Goal: Communication & Community: Answer question/provide support

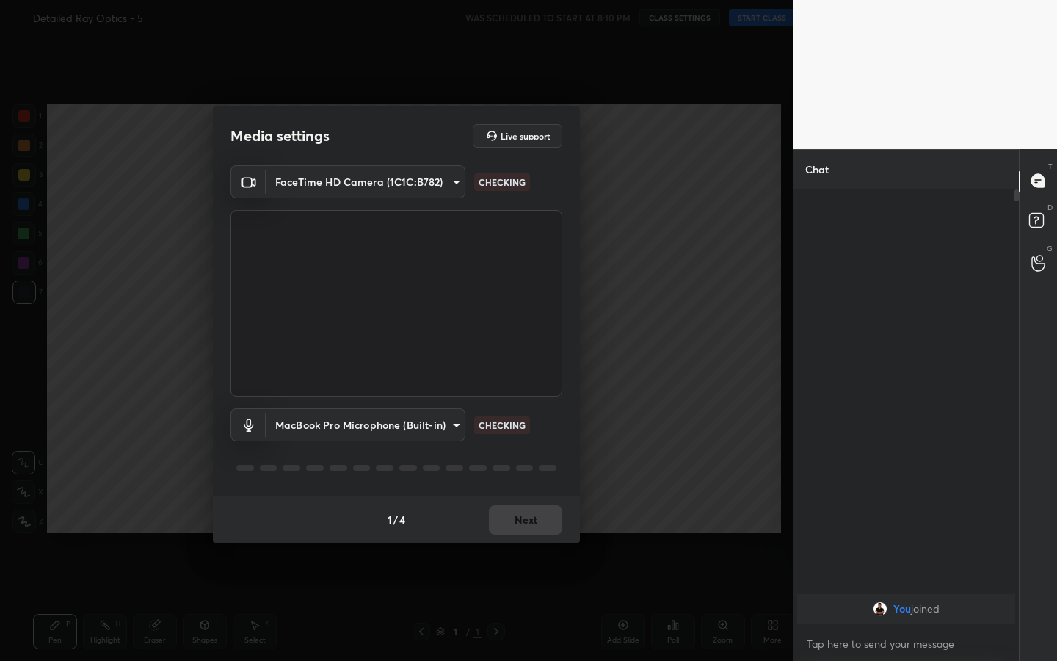
scroll to position [72865, 72698]
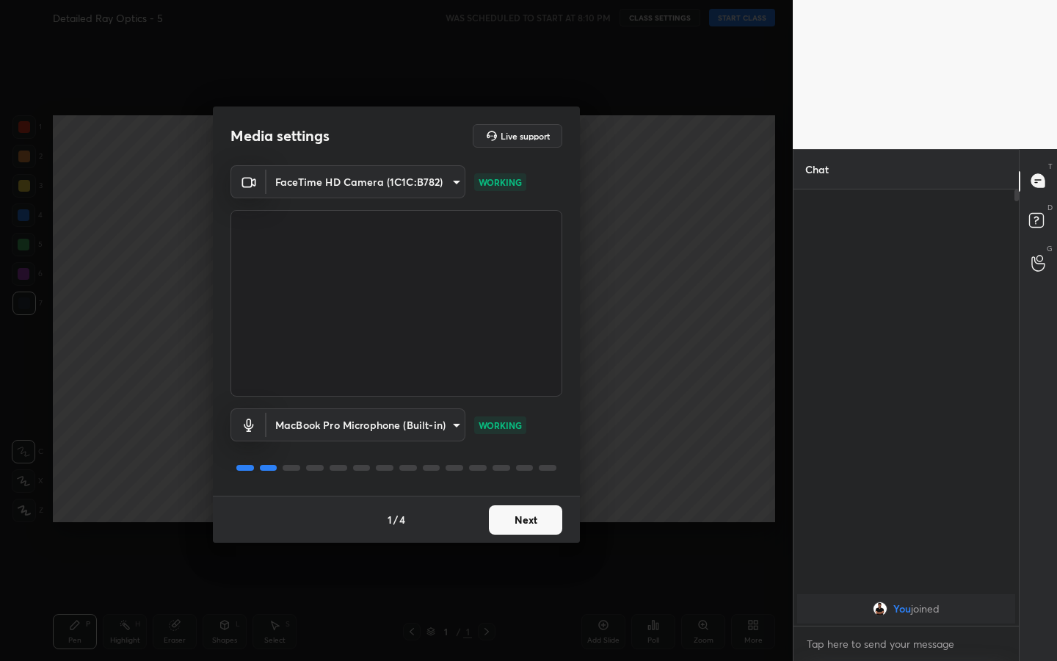
click at [527, 344] on button "Next" at bounding box center [525, 519] width 73 height 29
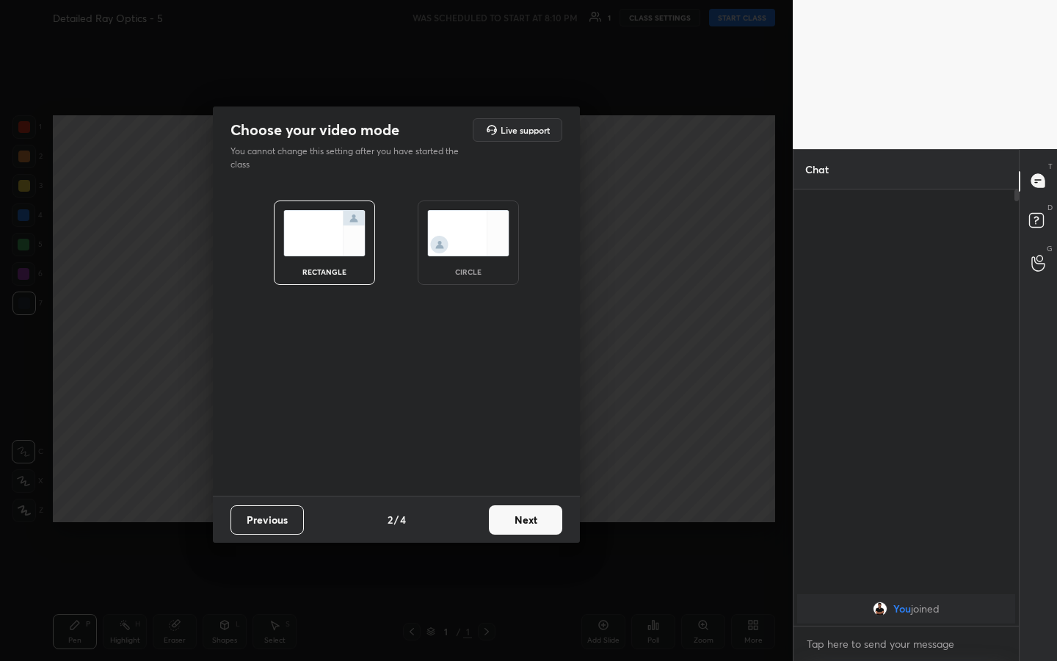
click at [527, 344] on button "Next" at bounding box center [525, 519] width 73 height 29
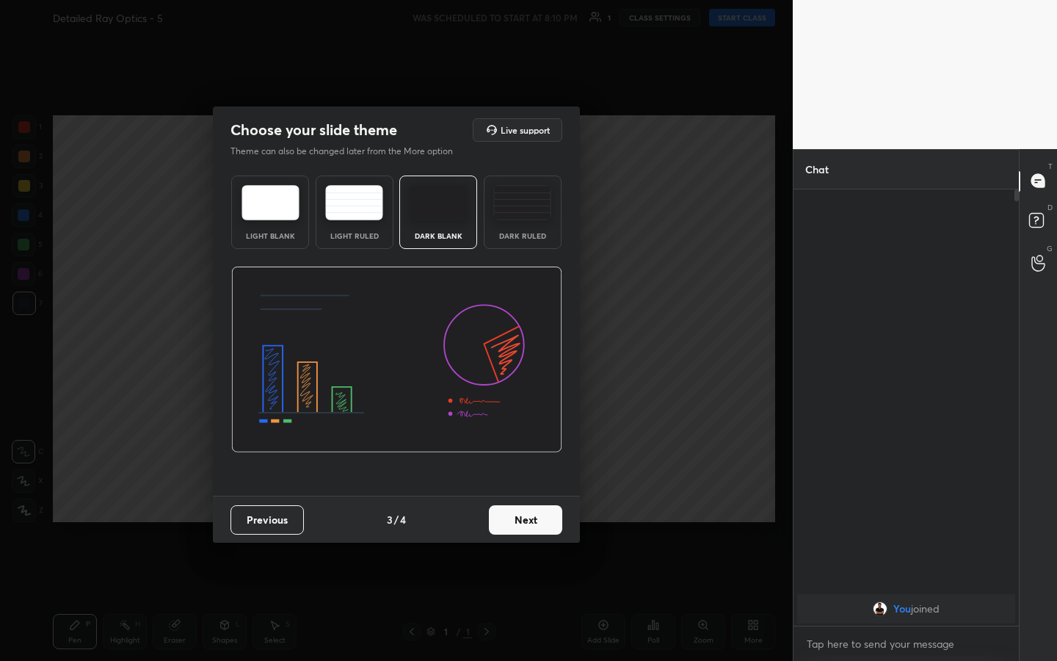
click at [527, 344] on button "Next" at bounding box center [525, 519] width 73 height 29
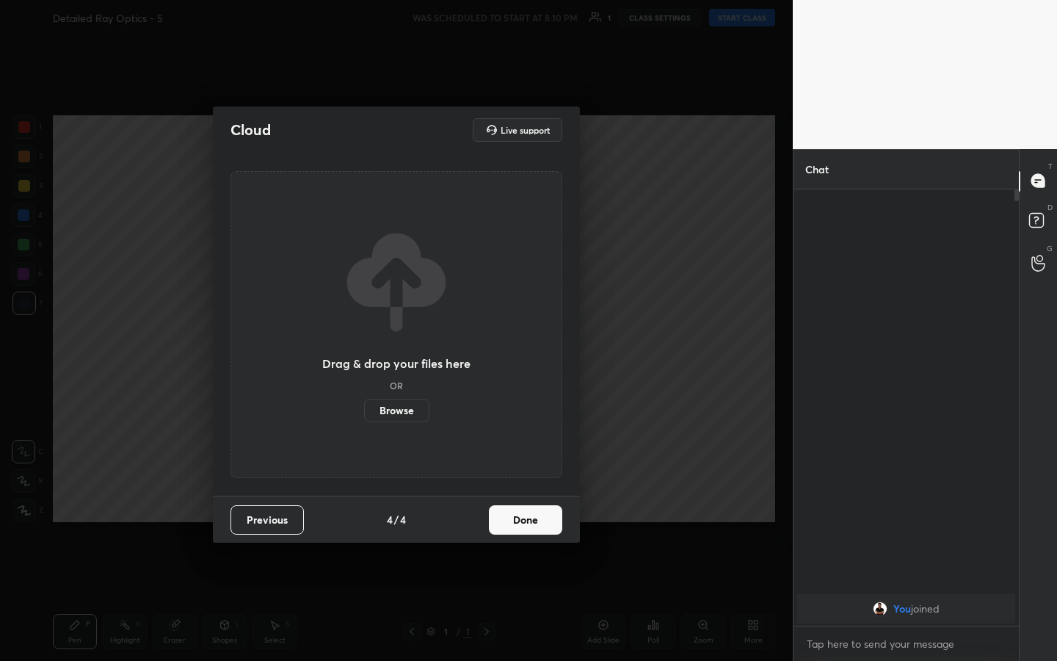
click at [527, 344] on button "Done" at bounding box center [525, 519] width 73 height 29
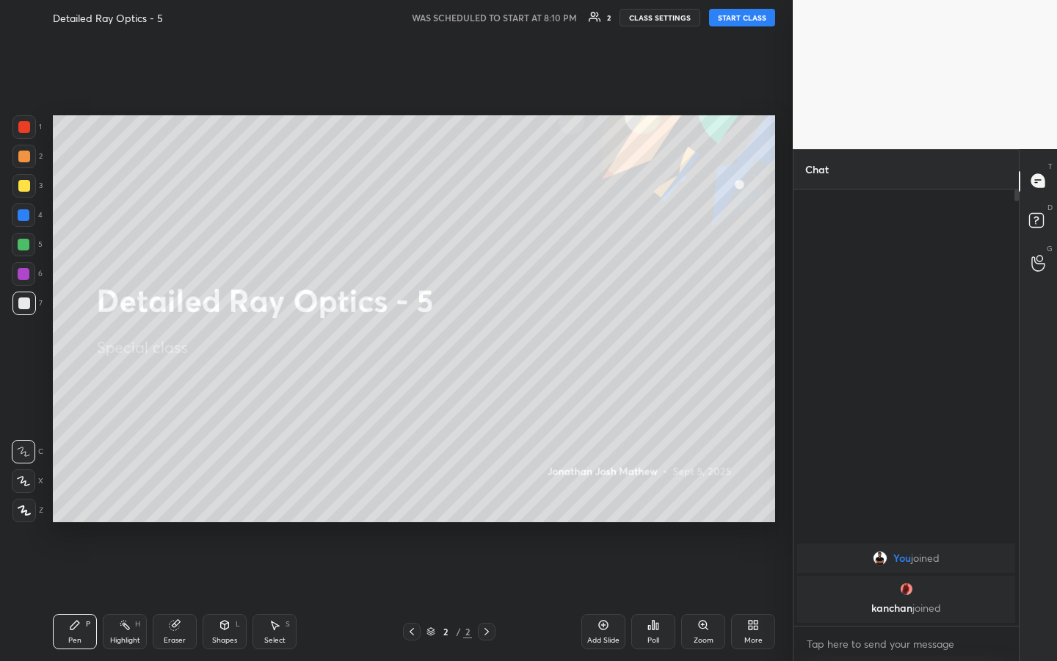
click at [527, 25] on button "START CLASS" at bounding box center [742, 18] width 66 height 18
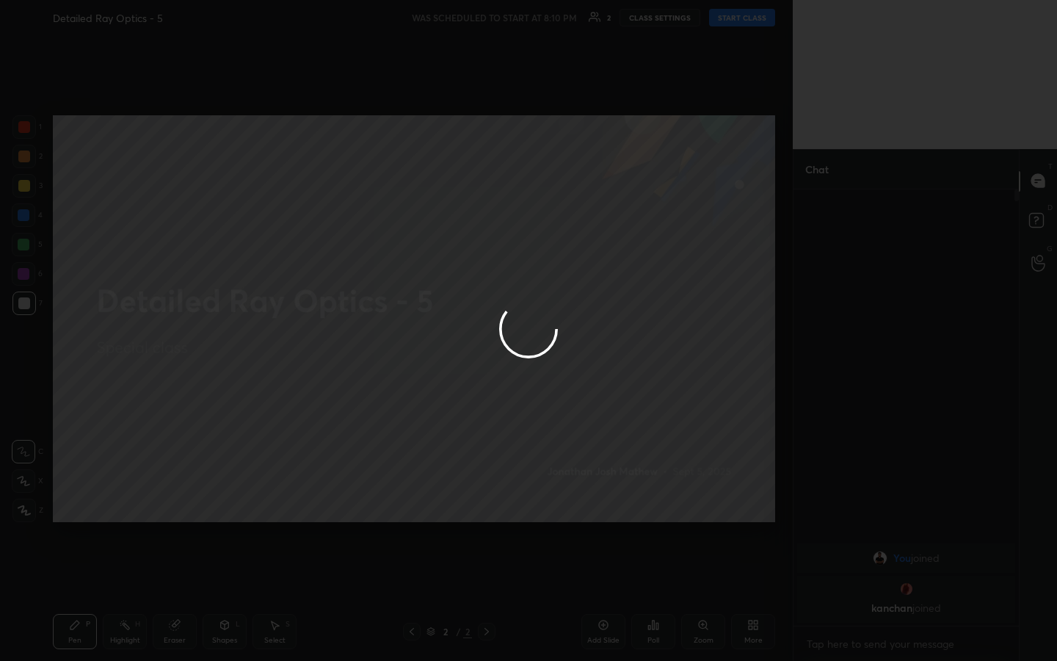
type textarea "x"
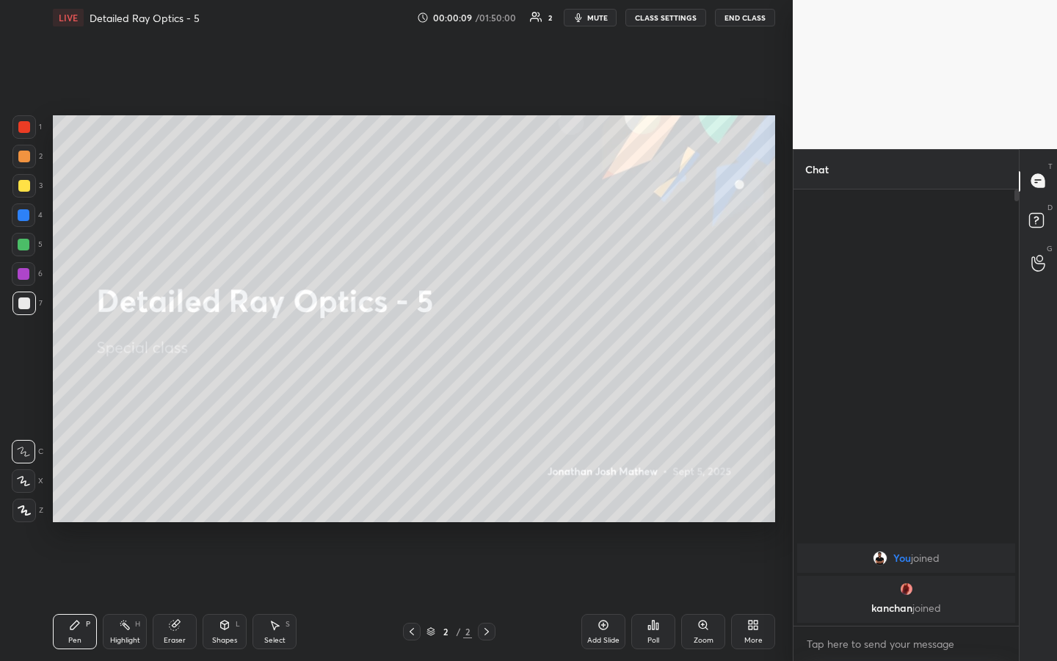
click at [28, 191] on div at bounding box center [24, 186] width 12 height 12
click at [31, 344] on div at bounding box center [23, 510] width 23 height 23
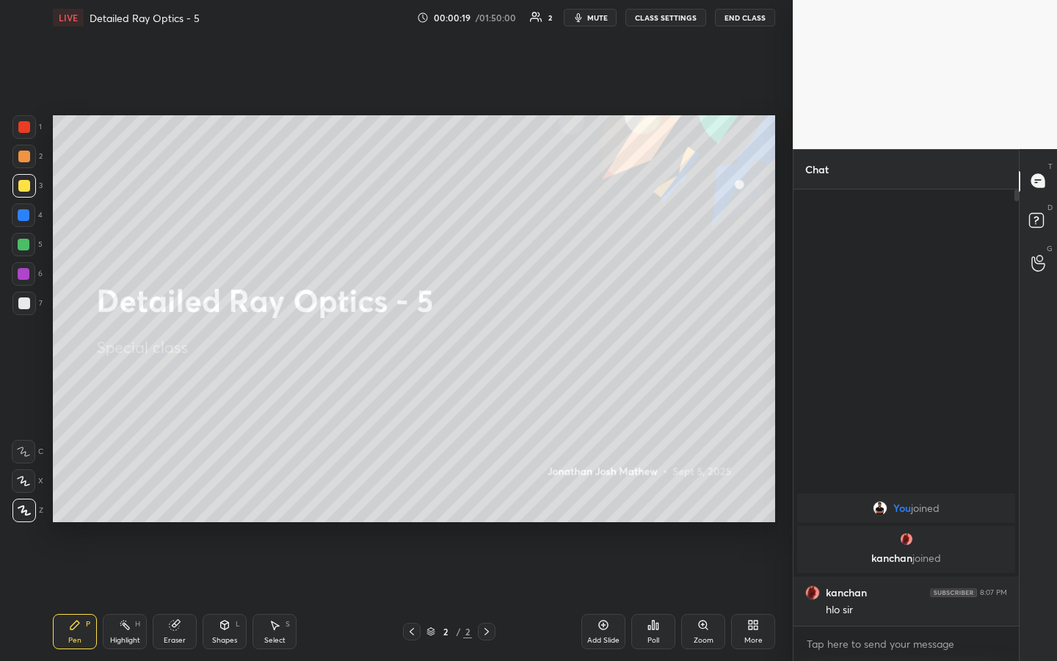
click at [527, 84] on div "Setting up your live class Poll for secs No correct answer Start poll" at bounding box center [414, 318] width 734 height 567
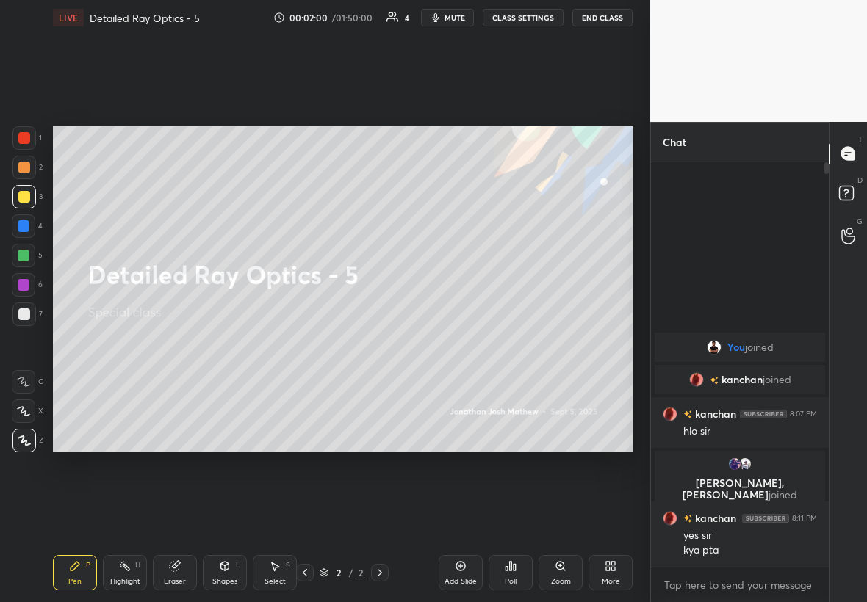
scroll to position [278, 173]
click at [405, 458] on div "Setting up your live class Poll for secs No correct answer Start poll" at bounding box center [342, 289] width 591 height 508
click at [405, 457] on div "Setting up your live class Poll for secs No correct answer Start poll" at bounding box center [342, 289] width 591 height 508
click at [413, 466] on div "Setting up your live class Poll for secs No correct answer Start poll" at bounding box center [342, 289] width 591 height 508
click at [414, 465] on div "Setting up your live class Poll for secs No correct answer Start poll" at bounding box center [342, 289] width 591 height 508
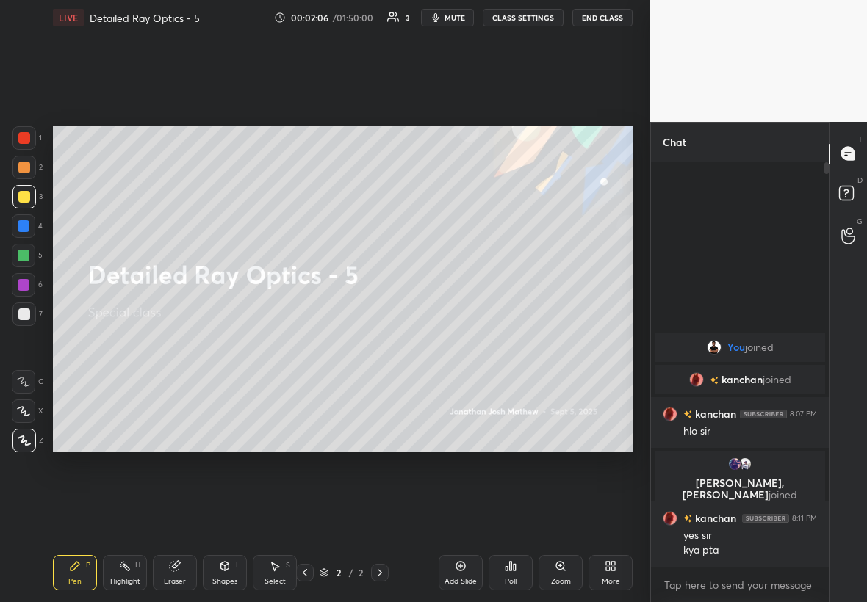
click at [408, 463] on div "Setting up your live class Poll for secs No correct answer Start poll" at bounding box center [342, 289] width 591 height 508
click at [189, 564] on div "Eraser" at bounding box center [175, 572] width 44 height 35
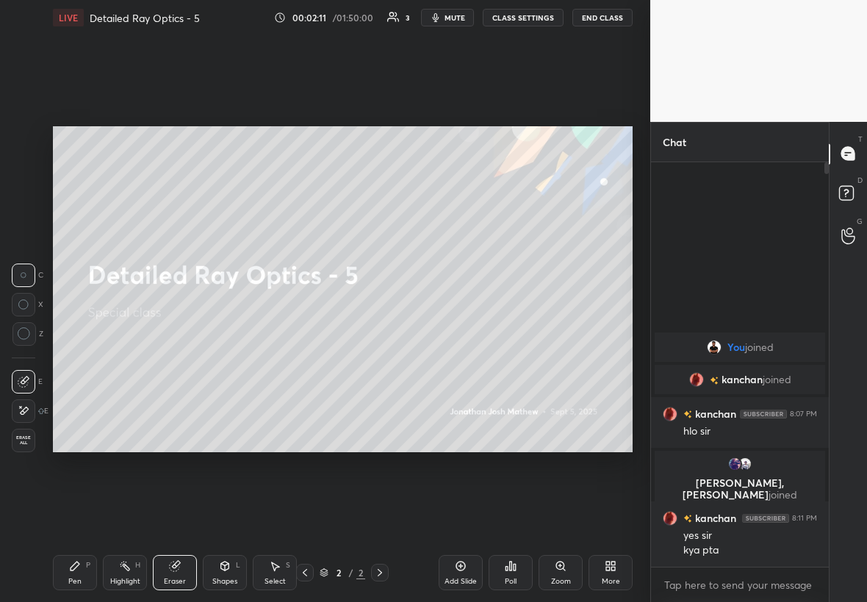
click at [17, 414] on div at bounding box center [23, 410] width 23 height 23
click at [77, 577] on div "Pen P" at bounding box center [75, 572] width 44 height 35
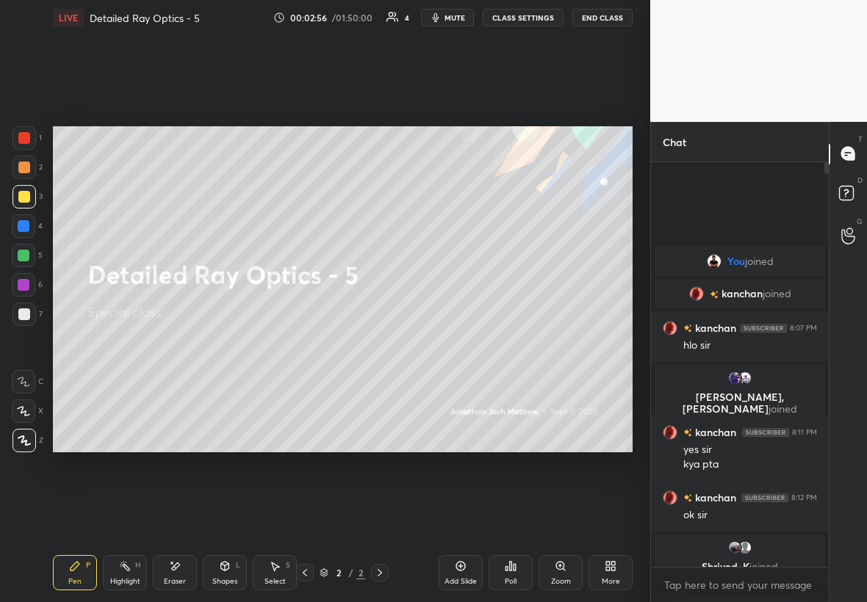
click at [738, 370] on div "Shivani, Sahil joined" at bounding box center [739, 394] width 170 height 59
click at [740, 539] on div "Shrived, K joined" at bounding box center [739, 558] width 170 height 47
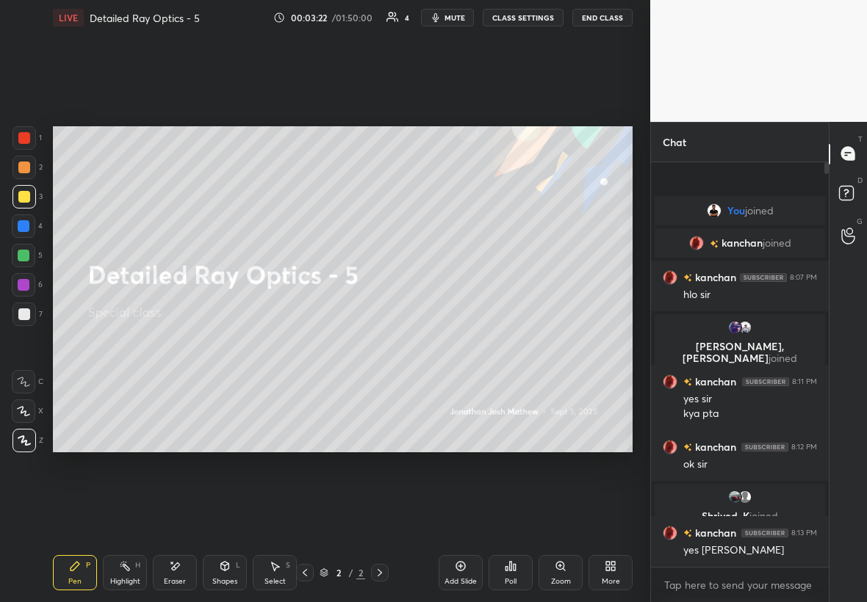
click at [460, 562] on icon at bounding box center [461, 567] width 10 height 10
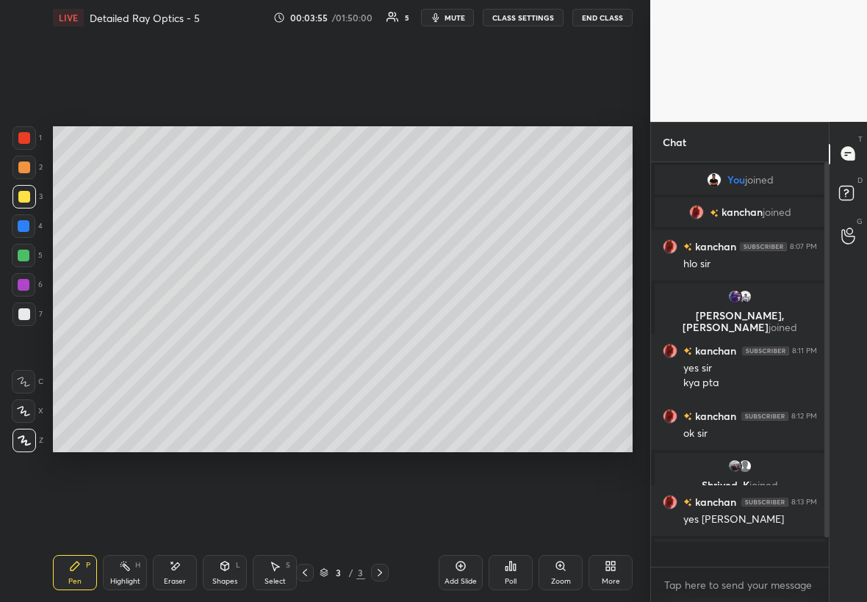
scroll to position [400, 173]
click at [30, 314] on div at bounding box center [23, 314] width 23 height 23
click at [229, 573] on div "Shapes L" at bounding box center [225, 572] width 44 height 35
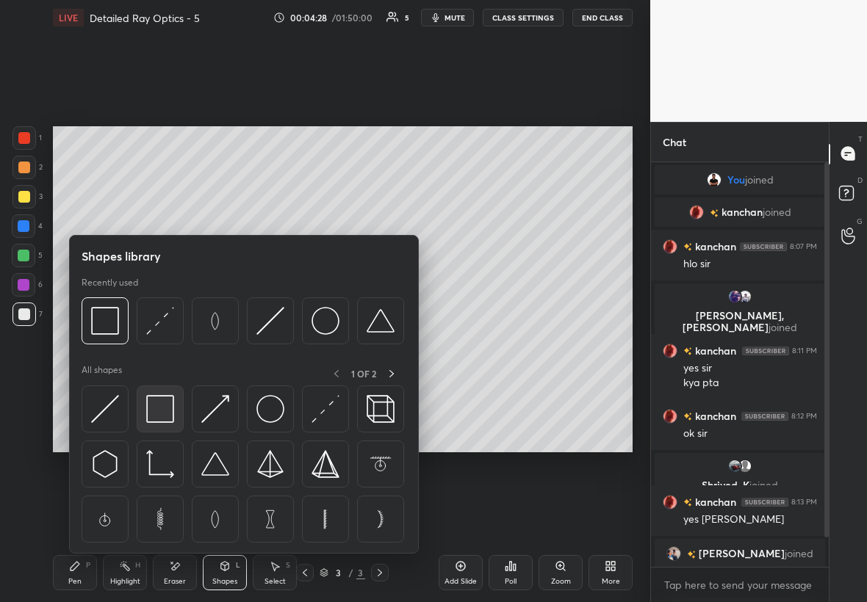
click at [163, 410] on img at bounding box center [160, 409] width 28 height 28
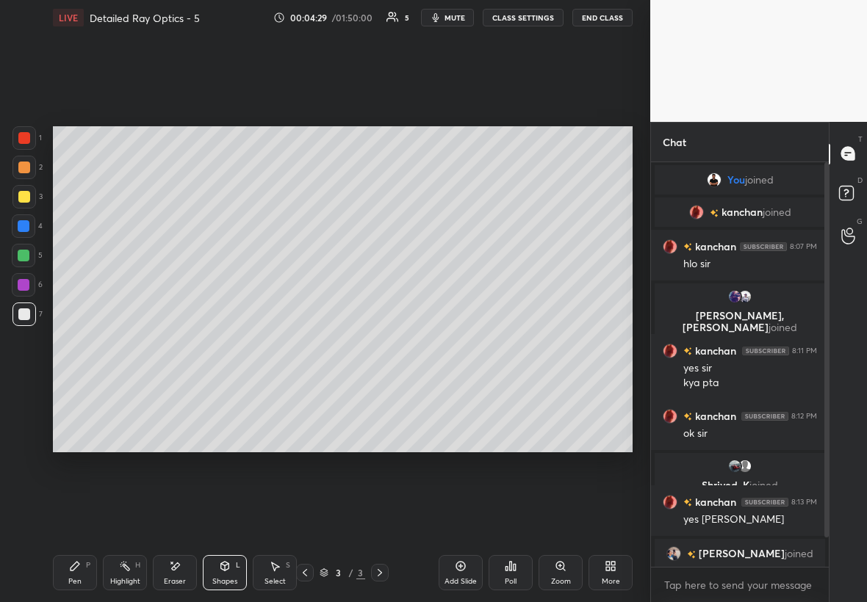
click at [29, 139] on div at bounding box center [23, 137] width 23 height 23
click at [87, 585] on div "Pen P" at bounding box center [75, 572] width 44 height 35
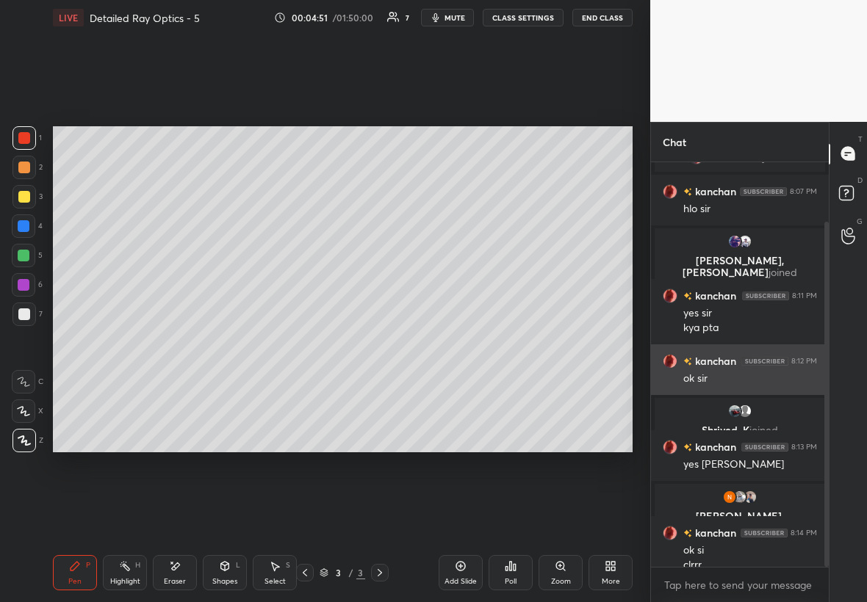
scroll to position [70, 0]
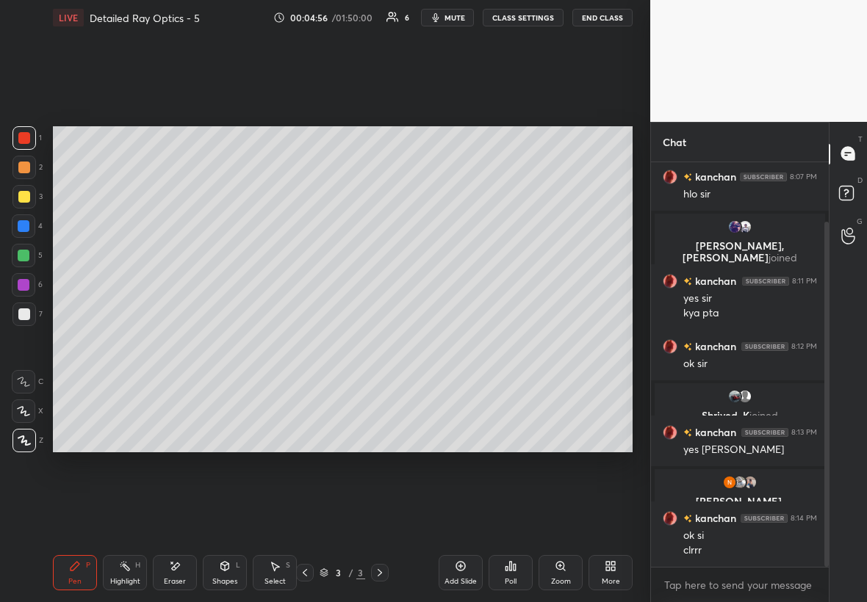
click at [29, 314] on div at bounding box center [23, 314] width 23 height 23
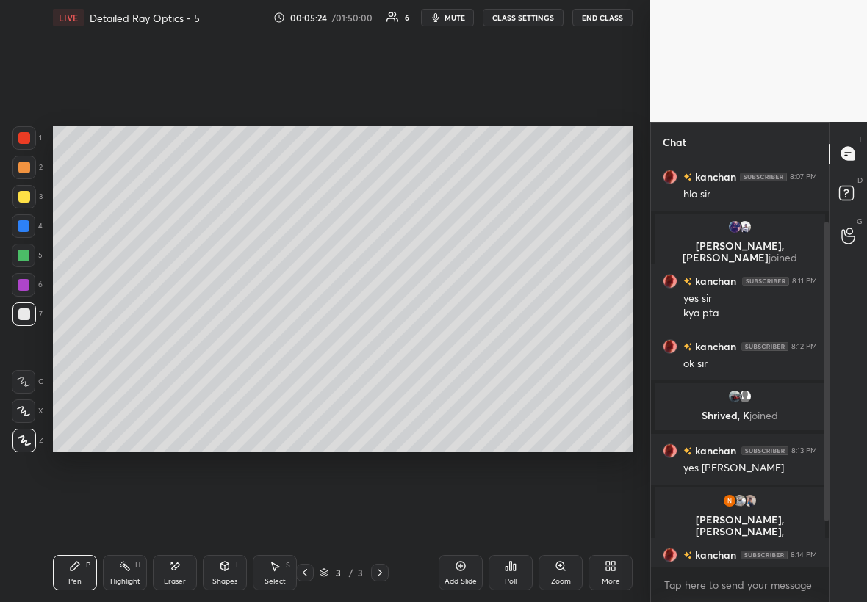
scroll to position [142, 0]
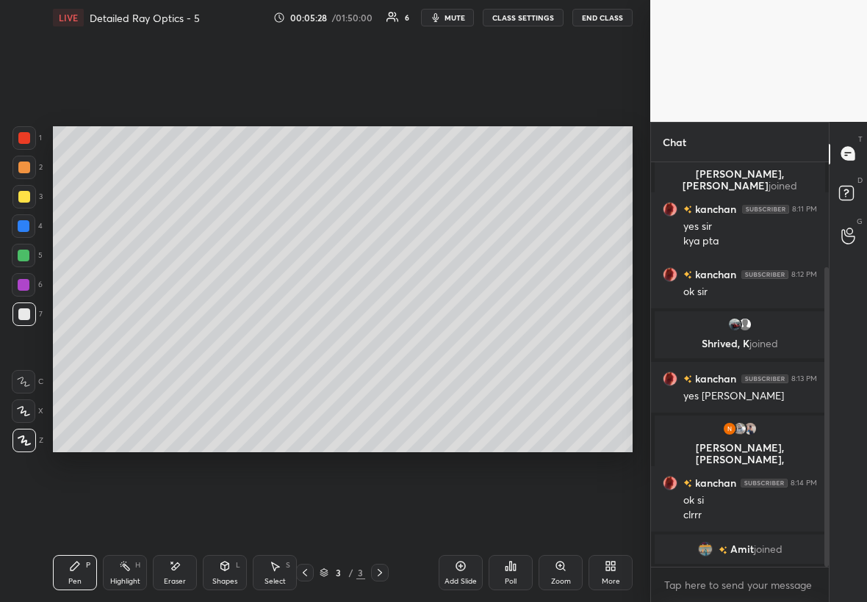
click at [470, 574] on div "Add Slide" at bounding box center [460, 572] width 44 height 35
click at [228, 574] on div "Shapes L" at bounding box center [225, 572] width 44 height 35
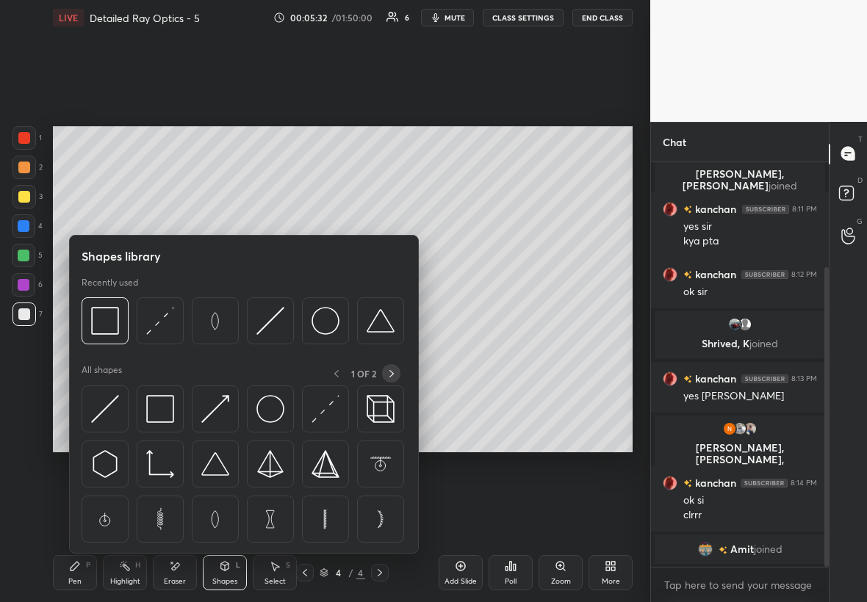
click at [391, 376] on icon at bounding box center [392, 374] width 12 height 12
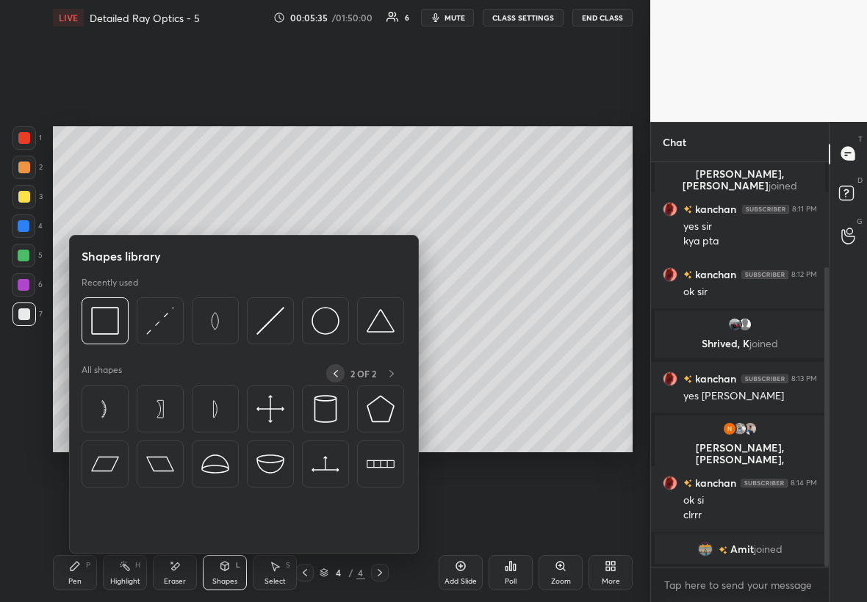
click at [333, 369] on icon at bounding box center [336, 374] width 12 height 12
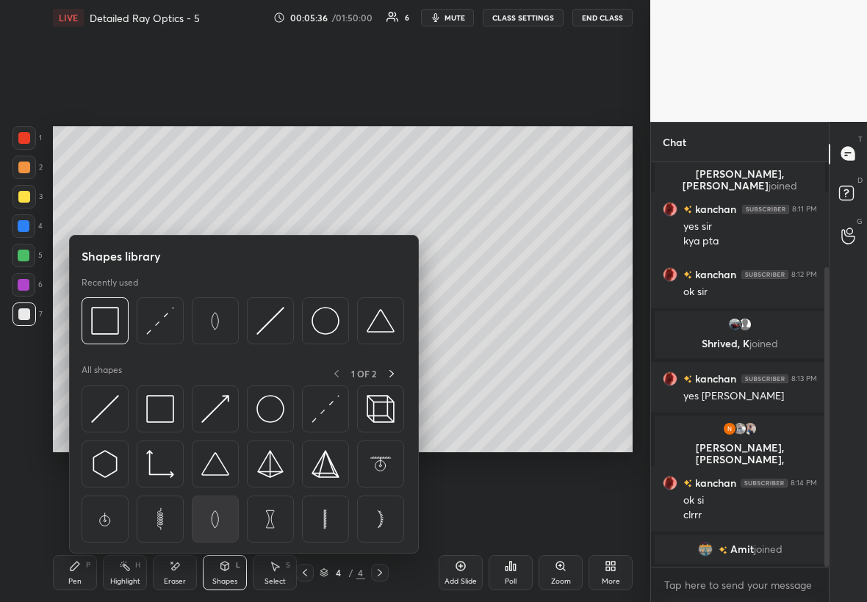
click at [226, 520] on img at bounding box center [215, 519] width 28 height 28
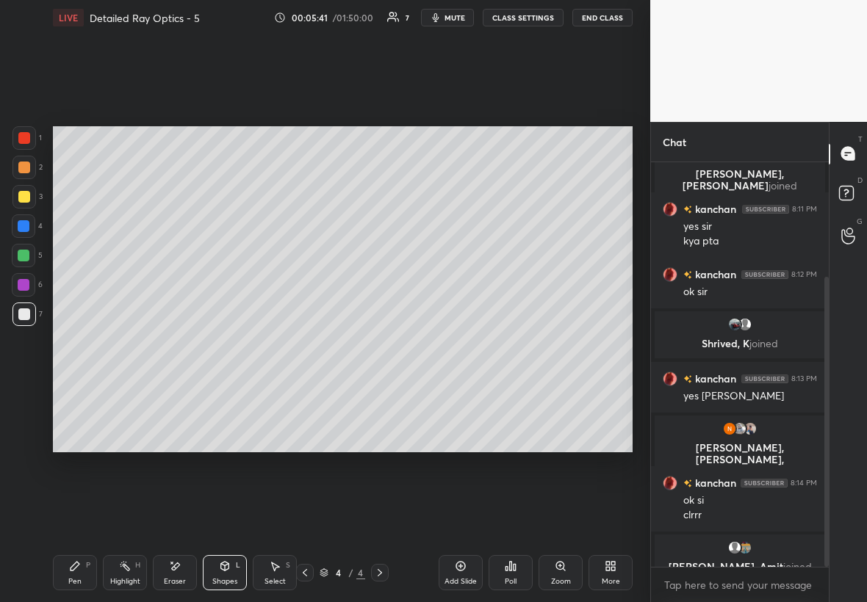
scroll to position [160, 0]
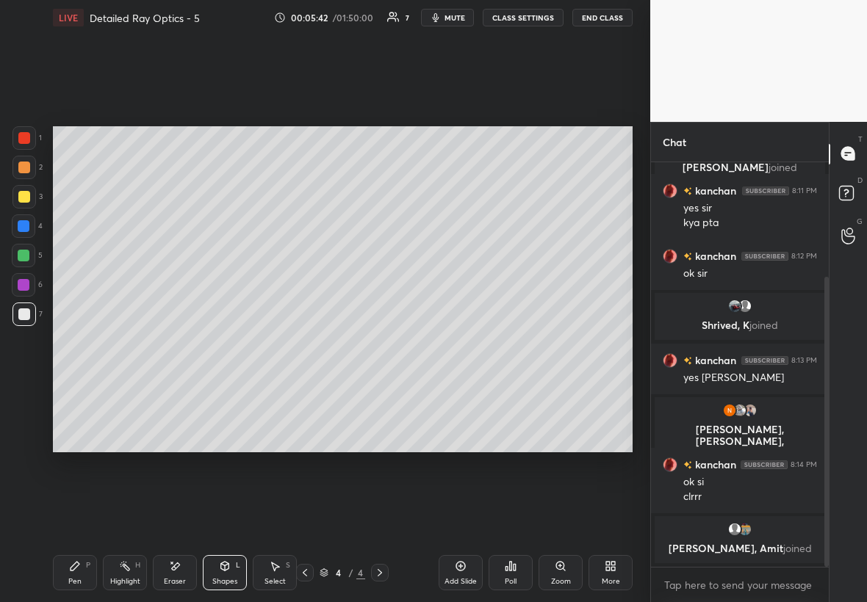
click at [79, 575] on div "Pen P" at bounding box center [75, 572] width 44 height 35
click at [30, 195] on div at bounding box center [23, 196] width 23 height 23
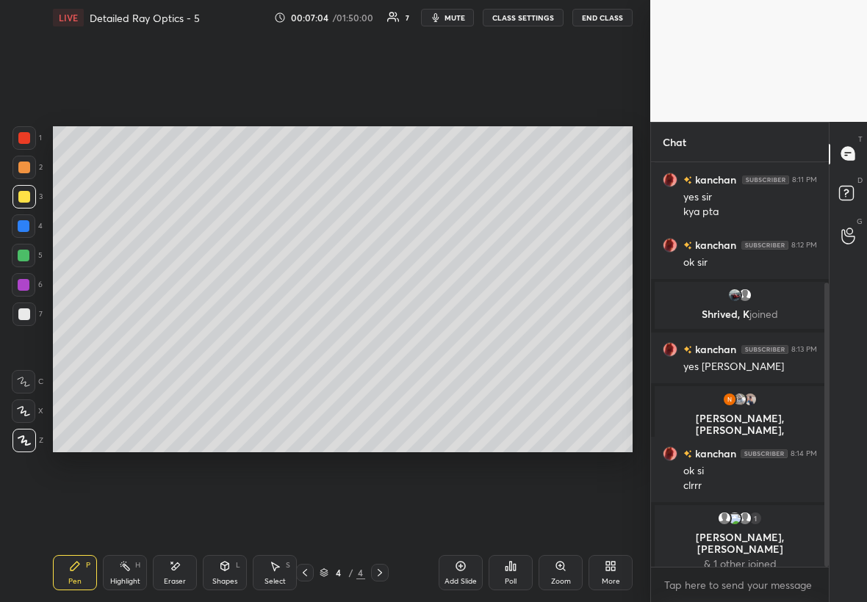
click at [129, 575] on div "Highlight H" at bounding box center [125, 572] width 44 height 35
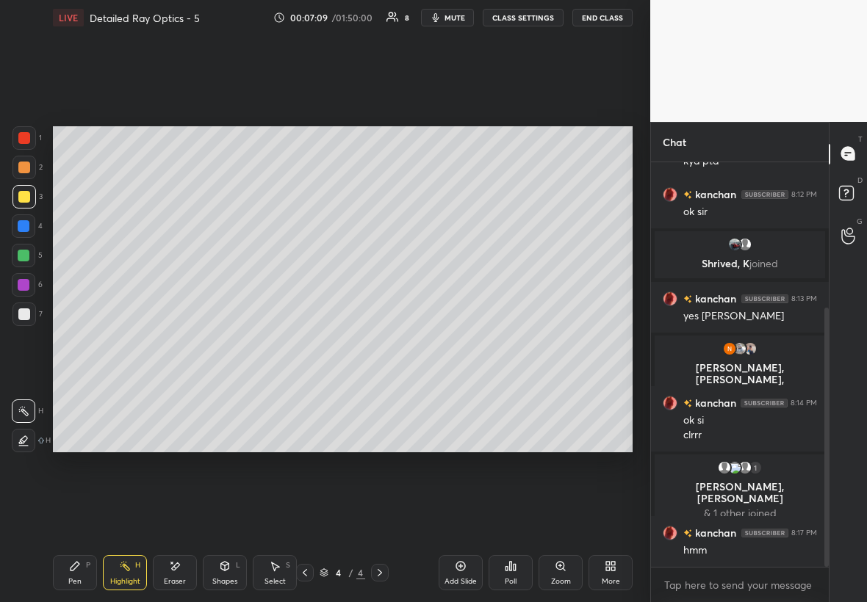
click at [78, 578] on div "Pen" at bounding box center [74, 581] width 13 height 7
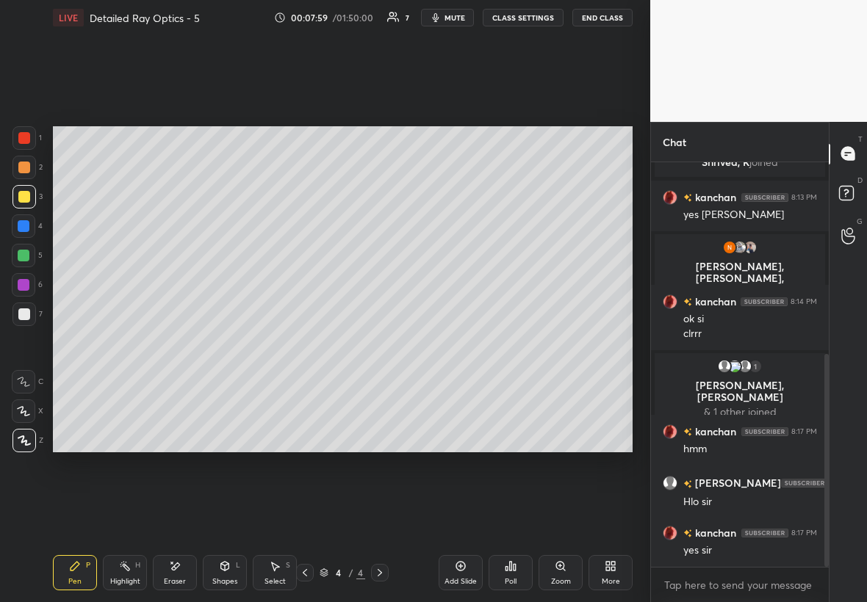
scroll to position [364, 0]
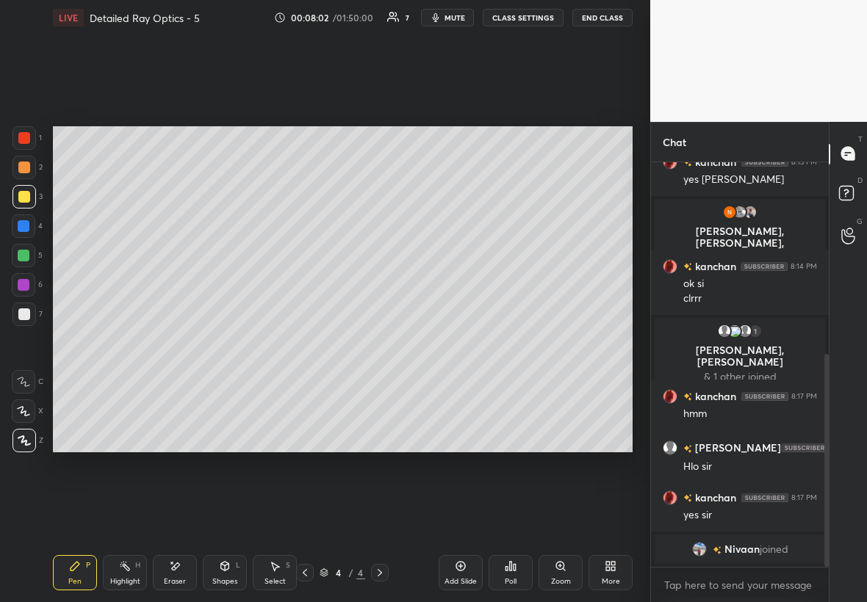
click at [463, 574] on div "Add Slide" at bounding box center [460, 572] width 44 height 35
click at [25, 317] on div at bounding box center [23, 314] width 23 height 23
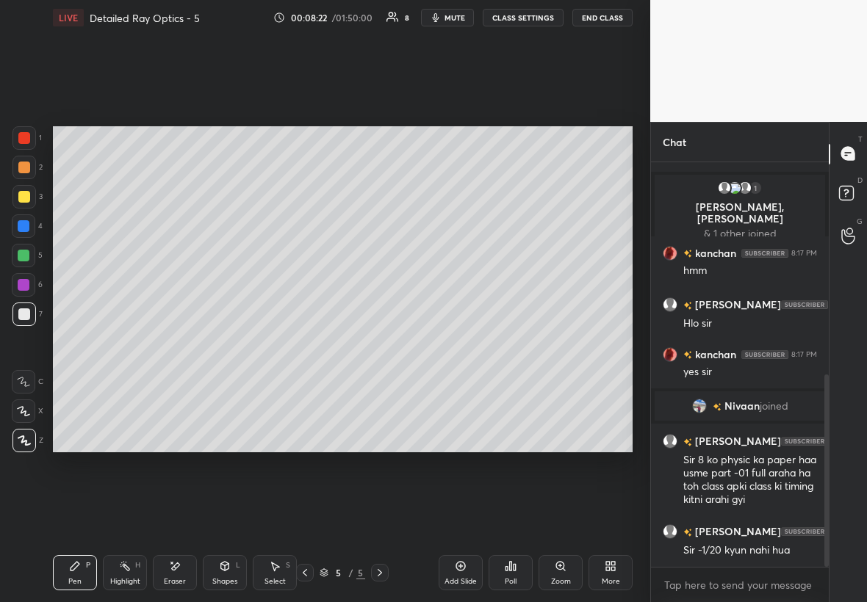
scroll to position [499, 0]
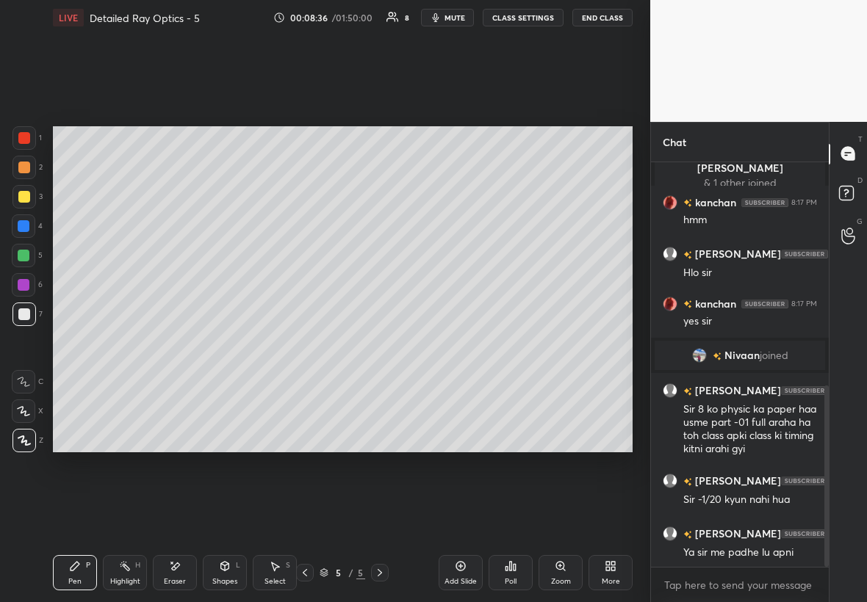
click at [303, 572] on icon at bounding box center [305, 573] width 12 height 12
click at [382, 571] on icon at bounding box center [380, 573] width 12 height 12
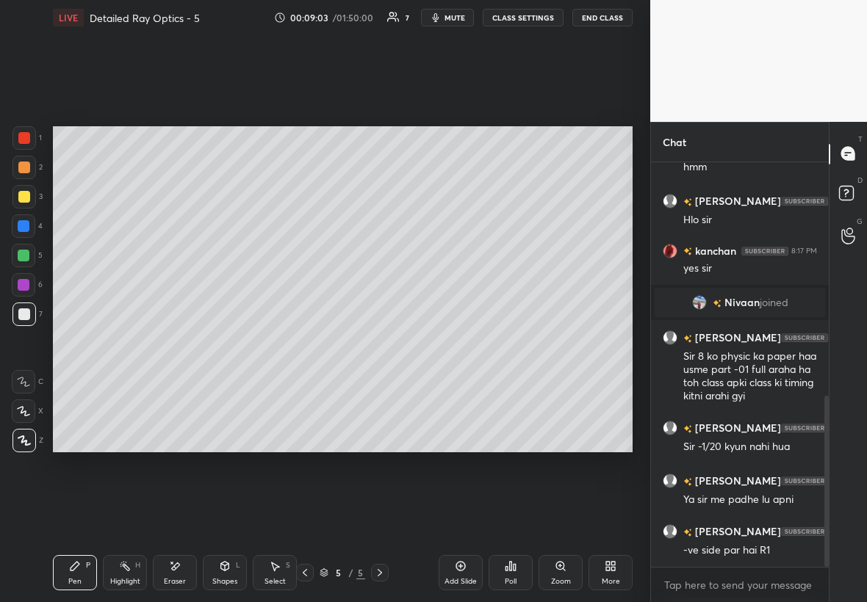
scroll to position [587, 0]
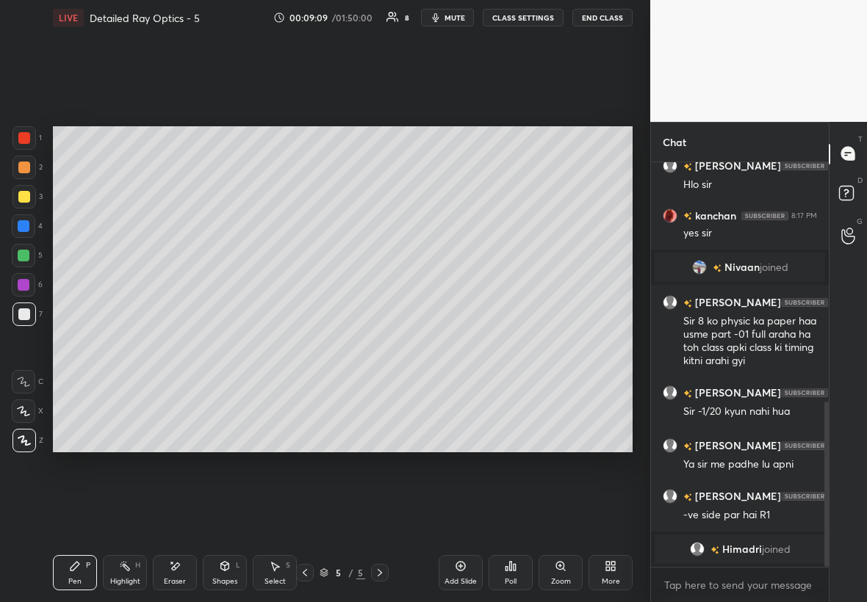
click at [309, 574] on icon at bounding box center [305, 573] width 12 height 12
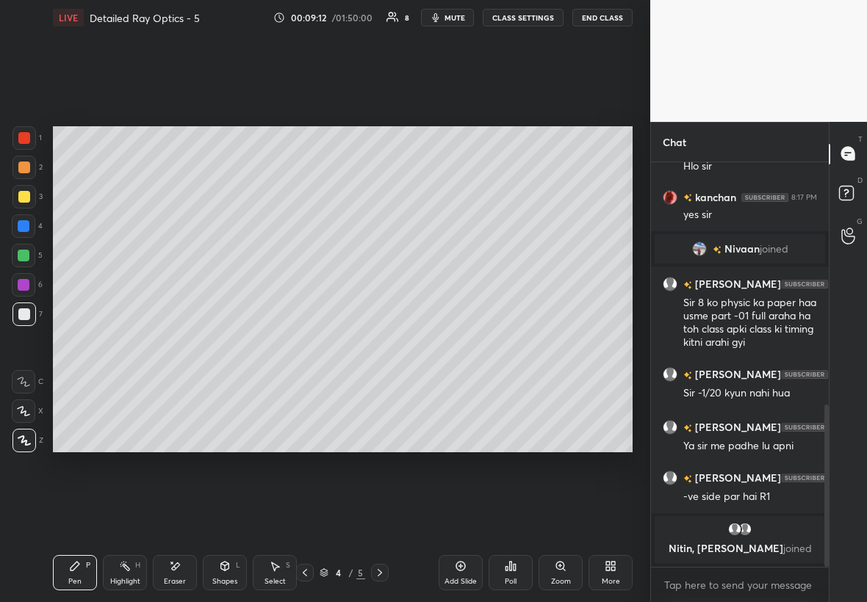
click at [134, 571] on div "Highlight H" at bounding box center [125, 572] width 44 height 35
click at [31, 288] on div at bounding box center [23, 284] width 23 height 23
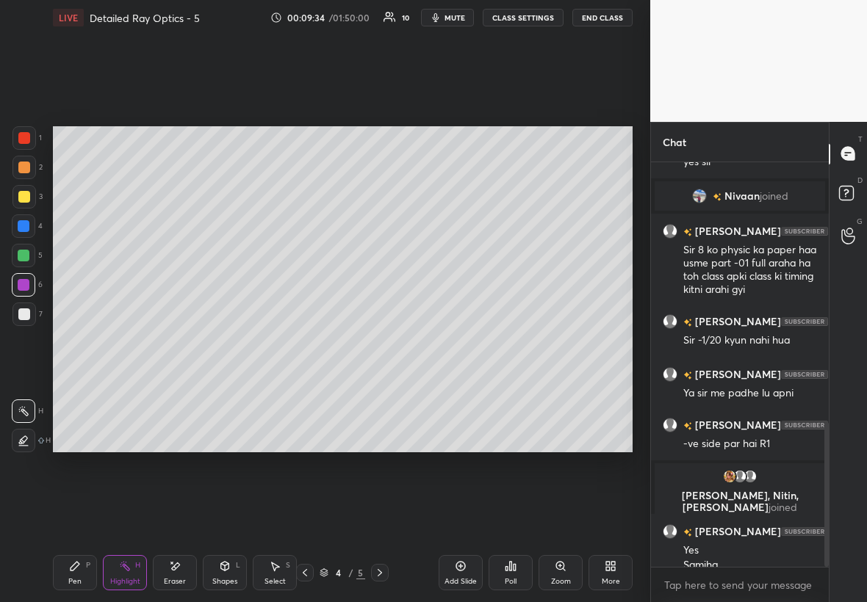
scroll to position [726, 0]
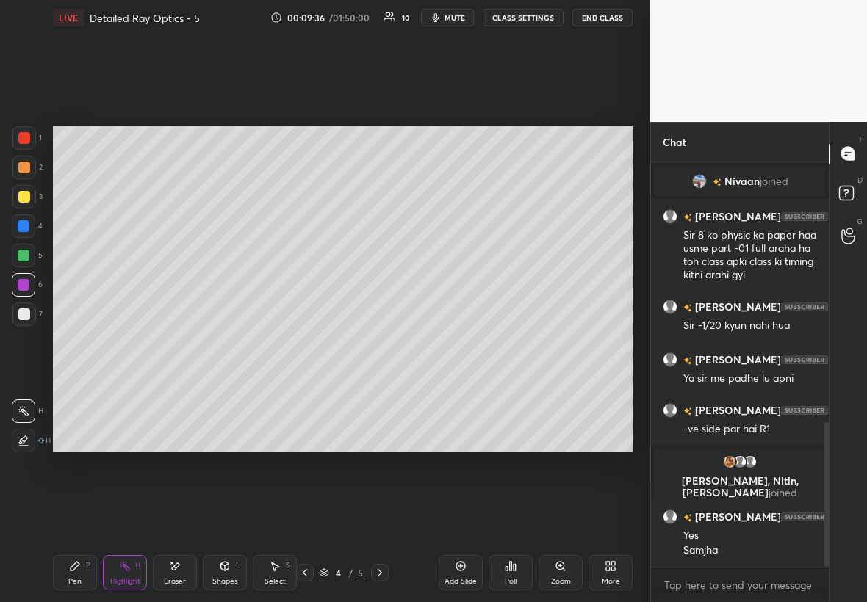
click at [383, 574] on icon at bounding box center [380, 573] width 12 height 12
click at [21, 191] on div at bounding box center [24, 197] width 12 height 12
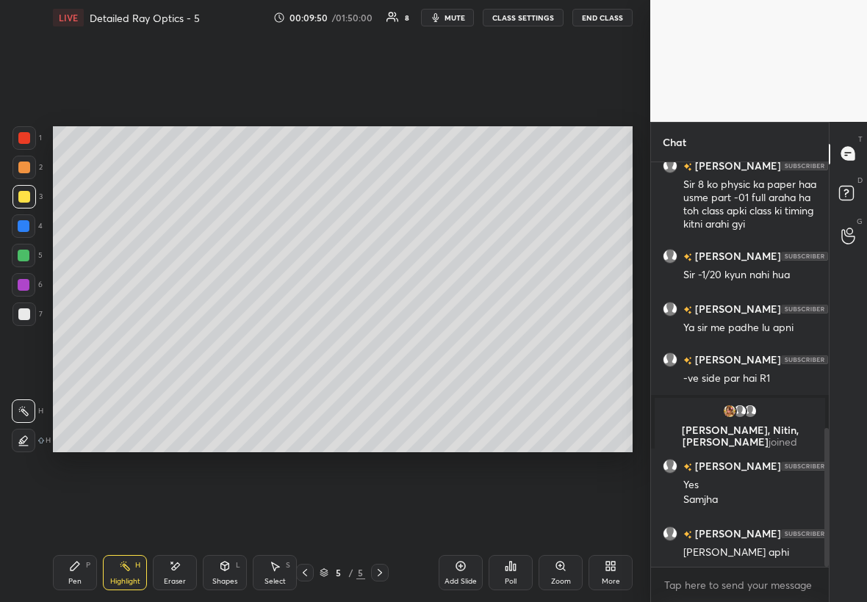
click at [73, 574] on div "Pen P" at bounding box center [75, 572] width 44 height 35
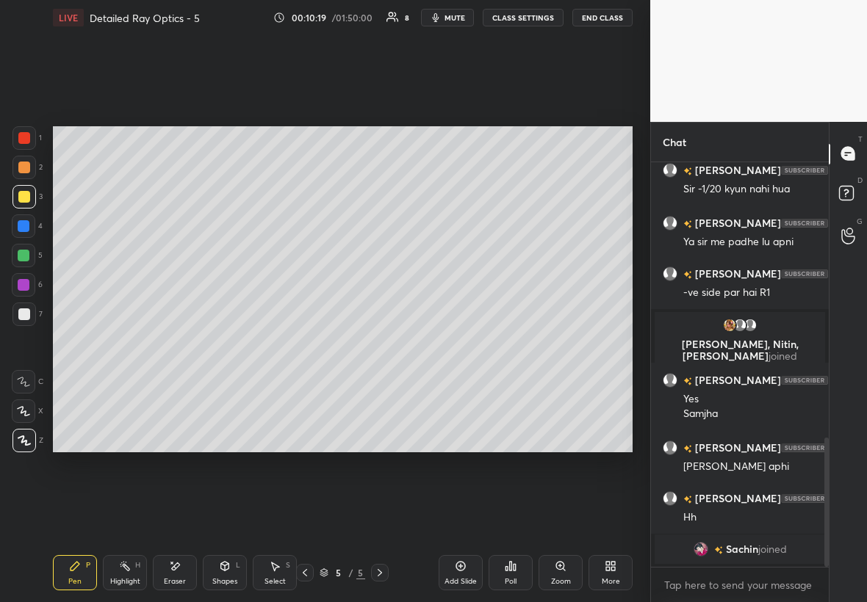
scroll to position [905, 0]
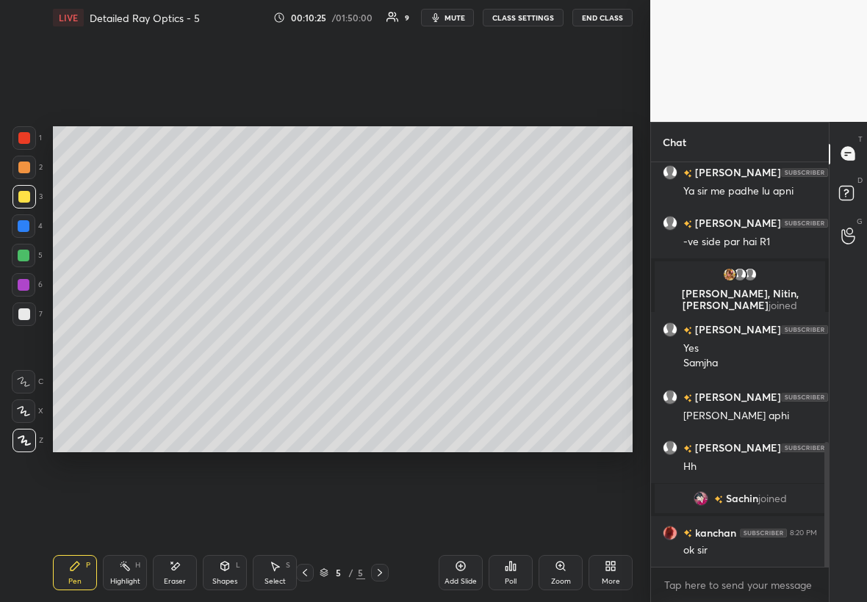
click at [467, 579] on div "Add Slide" at bounding box center [460, 581] width 32 height 7
click at [29, 312] on div at bounding box center [23, 314] width 23 height 23
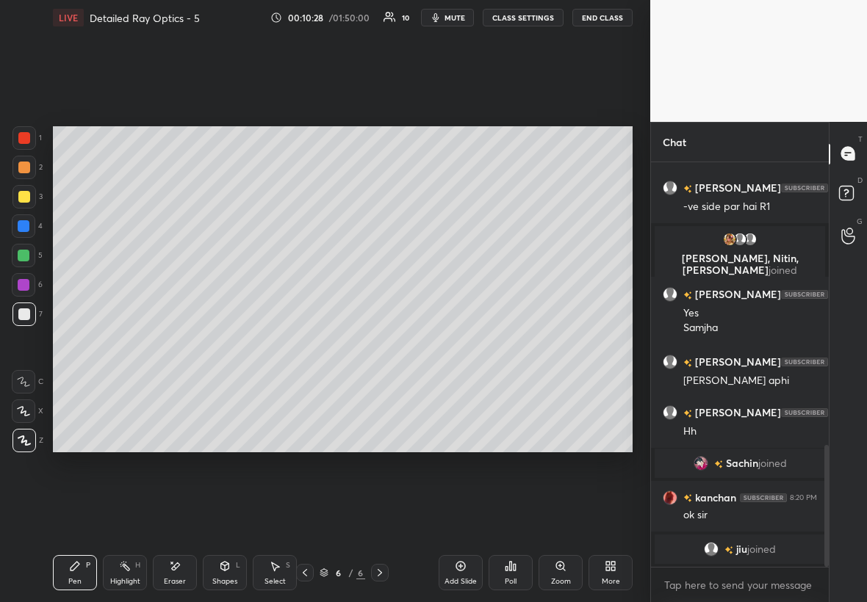
scroll to position [946, 0]
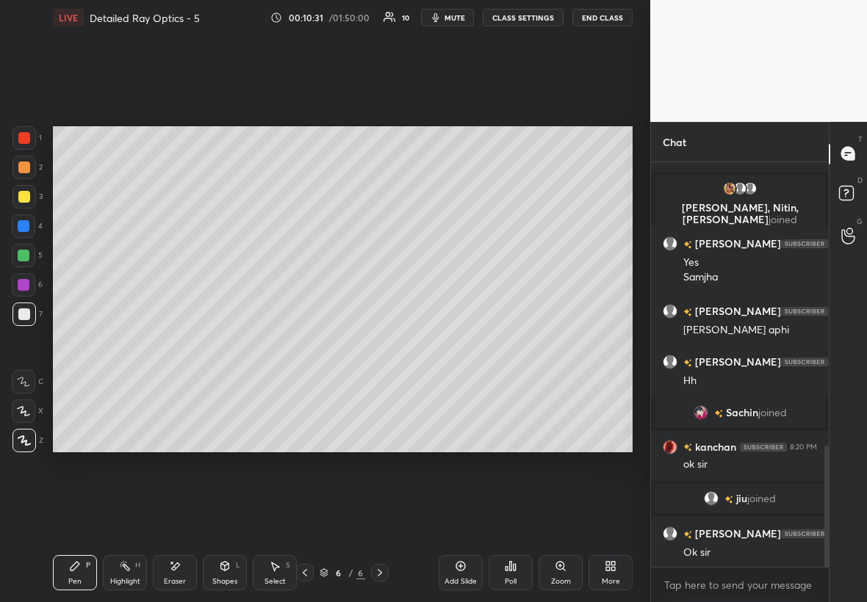
click at [239, 577] on div "Shapes L" at bounding box center [225, 572] width 44 height 35
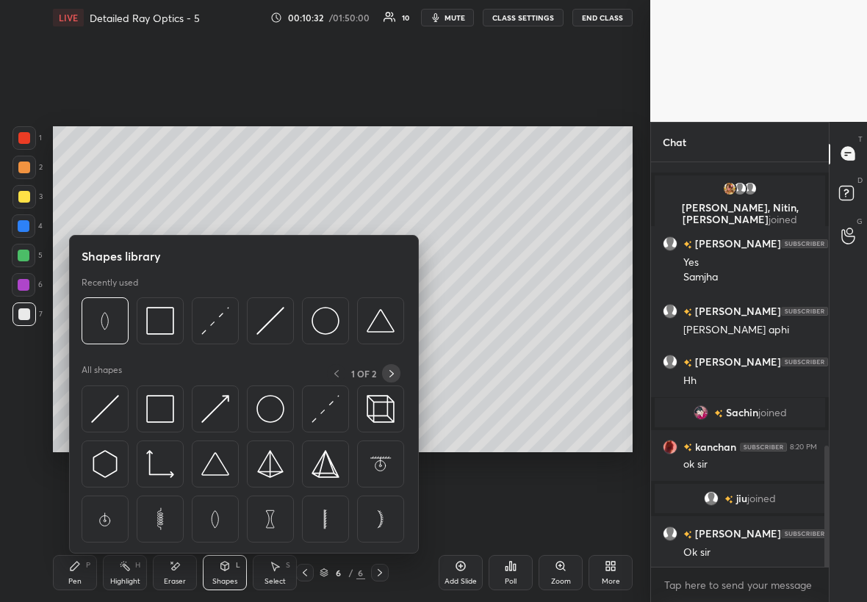
click at [390, 376] on icon at bounding box center [392, 374] width 12 height 12
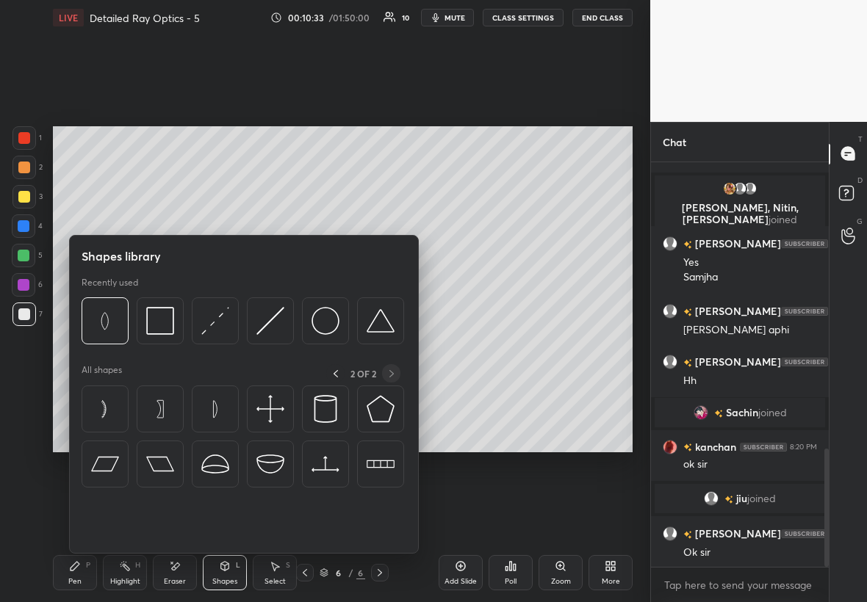
scroll to position [981, 0]
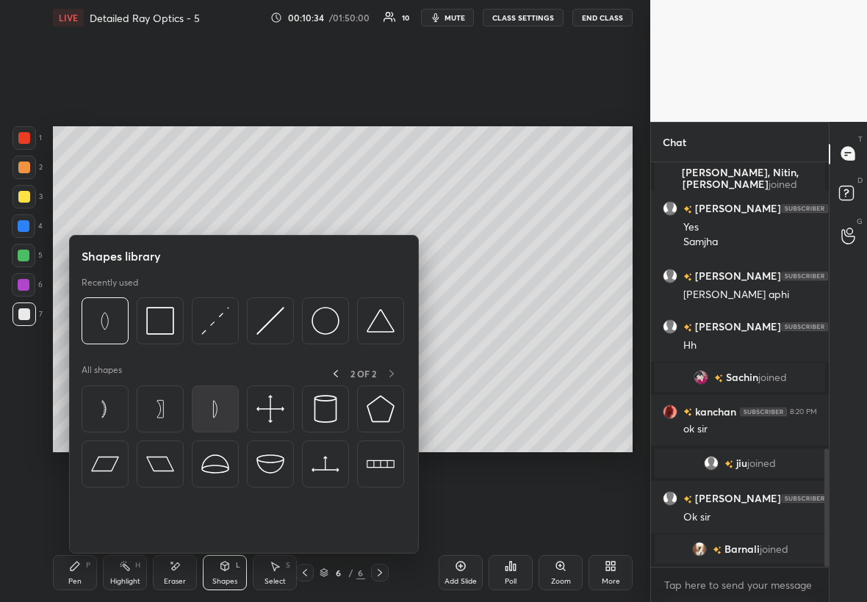
click at [220, 410] on img at bounding box center [215, 409] width 28 height 28
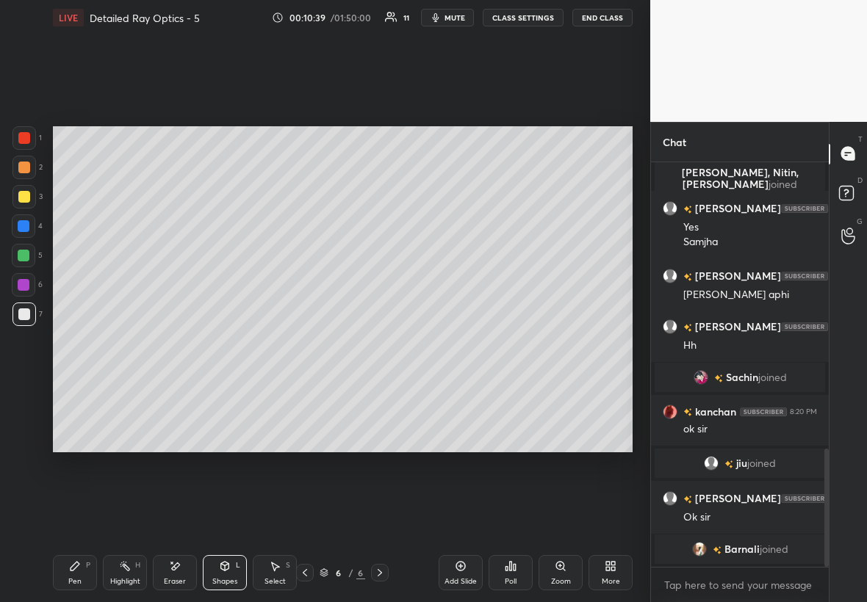
click at [281, 574] on div "Select S" at bounding box center [275, 572] width 44 height 35
drag, startPoint x: 181, startPoint y: 196, endPoint x: 338, endPoint y: 324, distance: 202.0
click at [340, 325] on div "0 ° Undo Copy Duplicate Duplicate to new slide Delete" at bounding box center [342, 289] width 579 height 326
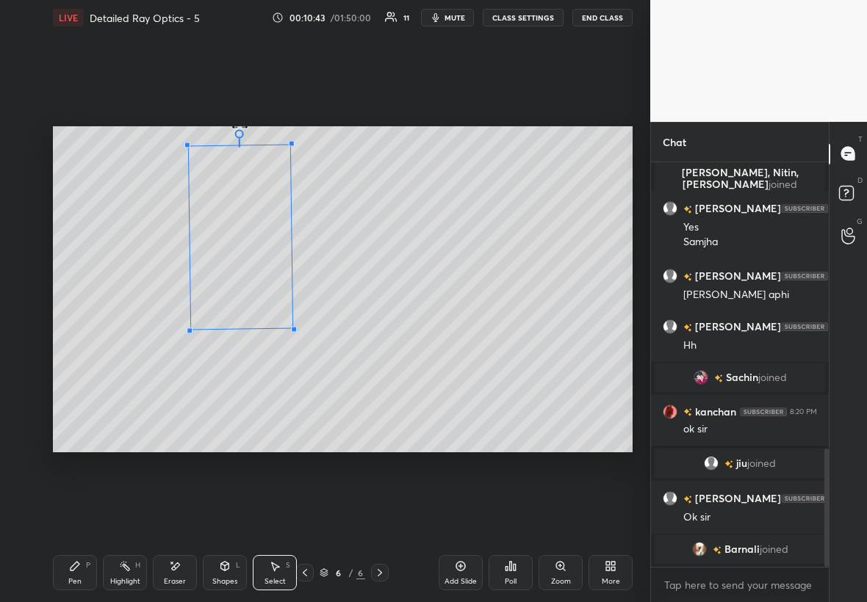
drag, startPoint x: 231, startPoint y: 344, endPoint x: 239, endPoint y: 128, distance: 216.8
click at [240, 128] on div "181 ° Undo Copy Duplicate Duplicate to new slide Delete" at bounding box center [342, 289] width 579 height 326
drag, startPoint x: 236, startPoint y: 260, endPoint x: 224, endPoint y: 256, distance: 13.0
click at [225, 256] on div "181 ° Undo Copy Duplicate Duplicate to new slide Delete" at bounding box center [342, 289] width 579 height 326
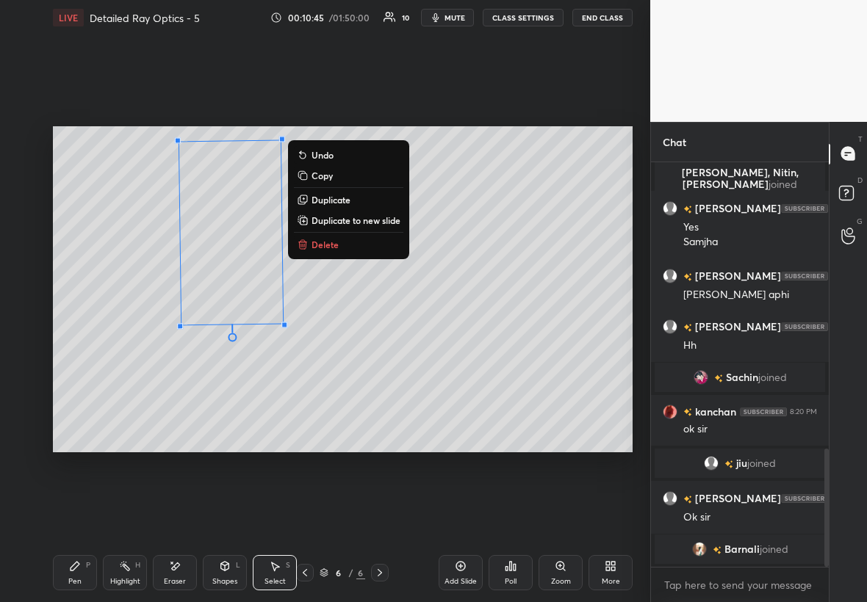
click at [69, 576] on div "Pen P" at bounding box center [75, 572] width 44 height 35
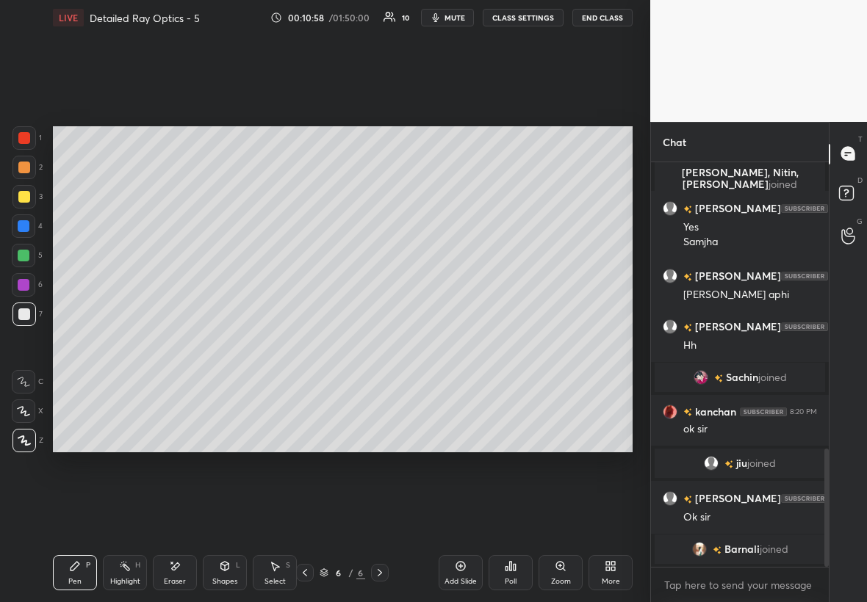
scroll to position [999, 0]
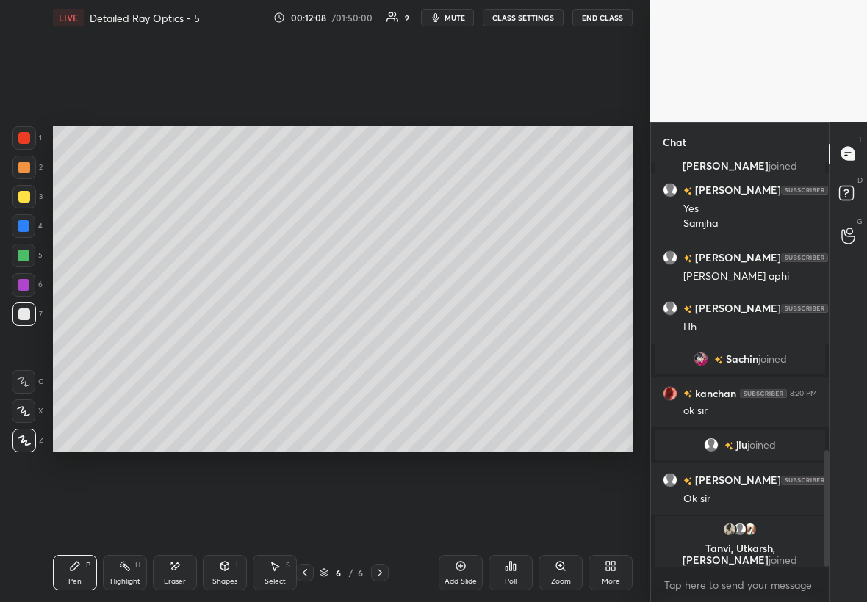
click at [30, 252] on div at bounding box center [23, 255] width 23 height 23
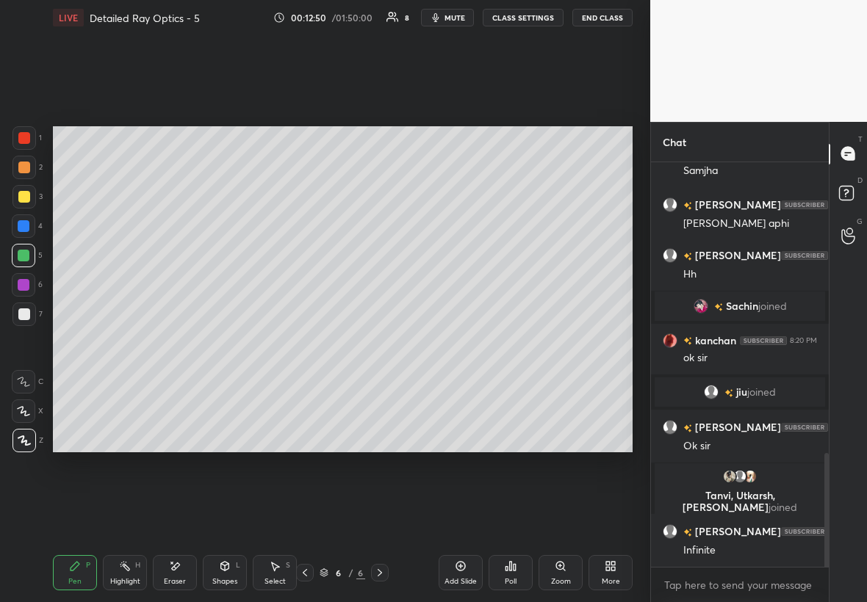
click at [26, 198] on div at bounding box center [24, 197] width 12 height 12
click at [29, 285] on div at bounding box center [24, 285] width 12 height 12
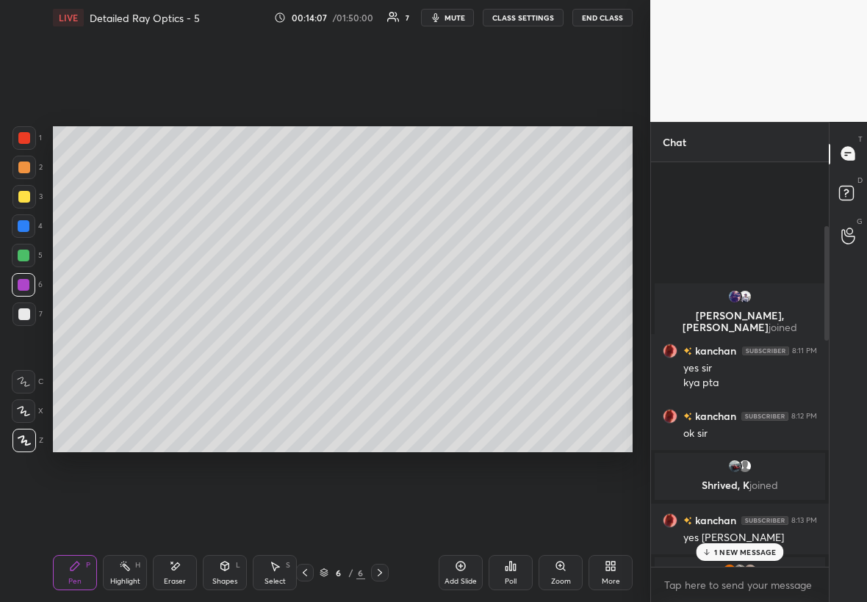
scroll to position [1209, 0]
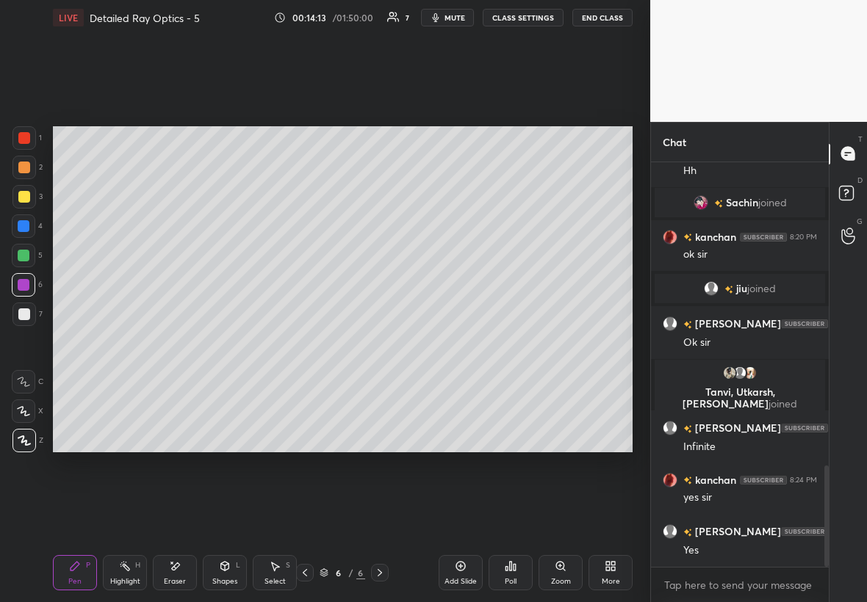
click at [455, 568] on icon at bounding box center [461, 566] width 12 height 12
click at [24, 312] on div at bounding box center [24, 314] width 12 height 12
click at [228, 573] on div "Shapes L" at bounding box center [225, 572] width 44 height 35
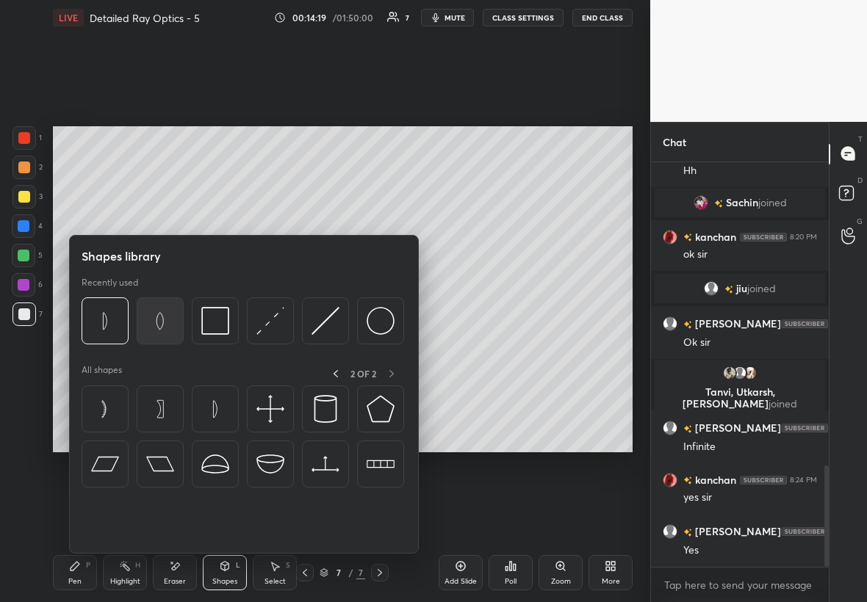
click at [163, 326] on img at bounding box center [160, 321] width 28 height 28
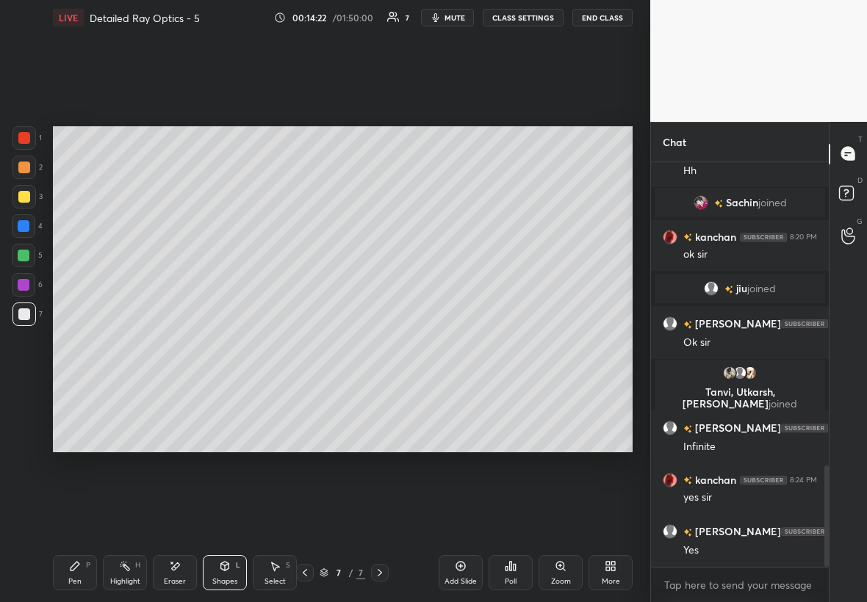
click at [77, 571] on icon at bounding box center [75, 566] width 12 height 12
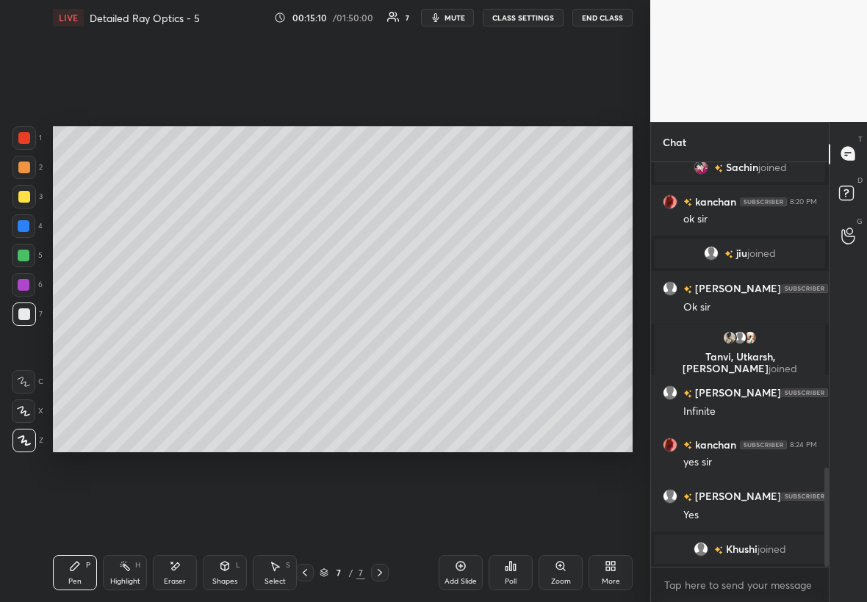
click at [455, 21] on span "mute" at bounding box center [454, 17] width 21 height 10
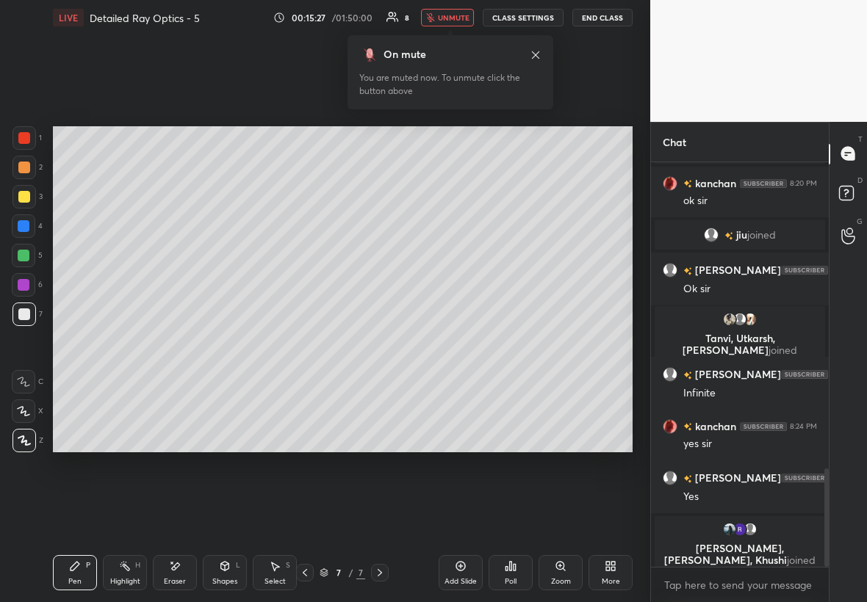
scroll to position [1274, 0]
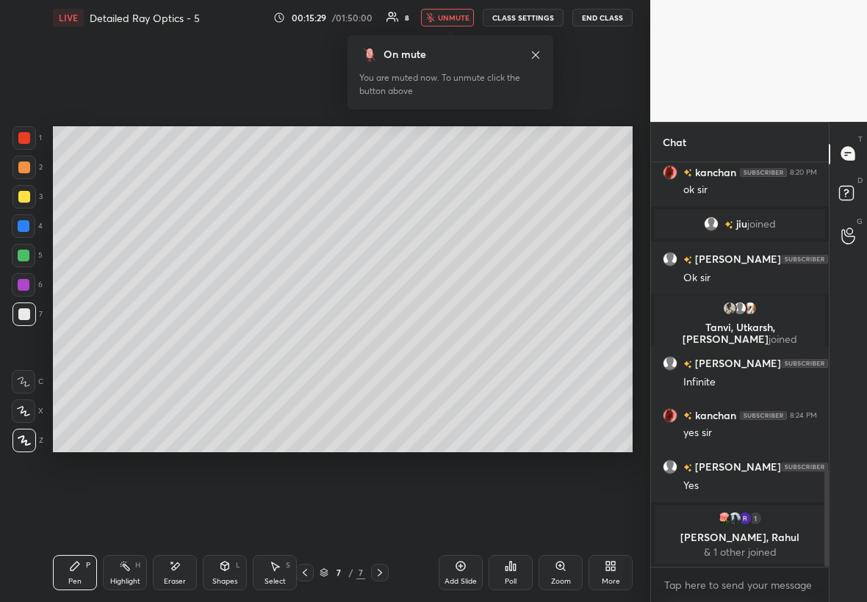
click at [557, 101] on div "Setting up your live class Poll for secs No correct answer Start poll" at bounding box center [342, 289] width 591 height 508
click at [535, 54] on icon at bounding box center [535, 55] width 12 height 12
click at [446, 21] on span "unmute" at bounding box center [454, 17] width 32 height 10
click at [30, 196] on div at bounding box center [23, 196] width 23 height 23
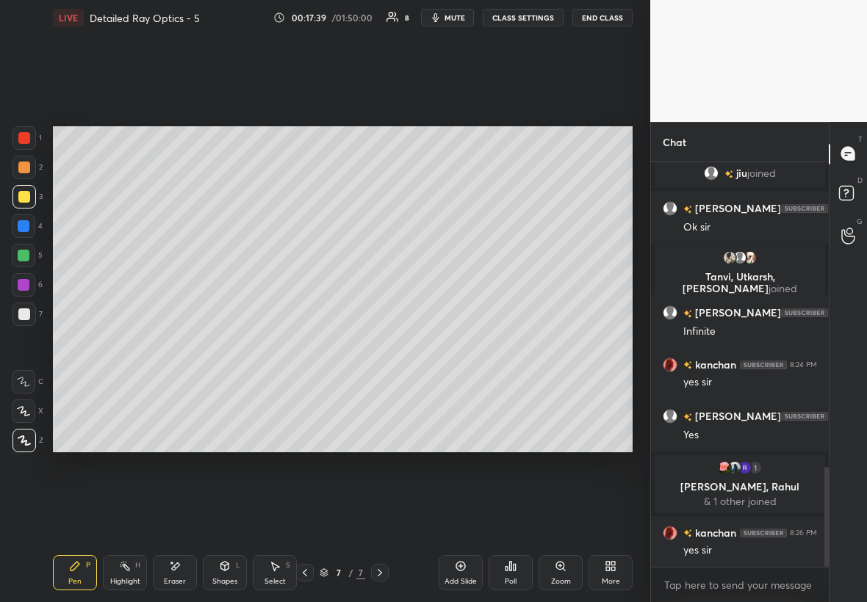
scroll to position [1231, 0]
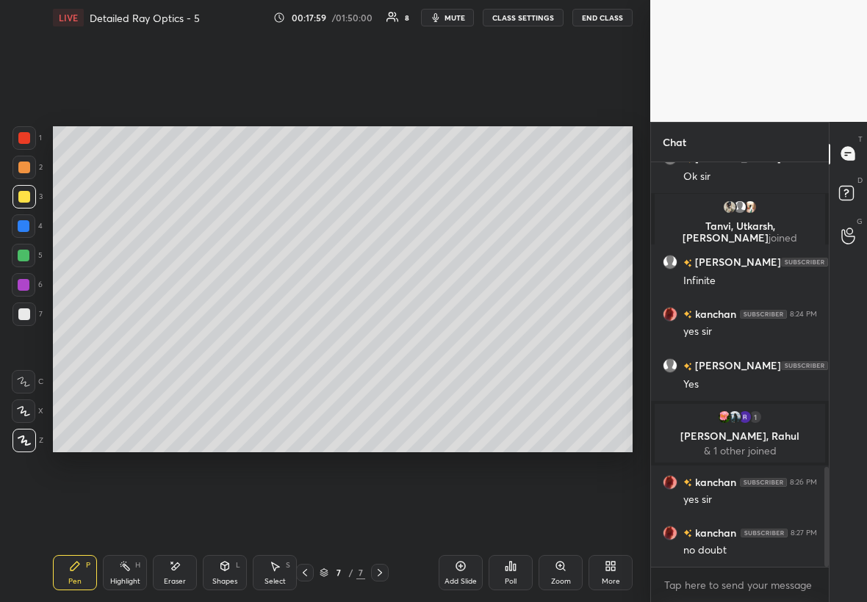
click at [459, 578] on div "Add Slide" at bounding box center [460, 581] width 32 height 7
click at [23, 316] on div at bounding box center [24, 314] width 12 height 12
click at [24, 195] on div at bounding box center [24, 197] width 12 height 12
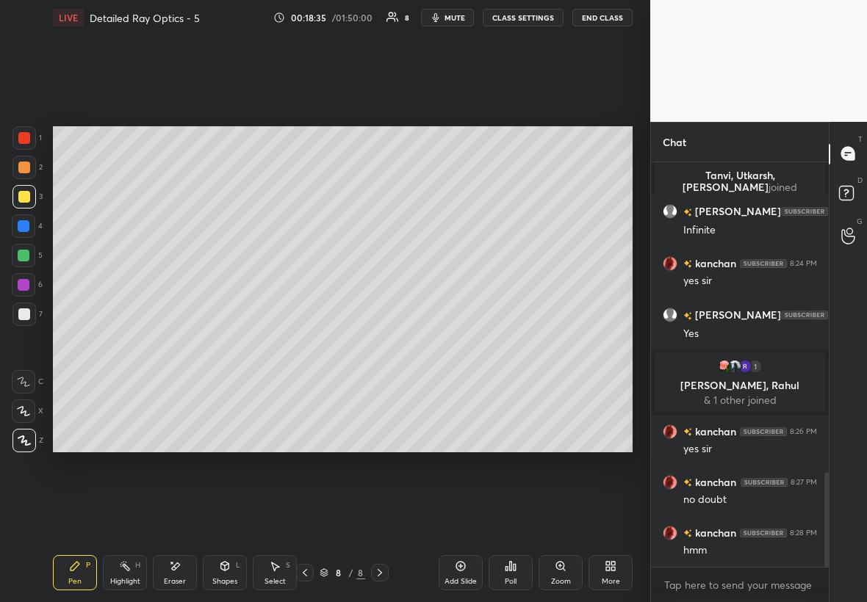
scroll to position [1317, 0]
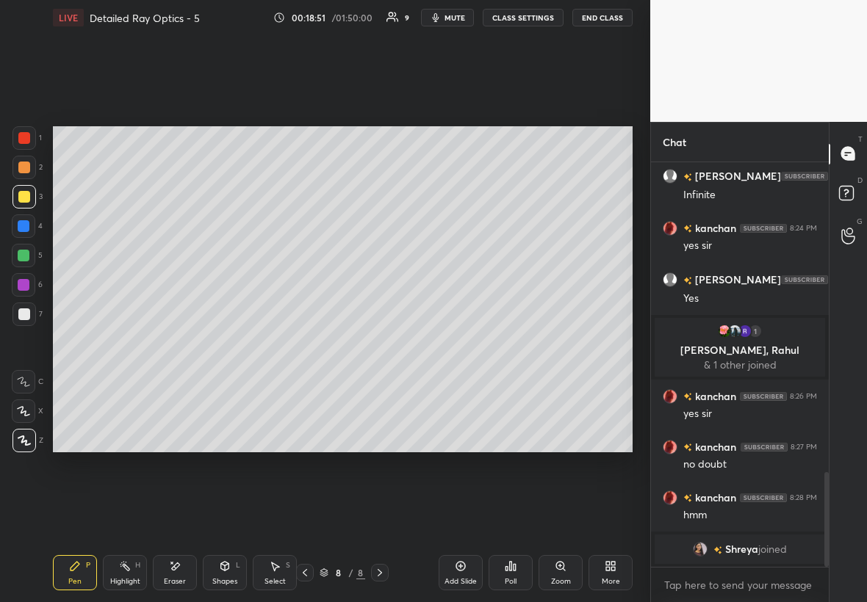
click at [280, 574] on div "Select S" at bounding box center [275, 572] width 44 height 35
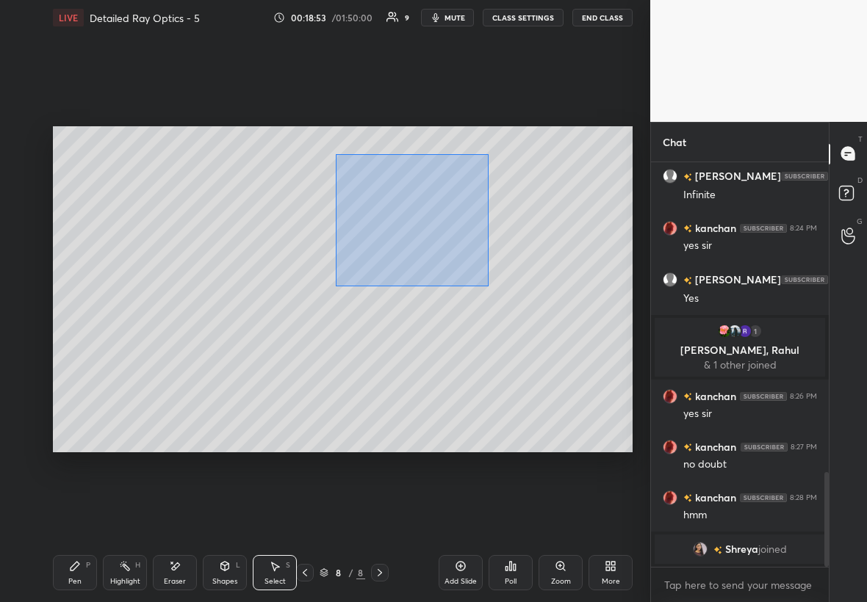
drag, startPoint x: 337, startPoint y: 153, endPoint x: 491, endPoint y: 280, distance: 198.8
click at [488, 286] on div "0 ° Undo Copy Duplicate Duplicate to new slide Delete" at bounding box center [342, 289] width 579 height 326
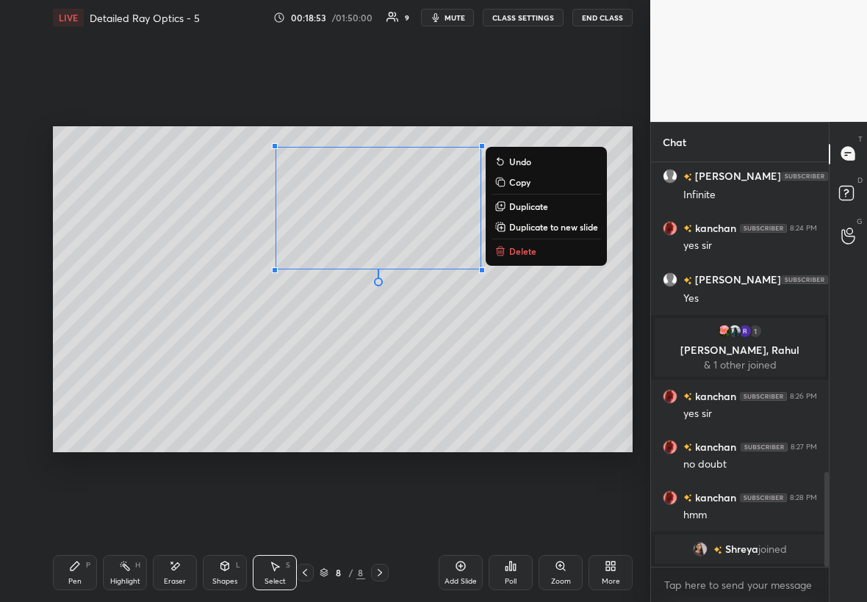
click at [522, 250] on p "Delete" at bounding box center [522, 251] width 27 height 12
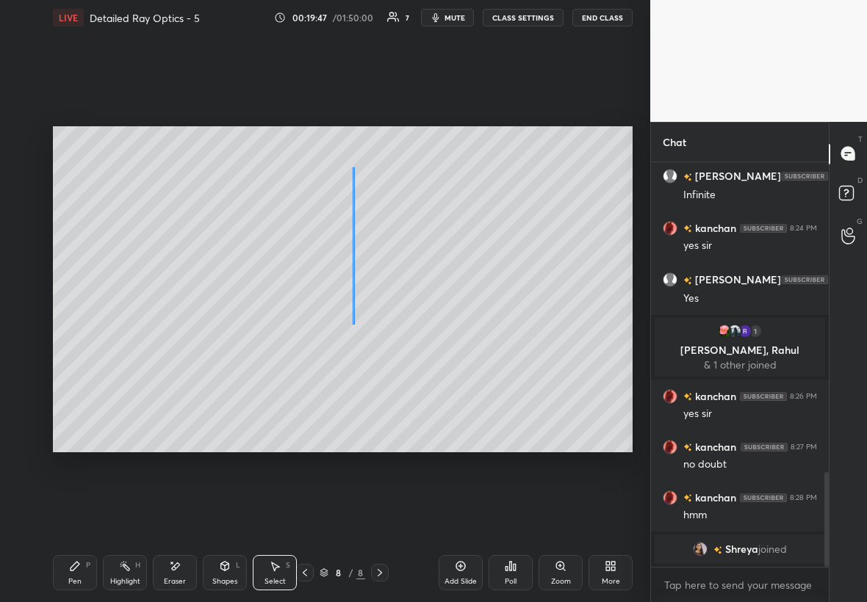
drag, startPoint x: 353, startPoint y: 168, endPoint x: 380, endPoint y: 324, distance: 157.9
click at [376, 338] on div "0 ° Undo Copy Duplicate Duplicate to new slide Delete" at bounding box center [342, 289] width 579 height 326
click at [77, 568] on icon at bounding box center [75, 566] width 12 height 12
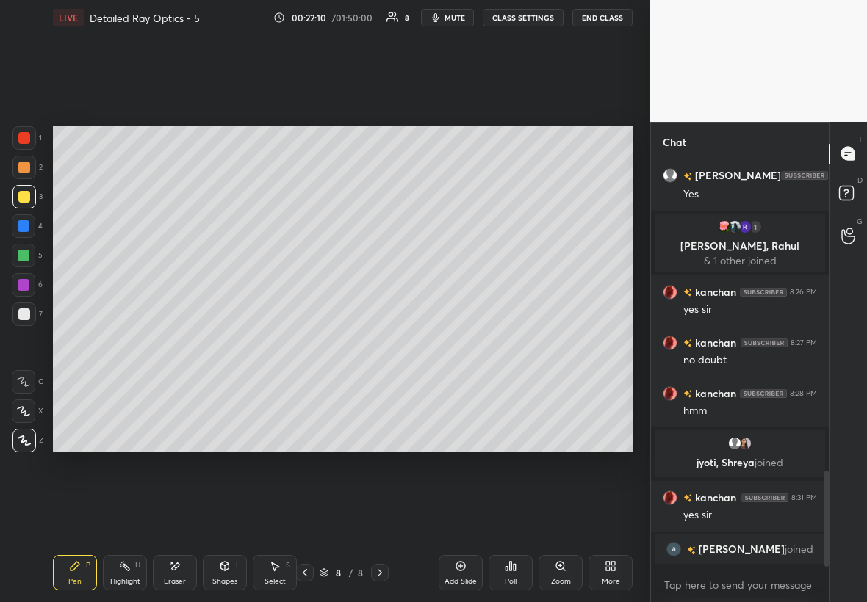
scroll to position [1323, 0]
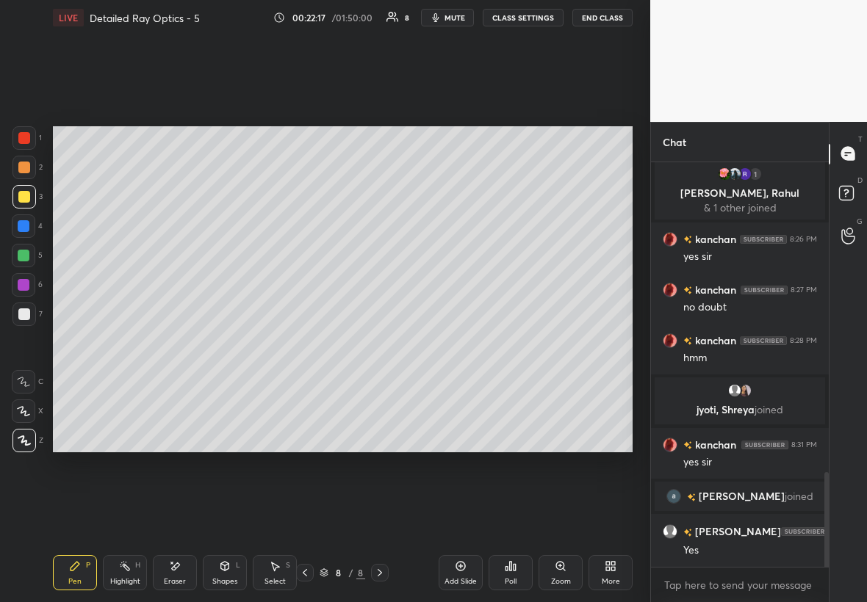
click at [461, 574] on div "Add Slide" at bounding box center [460, 572] width 44 height 35
click at [20, 194] on div at bounding box center [24, 197] width 12 height 12
click at [21, 311] on div at bounding box center [24, 314] width 12 height 12
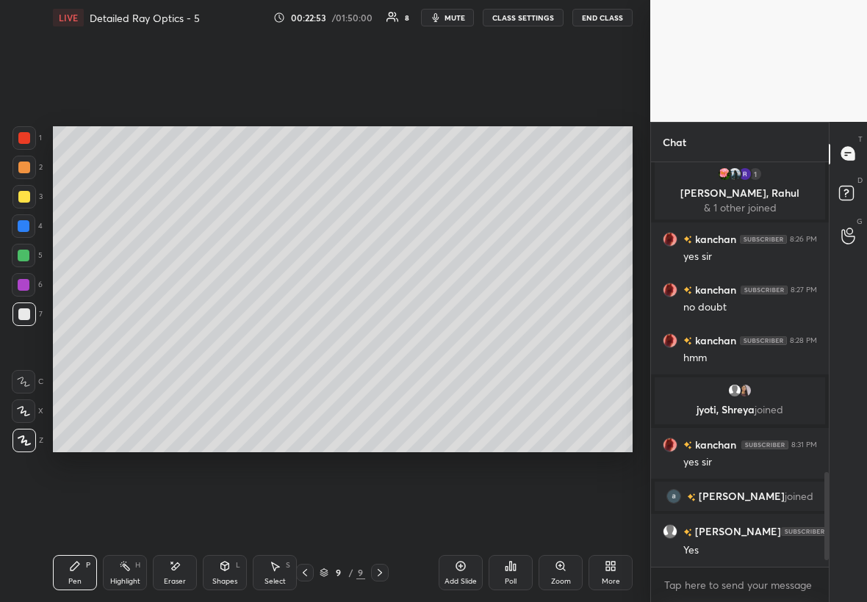
click at [23, 201] on div at bounding box center [23, 196] width 23 height 23
click at [23, 308] on div at bounding box center [23, 314] width 23 height 23
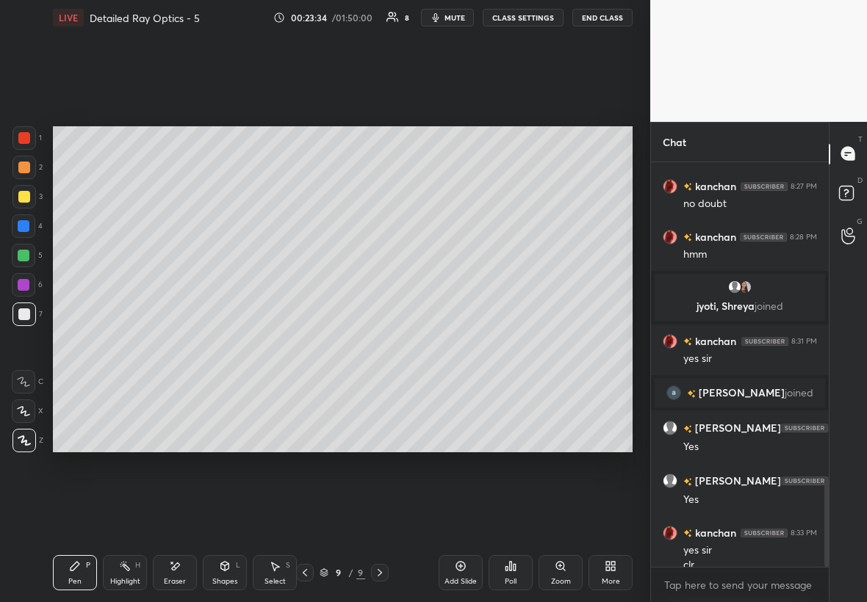
scroll to position [1441, 0]
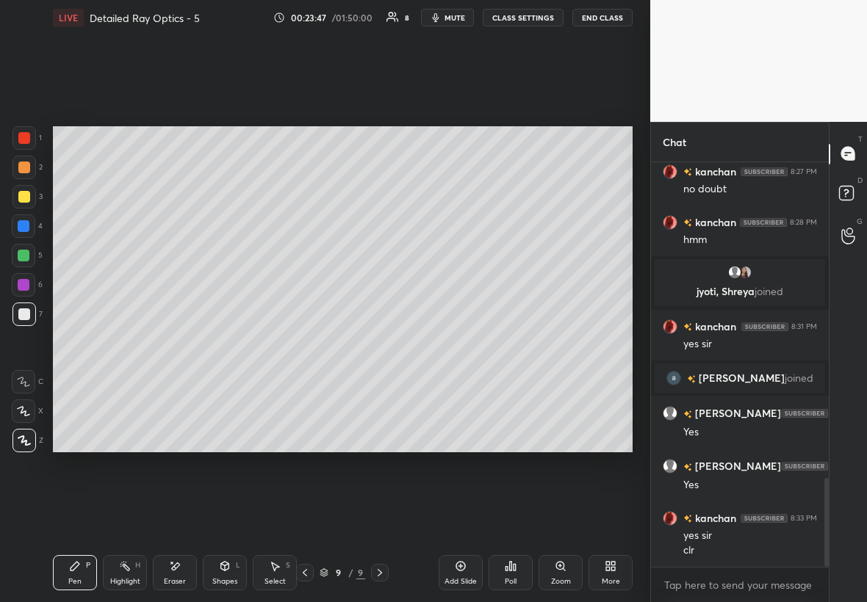
click at [29, 314] on div at bounding box center [23, 314] width 23 height 23
click at [227, 572] on div "Shapes L" at bounding box center [225, 572] width 44 height 35
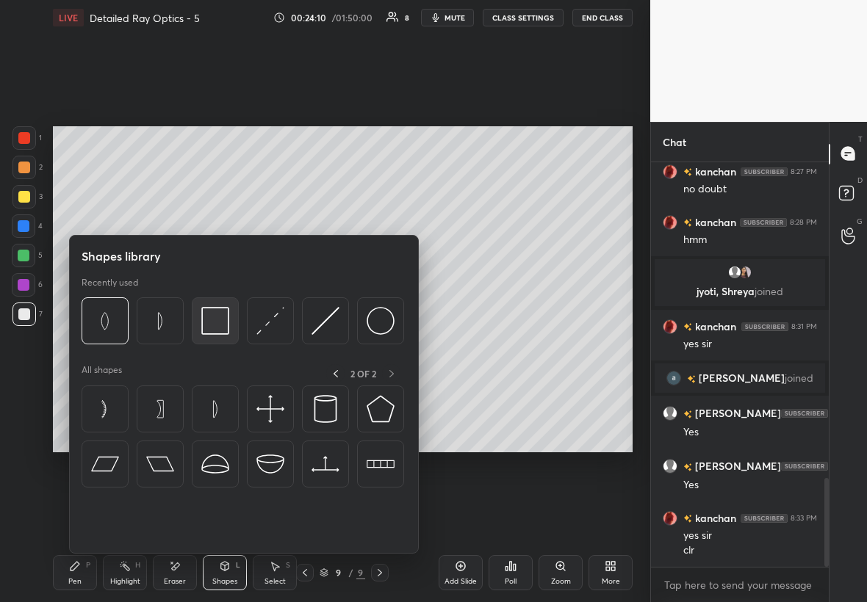
click at [220, 325] on img at bounding box center [215, 321] width 28 height 28
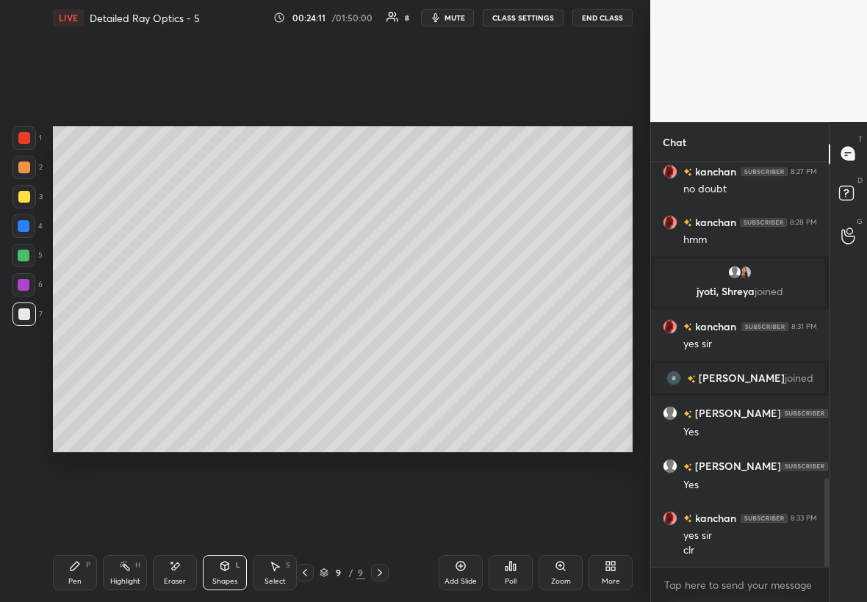
click at [26, 132] on div at bounding box center [24, 138] width 12 height 12
click at [33, 310] on div "7" at bounding box center [27, 314] width 30 height 23
click at [59, 572] on div "Pen P" at bounding box center [75, 572] width 44 height 35
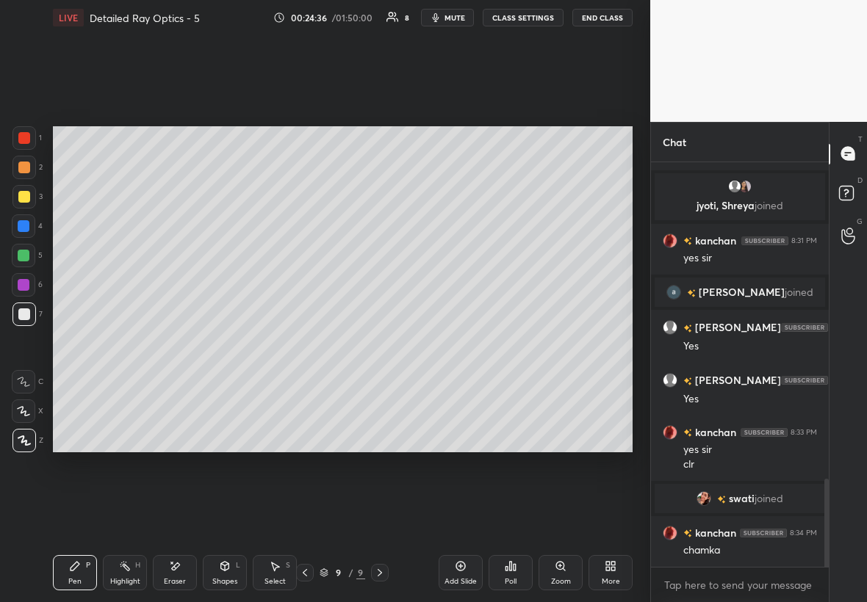
scroll to position [1499, 0]
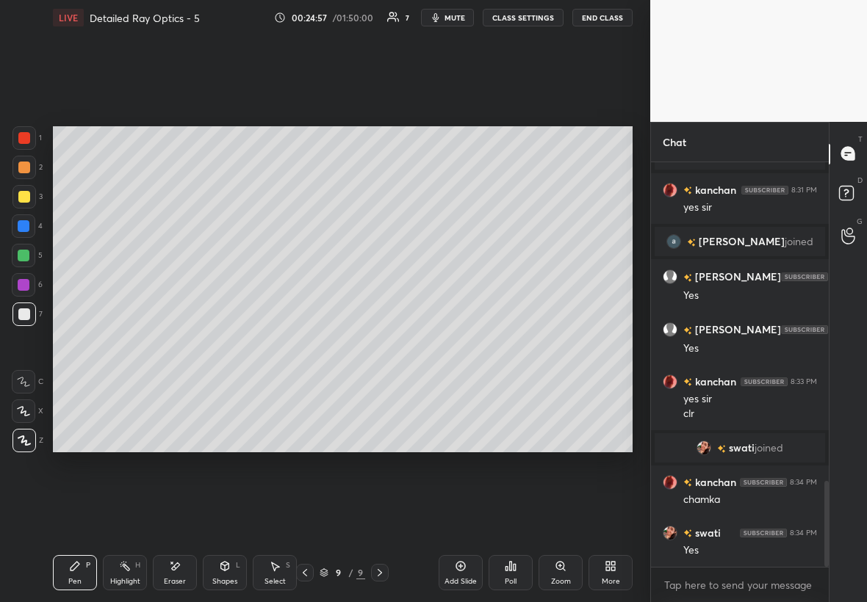
click at [17, 143] on div at bounding box center [23, 137] width 23 height 23
click at [232, 569] on div "Shapes L" at bounding box center [225, 572] width 44 height 35
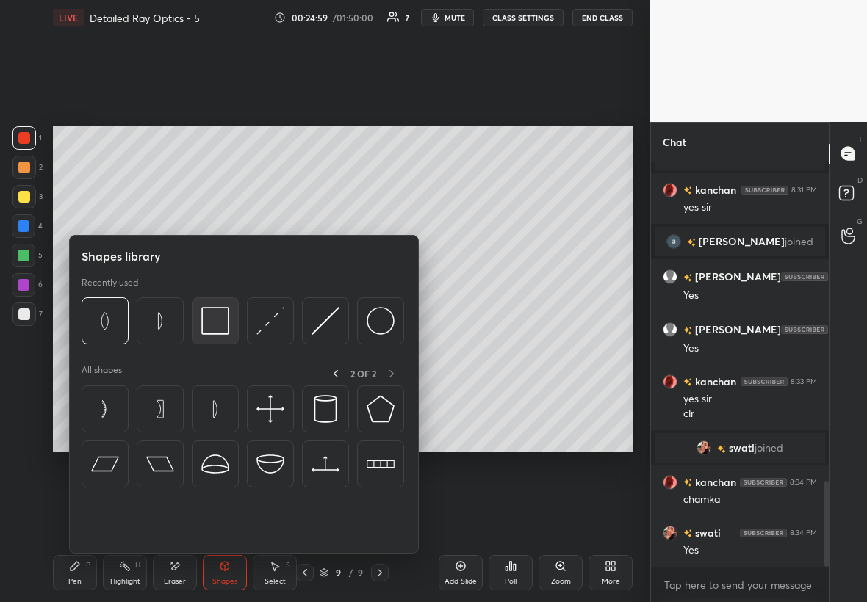
click at [224, 317] on img at bounding box center [215, 321] width 28 height 28
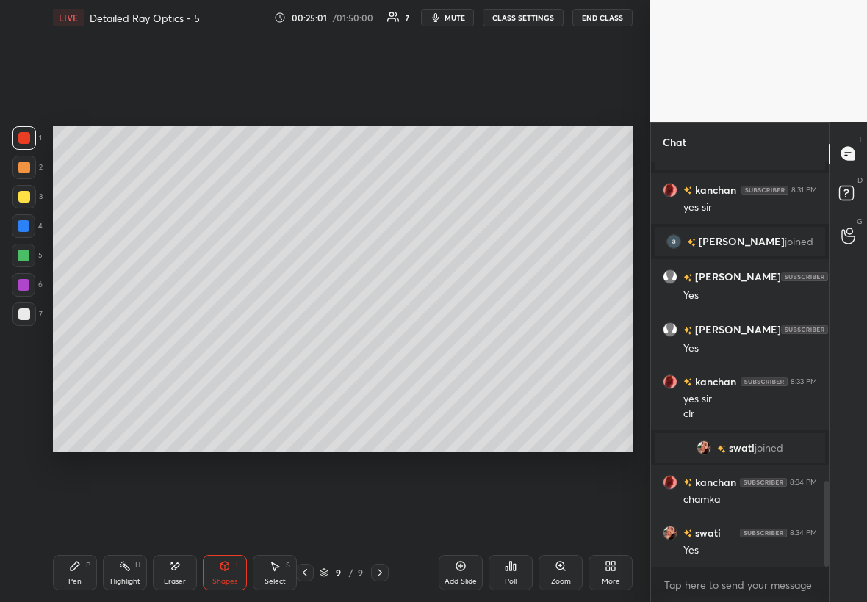
click at [77, 571] on div "Pen P" at bounding box center [75, 572] width 44 height 35
click at [461, 574] on div "Add Slide" at bounding box center [460, 572] width 44 height 35
click at [26, 313] on div at bounding box center [24, 314] width 12 height 12
click at [305, 576] on icon at bounding box center [304, 573] width 12 height 12
click at [377, 571] on icon at bounding box center [380, 573] width 12 height 12
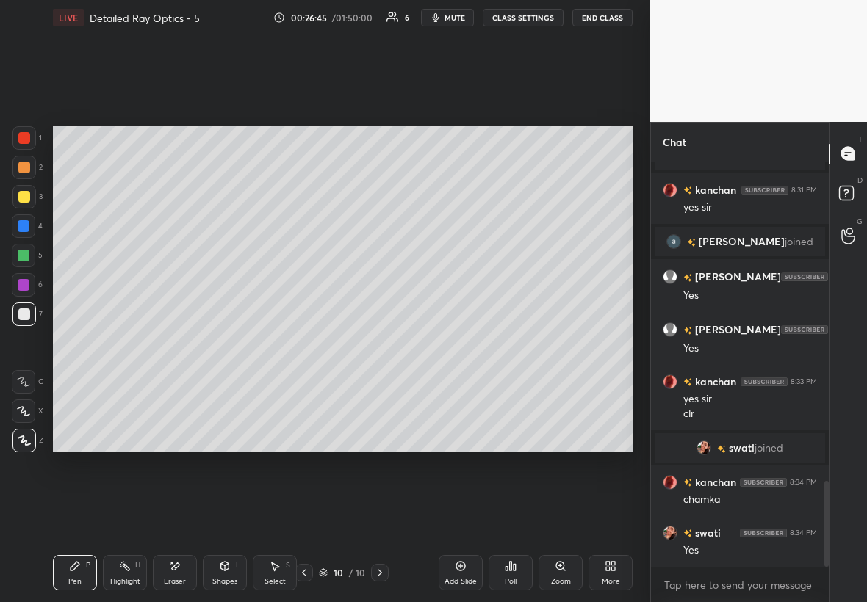
click at [25, 195] on div at bounding box center [24, 197] width 12 height 12
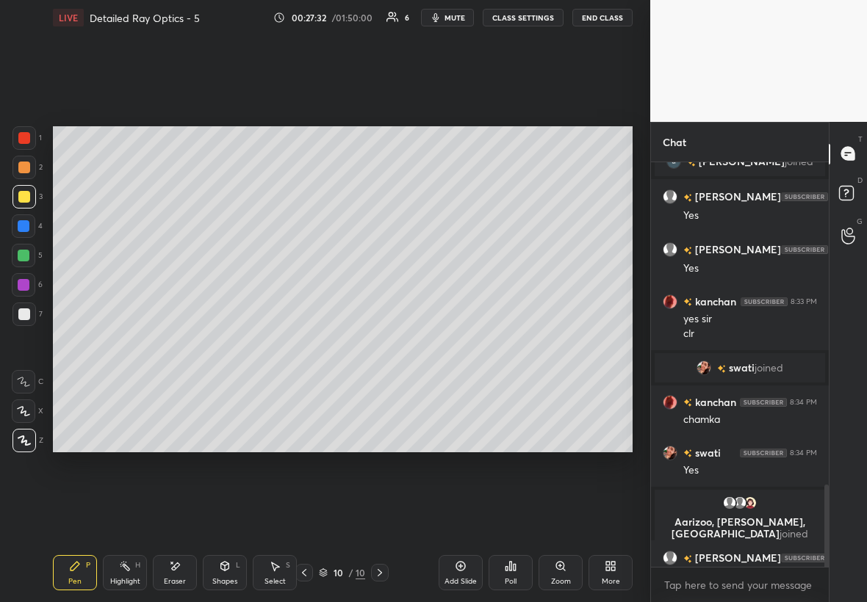
scroll to position [1580, 0]
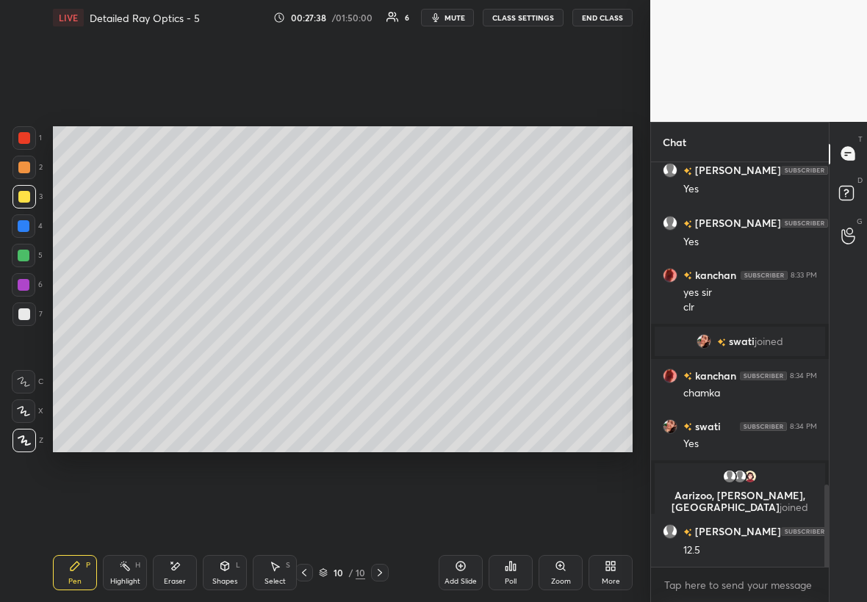
click at [24, 252] on div at bounding box center [24, 256] width 12 height 12
click at [28, 187] on div at bounding box center [23, 196] width 23 height 23
click at [26, 315] on div at bounding box center [24, 314] width 12 height 12
click at [26, 257] on div at bounding box center [24, 256] width 12 height 12
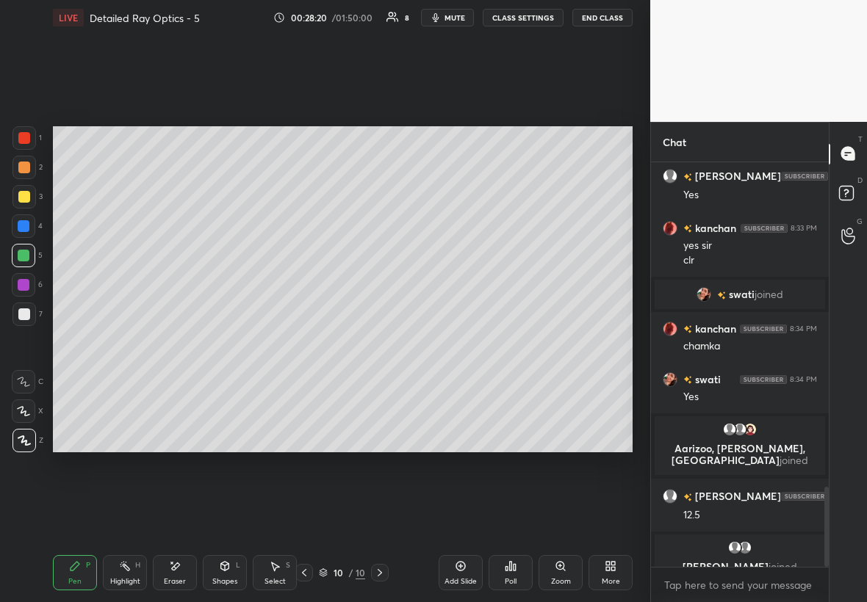
scroll to position [1645, 0]
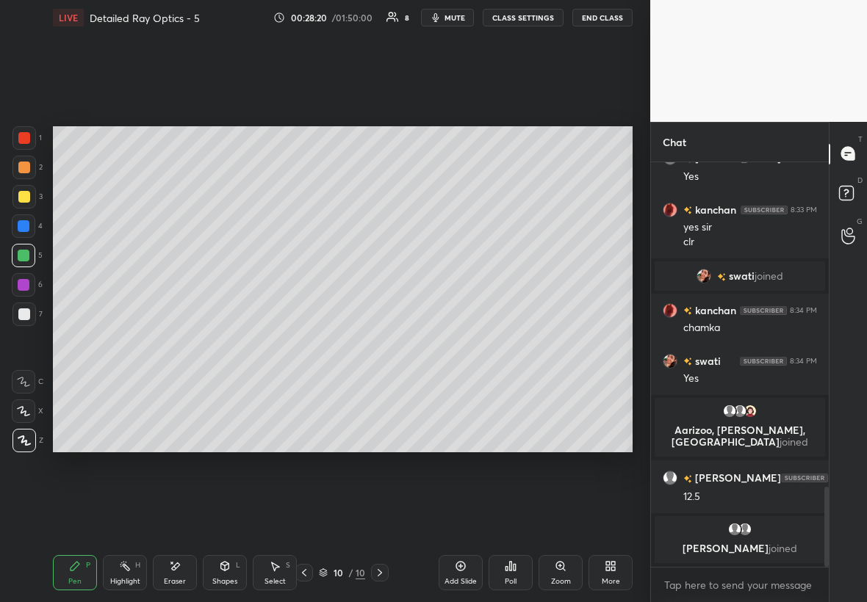
click at [23, 198] on div at bounding box center [24, 197] width 12 height 12
click at [26, 258] on div at bounding box center [23, 255] width 23 height 23
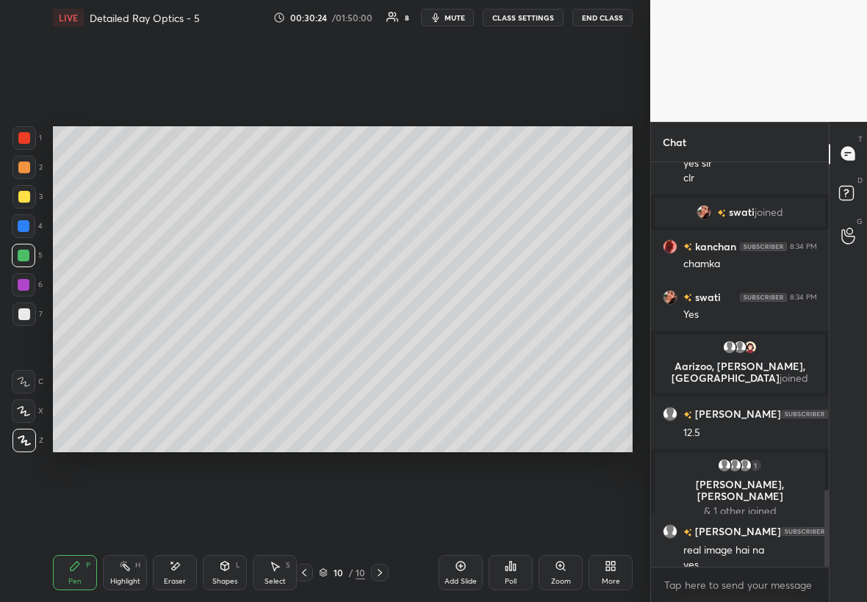
scroll to position [1711, 0]
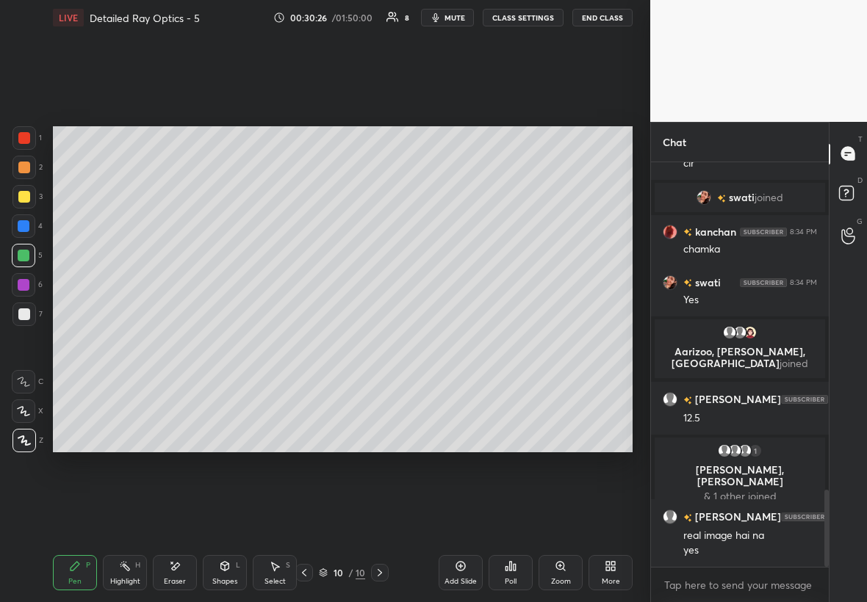
click at [460, 568] on icon at bounding box center [461, 566] width 12 height 12
click at [20, 312] on div at bounding box center [24, 314] width 12 height 12
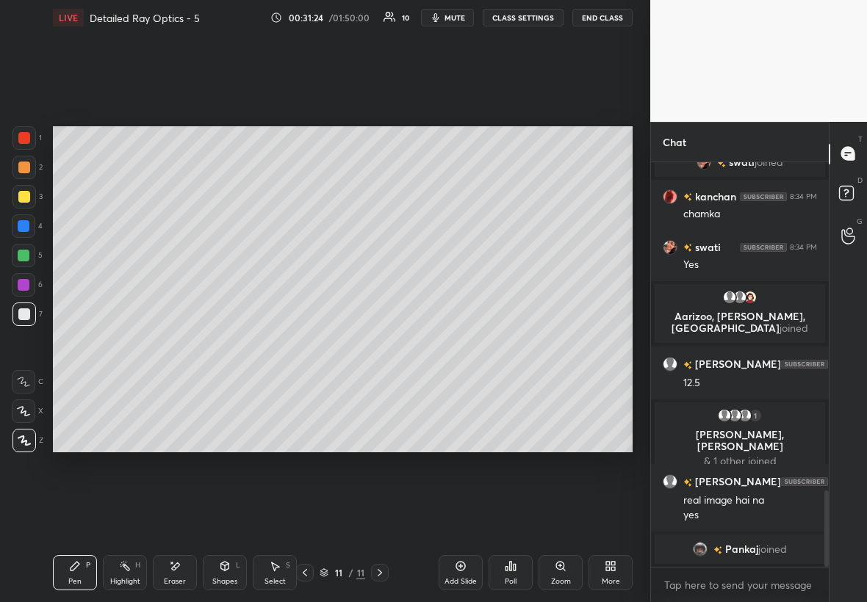
click at [284, 572] on div "Select S" at bounding box center [275, 572] width 44 height 35
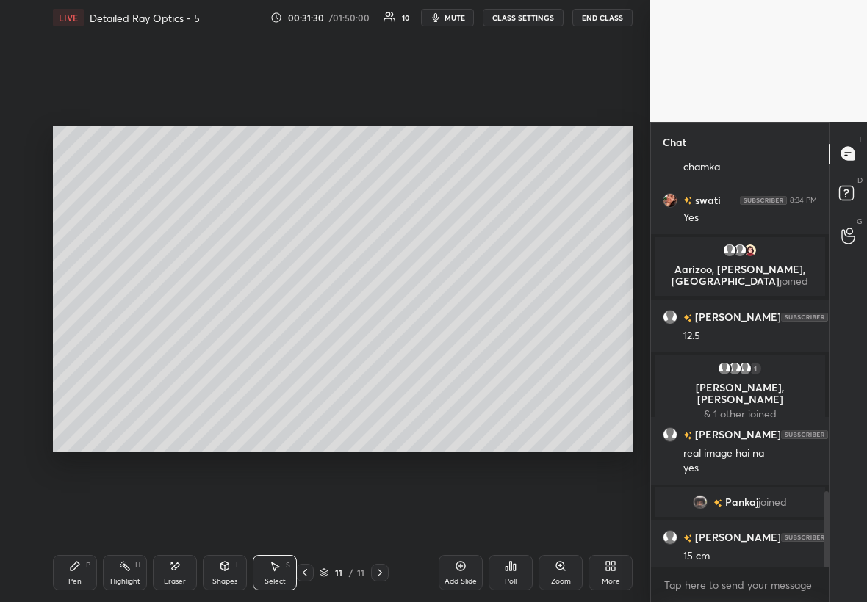
scroll to position [1752, 0]
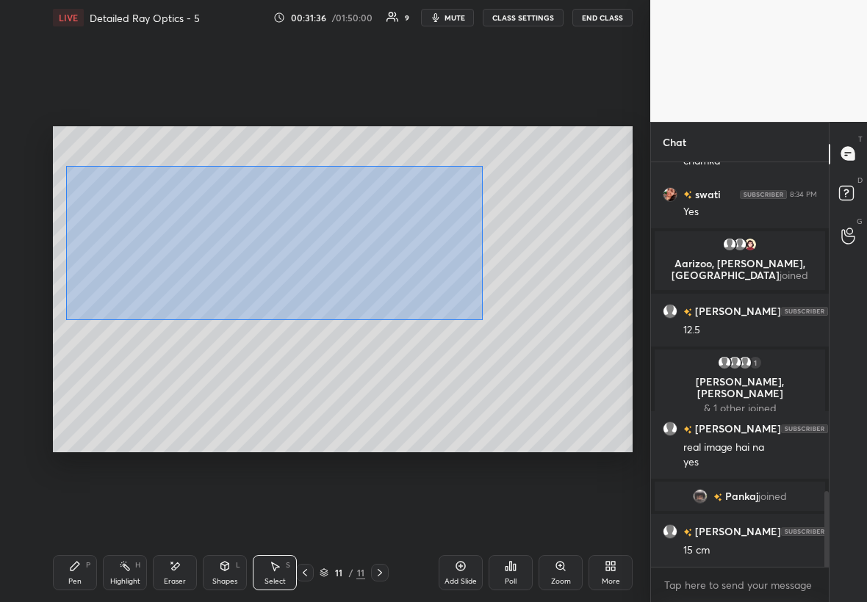
drag, startPoint x: 65, startPoint y: 165, endPoint x: 482, endPoint y: 317, distance: 443.9
click at [482, 319] on div "0 ° Undo Copy Duplicate Duplicate to new slide Delete" at bounding box center [342, 289] width 579 height 326
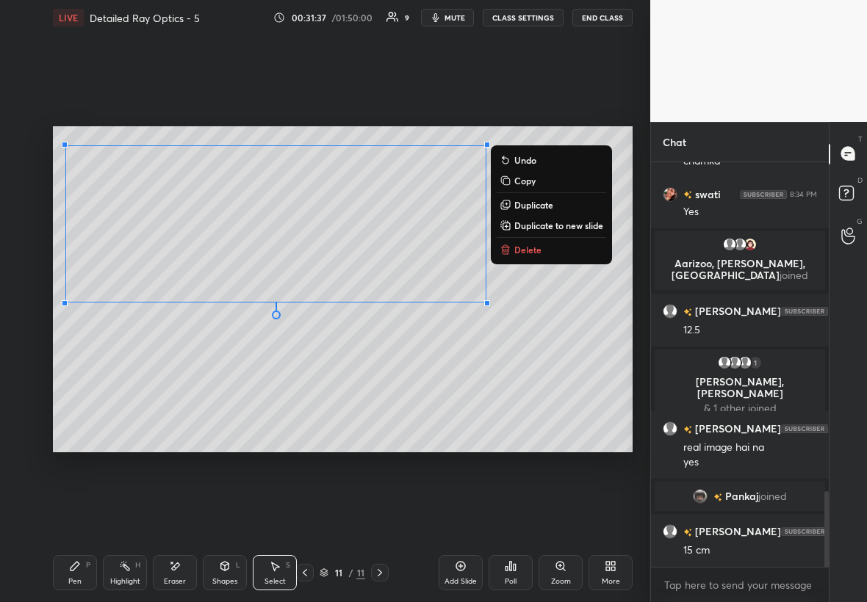
click at [542, 227] on p "Duplicate to new slide" at bounding box center [558, 226] width 89 height 12
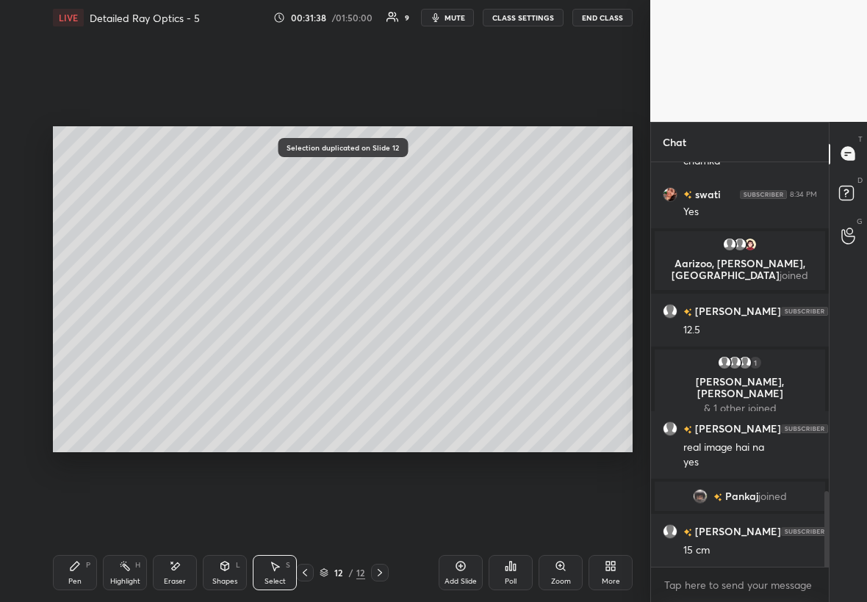
click at [69, 581] on div "Pen" at bounding box center [74, 581] width 13 height 7
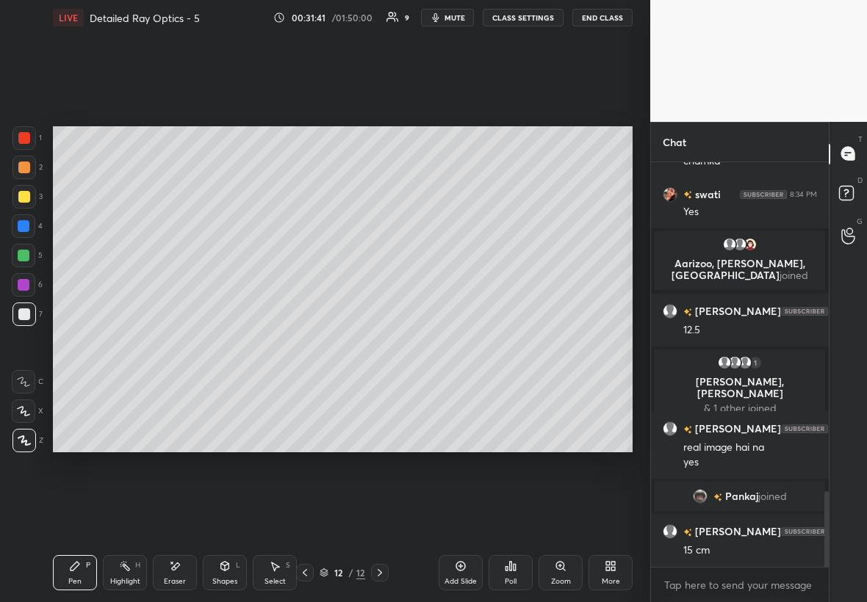
click at [173, 568] on icon at bounding box center [176, 565] width 8 height 7
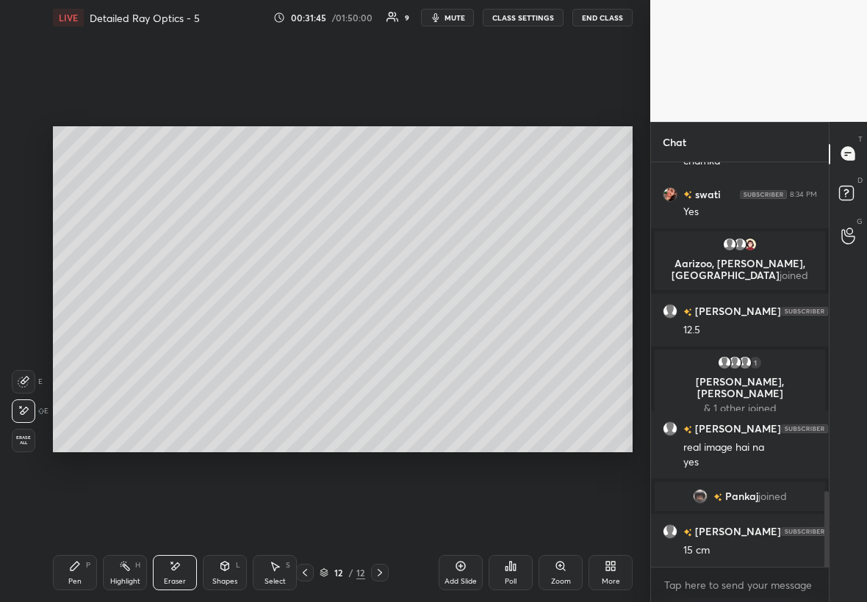
click at [281, 567] on div "Select S" at bounding box center [275, 572] width 44 height 35
drag, startPoint x: 99, startPoint y: 171, endPoint x: 112, endPoint y: 191, distance: 23.8
click at [114, 194] on div "0 ° Undo Copy Duplicate Duplicate to new slide Delete" at bounding box center [342, 289] width 579 height 326
drag, startPoint x: 103, startPoint y: 187, endPoint x: 206, endPoint y: 183, distance: 102.9
click at [207, 185] on div "0 ° Undo Copy Duplicate Duplicate to new slide Delete" at bounding box center [342, 289] width 579 height 326
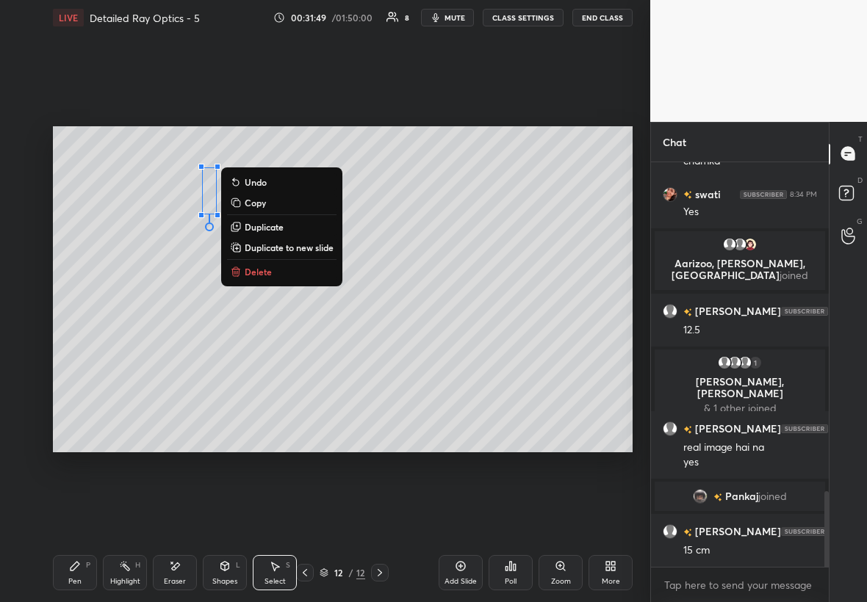
click at [80, 563] on icon at bounding box center [75, 566] width 12 height 12
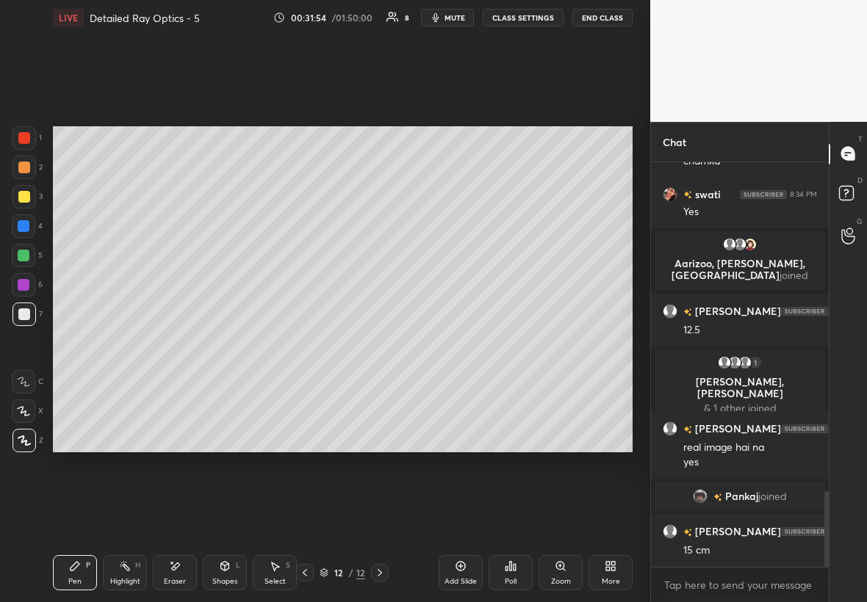
click at [303, 574] on icon at bounding box center [305, 573] width 12 height 12
click at [26, 196] on div at bounding box center [24, 197] width 12 height 12
click at [377, 573] on icon at bounding box center [380, 573] width 12 height 12
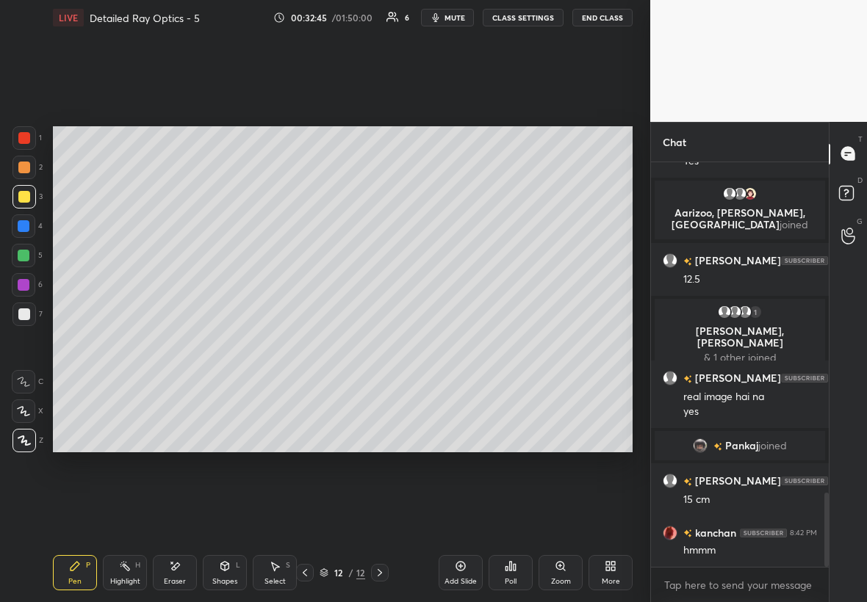
click at [27, 220] on div at bounding box center [24, 226] width 12 height 12
click at [18, 198] on div at bounding box center [24, 197] width 12 height 12
click at [28, 232] on div at bounding box center [23, 225] width 23 height 23
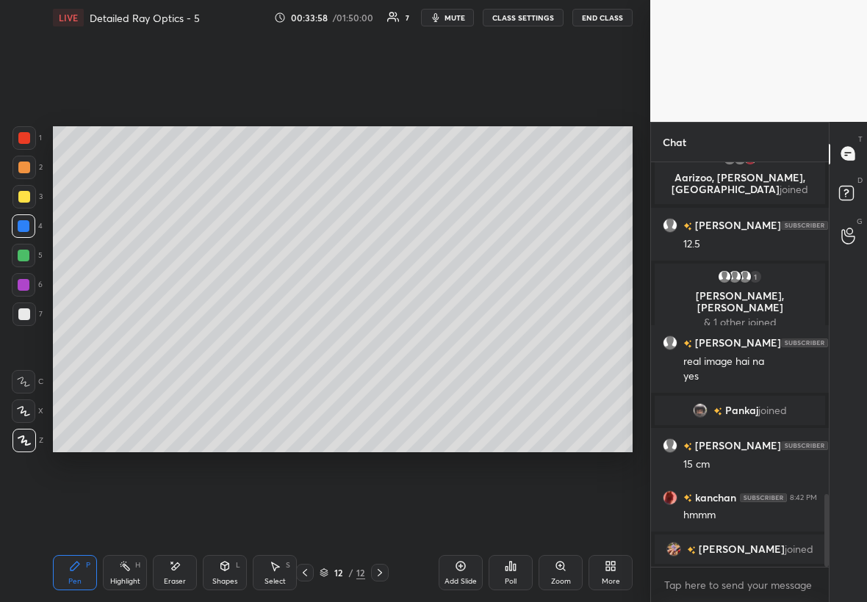
click at [112, 125] on div "Setting up your live class Poll for secs No correct answer Start poll" at bounding box center [342, 289] width 591 height 508
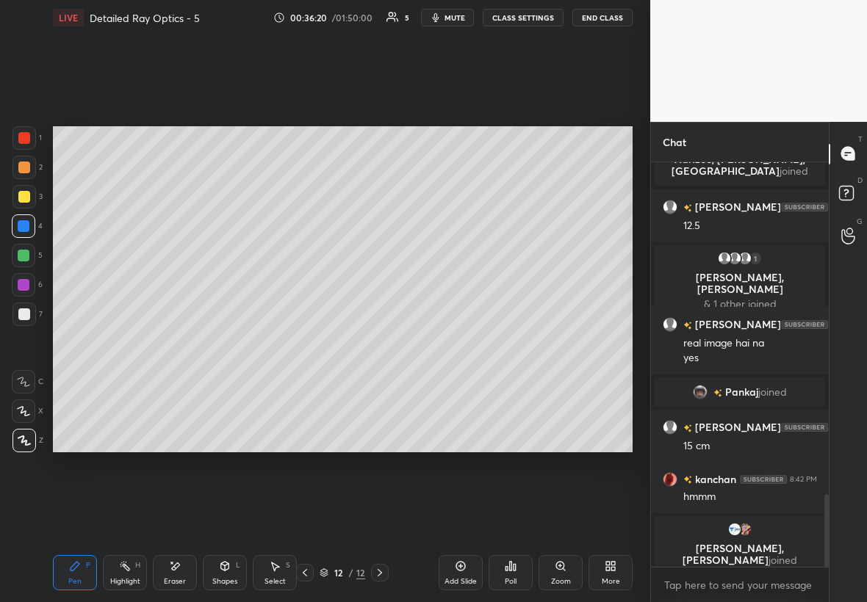
click at [462, 570] on icon at bounding box center [461, 566] width 12 height 12
click at [21, 200] on div at bounding box center [24, 197] width 12 height 12
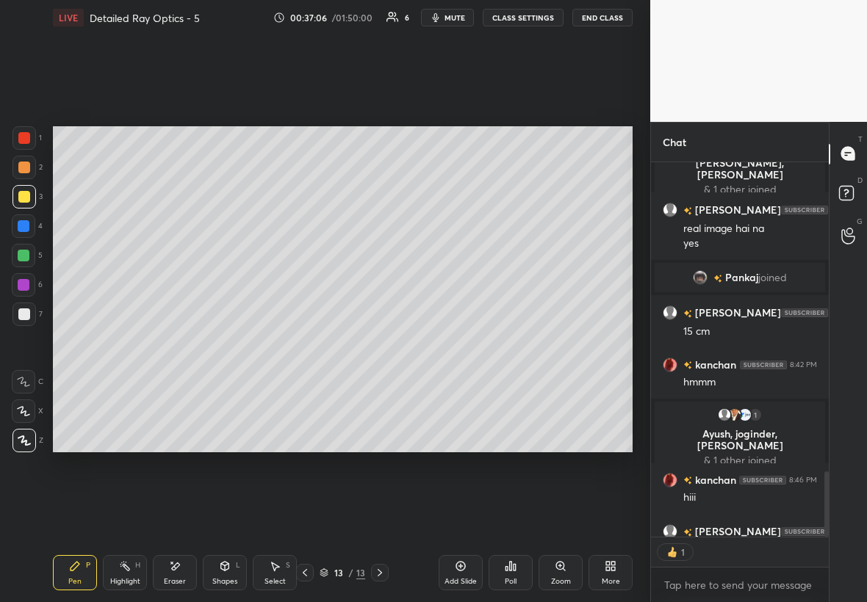
scroll to position [1943, 0]
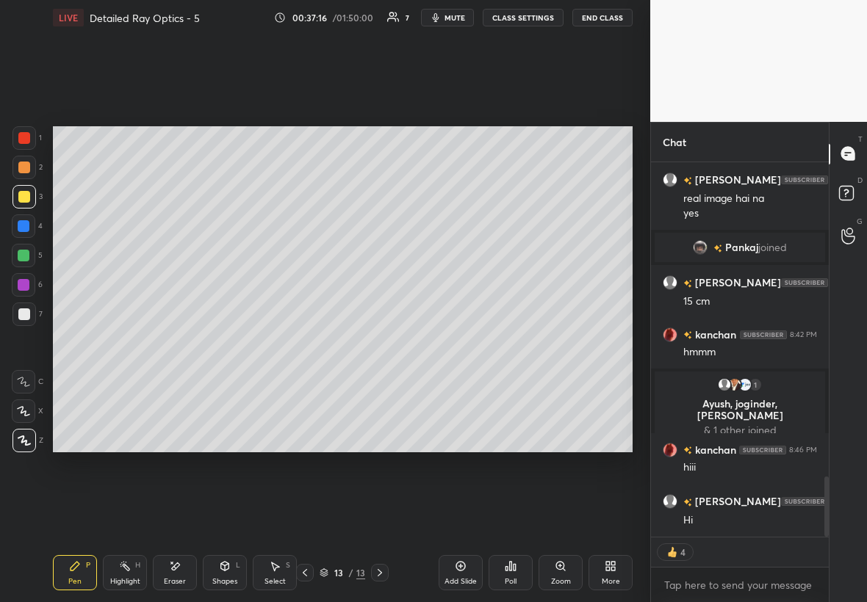
click at [23, 317] on div at bounding box center [24, 314] width 12 height 12
type textarea "x"
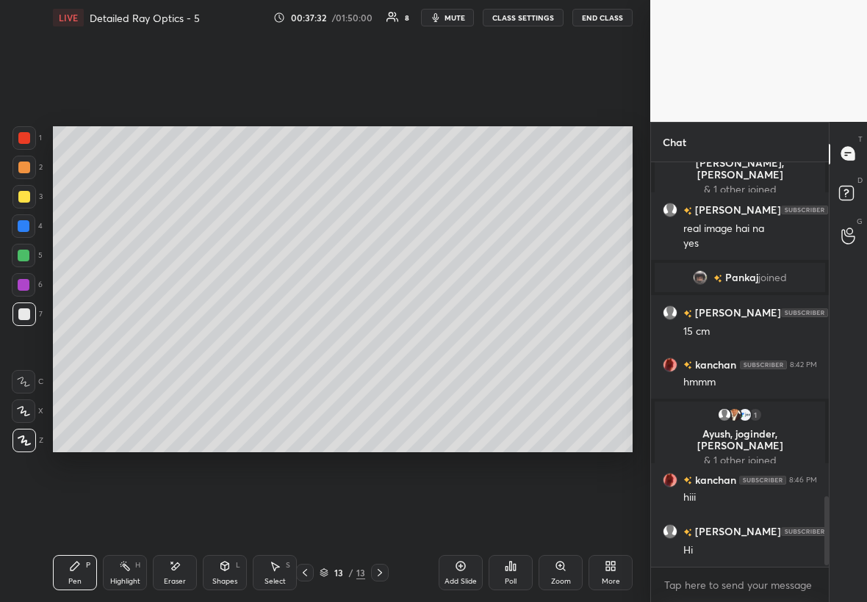
scroll to position [1948, 0]
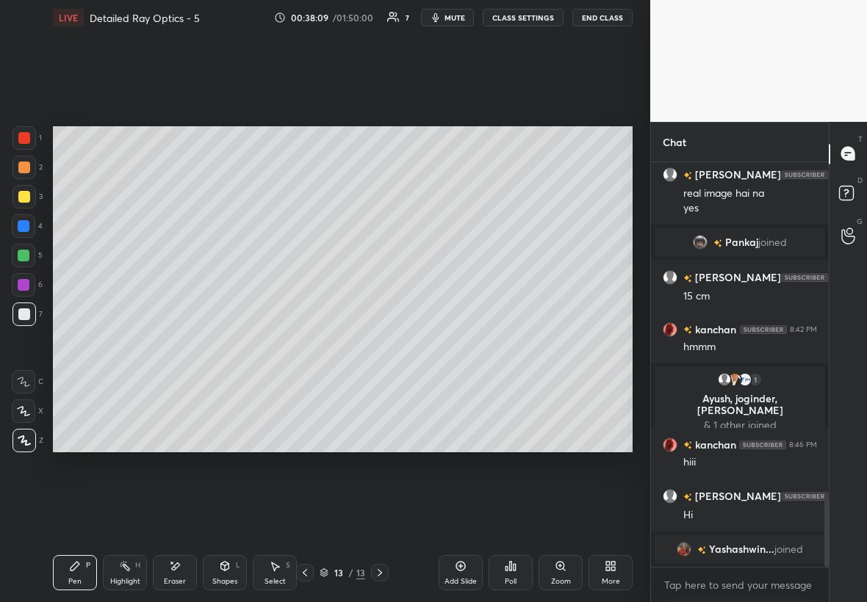
click at [224, 578] on div "Shapes" at bounding box center [224, 581] width 25 height 7
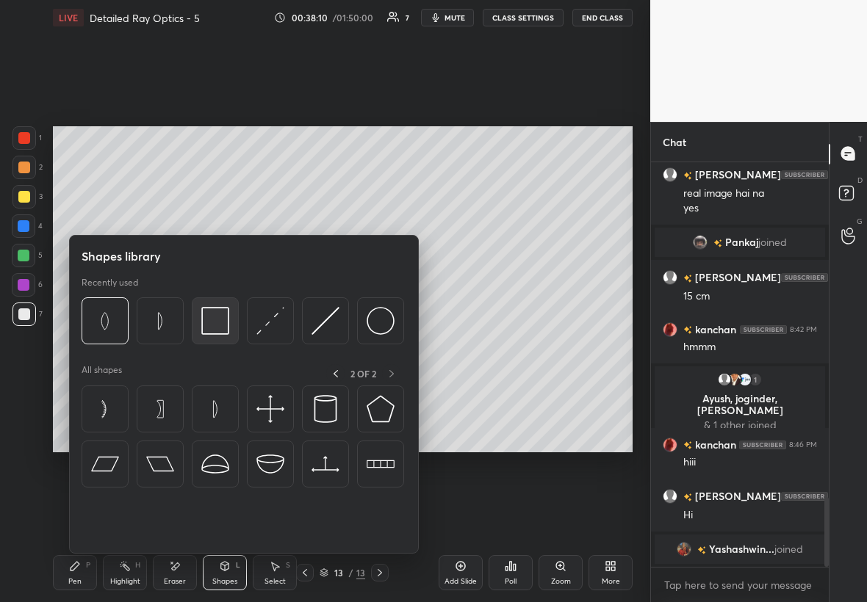
click at [224, 332] on img at bounding box center [215, 321] width 28 height 28
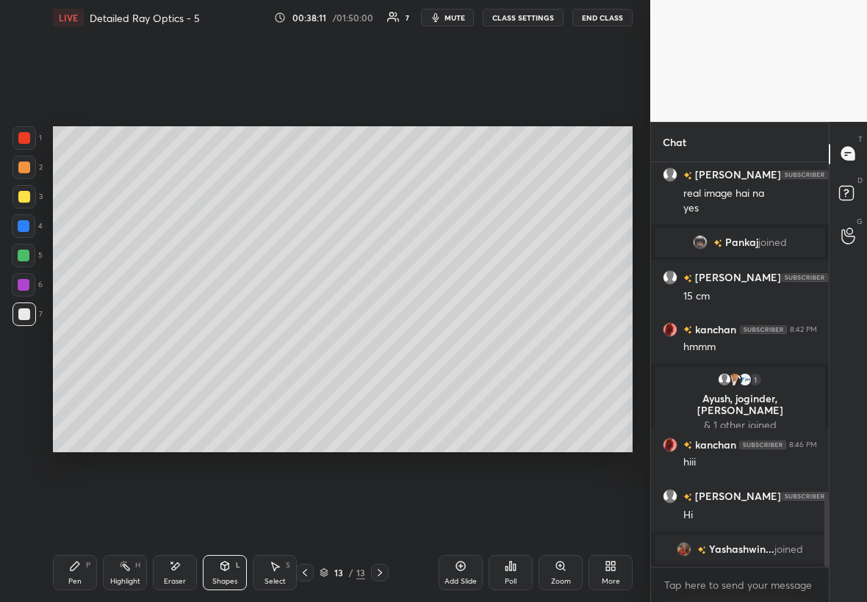
click at [29, 195] on div at bounding box center [23, 196] width 23 height 23
click at [20, 286] on div at bounding box center [24, 285] width 12 height 12
click at [468, 574] on div "Add Slide" at bounding box center [460, 572] width 44 height 35
click at [29, 314] on div at bounding box center [23, 314] width 23 height 23
click at [73, 557] on div "Pen P" at bounding box center [75, 572] width 44 height 35
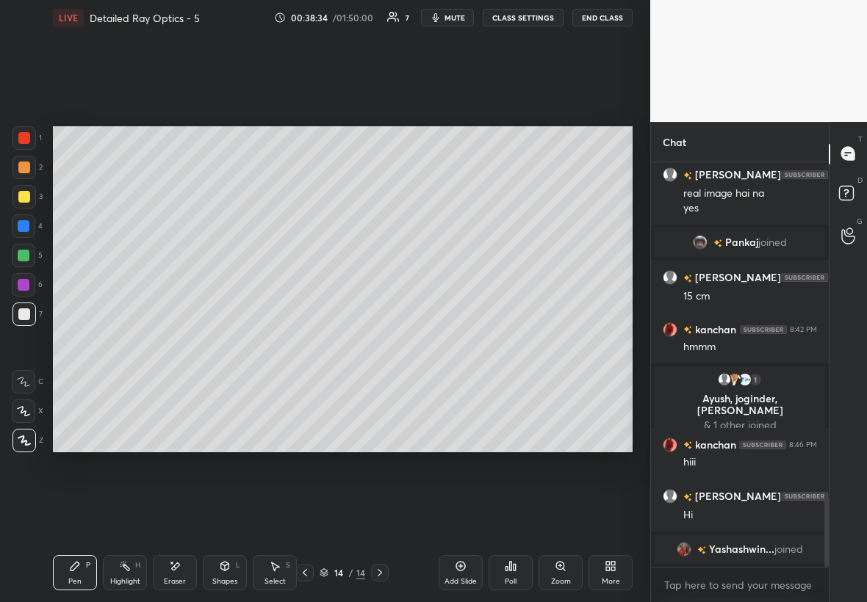
click at [73, 563] on icon at bounding box center [75, 566] width 12 height 12
click at [285, 576] on div "Select S" at bounding box center [275, 572] width 44 height 35
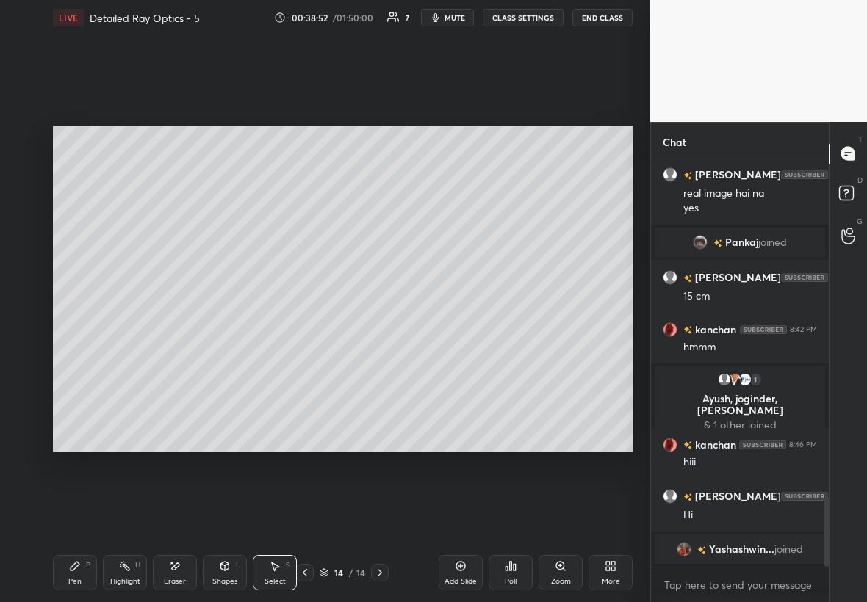
drag, startPoint x: 224, startPoint y: 289, endPoint x: 239, endPoint y: 303, distance: 20.8
click at [240, 305] on div "0 ° Undo Copy Duplicate Duplicate to new slide Delete" at bounding box center [342, 289] width 579 height 326
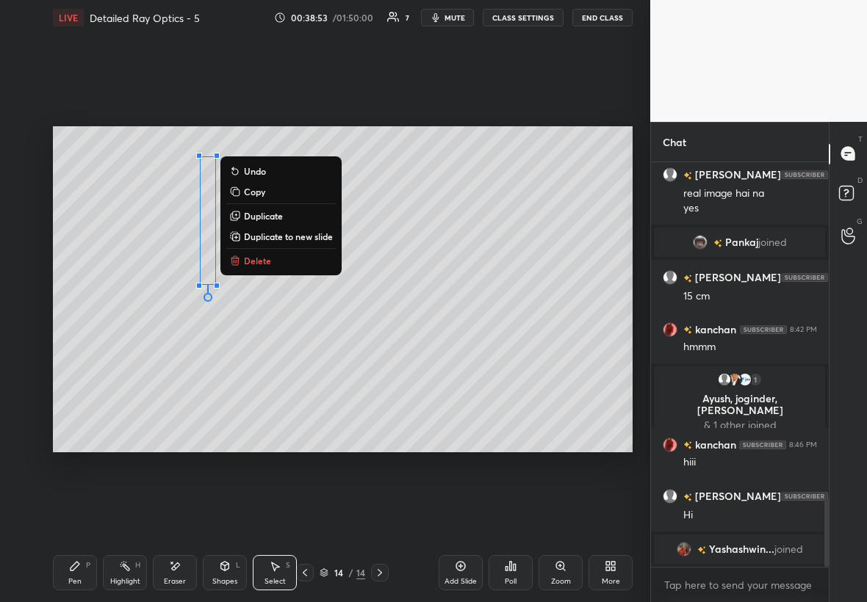
click at [297, 217] on button "Duplicate" at bounding box center [280, 216] width 109 height 18
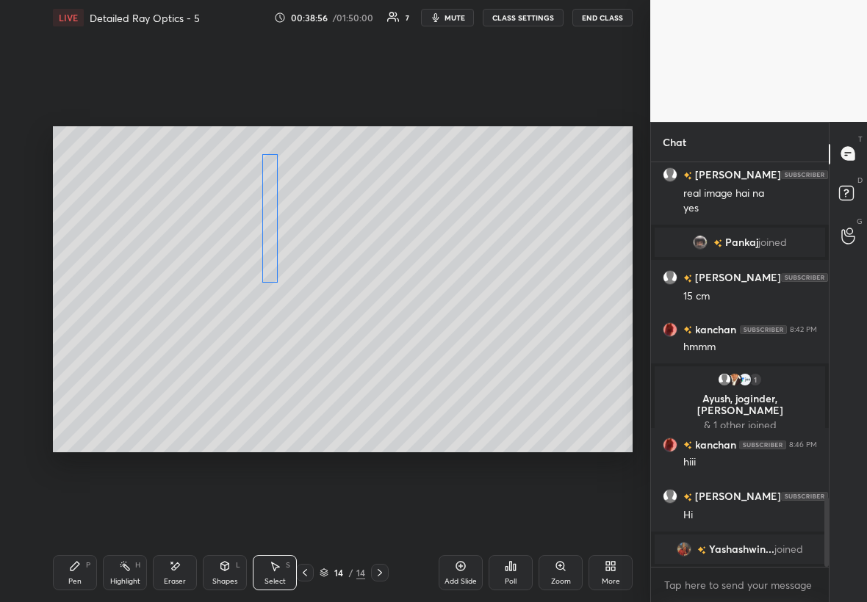
drag, startPoint x: 221, startPoint y: 240, endPoint x: 269, endPoint y: 223, distance: 50.6
click at [270, 225] on div "0 ° Undo Copy Duplicate Duplicate to new slide Delete" at bounding box center [342, 289] width 579 height 326
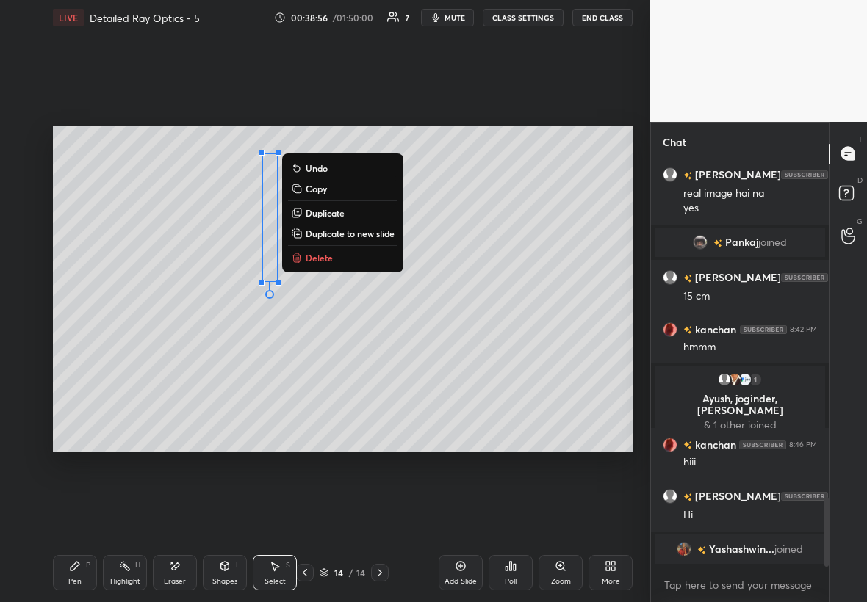
click at [77, 574] on div "Pen P" at bounding box center [75, 572] width 44 height 35
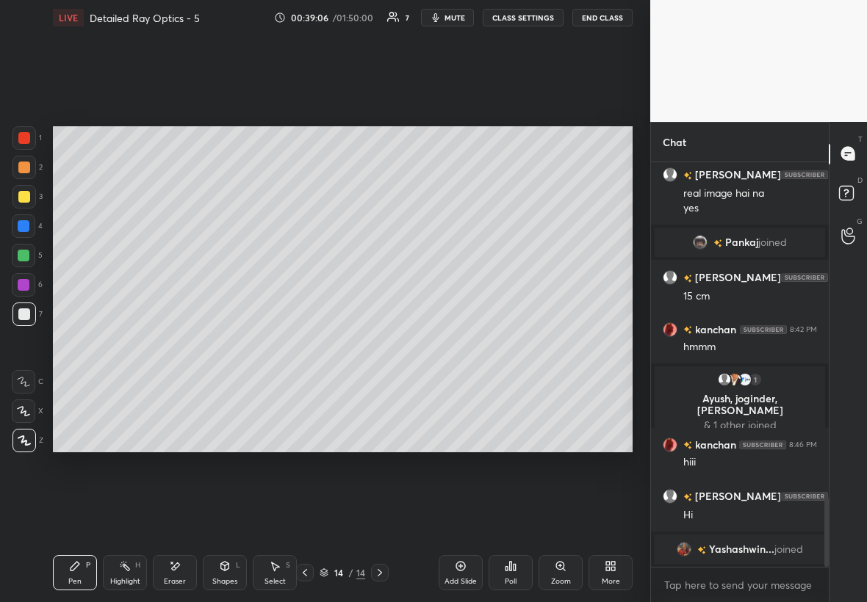
click at [176, 578] on div "Eraser" at bounding box center [175, 581] width 22 height 7
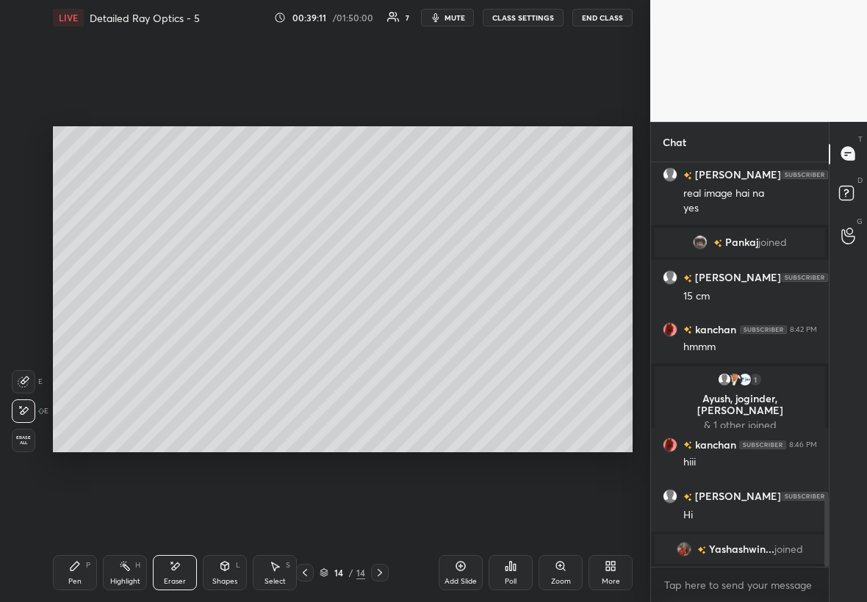
click at [87, 571] on div "Pen P" at bounding box center [75, 572] width 44 height 35
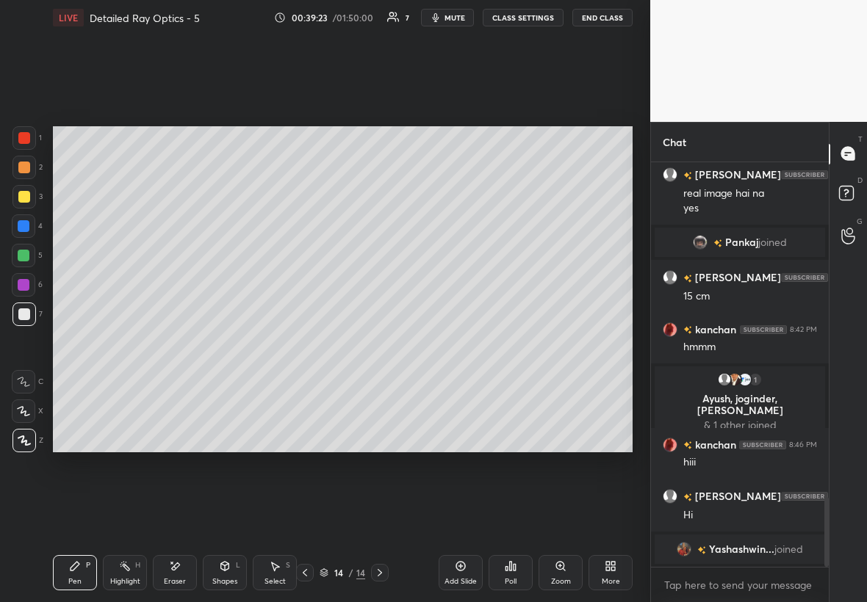
scroll to position [1967, 0]
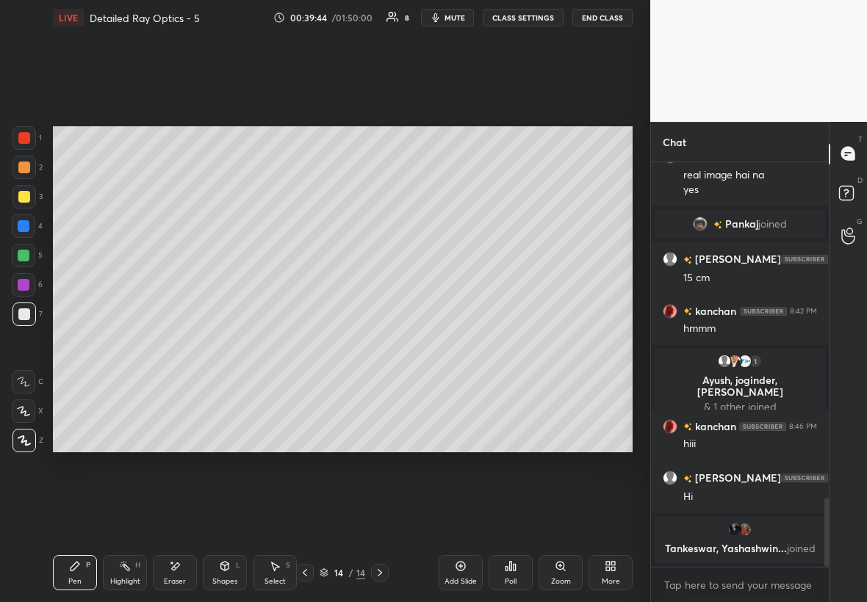
click at [307, 573] on icon at bounding box center [305, 573] width 12 height 12
click at [376, 573] on icon at bounding box center [380, 573] width 12 height 12
click at [29, 200] on div at bounding box center [23, 196] width 23 height 23
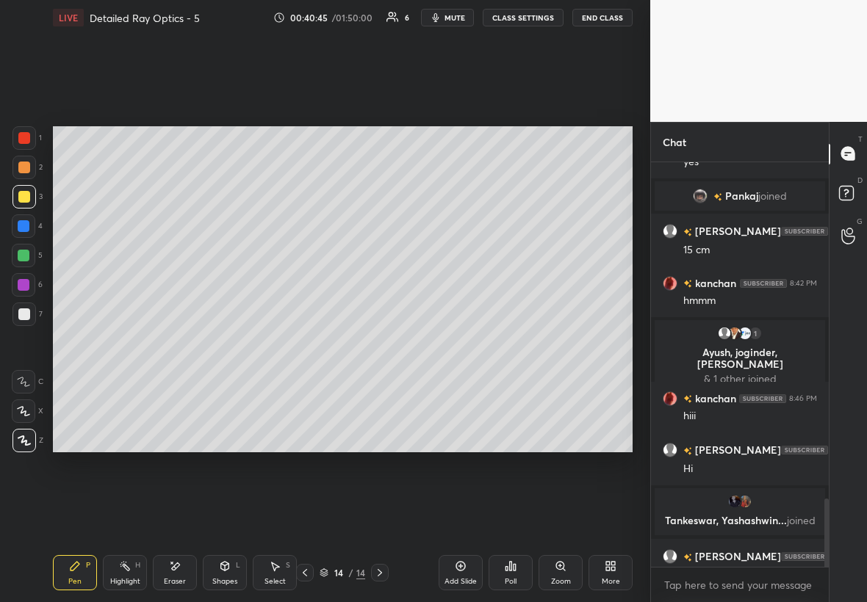
scroll to position [1991, 0]
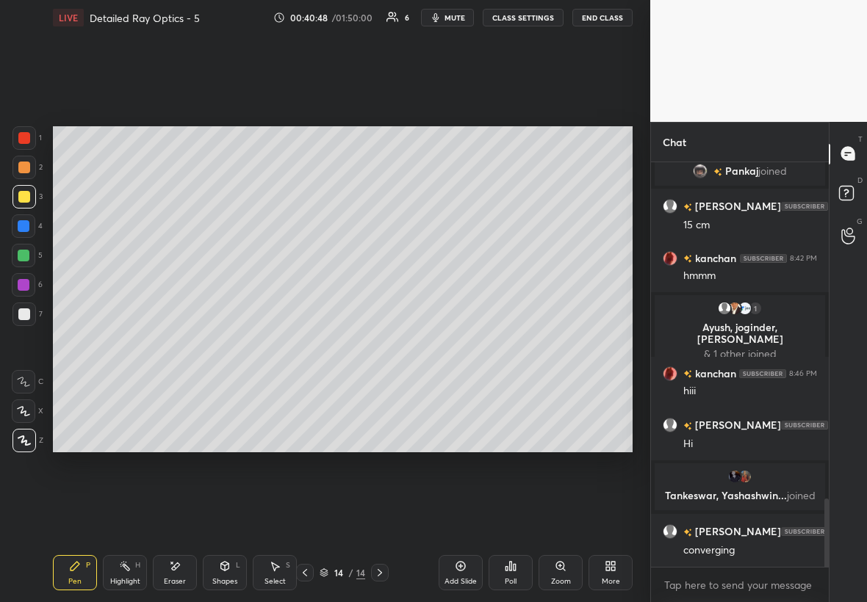
drag, startPoint x: 14, startPoint y: 319, endPoint x: 24, endPoint y: 316, distance: 10.5
click at [20, 316] on div at bounding box center [23, 314] width 23 height 23
click at [379, 571] on icon at bounding box center [379, 572] width 4 height 7
click at [470, 578] on div "Add Slide" at bounding box center [460, 581] width 32 height 7
click at [32, 318] on div at bounding box center [23, 314] width 23 height 23
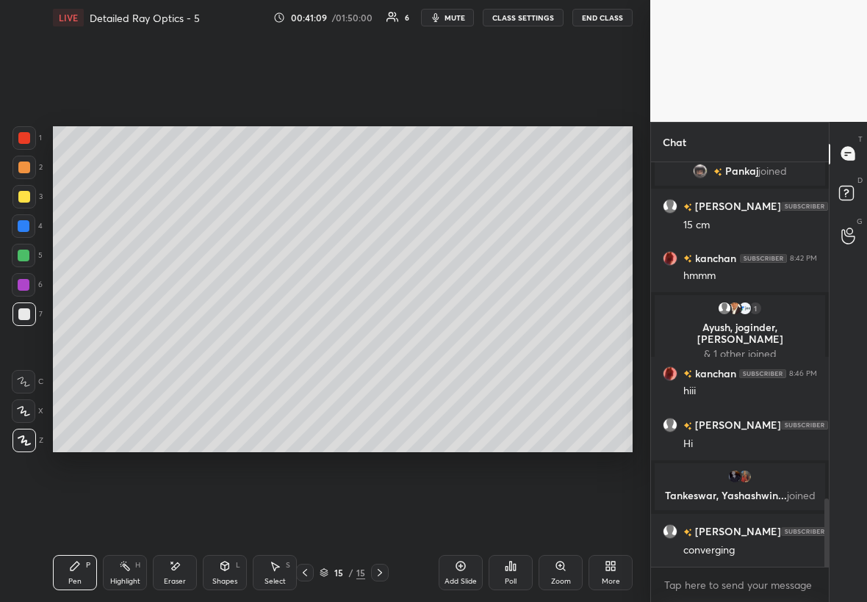
scroll to position [2027, 0]
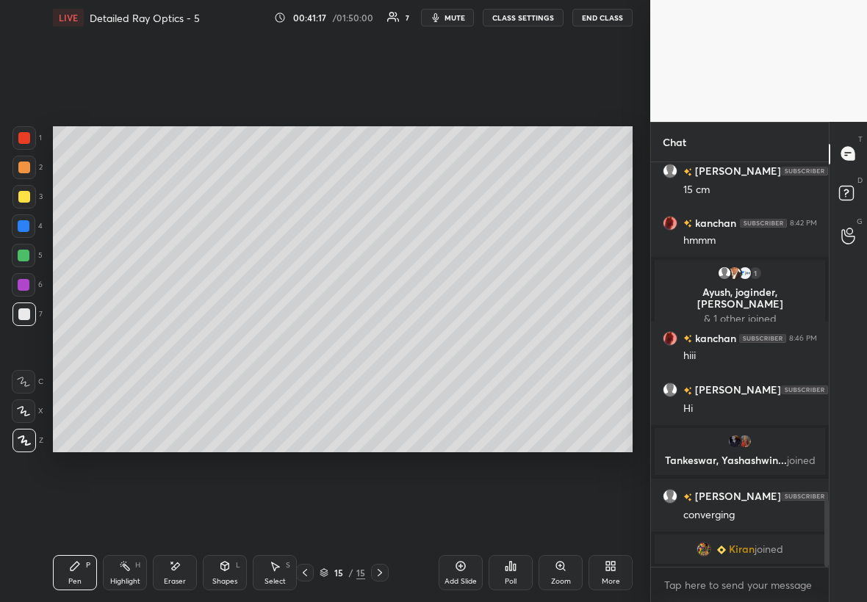
click at [24, 256] on div at bounding box center [24, 256] width 12 height 12
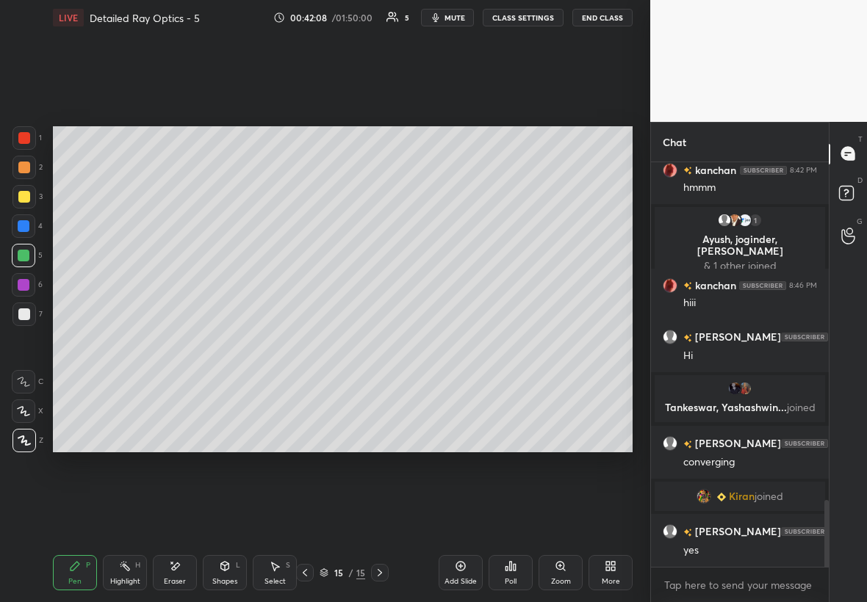
click at [382, 574] on icon at bounding box center [380, 573] width 12 height 12
click at [463, 574] on div "Add Slide" at bounding box center [460, 572] width 44 height 35
click at [26, 194] on div at bounding box center [24, 197] width 12 height 12
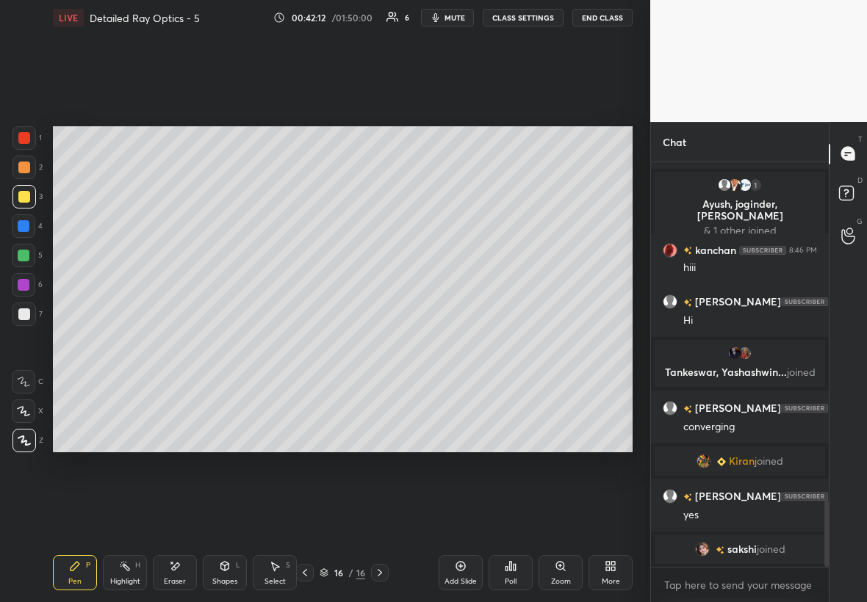
click at [242, 574] on div "Shapes L" at bounding box center [225, 572] width 44 height 35
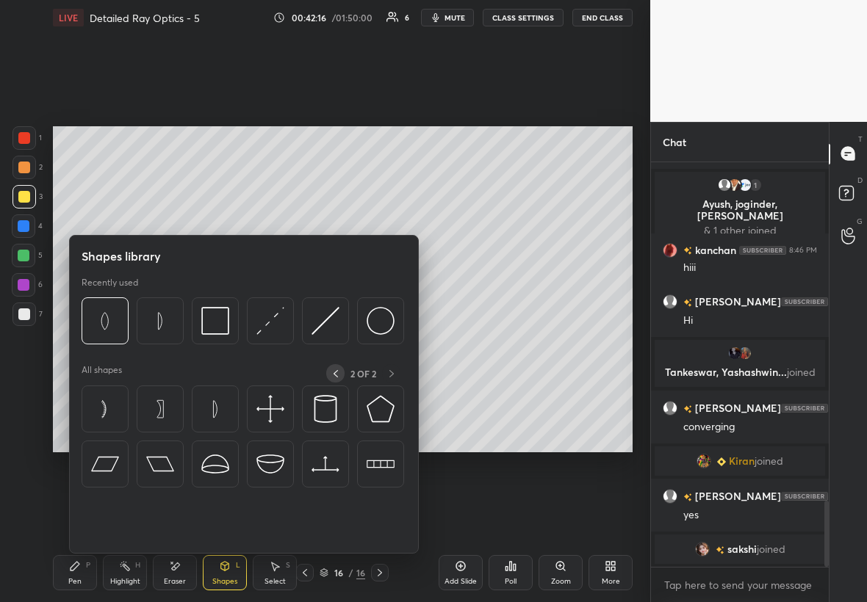
click at [333, 375] on icon at bounding box center [336, 374] width 12 height 12
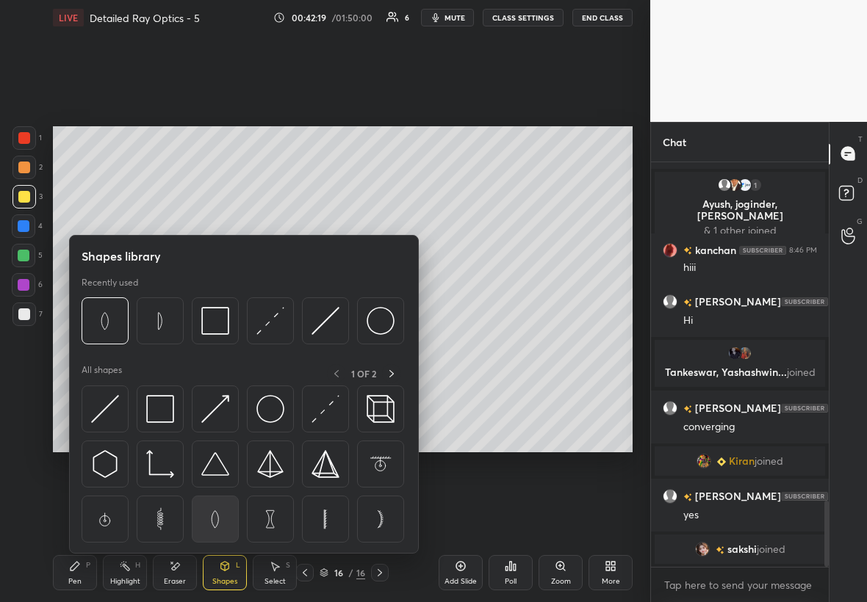
drag, startPoint x: 210, startPoint y: 521, endPoint x: 217, endPoint y: 520, distance: 7.4
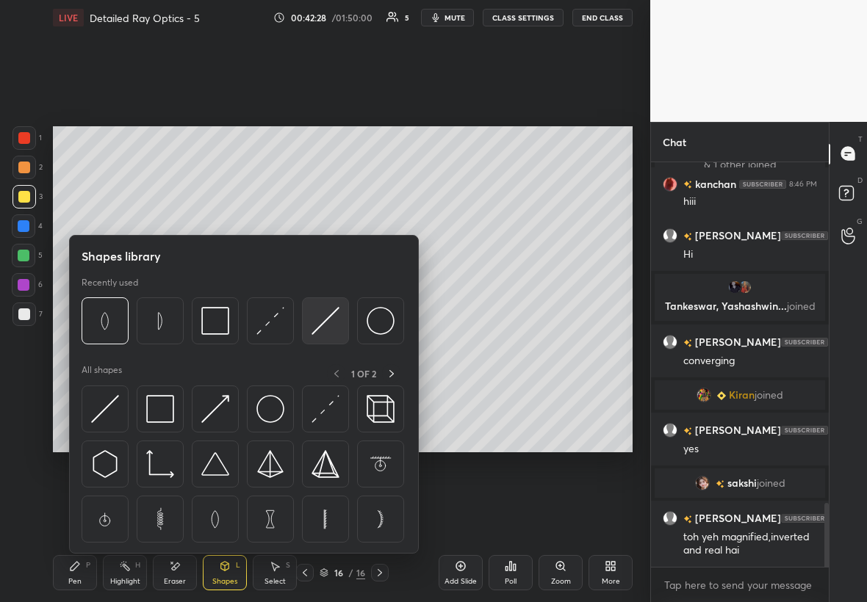
click at [325, 329] on img at bounding box center [325, 321] width 28 height 28
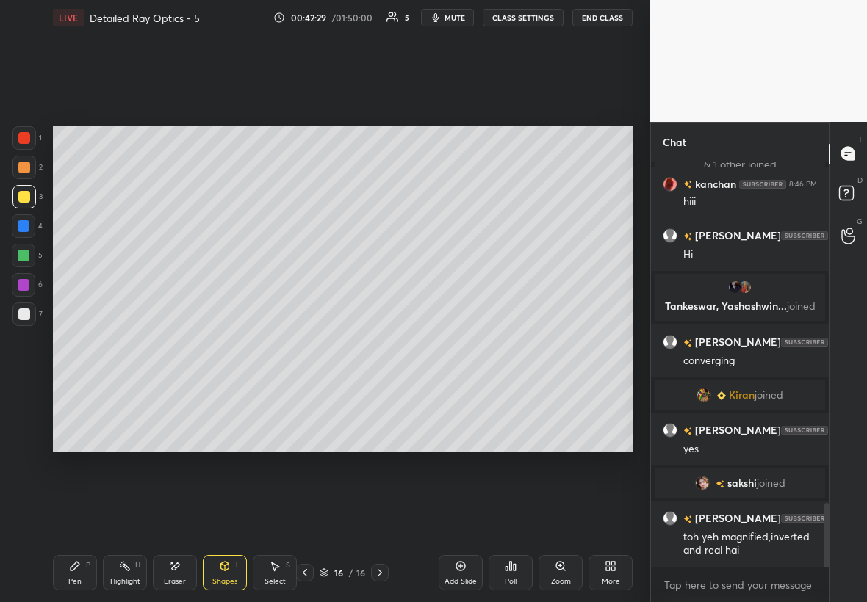
click at [27, 316] on div at bounding box center [24, 314] width 12 height 12
click at [227, 565] on icon at bounding box center [225, 566] width 12 height 12
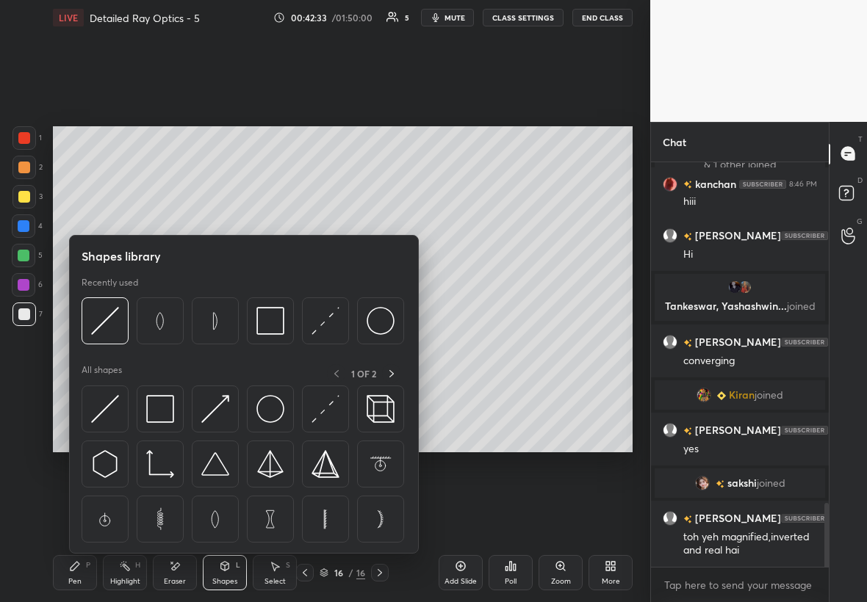
scroll to position [2187, 0]
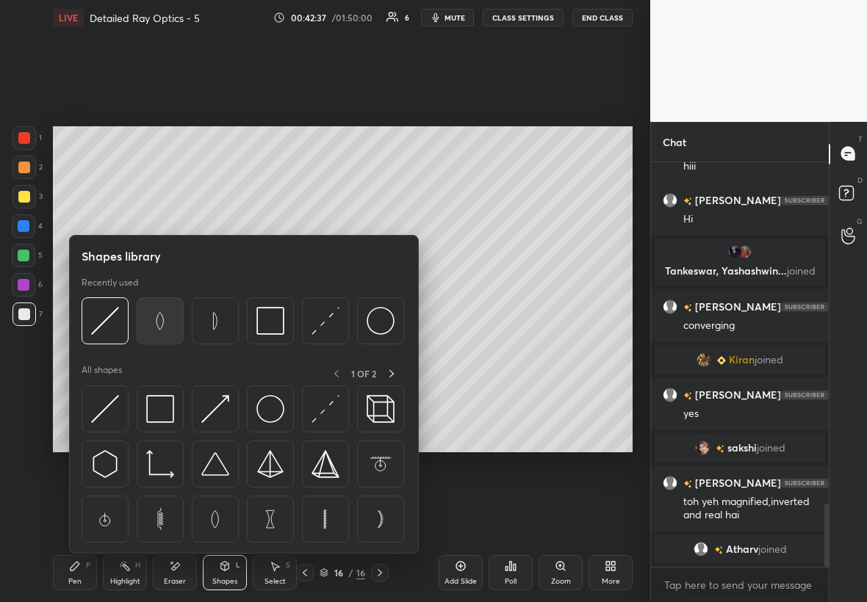
click at [164, 322] on img at bounding box center [160, 321] width 28 height 28
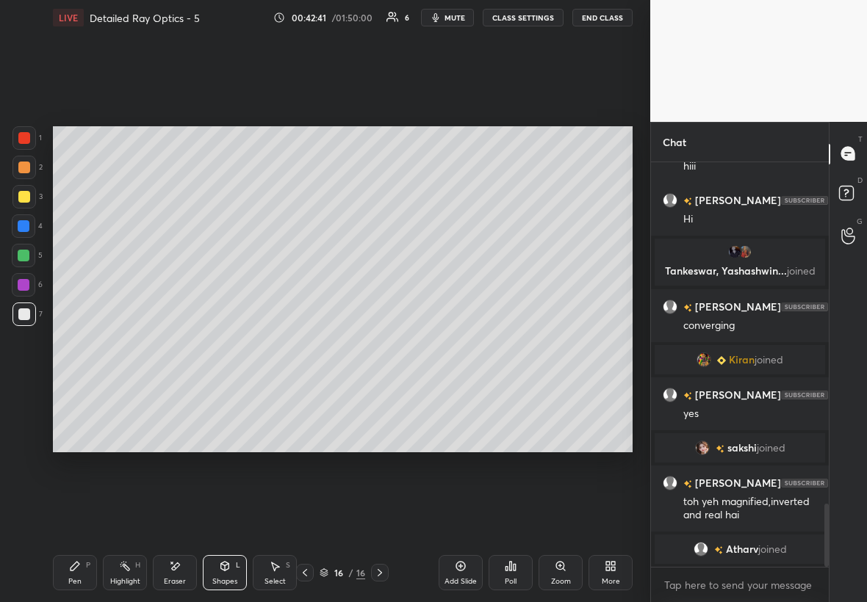
click at [297, 571] on div at bounding box center [305, 573] width 18 height 18
click at [377, 579] on div at bounding box center [380, 573] width 18 height 18
click at [283, 572] on div "Select S" at bounding box center [275, 572] width 44 height 35
drag, startPoint x: 259, startPoint y: 260, endPoint x: 306, endPoint y: 294, distance: 58.3
click at [308, 301] on div "0 ° Undo Copy Duplicate Duplicate to new slide Delete" at bounding box center [342, 289] width 579 height 326
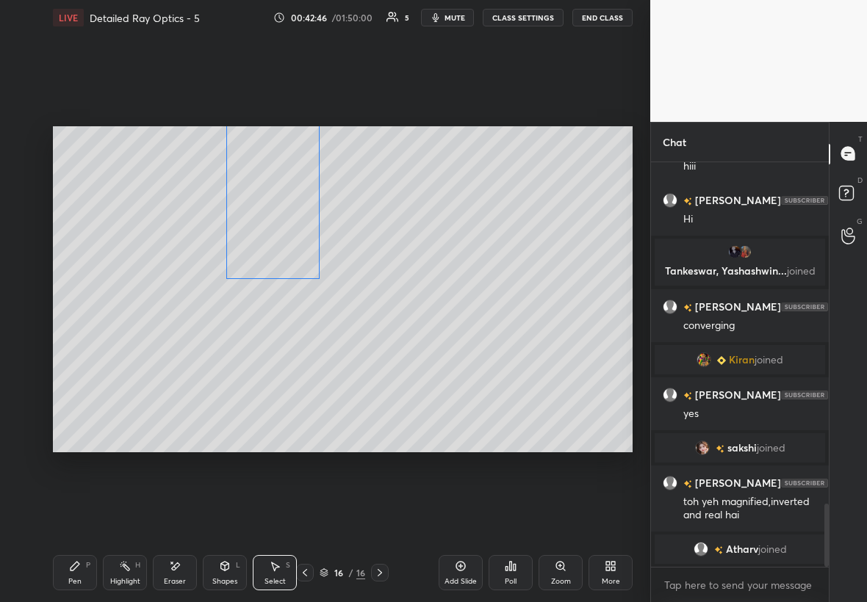
drag, startPoint x: 272, startPoint y: 272, endPoint x: 271, endPoint y: 260, distance: 11.8
click at [272, 261] on div "0 ° Undo Copy Duplicate Duplicate to new slide Delete" at bounding box center [342, 289] width 579 height 326
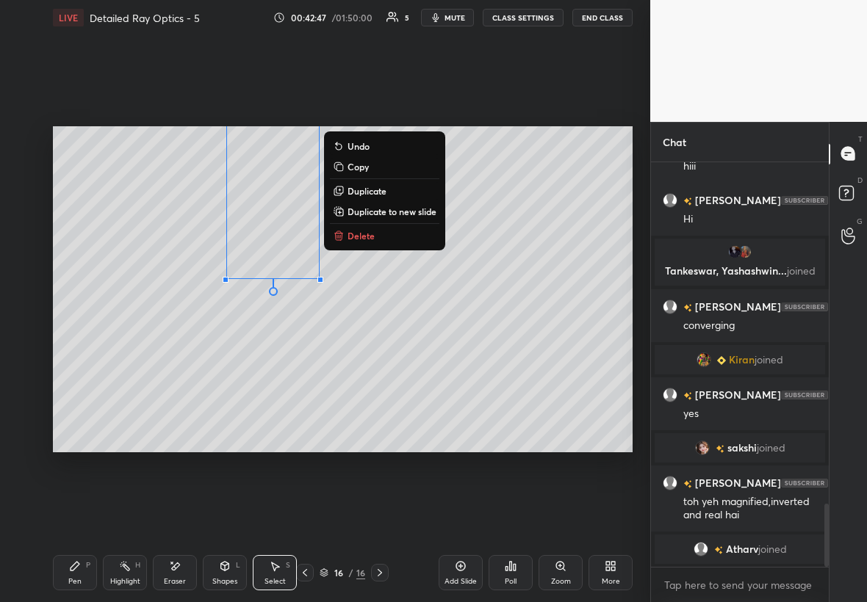
click at [283, 566] on div "Select S" at bounding box center [275, 572] width 44 height 35
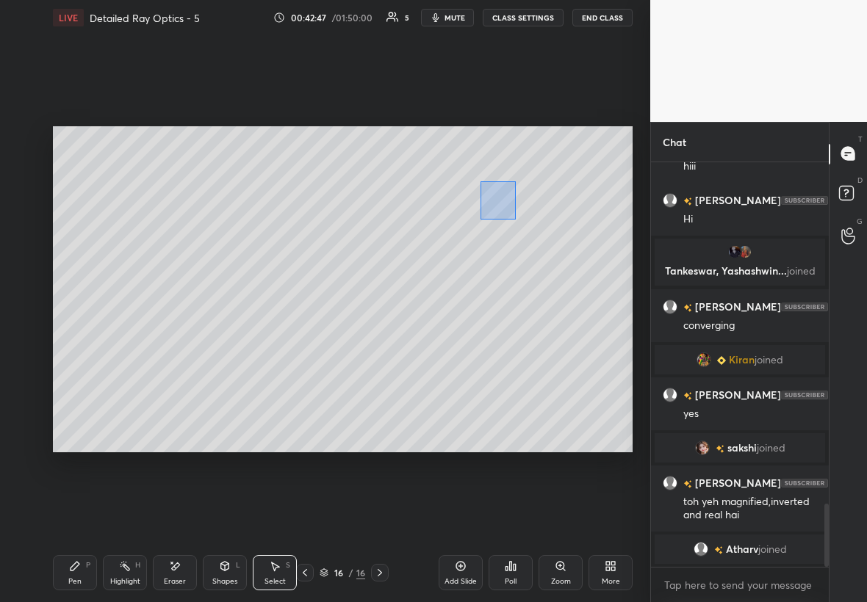
drag, startPoint x: 506, startPoint y: 209, endPoint x: 522, endPoint y: 220, distance: 19.1
click at [525, 223] on div "0 ° Undo Copy Duplicate Duplicate to new slide Delete" at bounding box center [342, 289] width 579 height 326
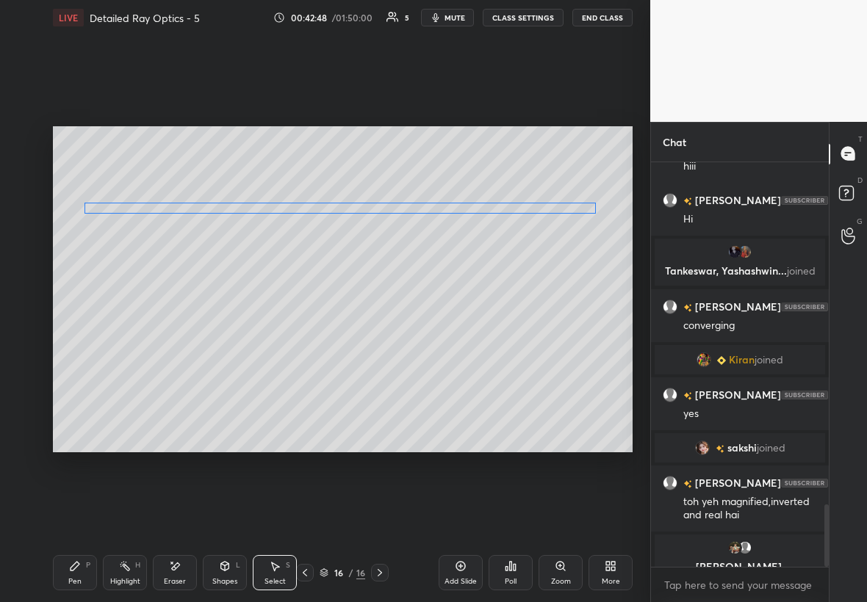
scroll to position [2205, 0]
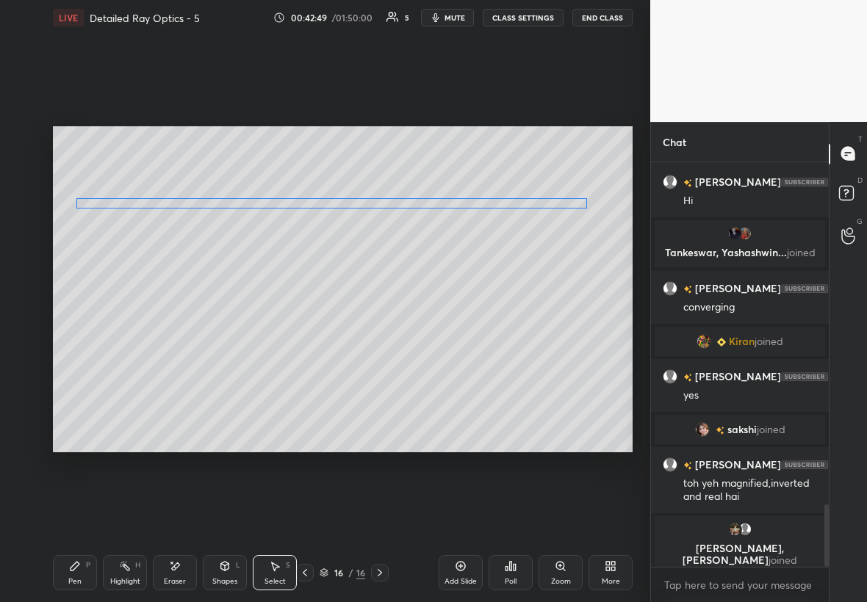
drag, startPoint x: 487, startPoint y: 198, endPoint x: 480, endPoint y: 204, distance: 9.3
click at [483, 203] on div "0 ° Undo Copy Duplicate Duplicate to new slide Delete" at bounding box center [342, 289] width 579 height 326
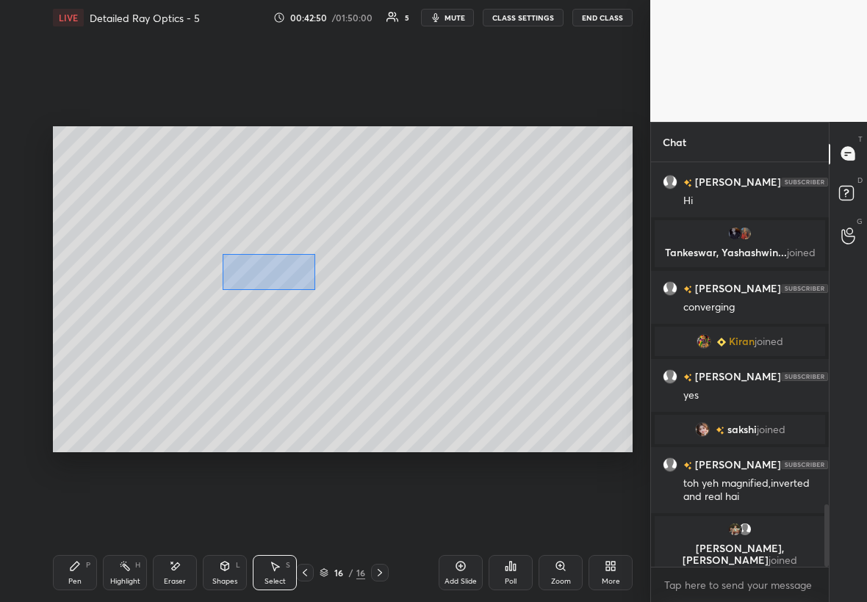
drag, startPoint x: 221, startPoint y: 253, endPoint x: 313, endPoint y: 286, distance: 97.6
click at [315, 289] on div "0 ° Undo Copy Duplicate Duplicate to new slide Delete" at bounding box center [342, 289] width 579 height 326
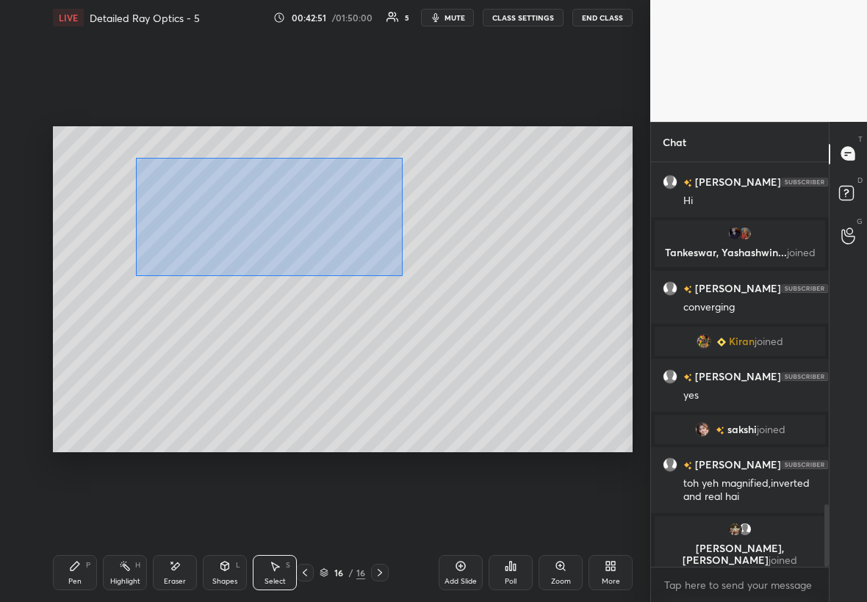
drag, startPoint x: 171, startPoint y: 183, endPoint x: 398, endPoint y: 269, distance: 242.9
click at [401, 275] on div "0 ° Undo Copy Duplicate Duplicate to new slide Delete" at bounding box center [342, 289] width 579 height 326
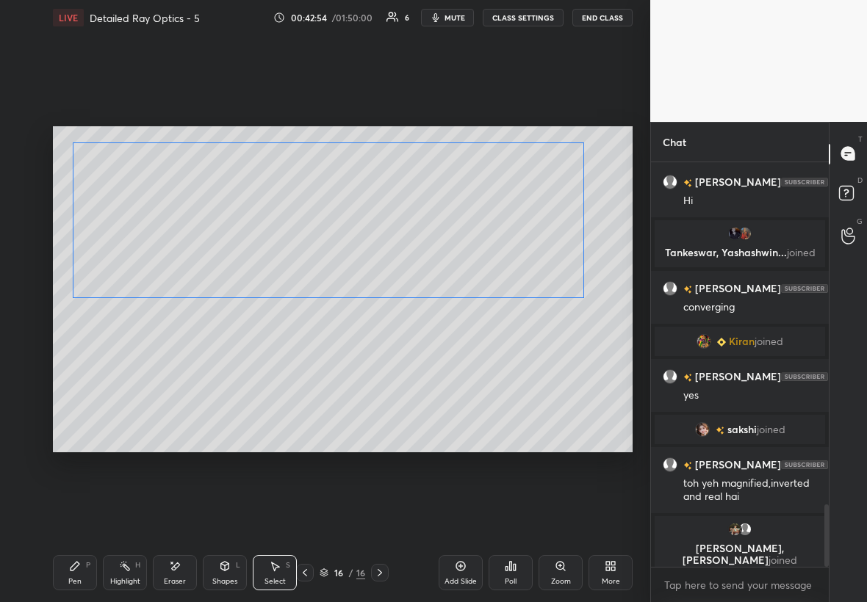
drag, startPoint x: 360, startPoint y: 261, endPoint x: 355, endPoint y: 269, distance: 9.6
click at [356, 274] on div "0 ° Undo Copy Duplicate Duplicate to new slide Delete" at bounding box center [342, 289] width 579 height 326
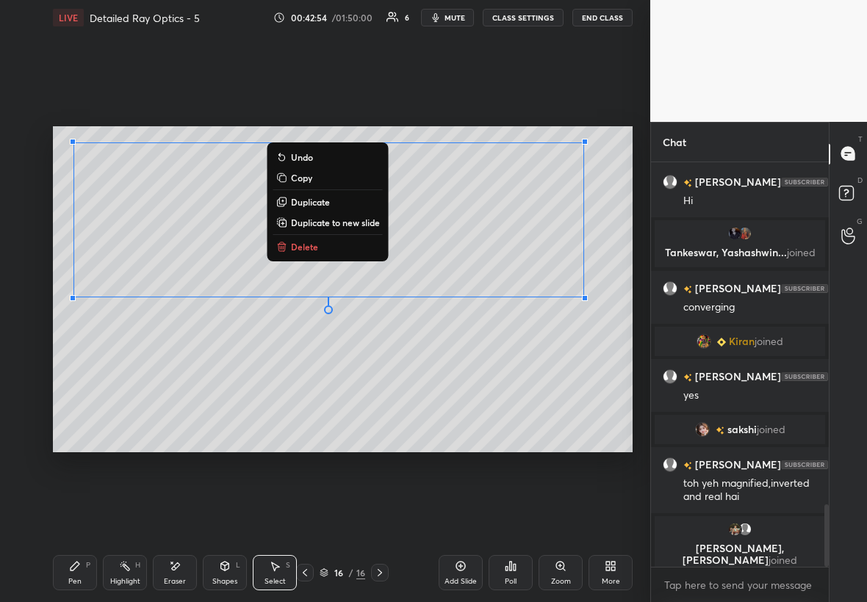
click at [271, 579] on div "Select" at bounding box center [274, 581] width 21 height 7
click at [222, 574] on div "Shapes L" at bounding box center [225, 572] width 44 height 35
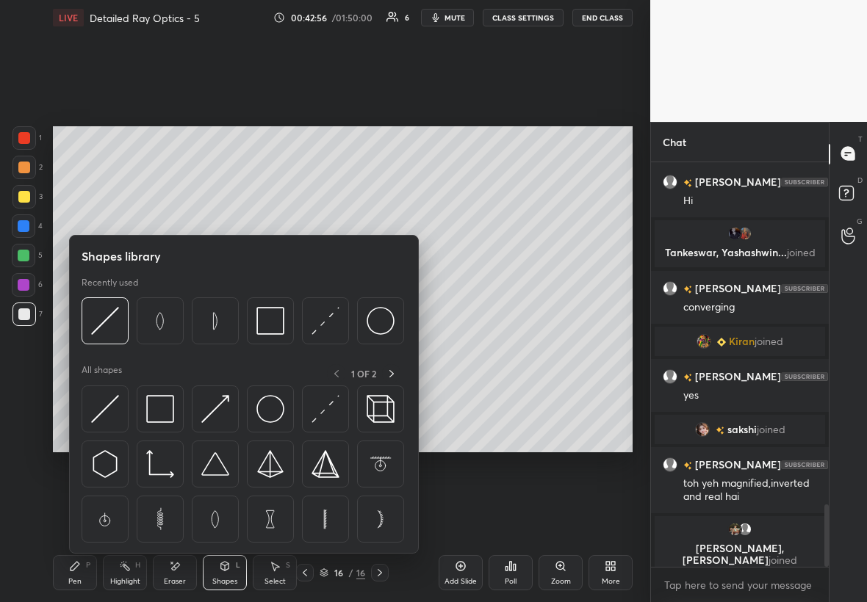
click at [280, 521] on img at bounding box center [270, 519] width 28 height 28
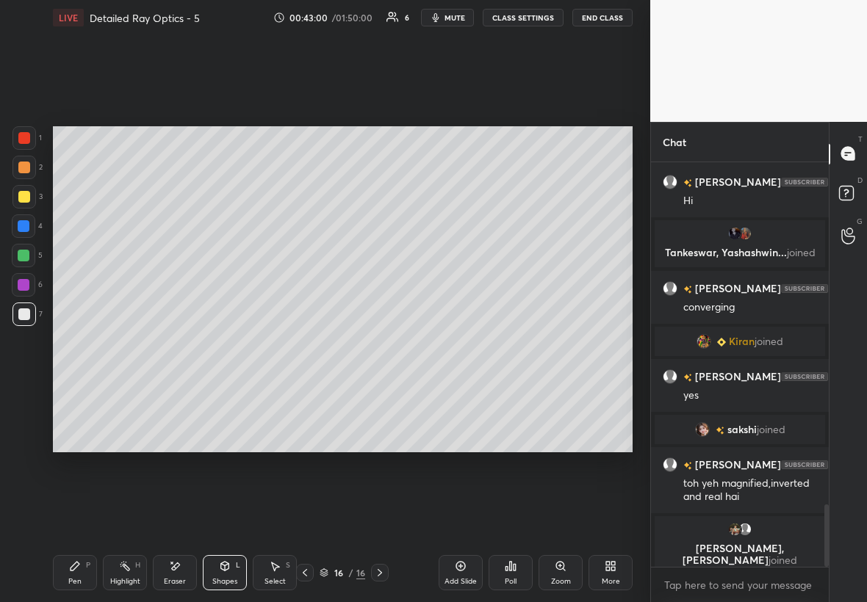
click at [278, 568] on icon at bounding box center [275, 566] width 12 height 12
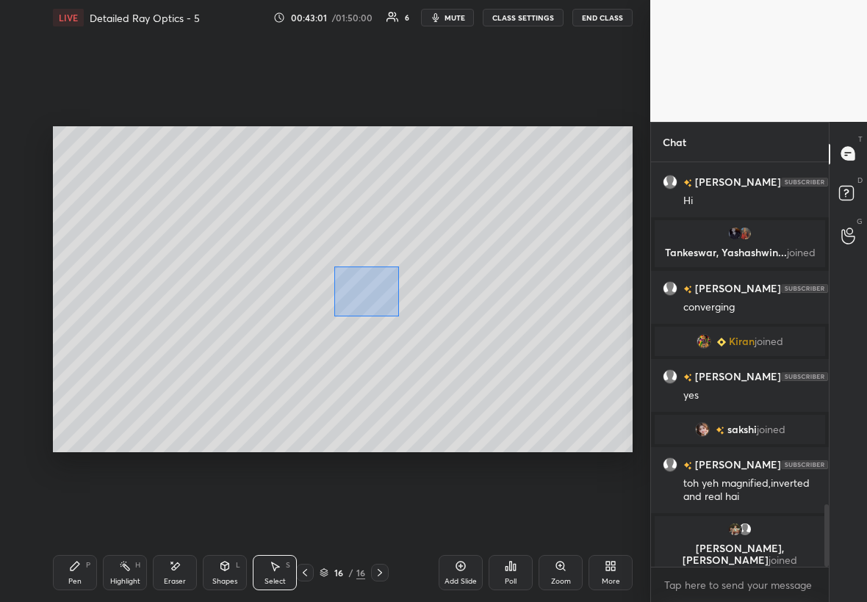
drag, startPoint x: 335, startPoint y: 268, endPoint x: 397, endPoint y: 307, distance: 73.6
click at [398, 314] on div "0 ° Undo Copy Duplicate Duplicate to new slide Delete" at bounding box center [342, 289] width 579 height 326
drag, startPoint x: 353, startPoint y: 288, endPoint x: 307, endPoint y: 286, distance: 46.3
click at [307, 286] on div "0 ° Undo Copy Duplicate Duplicate to new slide Delete" at bounding box center [342, 289] width 579 height 326
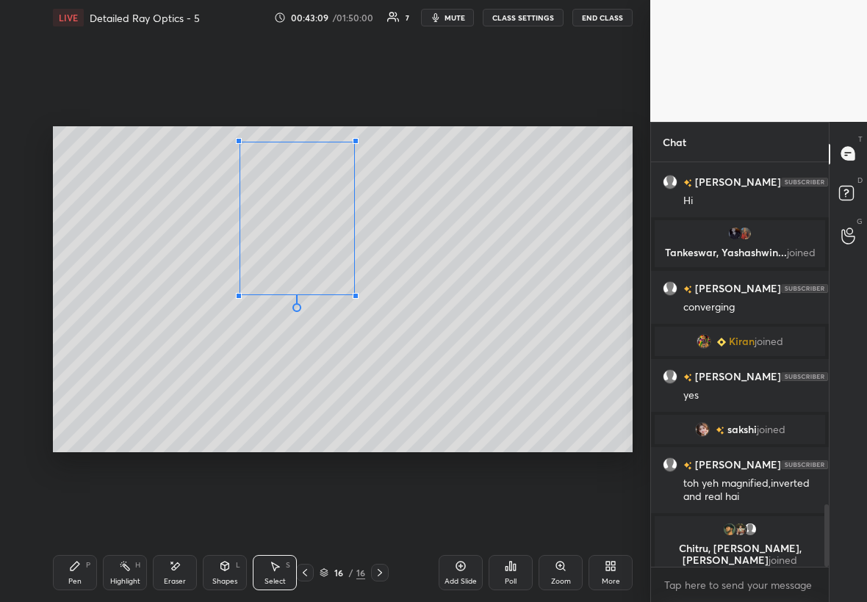
drag, startPoint x: 359, startPoint y: 300, endPoint x: 353, endPoint y: 294, distance: 7.8
click at [353, 294] on div at bounding box center [355, 296] width 6 height 6
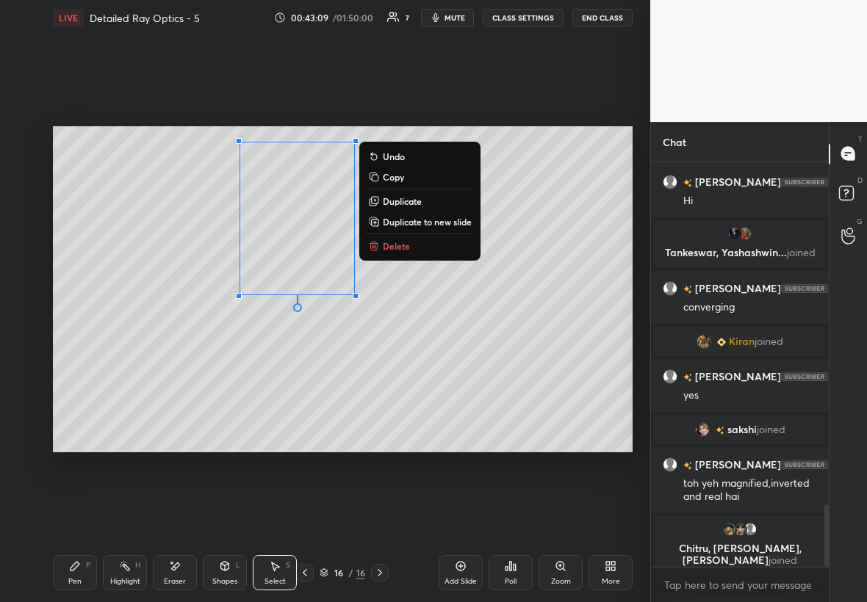
click at [62, 582] on div "Pen P" at bounding box center [75, 572] width 44 height 35
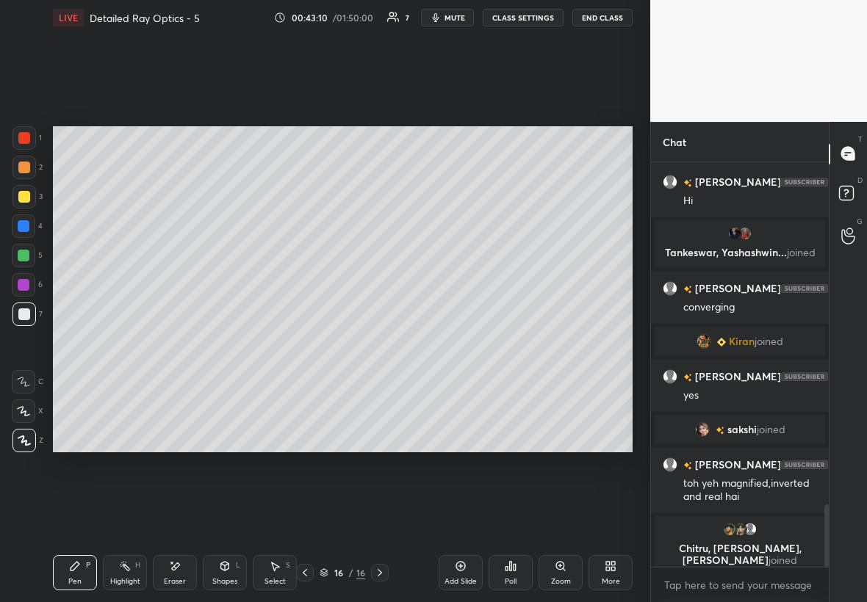
scroll to position [2195, 0]
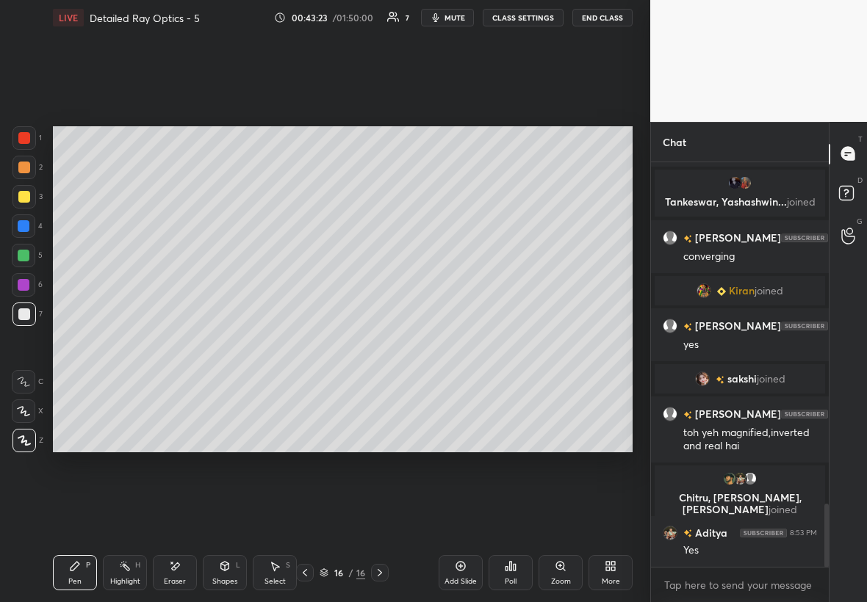
click at [29, 322] on div "7" at bounding box center [27, 317] width 30 height 29
click at [144, 574] on div "Highlight H" at bounding box center [125, 572] width 44 height 35
click at [177, 574] on div "Eraser" at bounding box center [175, 572] width 44 height 35
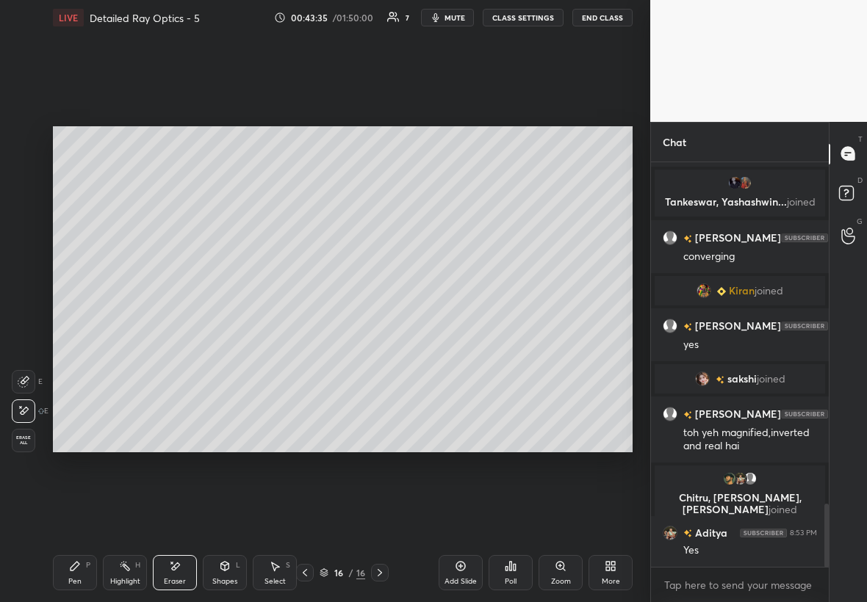
click at [91, 568] on div "Pen P" at bounding box center [75, 572] width 44 height 35
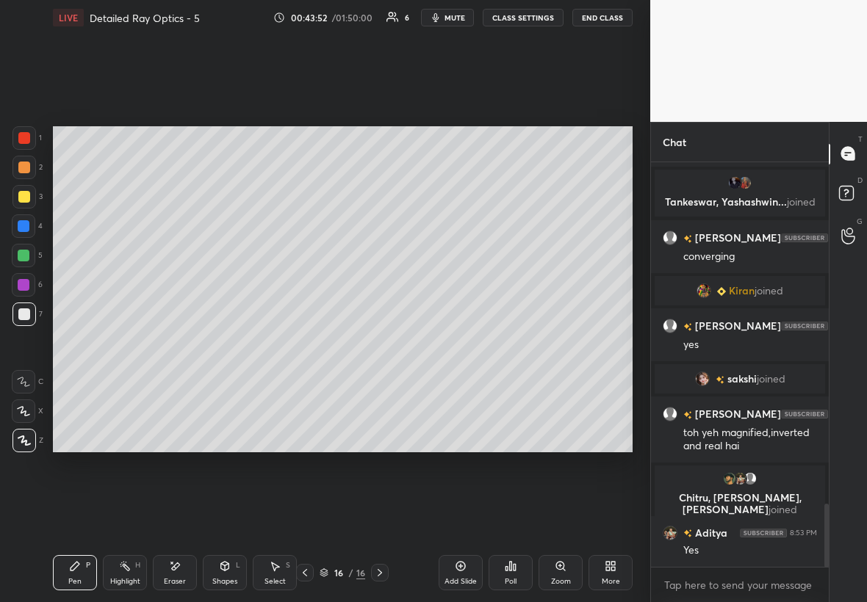
click at [178, 572] on div "Eraser" at bounding box center [175, 572] width 44 height 35
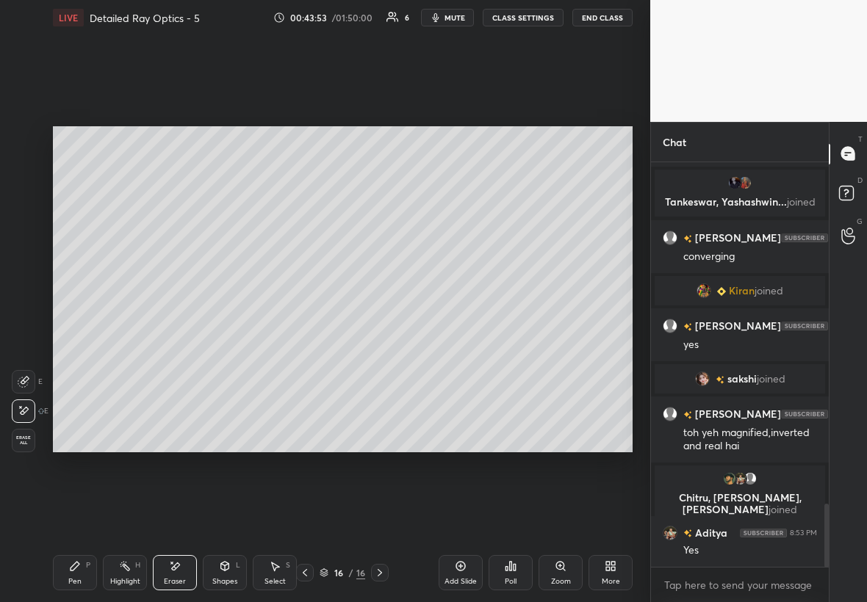
click at [134, 570] on div "Highlight H" at bounding box center [125, 572] width 44 height 35
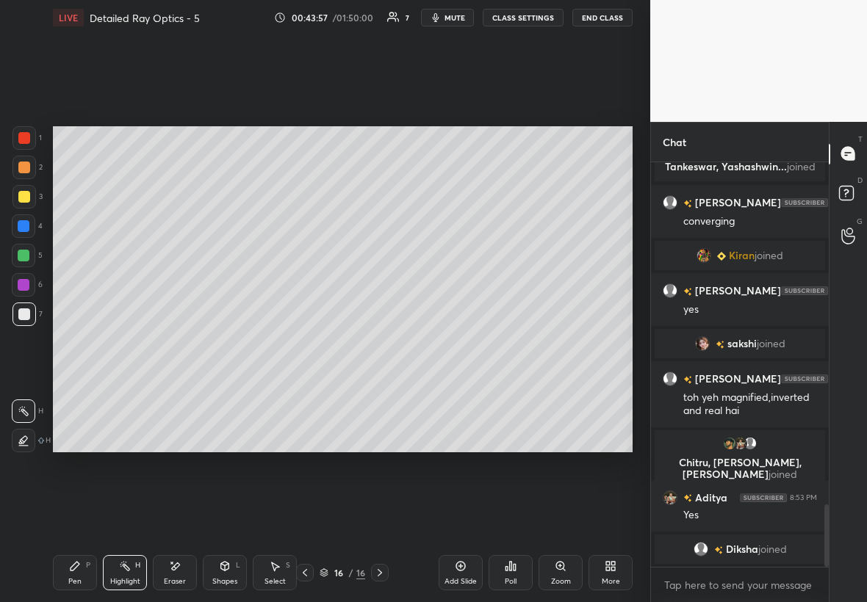
click at [20, 200] on div at bounding box center [23, 196] width 23 height 23
click at [65, 571] on div "Pen P" at bounding box center [75, 572] width 44 height 35
click at [126, 569] on rect at bounding box center [126, 567] width 7 height 7
click at [23, 200] on div at bounding box center [23, 196] width 23 height 23
click at [82, 587] on div "Pen P Highlight H Eraser Shapes L Select S 16 / 16 Add Slide Poll Zoom More" at bounding box center [342, 572] width 579 height 59
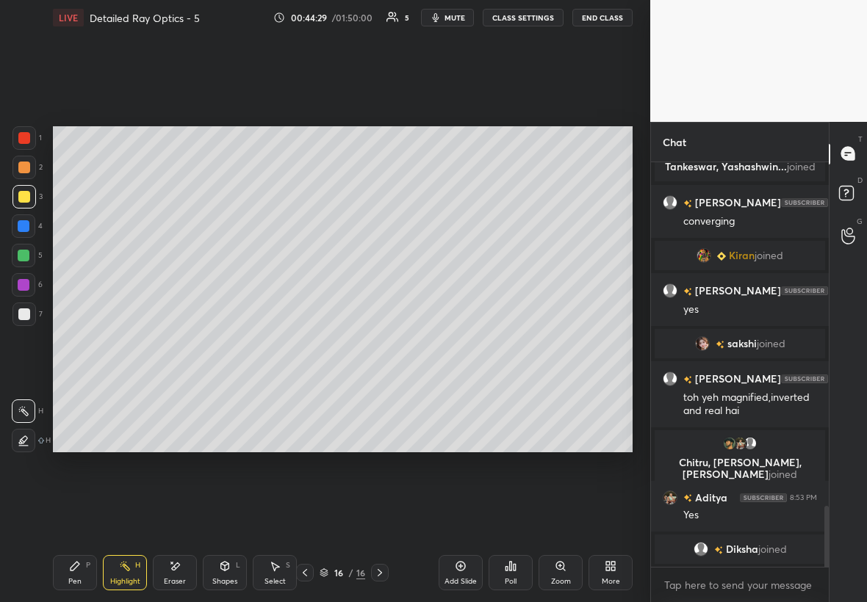
scroll to position [2283, 0]
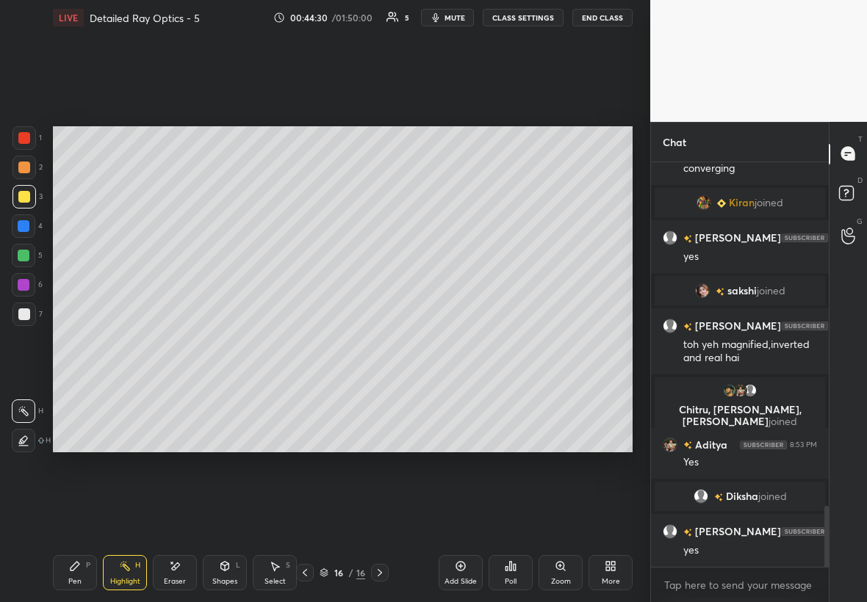
click at [54, 574] on div "Pen P" at bounding box center [75, 572] width 44 height 35
click at [26, 321] on div at bounding box center [23, 314] width 23 height 23
click at [29, 223] on div at bounding box center [24, 226] width 12 height 12
click at [24, 195] on div at bounding box center [24, 197] width 12 height 12
drag, startPoint x: 20, startPoint y: 302, endPoint x: 29, endPoint y: 303, distance: 8.9
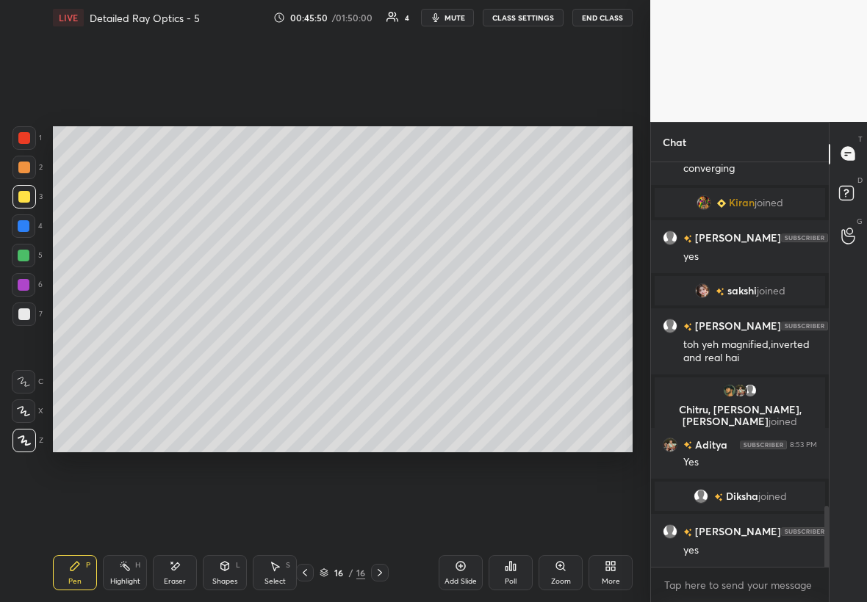
click at [26, 303] on div at bounding box center [23, 314] width 23 height 23
click at [26, 192] on div at bounding box center [24, 197] width 12 height 12
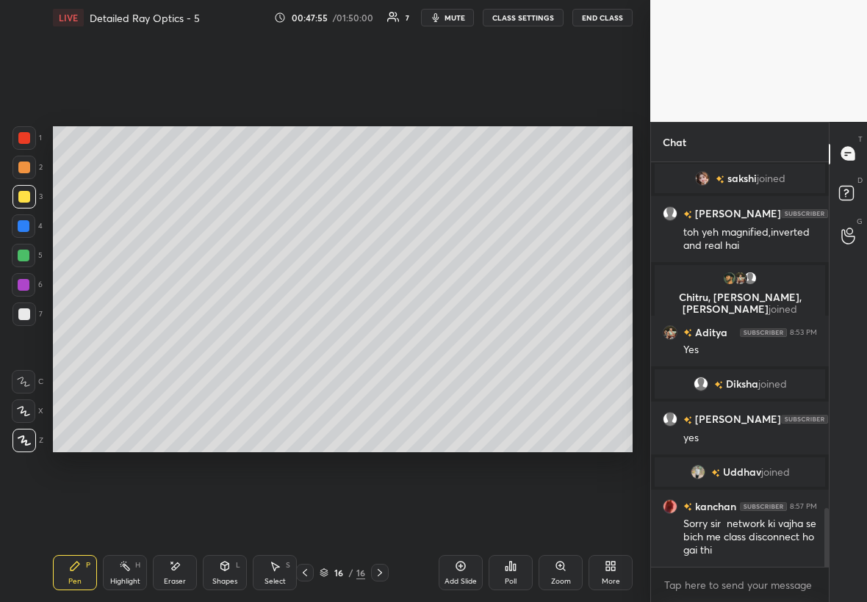
scroll to position [2422, 0]
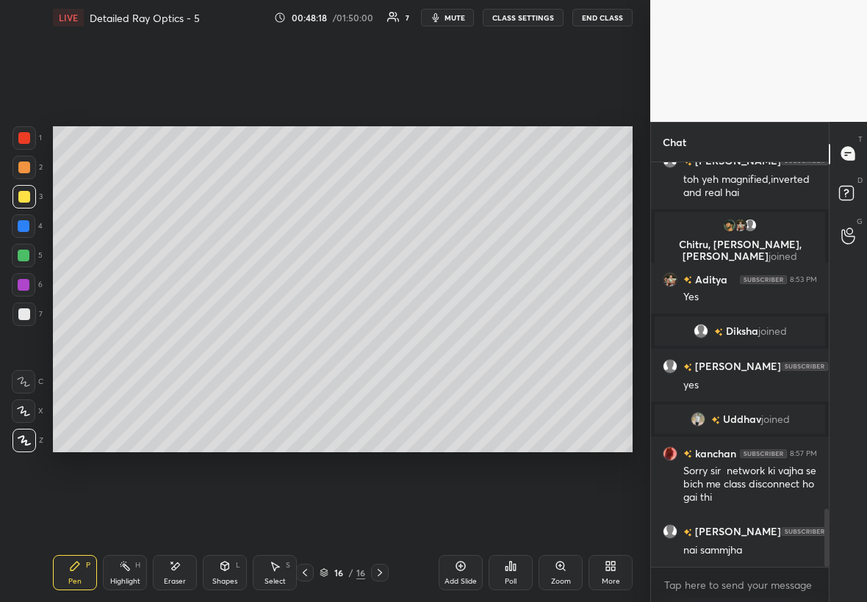
click at [276, 571] on div "Select S" at bounding box center [275, 572] width 44 height 35
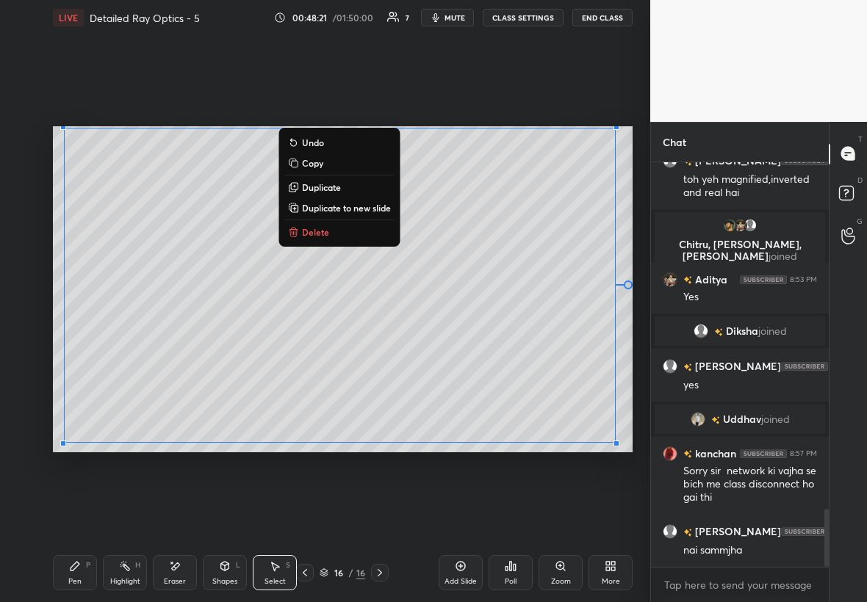
drag, startPoint x: 57, startPoint y: 131, endPoint x: 615, endPoint y: 448, distance: 642.6
click at [619, 450] on div "0 ° Undo Copy Duplicate Duplicate to new slide Delete" at bounding box center [342, 289] width 579 height 326
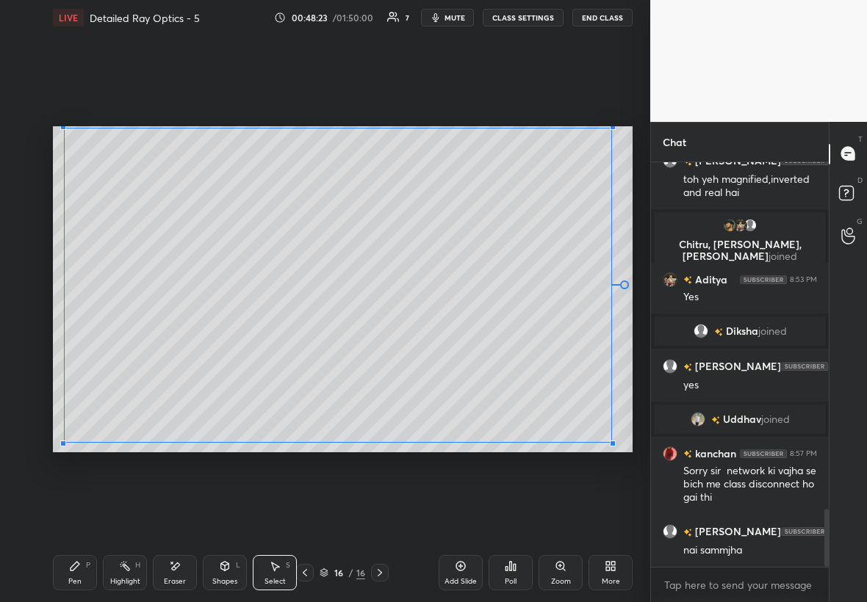
click at [611, 442] on div at bounding box center [612, 444] width 6 height 6
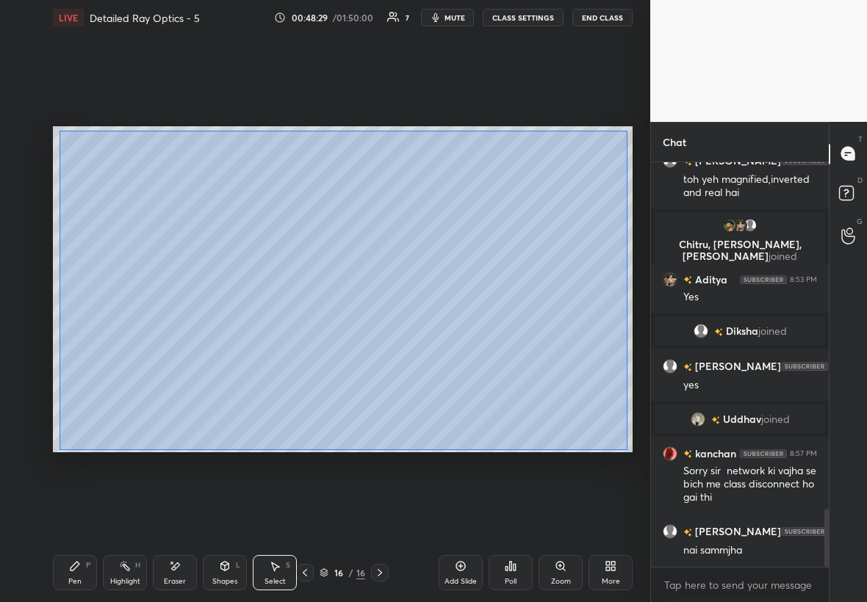
drag, startPoint x: 59, startPoint y: 132, endPoint x: 626, endPoint y: 446, distance: 647.2
click at [626, 450] on div "0 ° Undo Copy Duplicate Duplicate to new slide Delete" at bounding box center [342, 289] width 579 height 326
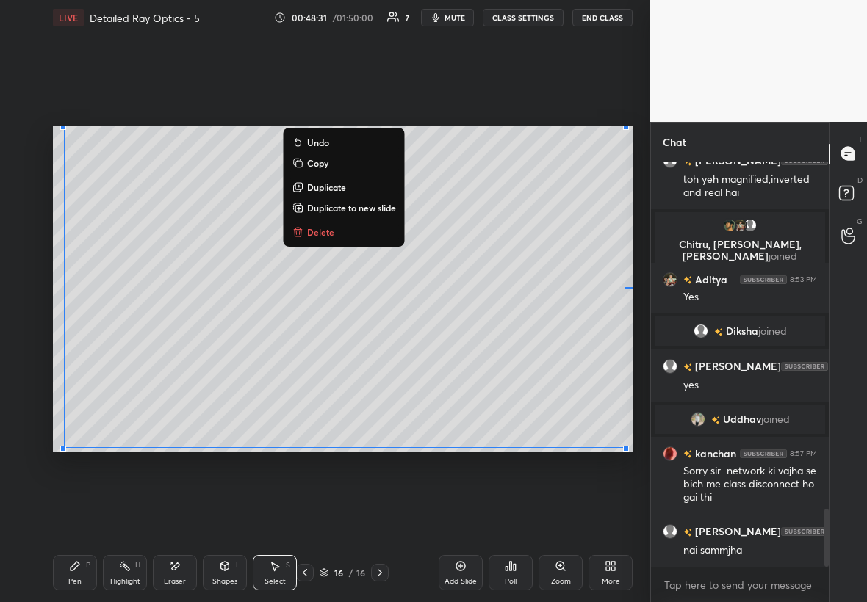
click at [355, 205] on p "Duplicate to new slide" at bounding box center [351, 208] width 89 height 12
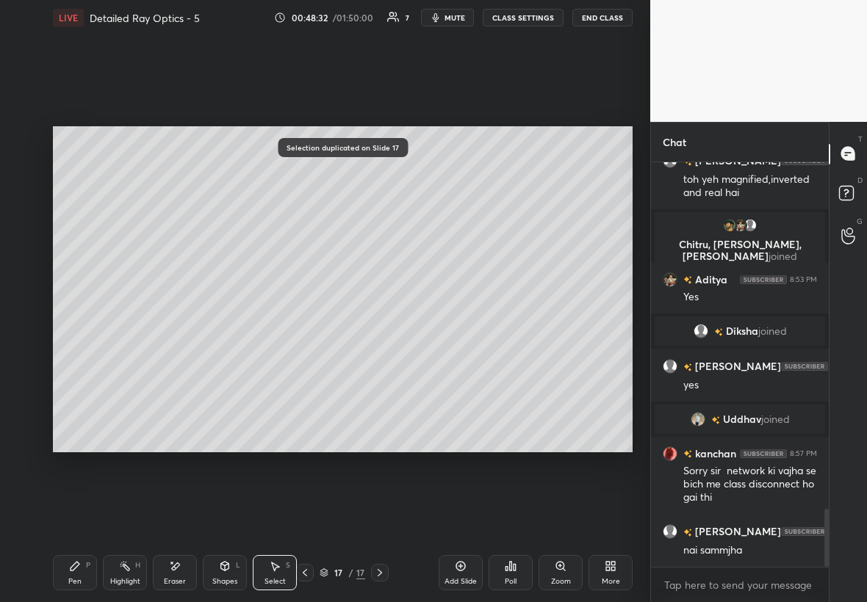
click at [185, 576] on div "Eraser" at bounding box center [175, 572] width 44 height 35
click at [82, 570] on div "Pen P" at bounding box center [75, 572] width 44 height 35
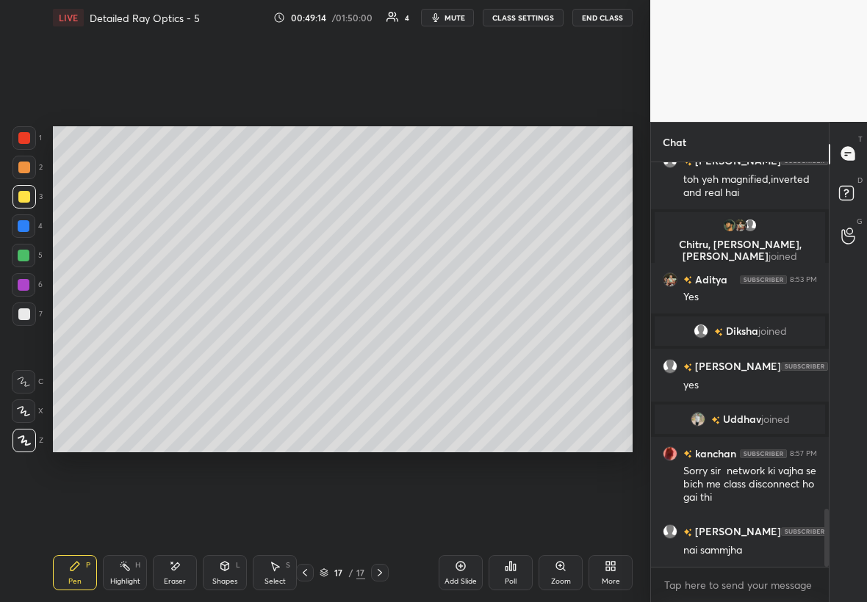
click at [24, 200] on div at bounding box center [24, 197] width 12 height 12
click at [21, 227] on div at bounding box center [24, 226] width 12 height 12
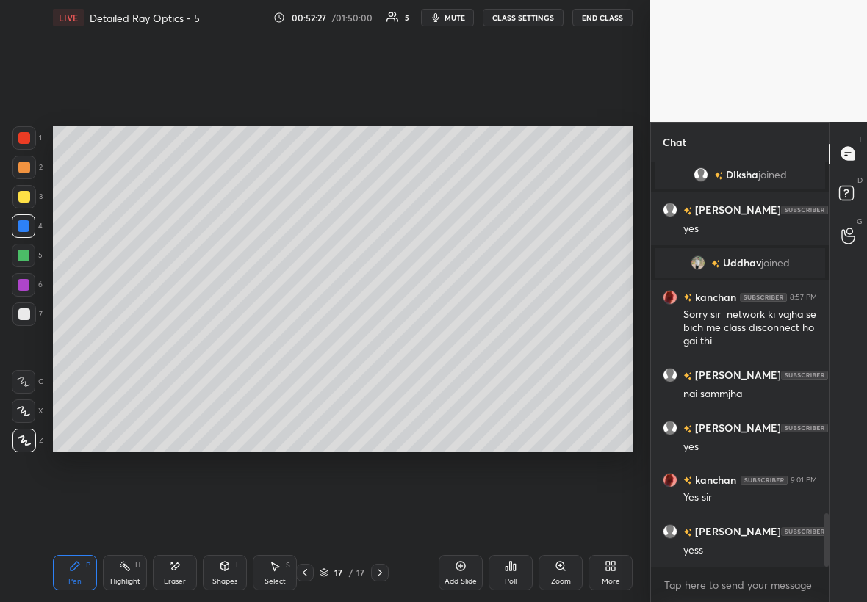
scroll to position [2631, 0]
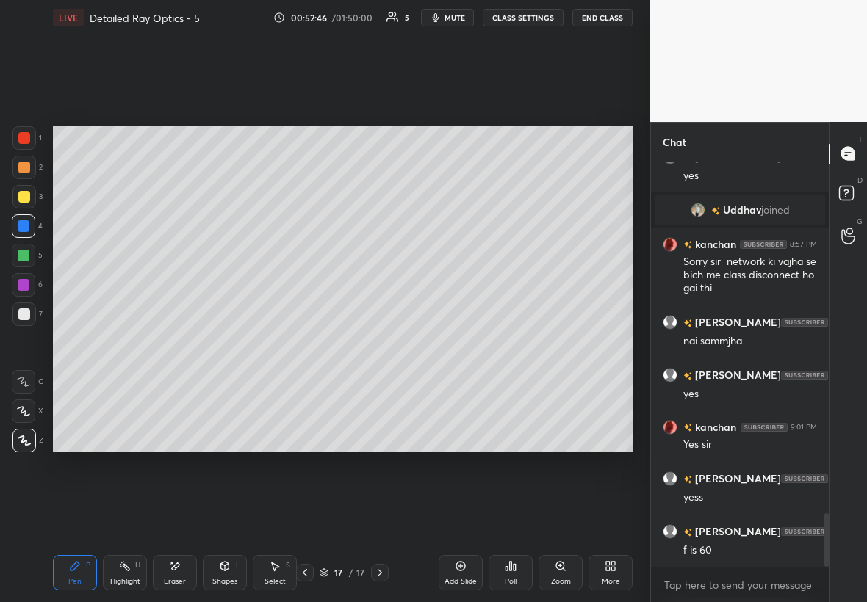
click at [464, 573] on div "Add Slide" at bounding box center [460, 572] width 44 height 35
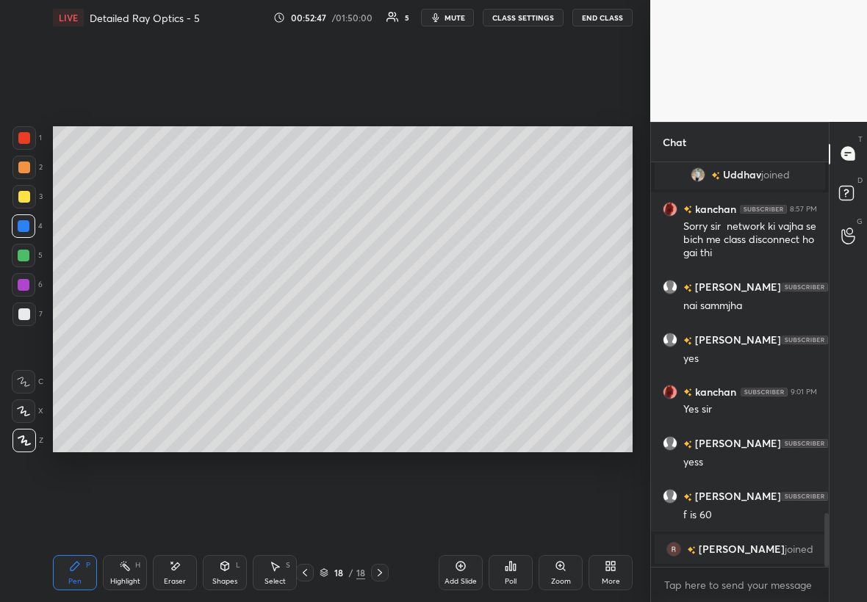
click at [286, 574] on div "Select S" at bounding box center [275, 572] width 44 height 35
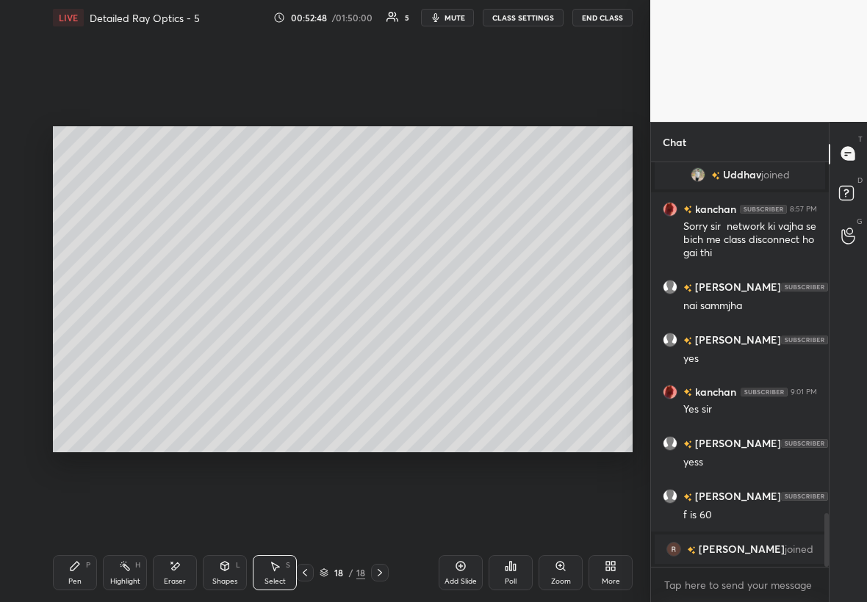
click at [241, 575] on div "Shapes L" at bounding box center [225, 572] width 44 height 35
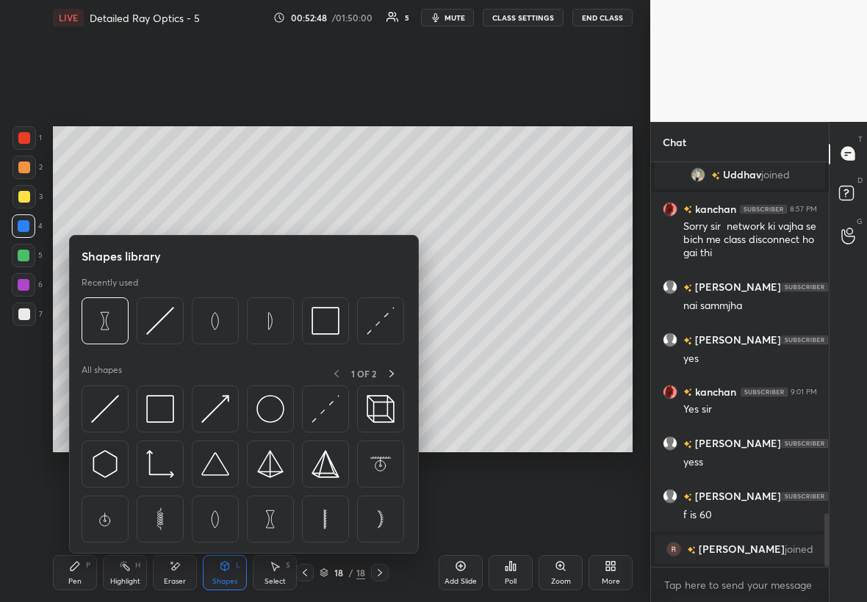
click at [233, 578] on div "Shapes" at bounding box center [224, 581] width 25 height 7
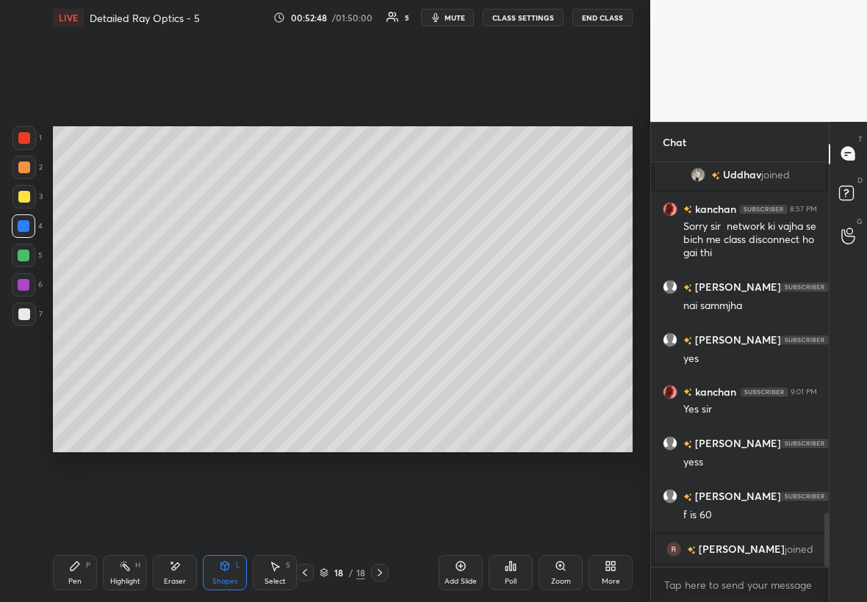
click at [229, 578] on div "Shapes" at bounding box center [224, 581] width 25 height 7
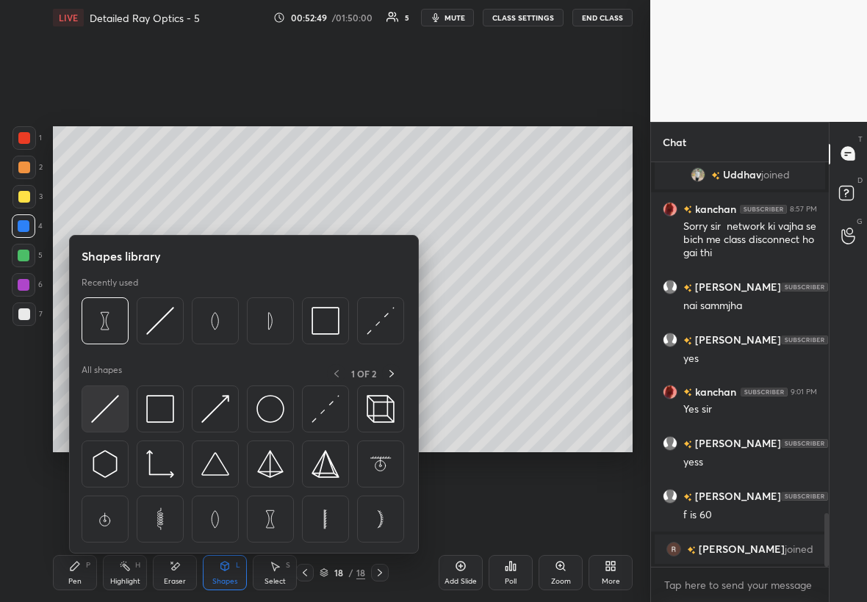
click at [109, 410] on img at bounding box center [105, 409] width 28 height 28
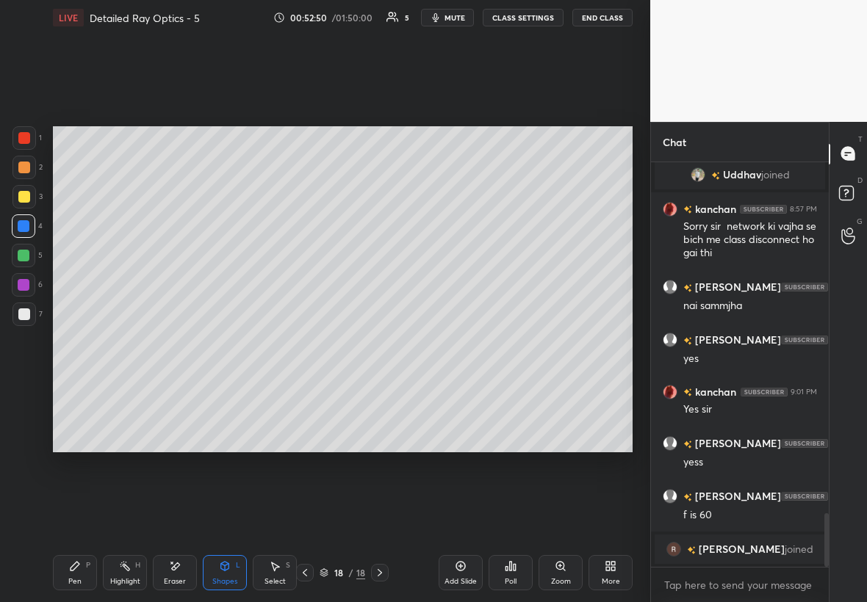
click at [18, 315] on div at bounding box center [24, 314] width 12 height 12
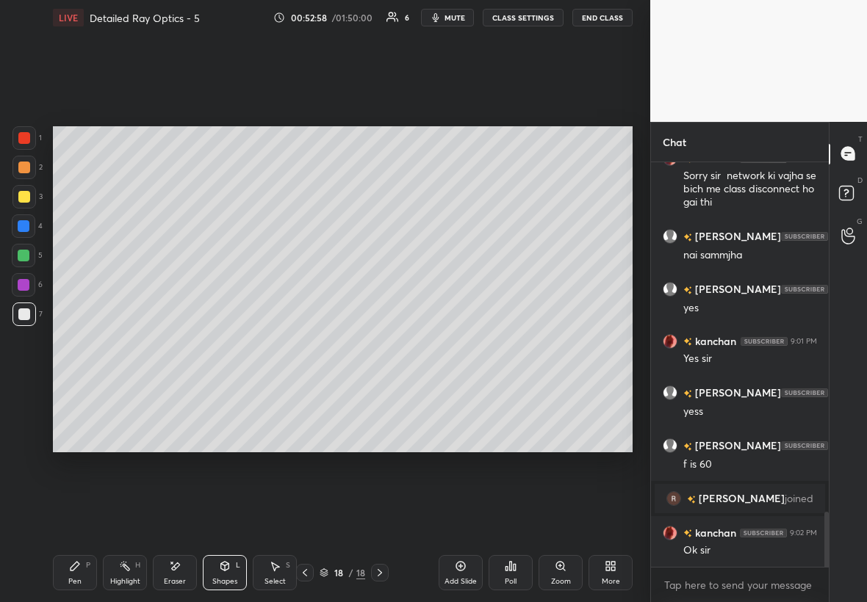
click at [225, 574] on div "Shapes L" at bounding box center [225, 572] width 44 height 35
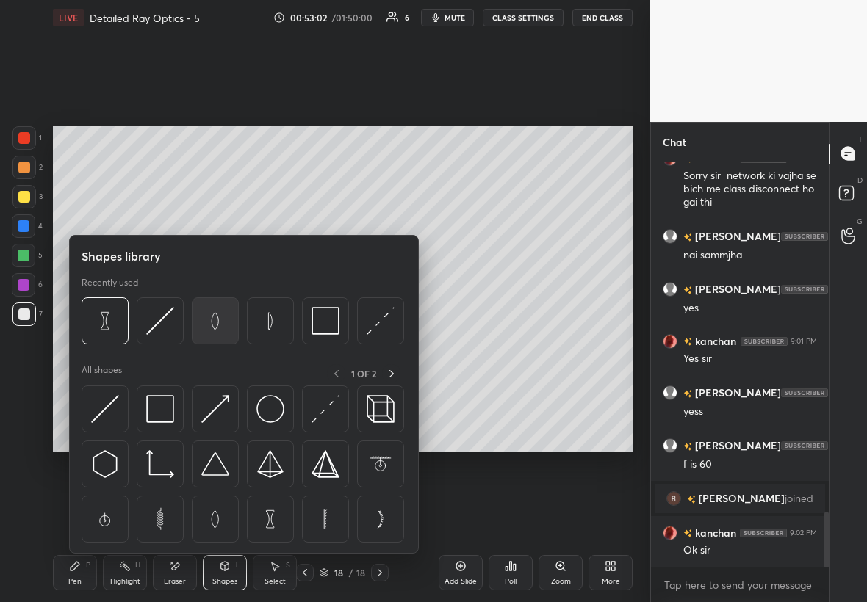
click at [222, 327] on img at bounding box center [215, 321] width 28 height 28
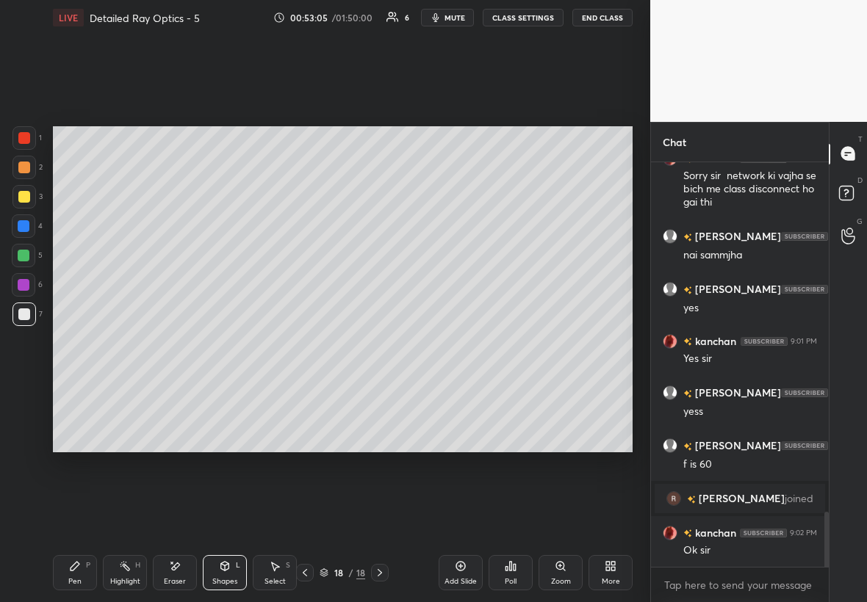
click at [283, 578] on div "Select" at bounding box center [274, 581] width 21 height 7
drag, startPoint x: 256, startPoint y: 275, endPoint x: 336, endPoint y: 324, distance: 94.6
click at [338, 326] on div "0 ° Undo Copy Duplicate Duplicate to new slide Delete" at bounding box center [342, 289] width 579 height 326
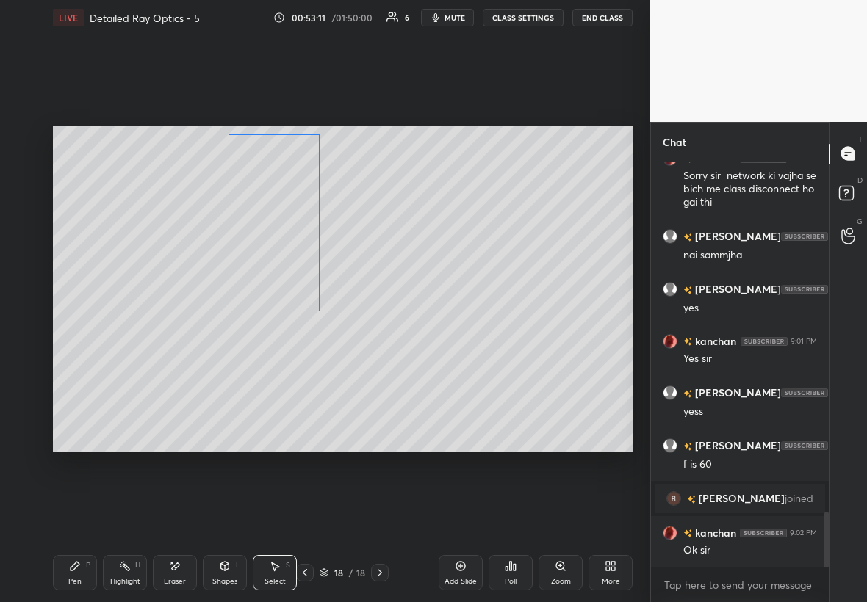
drag, startPoint x: 295, startPoint y: 299, endPoint x: 278, endPoint y: 283, distance: 23.4
click at [278, 286] on div "0 ° Undo Copy Duplicate Duplicate to new slide Delete" at bounding box center [342, 289] width 579 height 326
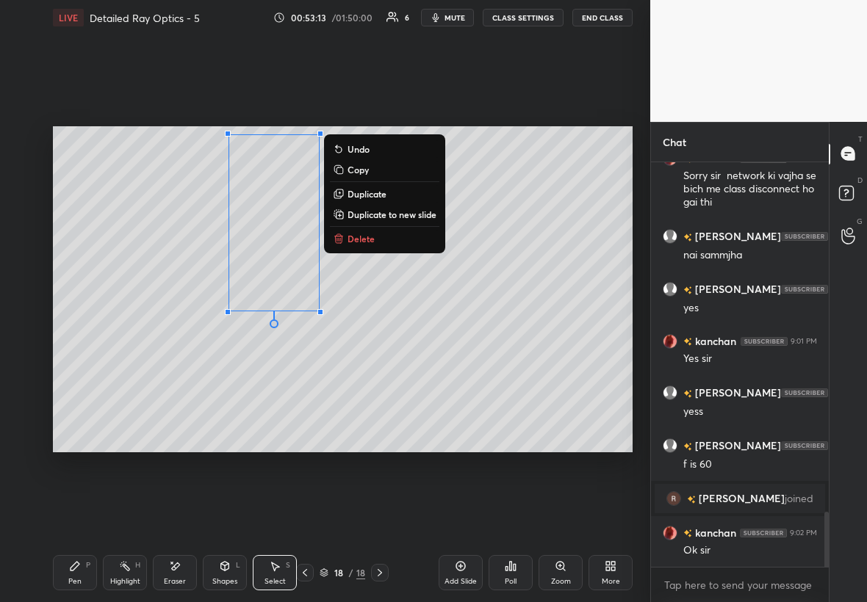
click at [378, 191] on p "Duplicate" at bounding box center [366, 194] width 39 height 12
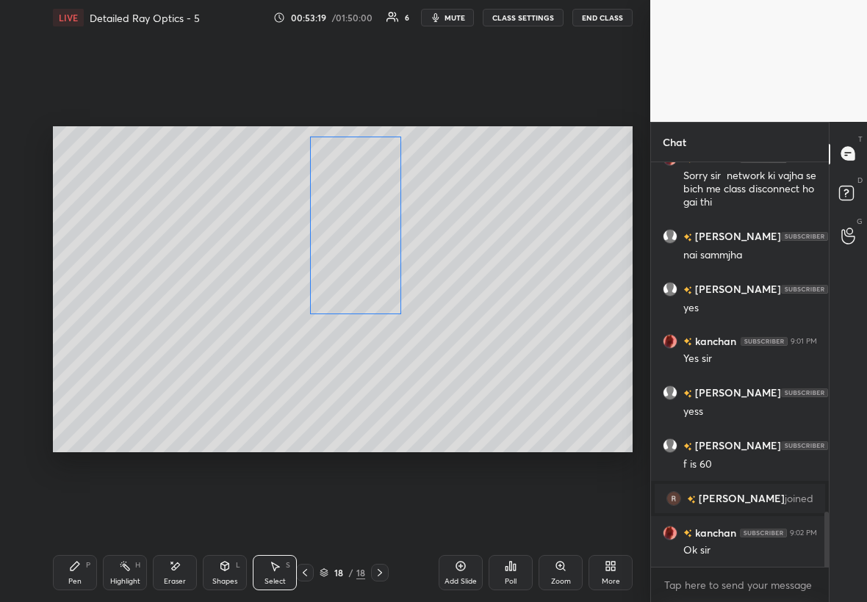
drag, startPoint x: 286, startPoint y: 267, endPoint x: 350, endPoint y: 256, distance: 64.7
click at [351, 258] on div "0 ° Undo Copy Duplicate Duplicate to new slide Delete" at bounding box center [342, 289] width 579 height 326
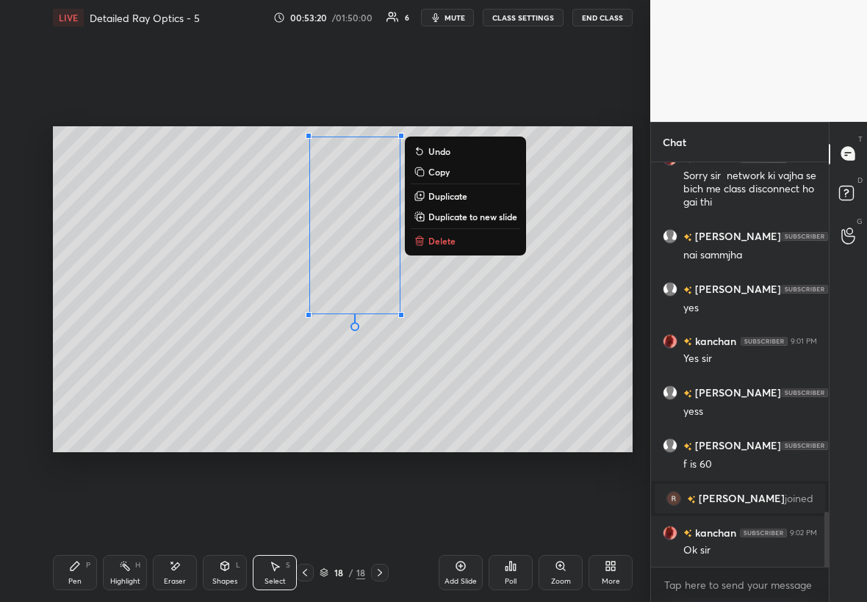
click at [68, 578] on div "Pen" at bounding box center [74, 581] width 13 height 7
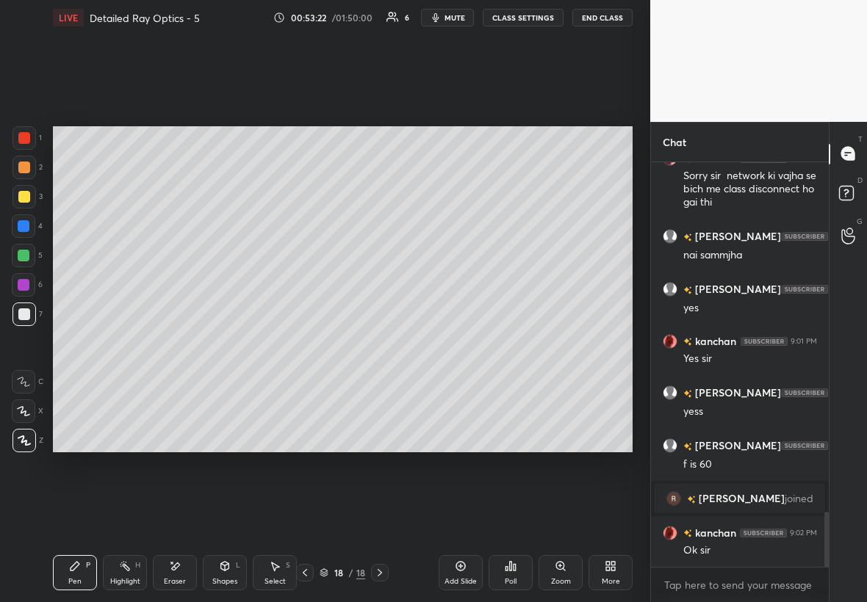
click at [274, 574] on div "Select S" at bounding box center [275, 572] width 44 height 35
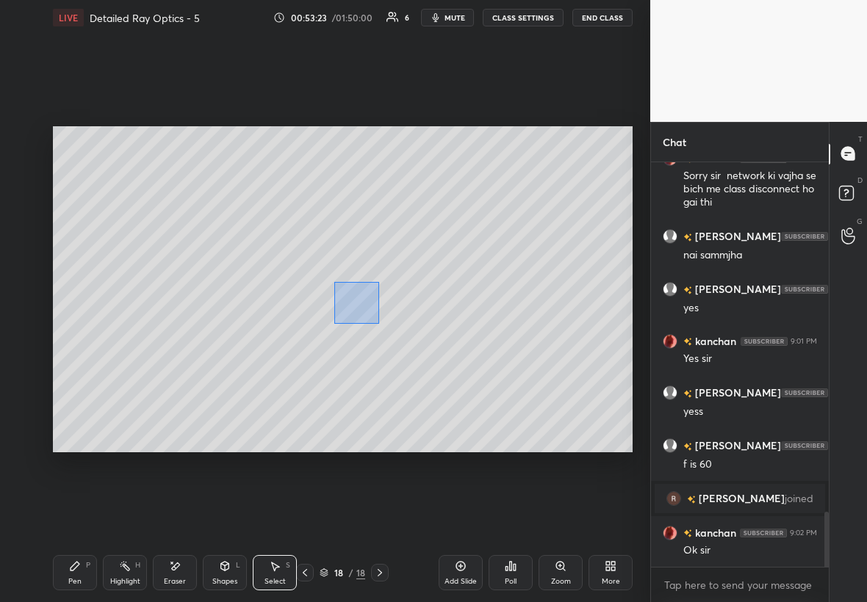
drag, startPoint x: 333, startPoint y: 281, endPoint x: 372, endPoint y: 317, distance: 53.0
click at [375, 319] on div "0 ° Undo Copy Duplicate Duplicate to new slide Delete" at bounding box center [342, 289] width 579 height 326
click at [347, 288] on div "0 ° Undo Copy Duplicate Duplicate to new slide Delete" at bounding box center [342, 289] width 579 height 326
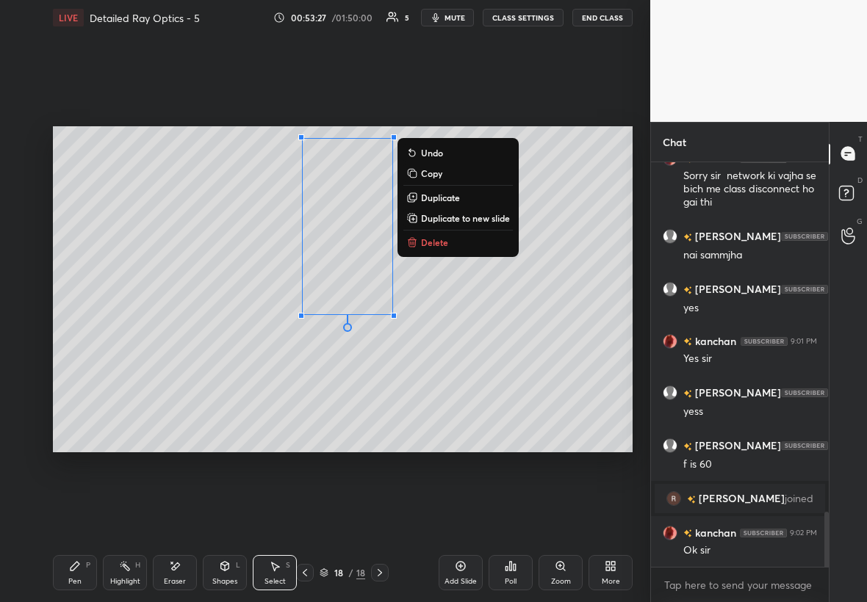
click at [86, 568] on div "P" at bounding box center [88, 565] width 4 height 7
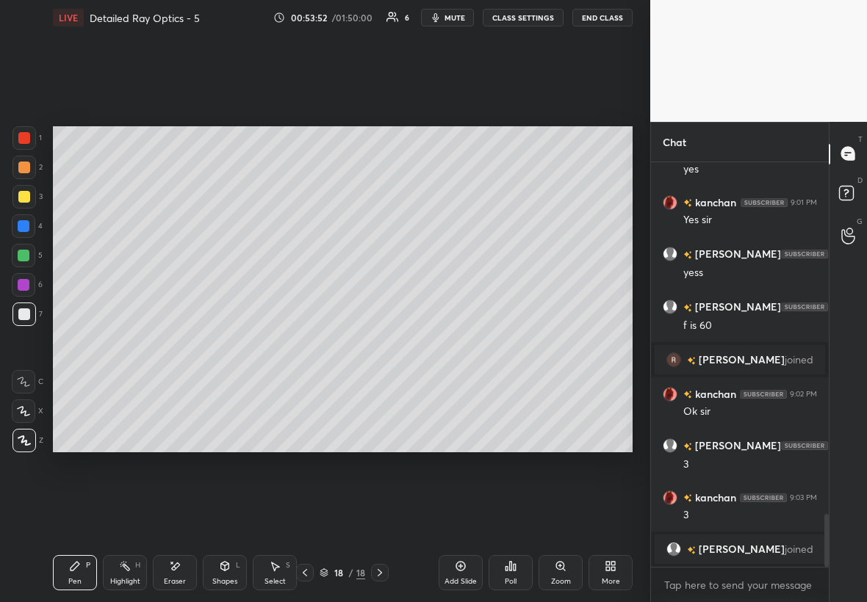
scroll to position [2714, 0]
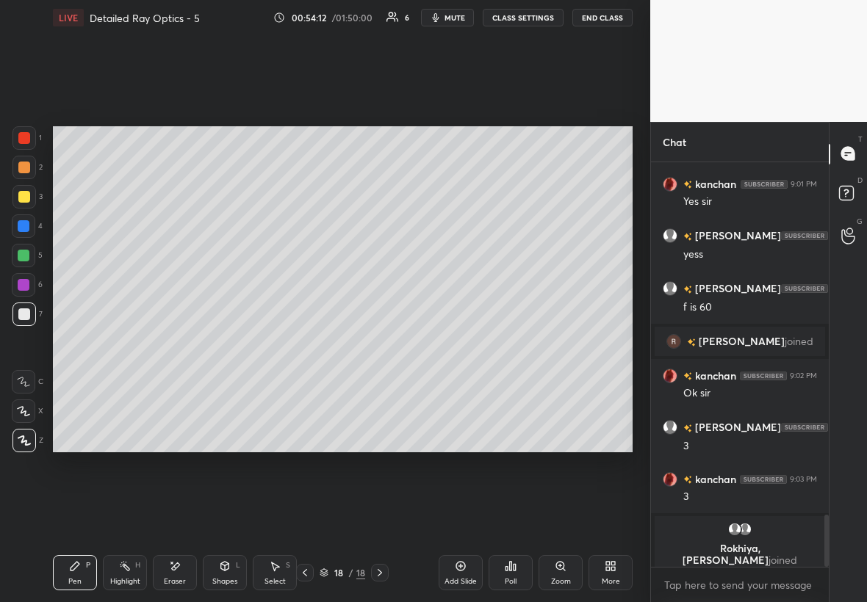
click at [20, 223] on div at bounding box center [24, 226] width 12 height 12
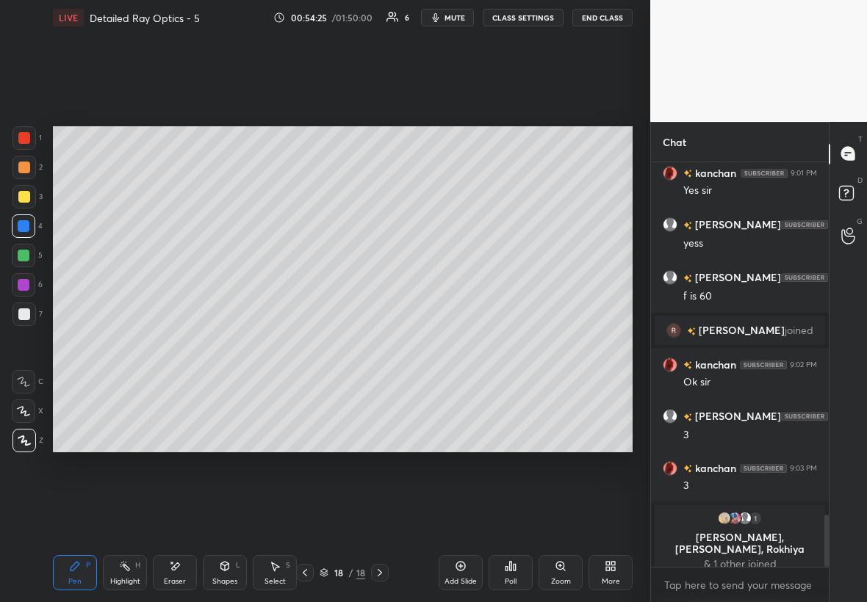
click at [287, 577] on div "Select S" at bounding box center [275, 572] width 44 height 35
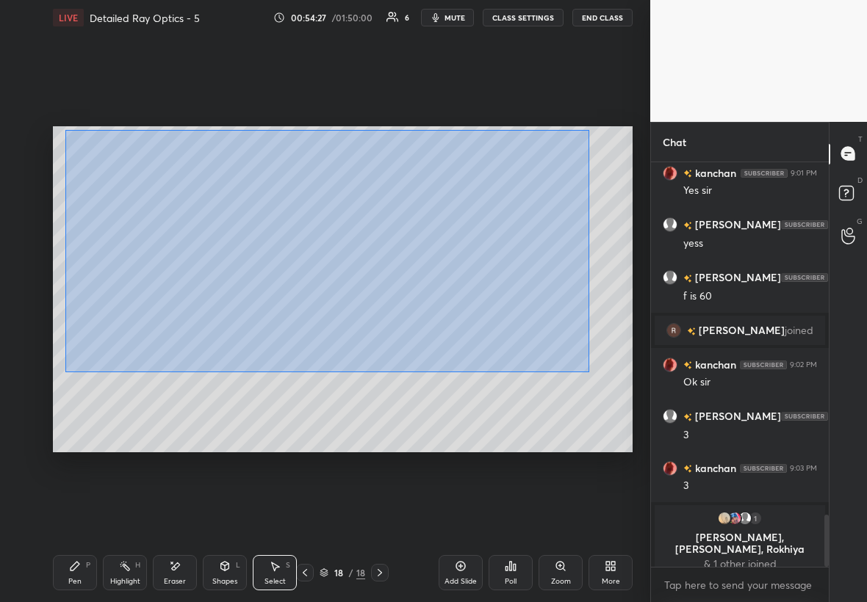
drag, startPoint x: 65, startPoint y: 130, endPoint x: 582, endPoint y: 366, distance: 569.1
click at [587, 370] on div "0 ° Undo Copy Duplicate Duplicate to new slide Delete" at bounding box center [342, 289] width 579 height 326
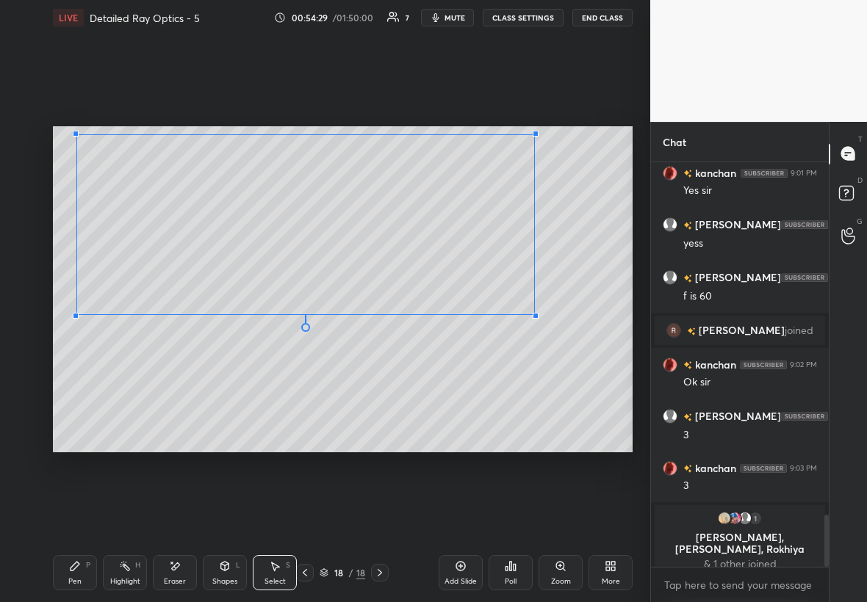
drag, startPoint x: 607, startPoint y: 346, endPoint x: 532, endPoint y: 312, distance: 82.2
click at [532, 314] on div at bounding box center [535, 316] width 6 height 6
click at [443, 278] on div "0 ° Undo Copy Duplicate Duplicate to new slide Delete" at bounding box center [342, 289] width 579 height 326
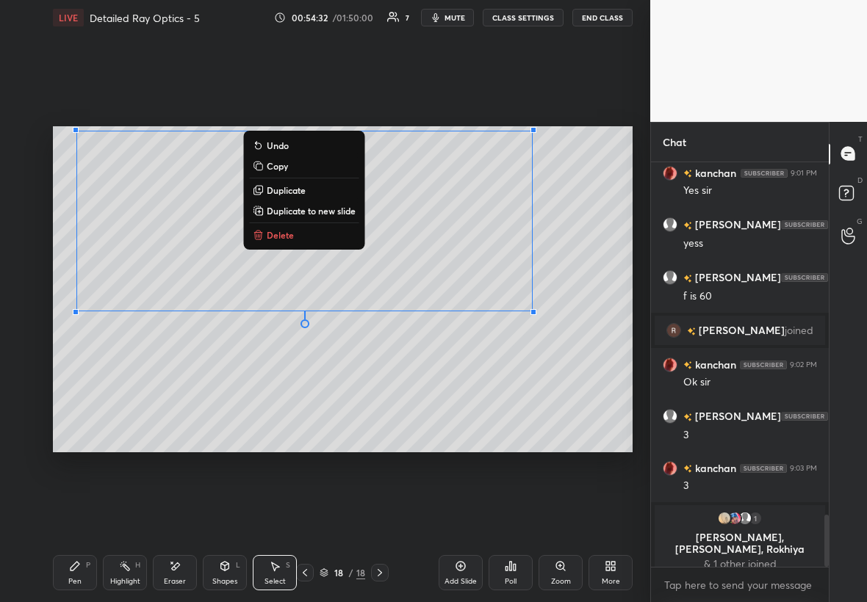
click at [66, 574] on div "Pen P" at bounding box center [75, 572] width 44 height 35
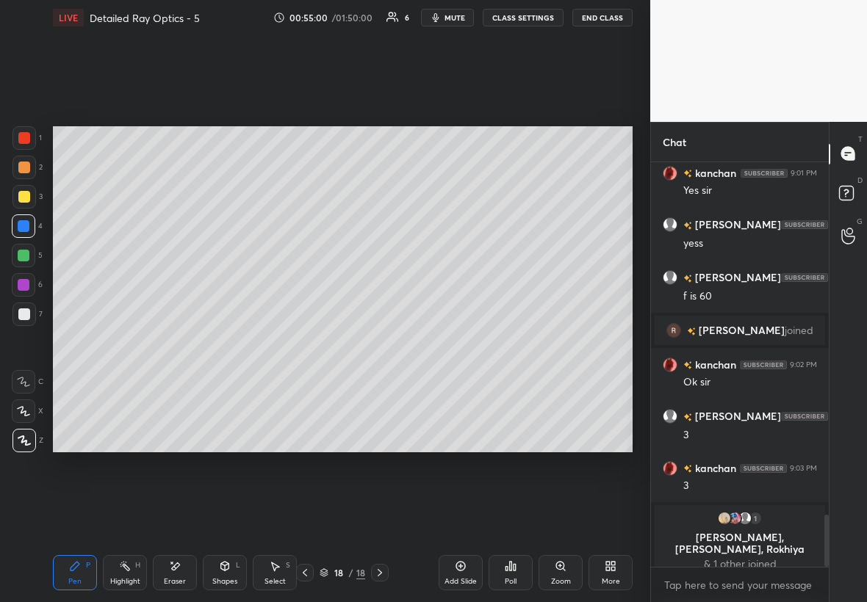
click at [512, 571] on icon at bounding box center [510, 566] width 12 height 12
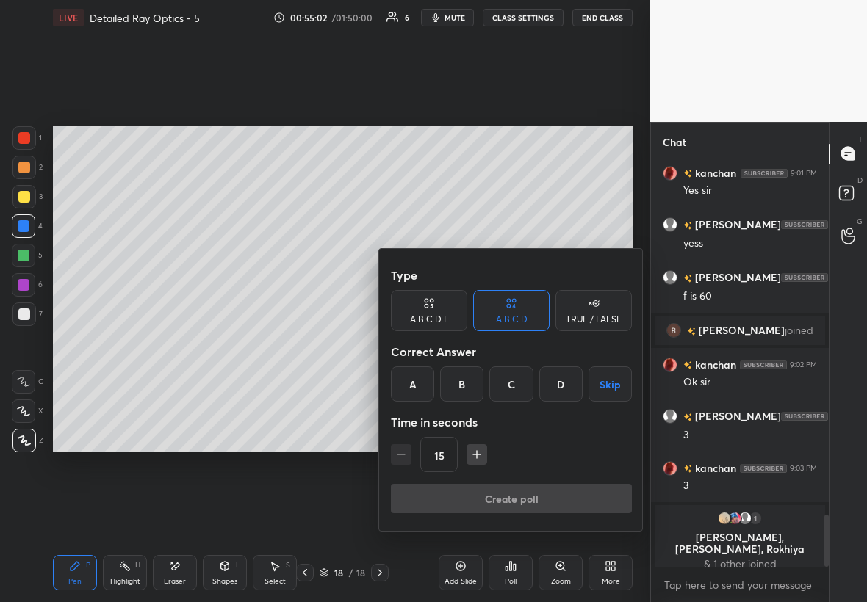
click at [469, 452] on icon "button" at bounding box center [476, 454] width 15 height 15
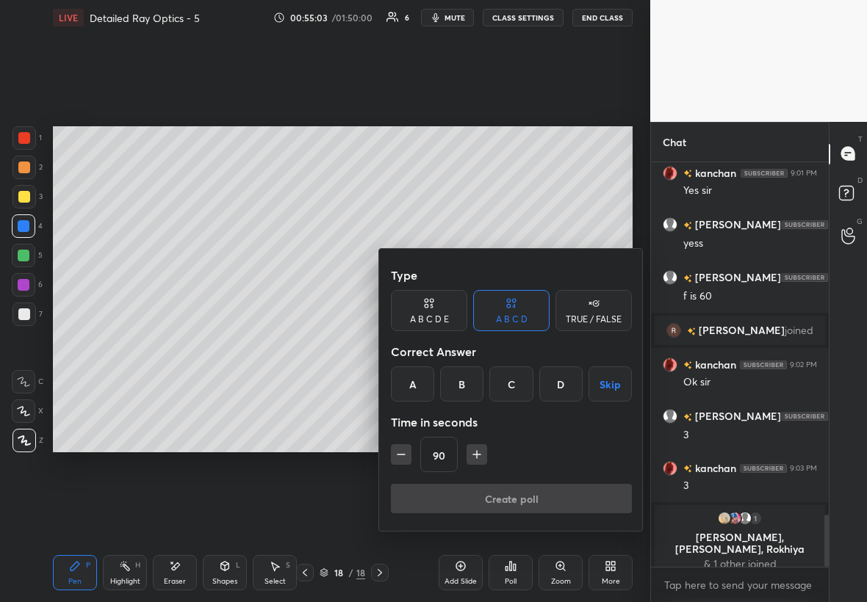
click at [469, 452] on icon "button" at bounding box center [476, 454] width 15 height 15
click at [469, 452] on div "105" at bounding box center [511, 454] width 241 height 35
click at [476, 452] on icon "button" at bounding box center [483, 454] width 15 height 15
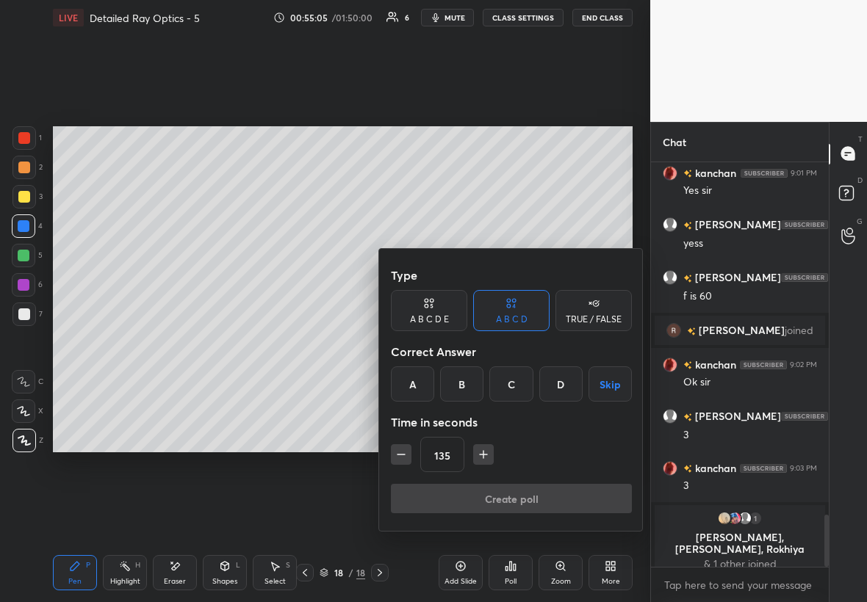
click at [476, 452] on icon "button" at bounding box center [483, 454] width 15 height 15
type input "180"
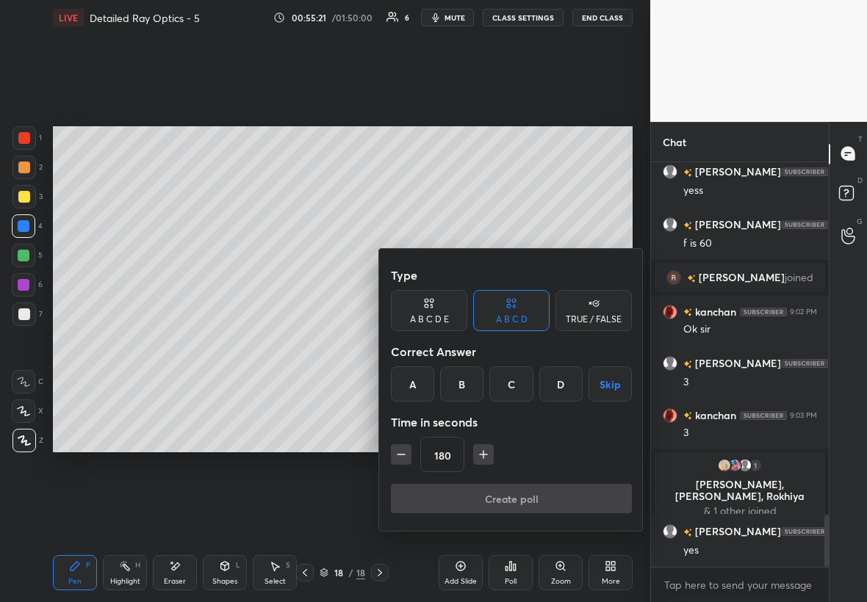
scroll to position [2715, 0]
click at [619, 386] on button "Skip" at bounding box center [609, 383] width 43 height 35
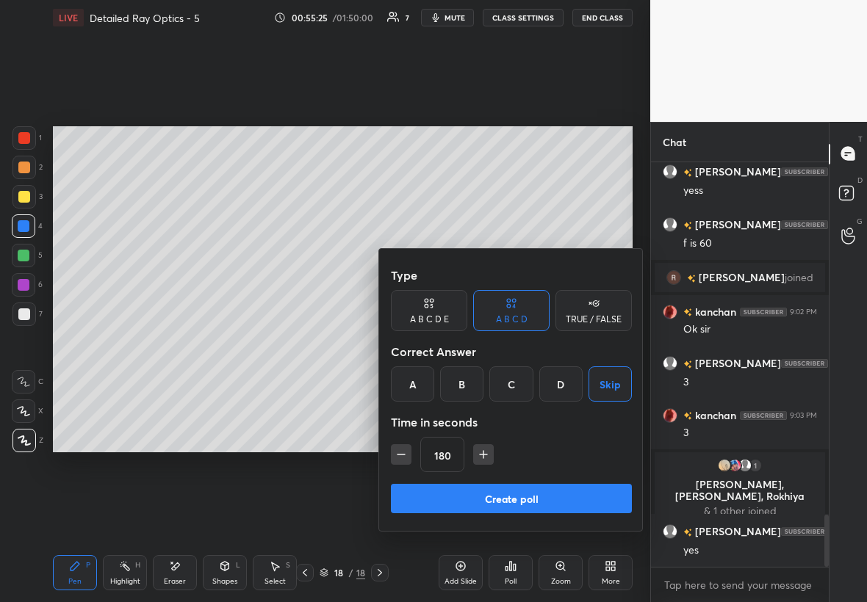
click at [590, 491] on button "Create poll" at bounding box center [511, 498] width 241 height 29
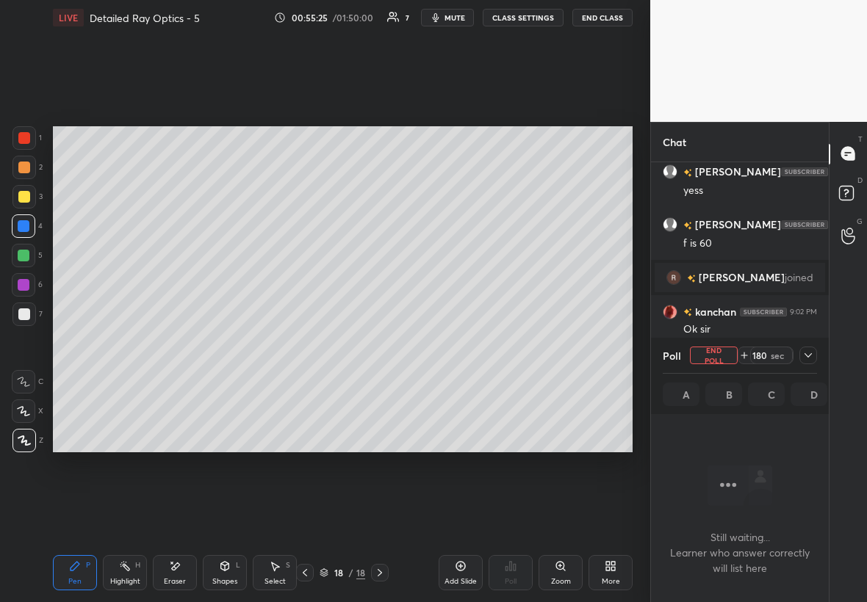
scroll to position [0, 0]
click at [814, 358] on div at bounding box center [808, 356] width 18 height 18
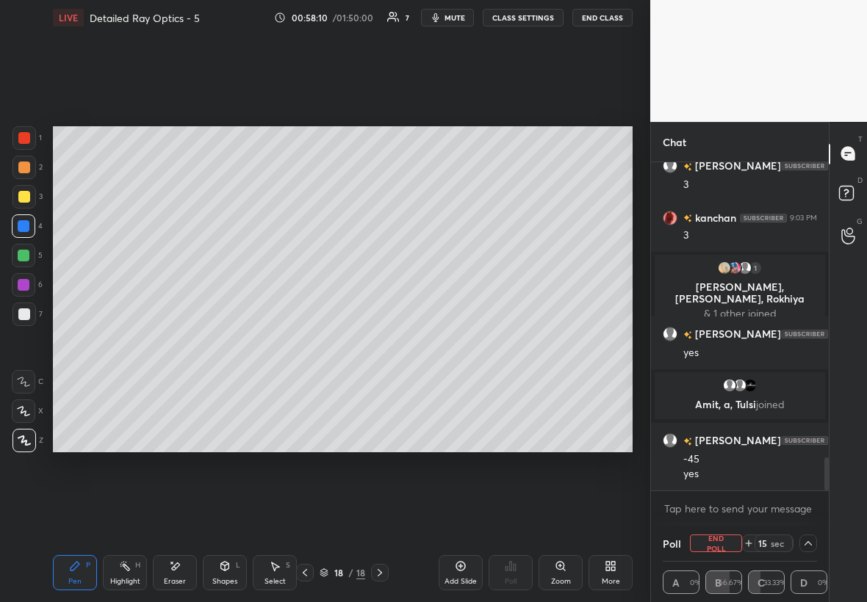
scroll to position [2950, 0]
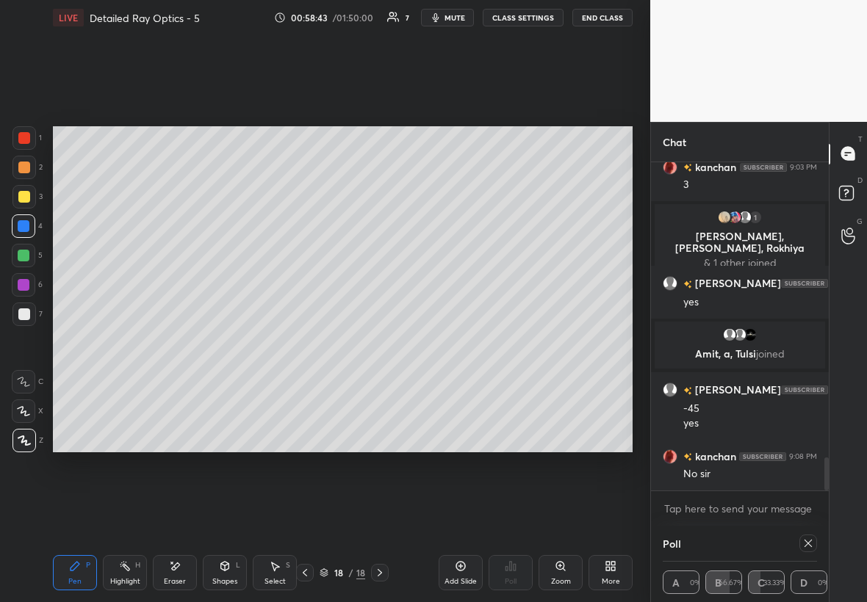
click at [817, 545] on div "Poll A 0% B 66.67% C 33.33% D 0%" at bounding box center [740, 564] width 178 height 76
click at [808, 538] on icon at bounding box center [808, 544] width 12 height 12
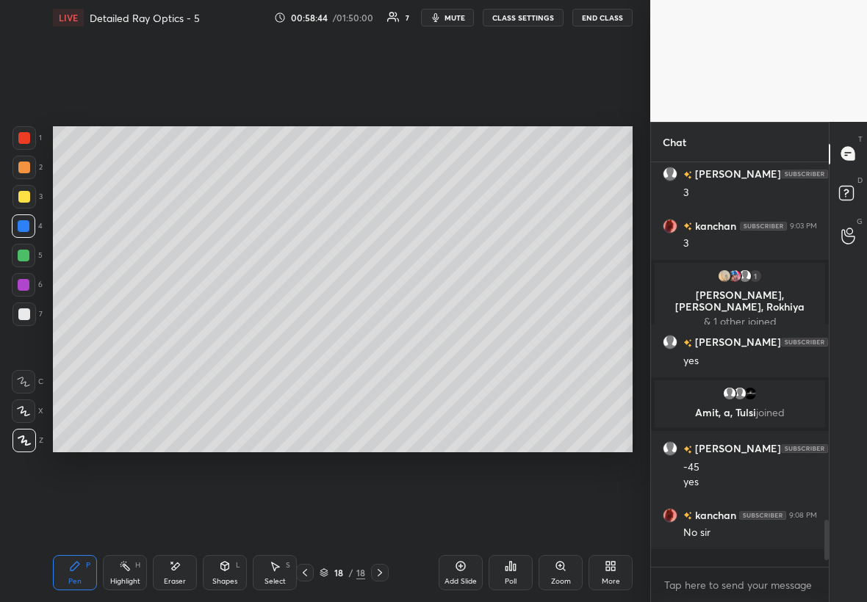
scroll to position [5, 5]
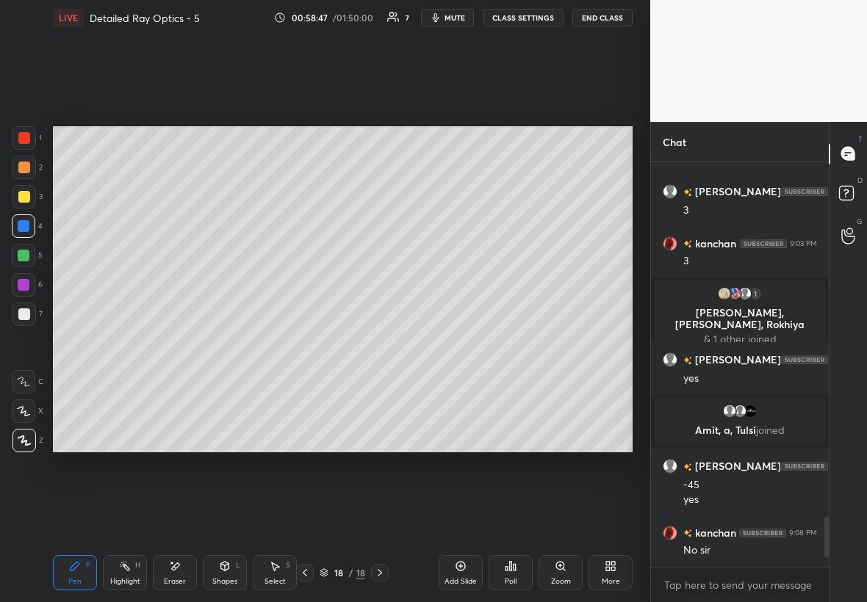
click at [30, 192] on div at bounding box center [23, 196] width 23 height 23
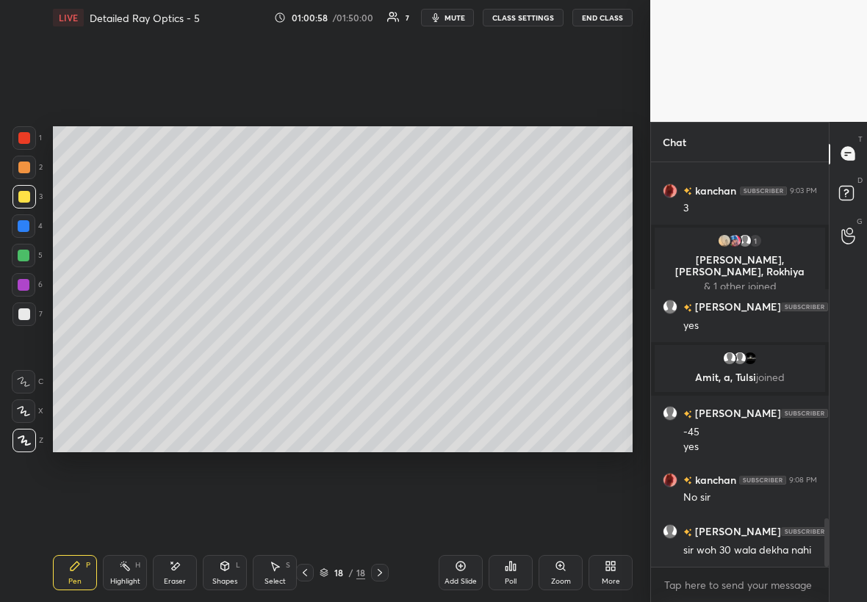
scroll to position [2979, 0]
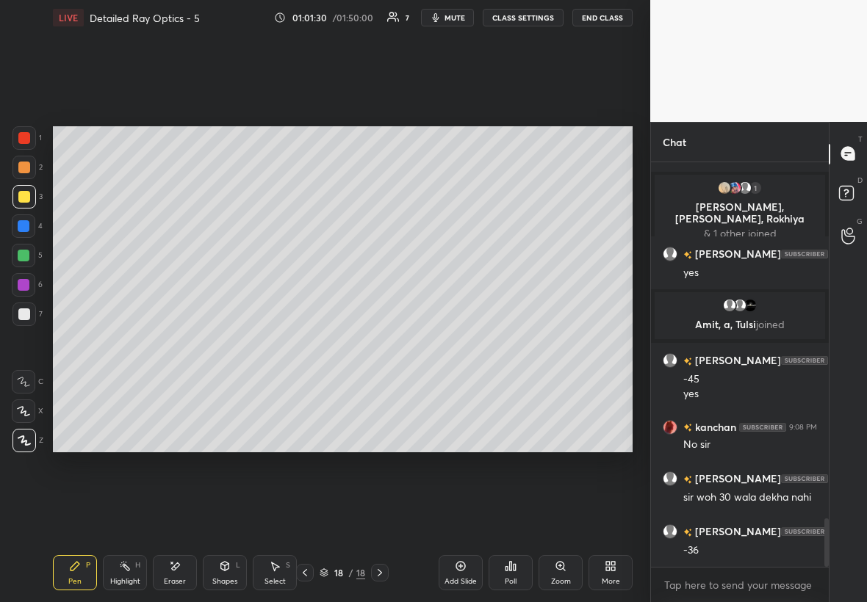
click at [170, 579] on div "Eraser" at bounding box center [175, 581] width 22 height 7
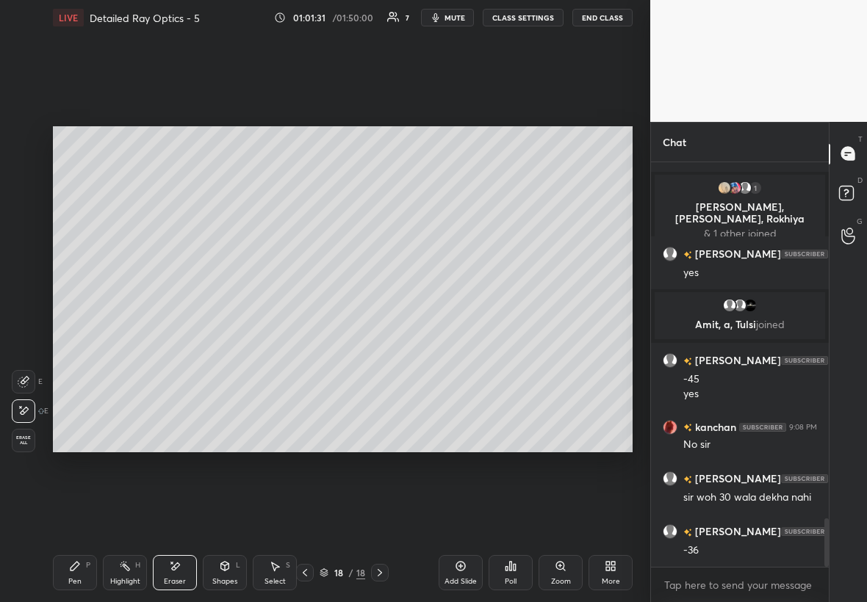
click at [73, 571] on div "Pen P" at bounding box center [75, 572] width 44 height 35
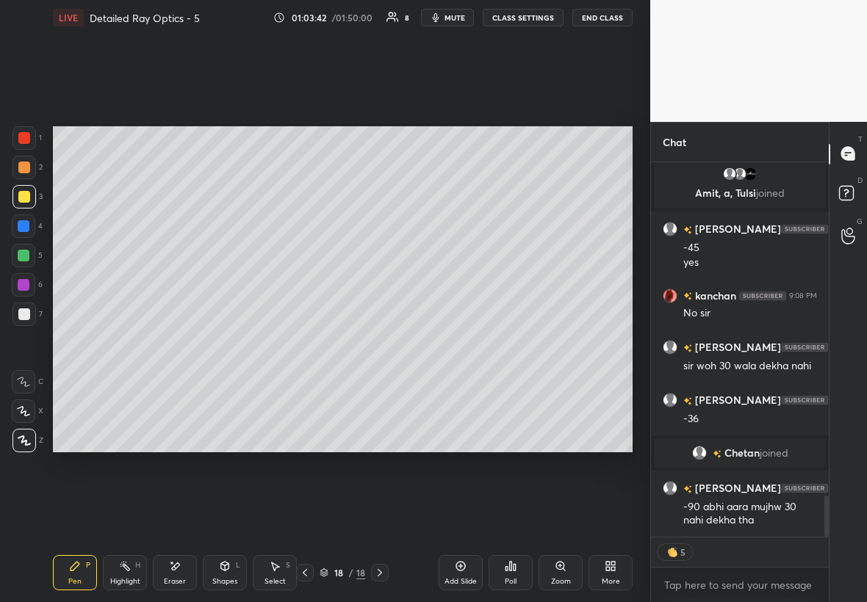
scroll to position [3006, 0]
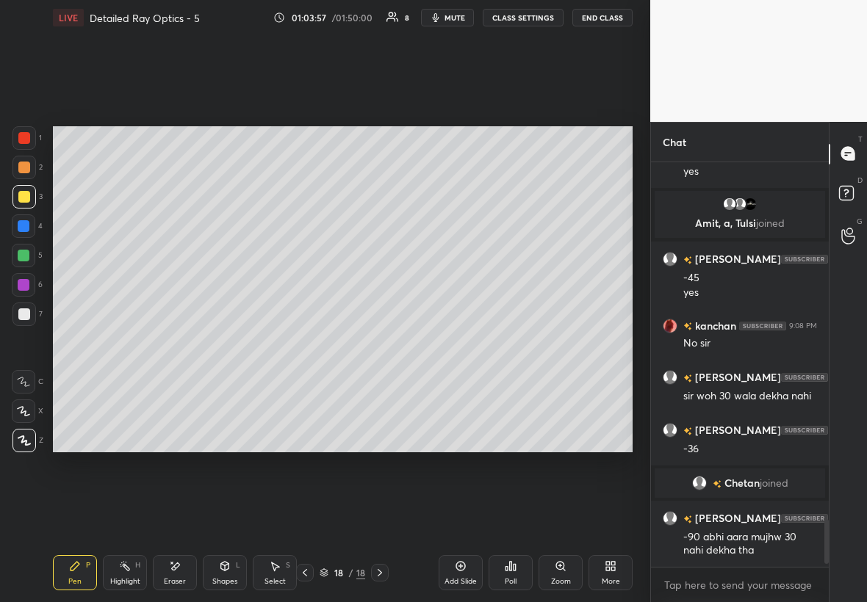
click at [461, 570] on div "Add Slide" at bounding box center [460, 572] width 44 height 35
click at [21, 309] on div at bounding box center [24, 314] width 12 height 12
click at [450, 576] on div "Add Slide" at bounding box center [460, 572] width 44 height 35
click at [20, 193] on div at bounding box center [24, 197] width 12 height 12
click at [29, 314] on div at bounding box center [23, 314] width 23 height 23
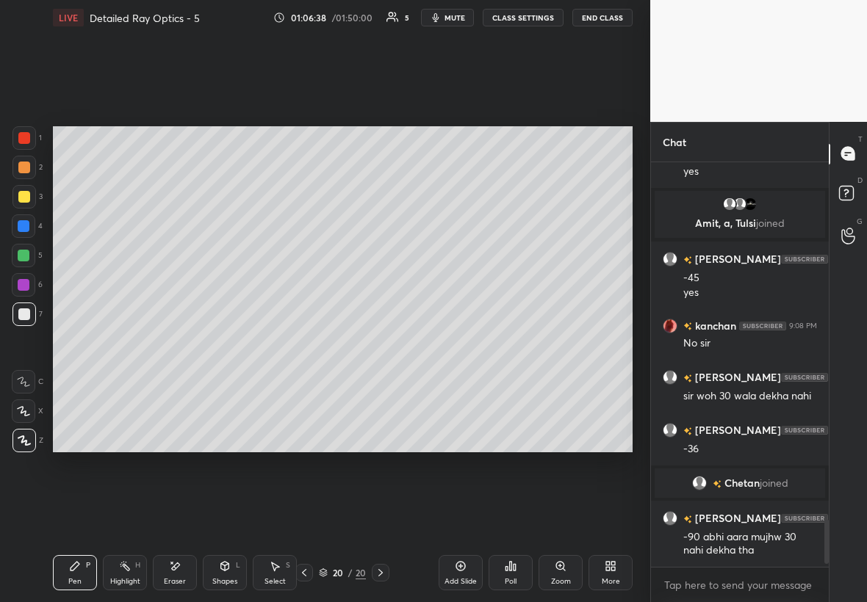
scroll to position [3058, 0]
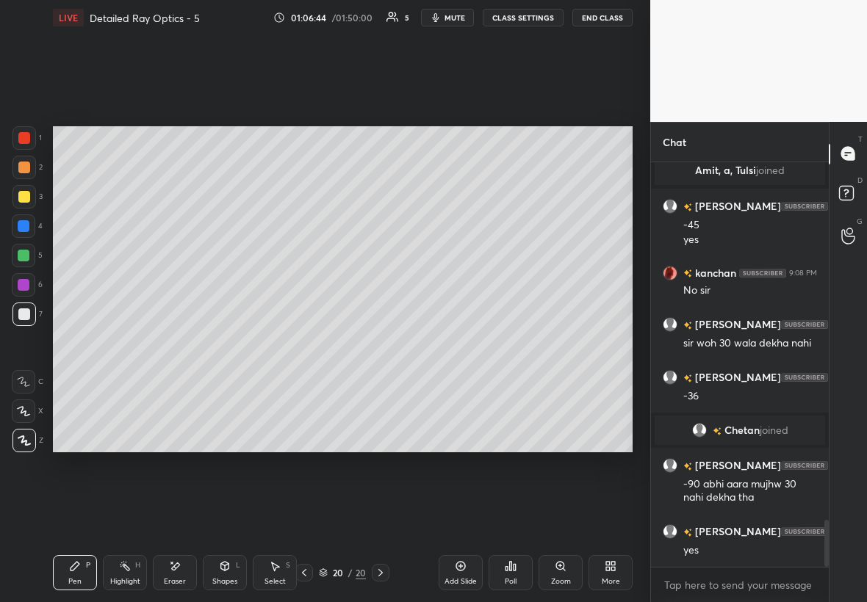
click at [24, 193] on div at bounding box center [24, 197] width 12 height 12
click at [461, 572] on div "Add Slide" at bounding box center [460, 572] width 44 height 35
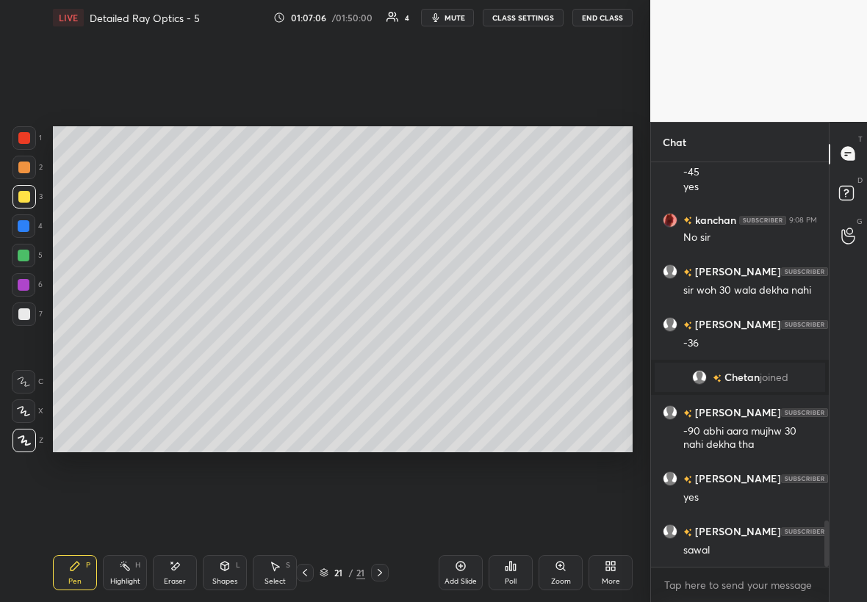
click at [465, 571] on div "Add Slide" at bounding box center [460, 572] width 44 height 35
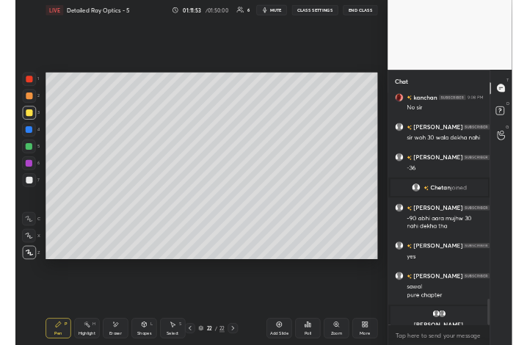
scroll to position [3180, 0]
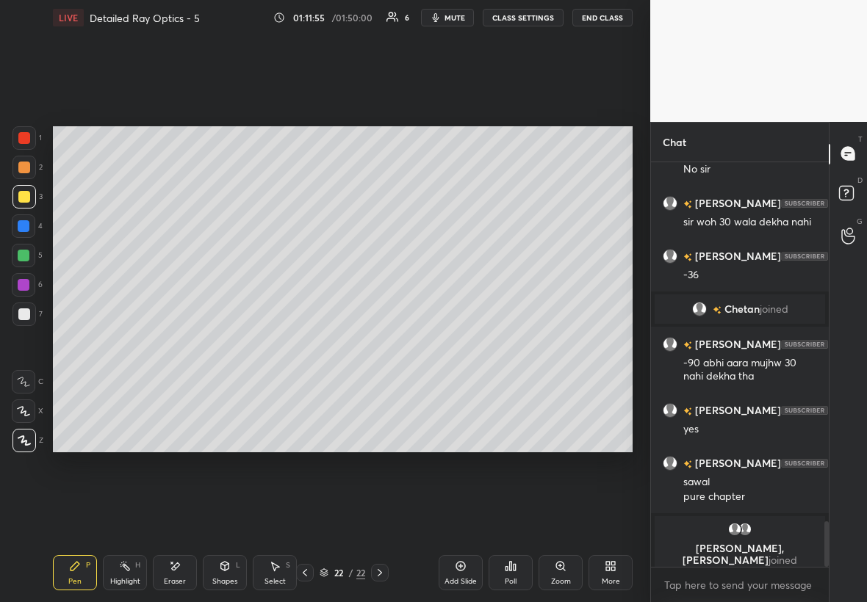
click at [610, 578] on div "More" at bounding box center [610, 581] width 18 height 7
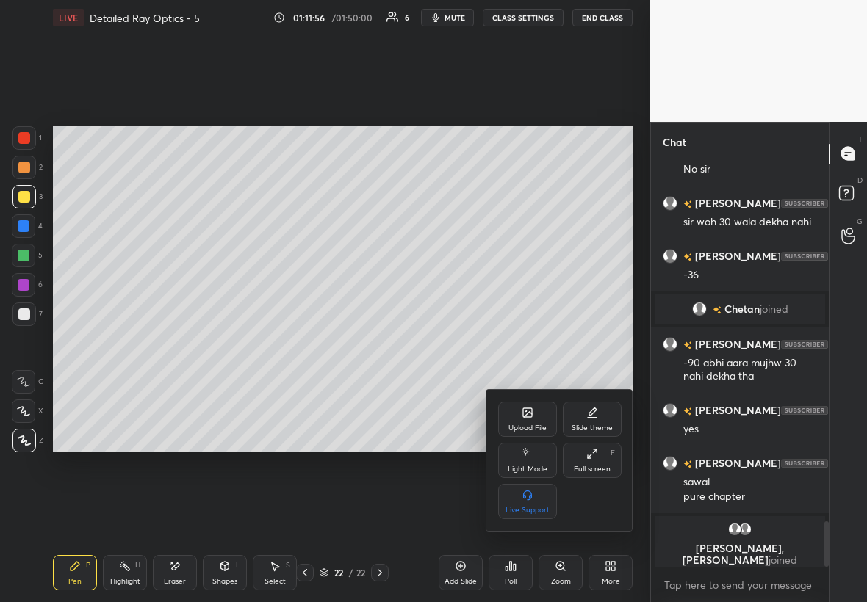
click at [532, 426] on div "Upload File" at bounding box center [527, 427] width 38 height 7
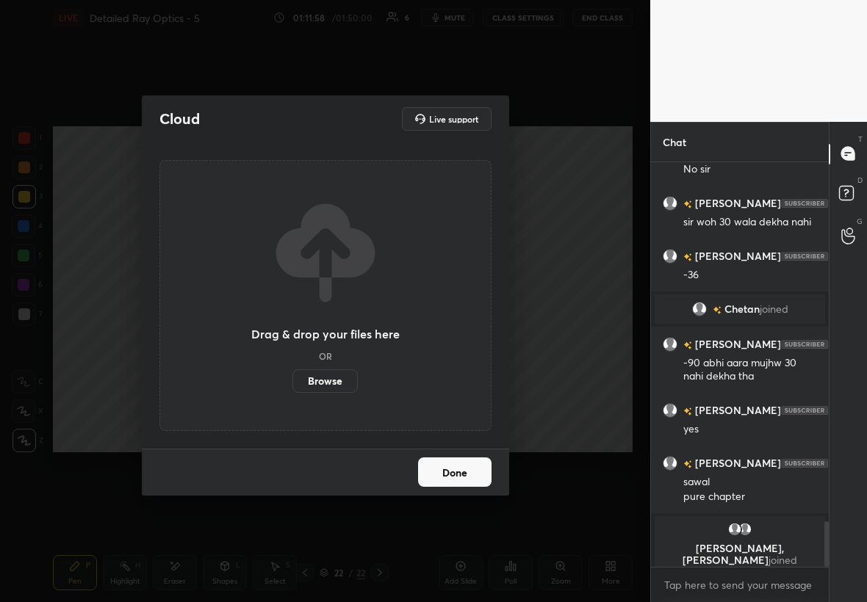
click at [339, 381] on label "Browse" at bounding box center [324, 380] width 65 height 23
click at [292, 381] on input "Browse" at bounding box center [292, 380] width 0 height 23
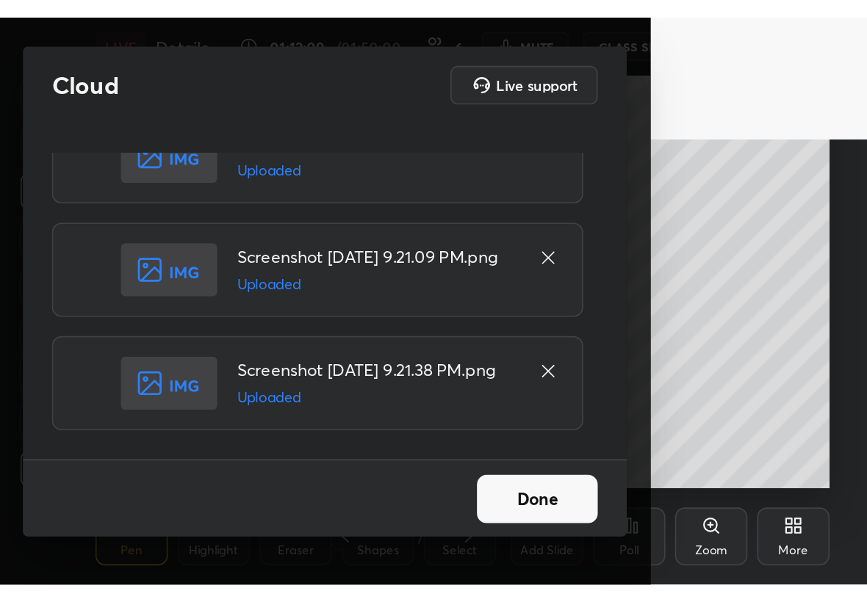
scroll to position [0, 0]
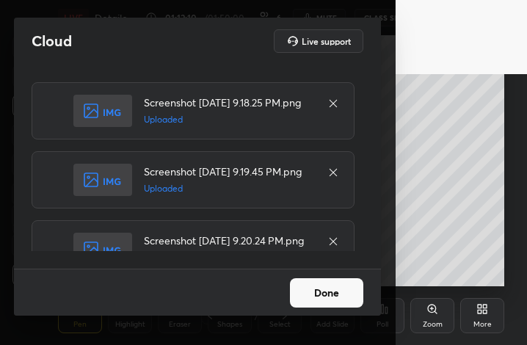
click at [310, 302] on button "Done" at bounding box center [326, 292] width 73 height 29
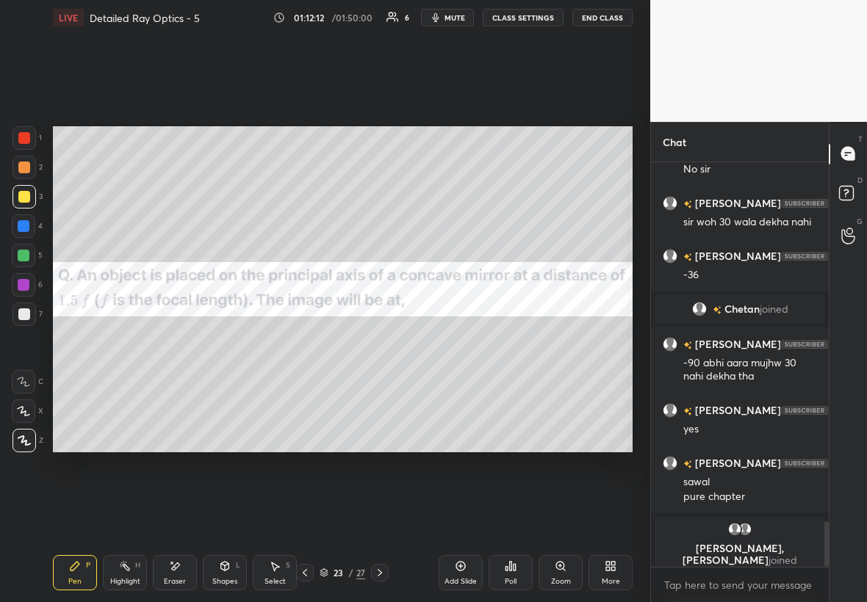
scroll to position [72924, 72841]
click at [31, 213] on div "1 2 3 4 5 6 7" at bounding box center [27, 229] width 31 height 206
click at [30, 229] on div at bounding box center [23, 225] width 23 height 23
click at [28, 225] on div at bounding box center [24, 226] width 12 height 12
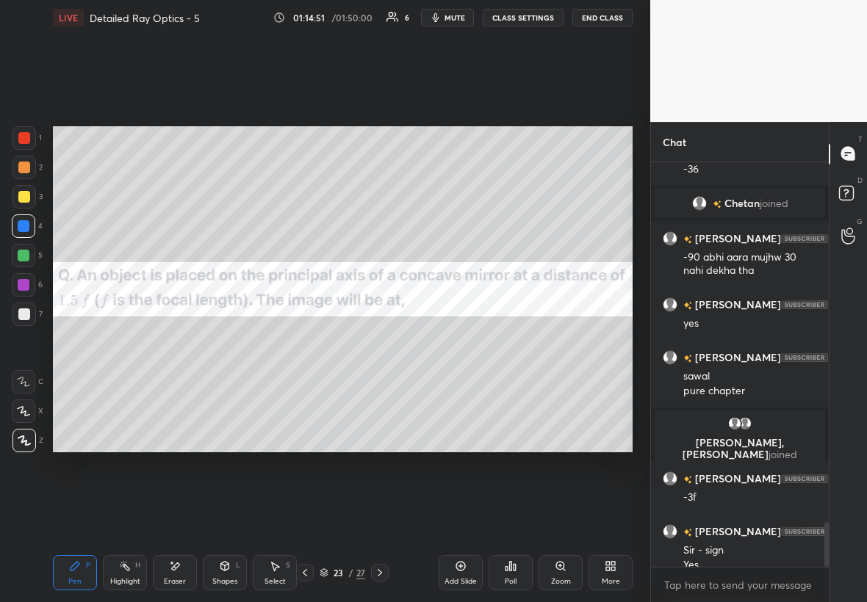
scroll to position [3245, 0]
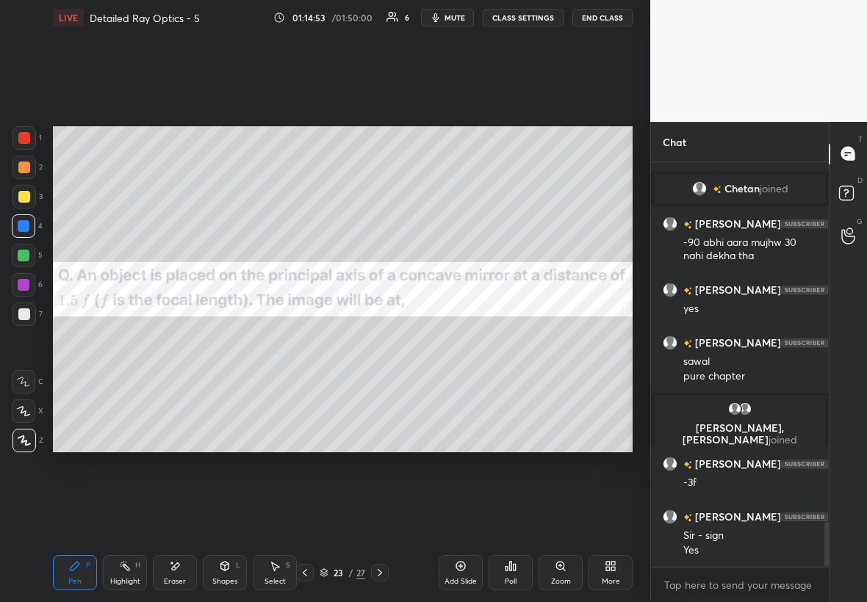
click at [375, 573] on icon at bounding box center [380, 573] width 12 height 12
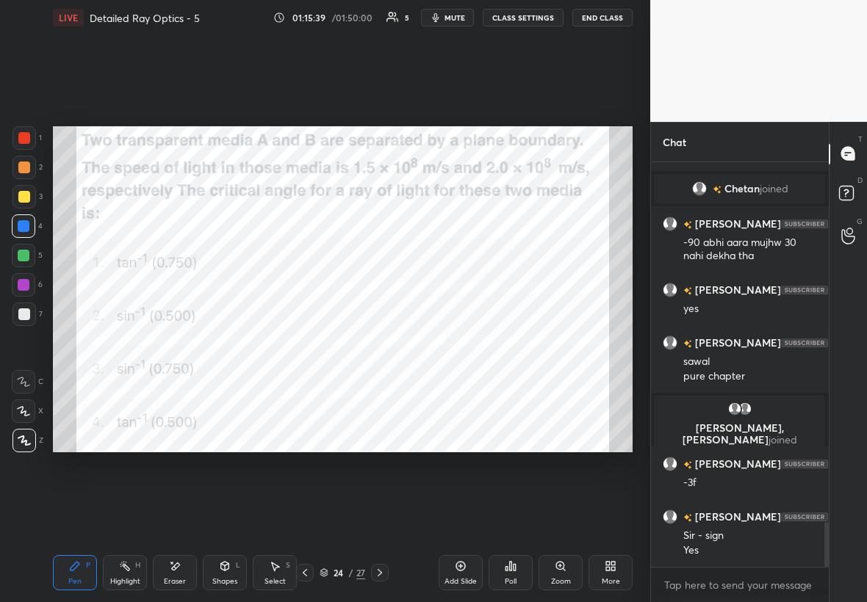
click at [26, 141] on div at bounding box center [24, 138] width 12 height 12
click at [176, 568] on icon at bounding box center [175, 566] width 12 height 12
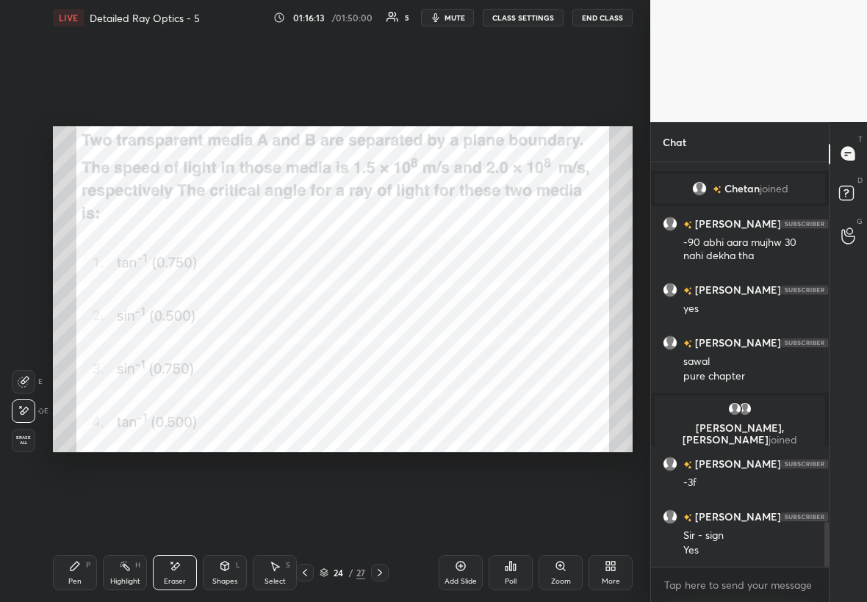
click at [87, 564] on div "Pen P" at bounding box center [75, 572] width 44 height 35
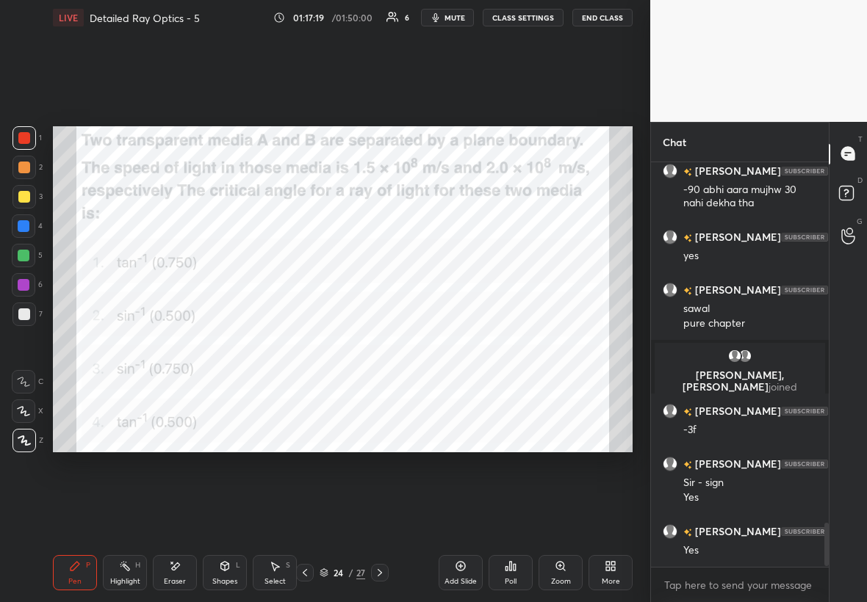
scroll to position [3349, 0]
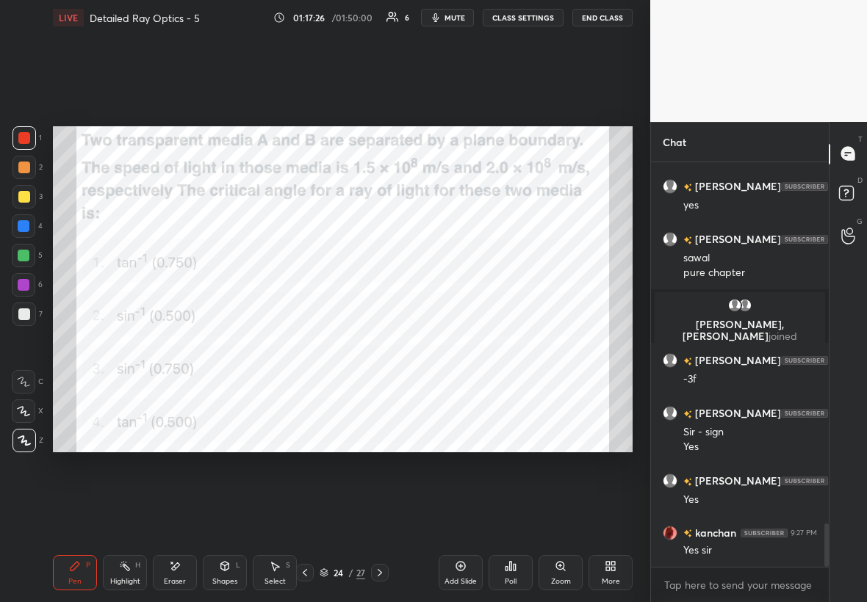
click at [375, 574] on icon at bounding box center [380, 573] width 12 height 12
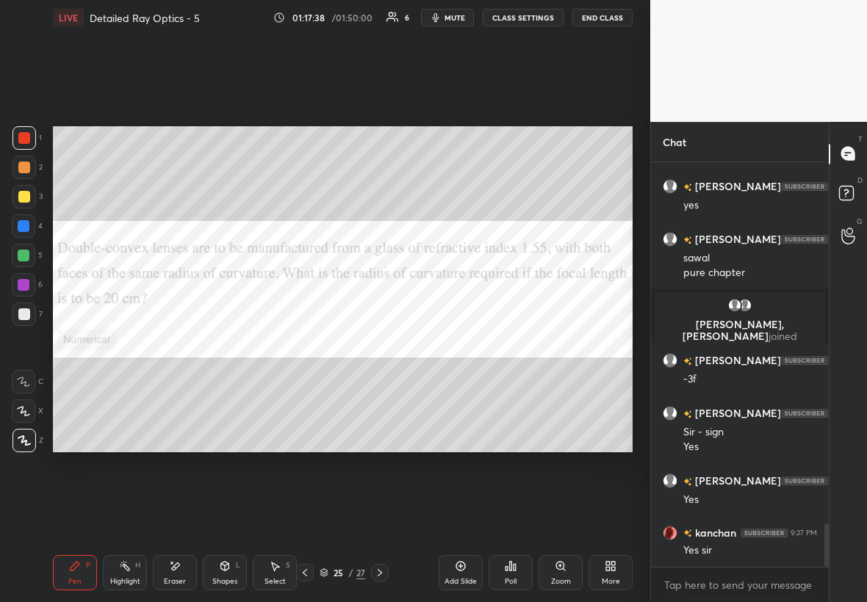
scroll to position [3363, 0]
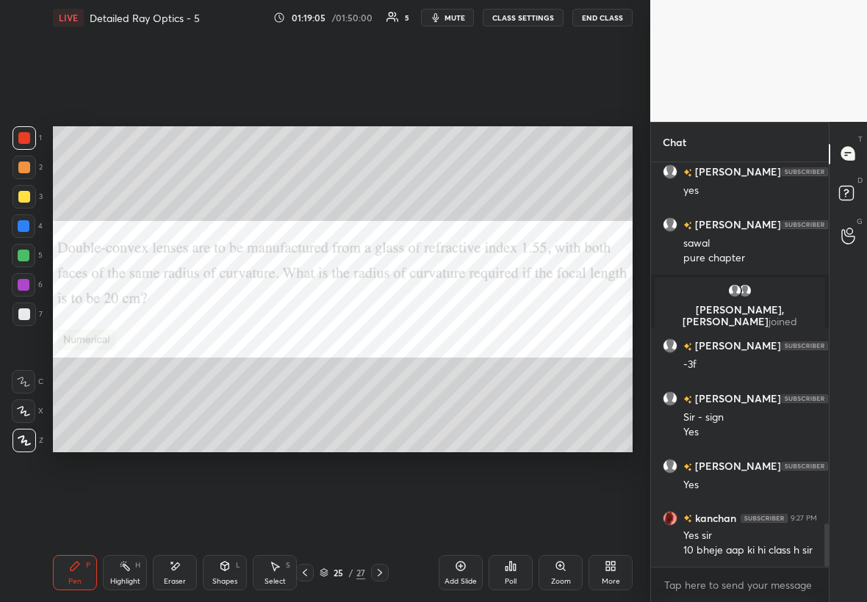
click at [30, 286] on div at bounding box center [23, 284] width 23 height 23
click at [21, 198] on div at bounding box center [24, 197] width 12 height 12
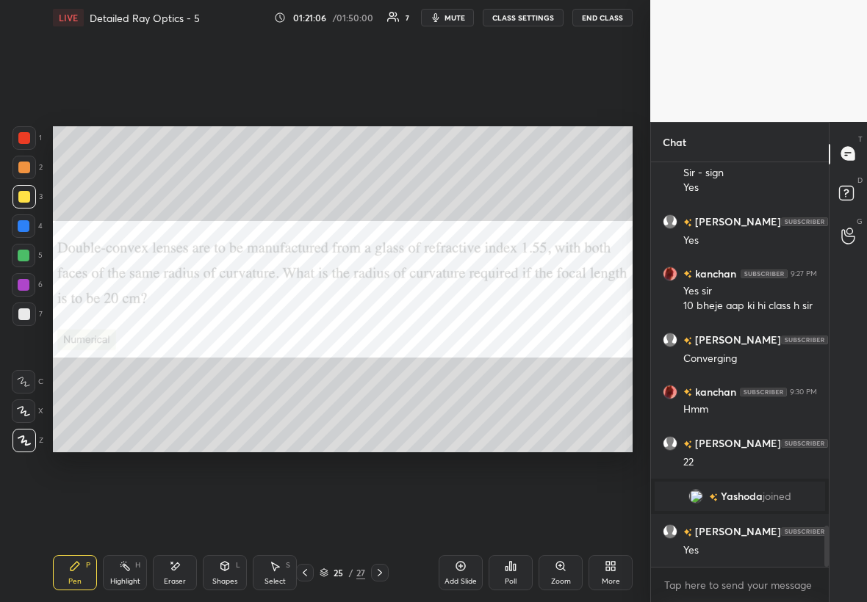
scroll to position [3553, 0]
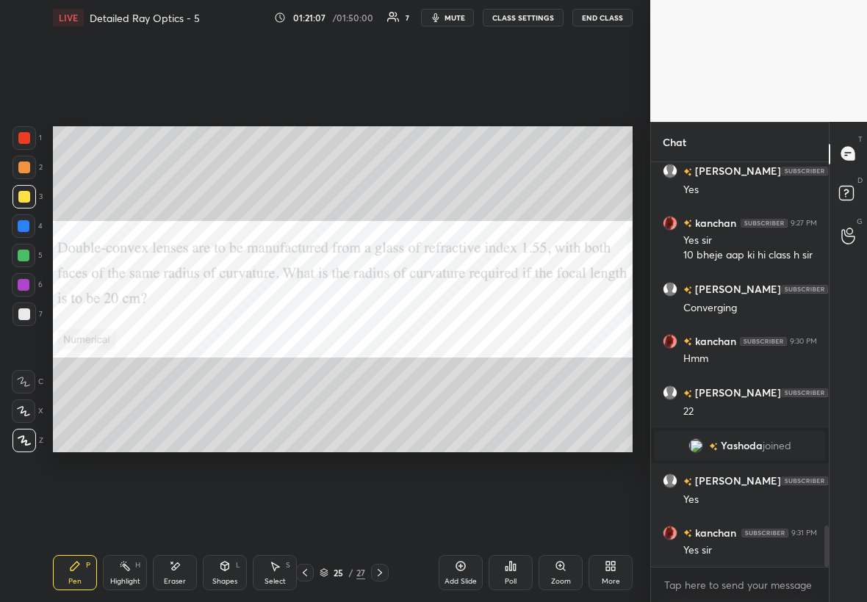
click at [382, 574] on icon at bounding box center [380, 573] width 12 height 12
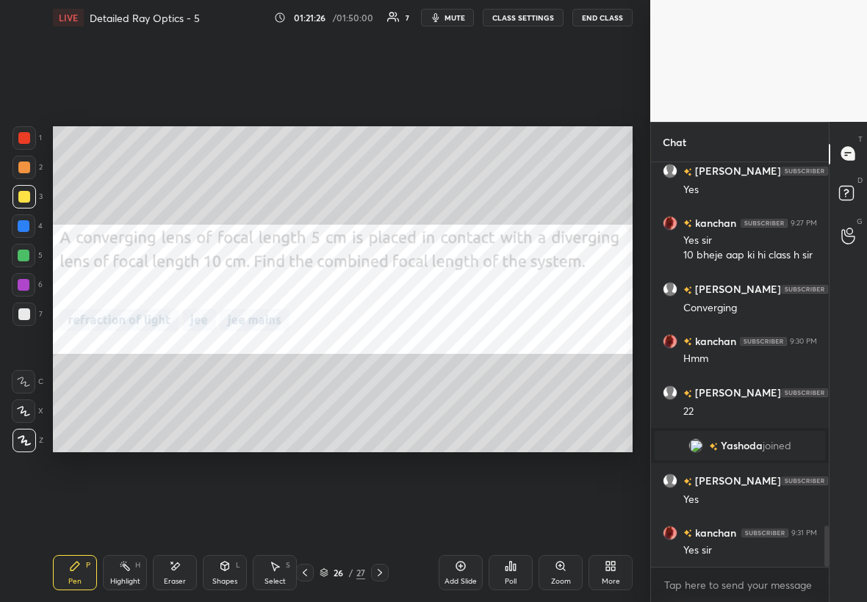
click at [30, 140] on div at bounding box center [23, 137] width 23 height 23
click at [23, 126] on div at bounding box center [23, 137] width 23 height 23
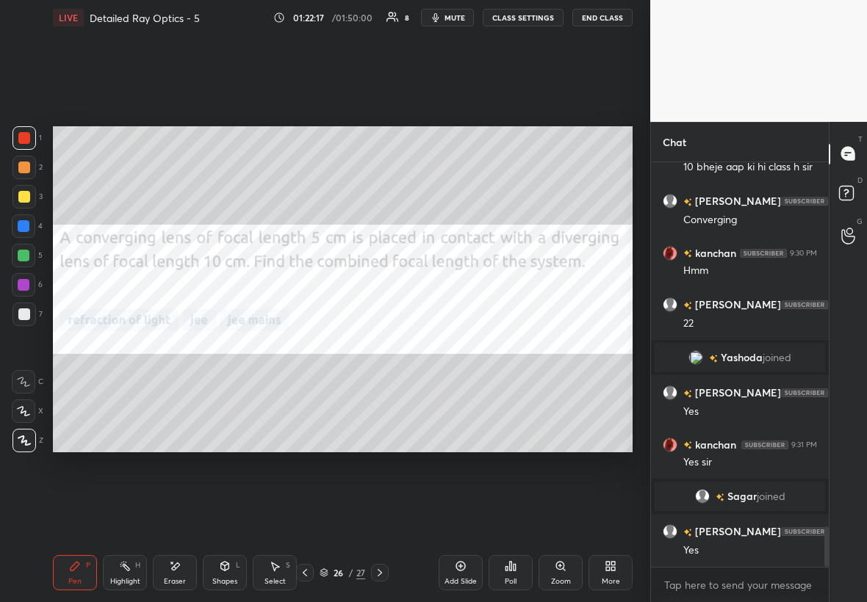
scroll to position [3648, 0]
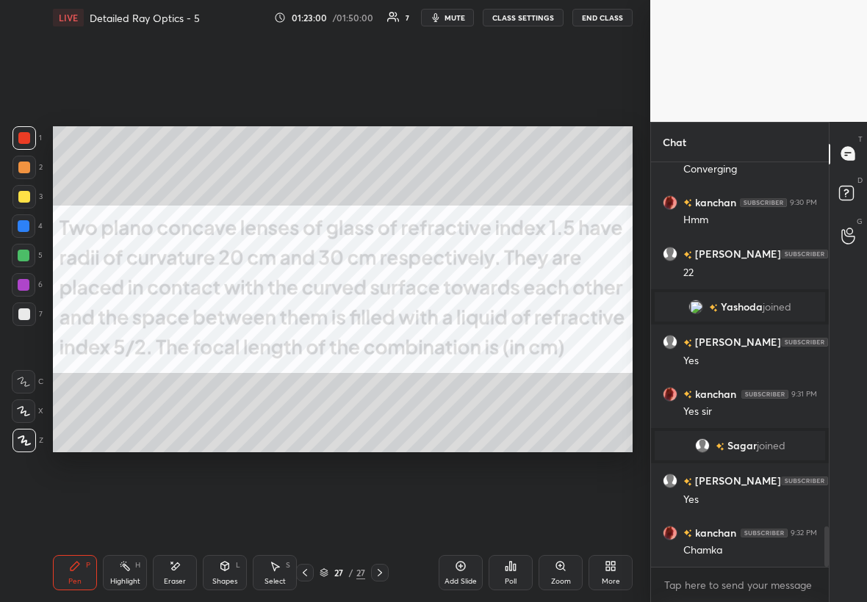
click at [230, 576] on div "Shapes L" at bounding box center [225, 572] width 44 height 35
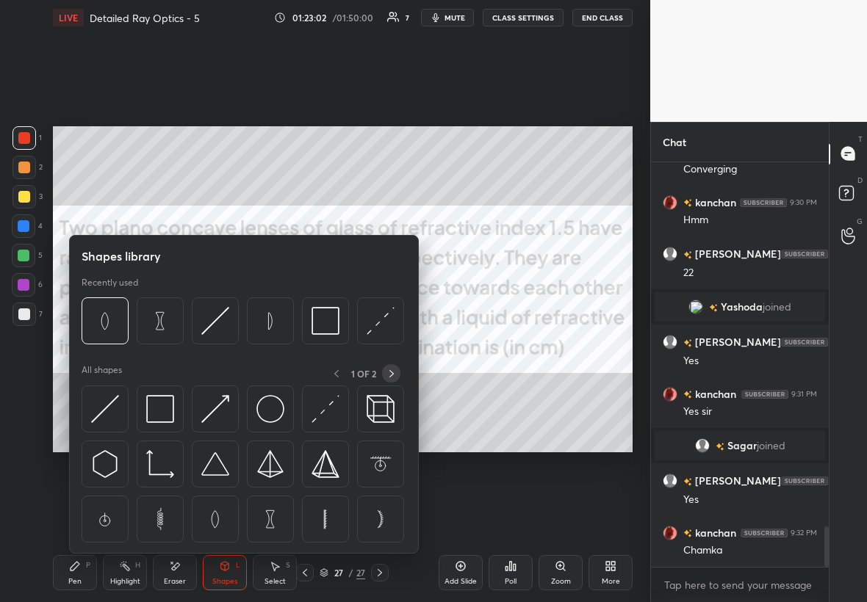
click at [394, 375] on icon at bounding box center [392, 374] width 12 height 12
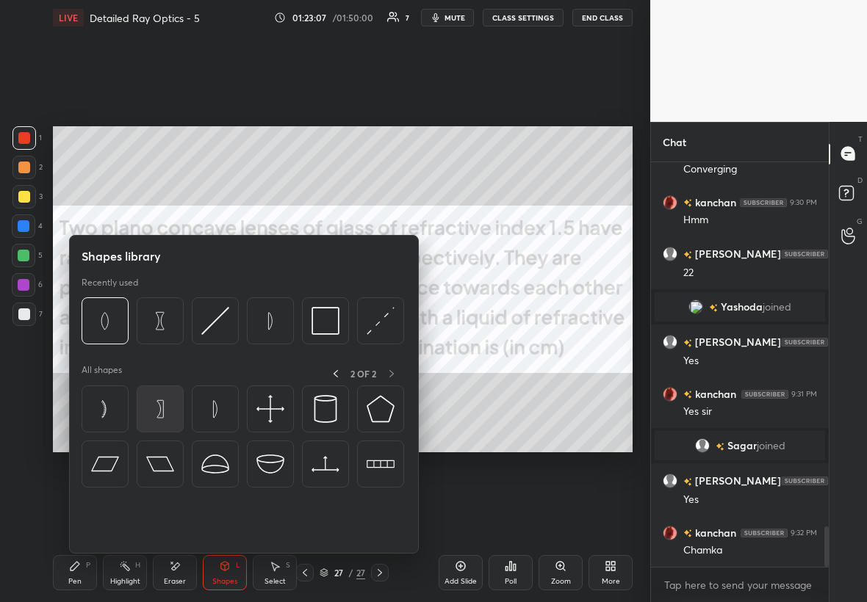
click at [170, 409] on img at bounding box center [160, 409] width 28 height 28
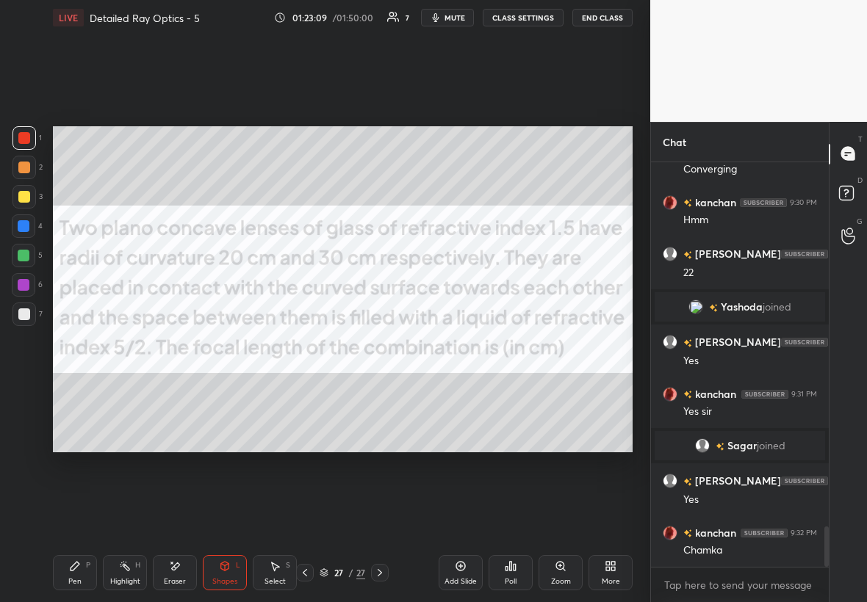
click at [27, 305] on div at bounding box center [23, 314] width 23 height 23
click at [281, 569] on div "Select S" at bounding box center [275, 572] width 44 height 35
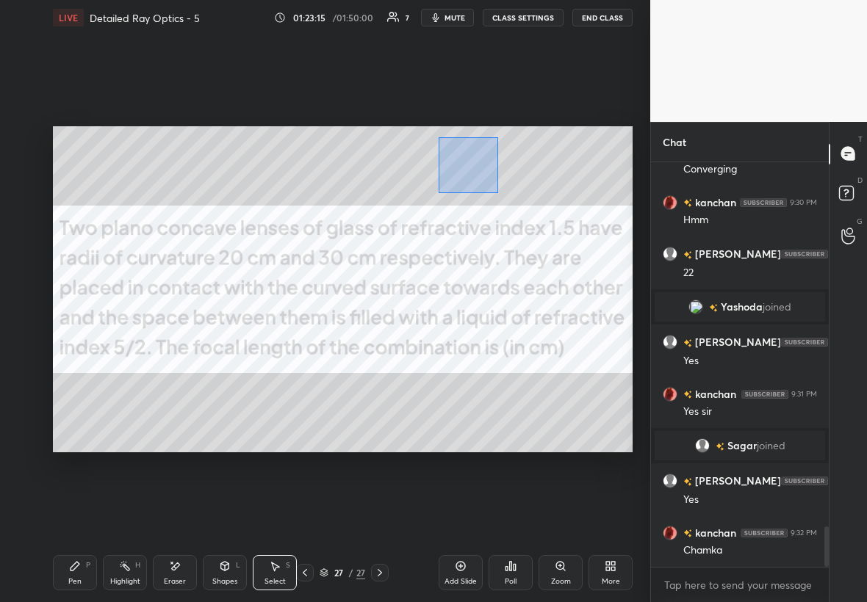
drag, startPoint x: 452, startPoint y: 150, endPoint x: 496, endPoint y: 189, distance: 59.8
click at [498, 192] on div "0 ° Undo Copy Duplicate Duplicate to new slide Delete" at bounding box center [342, 289] width 579 height 326
drag, startPoint x: 471, startPoint y: 193, endPoint x: 493, endPoint y: 193, distance: 21.3
click at [494, 195] on div "0 ° Undo Copy Duplicate Duplicate to new slide Delete" at bounding box center [342, 289] width 579 height 326
drag, startPoint x: 488, startPoint y: 189, endPoint x: 517, endPoint y: 217, distance: 40.5
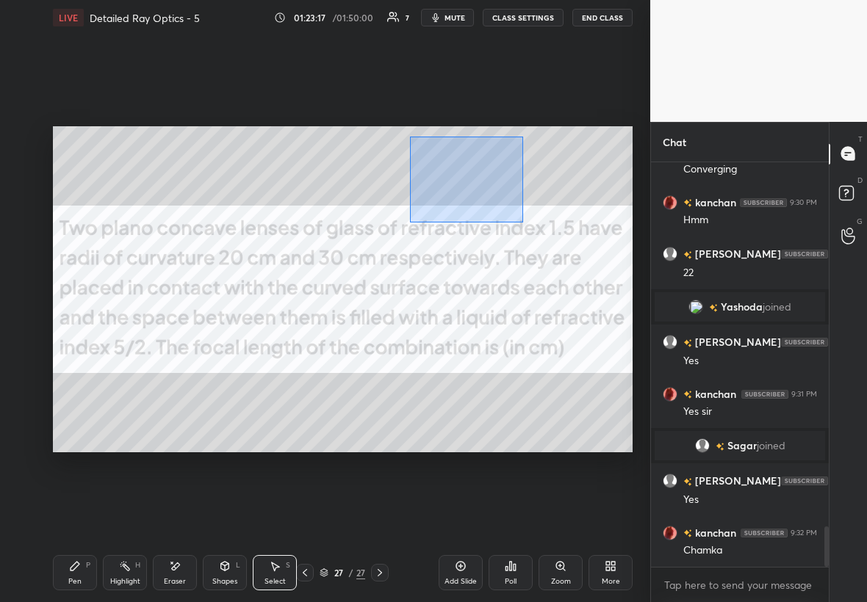
click at [519, 220] on div "0 ° Undo Copy Duplicate Duplicate to new slide Delete" at bounding box center [342, 289] width 579 height 326
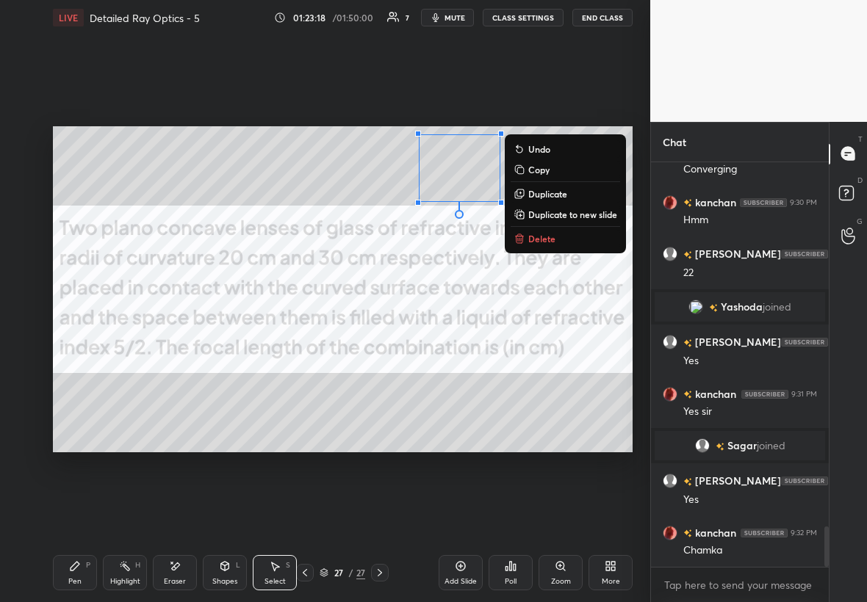
click at [551, 192] on p "Duplicate" at bounding box center [547, 194] width 39 height 12
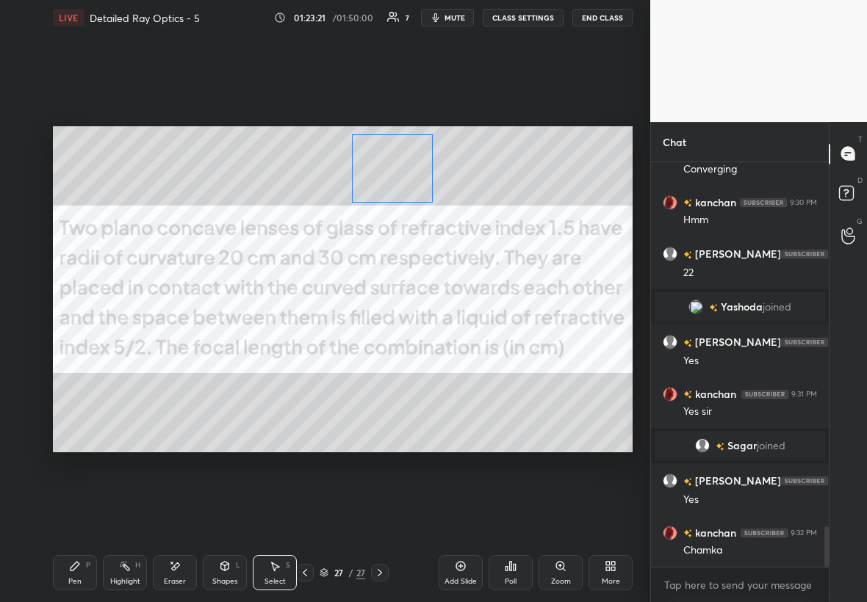
drag, startPoint x: 474, startPoint y: 191, endPoint x: 399, endPoint y: 178, distance: 76.8
click at [399, 179] on div "0 ° Undo Copy Duplicate Duplicate to new slide Delete" at bounding box center [342, 289] width 579 height 326
drag, startPoint x: 386, startPoint y: 218, endPoint x: 356, endPoint y: 155, distance: 69.6
click at [356, 154] on div "0 ° Undo Copy Duplicate Duplicate to new slide Delete" at bounding box center [342, 289] width 579 height 326
drag, startPoint x: 388, startPoint y: 216, endPoint x: 359, endPoint y: 131, distance: 89.2
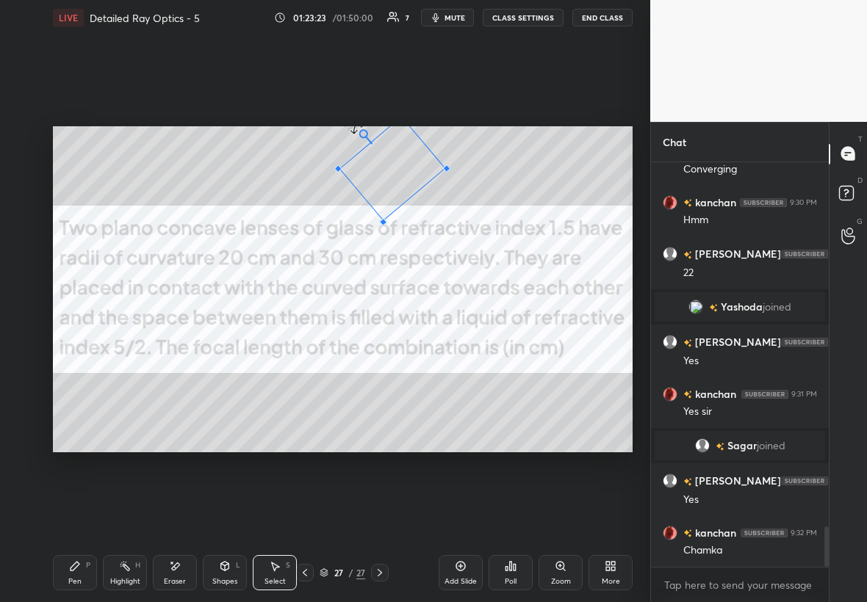
click at [353, 134] on div "220 ° Undo Copy Duplicate Duplicate to new slide Delete" at bounding box center [342, 289] width 579 height 326
drag, startPoint x: 359, startPoint y: 131, endPoint x: 387, endPoint y: 129, distance: 28.0
click at [391, 129] on div "0 ° Undo Copy Duplicate Duplicate to new slide Delete" at bounding box center [342, 289] width 579 height 326
drag, startPoint x: 410, startPoint y: 203, endPoint x: 428, endPoint y: 209, distance: 18.8
click at [433, 212] on div "0 ° Undo Copy Duplicate Duplicate to new slide Delete" at bounding box center [342, 289] width 579 height 326
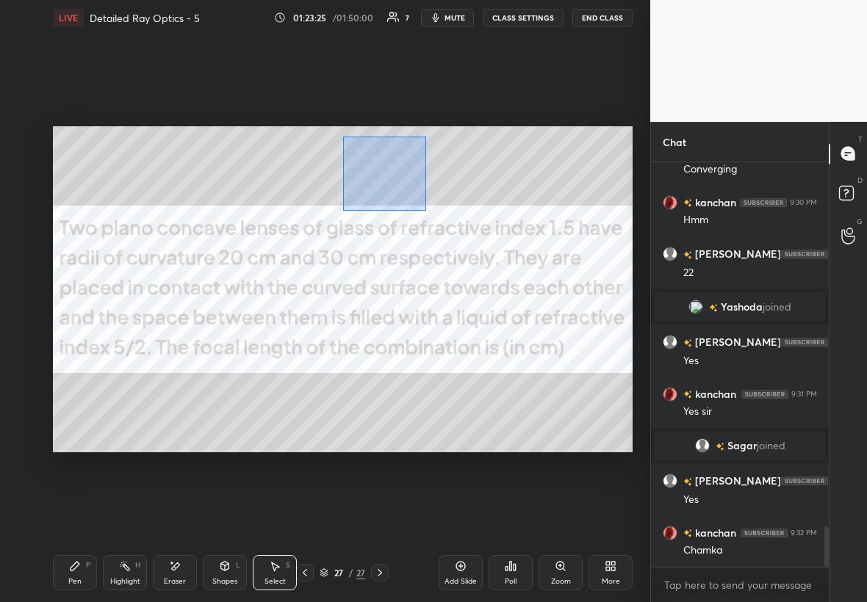
drag, startPoint x: 391, startPoint y: 177, endPoint x: 427, endPoint y: 214, distance: 51.4
click at [430, 217] on div "0 ° Undo Copy Duplicate Duplicate to new slide Delete" at bounding box center [342, 289] width 579 height 326
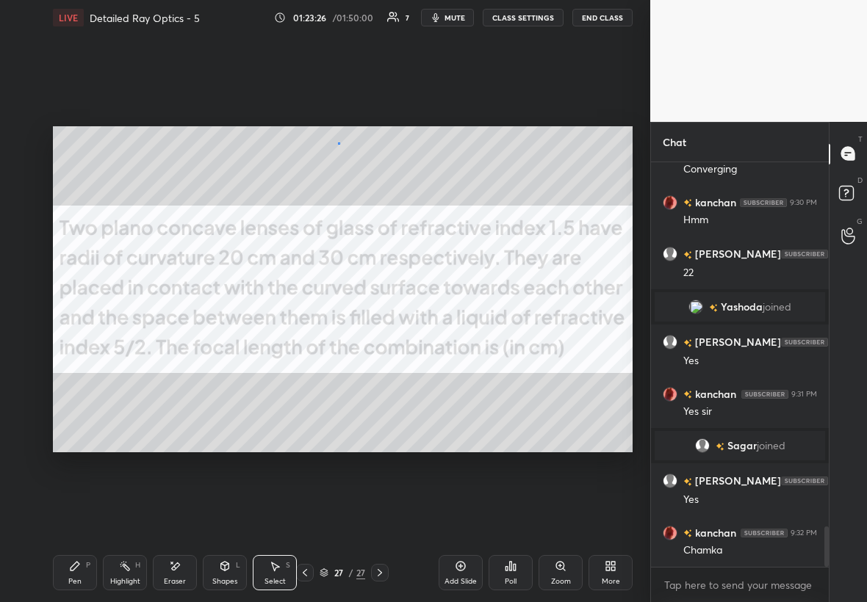
drag, startPoint x: 338, startPoint y: 143, endPoint x: 409, endPoint y: 209, distance: 97.2
click at [417, 215] on div "0 ° Undo Copy Duplicate Duplicate to new slide Delete" at bounding box center [342, 289] width 579 height 326
drag, startPoint x: 417, startPoint y: 207, endPoint x: 362, endPoint y: 228, distance: 59.0
click at [368, 228] on div "180 ° Undo Copy Duplicate Duplicate to new slide Delete" at bounding box center [342, 289] width 579 height 326
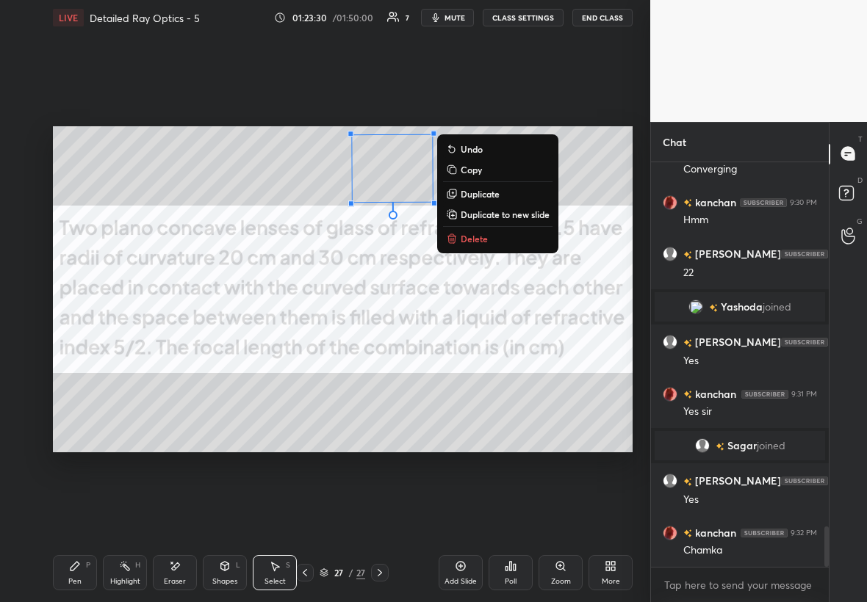
click at [576, 171] on div "180 ° Undo Copy Duplicate Duplicate to new slide Delete" at bounding box center [342, 289] width 579 height 326
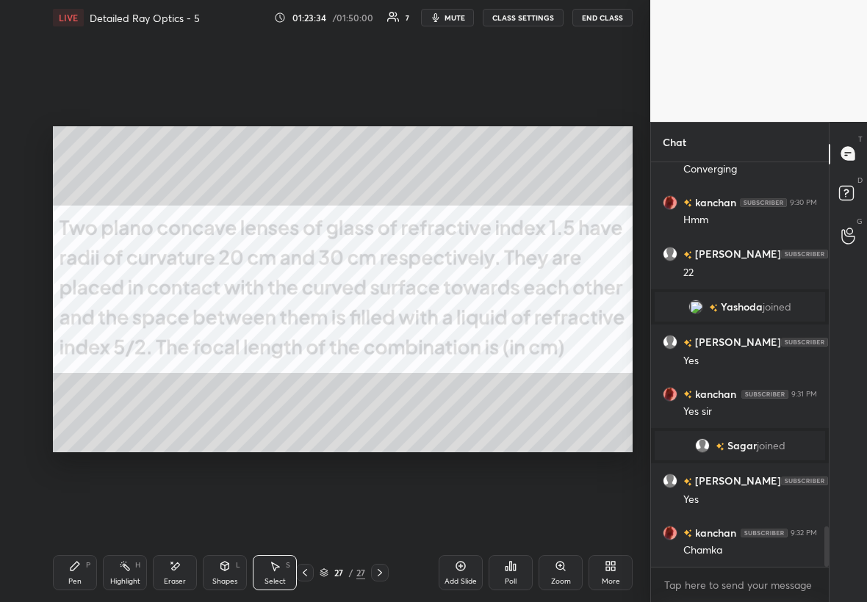
click at [275, 568] on icon at bounding box center [276, 566] width 8 height 9
drag, startPoint x: 370, startPoint y: 158, endPoint x: 406, endPoint y: 190, distance: 48.4
click at [408, 191] on div "0 ° Undo Copy Duplicate Duplicate to new slide Delete" at bounding box center [342, 289] width 579 height 326
drag, startPoint x: 385, startPoint y: 187, endPoint x: 421, endPoint y: 188, distance: 36.0
click at [423, 188] on div "180 ° Undo Copy Duplicate Duplicate to new slide Delete" at bounding box center [342, 289] width 579 height 326
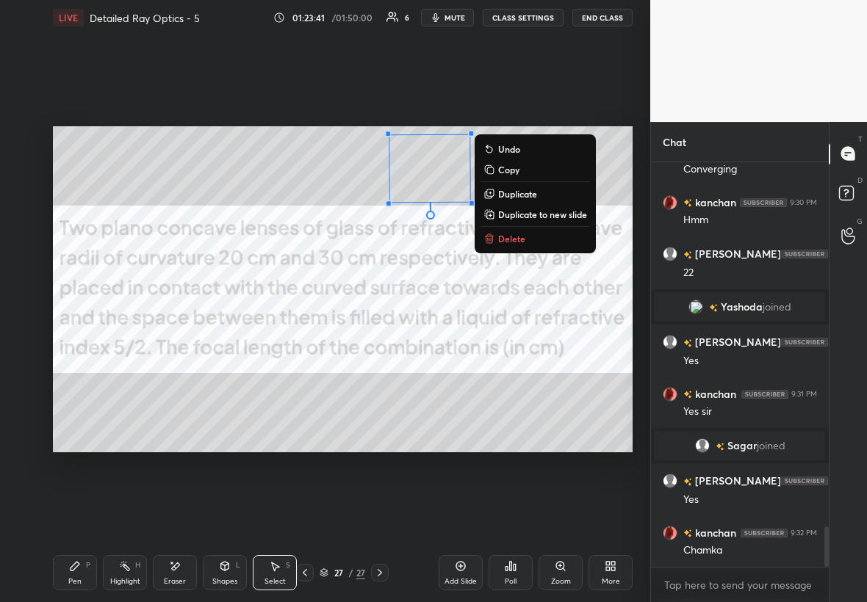
click at [59, 567] on div "Pen P" at bounding box center [75, 572] width 44 height 35
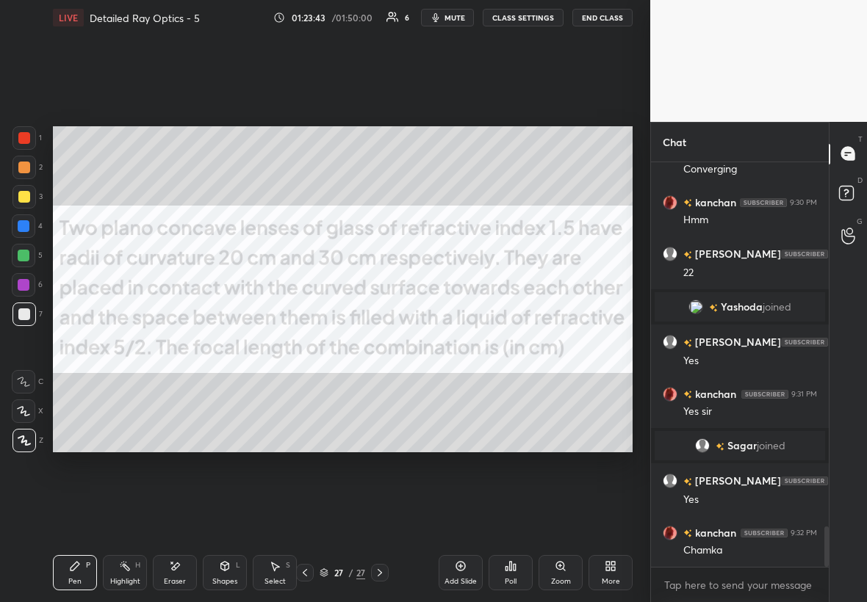
click at [26, 222] on div at bounding box center [24, 226] width 12 height 12
click at [278, 570] on icon at bounding box center [275, 566] width 12 height 12
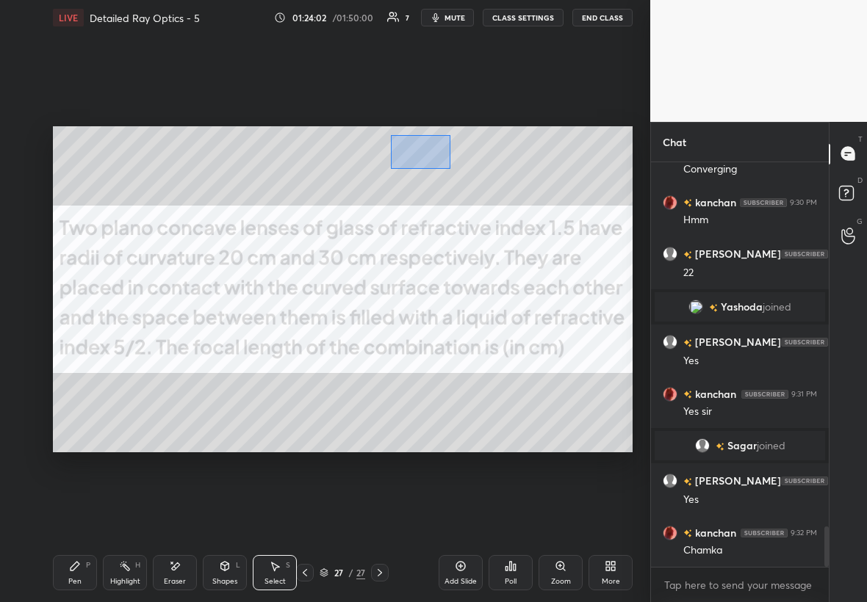
scroll to position [3701, 0]
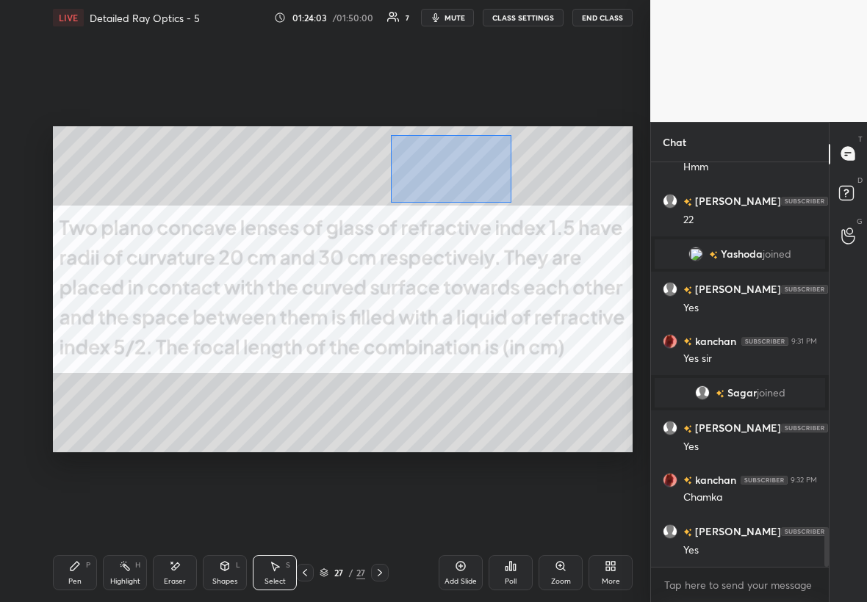
drag, startPoint x: 405, startPoint y: 142, endPoint x: 505, endPoint y: 202, distance: 116.2
click at [510, 202] on div "0 ° Undo Copy Duplicate Duplicate to new slide Delete" at bounding box center [342, 289] width 579 height 326
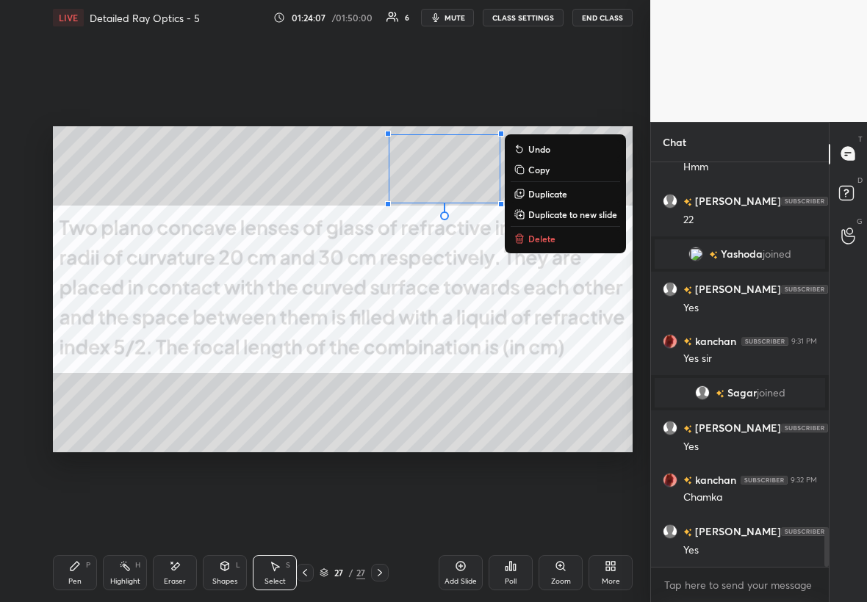
click at [75, 578] on div "Pen" at bounding box center [74, 581] width 13 height 7
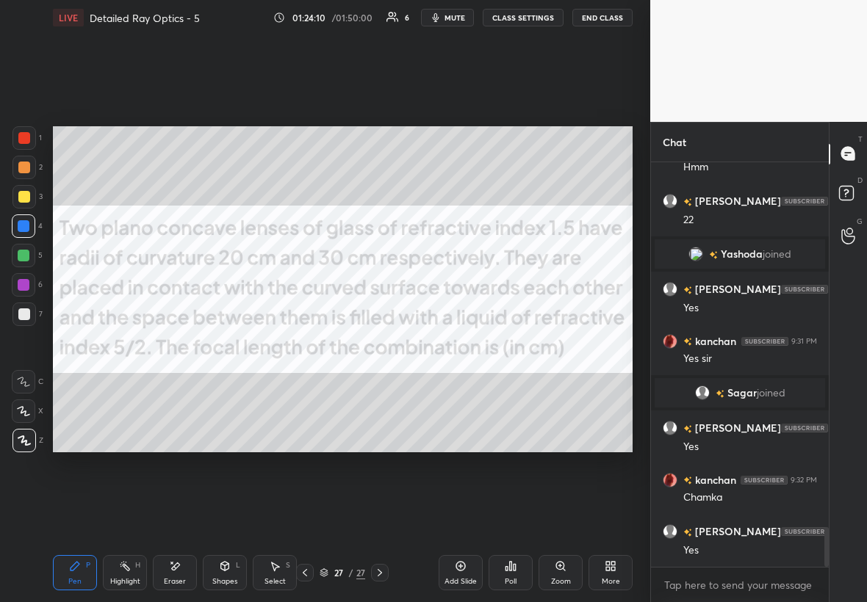
click at [29, 315] on div at bounding box center [23, 314] width 23 height 23
click at [287, 573] on div "Select S" at bounding box center [275, 572] width 44 height 35
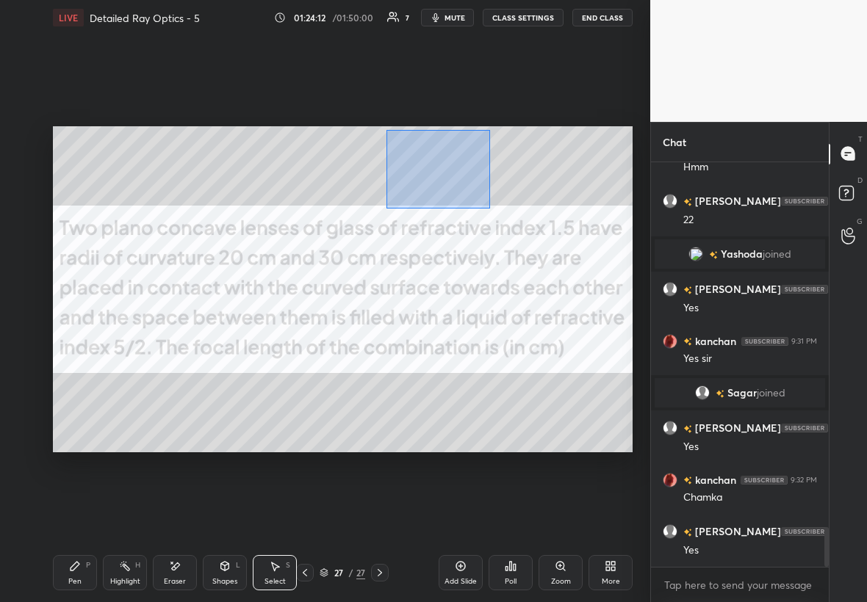
drag, startPoint x: 386, startPoint y: 130, endPoint x: 498, endPoint y: 209, distance: 136.9
click at [499, 215] on div "0 ° Undo Copy Duplicate Duplicate to new slide Delete" at bounding box center [342, 289] width 579 height 326
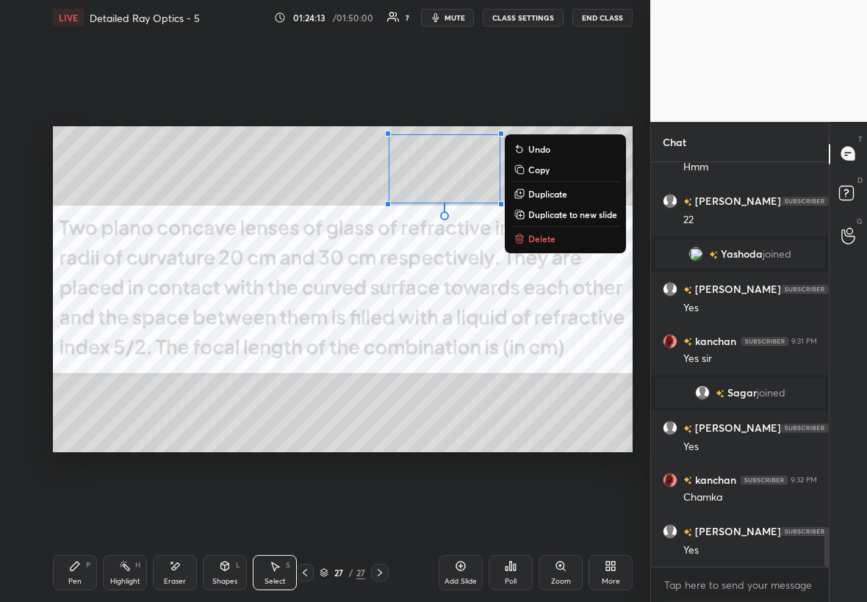
click at [583, 210] on p "Duplicate to new slide" at bounding box center [572, 215] width 89 height 12
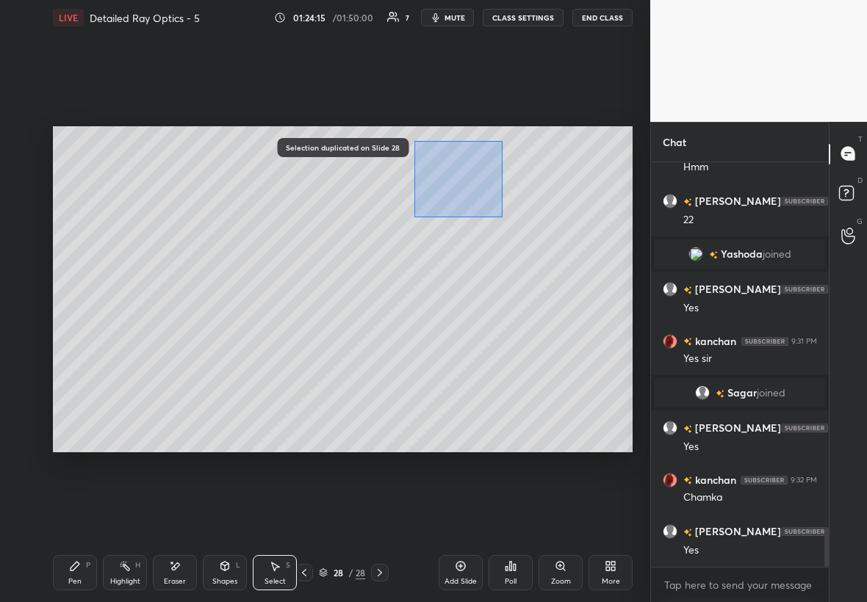
drag, startPoint x: 407, startPoint y: 137, endPoint x: 508, endPoint y: 217, distance: 129.6
click at [510, 221] on div "0 ° Undo Copy Duplicate Duplicate to new slide Delete" at bounding box center [342, 289] width 579 height 326
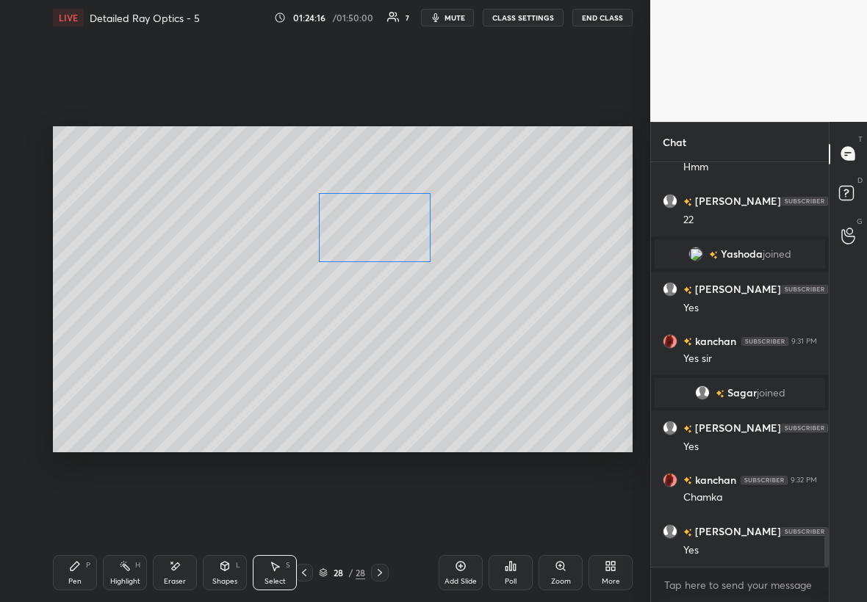
drag, startPoint x: 424, startPoint y: 216, endPoint x: 376, endPoint y: 225, distance: 48.7
click at [375, 230] on div "0 ° Undo Copy Duplicate Duplicate to new slide Delete" at bounding box center [342, 289] width 579 height 326
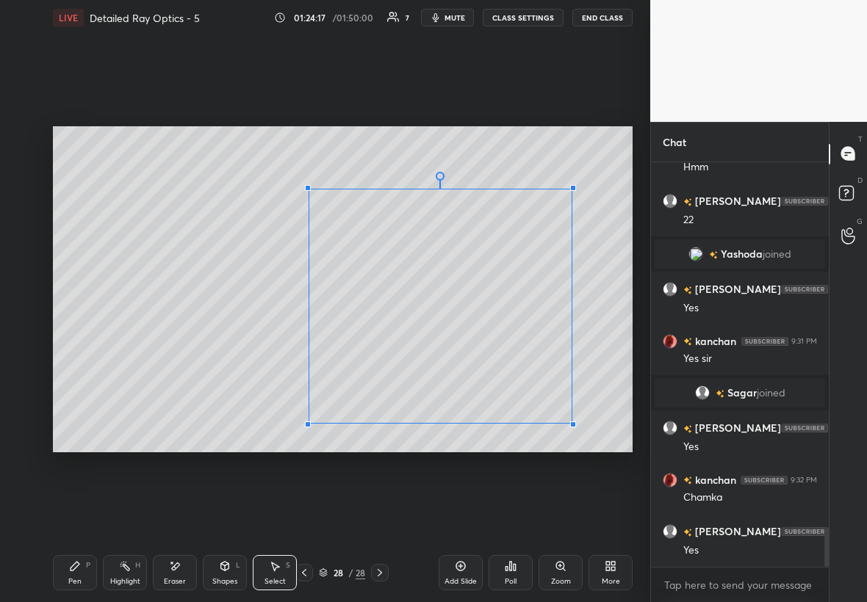
drag, startPoint x: 430, startPoint y: 269, endPoint x: 569, endPoint y: 420, distance: 205.3
click at [572, 424] on div at bounding box center [573, 425] width 6 height 6
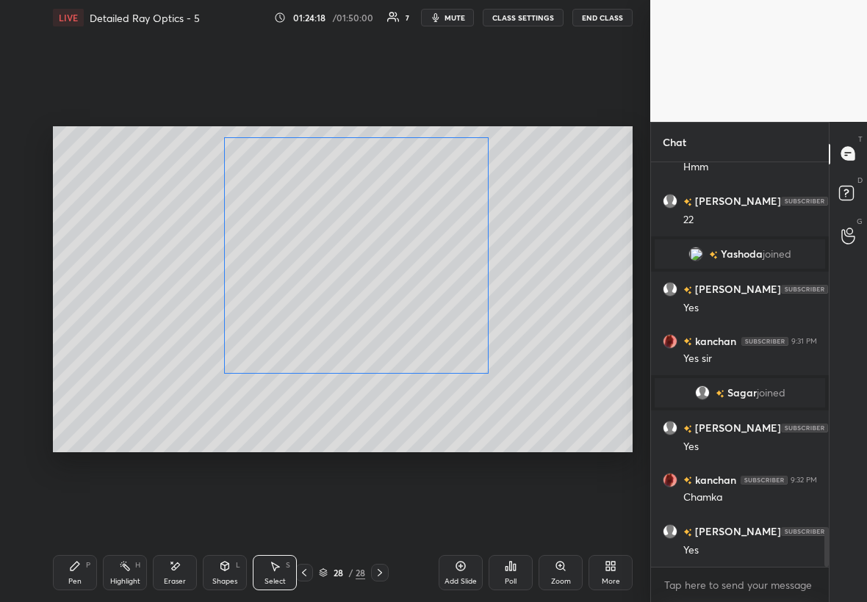
drag, startPoint x: 405, startPoint y: 321, endPoint x: 365, endPoint y: 296, distance: 46.9
click at [366, 295] on div "0 ° Undo Copy Duplicate Duplicate to new slide Delete" at bounding box center [342, 289] width 579 height 326
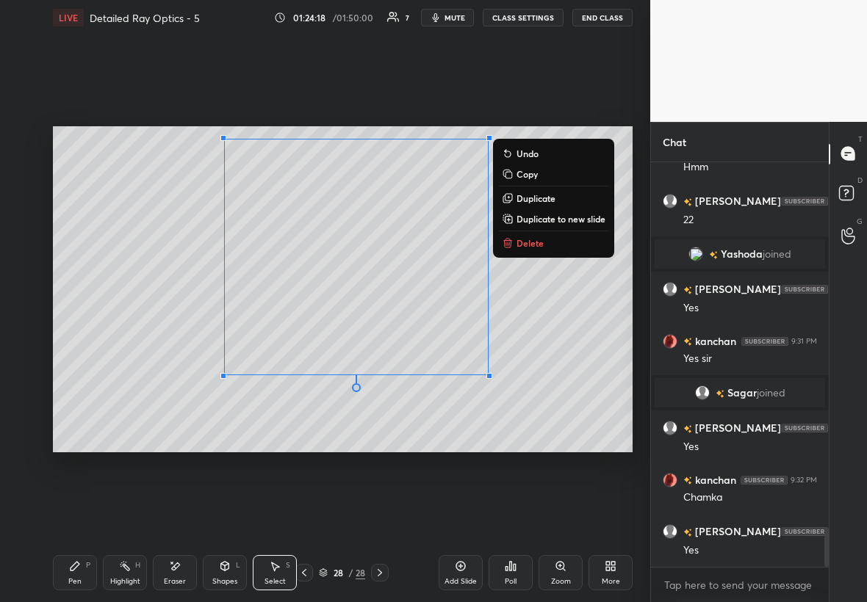
click at [84, 578] on div "Pen P" at bounding box center [75, 572] width 44 height 35
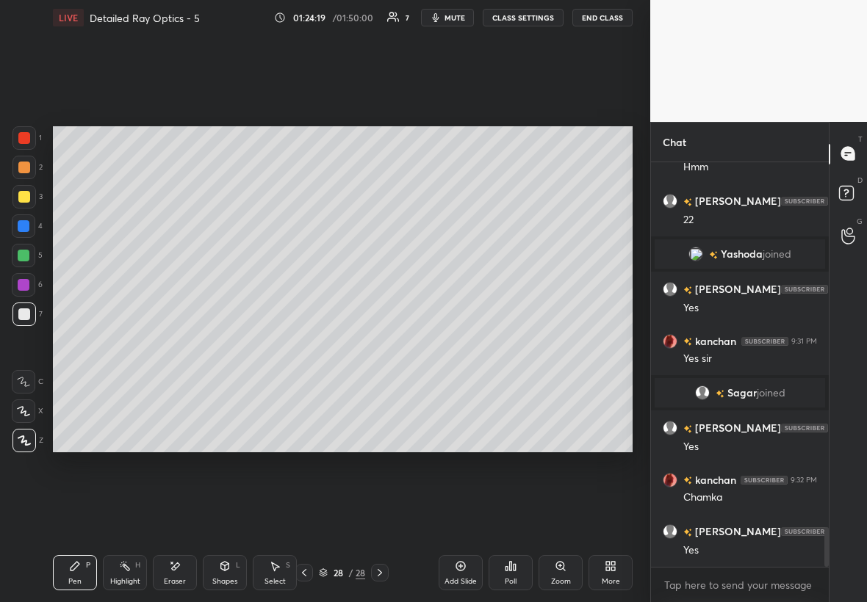
click at [305, 568] on icon at bounding box center [304, 573] width 12 height 12
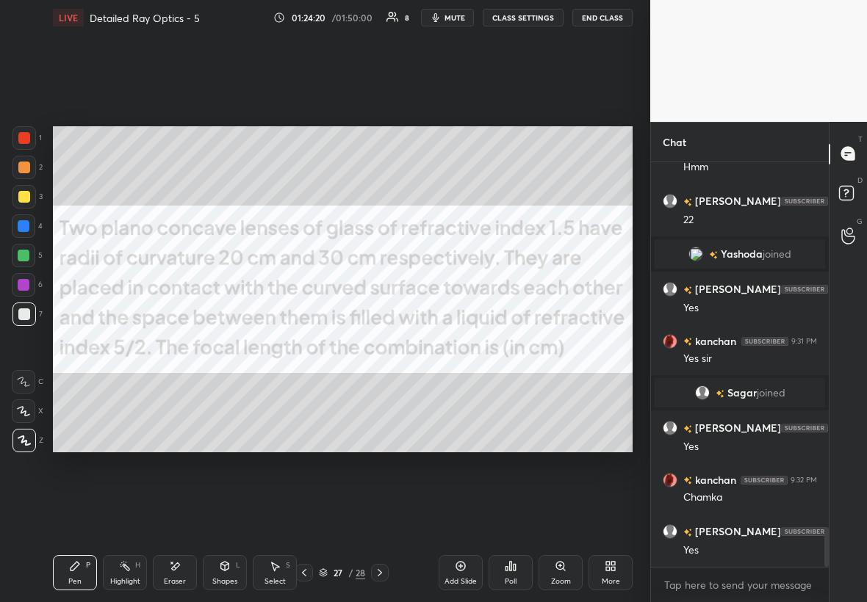
scroll to position [3736, 0]
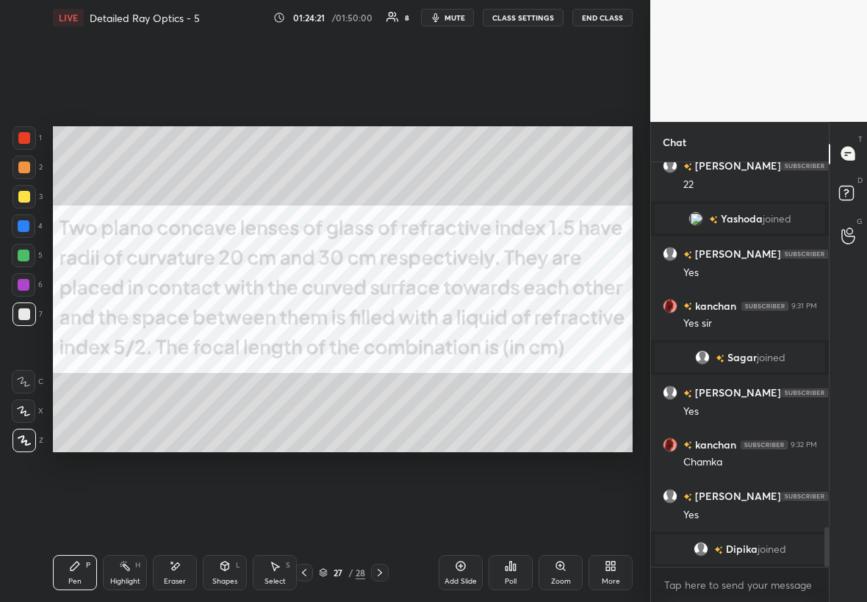
click at [369, 571] on div "27 / 28" at bounding box center [341, 573] width 93 height 18
click at [383, 574] on icon at bounding box center [380, 573] width 12 height 12
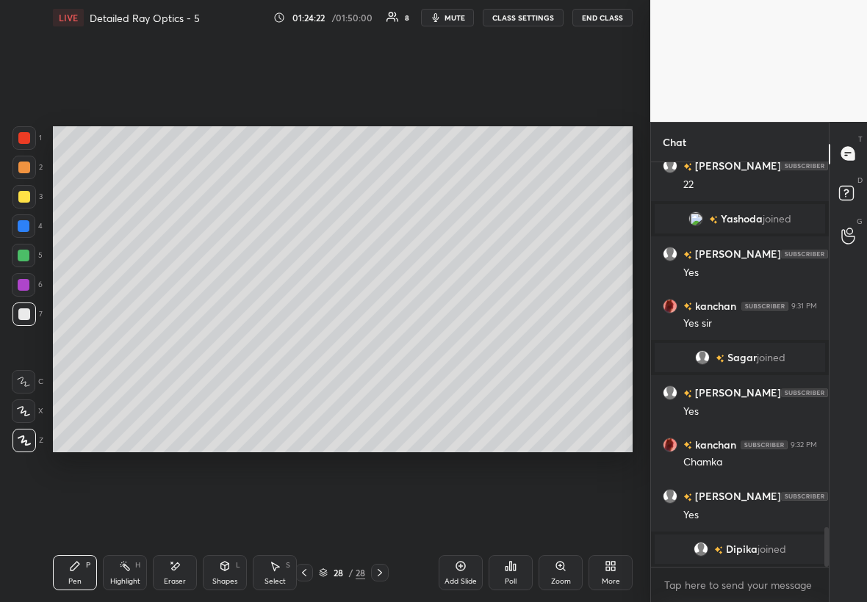
click at [26, 199] on div at bounding box center [24, 197] width 12 height 12
click at [308, 576] on icon at bounding box center [304, 573] width 12 height 12
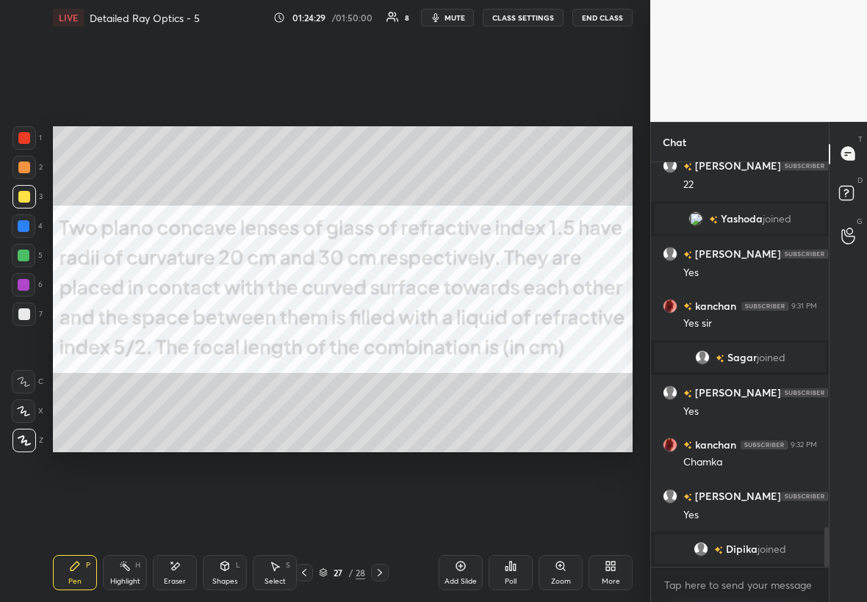
click at [379, 573] on icon at bounding box center [380, 573] width 12 height 12
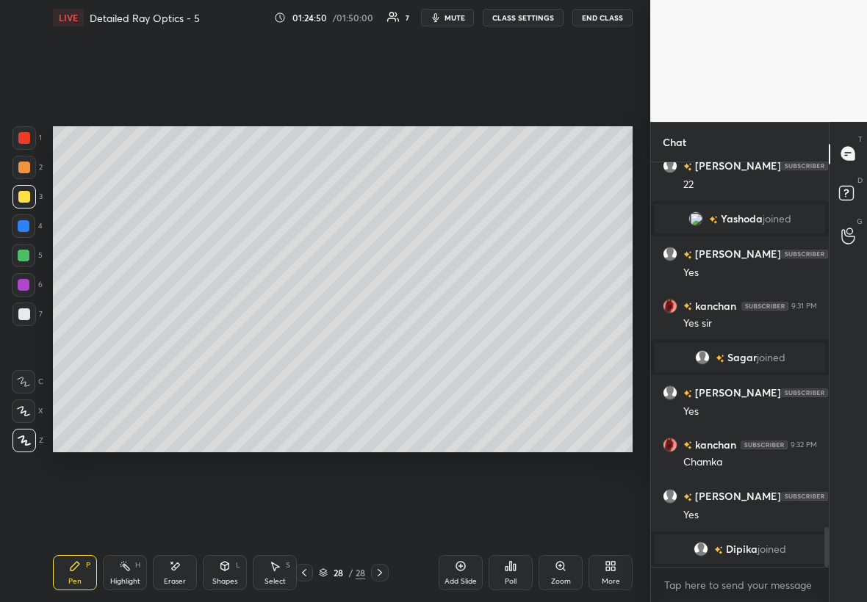
scroll to position [3725, 0]
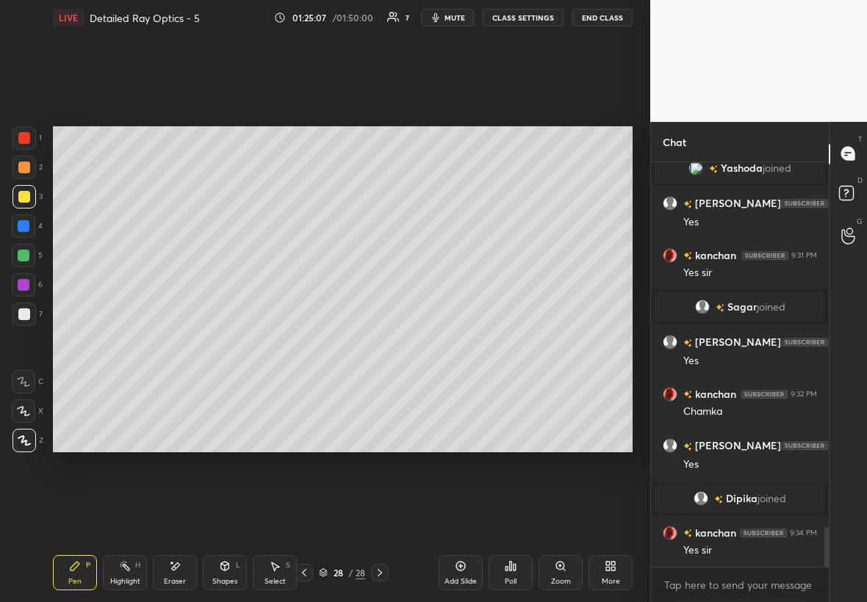
click at [23, 218] on div at bounding box center [23, 225] width 23 height 23
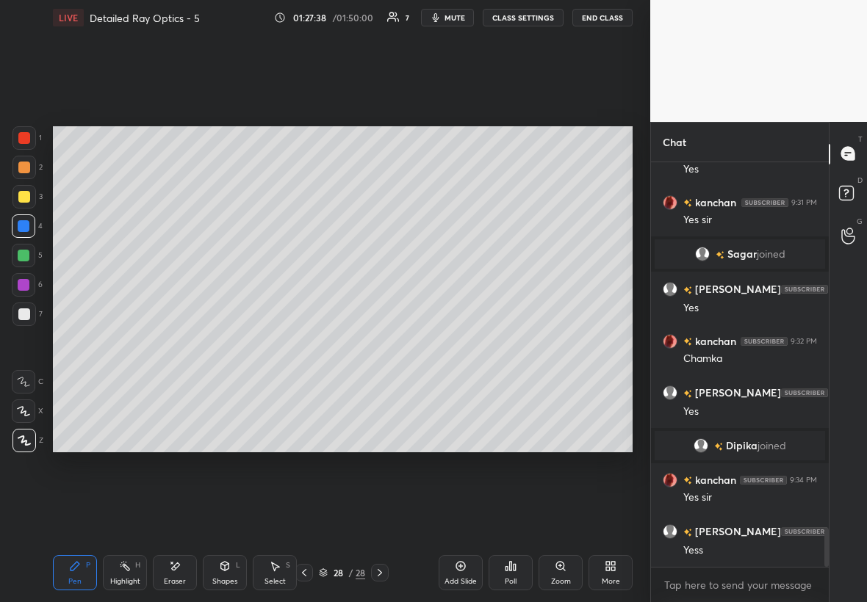
click at [20, 316] on div at bounding box center [24, 314] width 12 height 12
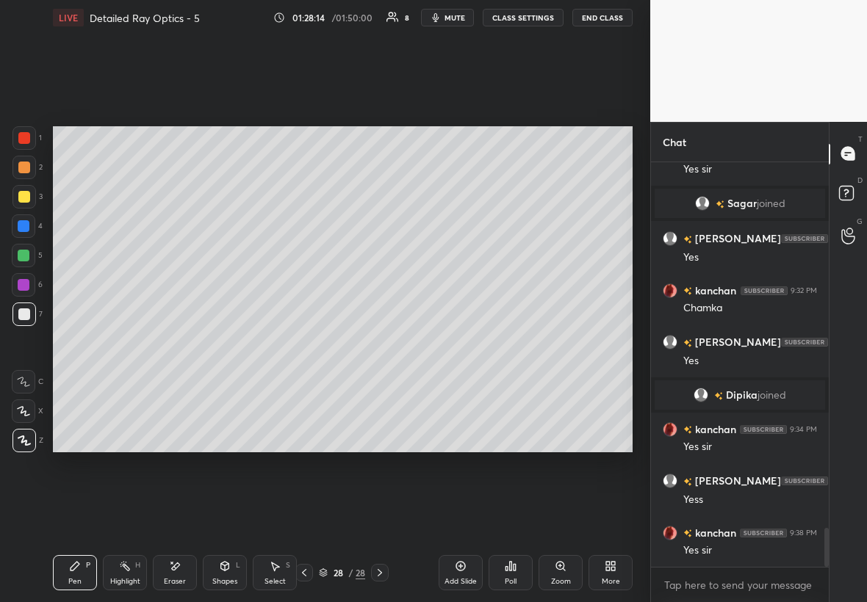
scroll to position [3882, 0]
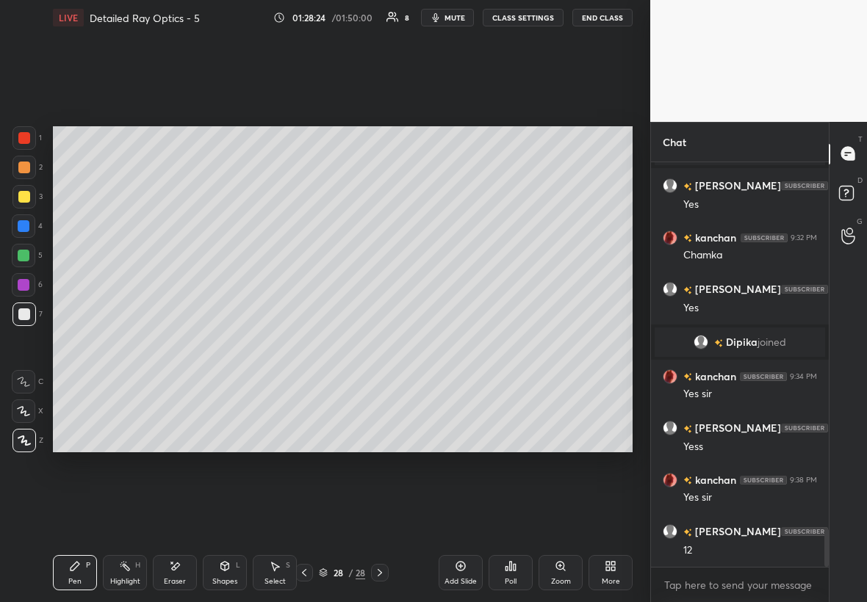
click at [408, 451] on div "Setting up your live class Poll for secs No correct answer Start poll" at bounding box center [342, 289] width 591 height 508
click at [460, 568] on icon at bounding box center [461, 566] width 12 height 12
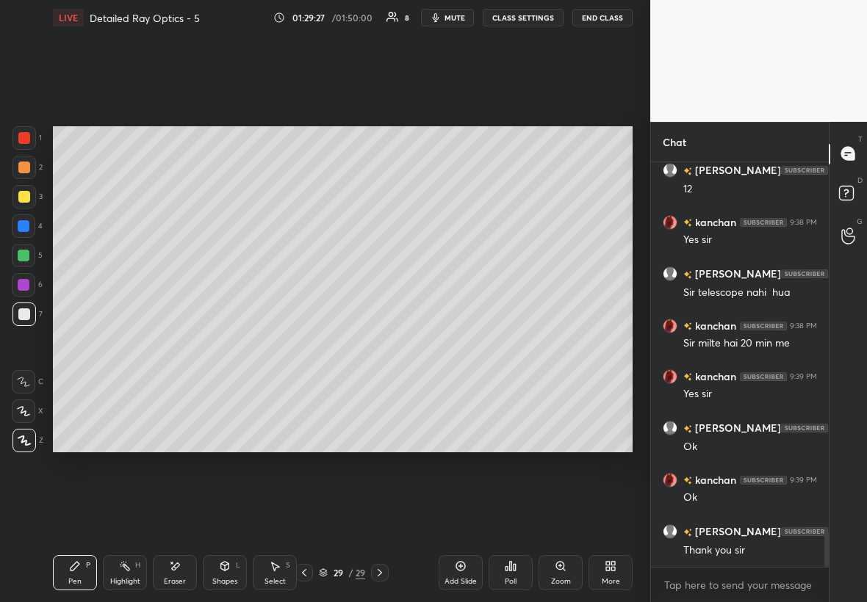
scroll to position [4294, 0]
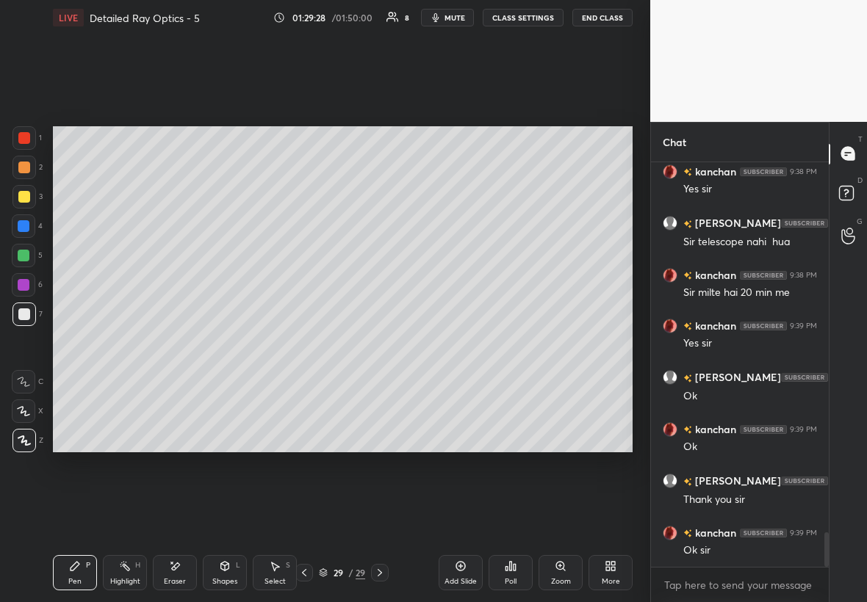
click at [582, 18] on button "End Class" at bounding box center [602, 18] width 60 height 18
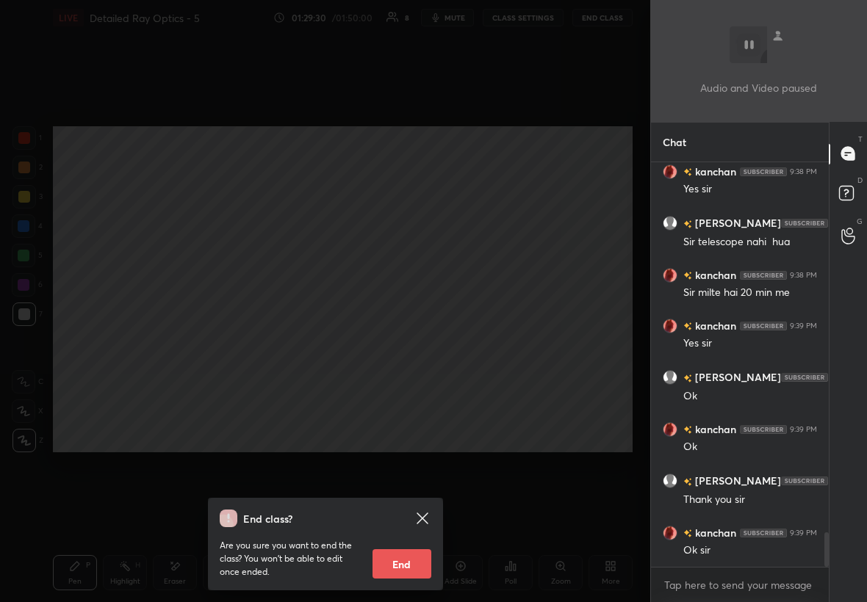
click at [405, 560] on button "End" at bounding box center [401, 563] width 59 height 29
type textarea "x"
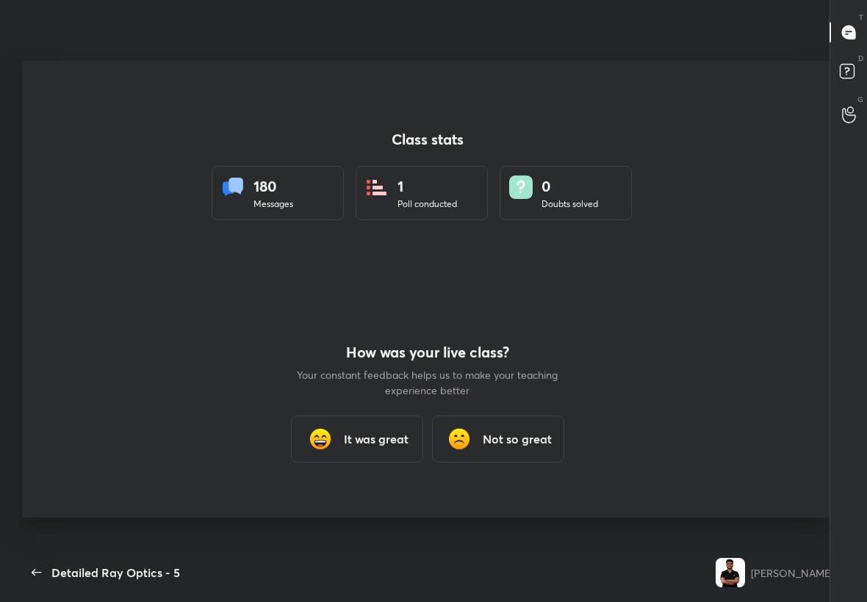
scroll to position [72924, 72578]
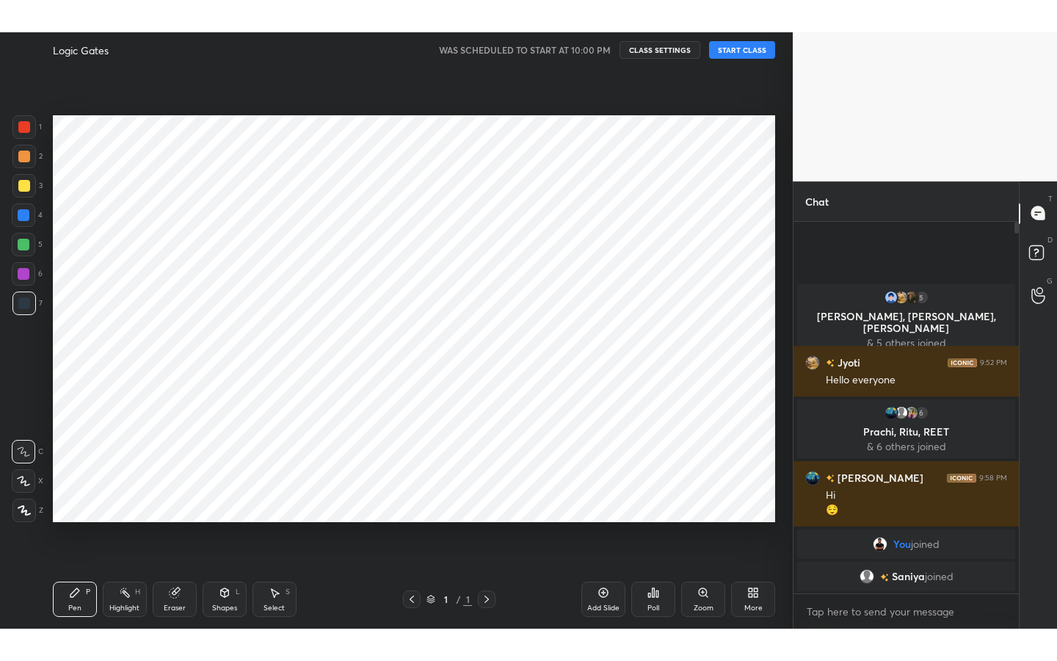
scroll to position [72930, 72698]
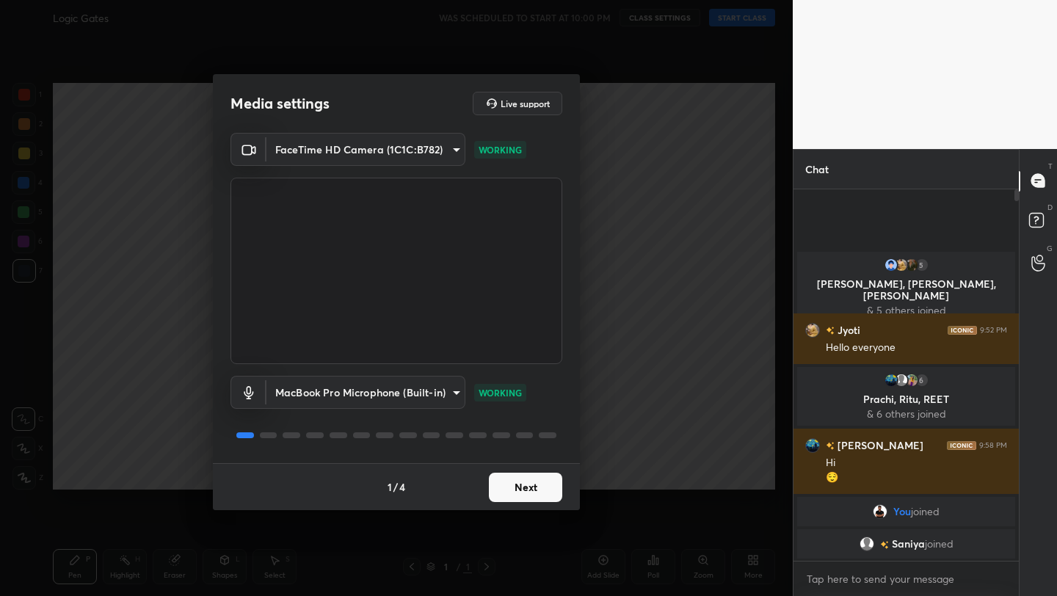
click at [520, 485] on button "Next" at bounding box center [525, 487] width 73 height 29
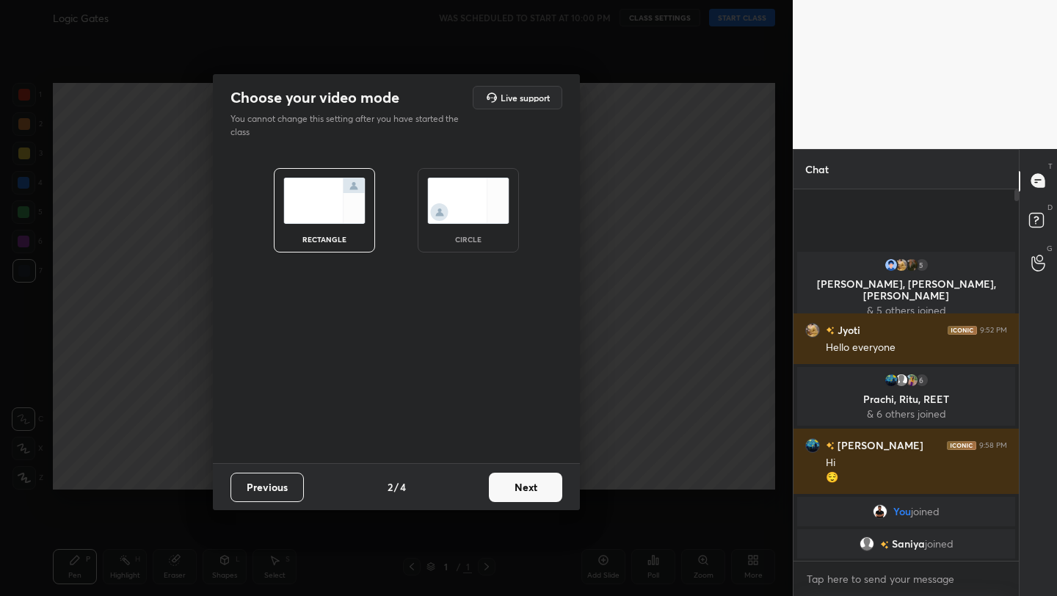
click at [520, 485] on button "Next" at bounding box center [525, 487] width 73 height 29
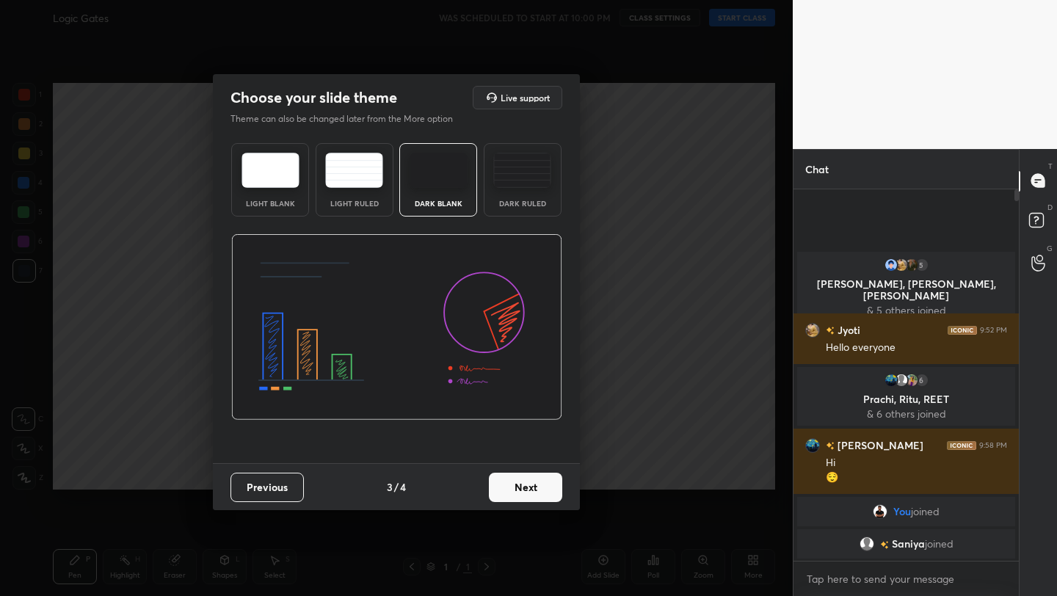
click at [520, 485] on button "Next" at bounding box center [525, 487] width 73 height 29
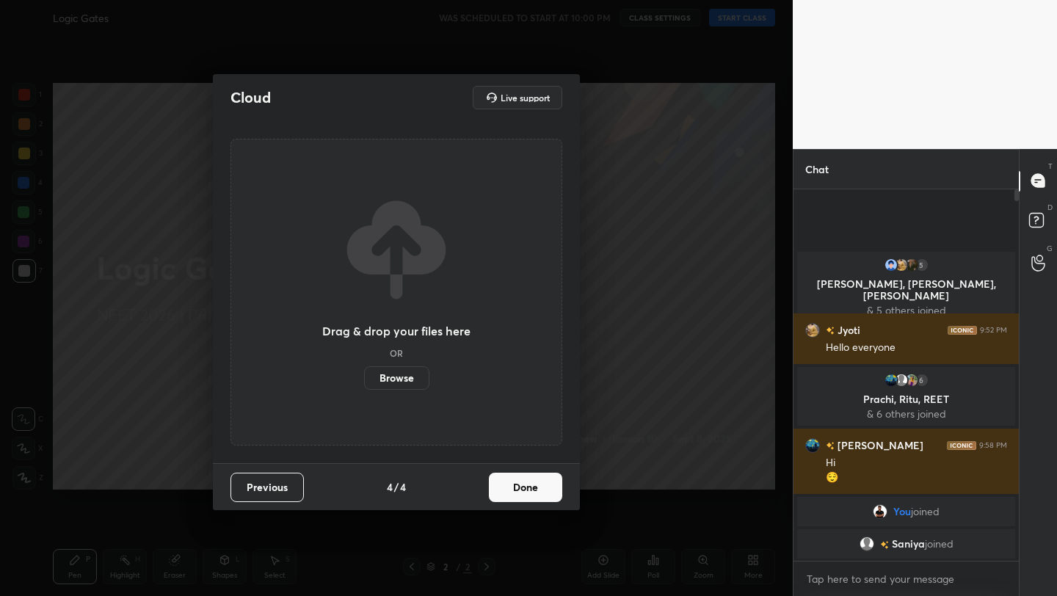
click at [390, 383] on label "Browse" at bounding box center [396, 377] width 65 height 23
click at [364, 383] on input "Browse" at bounding box center [364, 377] width 0 height 23
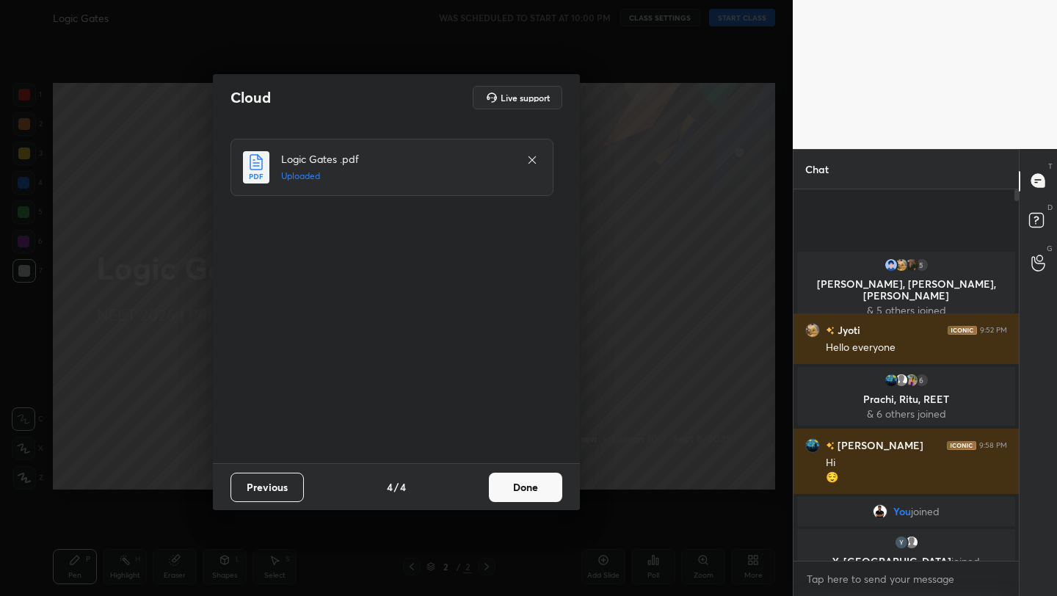
click at [527, 492] on button "Done" at bounding box center [525, 487] width 73 height 29
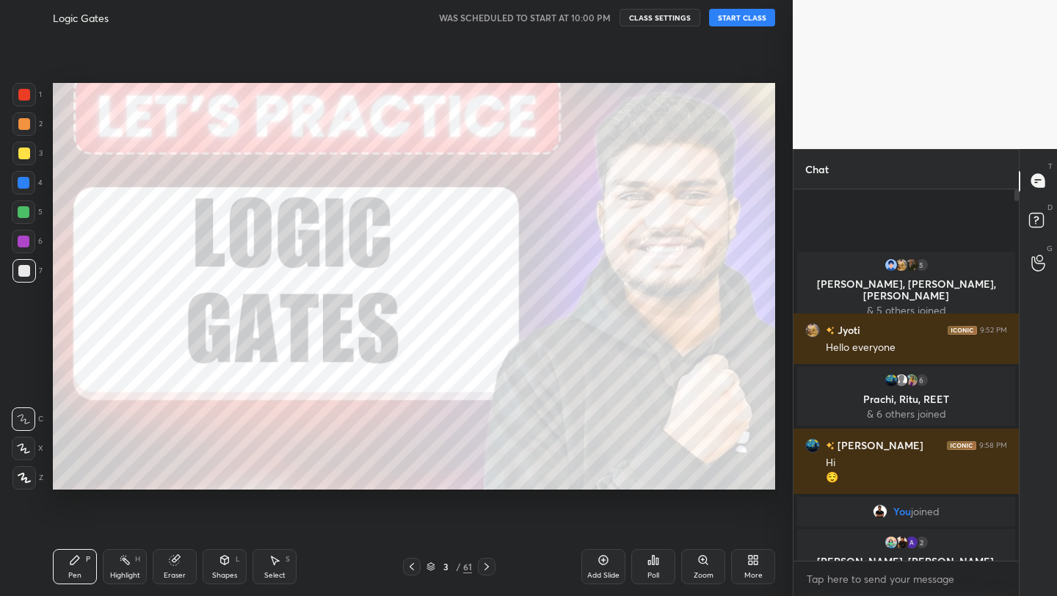
click at [759, 23] on button "START CLASS" at bounding box center [742, 18] width 66 height 18
click at [14, 152] on div at bounding box center [23, 153] width 23 height 23
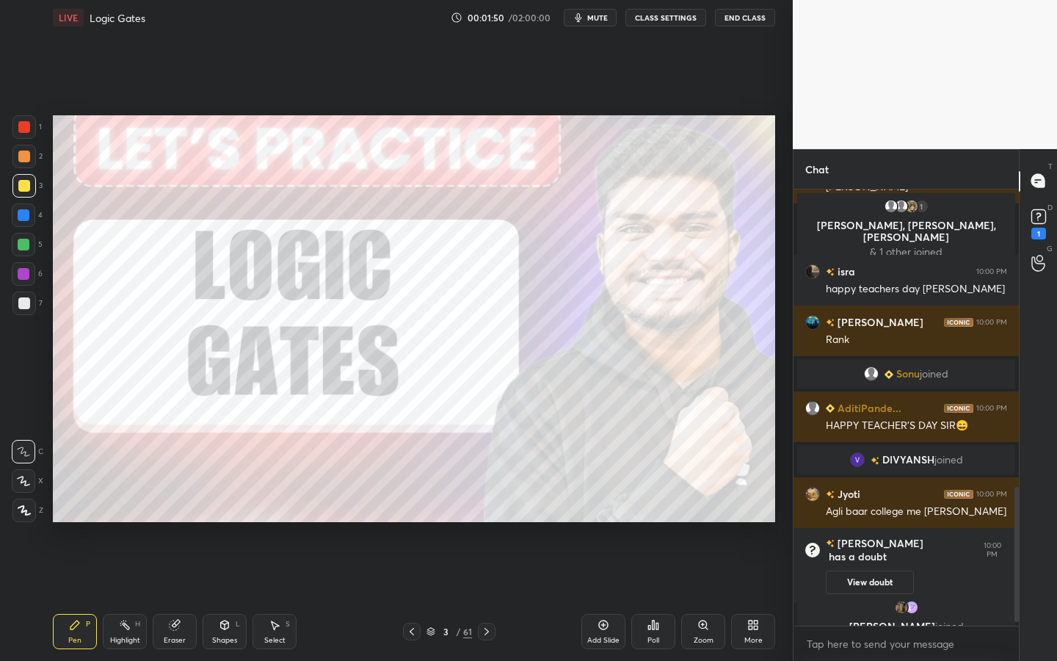
scroll to position [991, 0]
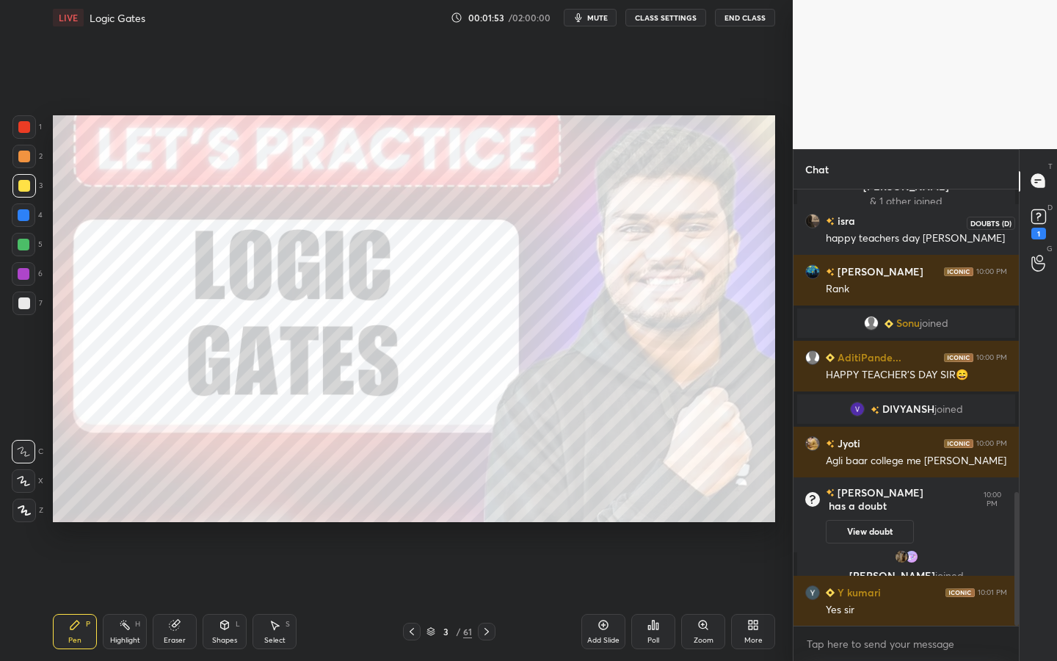
click at [1044, 231] on div "1" at bounding box center [1039, 234] width 15 height 12
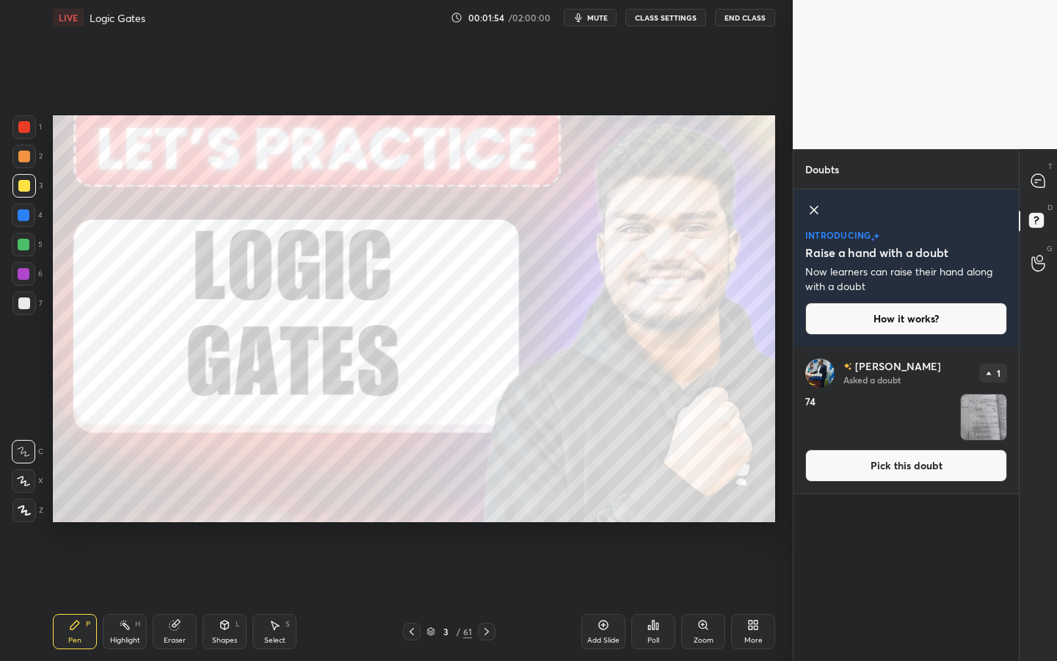
click at [982, 413] on img "grid" at bounding box center [984, 417] width 46 height 46
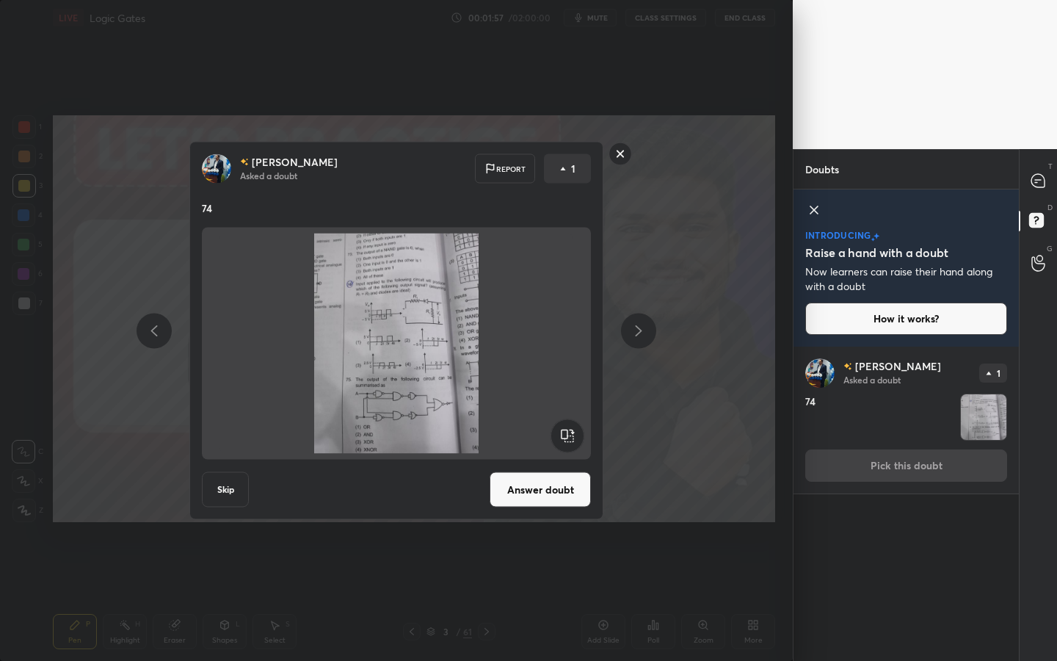
click at [375, 348] on img at bounding box center [397, 344] width 354 height 220
click at [617, 153] on rect at bounding box center [620, 153] width 23 height 23
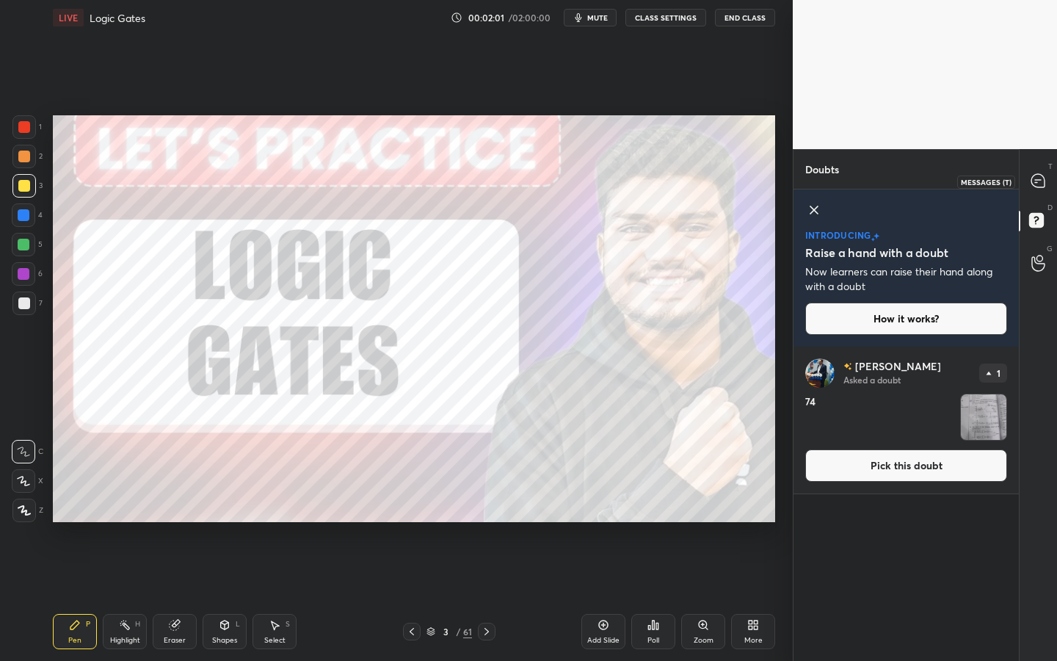
click at [1038, 190] on div at bounding box center [1038, 181] width 29 height 26
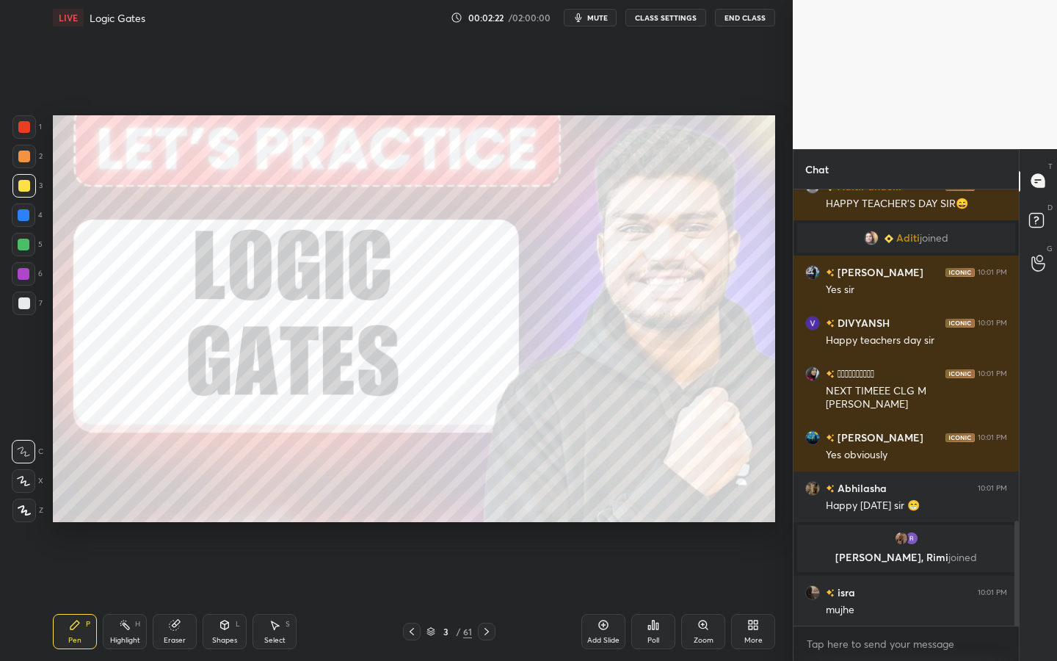
scroll to position [1425, 0]
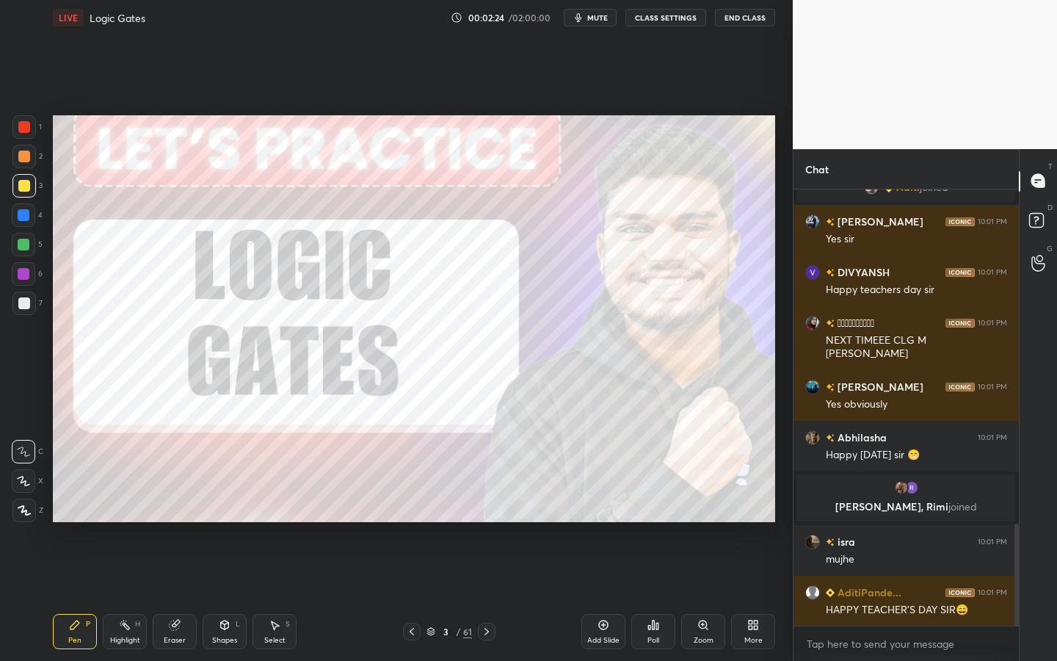
click at [606, 19] on span "mute" at bounding box center [597, 17] width 21 height 10
click at [606, 19] on span "unmute" at bounding box center [597, 17] width 32 height 10
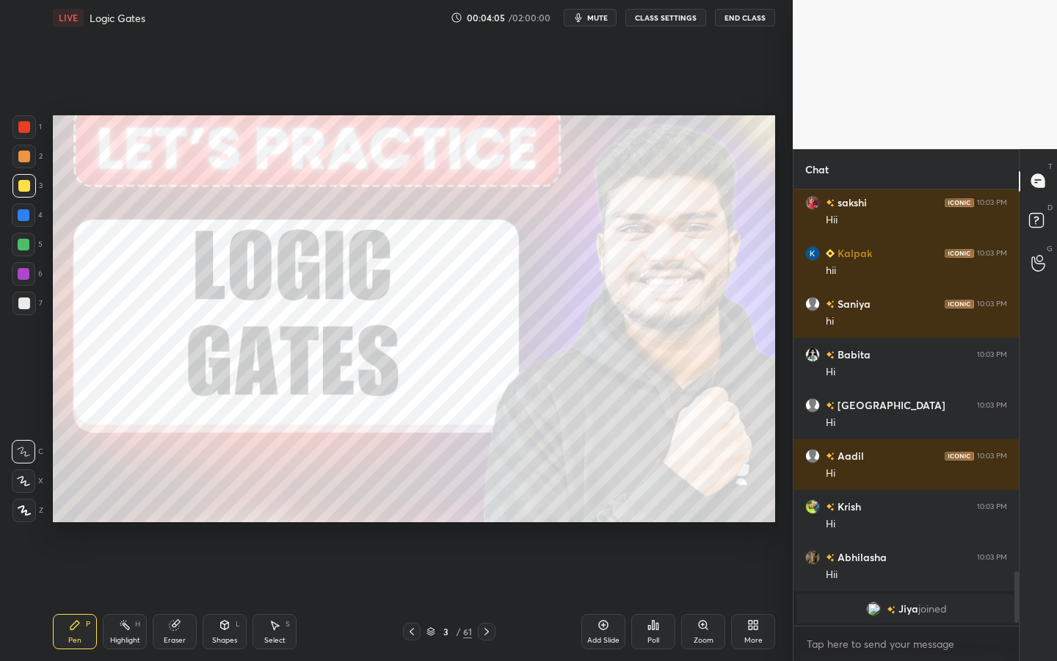
scroll to position [0, 0]
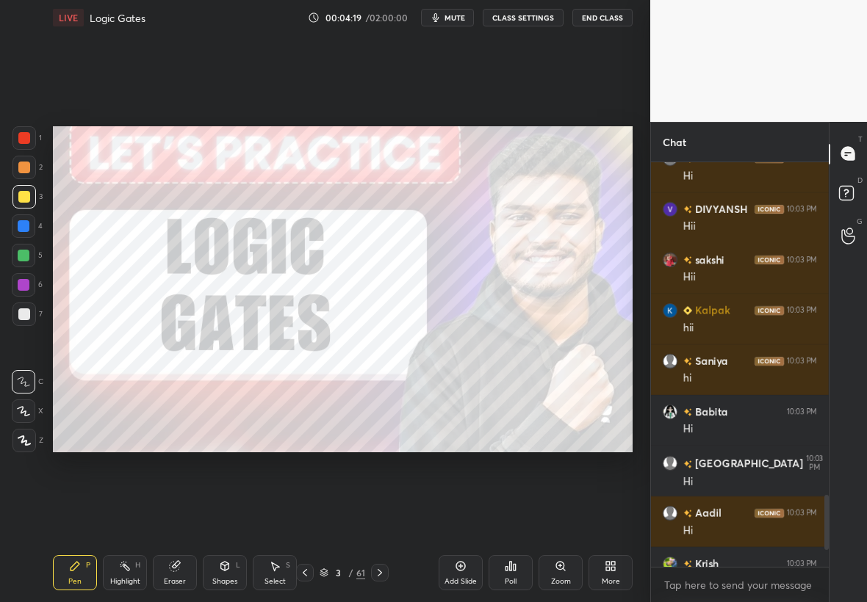
click at [464, 90] on div "Setting up your live class Poll for secs No correct answer Start poll" at bounding box center [342, 289] width 591 height 508
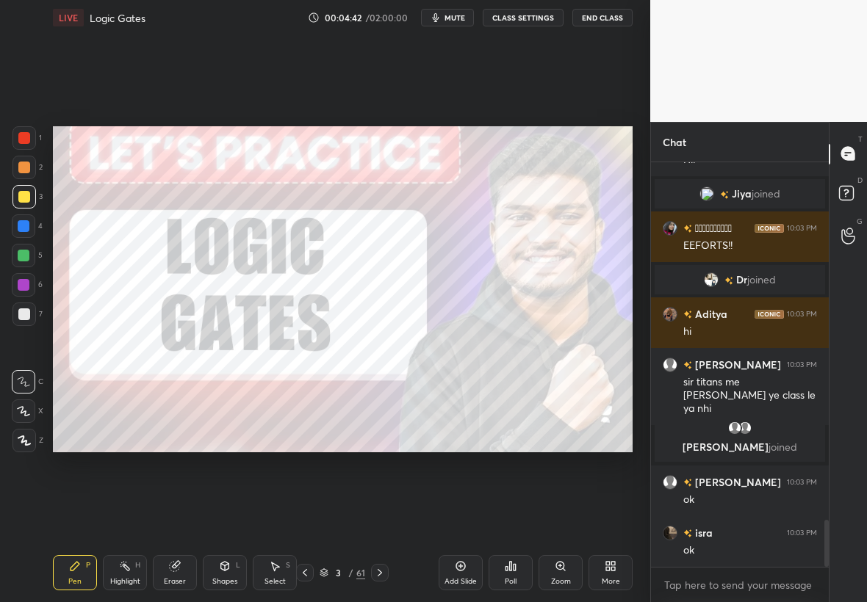
click at [382, 574] on icon at bounding box center [380, 573] width 12 height 12
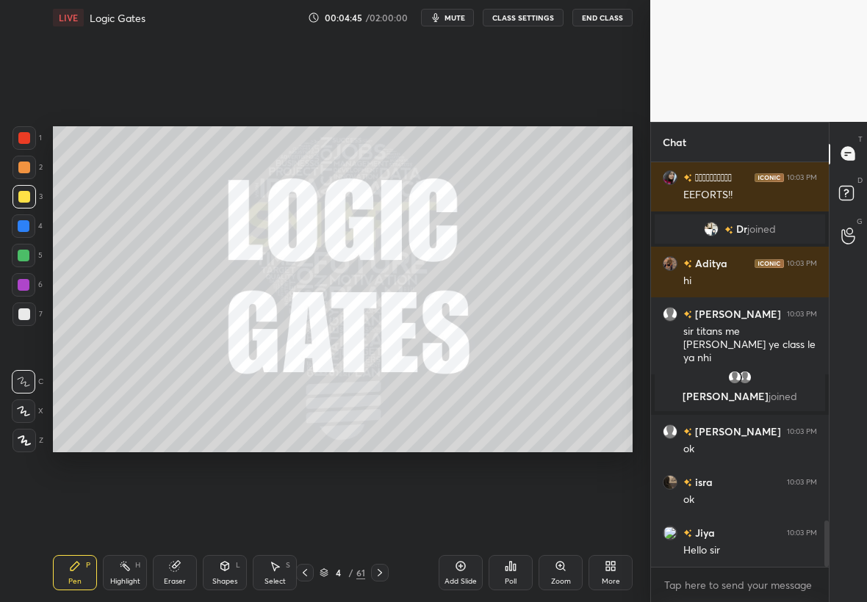
click at [379, 571] on icon at bounding box center [379, 572] width 4 height 7
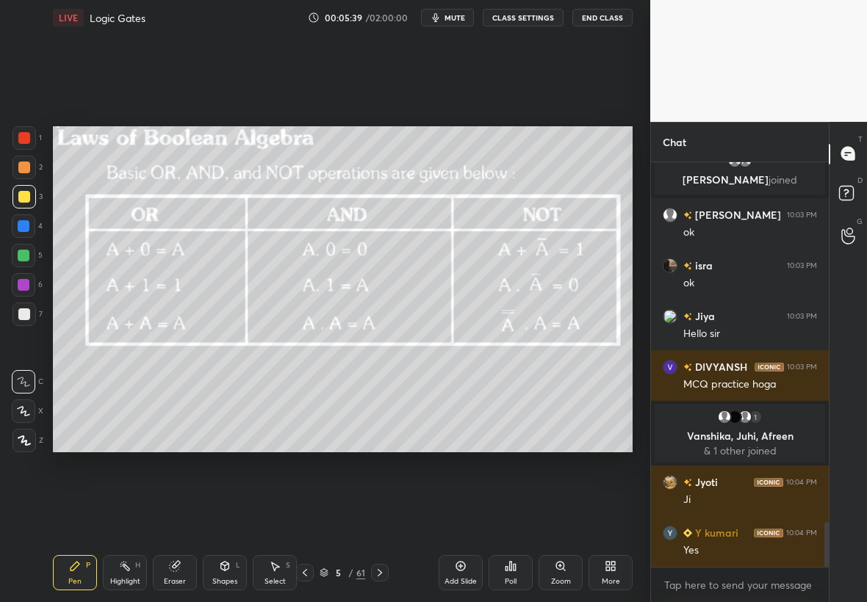
scroll to position [3320, 0]
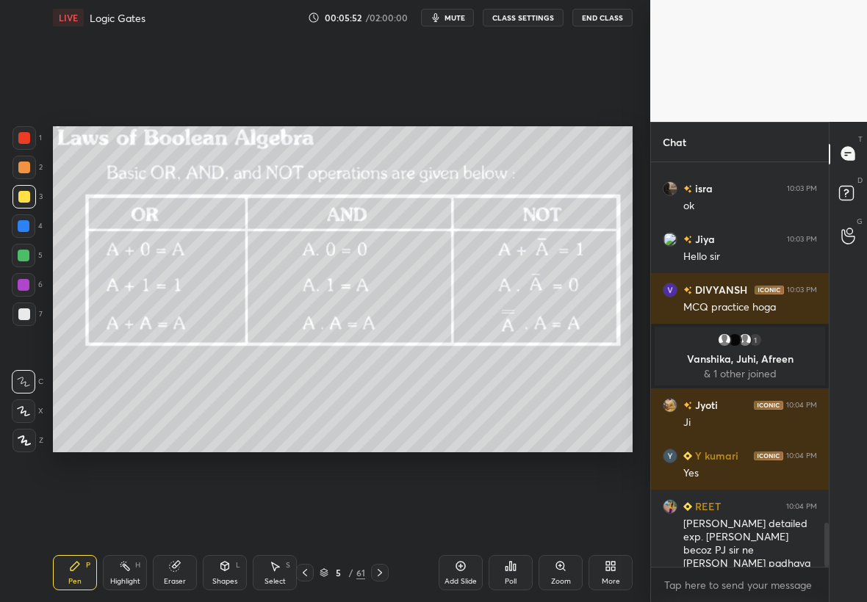
click at [452, 579] on div "Add Slide" at bounding box center [460, 581] width 32 height 7
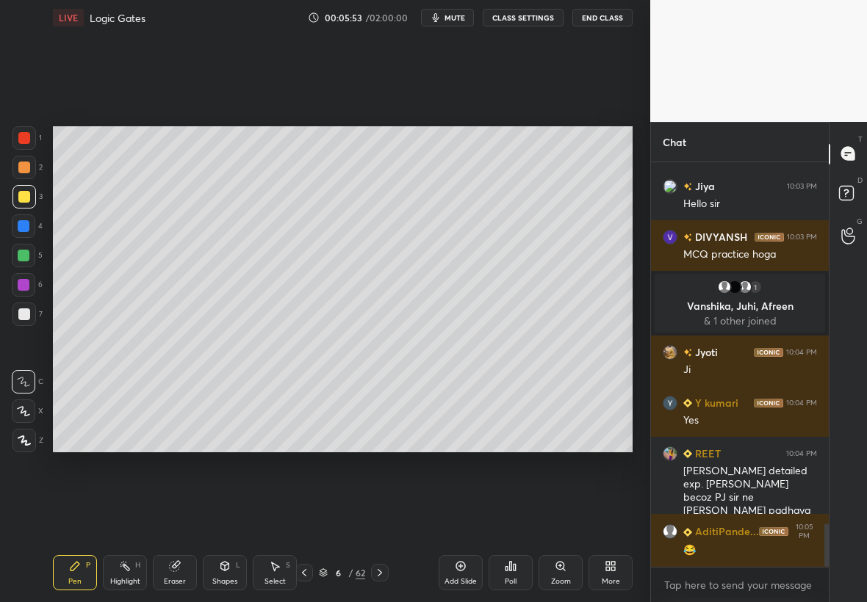
click at [18, 201] on div at bounding box center [24, 197] width 12 height 12
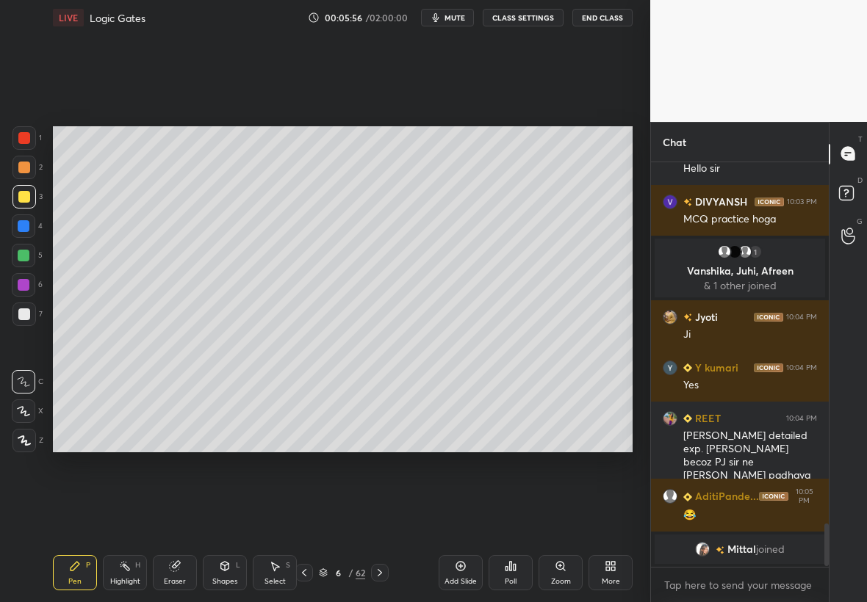
click at [26, 441] on icon at bounding box center [24, 440] width 13 height 10
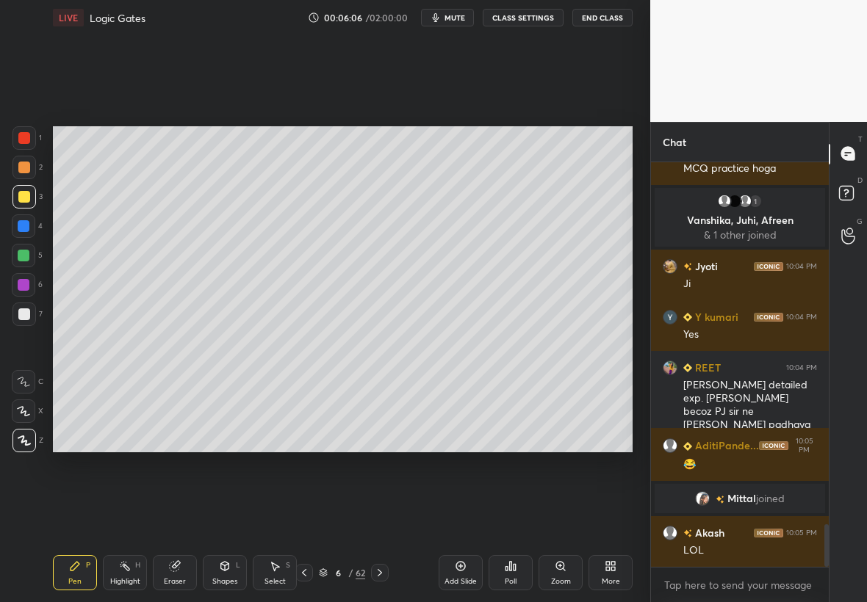
scroll to position [3410, 0]
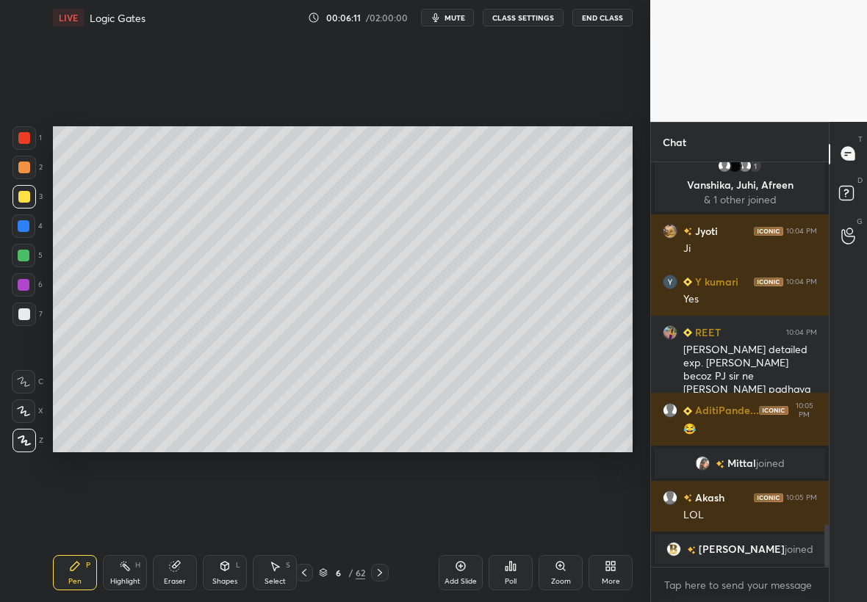
click at [23, 319] on div at bounding box center [23, 314] width 23 height 23
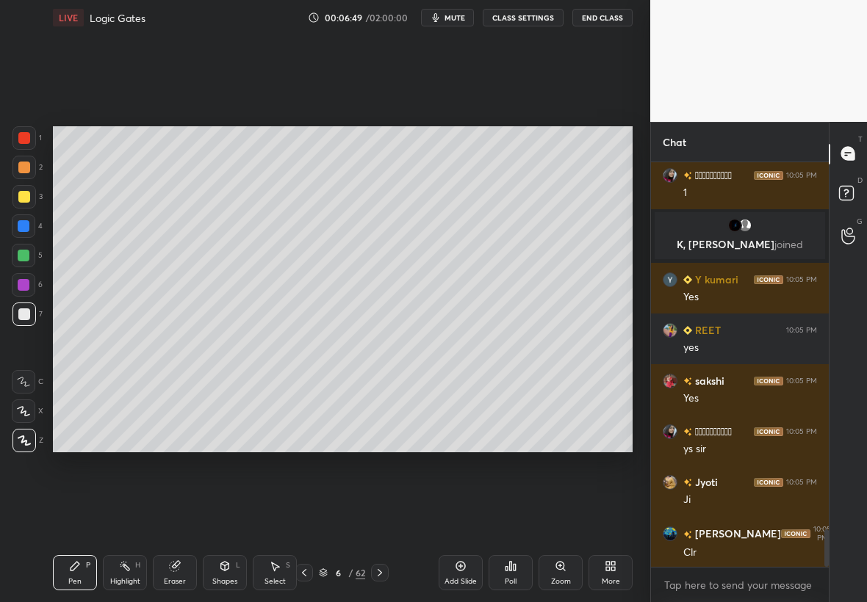
scroll to position [3935, 0]
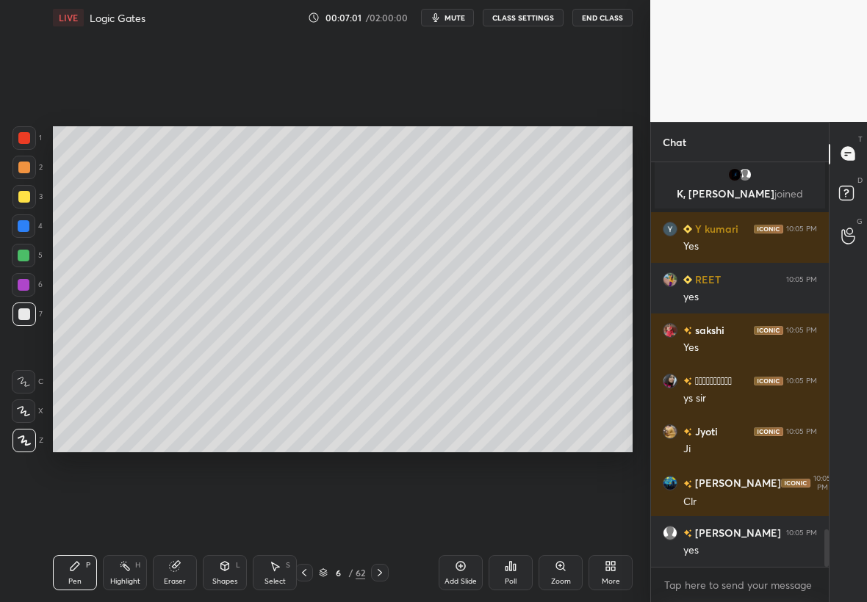
click at [269, 570] on div "Select S" at bounding box center [275, 572] width 44 height 35
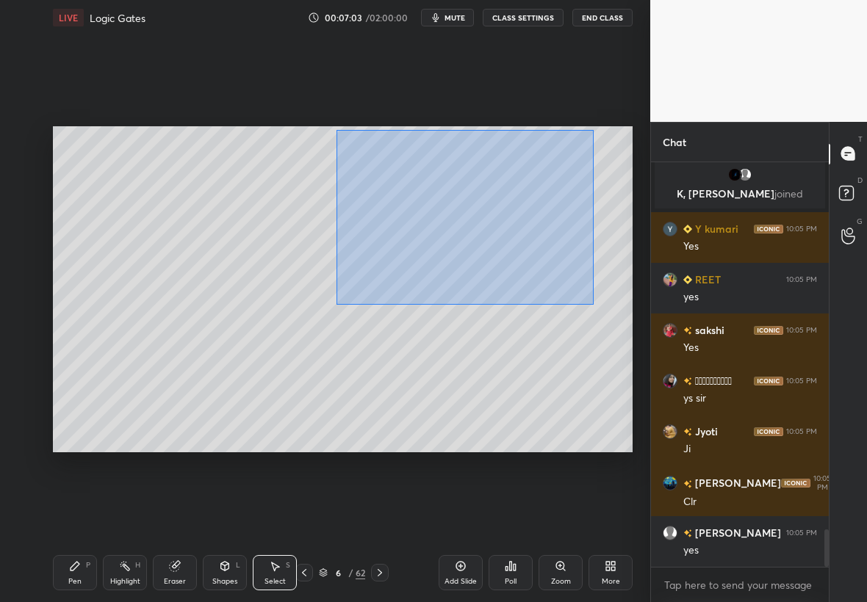
drag, startPoint x: 336, startPoint y: 131, endPoint x: 598, endPoint y: 300, distance: 311.8
click at [600, 305] on div "0 ° Undo Copy Duplicate Duplicate to new slide Delete" at bounding box center [342, 289] width 579 height 326
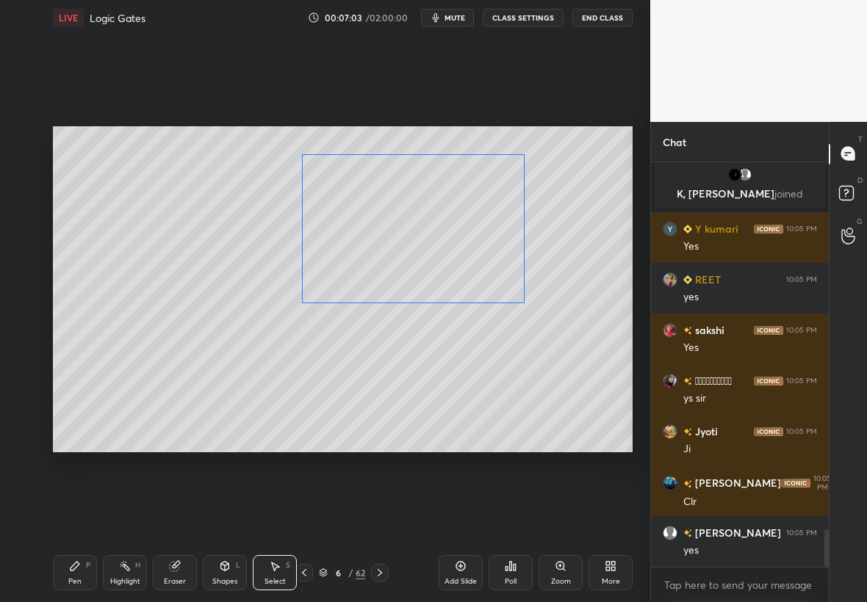
drag, startPoint x: 493, startPoint y: 256, endPoint x: 441, endPoint y: 275, distance: 56.2
click at [445, 278] on div "0 ° Undo Copy Duplicate Duplicate to new slide Delete" at bounding box center [342, 289] width 579 height 326
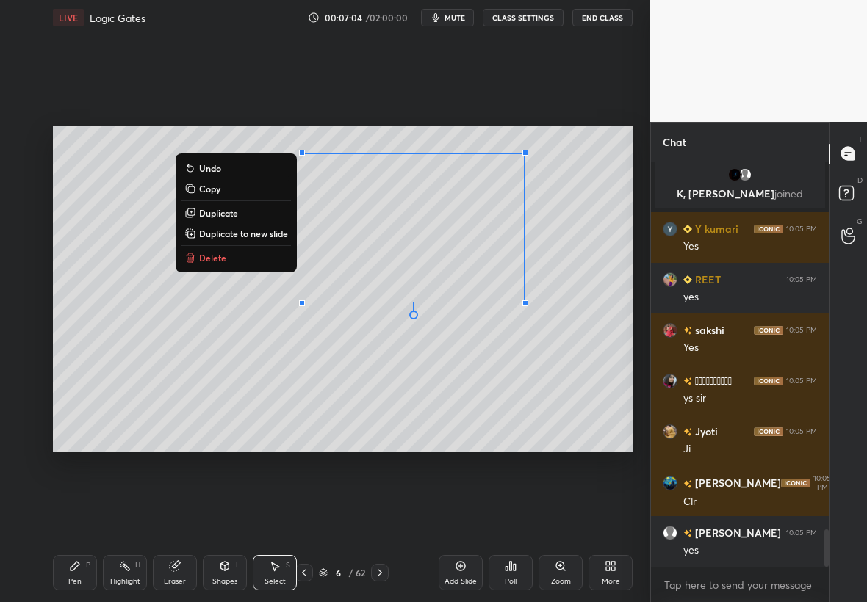
click at [84, 562] on div "Pen P" at bounding box center [75, 572] width 44 height 35
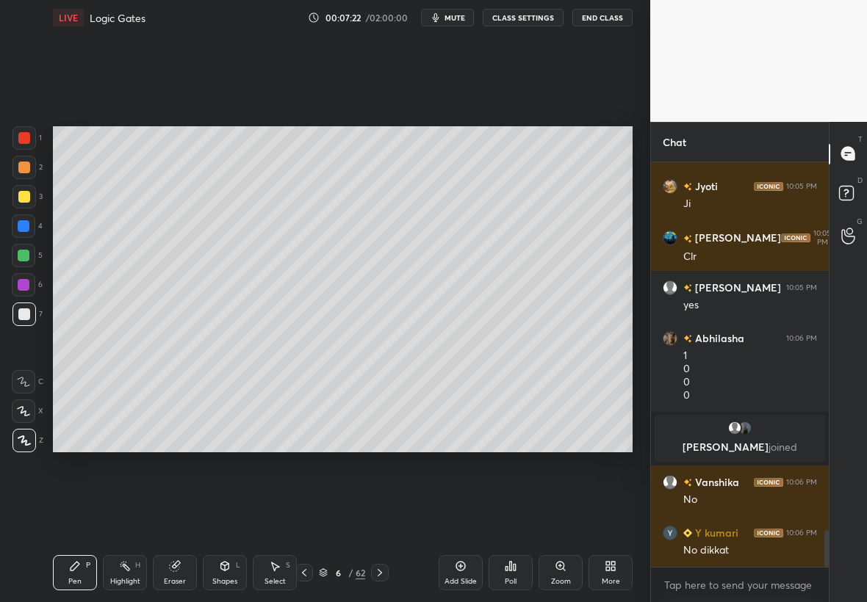
scroll to position [4147, 0]
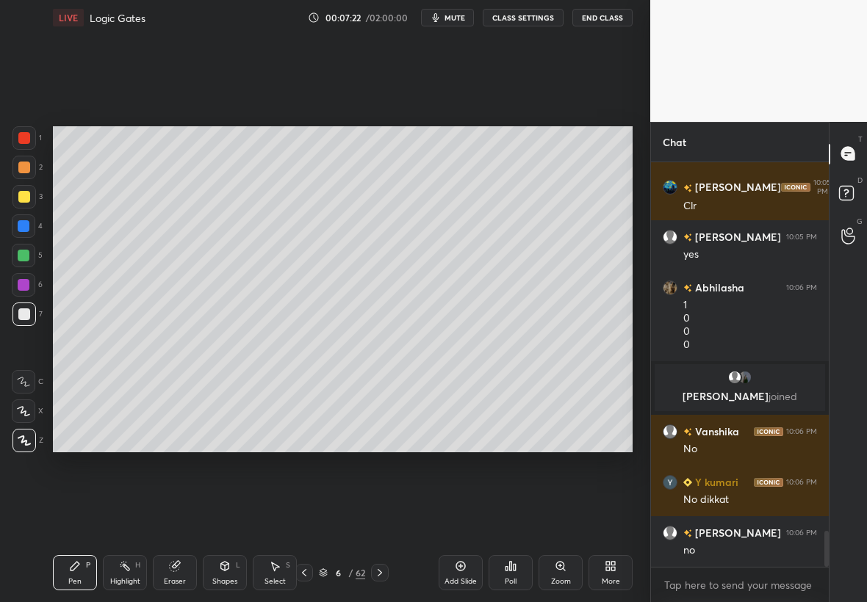
click at [459, 574] on div "Add Slide" at bounding box center [460, 572] width 44 height 35
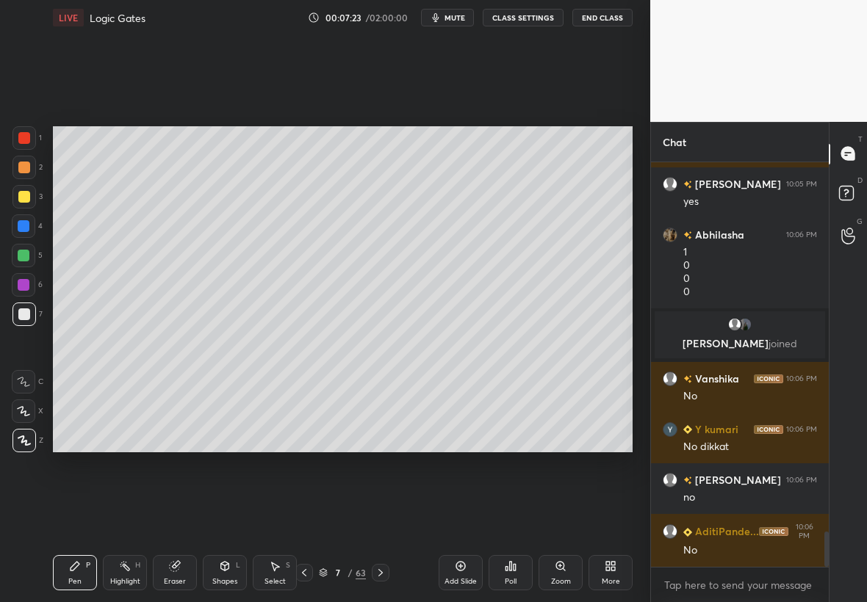
click at [42, 185] on div "3" at bounding box center [27, 196] width 30 height 23
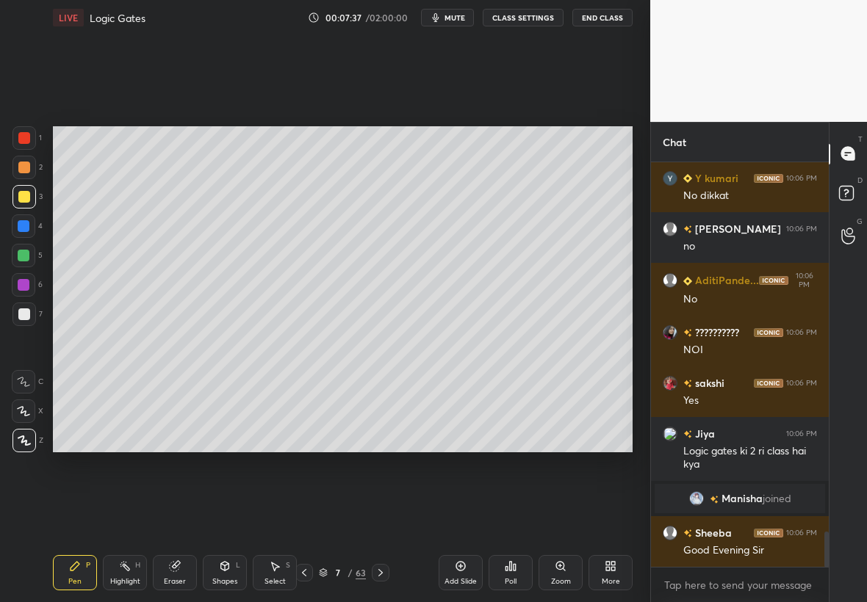
scroll to position [4269, 0]
click at [21, 312] on div at bounding box center [23, 314] width 23 height 23
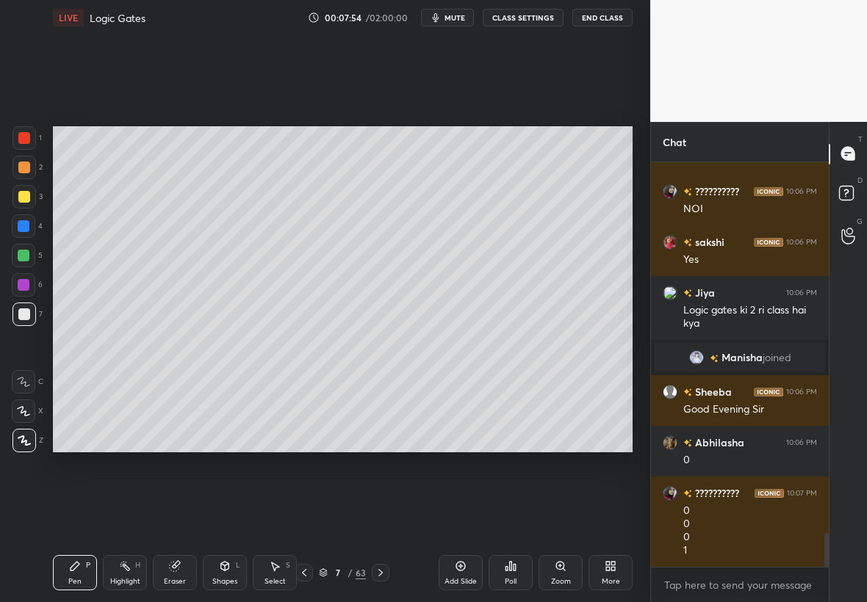
scroll to position [4461, 0]
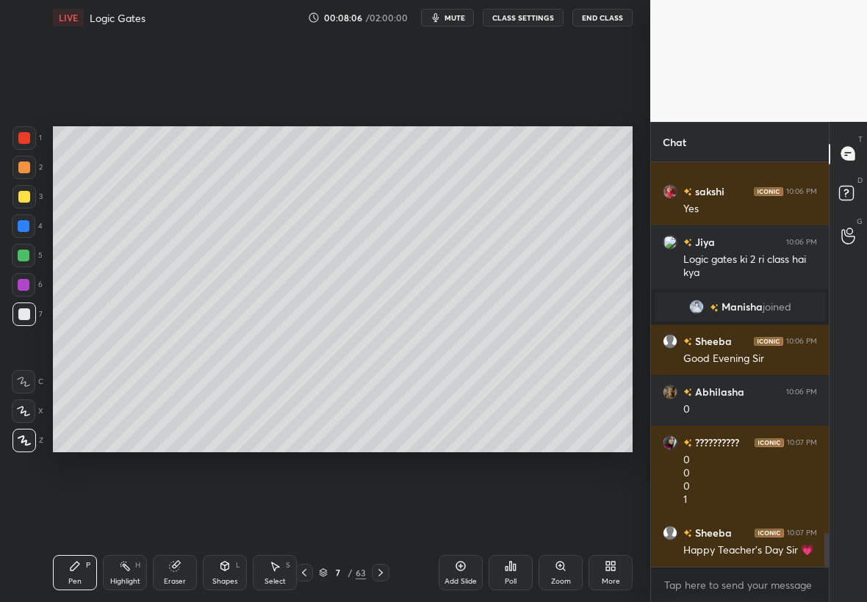
click at [271, 568] on icon at bounding box center [275, 566] width 12 height 12
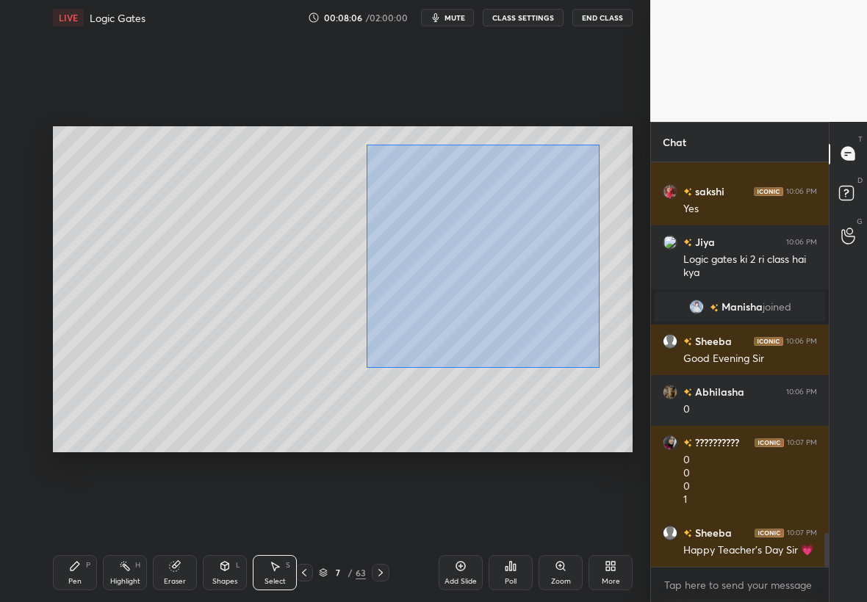
drag, startPoint x: 366, startPoint y: 145, endPoint x: 615, endPoint y: 366, distance: 332.8
click at [621, 370] on div "0 ° Undo Copy Duplicate Duplicate to new slide Delete" at bounding box center [342, 289] width 579 height 326
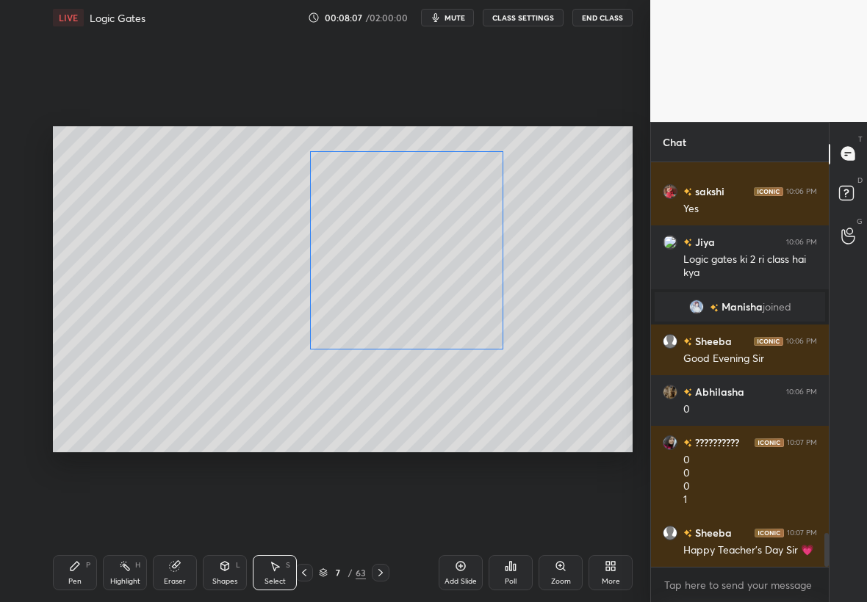
drag, startPoint x: 525, startPoint y: 302, endPoint x: 443, endPoint y: 317, distance: 83.7
click at [451, 316] on div "0 ° Undo Copy Duplicate Duplicate to new slide Delete" at bounding box center [342, 289] width 579 height 326
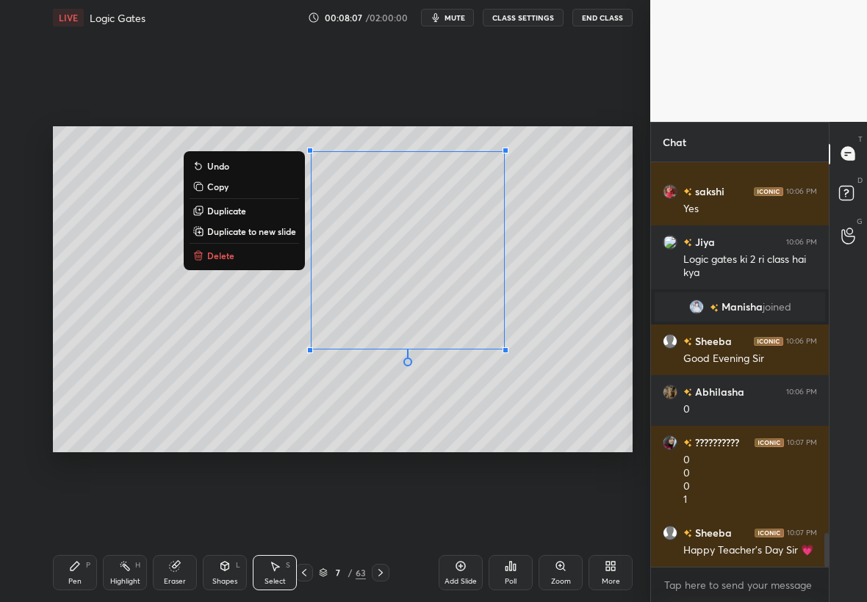
click at [55, 571] on div "LIVE Logic Gates 00:08:07 / 02:00:00 mute CLASS SETTINGS End Class 0 ° Undo Cop…" at bounding box center [342, 301] width 591 height 602
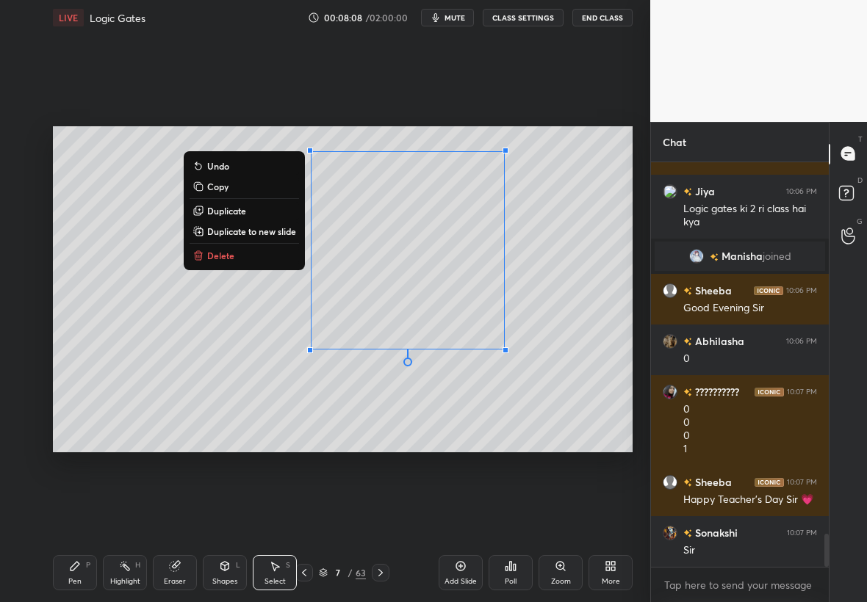
click at [71, 567] on icon at bounding box center [75, 566] width 12 height 12
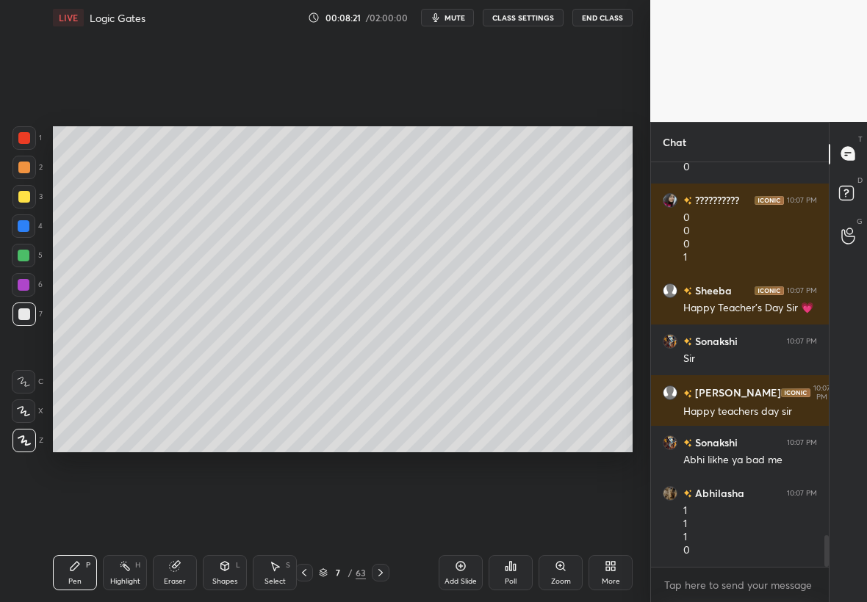
scroll to position [4767, 0]
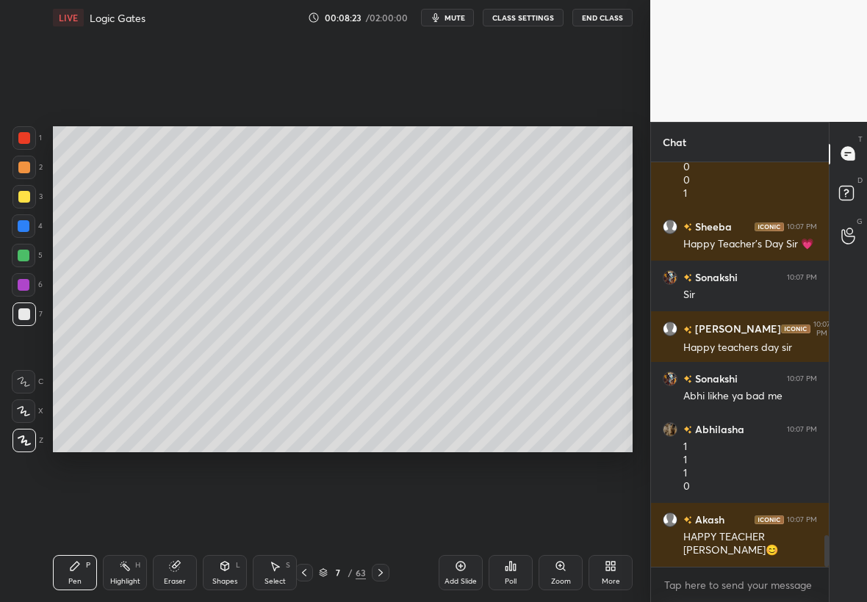
click at [303, 576] on icon at bounding box center [304, 573] width 12 height 12
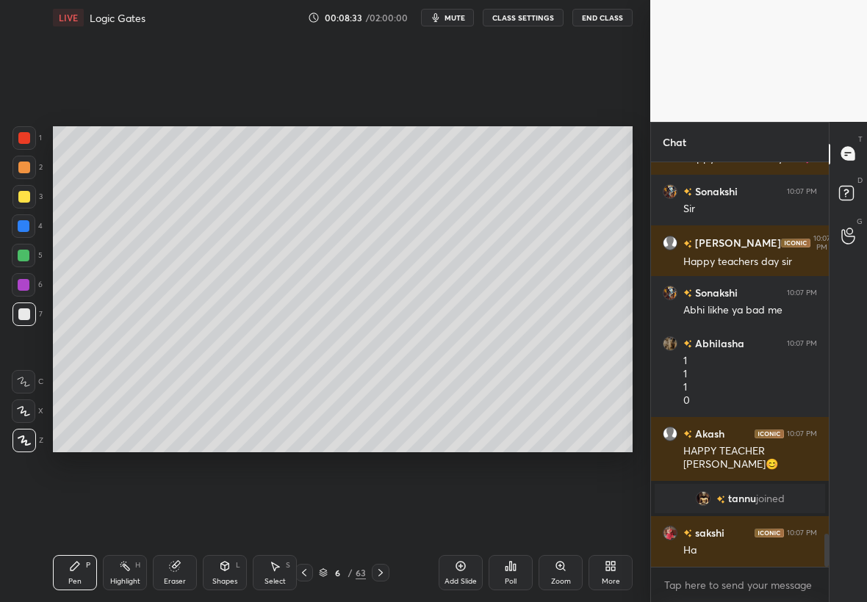
scroll to position [4664, 0]
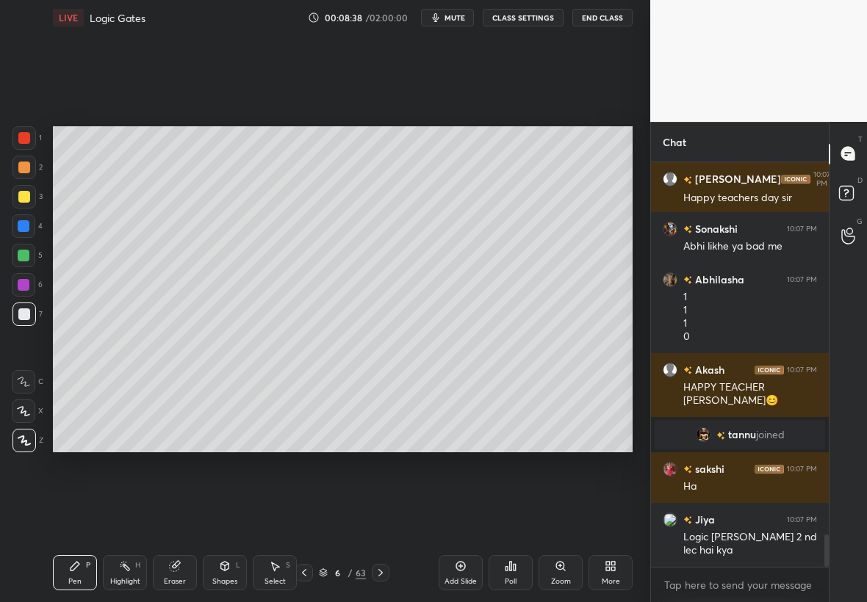
click at [305, 575] on icon at bounding box center [304, 573] width 12 height 12
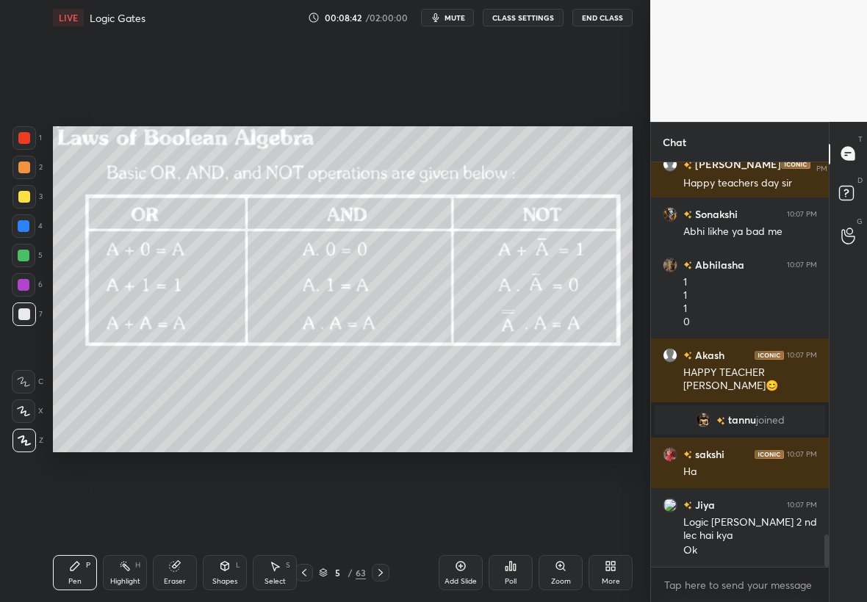
scroll to position [4743, 0]
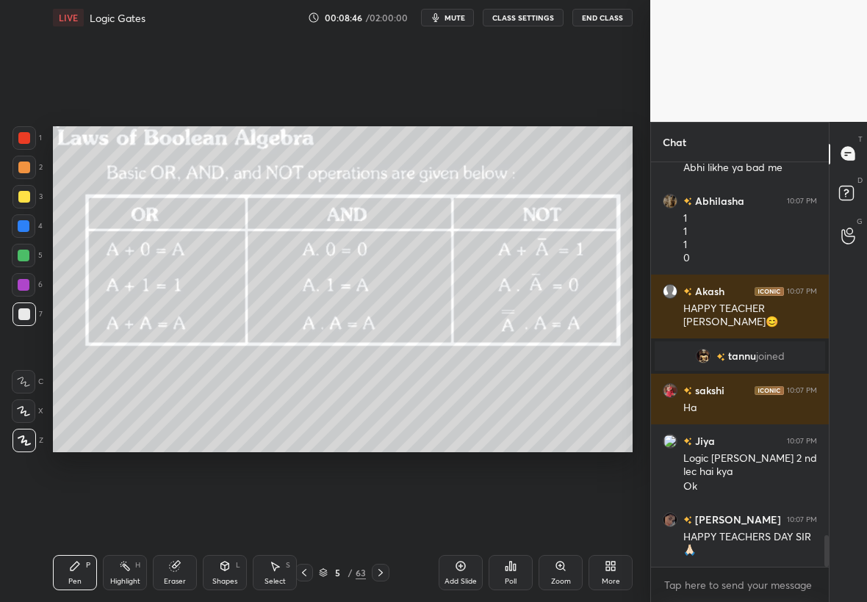
click at [27, 191] on div at bounding box center [24, 197] width 12 height 12
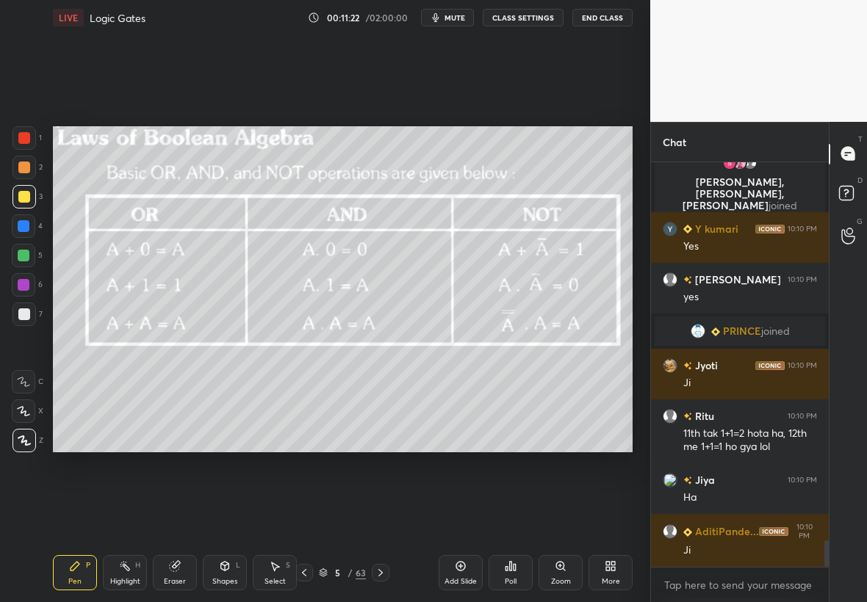
scroll to position [5803, 0]
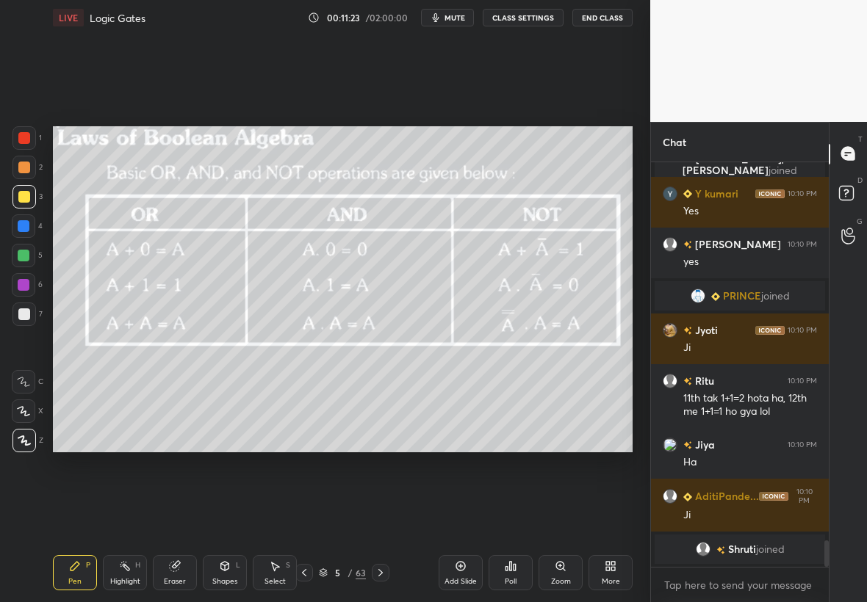
click at [470, 574] on div "Add Slide" at bounding box center [460, 572] width 44 height 35
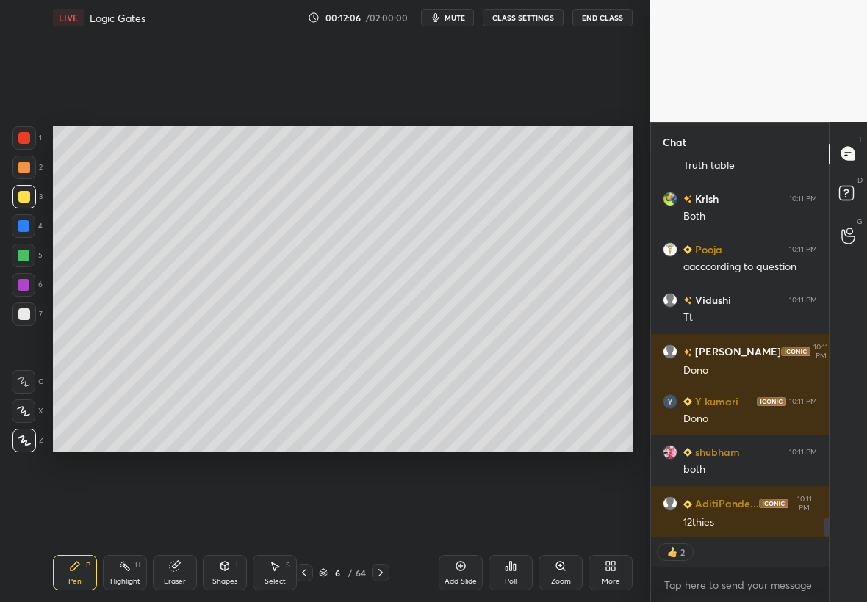
scroll to position [6957, 0]
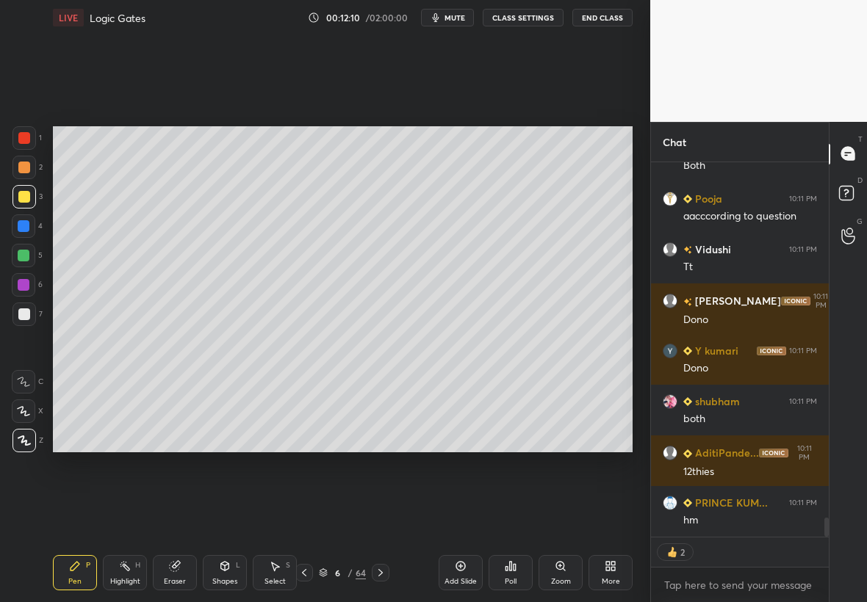
click at [23, 319] on div at bounding box center [24, 314] width 12 height 12
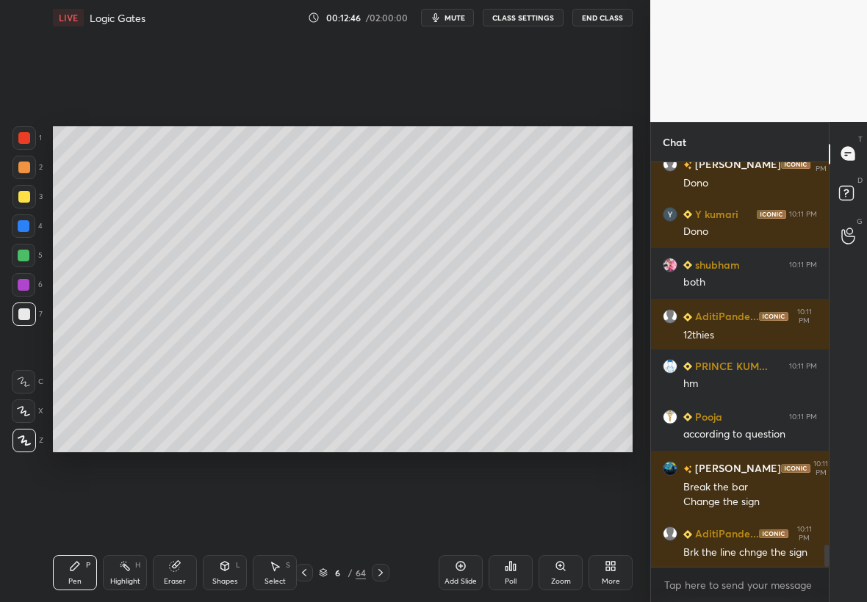
scroll to position [7129, 0]
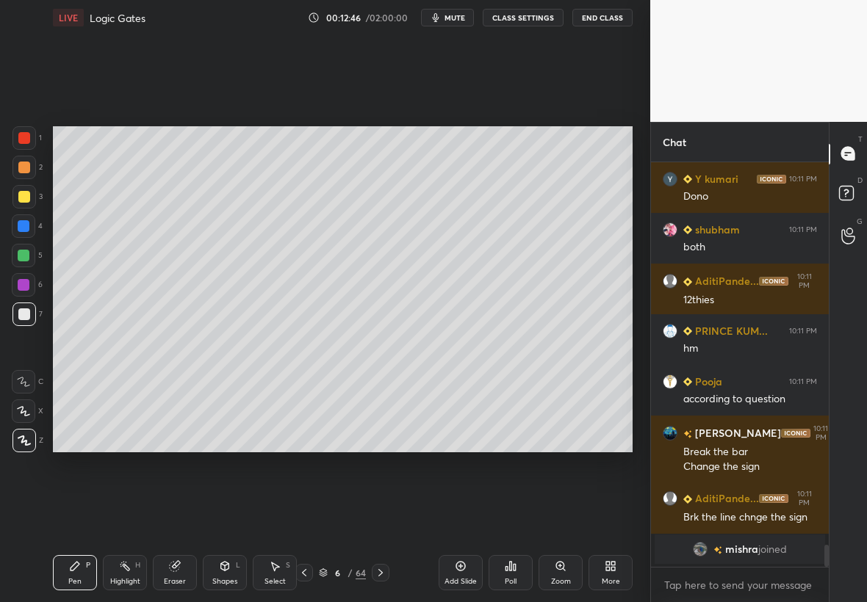
click at [26, 200] on div at bounding box center [24, 197] width 12 height 12
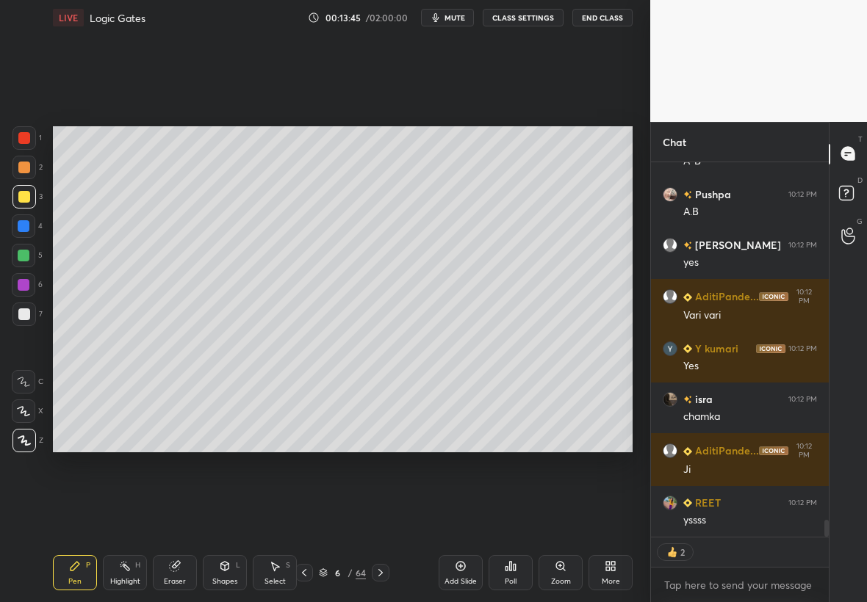
scroll to position [7964, 0]
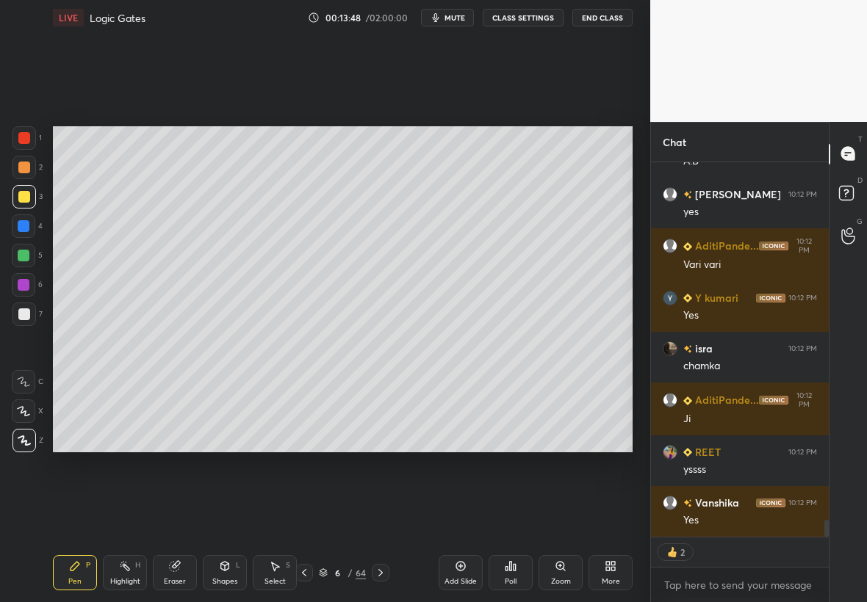
click at [382, 574] on icon at bounding box center [381, 573] width 12 height 12
click at [377, 574] on icon at bounding box center [381, 573] width 12 height 12
click at [381, 571] on icon at bounding box center [381, 573] width 12 height 12
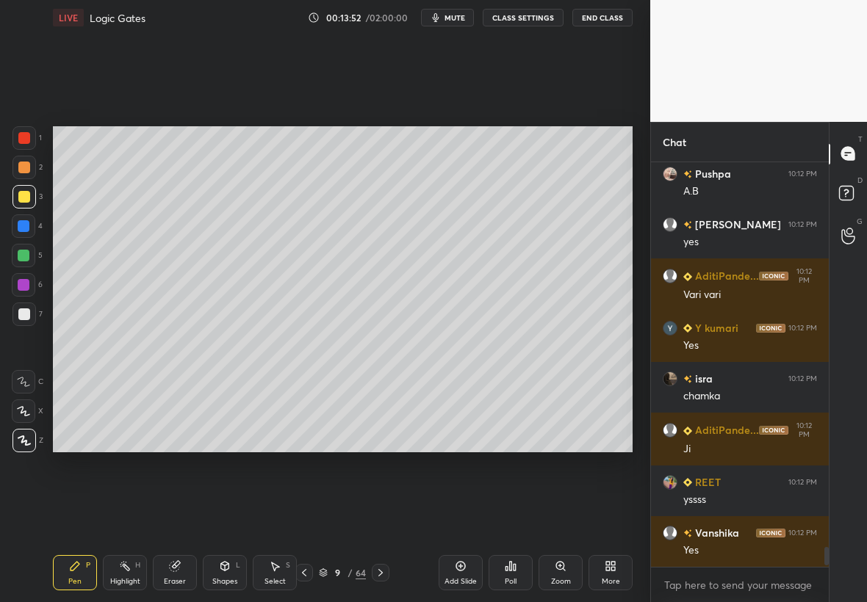
scroll to position [7934, 0]
click at [383, 574] on icon at bounding box center [381, 573] width 12 height 12
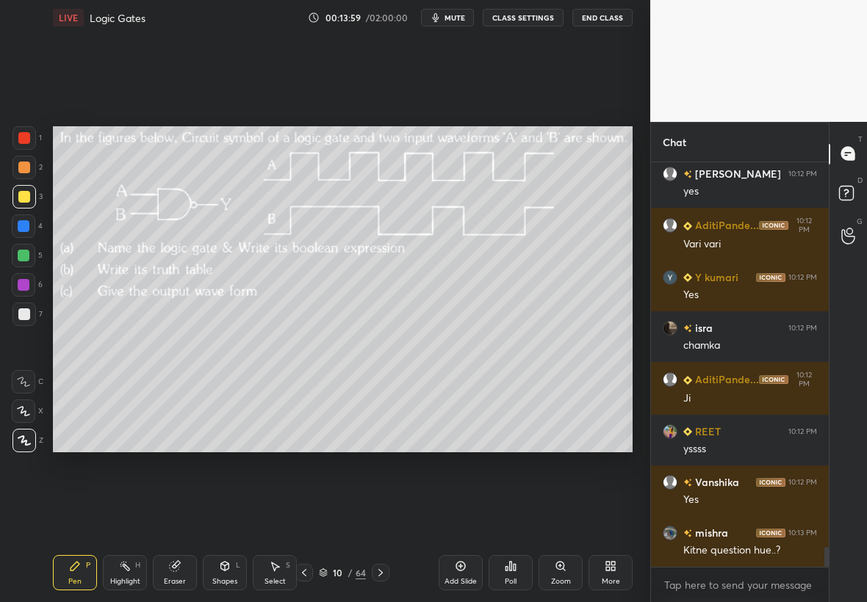
scroll to position [8035, 0]
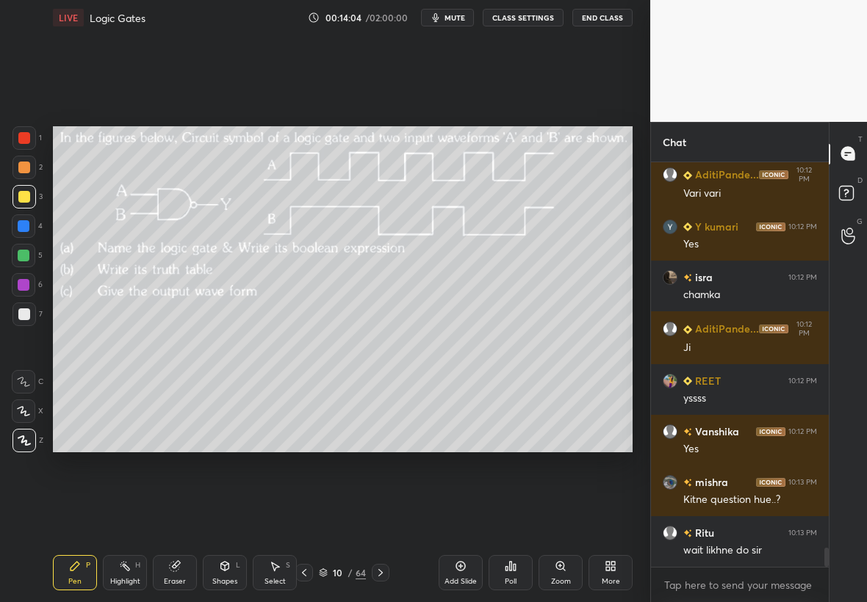
click at [297, 576] on div at bounding box center [304, 573] width 18 height 18
click at [303, 575] on icon at bounding box center [304, 573] width 12 height 12
click at [303, 574] on icon at bounding box center [304, 573] width 12 height 12
click at [303, 576] on icon at bounding box center [304, 573] width 12 height 12
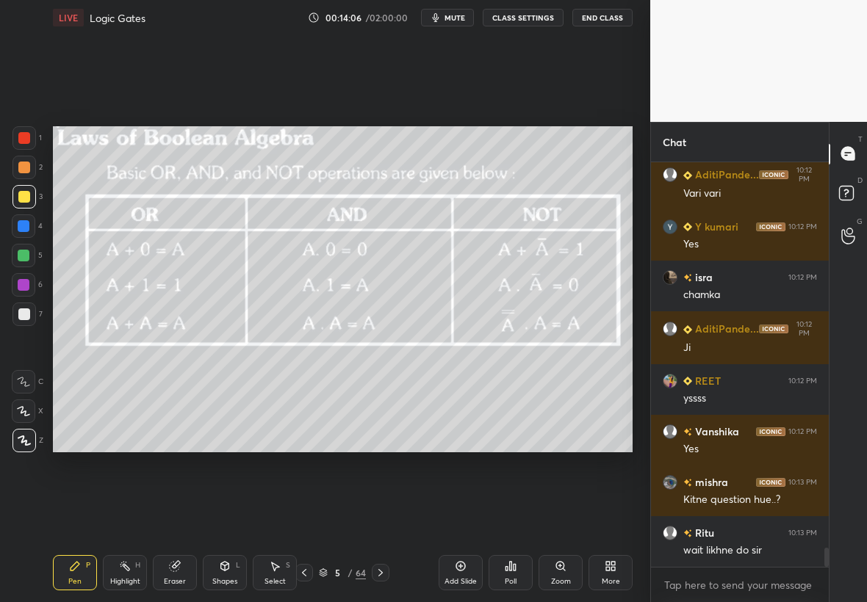
click at [385, 574] on icon at bounding box center [381, 573] width 12 height 12
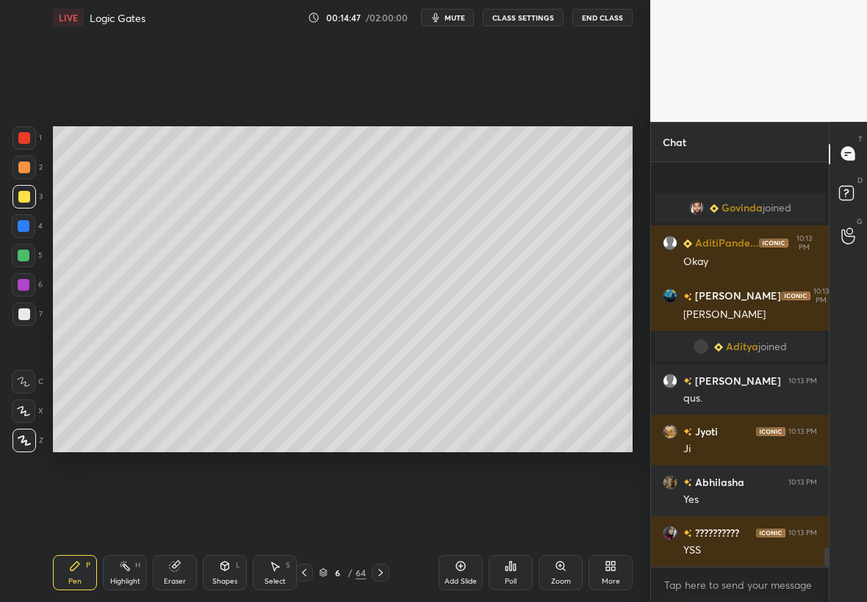
scroll to position [8229, 0]
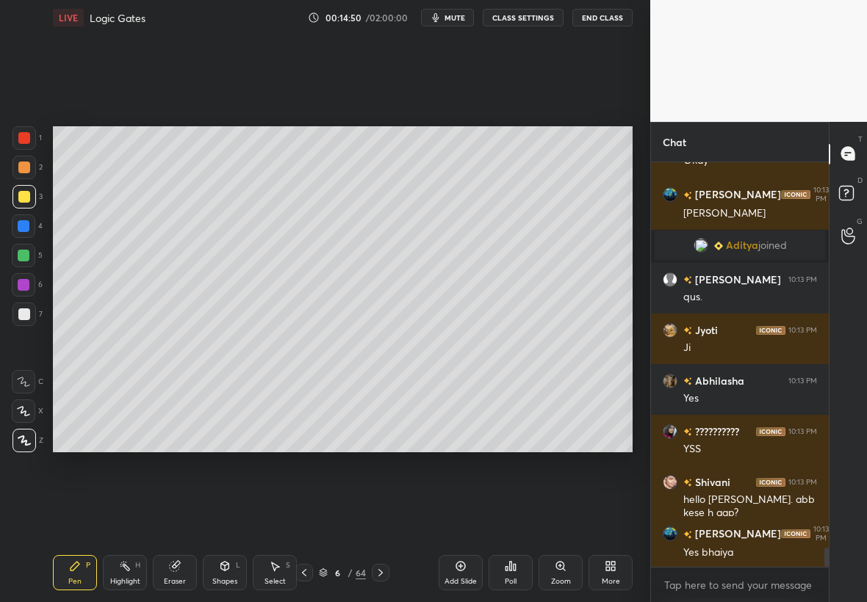
click at [379, 573] on icon at bounding box center [381, 573] width 12 height 12
click at [379, 574] on icon at bounding box center [381, 573] width 12 height 12
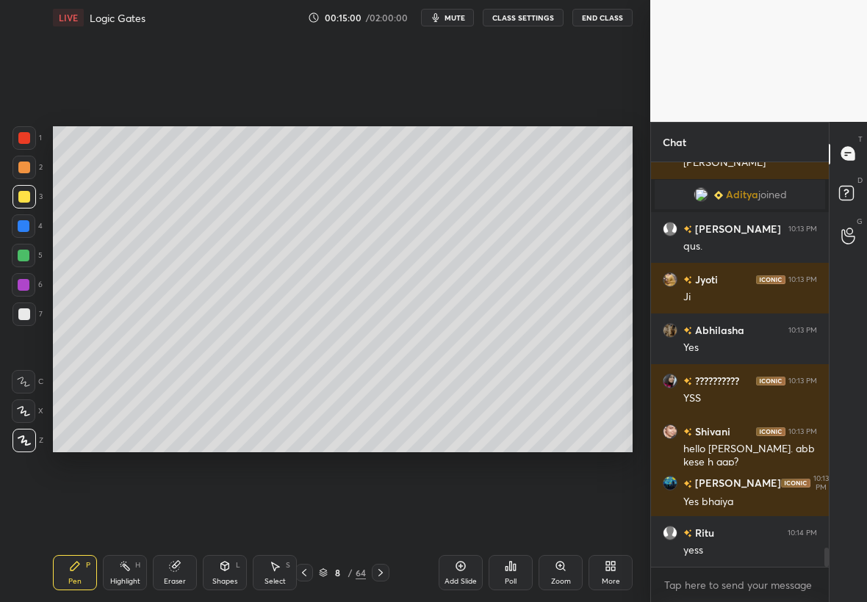
scroll to position [8315, 0]
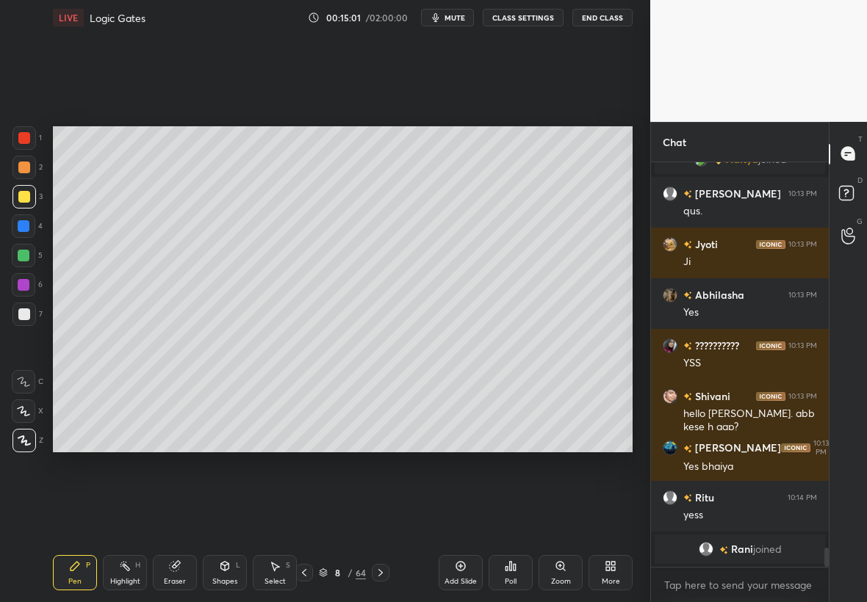
click at [381, 575] on icon at bounding box center [381, 573] width 12 height 12
click at [385, 574] on icon at bounding box center [381, 573] width 12 height 12
click at [386, 574] on div at bounding box center [381, 573] width 18 height 18
click at [315, 576] on div "11 / 64" at bounding box center [342, 573] width 94 height 18
click at [303, 574] on icon at bounding box center [304, 573] width 12 height 12
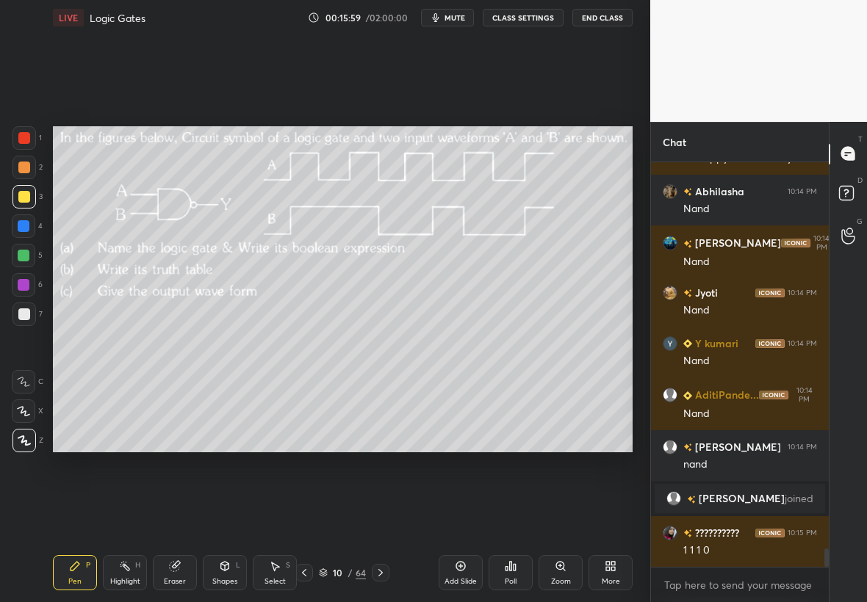
scroll to position [8619, 0]
click at [22, 253] on div at bounding box center [24, 256] width 12 height 12
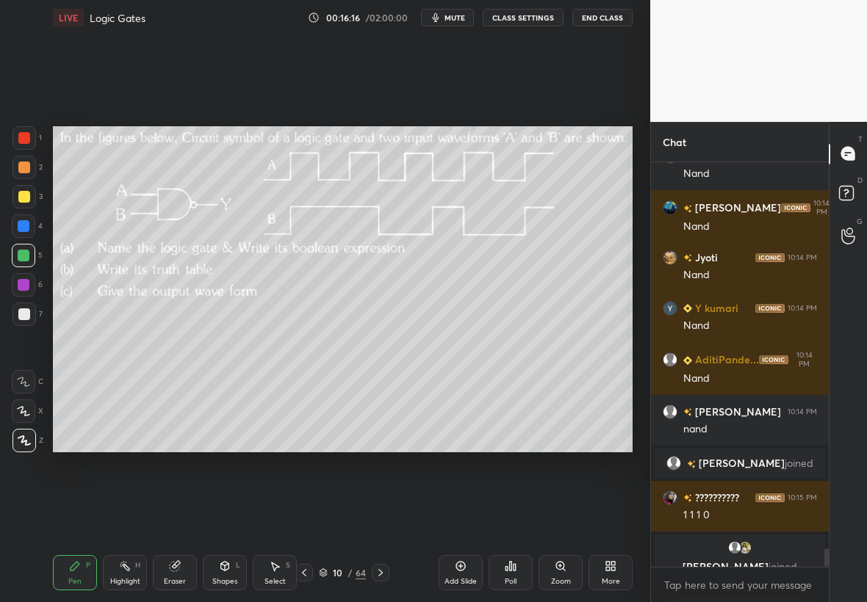
scroll to position [8673, 0]
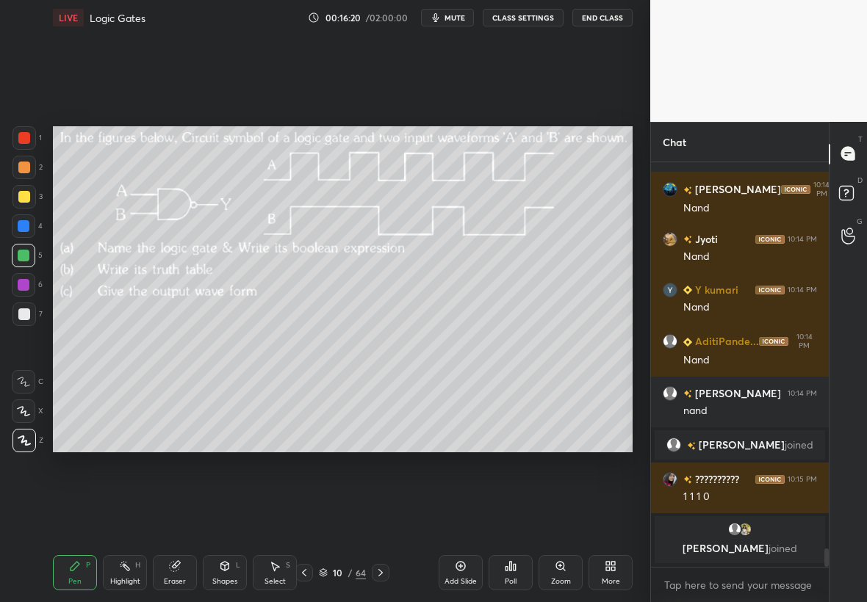
click at [283, 581] on div "Select S" at bounding box center [275, 572] width 44 height 35
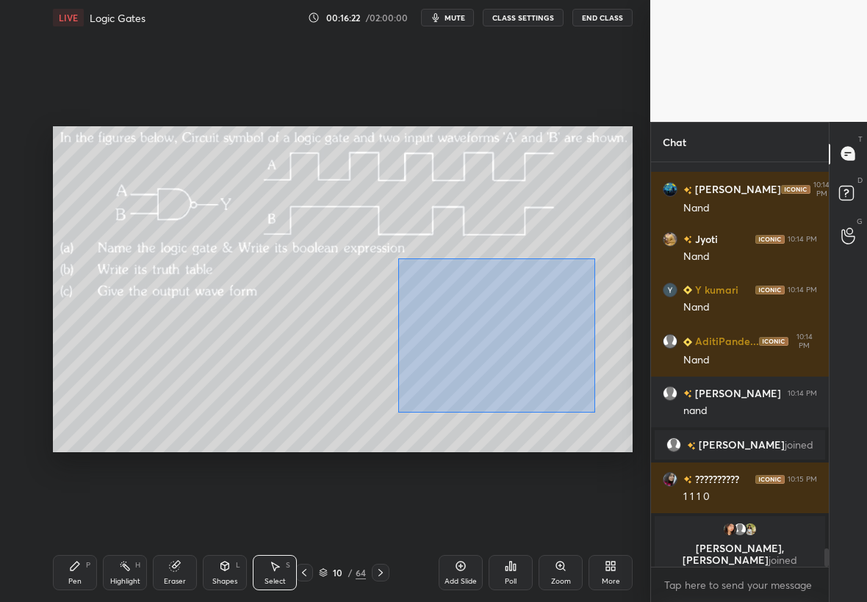
drag, startPoint x: 399, startPoint y: 257, endPoint x: 598, endPoint y: 411, distance: 251.8
click at [599, 415] on div "0 ° Undo Copy Duplicate Duplicate to new slide Delete" at bounding box center [342, 289] width 579 height 326
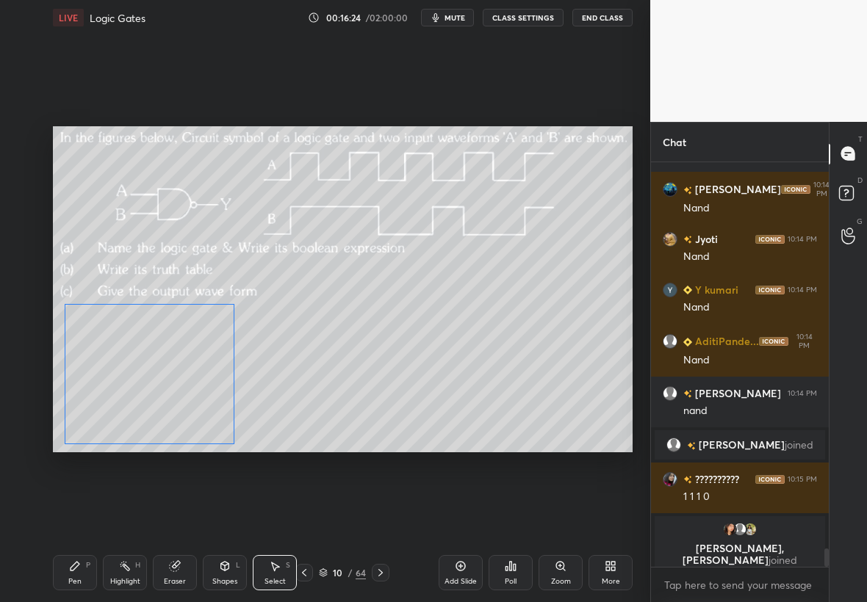
drag, startPoint x: 437, startPoint y: 383, endPoint x: 173, endPoint y: 415, distance: 265.5
click at [176, 417] on div "0 ° Undo Copy Duplicate Duplicate to new slide Delete" at bounding box center [342, 289] width 579 height 326
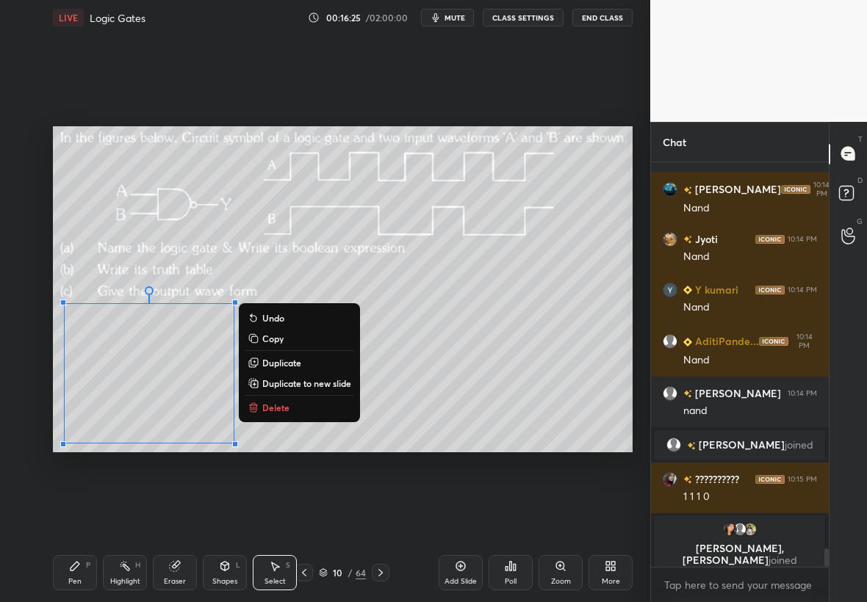
click at [84, 574] on div "Pen P" at bounding box center [75, 572] width 44 height 35
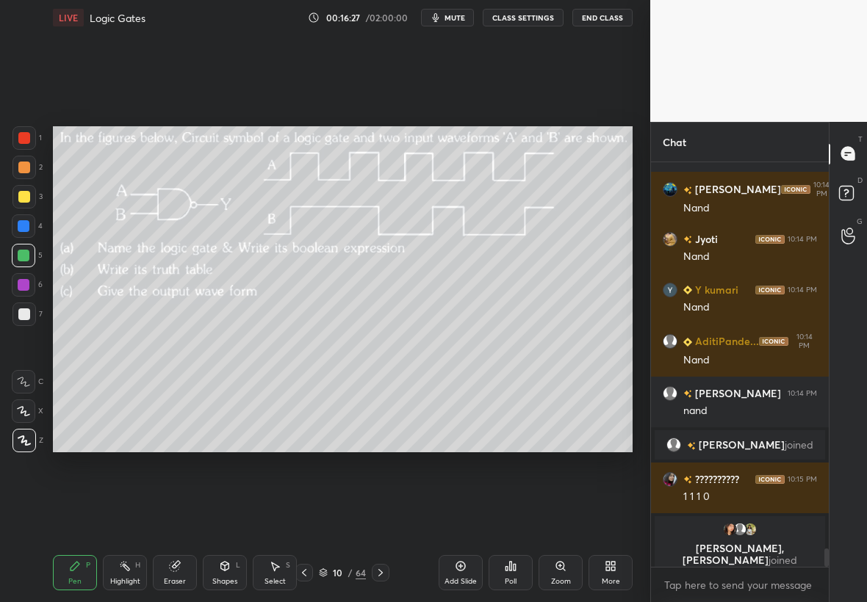
click at [236, 569] on div "Shapes L" at bounding box center [225, 572] width 44 height 35
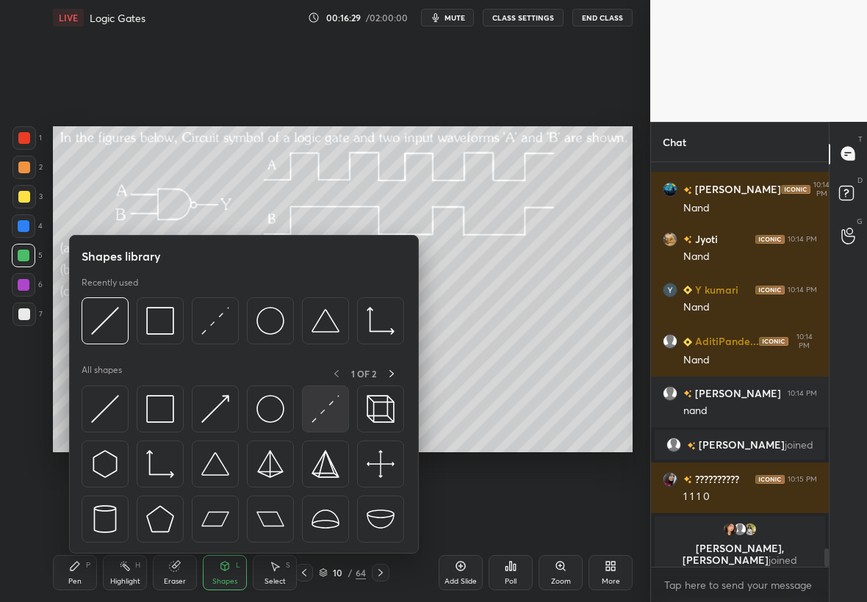
click at [331, 413] on img at bounding box center [325, 409] width 28 height 28
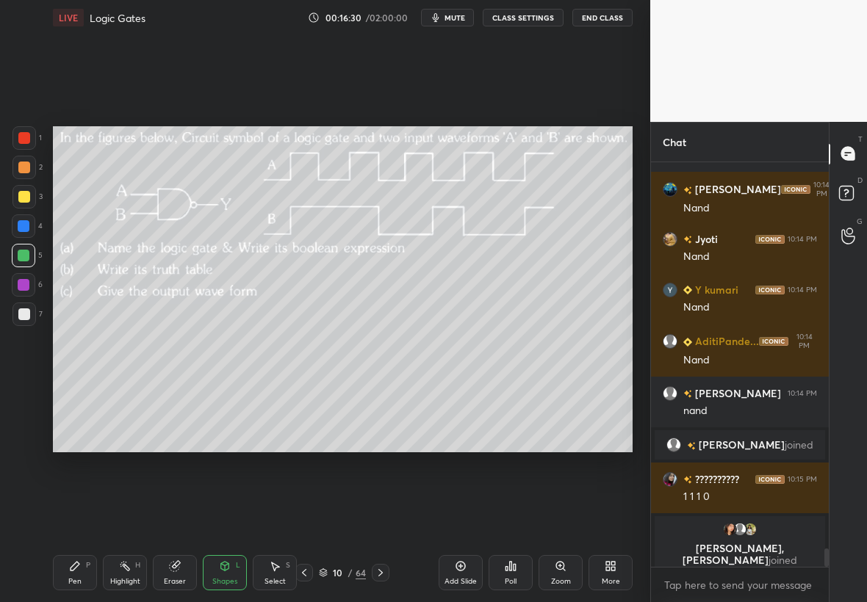
click at [29, 307] on div at bounding box center [23, 314] width 23 height 23
click at [217, 578] on div "Shapes" at bounding box center [224, 581] width 25 height 7
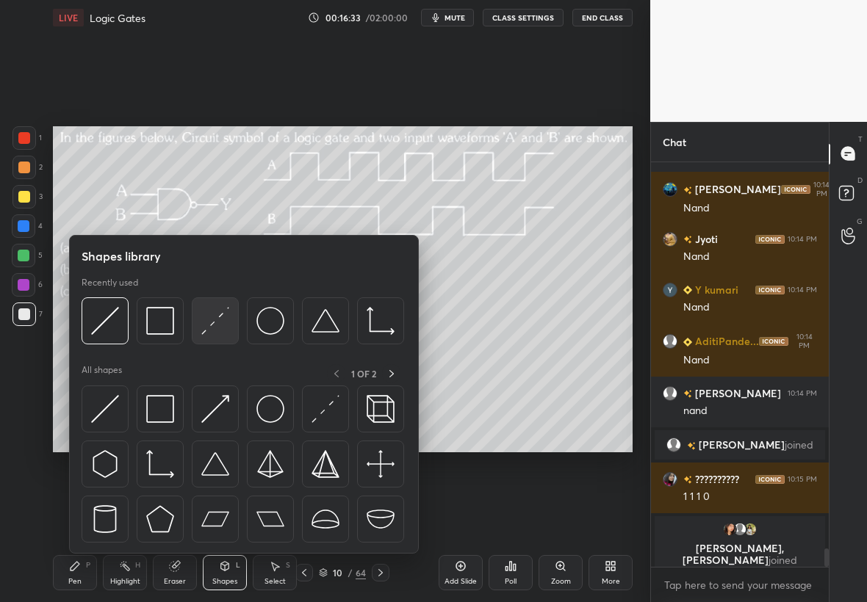
click at [223, 324] on img at bounding box center [215, 321] width 28 height 28
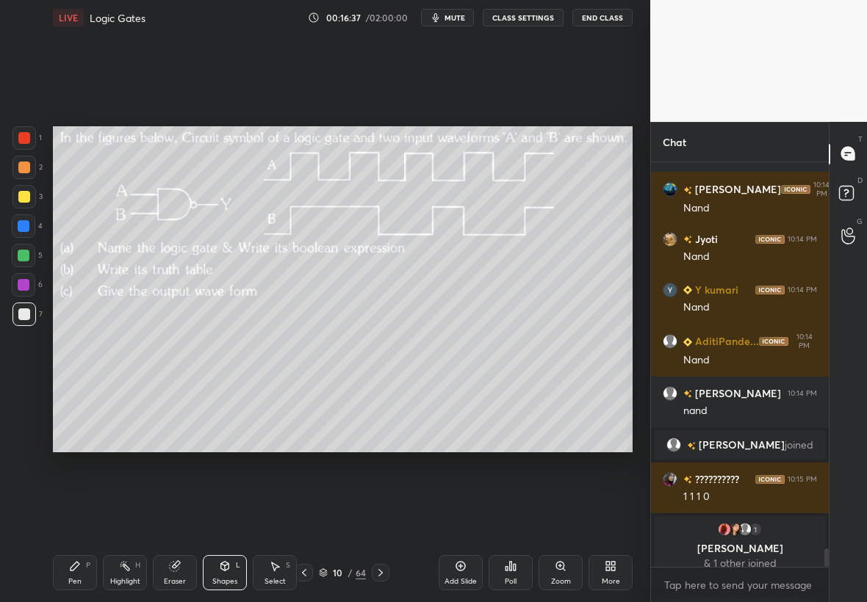
scroll to position [8684, 0]
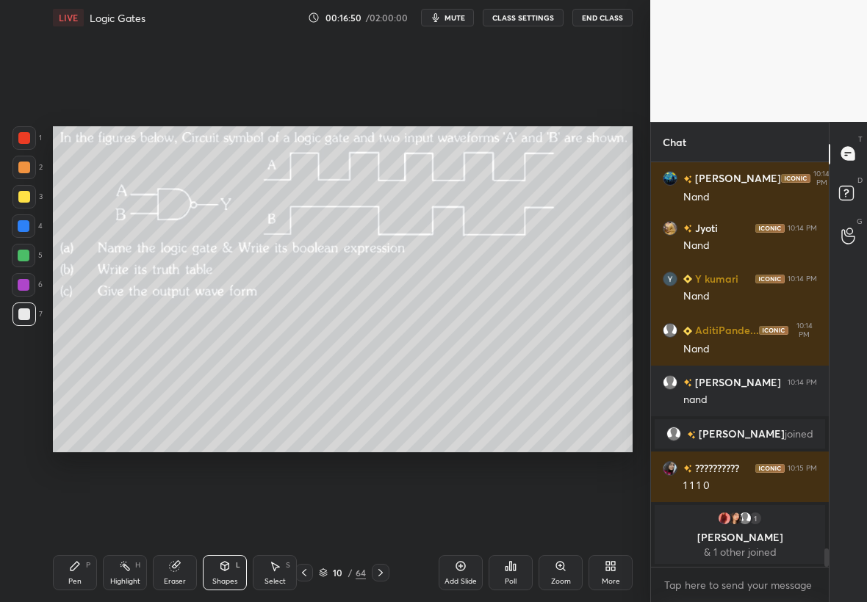
click at [71, 578] on div "Pen" at bounding box center [74, 581] width 13 height 7
click at [27, 261] on div at bounding box center [23, 255] width 23 height 23
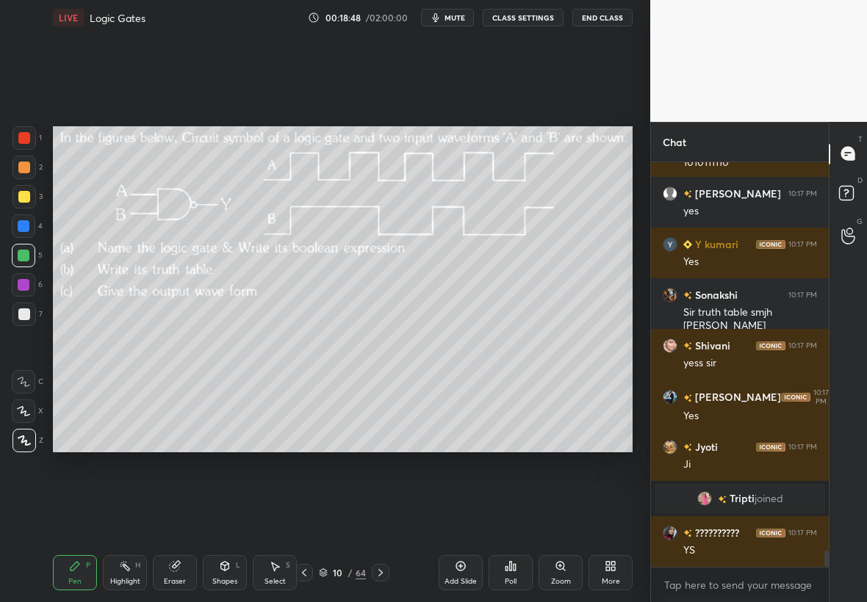
scroll to position [9716, 0]
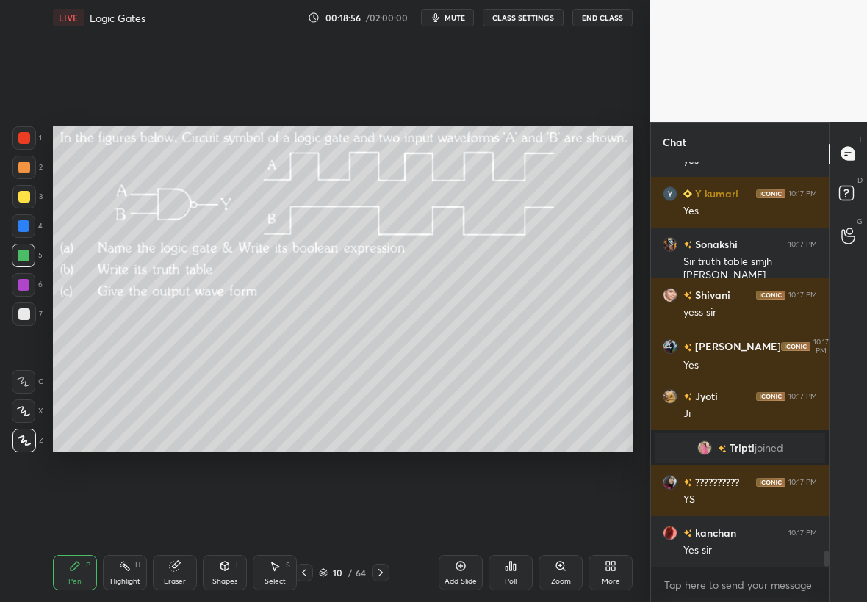
click at [140, 579] on div "Highlight H" at bounding box center [125, 572] width 44 height 35
click at [21, 294] on div at bounding box center [23, 284] width 23 height 23
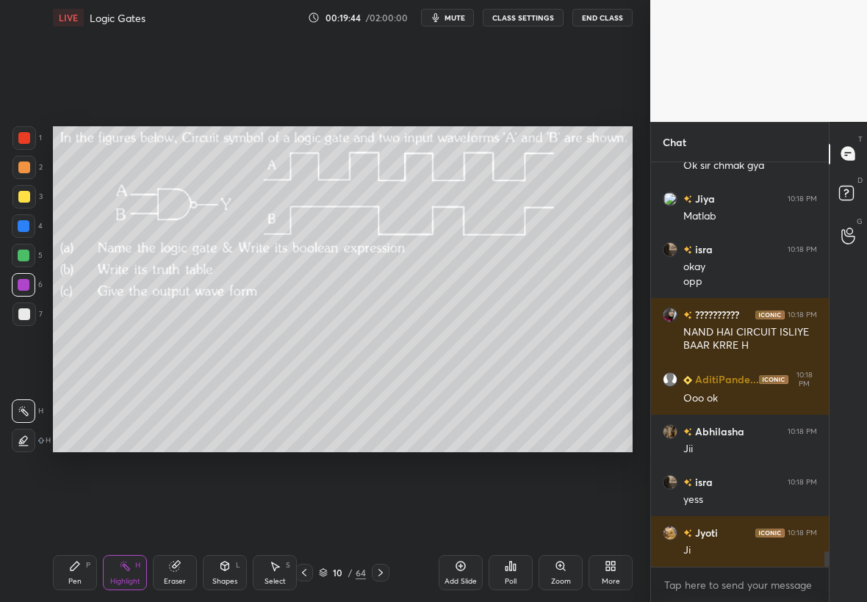
scroll to position [10339, 0]
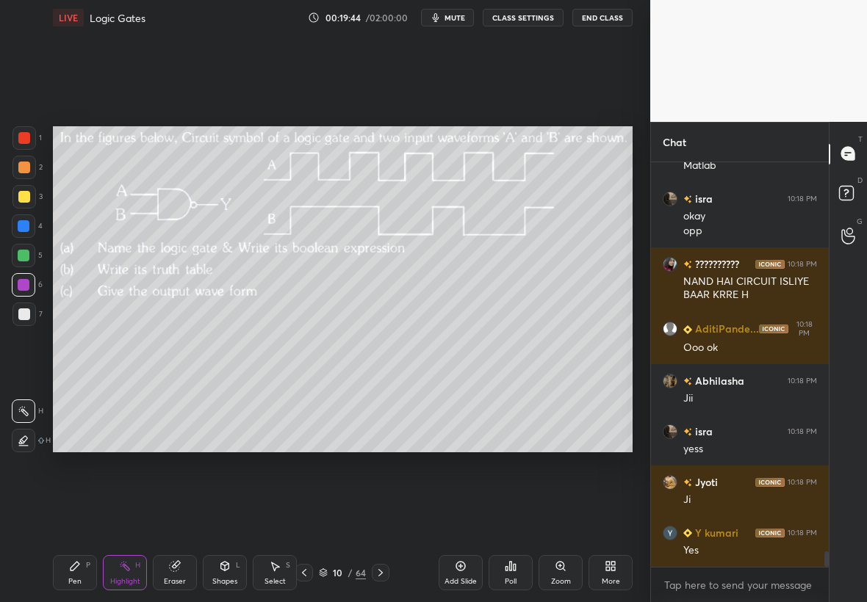
click at [379, 573] on icon at bounding box center [381, 573] width 12 height 12
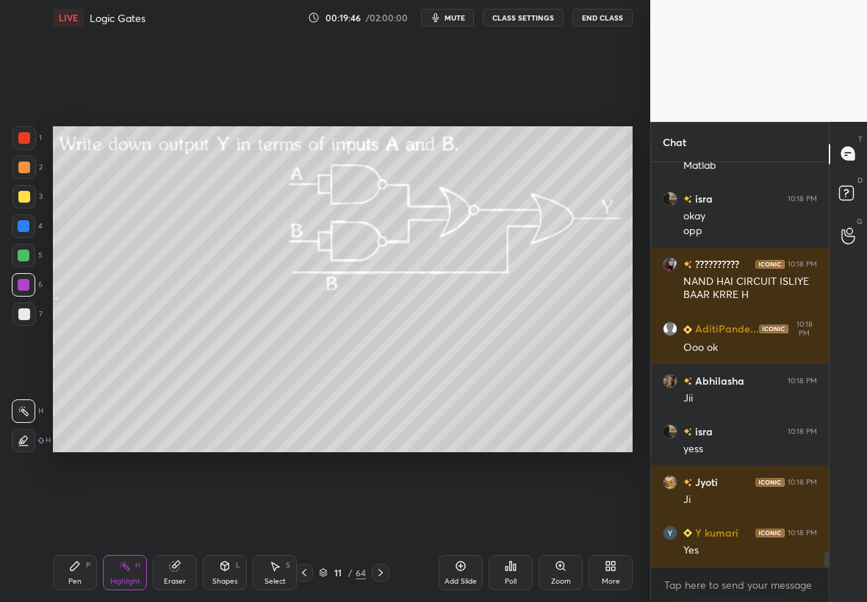
scroll to position [10390, 0]
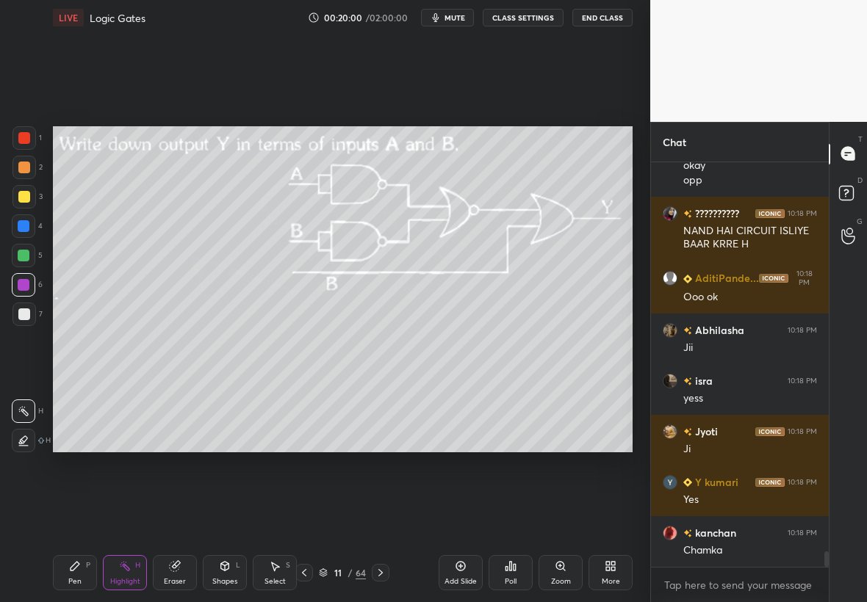
click at [562, 574] on div "Zoom" at bounding box center [560, 572] width 44 height 35
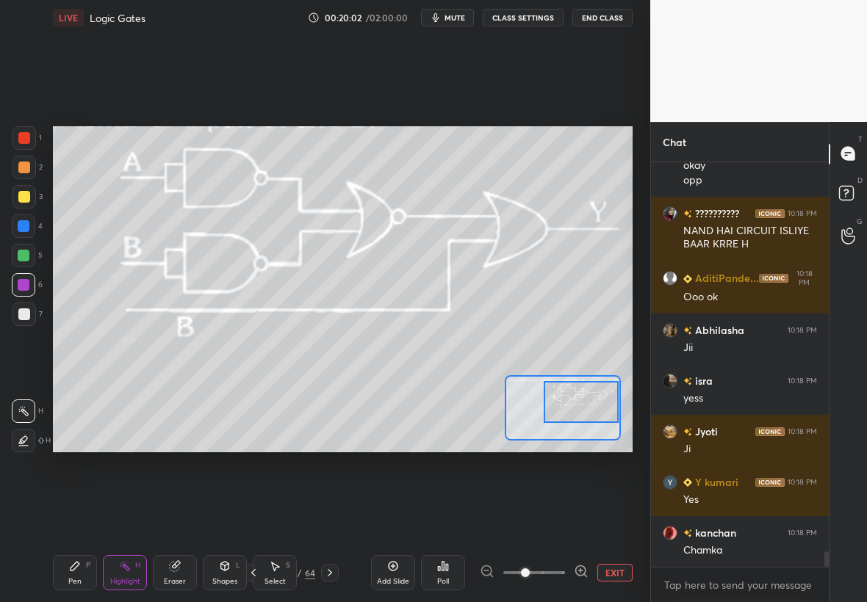
scroll to position [10441, 0]
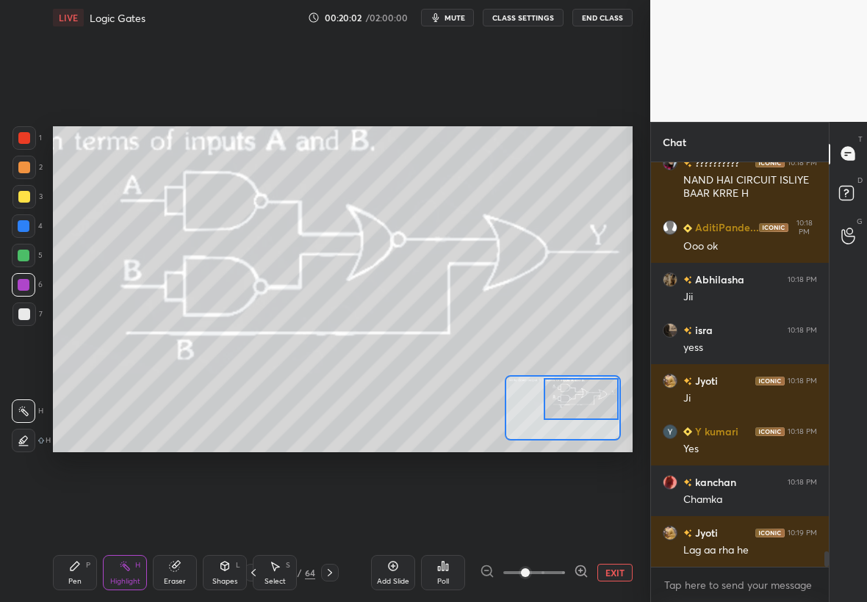
drag, startPoint x: 578, startPoint y: 415, endPoint x: 604, endPoint y: 408, distance: 27.4
click at [607, 408] on div at bounding box center [581, 399] width 76 height 42
click at [18, 206] on div at bounding box center [23, 196] width 23 height 23
click at [67, 580] on div "Pen P" at bounding box center [75, 572] width 44 height 35
click at [23, 405] on div at bounding box center [23, 410] width 23 height 23
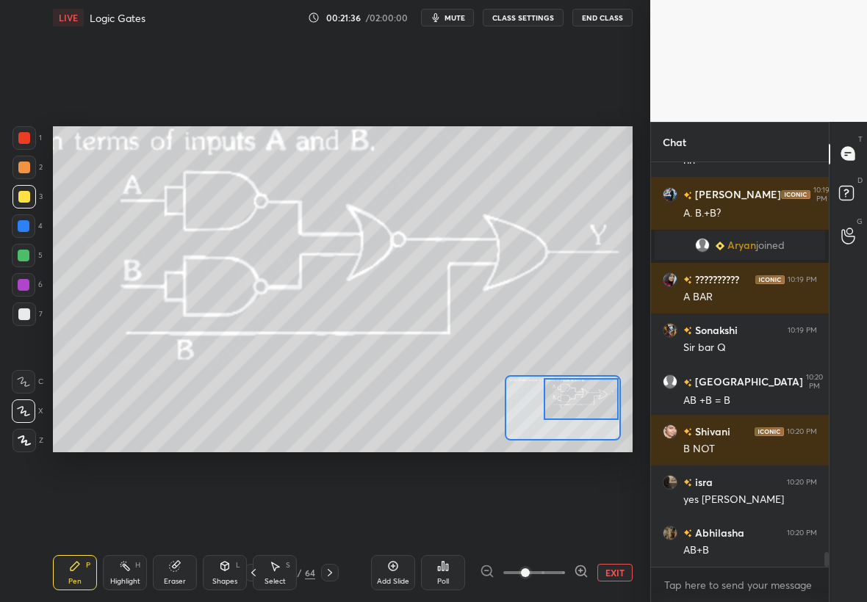
scroll to position [10979, 0]
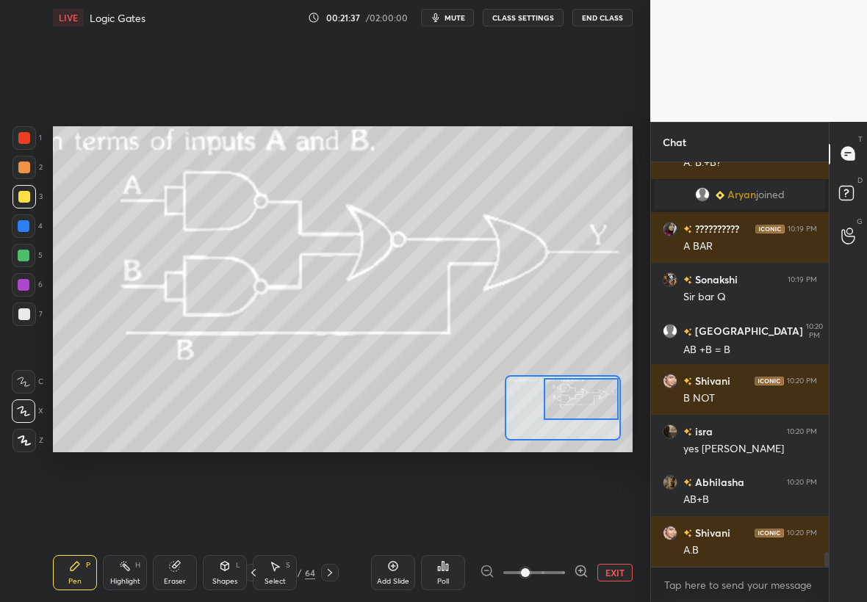
click at [18, 257] on div at bounding box center [24, 256] width 12 height 12
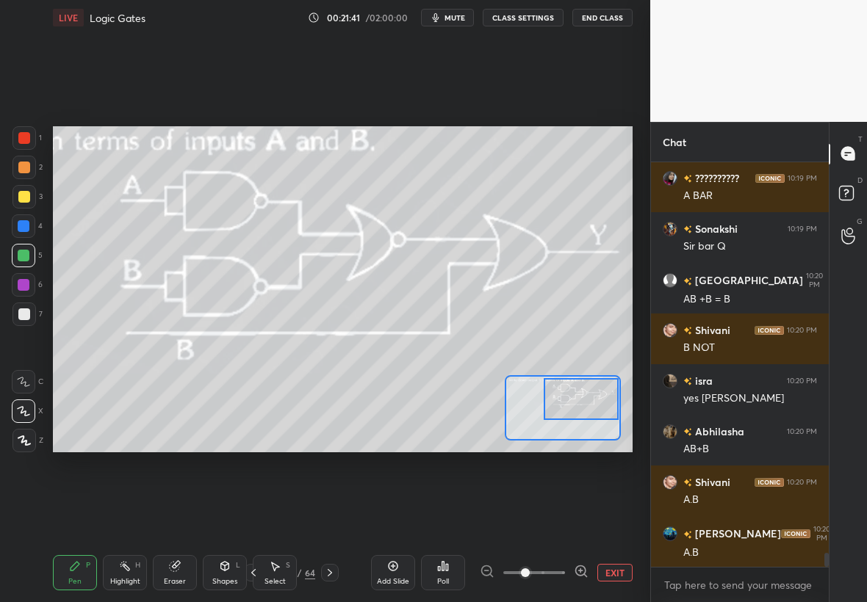
click at [281, 582] on div "Select" at bounding box center [274, 581] width 21 height 7
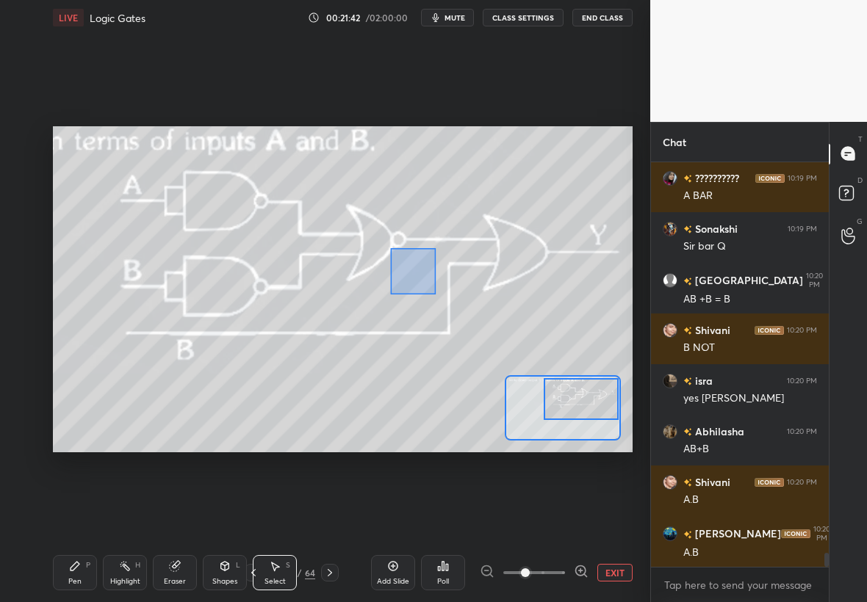
drag, startPoint x: 390, startPoint y: 247, endPoint x: 440, endPoint y: 289, distance: 64.7
click at [441, 294] on div "0 ° Undo Copy Duplicate Duplicate to new slide Delete" at bounding box center [201, 358] width 869 height 489
drag, startPoint x: 432, startPoint y: 253, endPoint x: 446, endPoint y: 225, distance: 30.9
click at [449, 228] on div "0 ° Undo Copy Duplicate Duplicate to new slide Delete" at bounding box center [201, 358] width 869 height 489
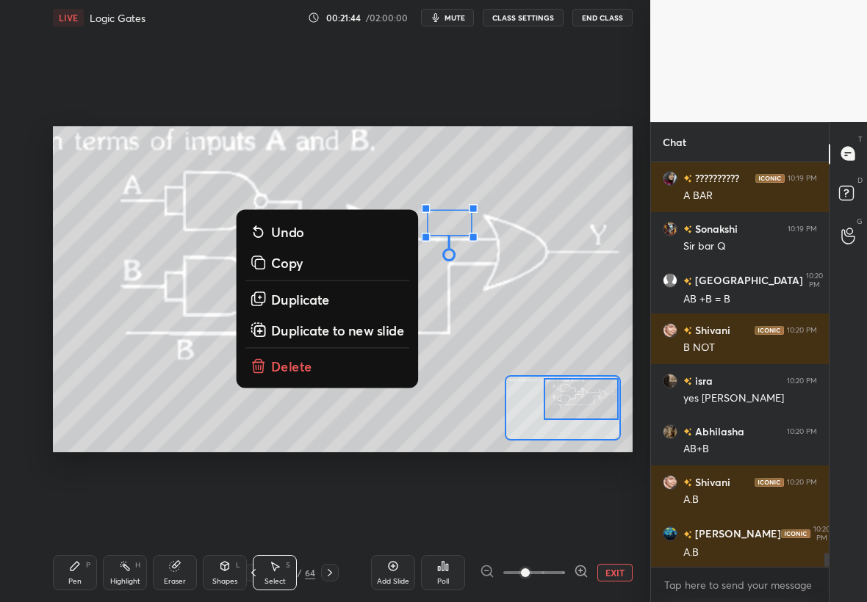
click at [65, 574] on div "Pen P" at bounding box center [75, 572] width 44 height 35
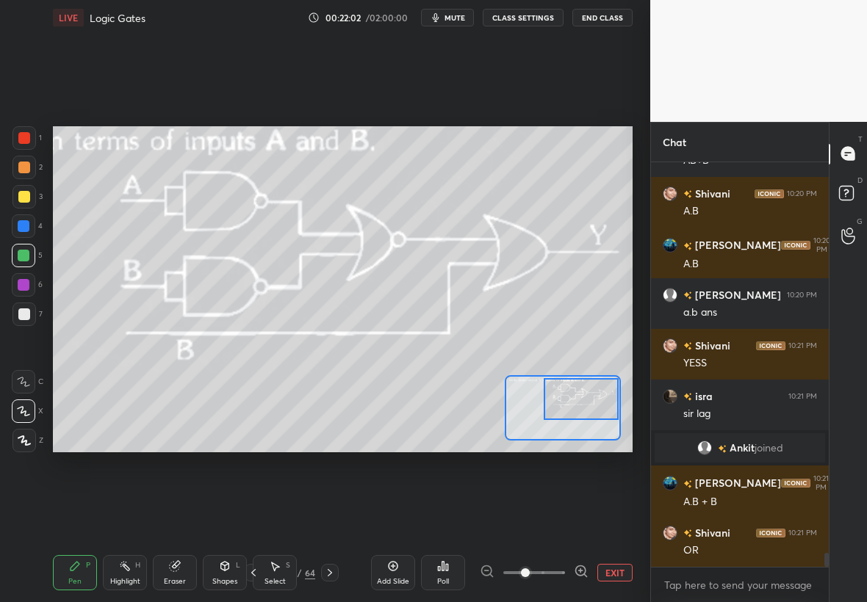
scroll to position [5, 5]
click at [623, 574] on button "EXIT" at bounding box center [614, 573] width 35 height 18
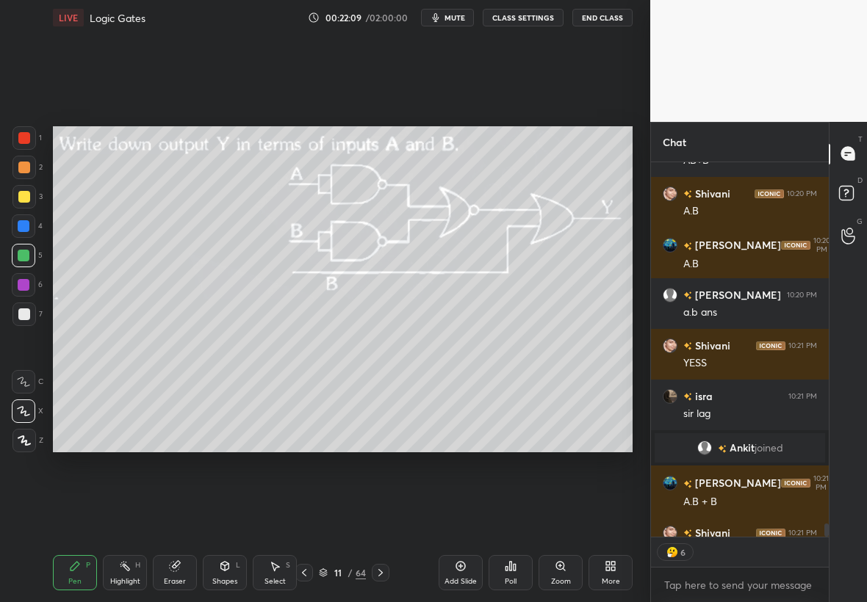
click at [27, 314] on div at bounding box center [23, 314] width 23 height 23
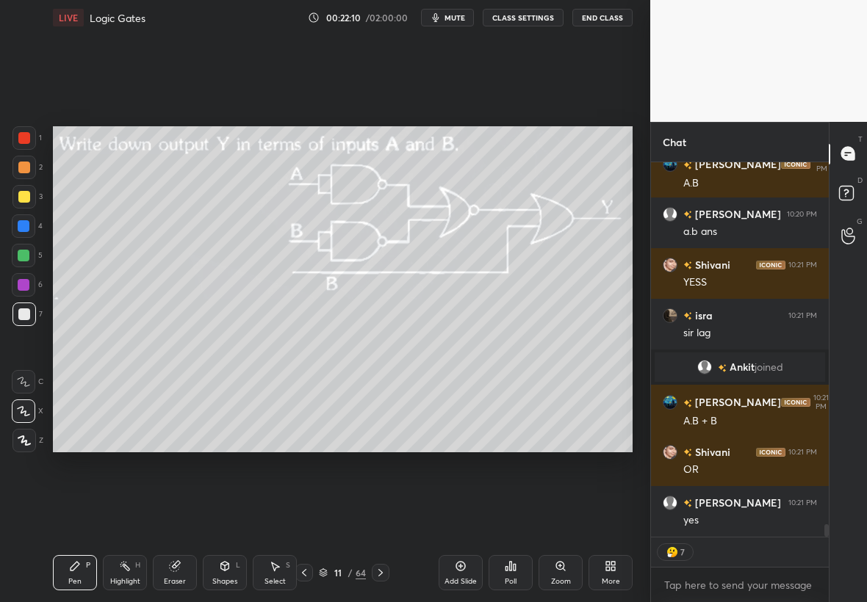
scroll to position [11238, 0]
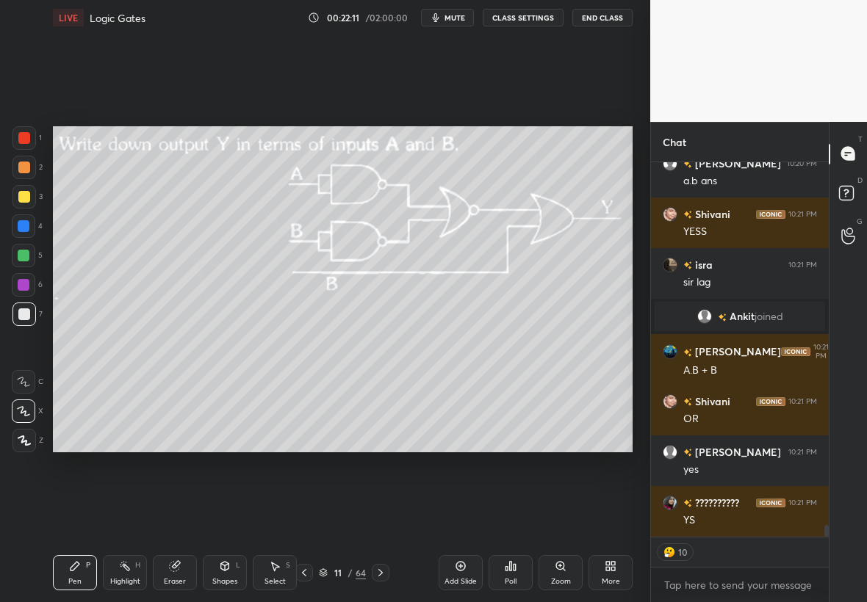
click at [26, 443] on div at bounding box center [23, 440] width 23 height 23
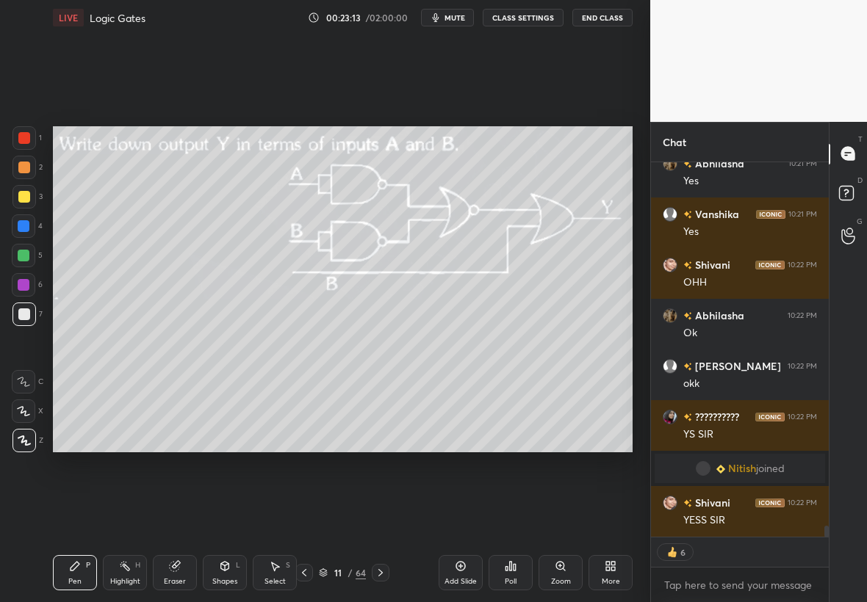
scroll to position [12157, 0]
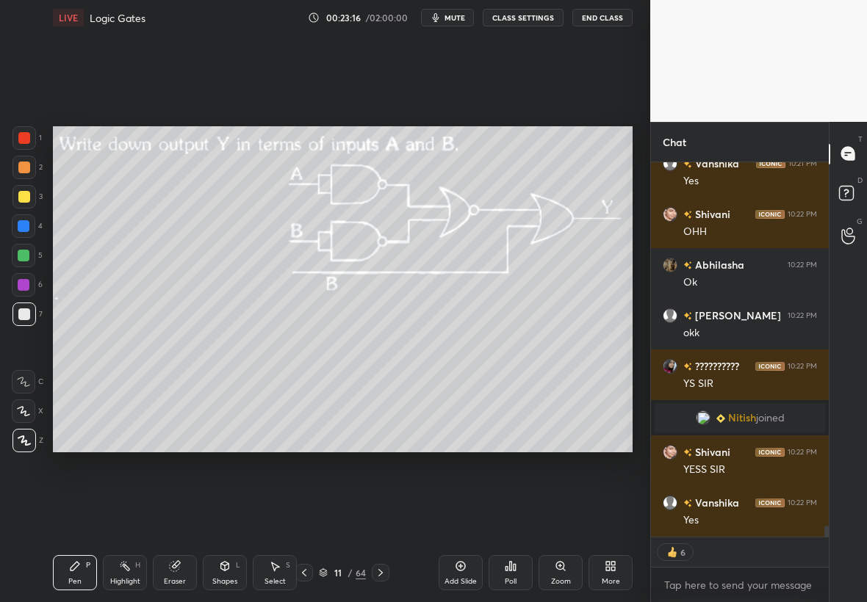
click at [378, 574] on icon at bounding box center [381, 573] width 12 height 12
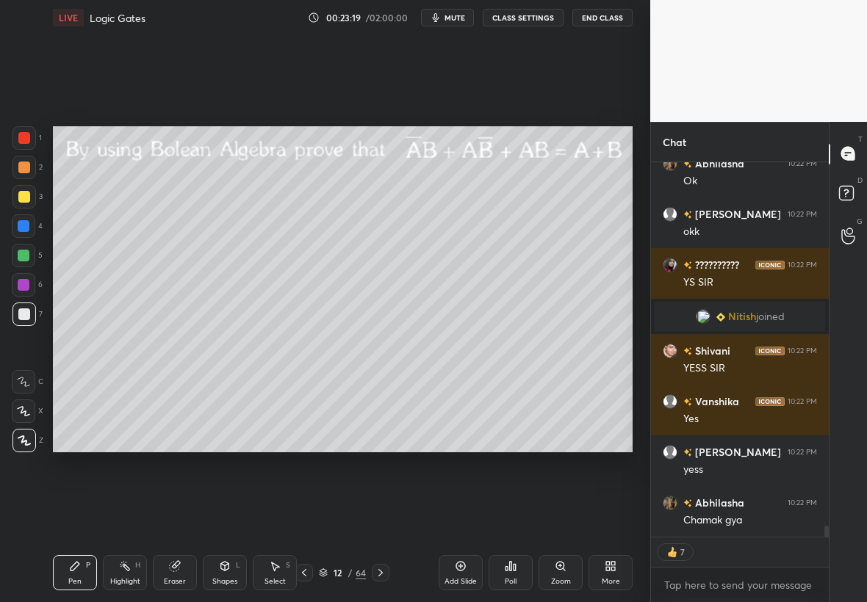
scroll to position [12309, 0]
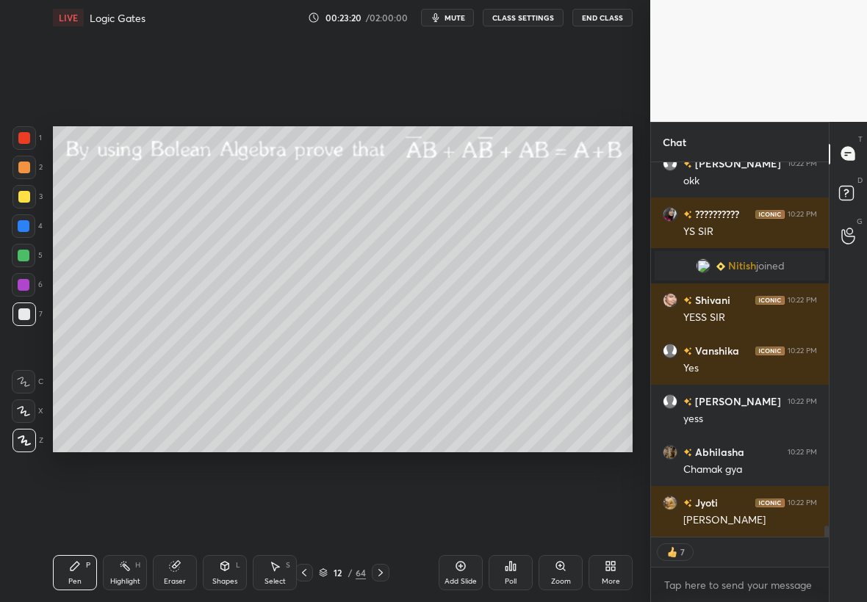
click at [23, 195] on div at bounding box center [24, 197] width 12 height 12
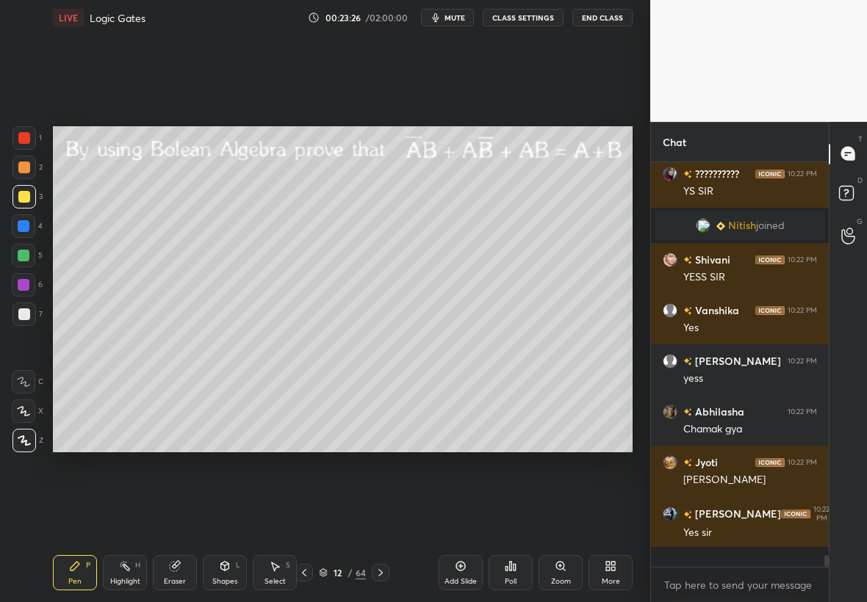
scroll to position [12329, 0]
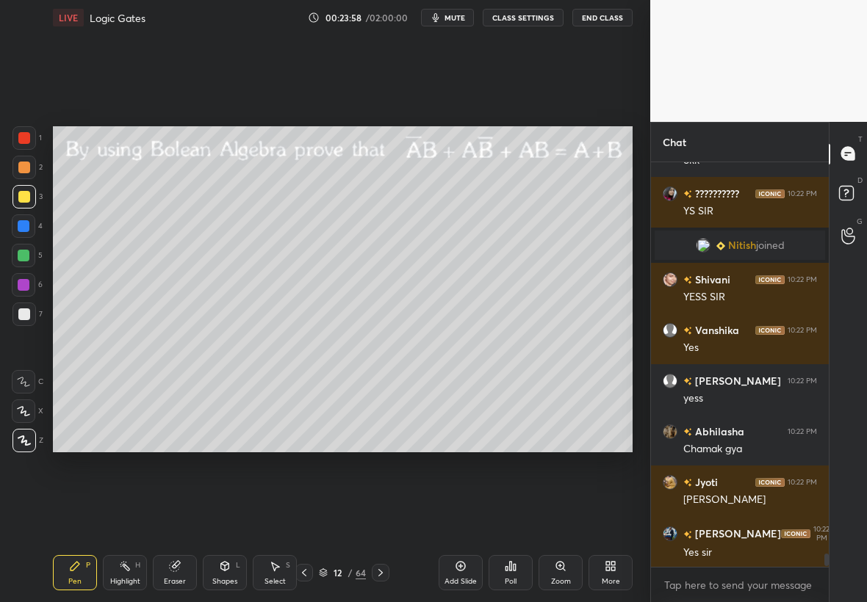
click at [129, 568] on icon at bounding box center [125, 566] width 12 height 12
click at [84, 560] on div "Pen P" at bounding box center [75, 572] width 44 height 35
click at [32, 256] on div at bounding box center [23, 255] width 23 height 23
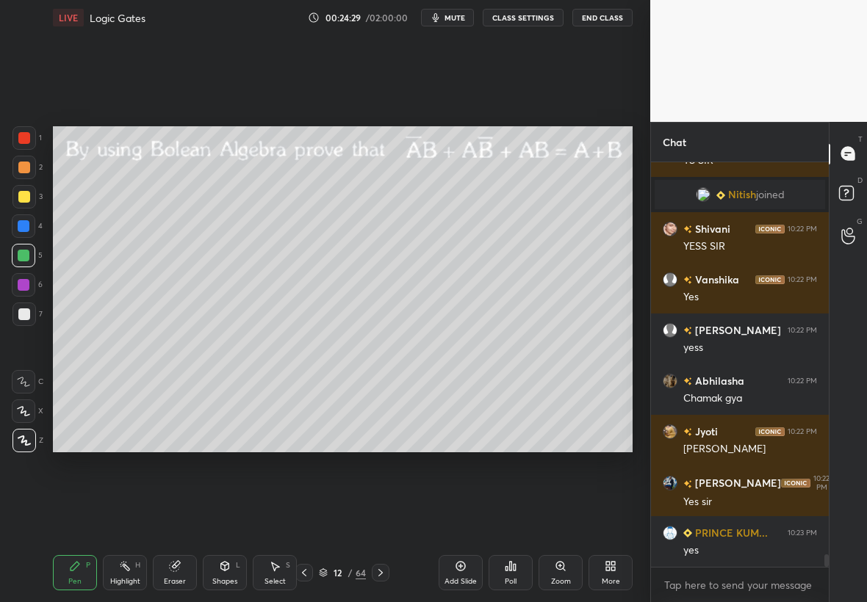
click at [308, 574] on icon at bounding box center [304, 573] width 12 height 12
click at [305, 575] on icon at bounding box center [304, 573] width 12 height 12
click at [305, 577] on icon at bounding box center [304, 573] width 12 height 12
click at [306, 576] on icon at bounding box center [304, 573] width 12 height 12
click at [307, 576] on icon at bounding box center [304, 573] width 12 height 12
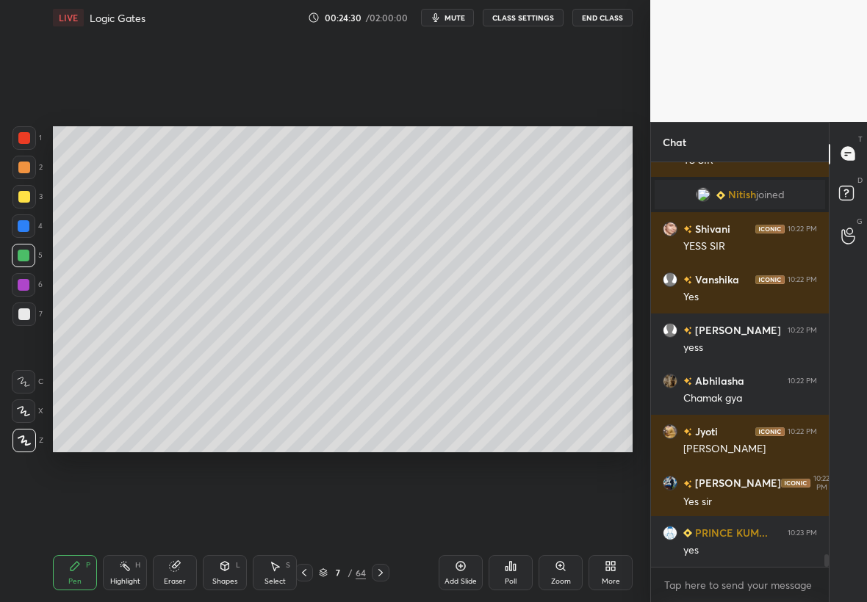
click at [307, 575] on icon at bounding box center [304, 573] width 12 height 12
click at [308, 576] on icon at bounding box center [304, 573] width 12 height 12
click at [380, 574] on icon at bounding box center [381, 573] width 12 height 12
click at [382, 574] on icon at bounding box center [381, 573] width 12 height 12
click at [382, 576] on icon at bounding box center [381, 573] width 12 height 12
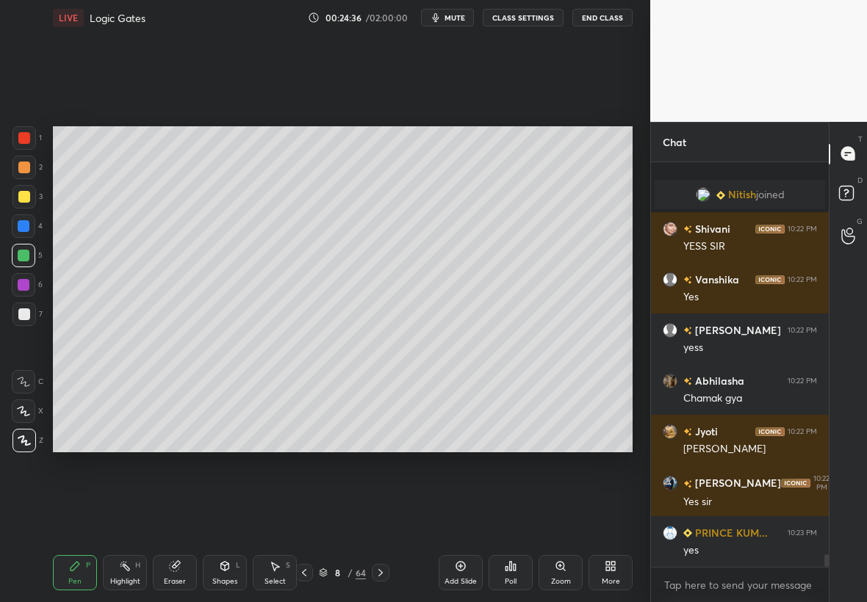
scroll to position [12431, 0]
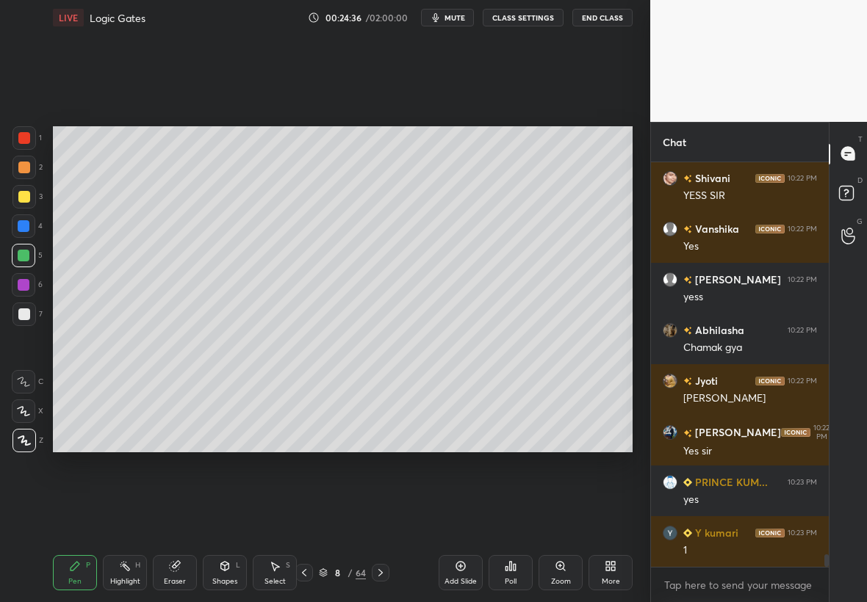
click at [383, 576] on icon at bounding box center [381, 573] width 12 height 12
click at [383, 574] on icon at bounding box center [381, 573] width 12 height 12
click at [384, 574] on icon at bounding box center [381, 573] width 12 height 12
click at [383, 575] on icon at bounding box center [381, 573] width 12 height 12
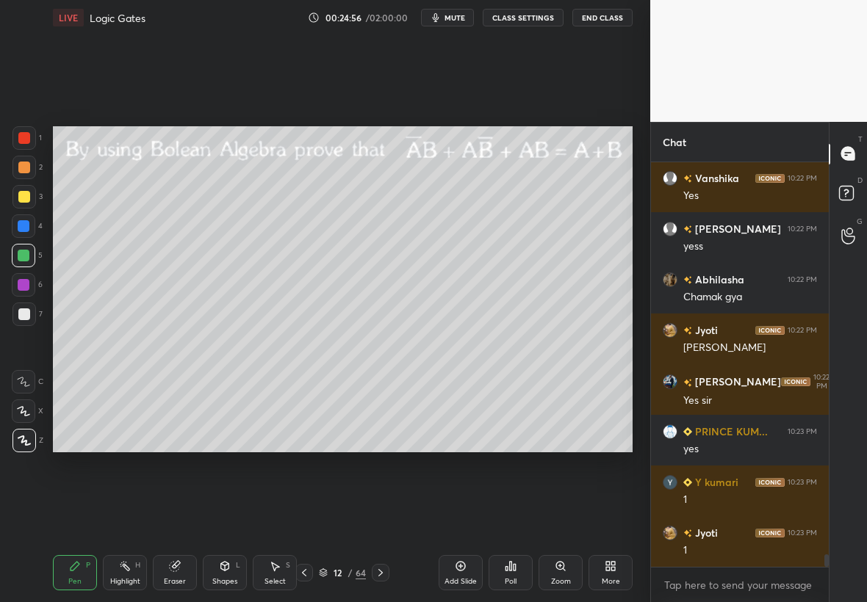
scroll to position [12517, 0]
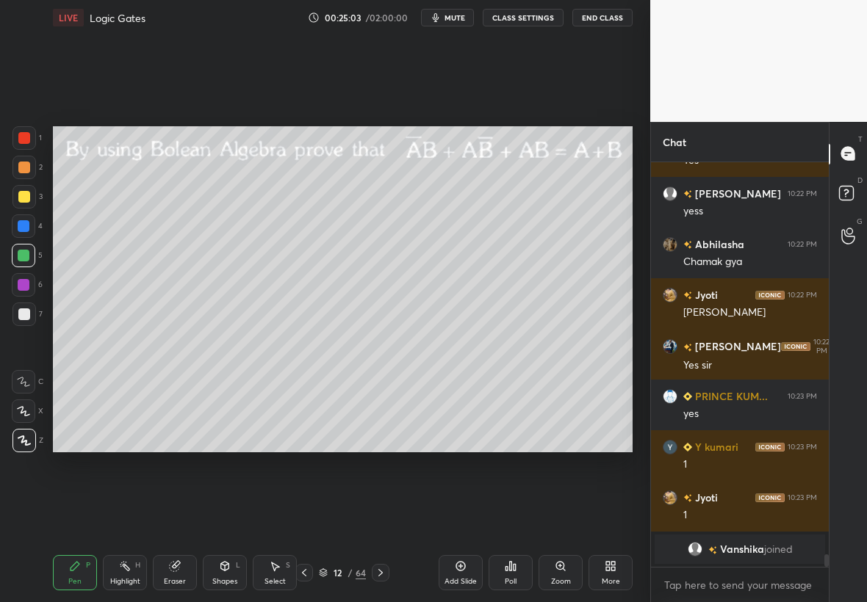
click at [21, 314] on div at bounding box center [24, 314] width 12 height 12
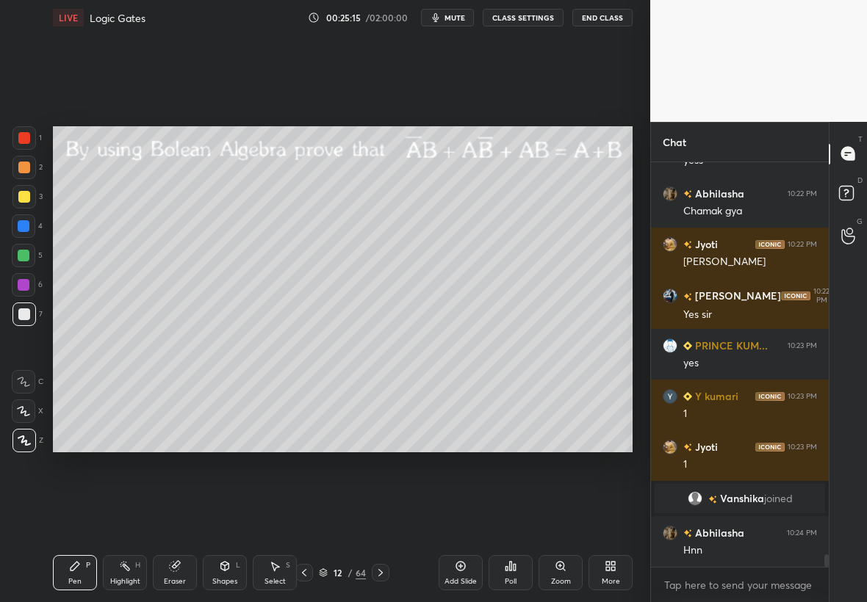
scroll to position [12414, 0]
click at [18, 289] on div at bounding box center [24, 285] width 12 height 12
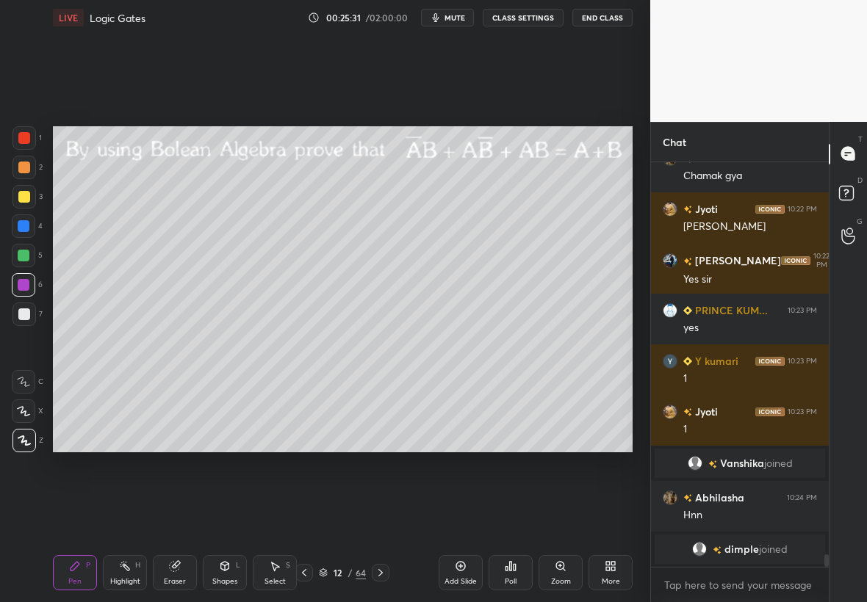
click at [129, 572] on div "Highlight H" at bounding box center [125, 572] width 44 height 35
click at [175, 573] on div "Eraser" at bounding box center [175, 572] width 44 height 35
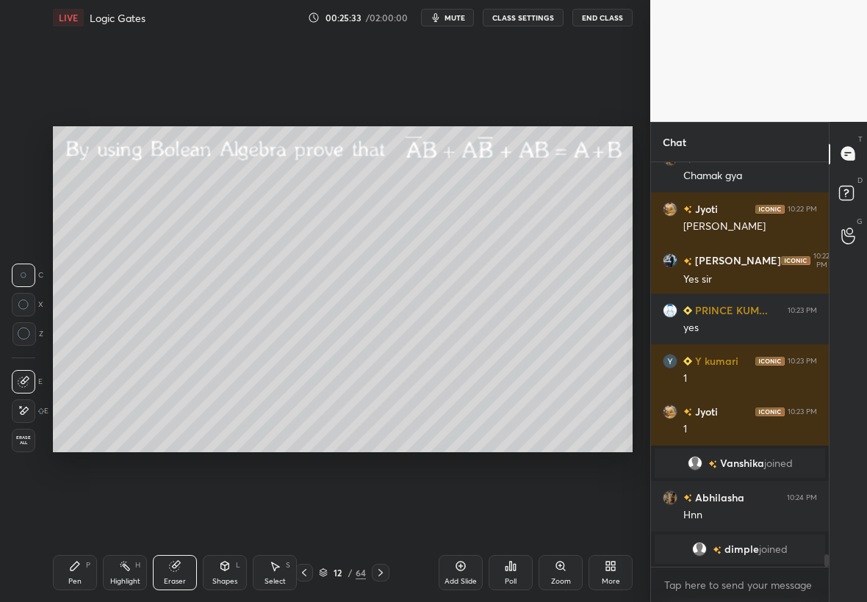
click at [86, 581] on div "Pen P" at bounding box center [75, 572] width 44 height 35
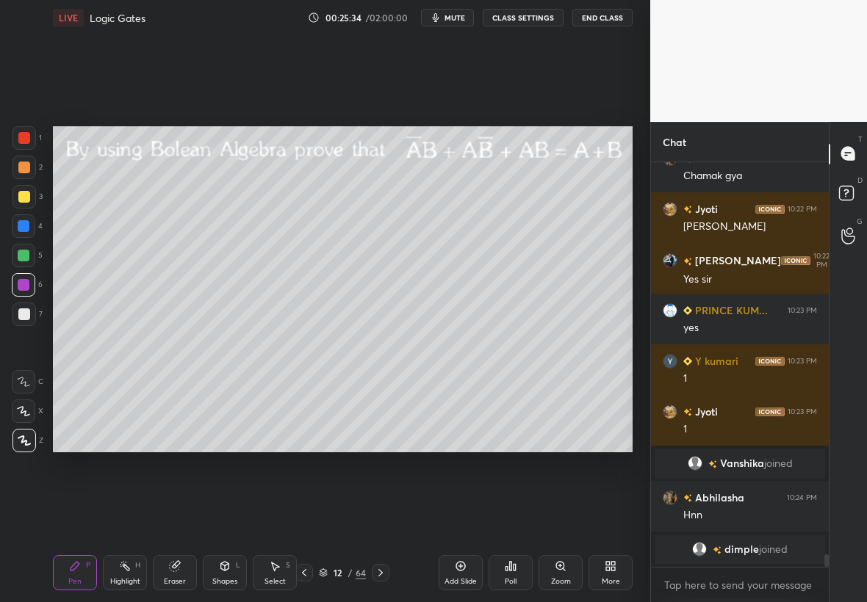
click at [23, 225] on div at bounding box center [24, 226] width 12 height 12
click at [181, 579] on div "Eraser" at bounding box center [175, 581] width 22 height 7
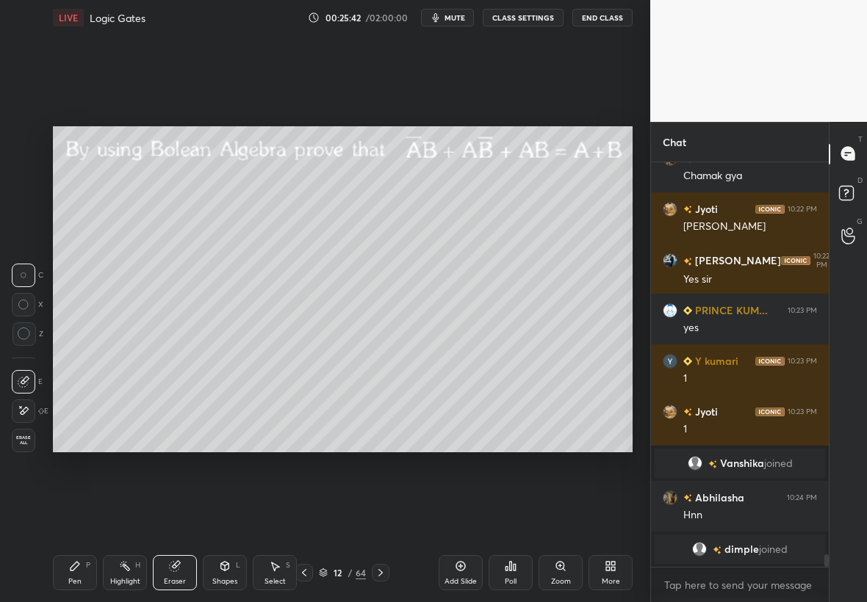
click at [120, 581] on div "Highlight" at bounding box center [125, 581] width 30 height 7
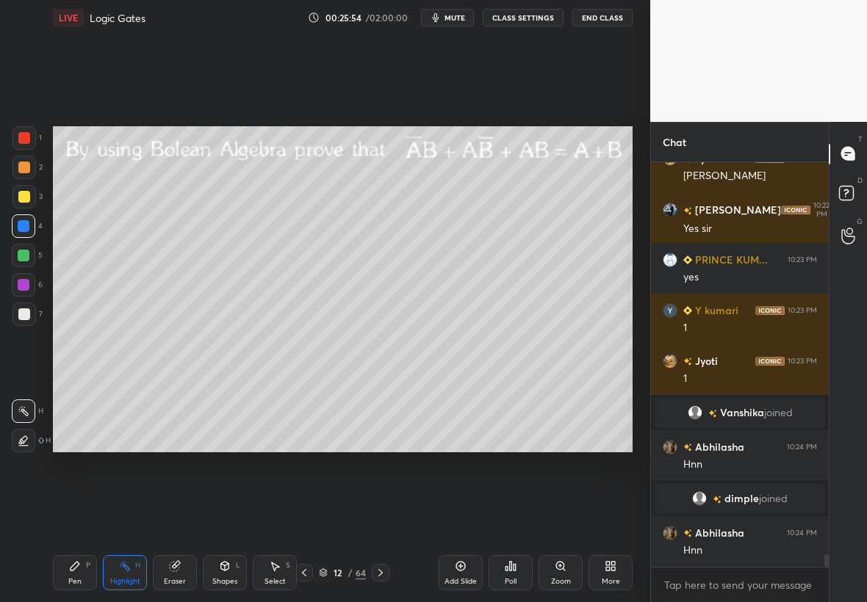
scroll to position [12523, 0]
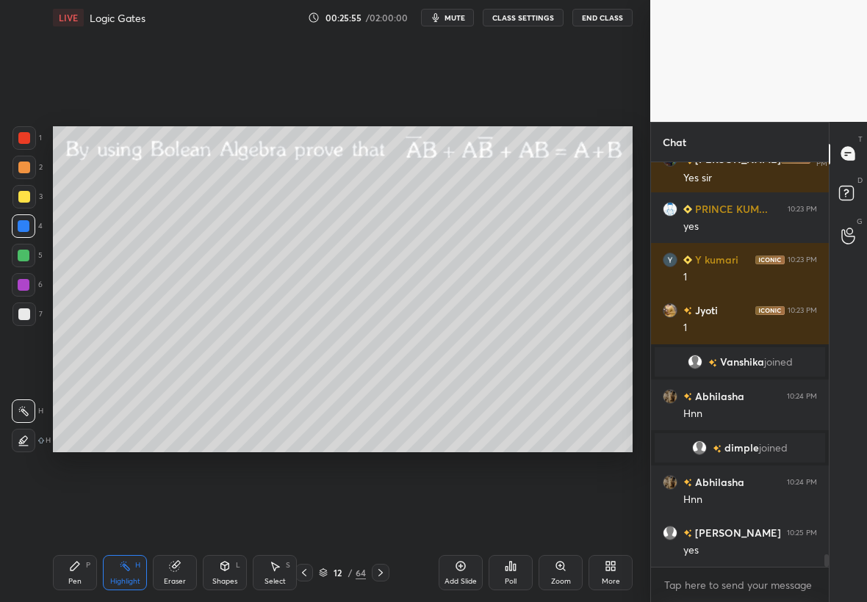
click at [30, 319] on div at bounding box center [23, 314] width 23 height 23
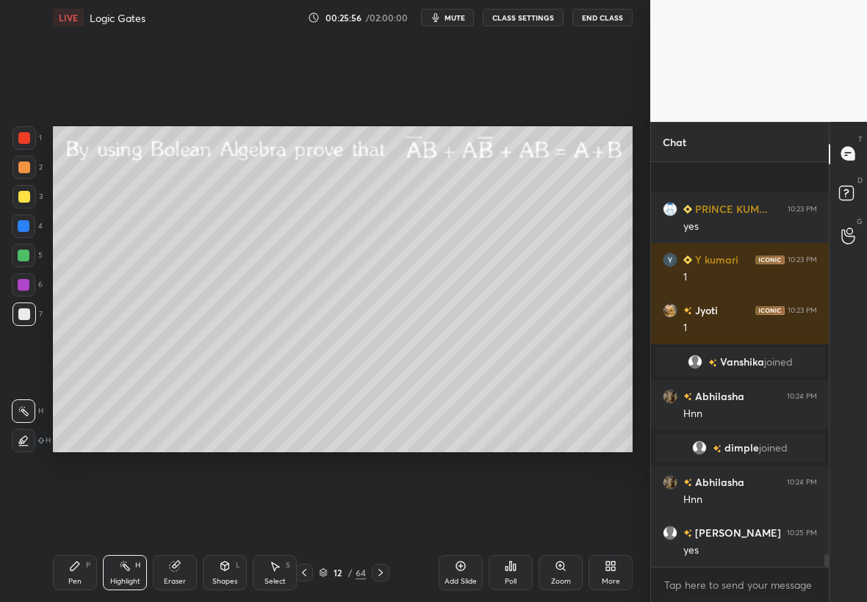
scroll to position [12624, 0]
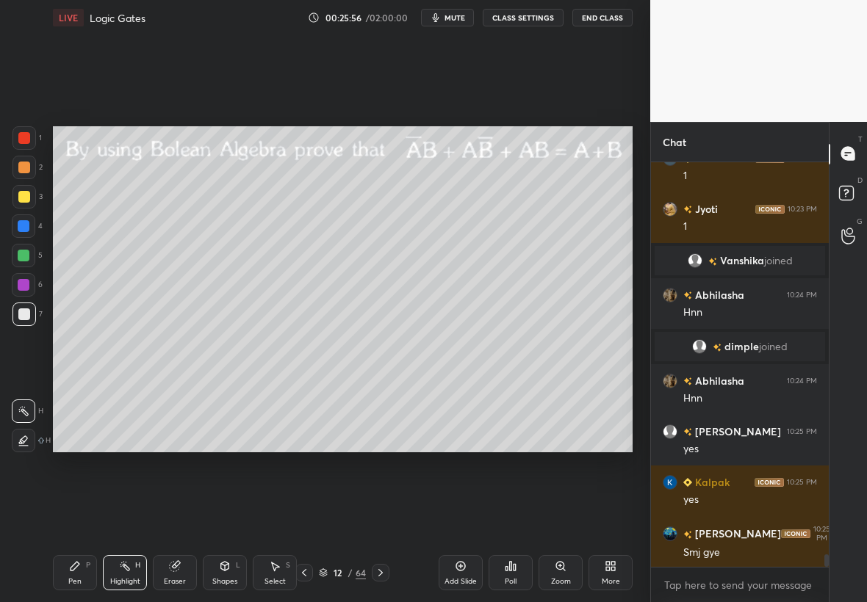
click at [72, 575] on div "Pen P" at bounding box center [75, 572] width 44 height 35
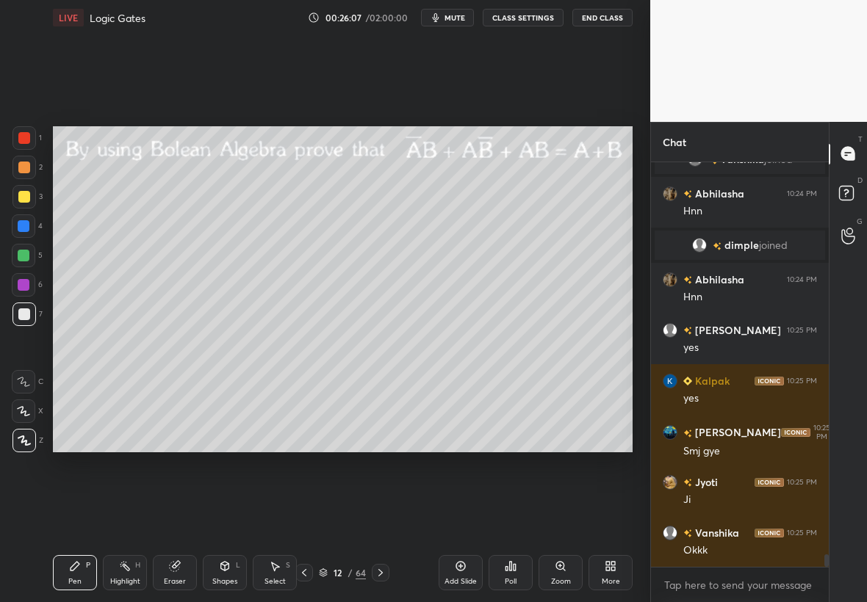
scroll to position [12790, 0]
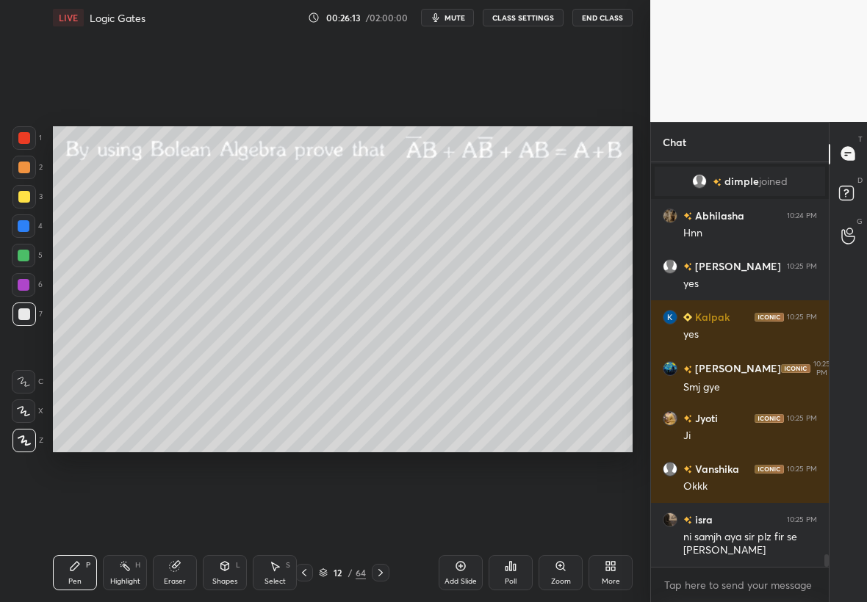
click at [237, 576] on div "Shapes L" at bounding box center [225, 572] width 44 height 35
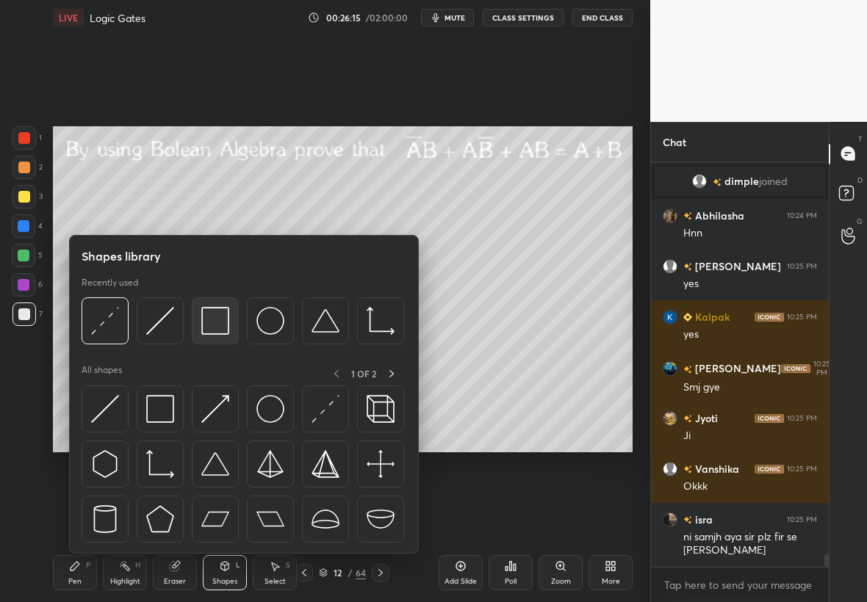
drag, startPoint x: 223, startPoint y: 327, endPoint x: 217, endPoint y: 318, distance: 10.6
click at [220, 328] on img at bounding box center [215, 321] width 28 height 28
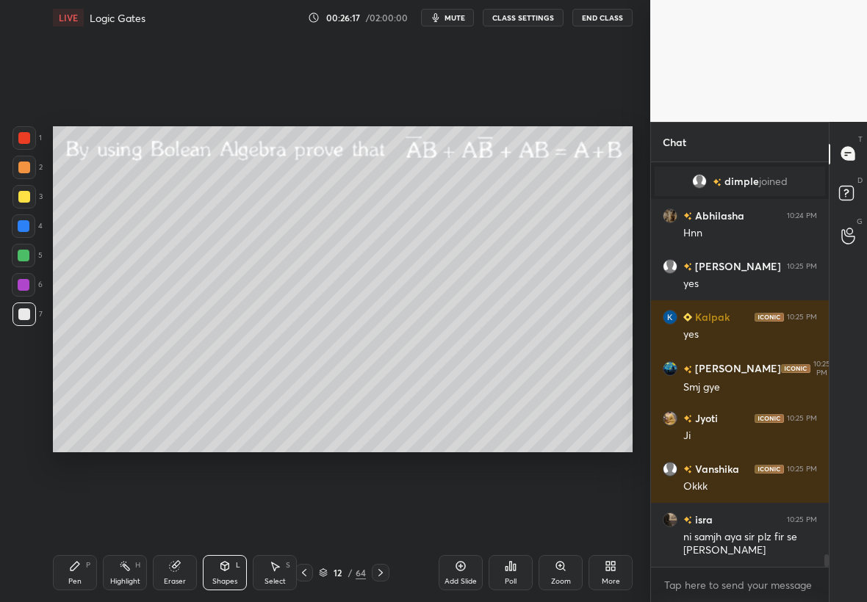
scroll to position [12840, 0]
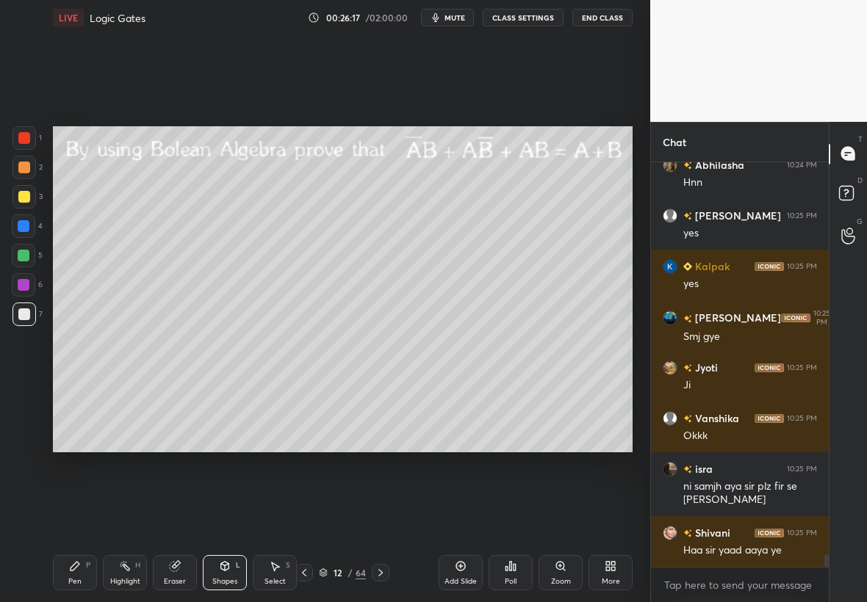
click at [29, 289] on div at bounding box center [23, 284] width 23 height 23
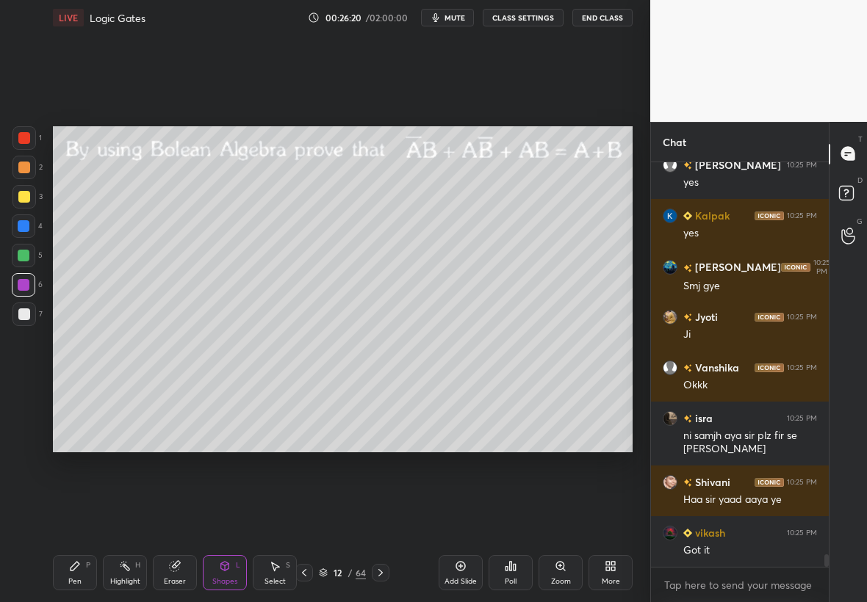
click at [87, 578] on div "Pen P" at bounding box center [75, 572] width 44 height 35
click at [15, 314] on div at bounding box center [23, 314] width 23 height 23
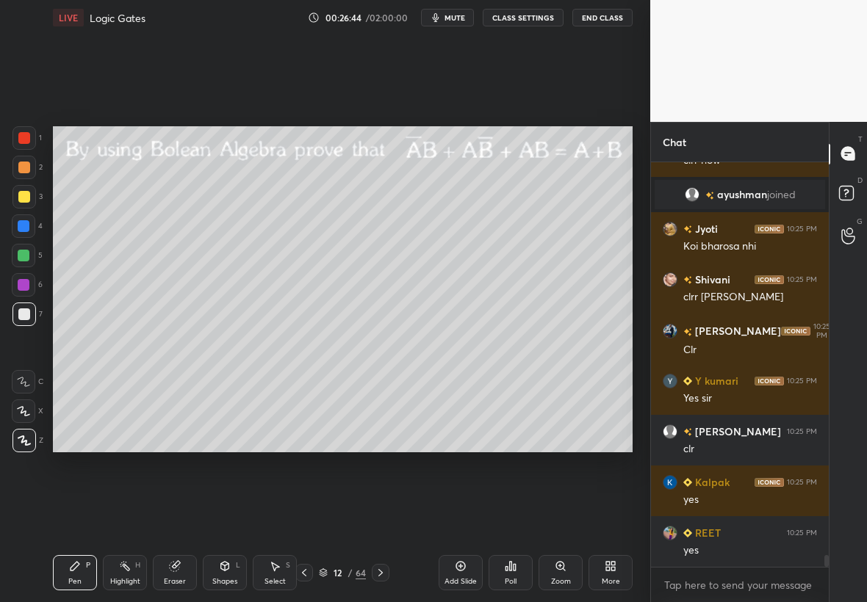
scroll to position [13294, 0]
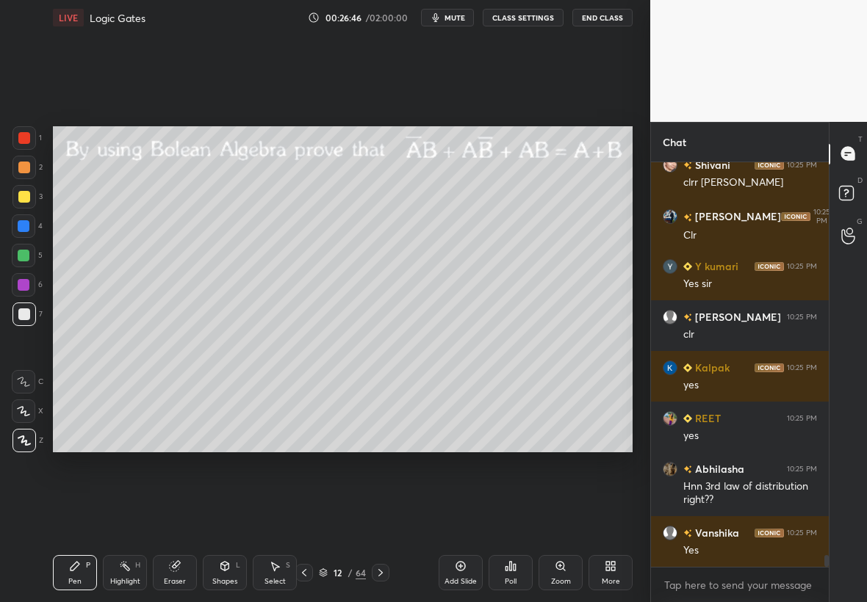
click at [139, 571] on div "Highlight H" at bounding box center [125, 572] width 44 height 35
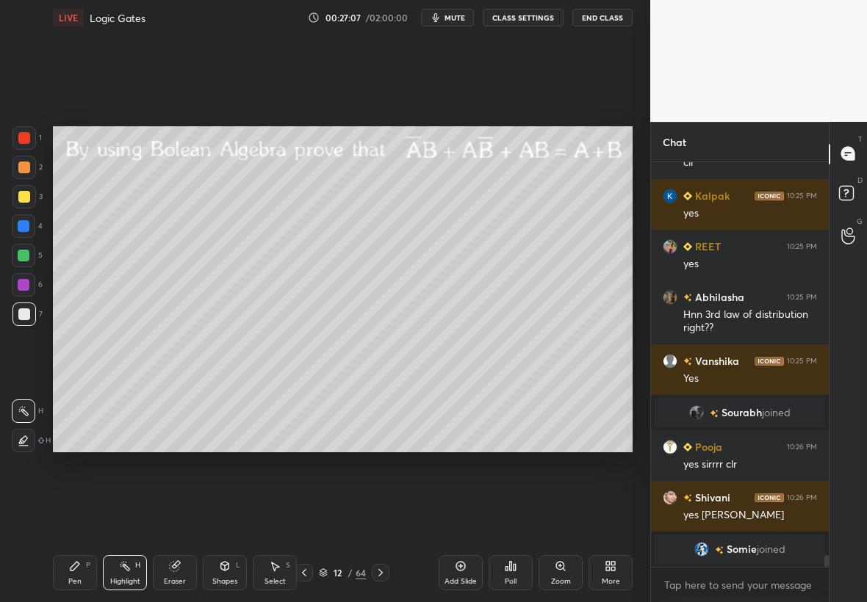
scroll to position [13380, 0]
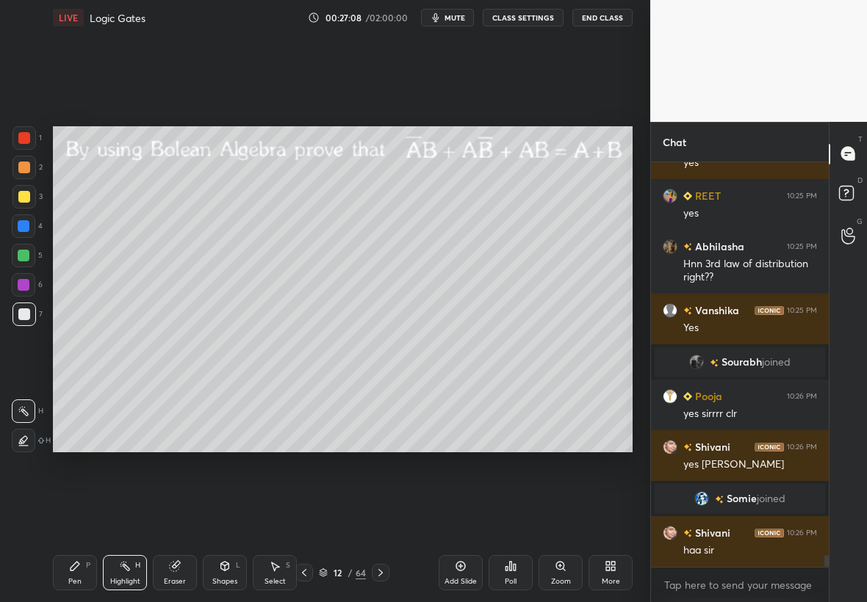
click at [25, 278] on div at bounding box center [23, 284] width 23 height 23
click at [80, 565] on icon at bounding box center [75, 566] width 12 height 12
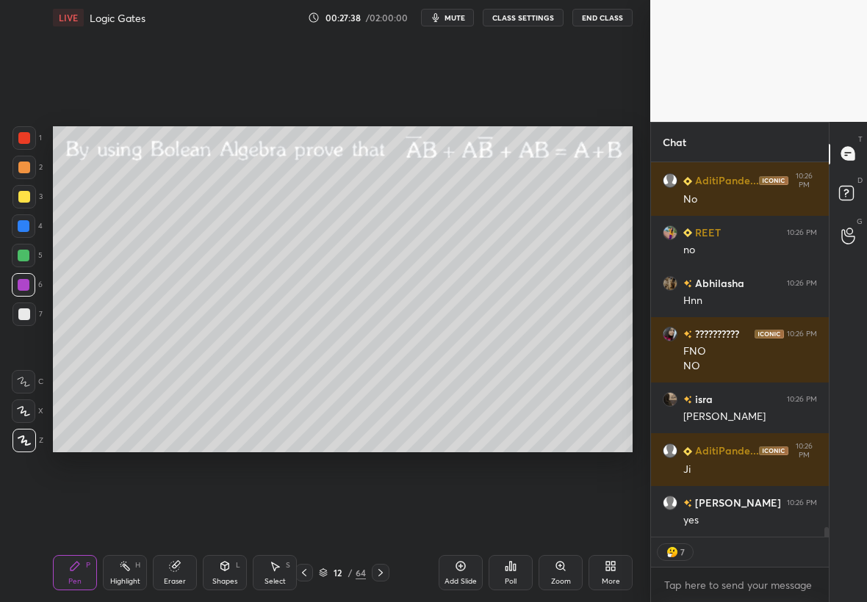
scroll to position [14068, 0]
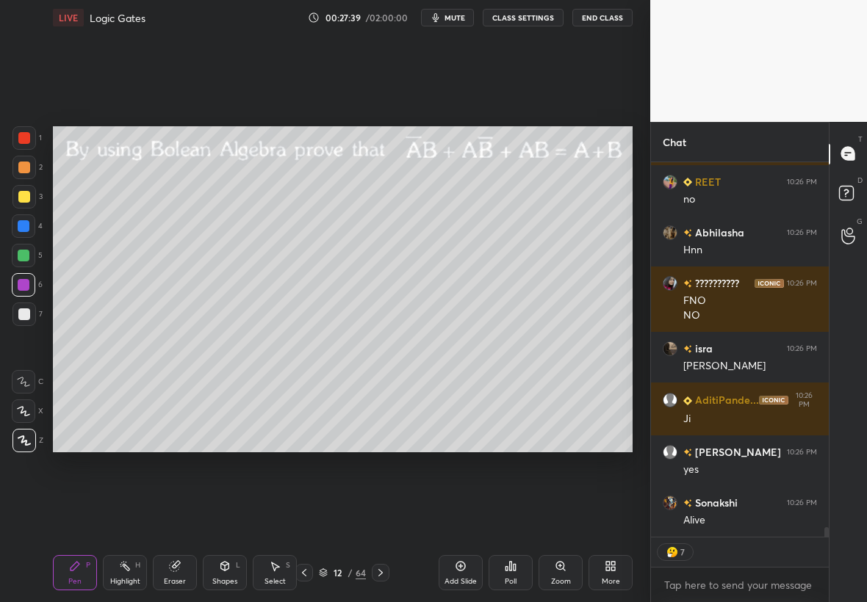
click at [383, 570] on icon at bounding box center [381, 573] width 12 height 12
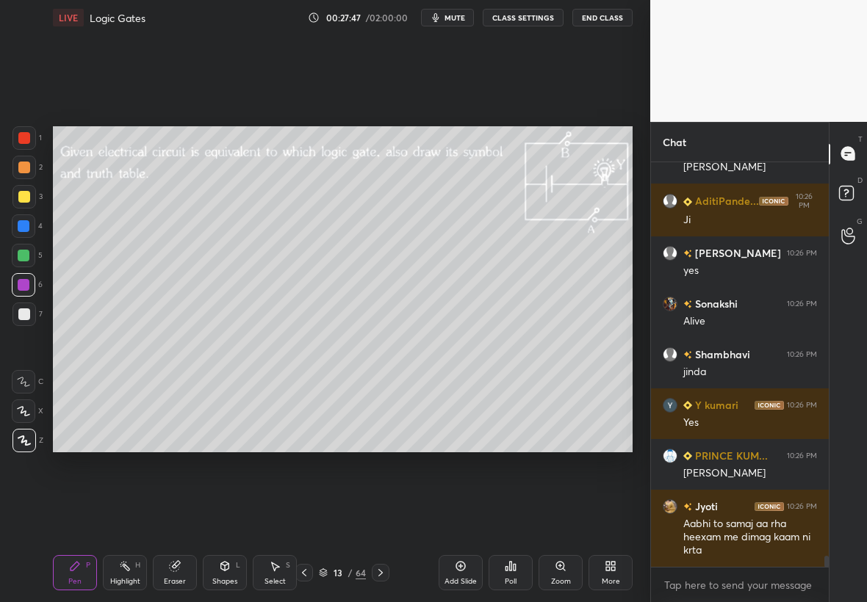
scroll to position [14318, 0]
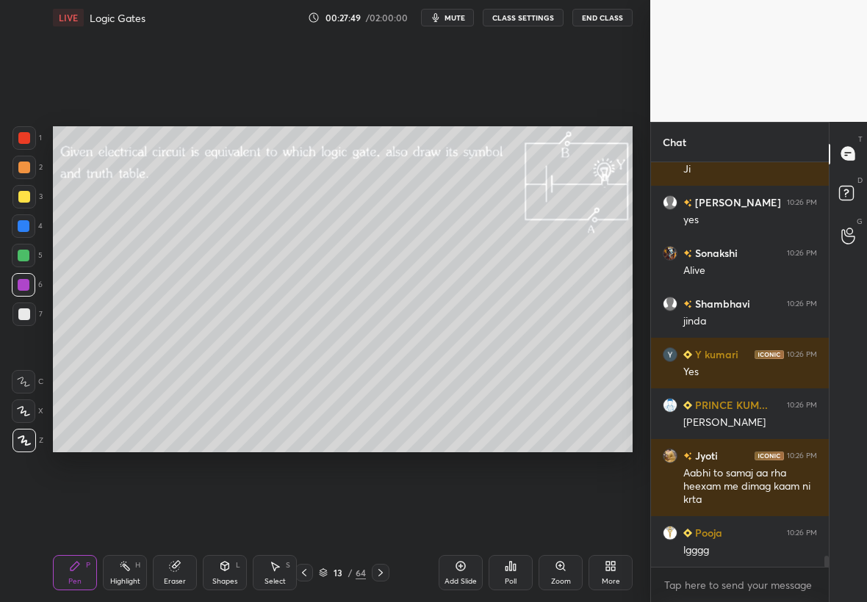
click at [26, 197] on div at bounding box center [24, 197] width 12 height 12
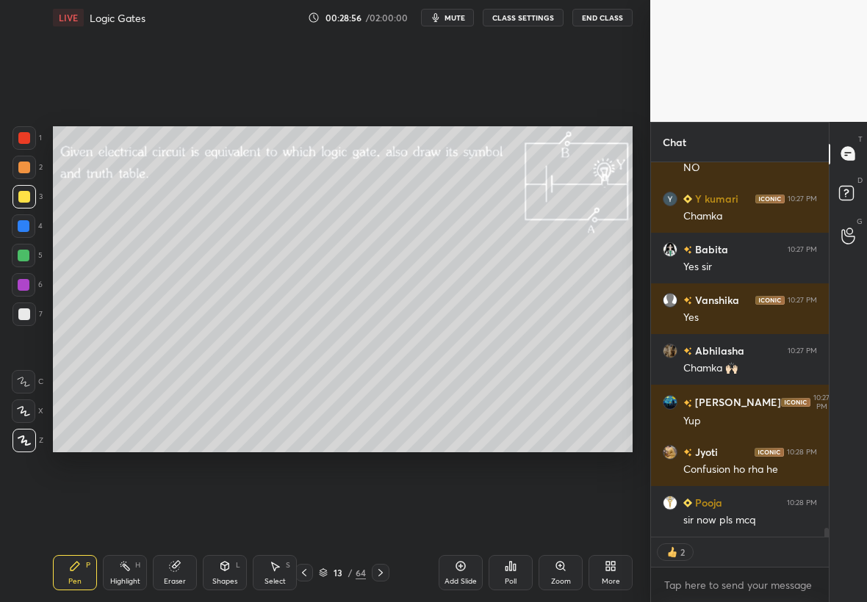
scroll to position [15152, 0]
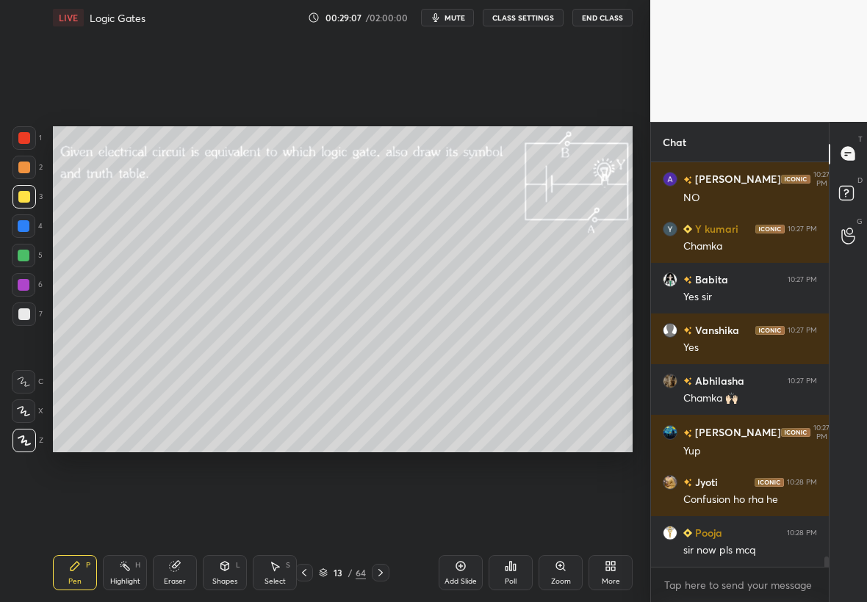
click at [131, 573] on div "Highlight H" at bounding box center [125, 572] width 44 height 35
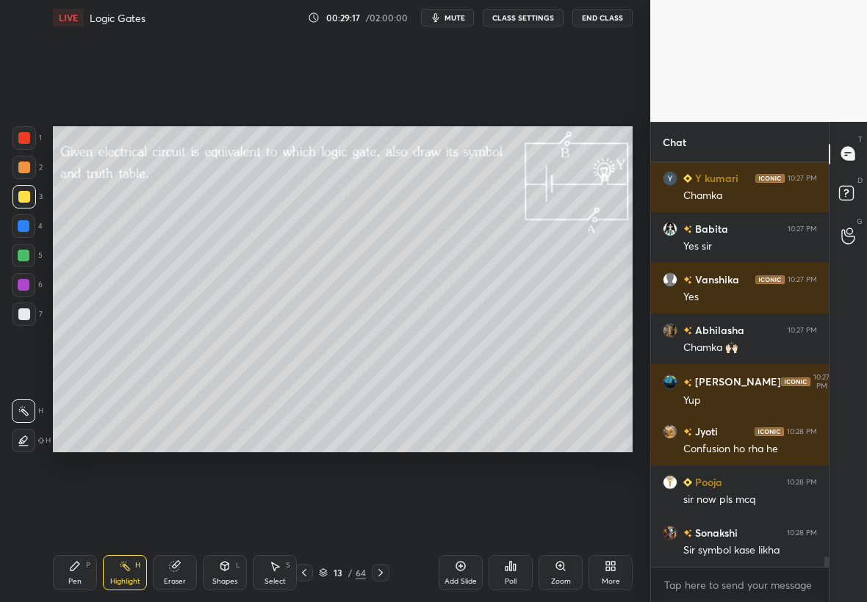
scroll to position [15278, 0]
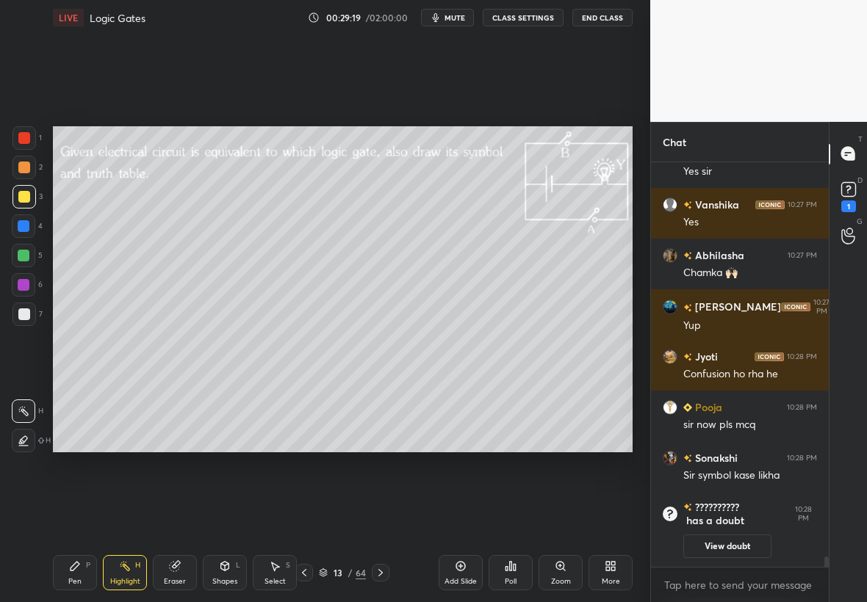
click at [26, 309] on div at bounding box center [23, 314] width 23 height 23
click at [74, 568] on div "Pen P" at bounding box center [75, 572] width 44 height 35
click at [855, 192] on rect at bounding box center [848, 189] width 14 height 14
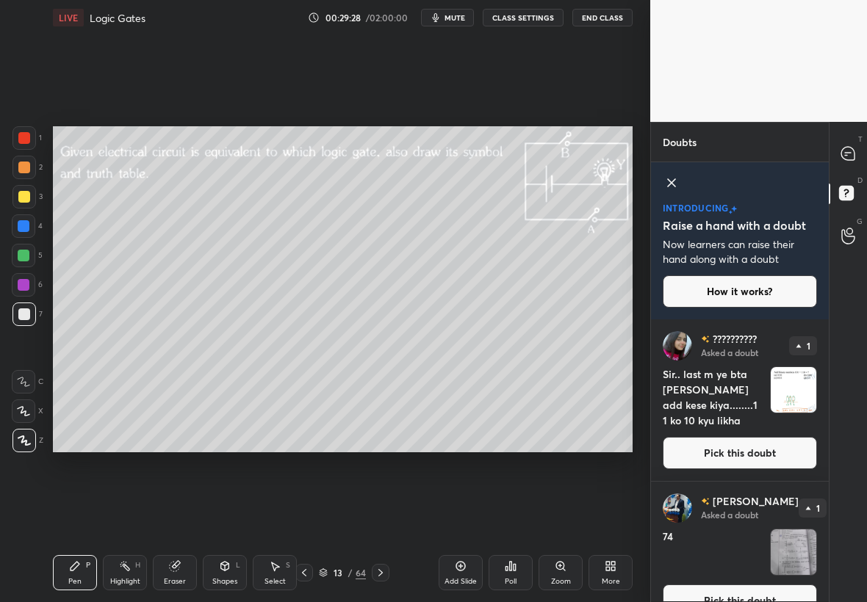
click at [800, 392] on img "grid" at bounding box center [793, 390] width 46 height 46
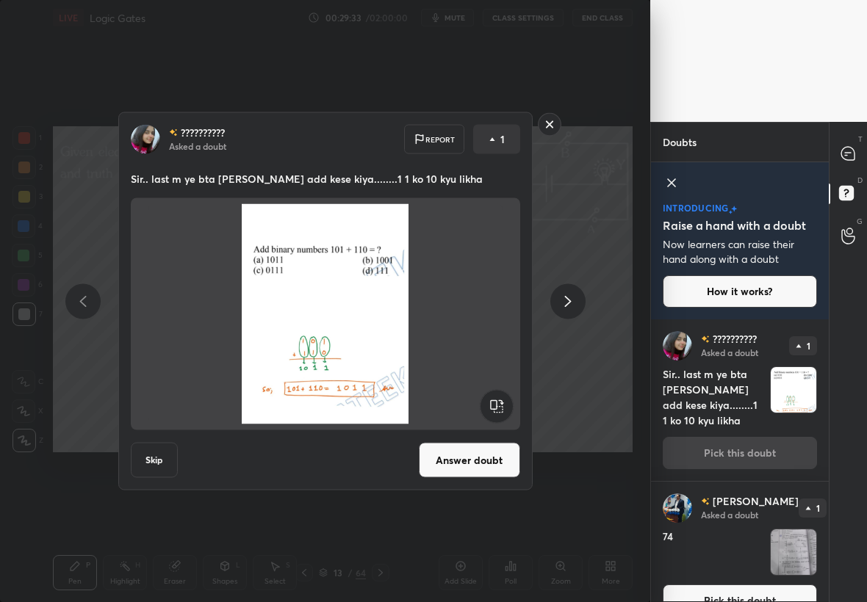
click at [549, 125] on rect at bounding box center [549, 124] width 23 height 23
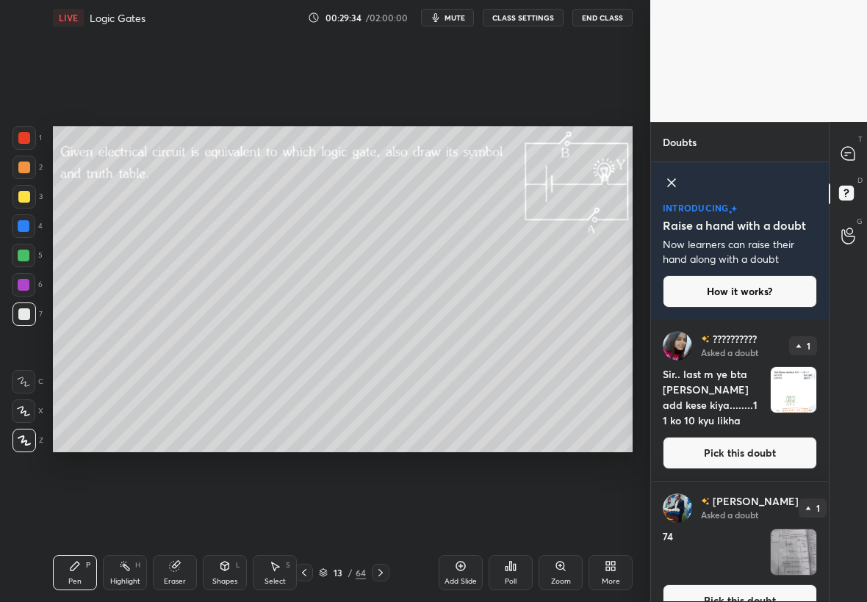
click at [855, 156] on div at bounding box center [847, 154] width 29 height 26
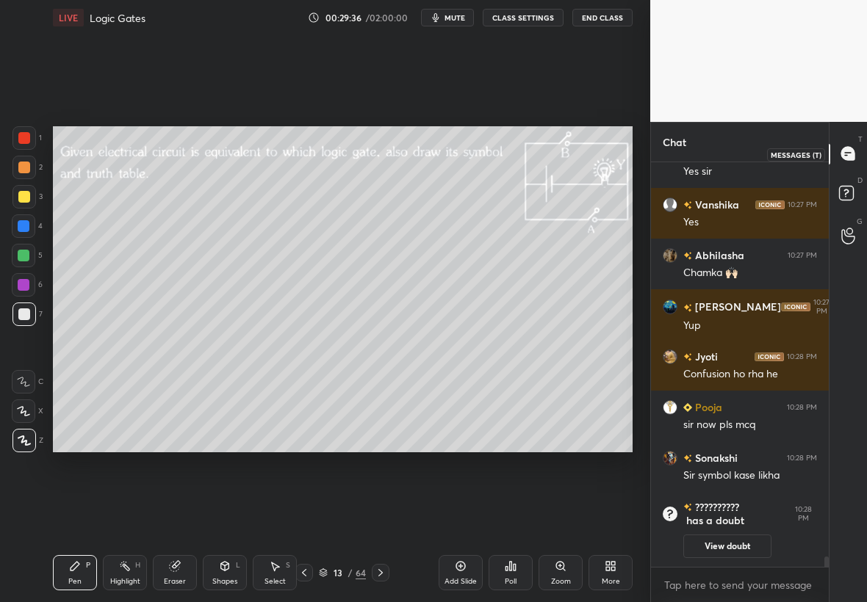
scroll to position [15361, 0]
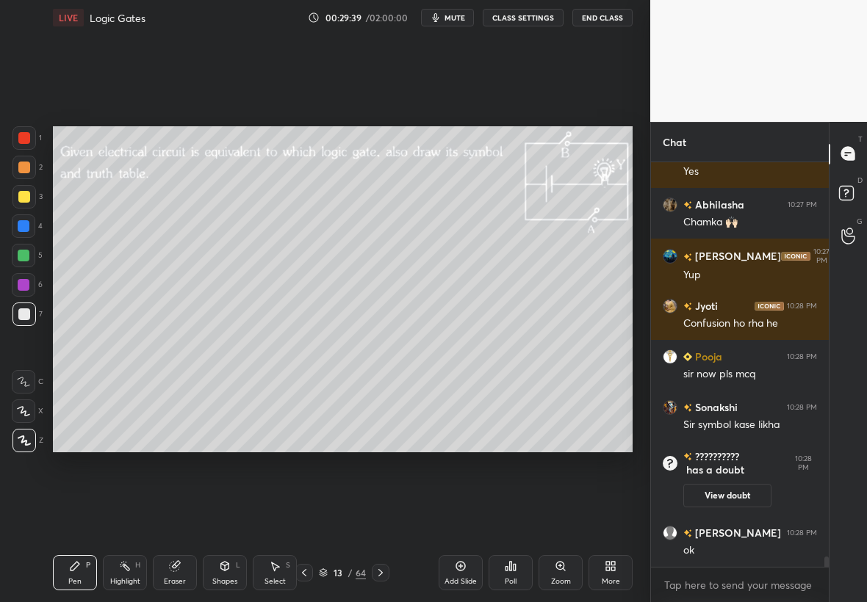
click at [381, 571] on icon at bounding box center [381, 573] width 12 height 12
click at [566, 574] on div "Zoom" at bounding box center [560, 572] width 44 height 35
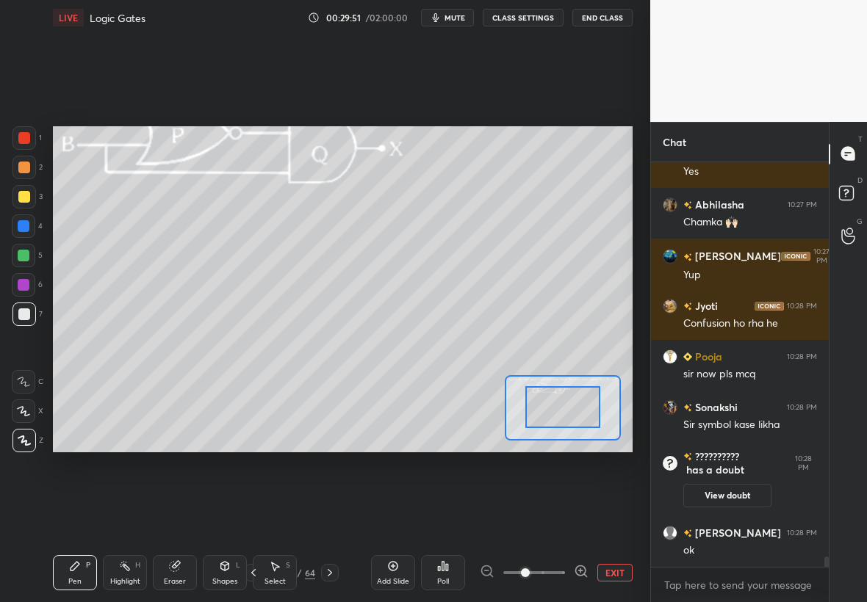
drag, startPoint x: 560, startPoint y: 413, endPoint x: 550, endPoint y: 407, distance: 11.2
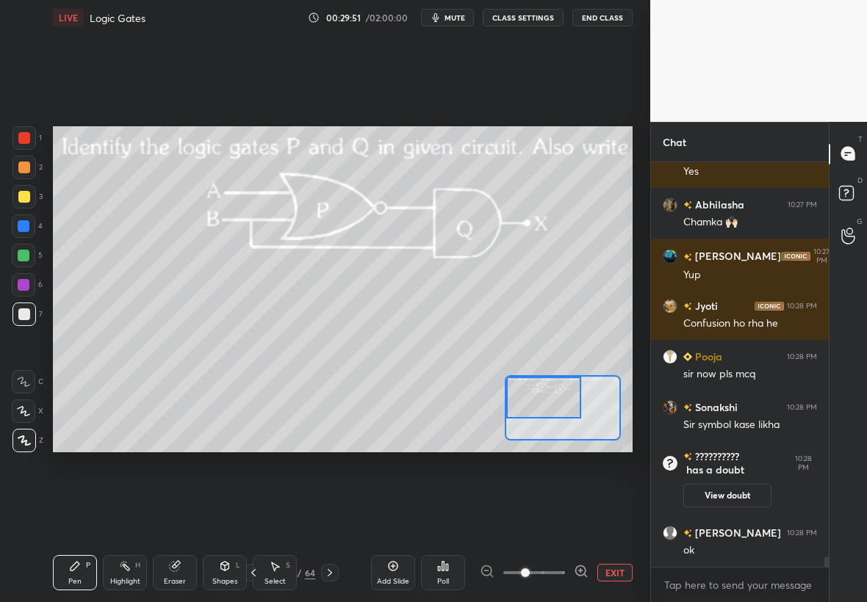
scroll to position [15411, 0]
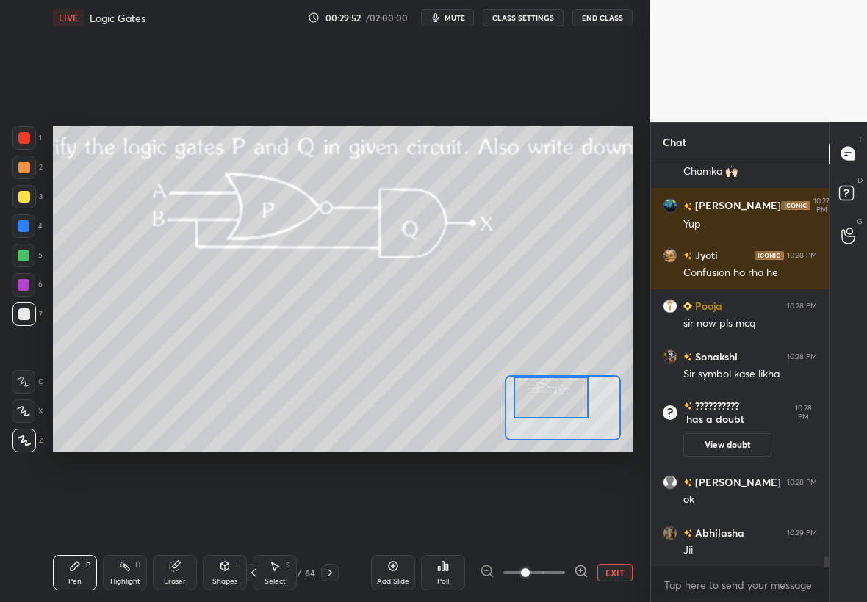
drag, startPoint x: 551, startPoint y: 410, endPoint x: 547, endPoint y: 393, distance: 18.0
click at [549, 393] on div at bounding box center [551, 398] width 76 height 42
click at [30, 195] on div at bounding box center [23, 196] width 23 height 23
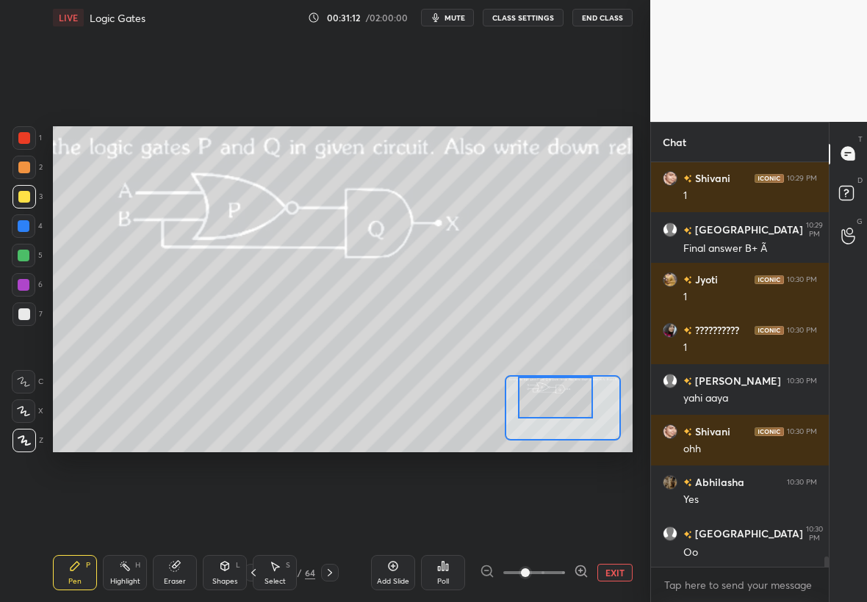
scroll to position [15828, 0]
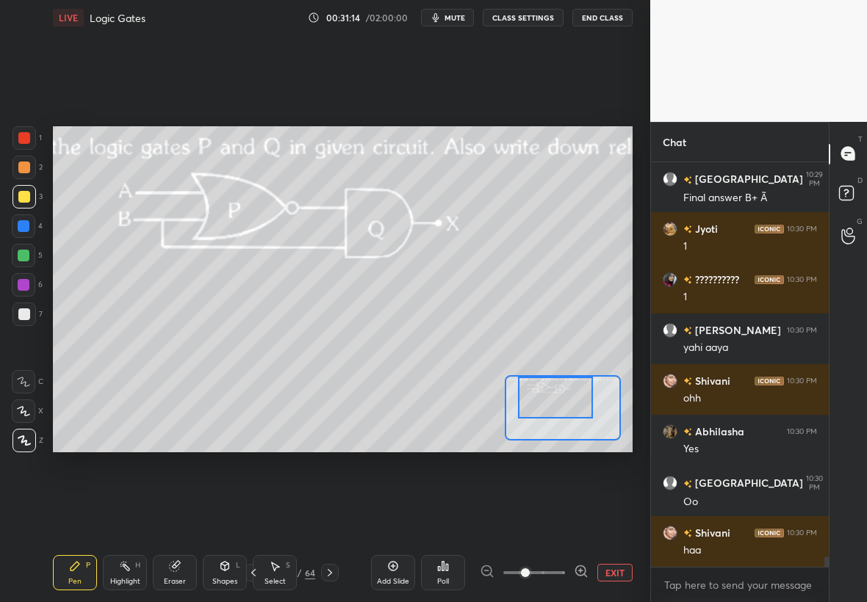
click at [613, 568] on button "EXIT" at bounding box center [614, 573] width 35 height 18
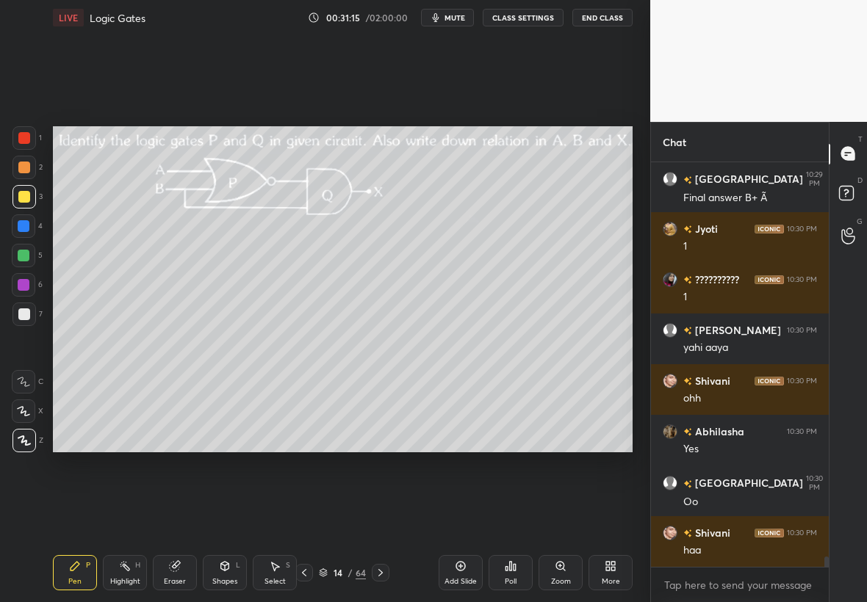
click at [305, 571] on icon at bounding box center [304, 573] width 12 height 12
click at [303, 573] on icon at bounding box center [304, 573] width 12 height 12
click at [305, 574] on icon at bounding box center [304, 573] width 12 height 12
click at [304, 574] on icon at bounding box center [304, 573] width 12 height 12
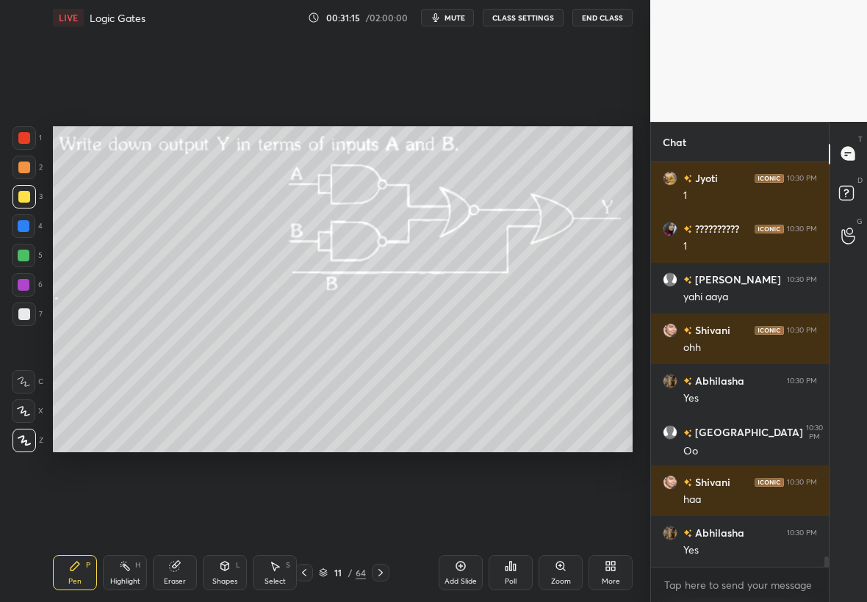
click at [305, 574] on icon at bounding box center [304, 573] width 12 height 12
click at [306, 574] on icon at bounding box center [304, 573] width 12 height 12
click at [306, 573] on icon at bounding box center [304, 573] width 12 height 12
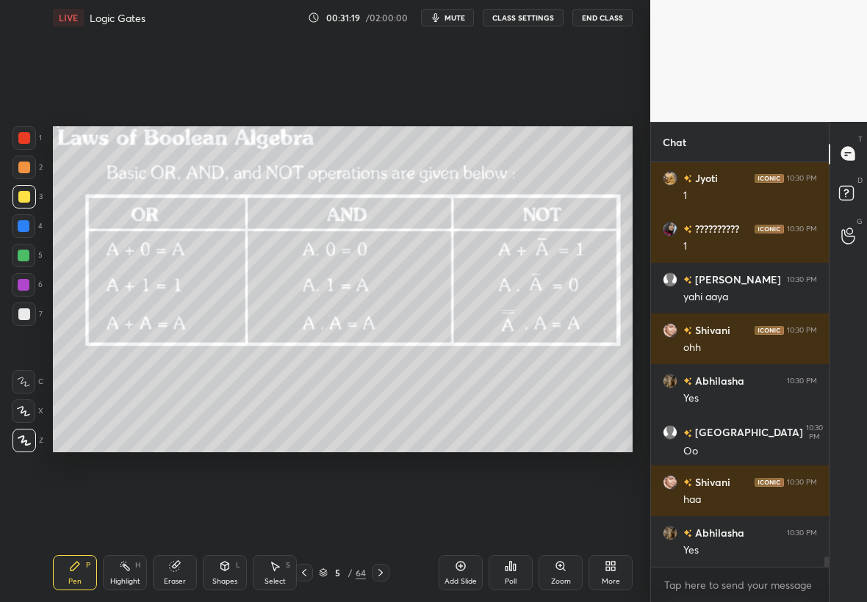
click at [179, 571] on div "Eraser" at bounding box center [175, 572] width 44 height 35
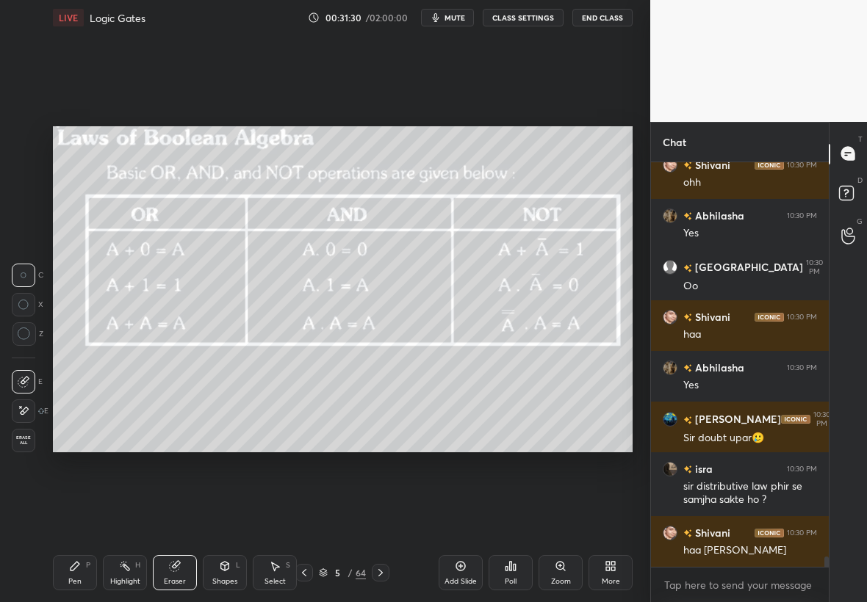
scroll to position [16095, 0]
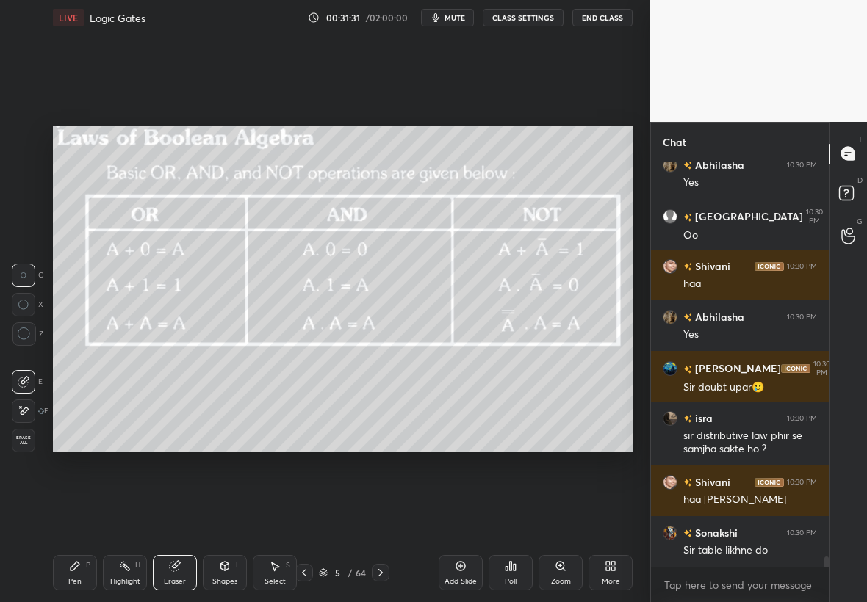
click at [382, 575] on icon at bounding box center [381, 573] width 12 height 12
click at [382, 574] on icon at bounding box center [381, 573] width 12 height 12
click at [383, 572] on icon at bounding box center [381, 573] width 12 height 12
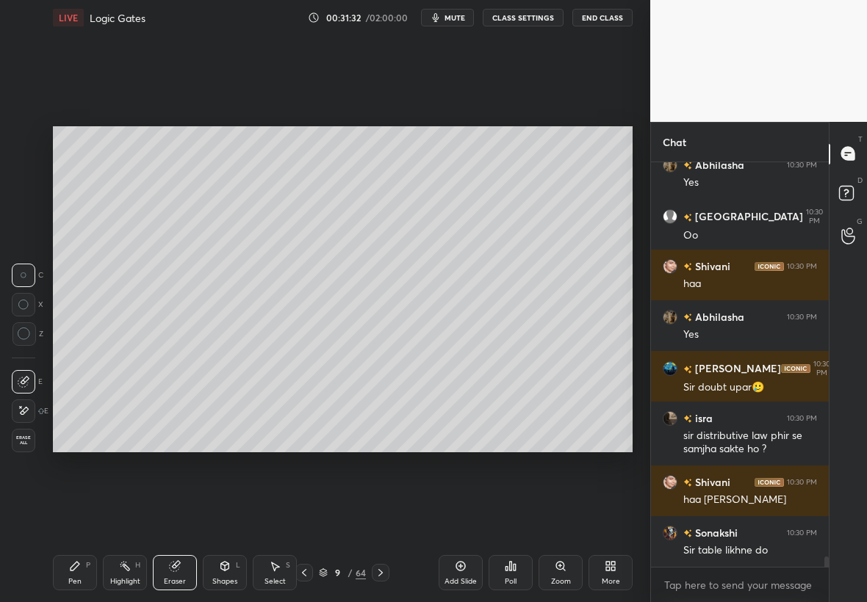
click at [384, 574] on icon at bounding box center [381, 573] width 12 height 12
click at [385, 574] on icon at bounding box center [381, 573] width 12 height 12
click at [383, 574] on icon at bounding box center [381, 573] width 12 height 12
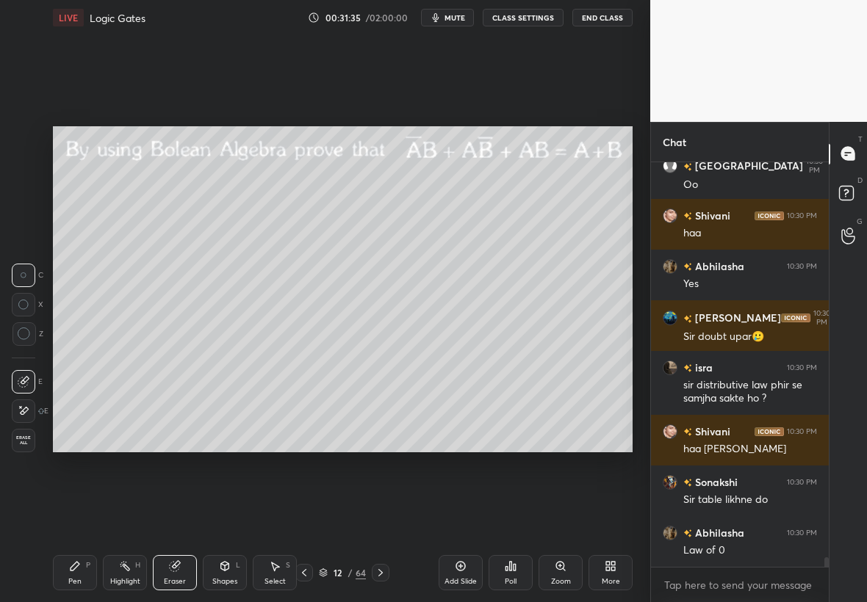
click at [381, 573] on icon at bounding box center [381, 573] width 12 height 12
click at [382, 573] on icon at bounding box center [381, 573] width 12 height 12
click at [381, 573] on icon at bounding box center [381, 573] width 12 height 12
click at [382, 572] on icon at bounding box center [381, 573] width 12 height 12
click at [305, 574] on icon at bounding box center [304, 573] width 12 height 12
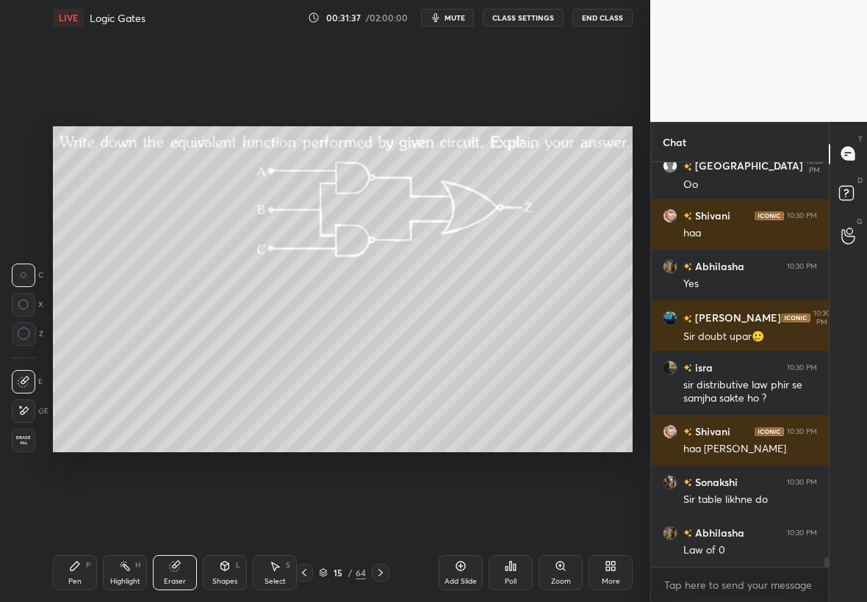
click at [306, 573] on icon at bounding box center [304, 573] width 12 height 12
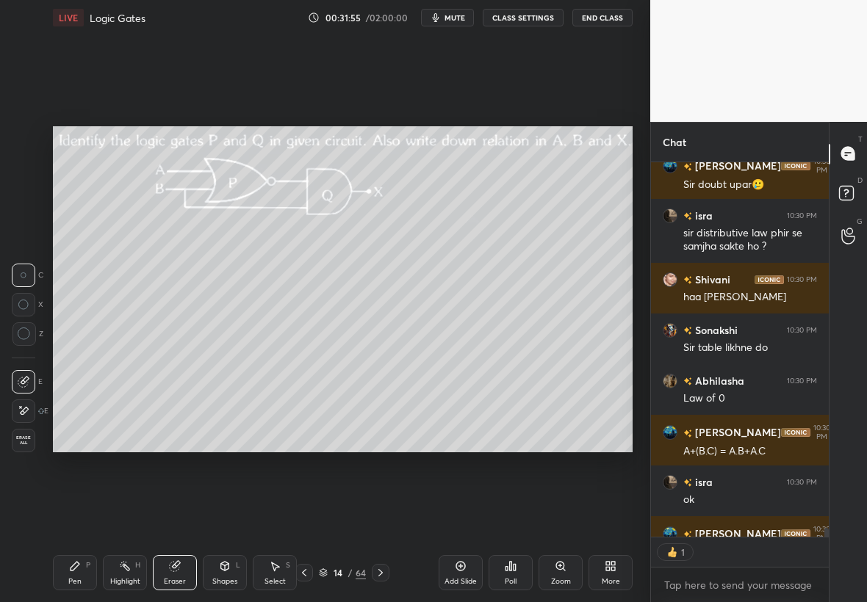
scroll to position [5, 5]
click at [65, 578] on div "Pen P" at bounding box center [75, 572] width 44 height 35
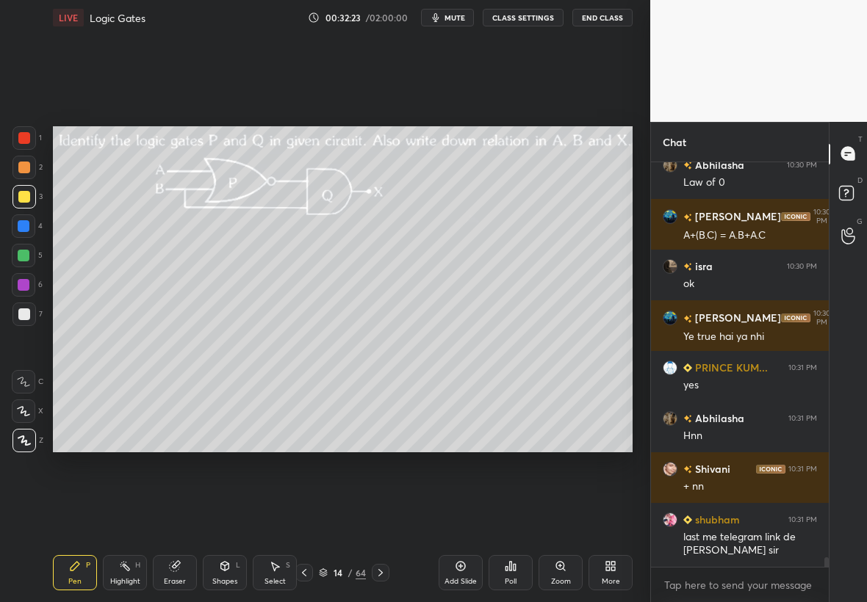
scroll to position [16513, 0]
click at [176, 578] on div "Eraser" at bounding box center [175, 581] width 22 height 7
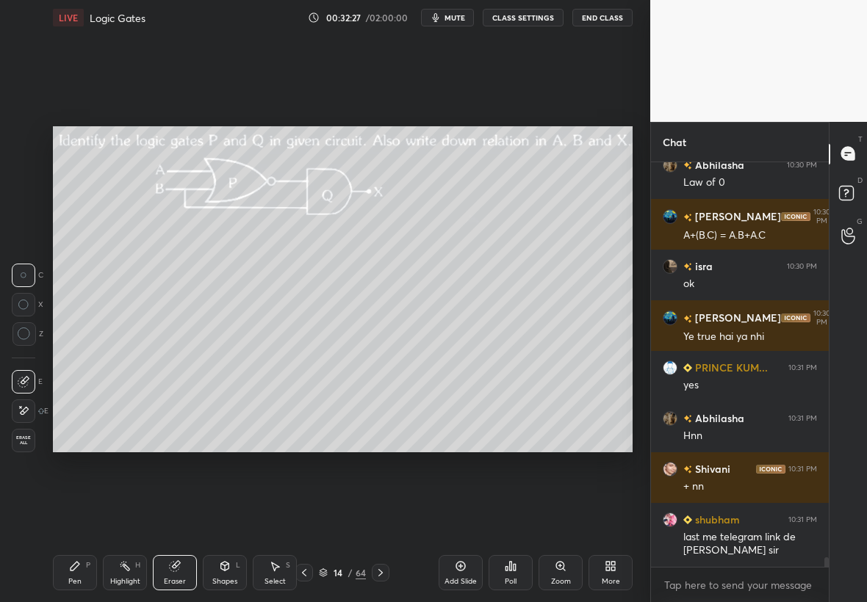
click at [24, 412] on icon at bounding box center [24, 411] width 12 height 12
click at [70, 567] on icon at bounding box center [75, 566] width 12 height 12
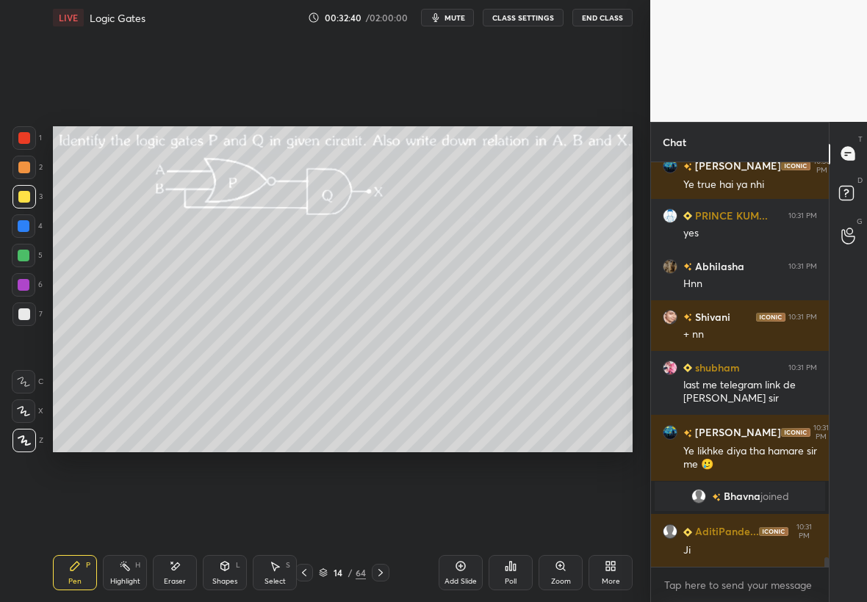
scroll to position [16267, 0]
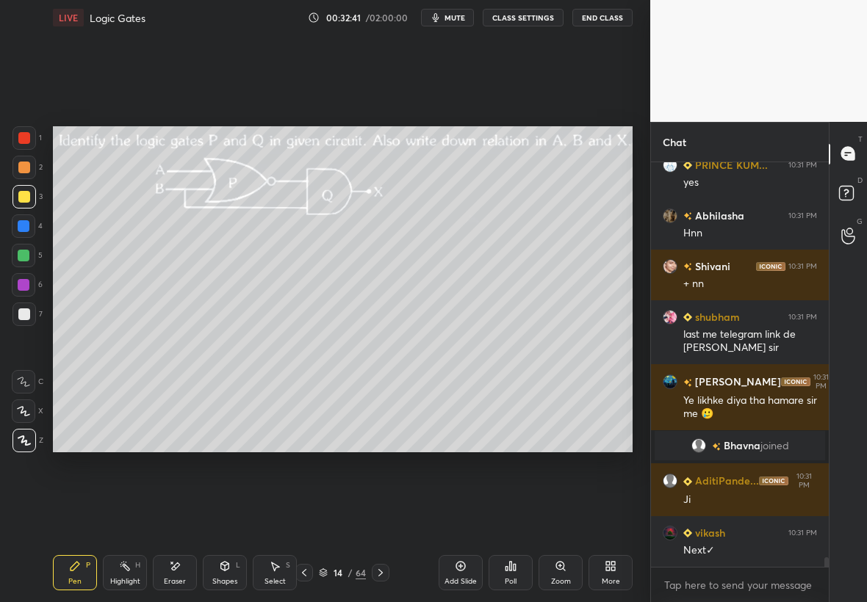
click at [386, 574] on div at bounding box center [381, 573] width 18 height 18
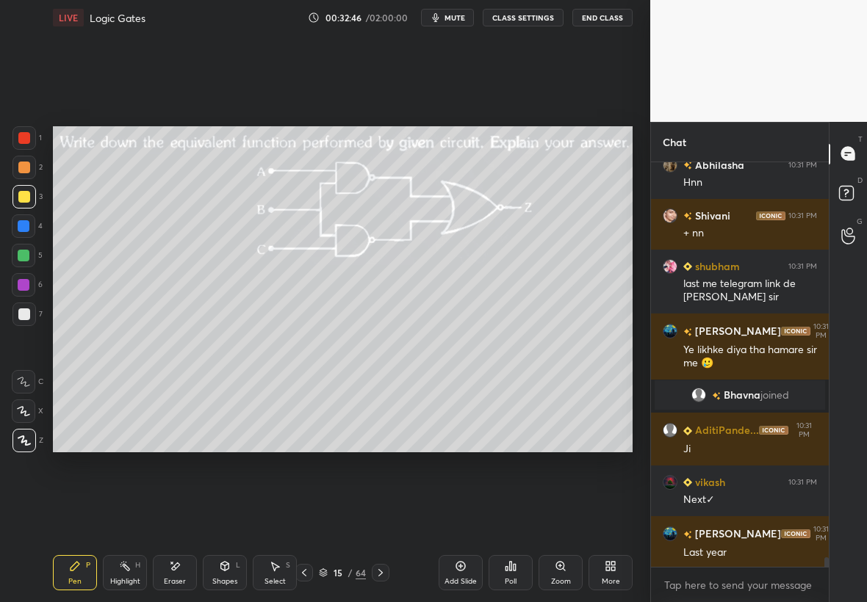
click at [560, 575] on div "Zoom" at bounding box center [560, 572] width 44 height 35
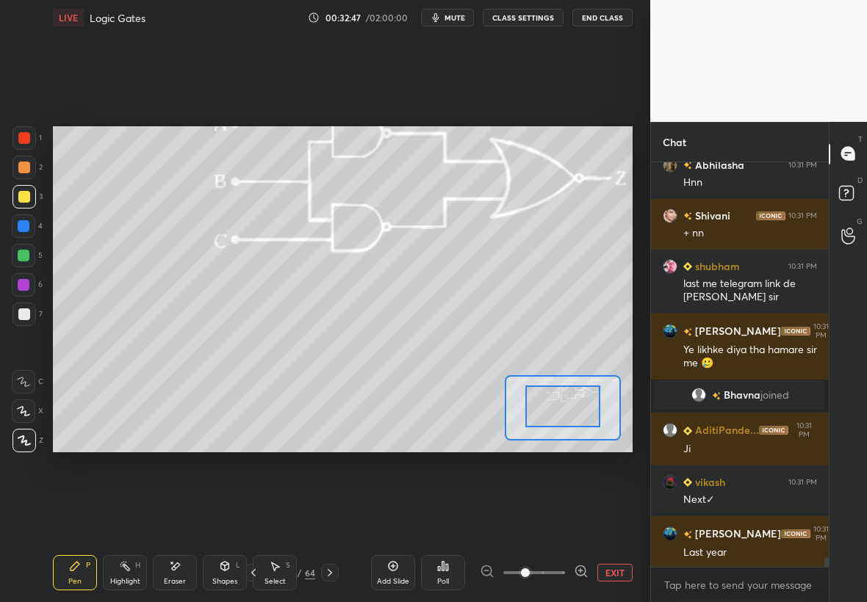
drag, startPoint x: 571, startPoint y: 409, endPoint x: 578, endPoint y: 392, distance: 18.4
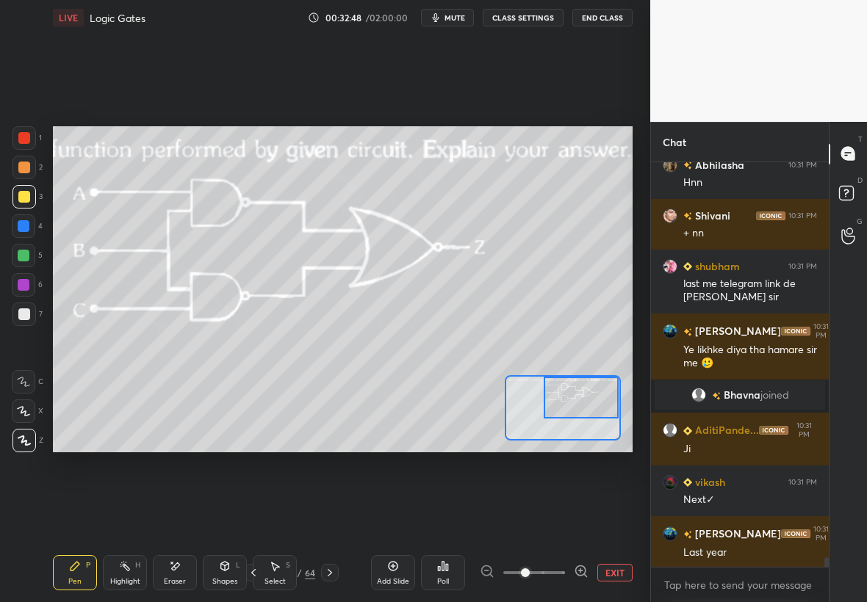
scroll to position [16353, 0]
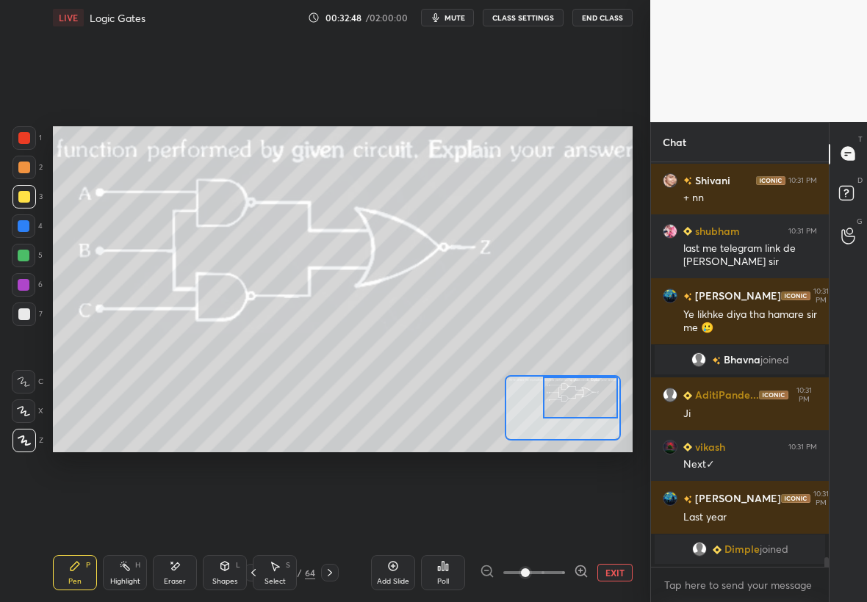
drag, startPoint x: 592, startPoint y: 398, endPoint x: 592, endPoint y: 390, distance: 8.1
click at [593, 389] on div at bounding box center [581, 398] width 76 height 42
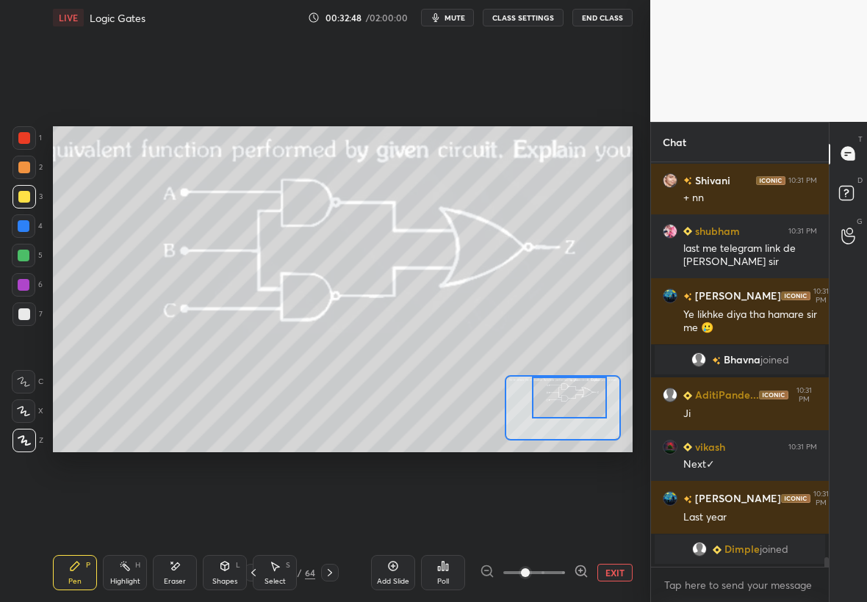
drag, startPoint x: 585, startPoint y: 397, endPoint x: 575, endPoint y: 392, distance: 10.8
click at [576, 393] on div at bounding box center [570, 398] width 76 height 42
click at [27, 408] on icon at bounding box center [23, 411] width 13 height 10
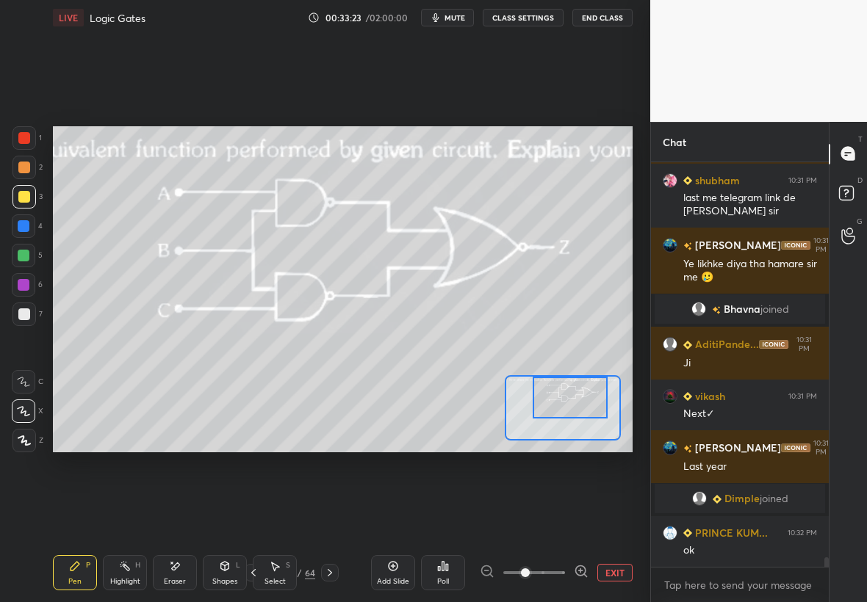
click at [18, 258] on div at bounding box center [24, 256] width 12 height 12
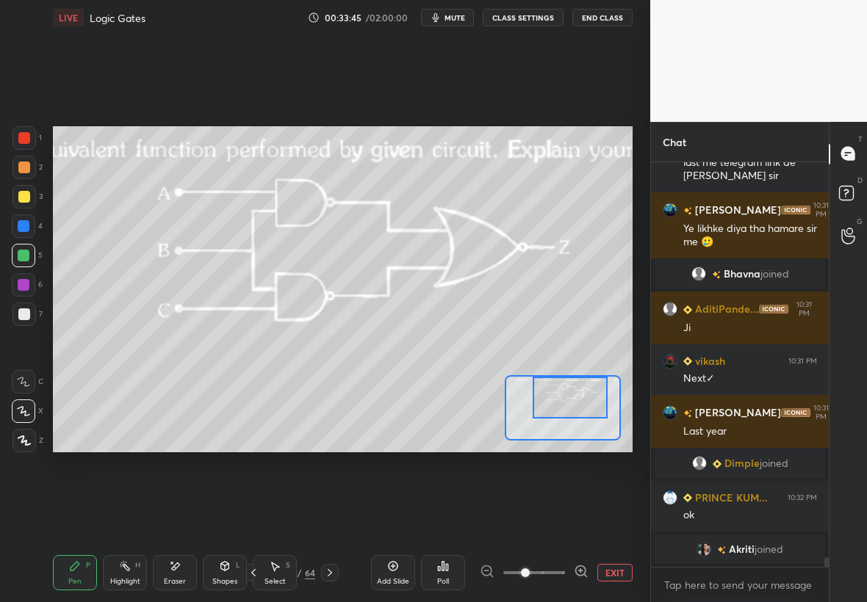
click at [629, 568] on button "EXIT" at bounding box center [614, 573] width 35 height 18
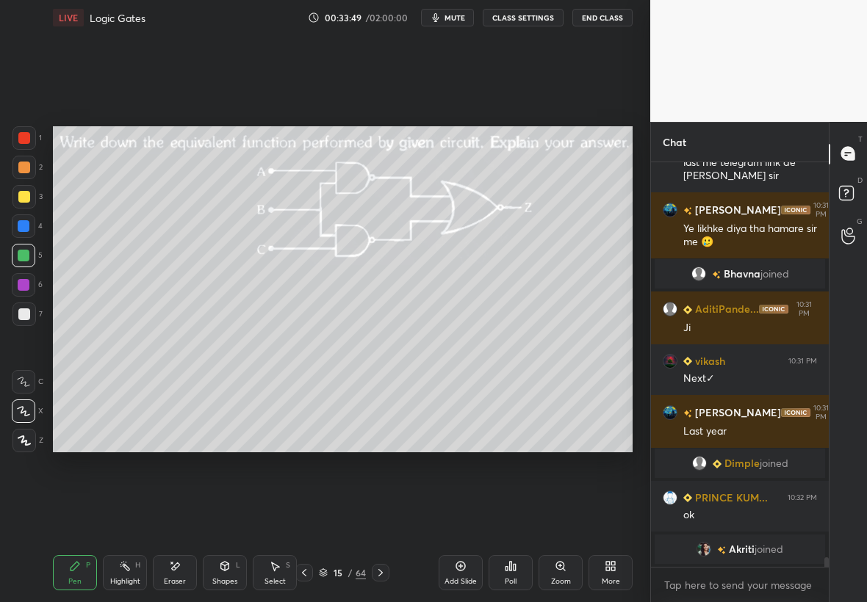
scroll to position [16420, 0]
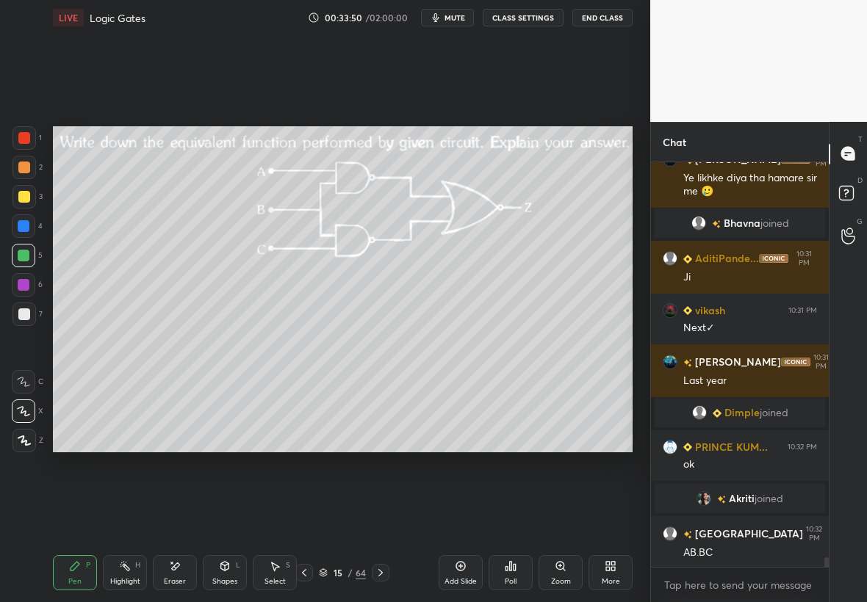
click at [30, 134] on div at bounding box center [23, 137] width 23 height 23
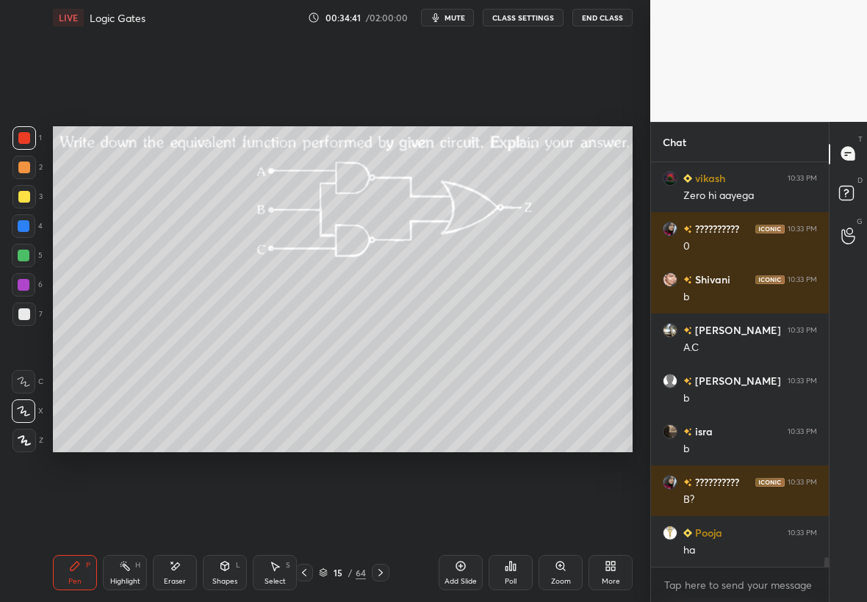
scroll to position [17231, 0]
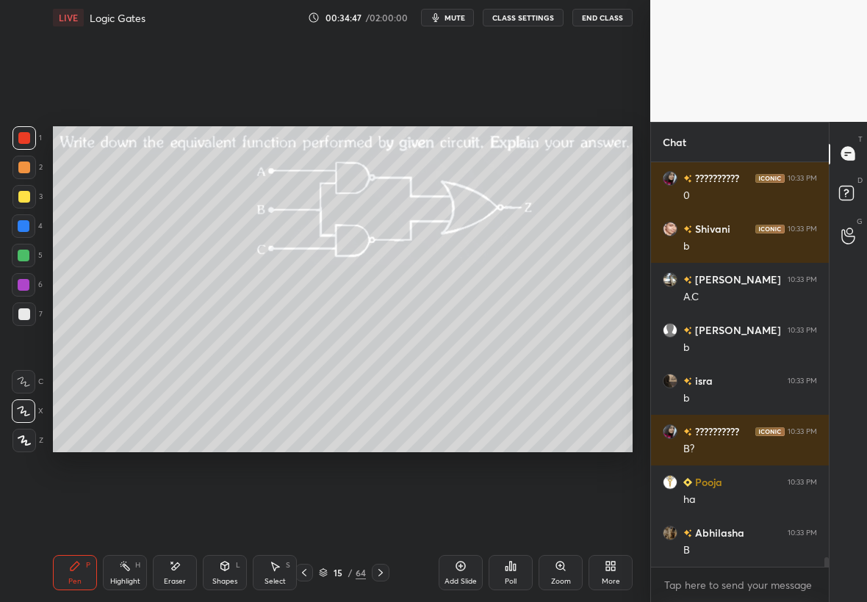
click at [176, 567] on icon at bounding box center [176, 565] width 8 height 7
click at [88, 568] on div "Pen P" at bounding box center [75, 572] width 44 height 35
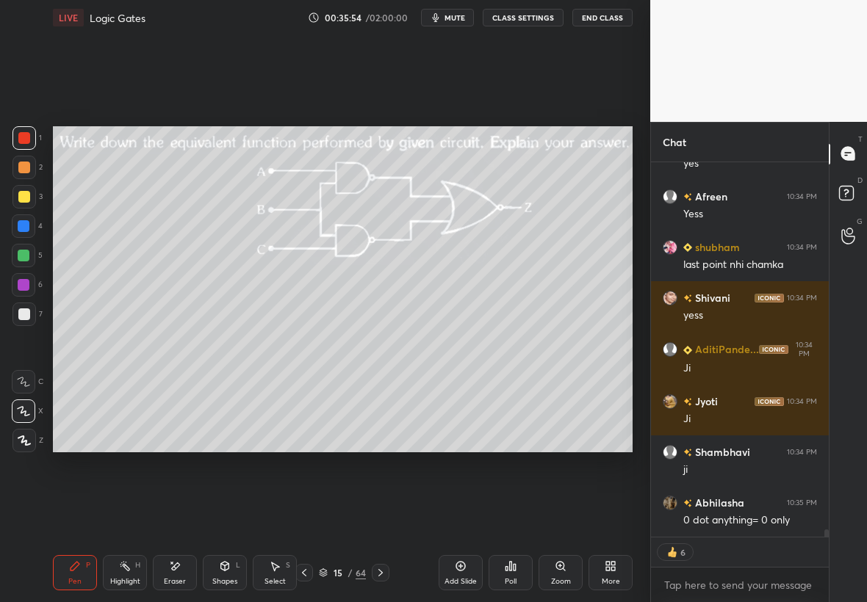
scroll to position [17926, 0]
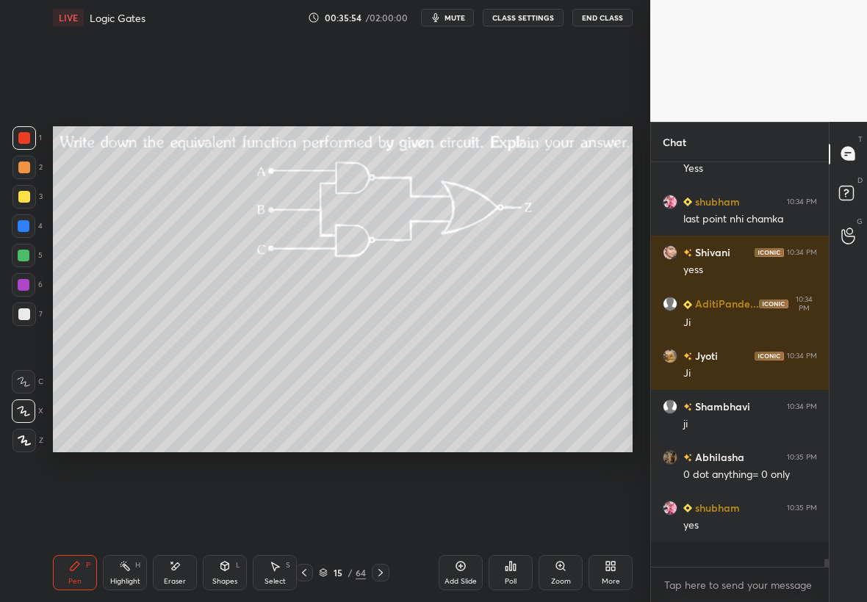
click at [187, 575] on div "Eraser" at bounding box center [175, 572] width 44 height 35
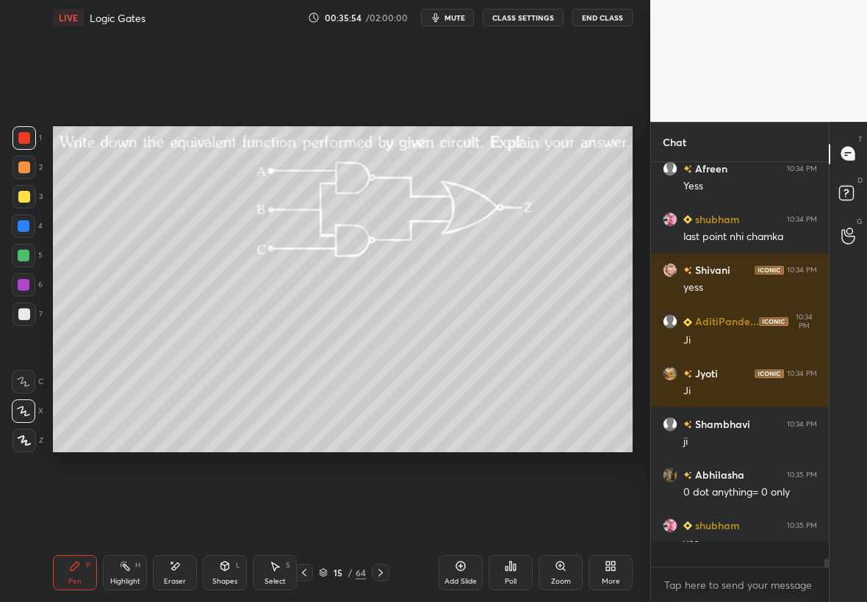
scroll to position [400, 173]
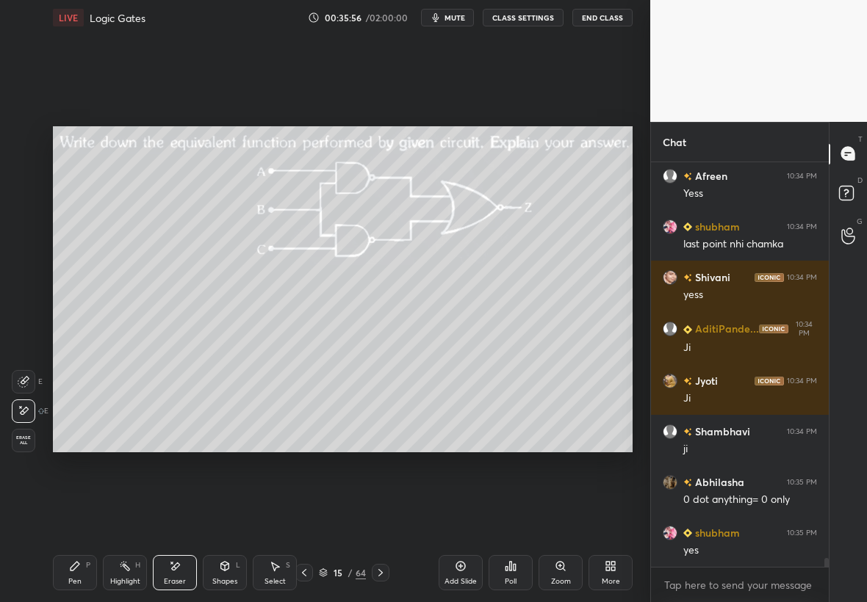
click at [87, 568] on div "Pen P" at bounding box center [75, 572] width 44 height 35
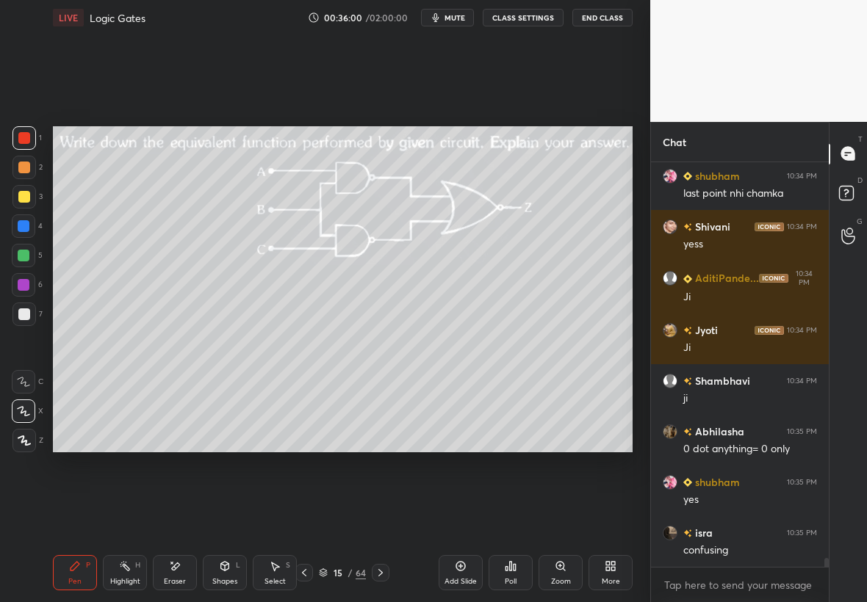
click at [303, 573] on icon at bounding box center [304, 573] width 12 height 12
click at [305, 574] on icon at bounding box center [304, 573] width 12 height 12
click at [304, 573] on icon at bounding box center [304, 573] width 12 height 12
click at [306, 573] on icon at bounding box center [304, 573] width 12 height 12
click at [305, 575] on icon at bounding box center [304, 573] width 12 height 12
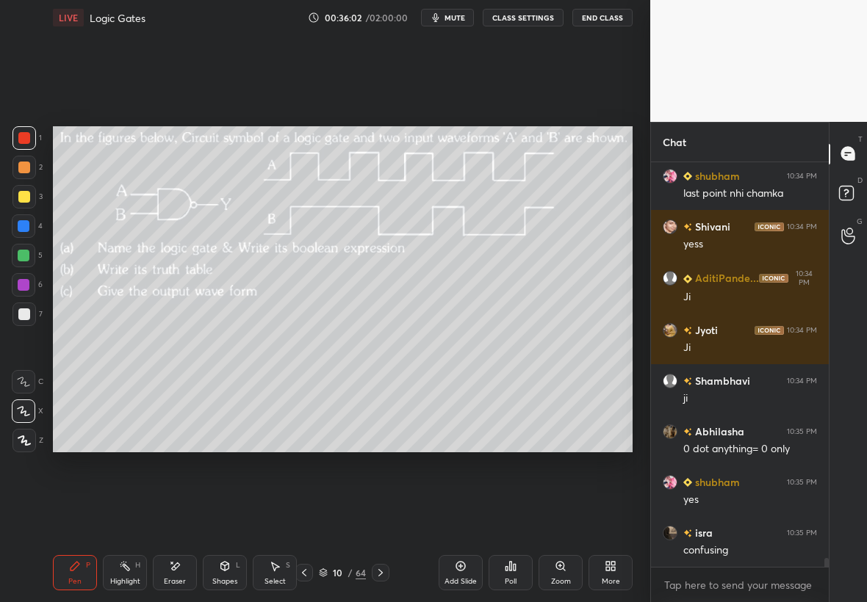
click at [306, 575] on icon at bounding box center [304, 573] width 12 height 12
click at [305, 574] on icon at bounding box center [304, 573] width 12 height 12
click at [309, 572] on icon at bounding box center [304, 573] width 12 height 12
click at [308, 573] on icon at bounding box center [304, 573] width 12 height 12
click at [308, 574] on icon at bounding box center [304, 573] width 12 height 12
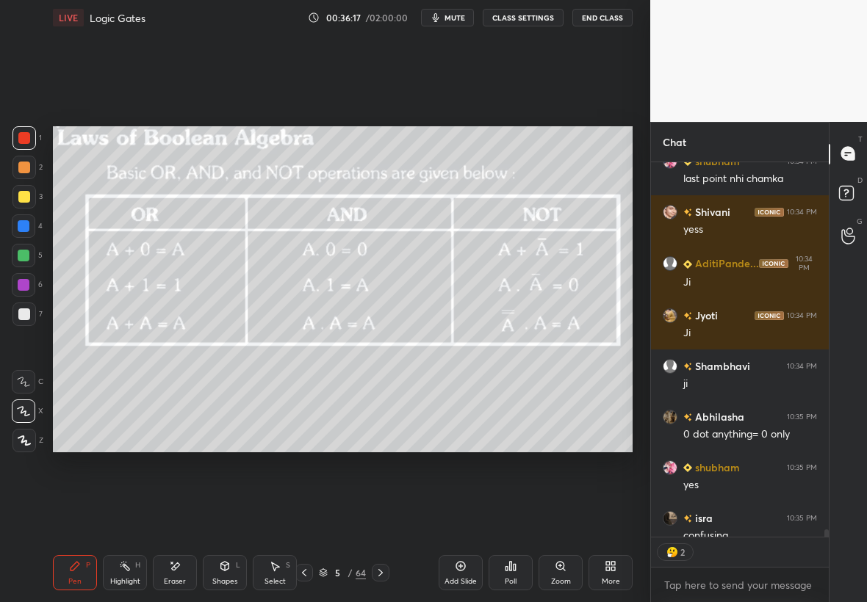
scroll to position [18042, 0]
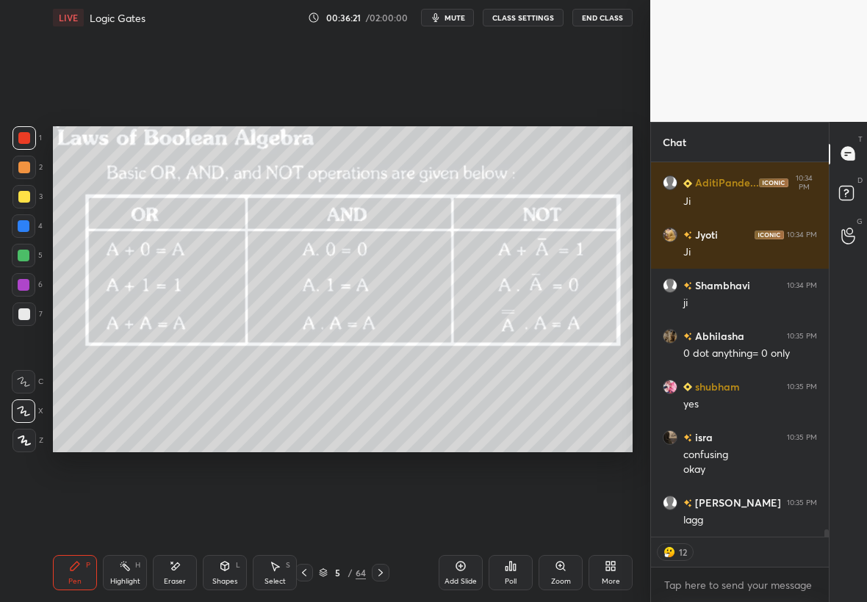
type textarea "x"
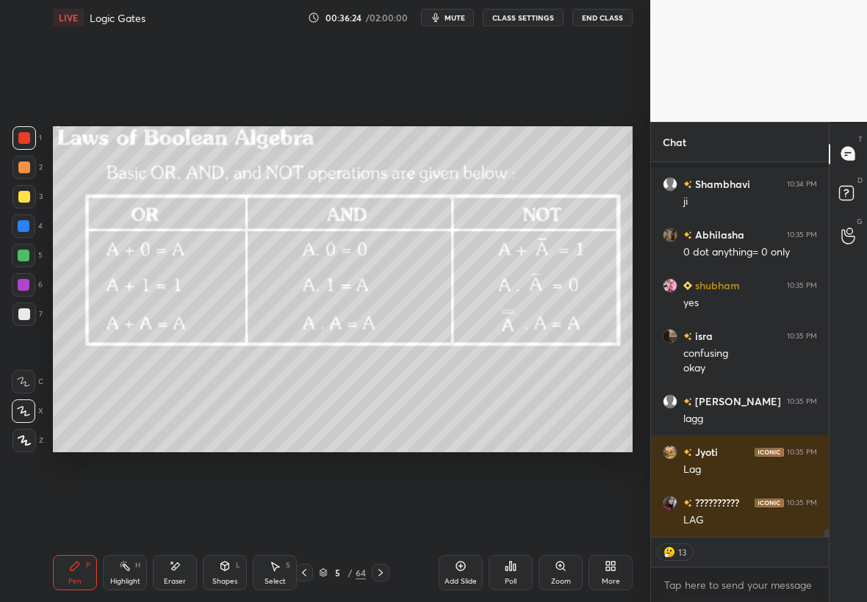
scroll to position [18247, 0]
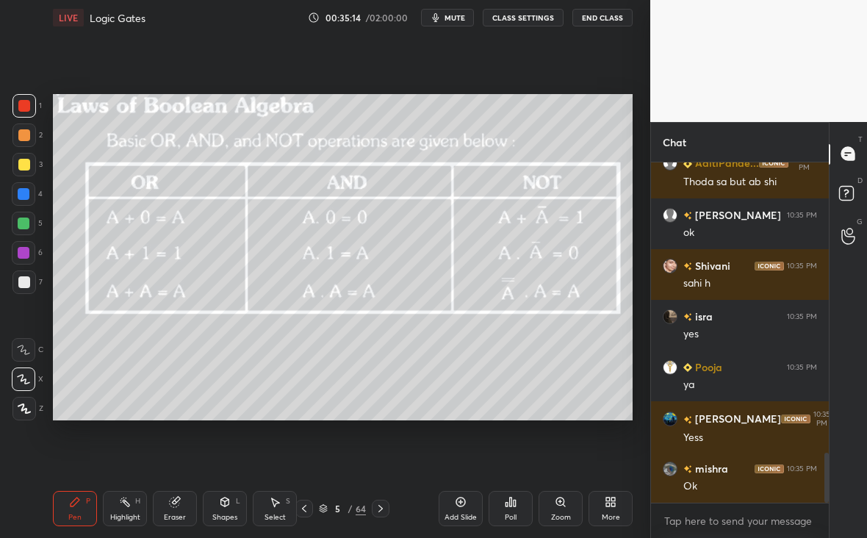
scroll to position [2032, 0]
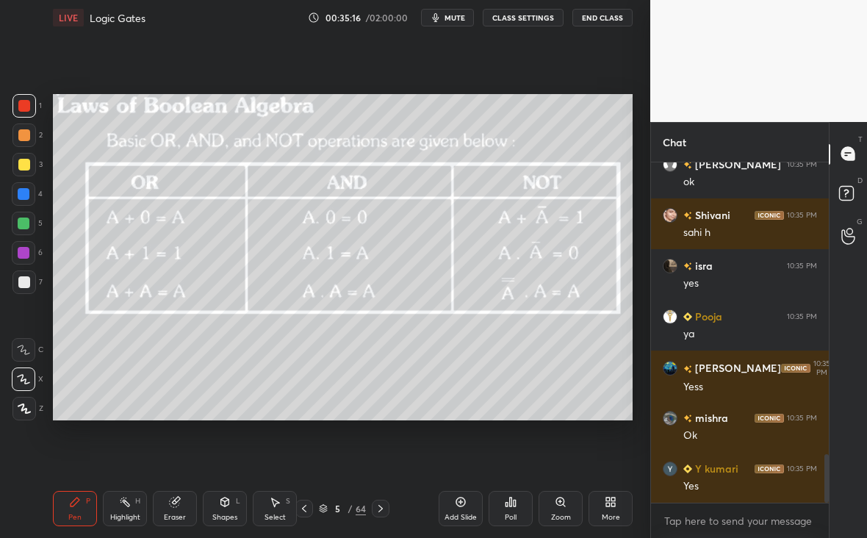
click at [381, 507] on icon at bounding box center [381, 508] width 12 height 12
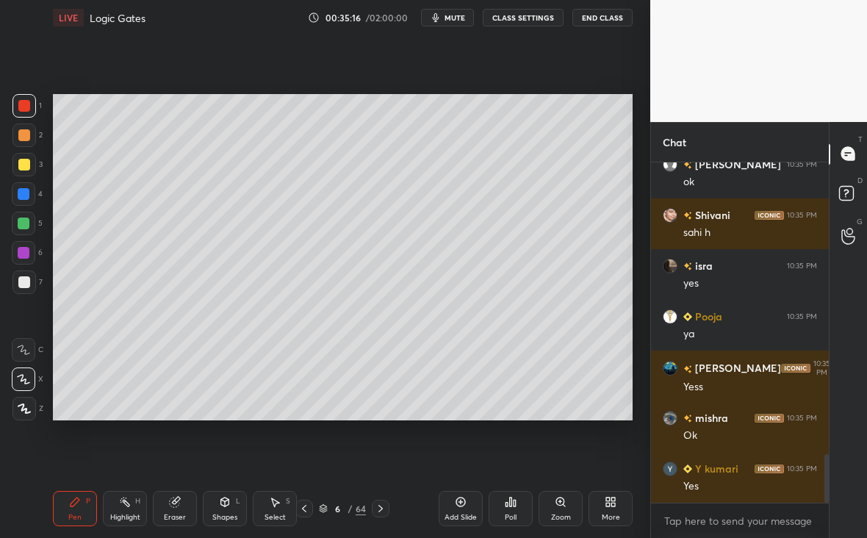
click at [380, 508] on icon at bounding box center [381, 508] width 12 height 12
click at [382, 509] on icon at bounding box center [381, 508] width 12 height 12
click at [382, 510] on icon at bounding box center [381, 508] width 12 height 12
click at [382, 509] on icon at bounding box center [381, 508] width 12 height 12
click at [381, 507] on icon at bounding box center [381, 508] width 12 height 12
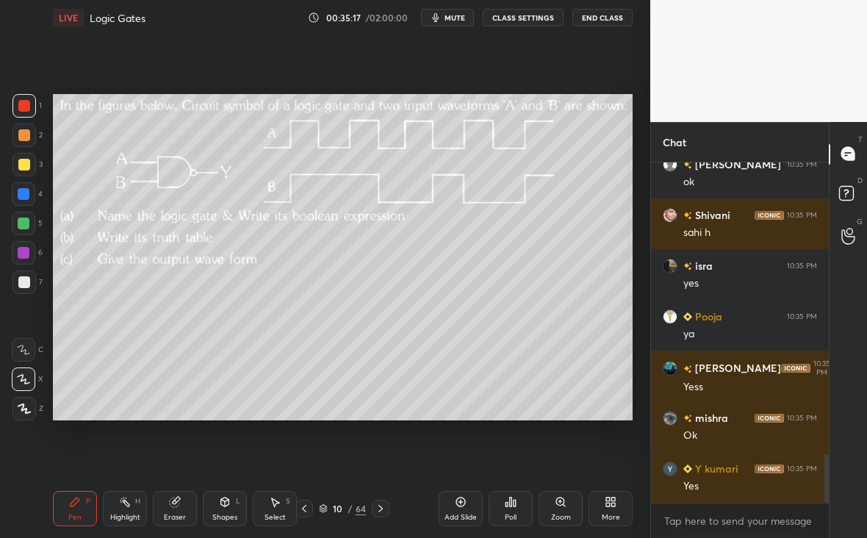
click at [382, 507] on icon at bounding box center [381, 508] width 12 height 12
click at [381, 509] on icon at bounding box center [381, 508] width 12 height 12
click at [382, 509] on icon at bounding box center [381, 508] width 12 height 12
click at [382, 508] on icon at bounding box center [381, 508] width 12 height 12
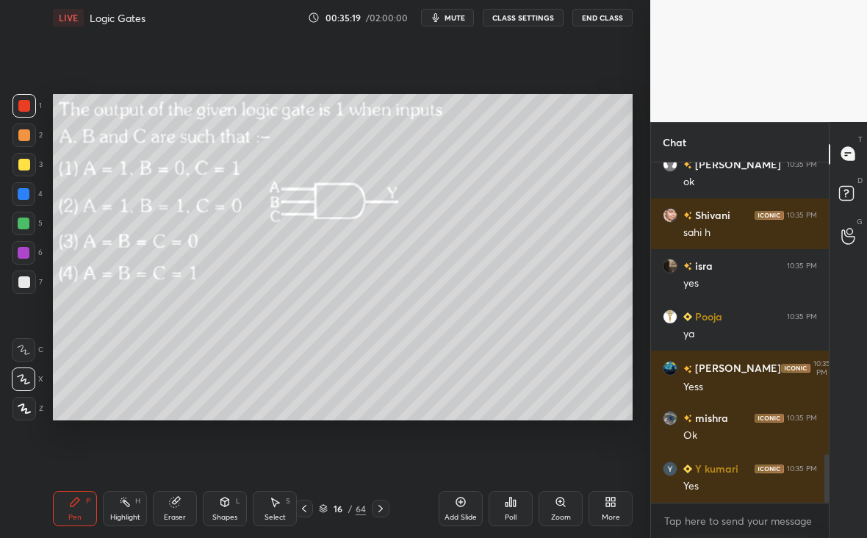
click at [302, 510] on icon at bounding box center [304, 508] width 12 height 12
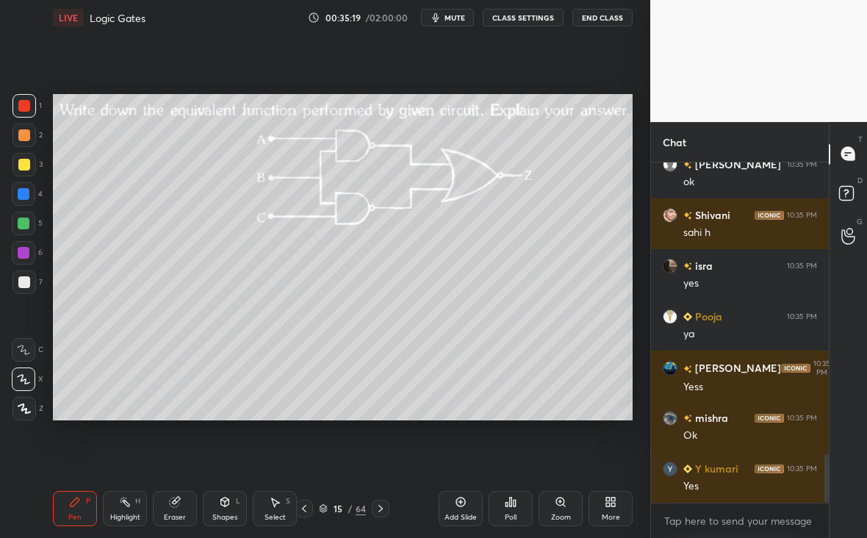
click at [386, 508] on div at bounding box center [381, 508] width 18 height 18
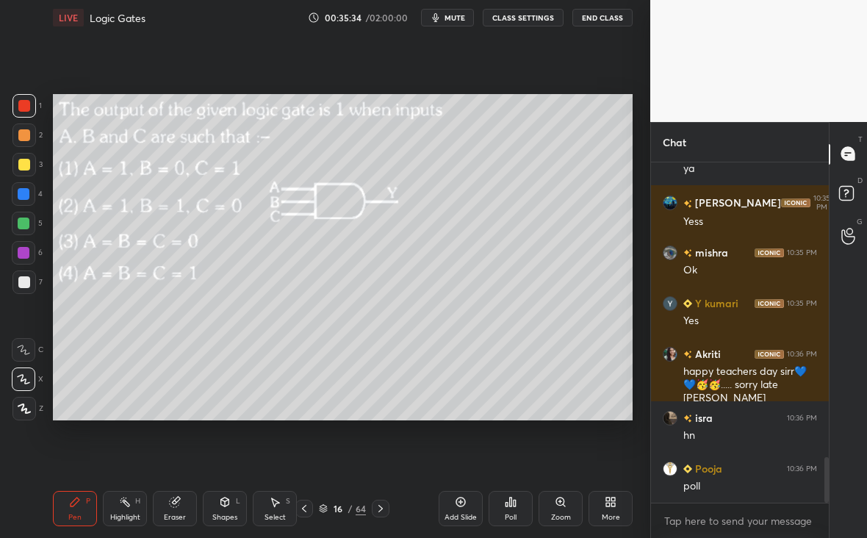
scroll to position [2248, 0]
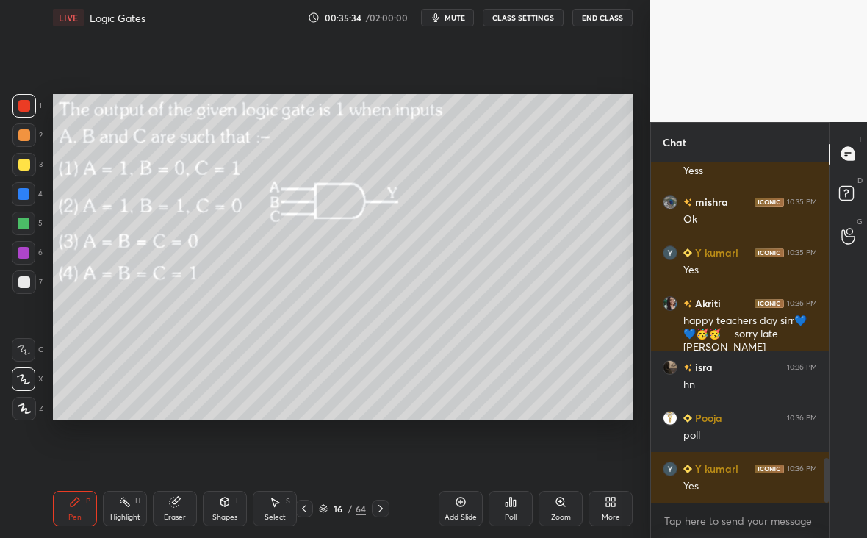
click at [513, 516] on div "Poll" at bounding box center [510, 516] width 12 height 7
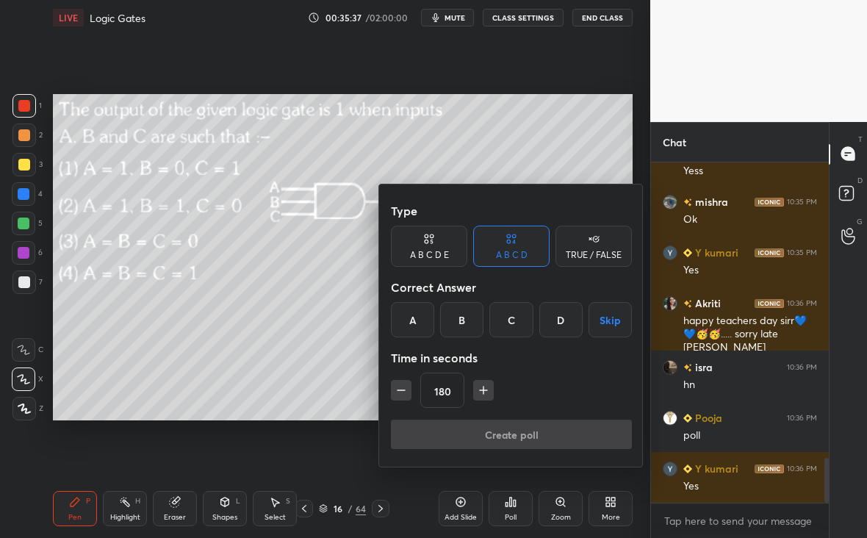
click at [408, 391] on div "180" at bounding box center [511, 389] width 241 height 35
click at [410, 392] on div "180" at bounding box center [511, 389] width 241 height 35
click at [401, 394] on icon "button" at bounding box center [401, 390] width 15 height 15
click at [403, 393] on icon "button" at bounding box center [401, 390] width 15 height 15
click at [400, 393] on icon "button" at bounding box center [401, 390] width 15 height 15
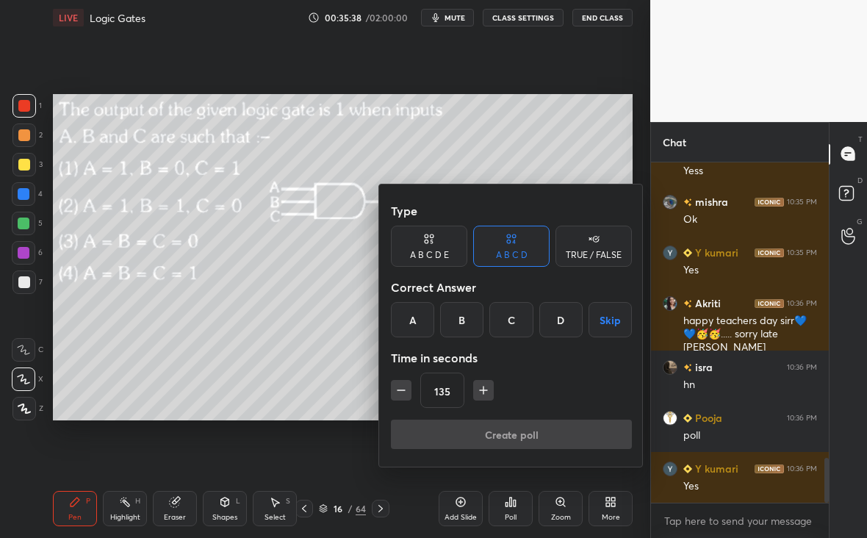
click at [400, 391] on icon "button" at bounding box center [401, 390] width 15 height 15
click at [399, 391] on icon "button" at bounding box center [401, 390] width 15 height 15
click at [398, 388] on icon "button" at bounding box center [401, 390] width 15 height 15
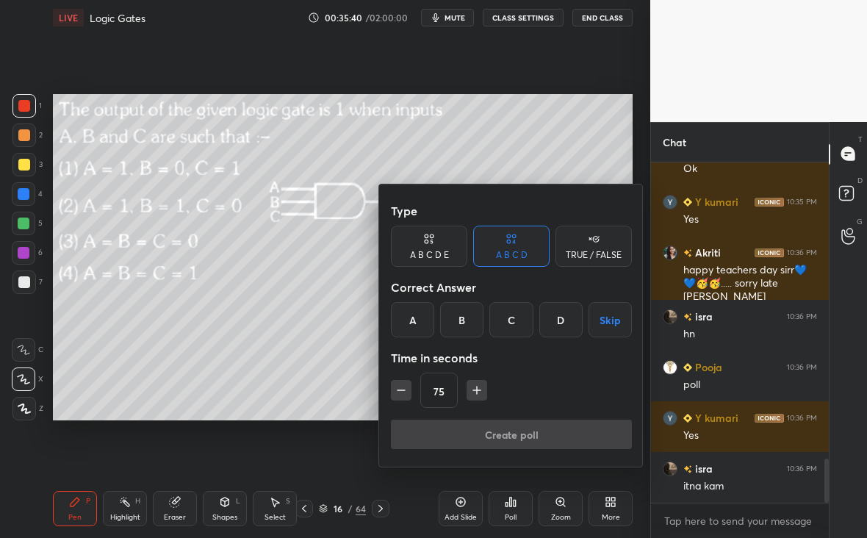
click at [401, 384] on icon "button" at bounding box center [401, 390] width 15 height 15
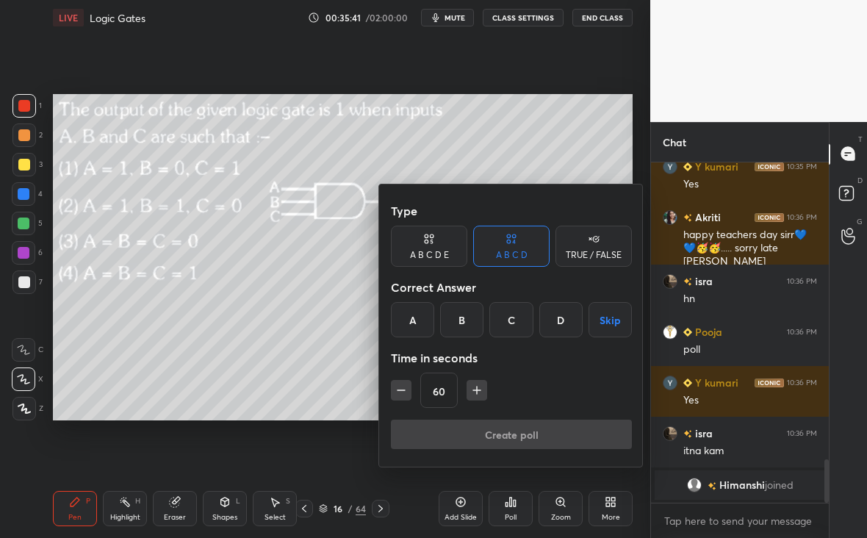
click at [399, 388] on icon "button" at bounding box center [401, 390] width 15 height 15
click at [404, 386] on icon "button" at bounding box center [401, 390] width 15 height 15
click at [475, 389] on icon "button" at bounding box center [476, 390] width 15 height 15
click at [399, 390] on icon "button" at bounding box center [401, 390] width 15 height 15
type input "30"
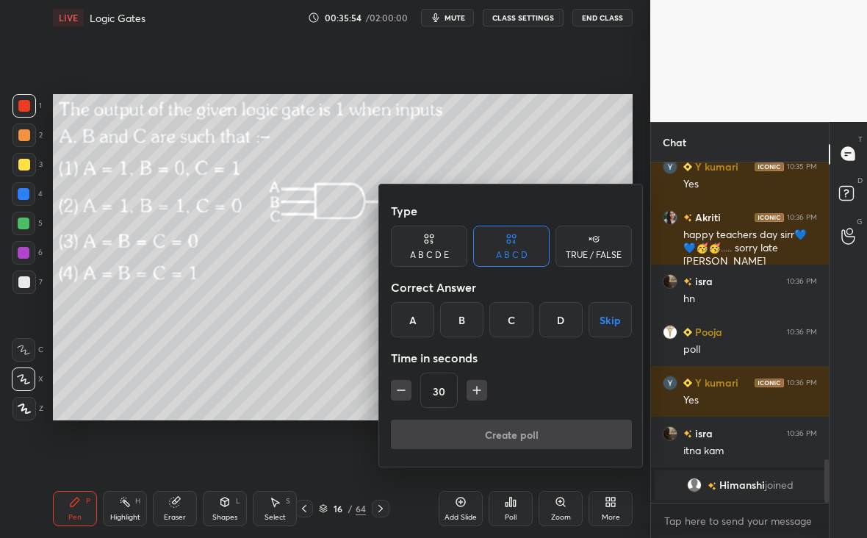
scroll to position [2142, 0]
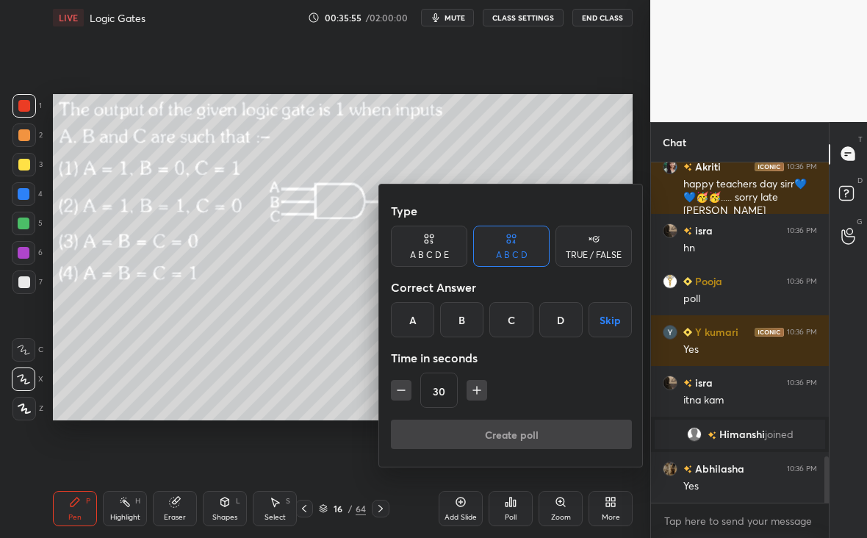
click at [565, 314] on div "D" at bounding box center [560, 319] width 43 height 35
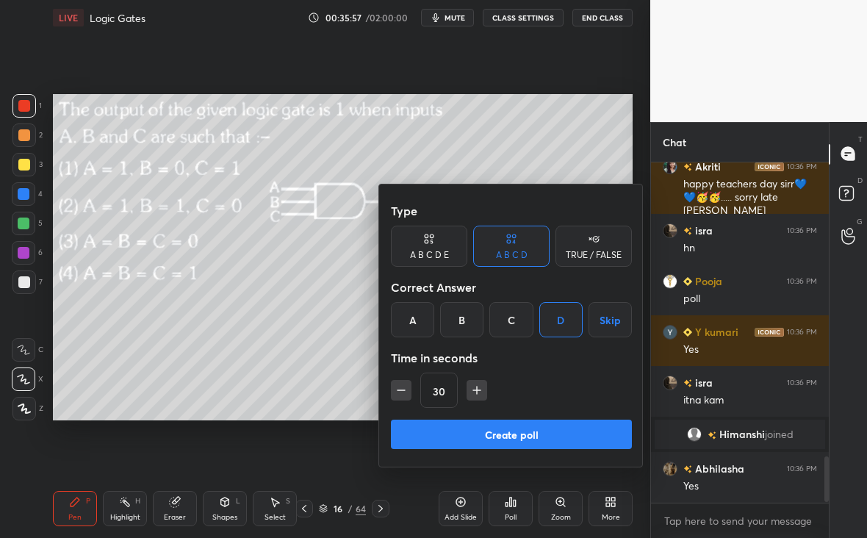
scroll to position [2193, 0]
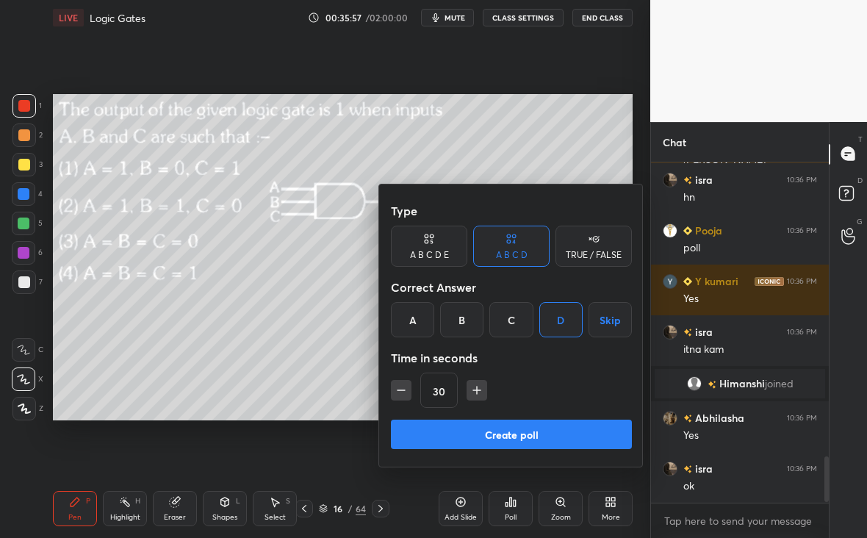
click at [538, 431] on button "Create poll" at bounding box center [511, 433] width 241 height 29
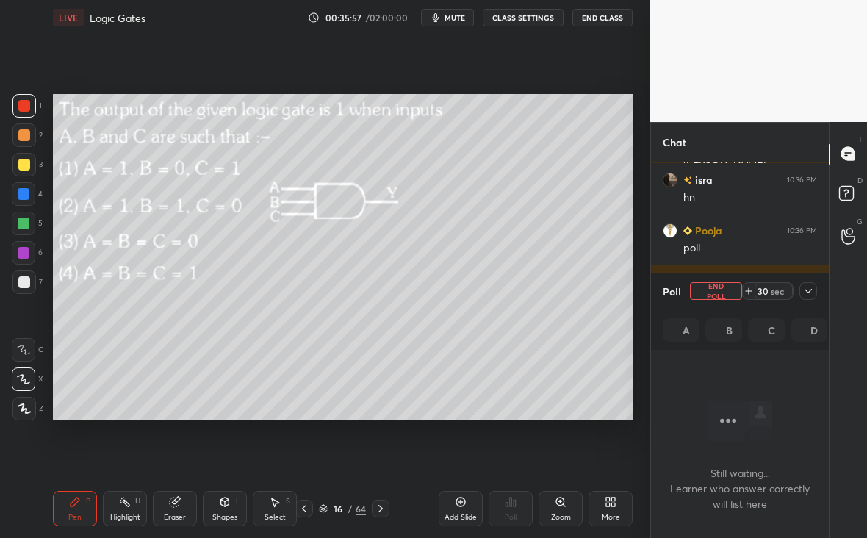
scroll to position [0, 0]
click at [807, 289] on icon at bounding box center [808, 291] width 12 height 12
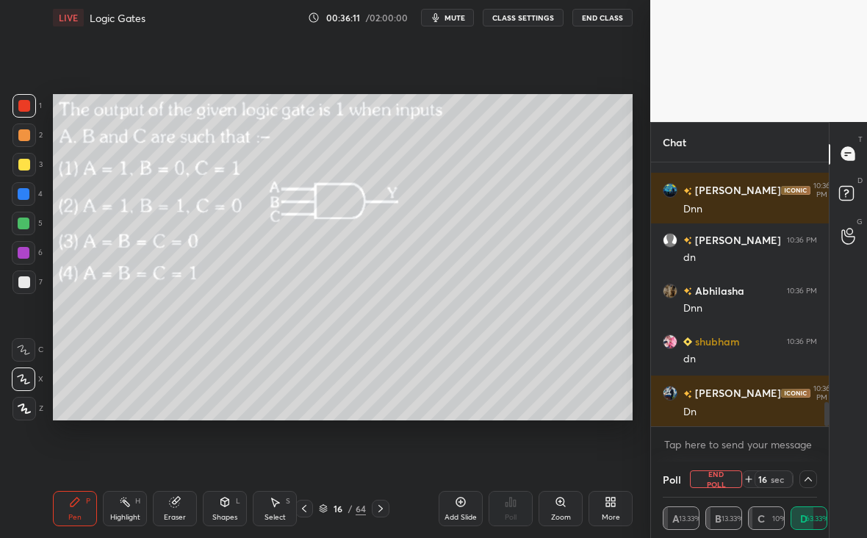
scroll to position [2573, 0]
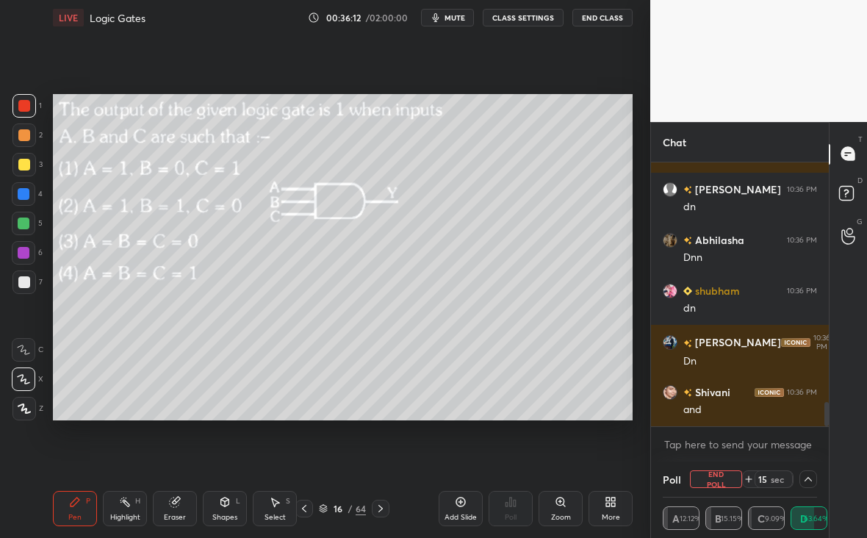
click at [21, 403] on icon at bounding box center [24, 408] width 13 height 10
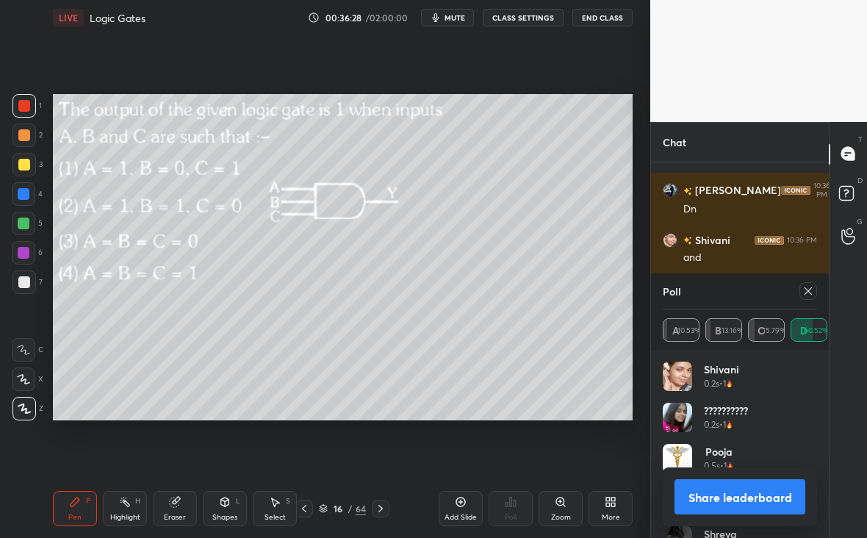
scroll to position [2760, 0]
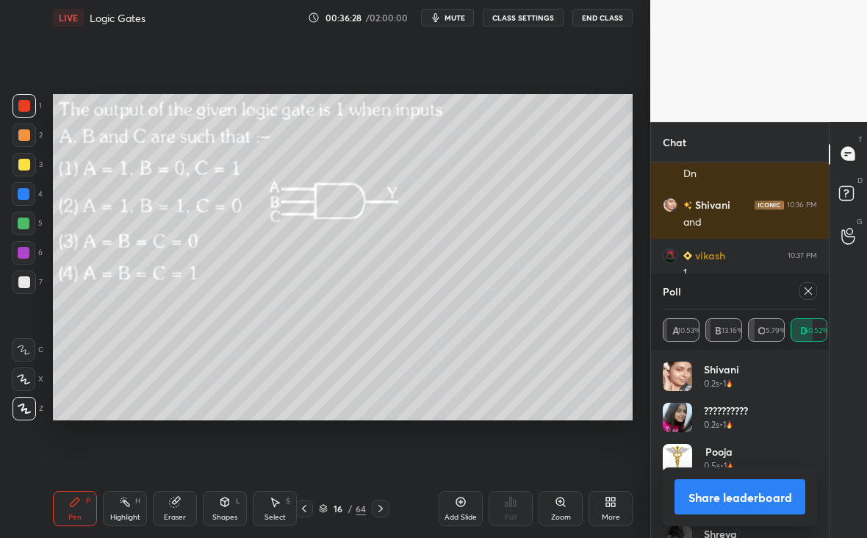
click at [808, 291] on icon at bounding box center [807, 290] width 7 height 7
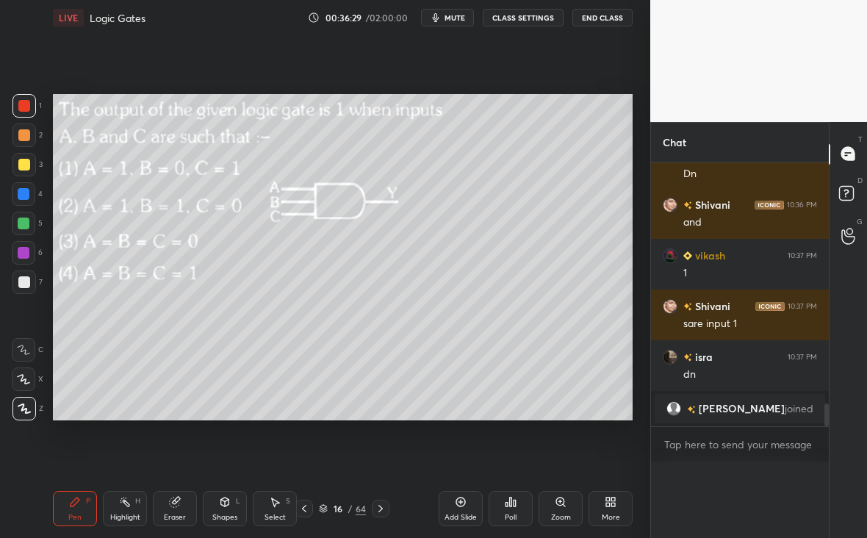
scroll to position [0, 0]
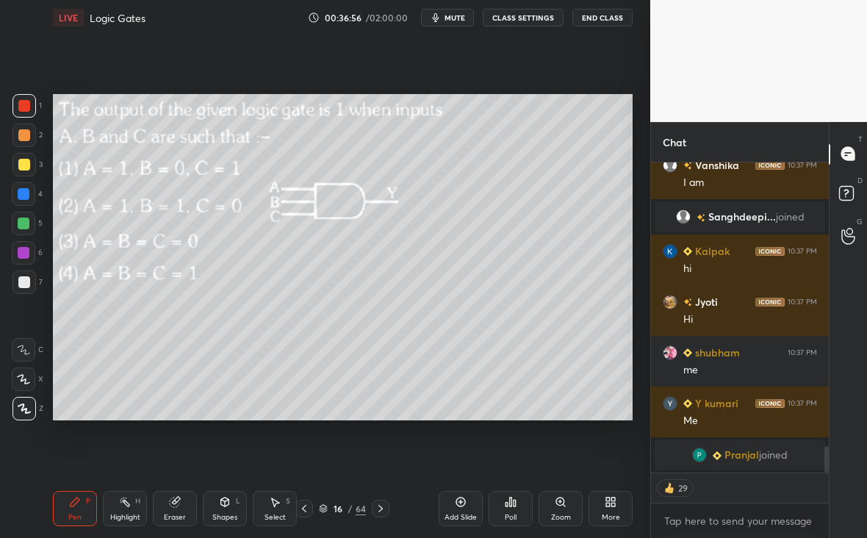
click at [380, 511] on icon at bounding box center [381, 508] width 12 height 12
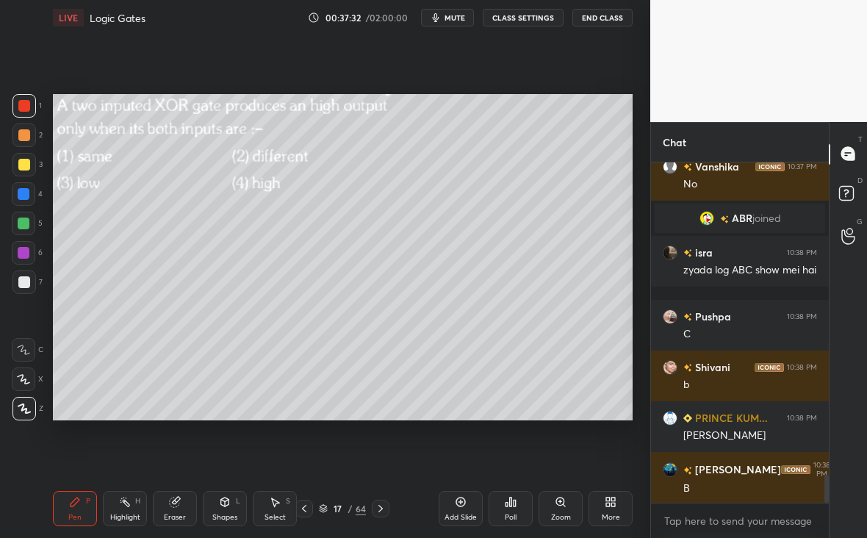
click at [30, 166] on div at bounding box center [23, 164] width 23 height 23
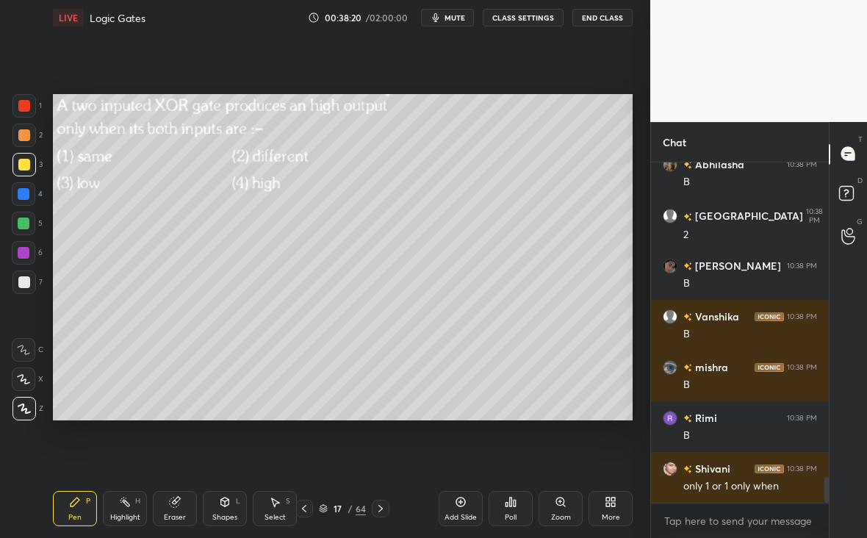
scroll to position [4208, 0]
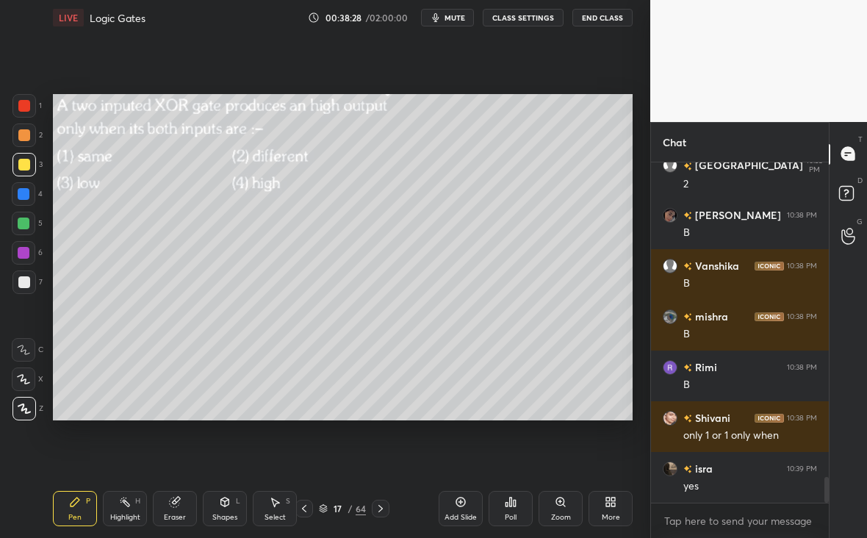
click at [383, 510] on icon at bounding box center [381, 508] width 12 height 12
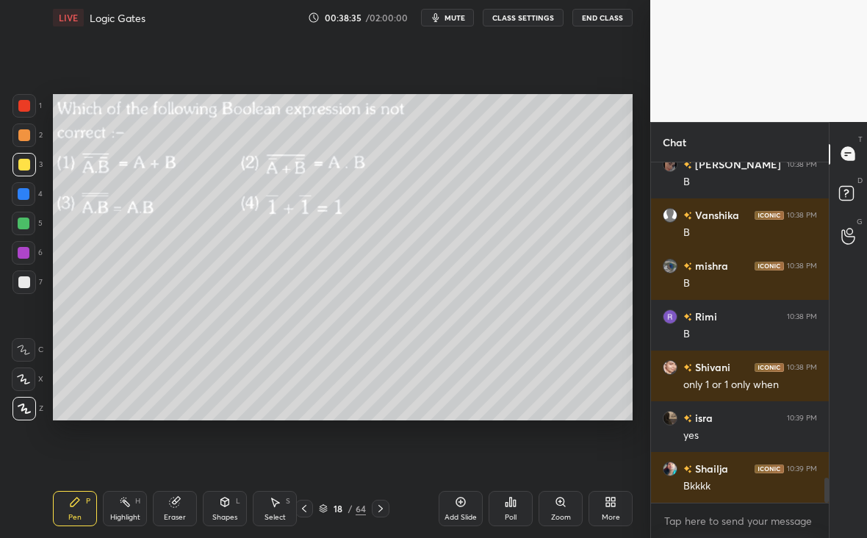
click at [518, 509] on div "Poll" at bounding box center [510, 508] width 44 height 35
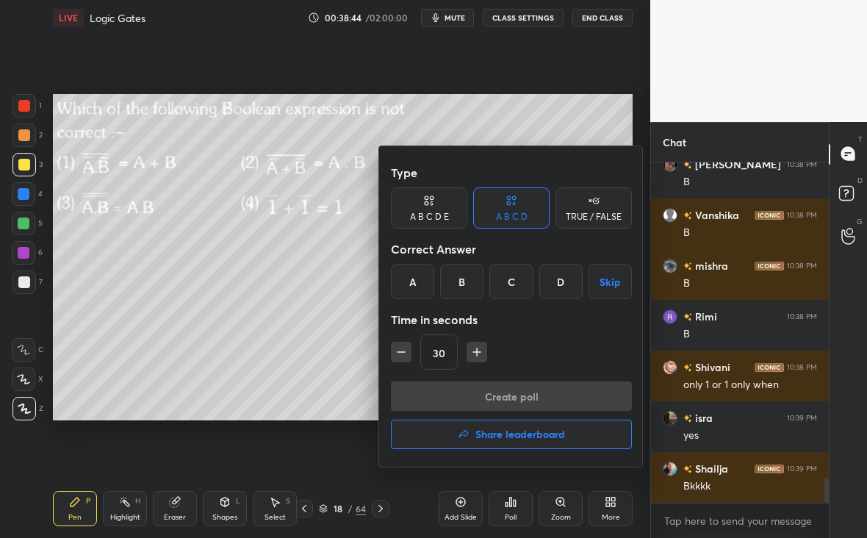
click at [560, 281] on div "D" at bounding box center [560, 281] width 43 height 35
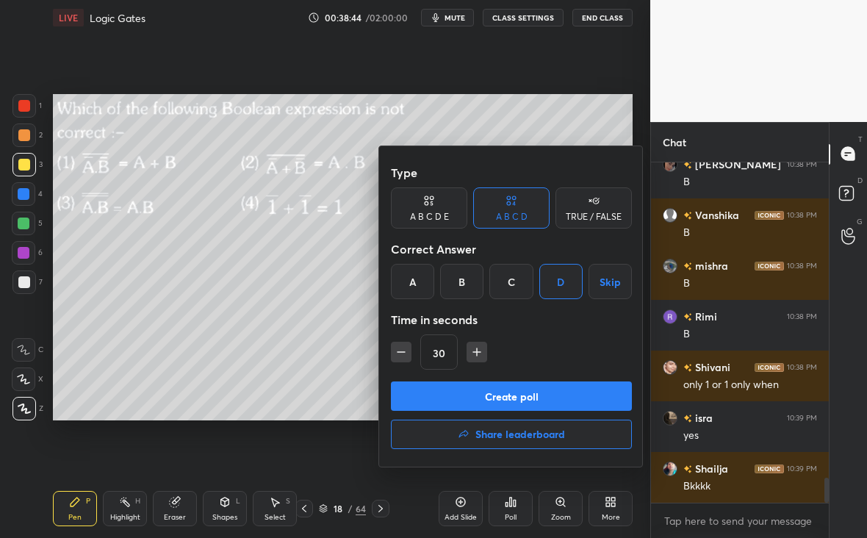
click at [547, 390] on button "Create poll" at bounding box center [511, 395] width 241 height 29
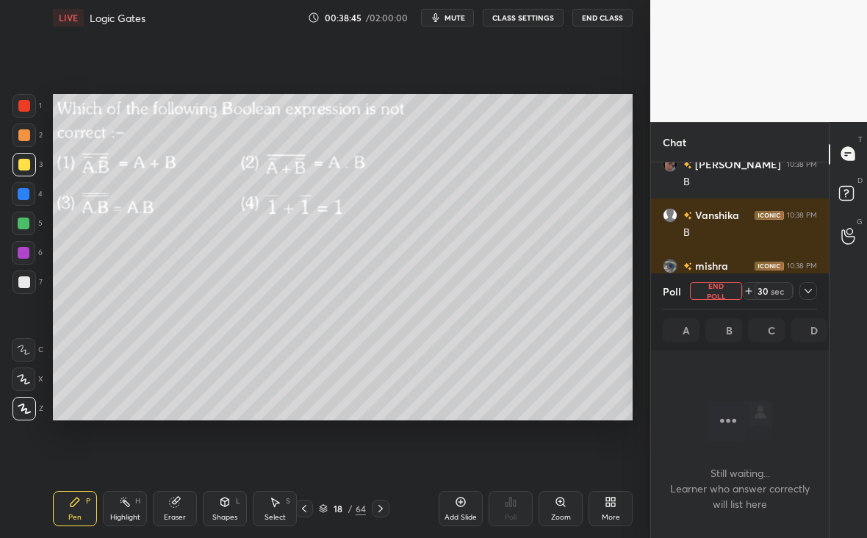
scroll to position [4, 5]
click at [803, 290] on icon at bounding box center [808, 291] width 12 height 12
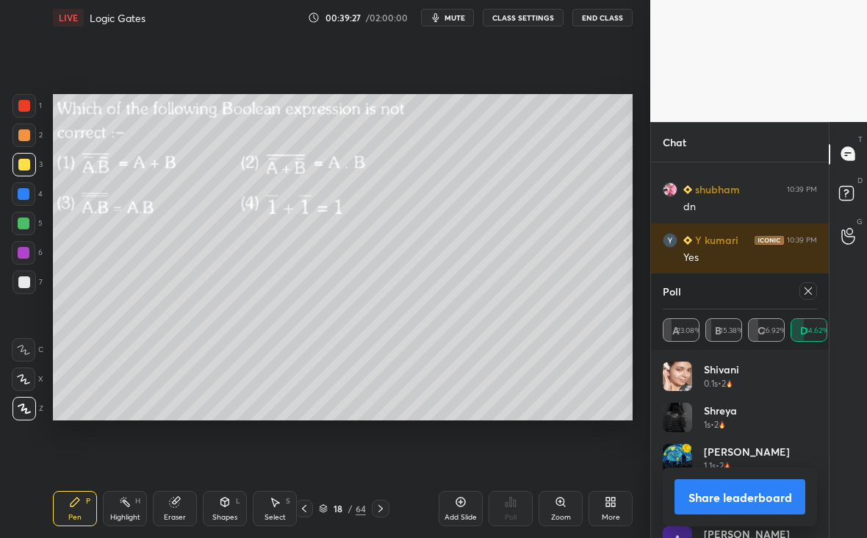
scroll to position [4943, 0]
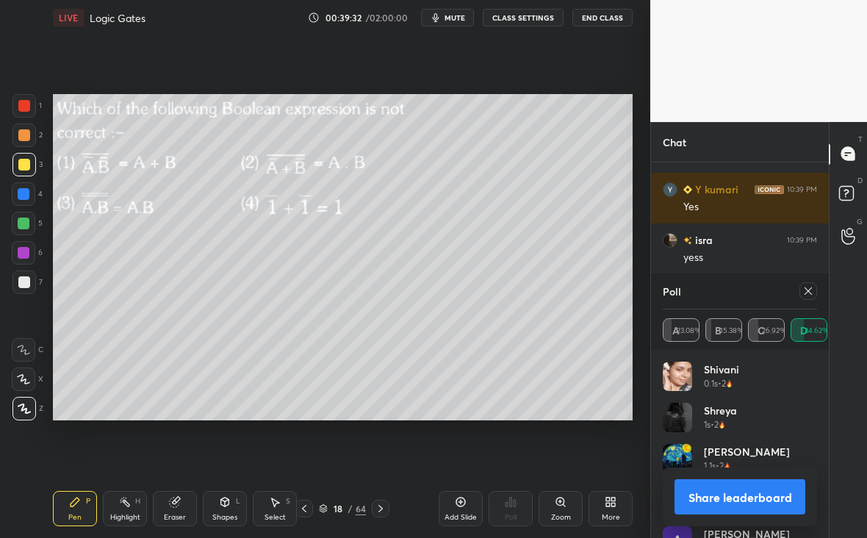
click at [800, 293] on div at bounding box center [804, 291] width 23 height 18
click at [817, 293] on div "Poll A 23.08% B 15.38% C 26.92% D 34.62%" at bounding box center [740, 311] width 178 height 76
click at [799, 289] on div at bounding box center [808, 291] width 18 height 18
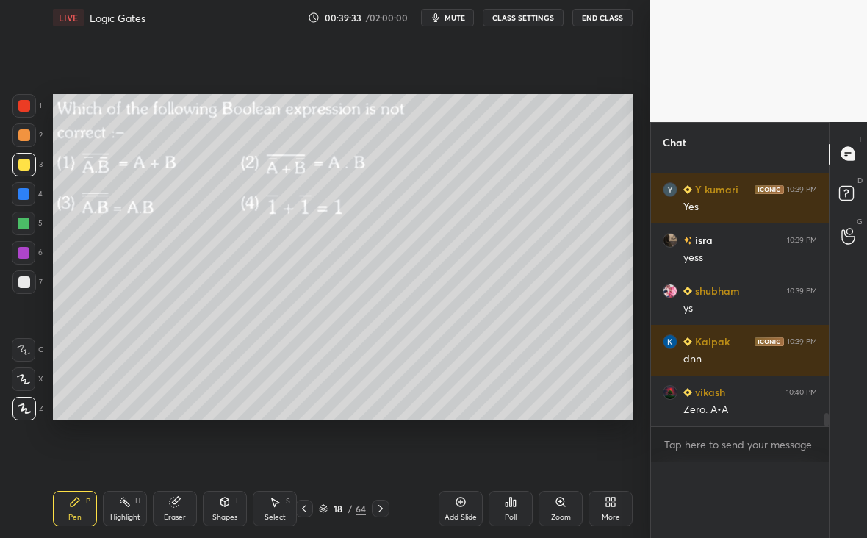
scroll to position [4919, 0]
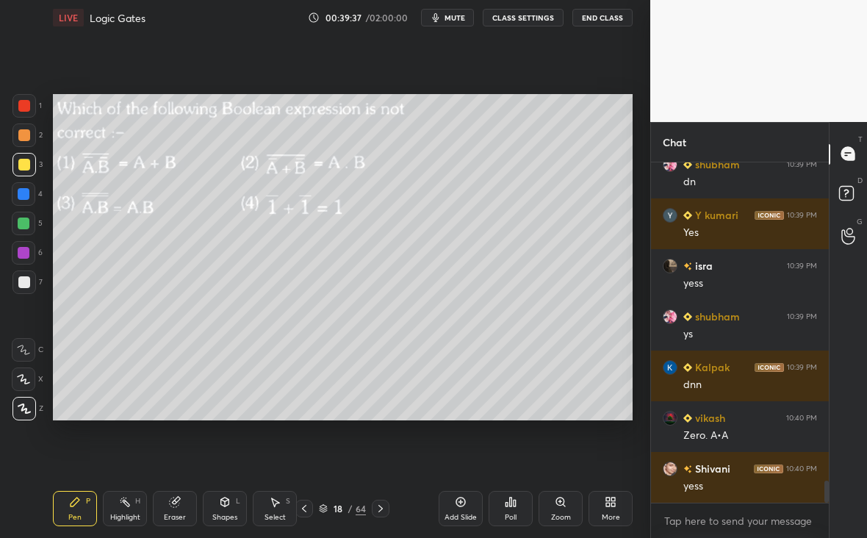
click at [379, 510] on icon at bounding box center [381, 508] width 12 height 12
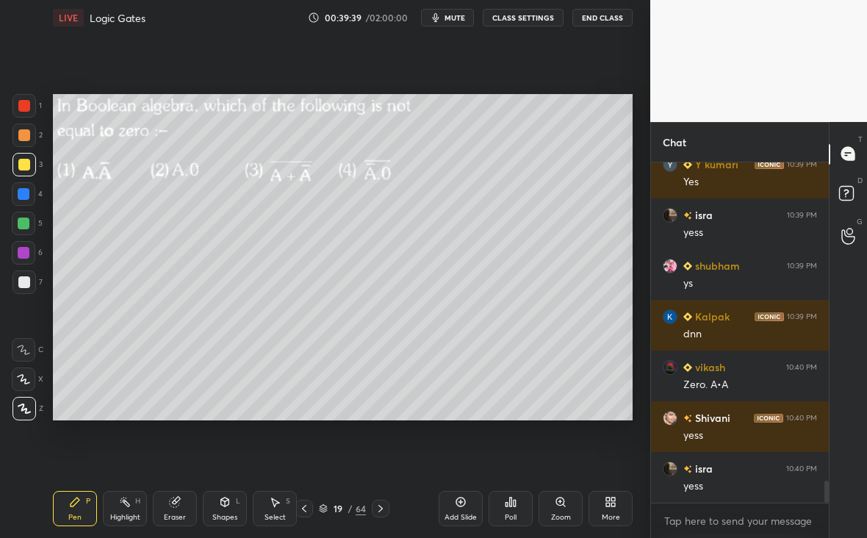
click at [518, 508] on div "Poll" at bounding box center [510, 508] width 44 height 35
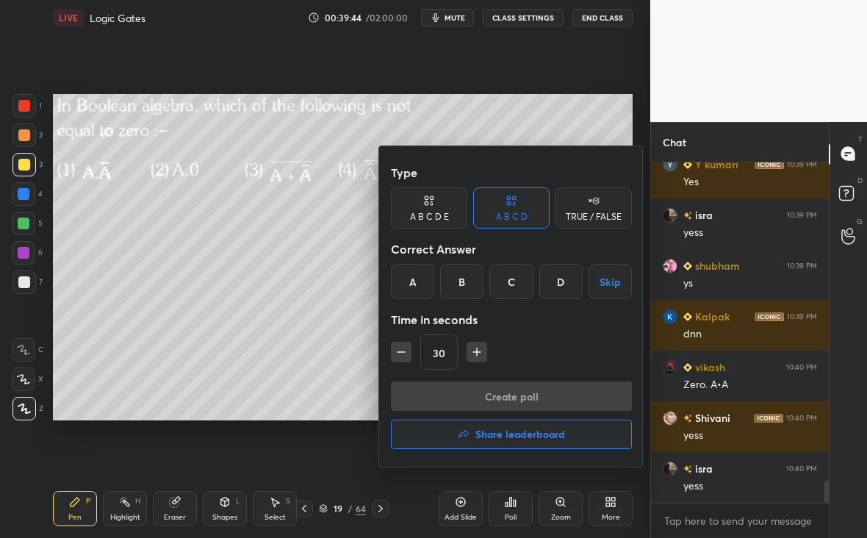
click at [566, 284] on div "D" at bounding box center [560, 281] width 43 height 35
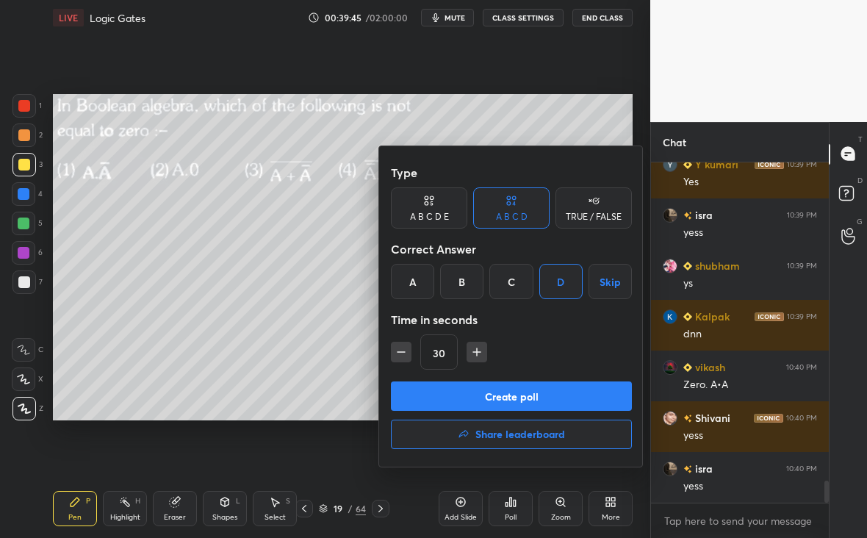
click at [561, 397] on button "Create poll" at bounding box center [511, 395] width 241 height 29
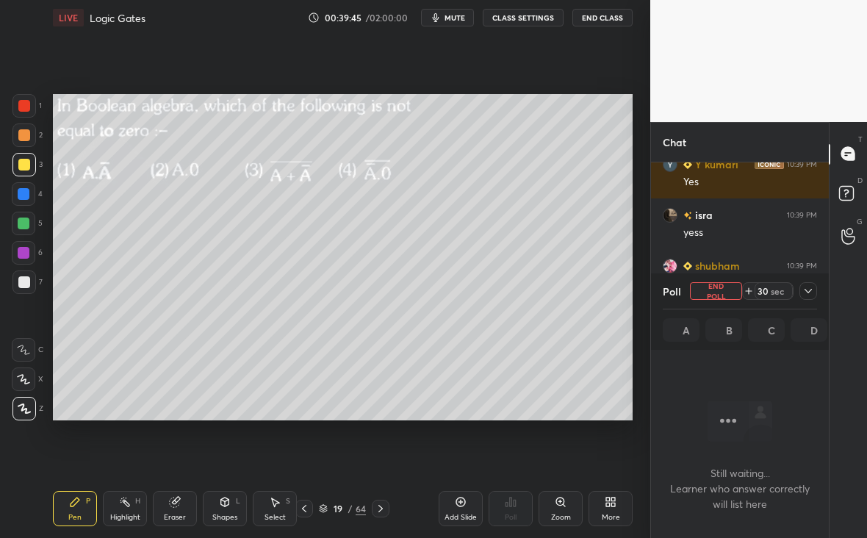
click at [808, 294] on div at bounding box center [808, 291] width 18 height 18
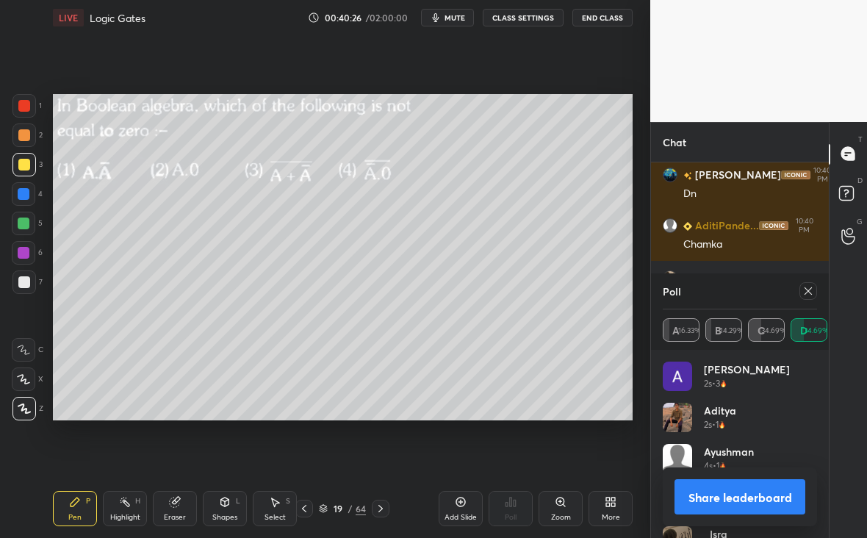
click at [813, 285] on icon at bounding box center [808, 291] width 12 height 12
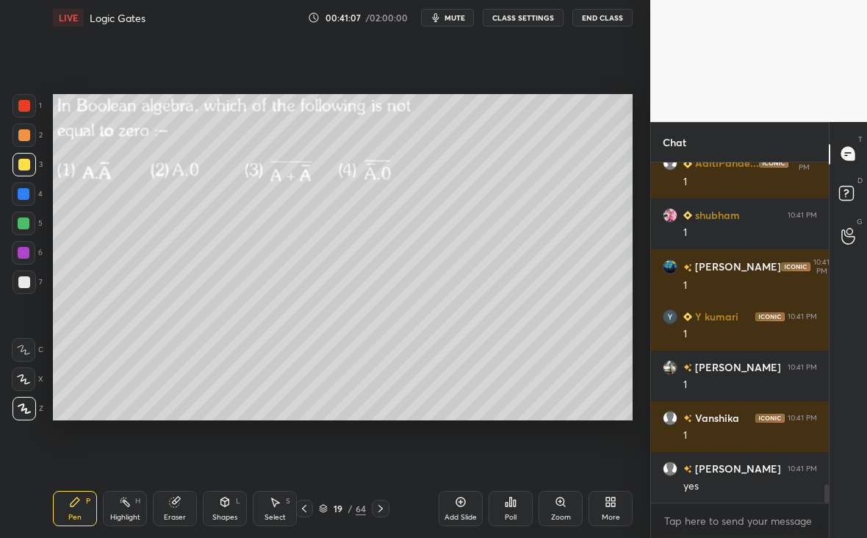
type textarea "x"
click at [378, 508] on icon at bounding box center [381, 508] width 12 height 12
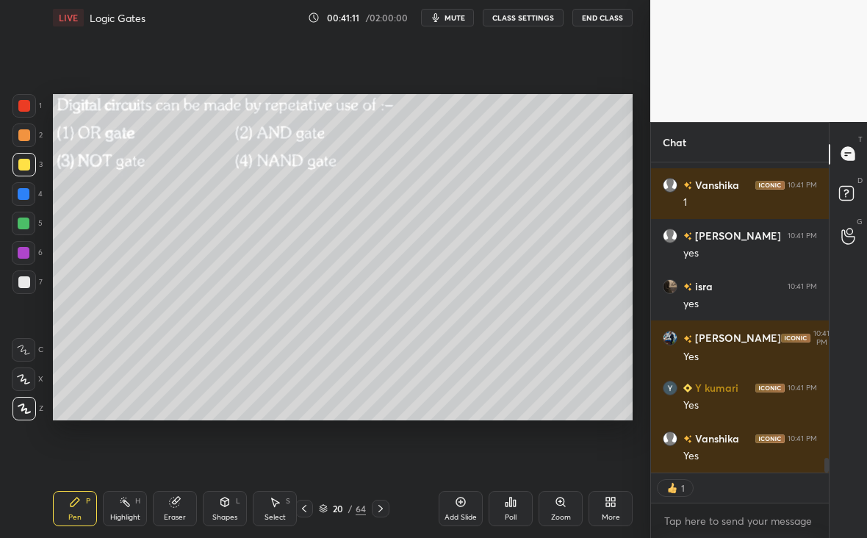
click at [526, 506] on div "Poll" at bounding box center [510, 508] width 44 height 35
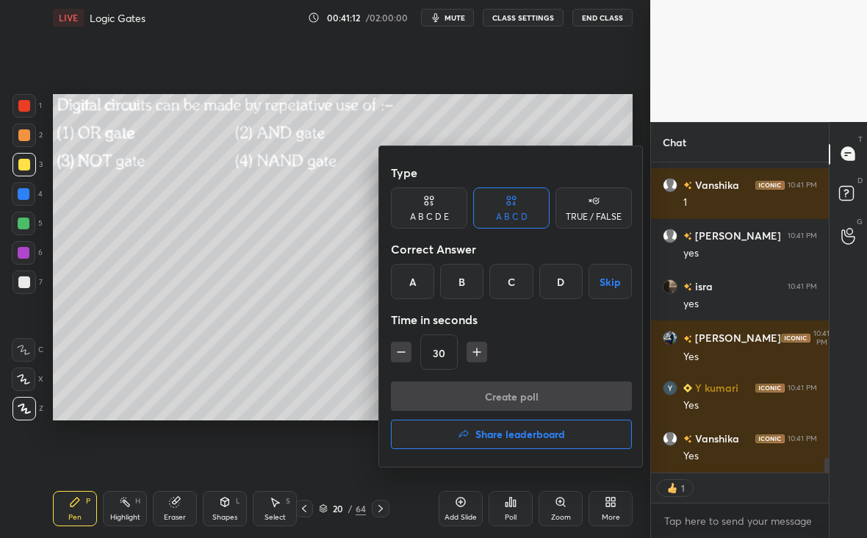
click at [401, 350] on icon "button" at bounding box center [401, 351] width 15 height 15
type input "15"
click at [407, 346] on div "15" at bounding box center [511, 351] width 241 height 35
drag, startPoint x: 561, startPoint y: 268, endPoint x: 566, endPoint y: 275, distance: 9.0
click at [562, 273] on div "D" at bounding box center [560, 281] width 43 height 35
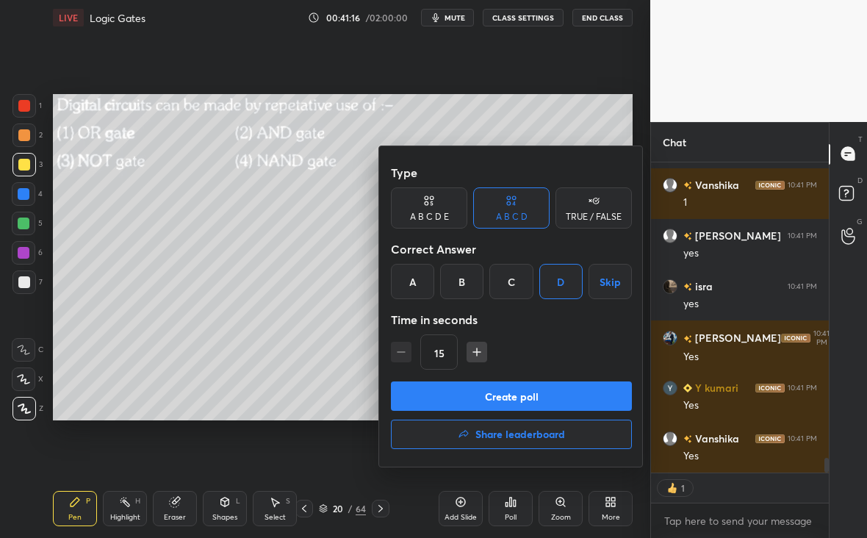
click at [566, 377] on div "Type A B C D E A B C D TRUE / FALSE Correct Answer A B C D Skip Time in seconds…" at bounding box center [511, 269] width 241 height 223
click at [574, 389] on button "Create poll" at bounding box center [511, 395] width 241 height 29
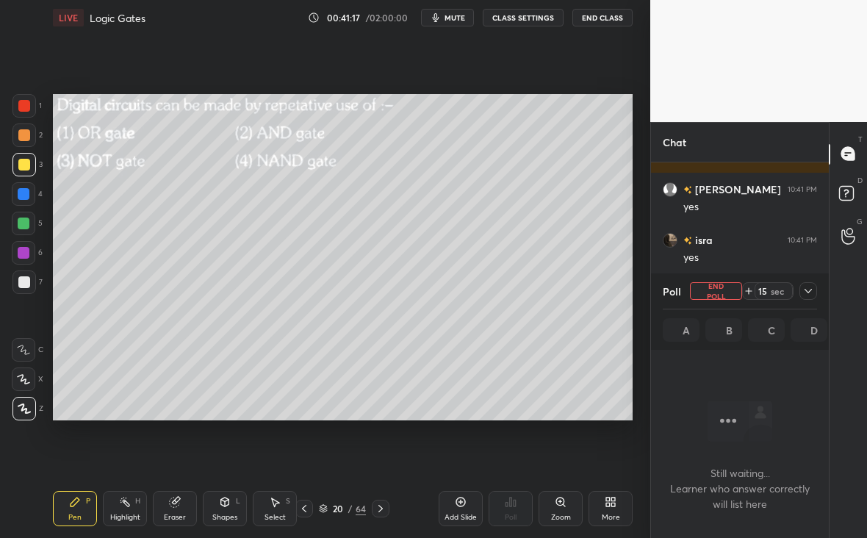
click at [817, 294] on div "Poll End Poll 15 sec A B C D" at bounding box center [740, 311] width 178 height 76
click at [814, 290] on div at bounding box center [808, 291] width 18 height 18
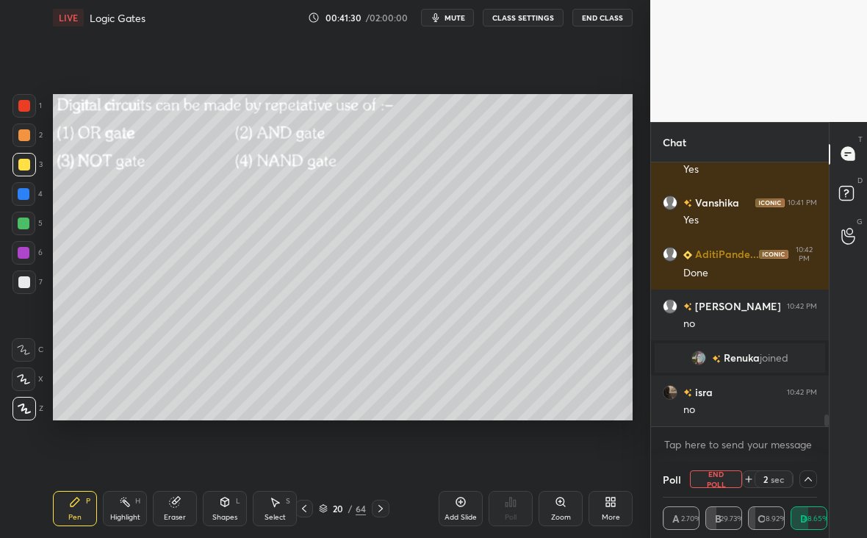
scroll to position [5704, 0]
click at [27, 165] on div at bounding box center [24, 165] width 12 height 12
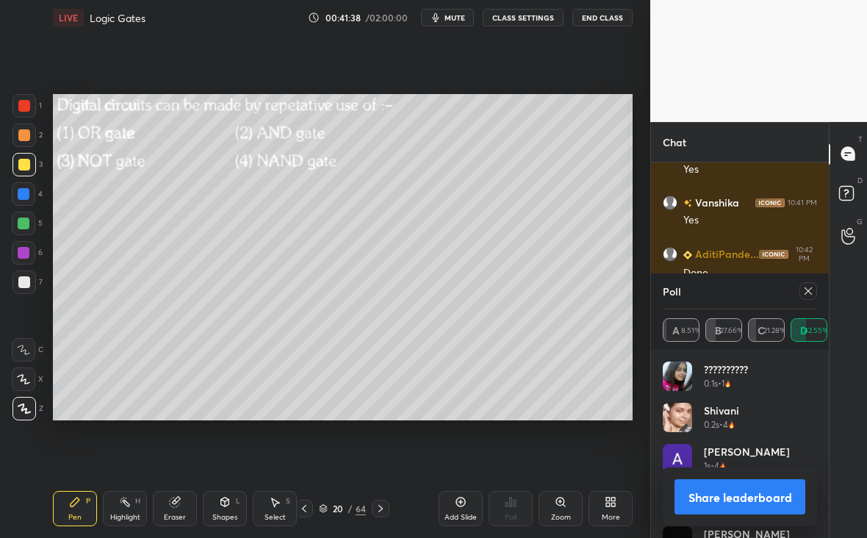
click at [802, 296] on icon at bounding box center [808, 291] width 12 height 12
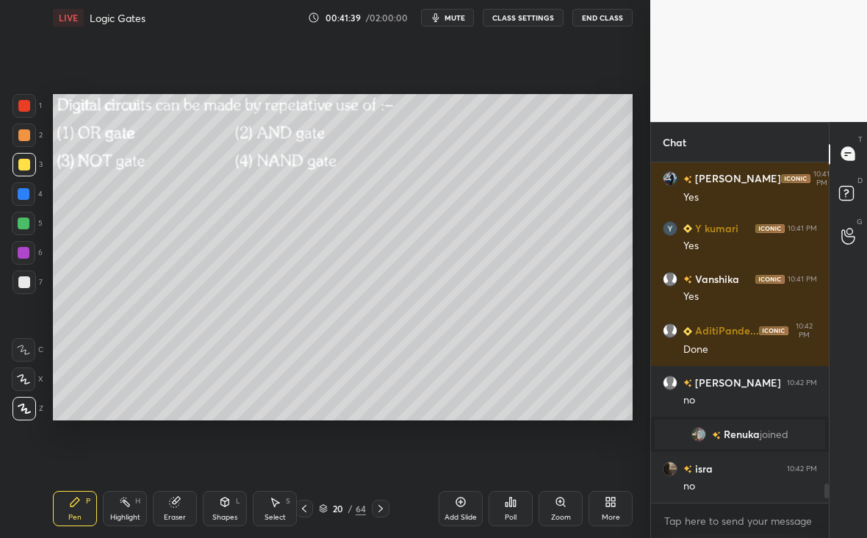
click at [16, 283] on div at bounding box center [23, 281] width 23 height 23
click at [26, 222] on div at bounding box center [24, 223] width 12 height 12
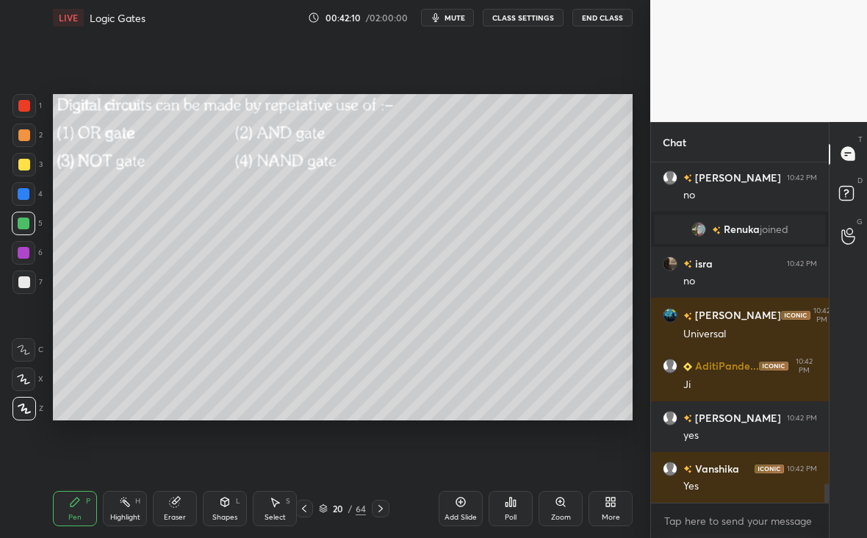
click at [383, 507] on icon at bounding box center [381, 508] width 12 height 12
type textarea "x"
click at [517, 509] on div "Poll" at bounding box center [510, 508] width 44 height 35
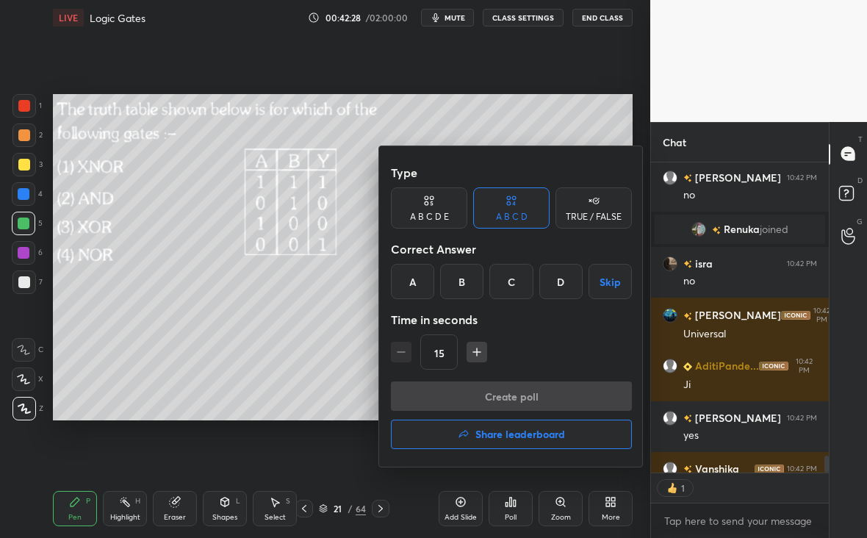
scroll to position [305, 173]
click at [477, 355] on icon "button" at bounding box center [476, 351] width 15 height 15
type input "30"
click at [410, 284] on div "A" at bounding box center [412, 281] width 43 height 35
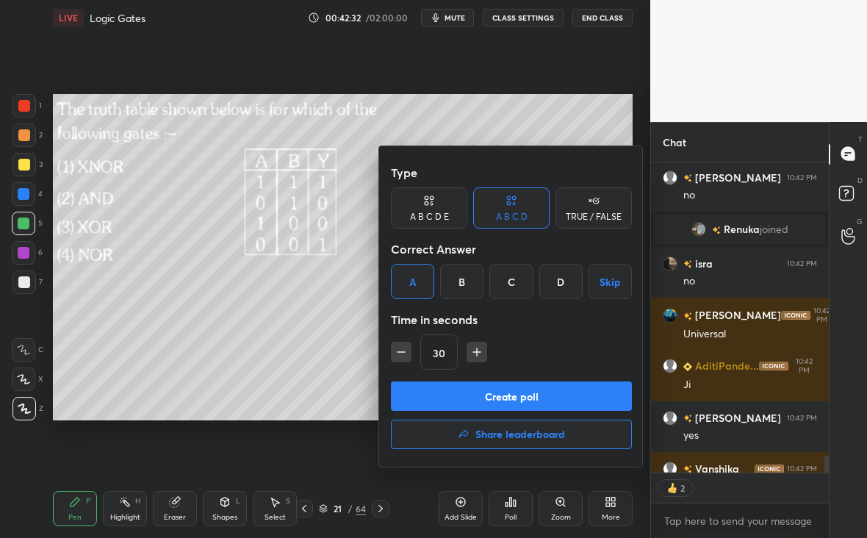
click at [506, 402] on button "Create poll" at bounding box center [511, 395] width 241 height 29
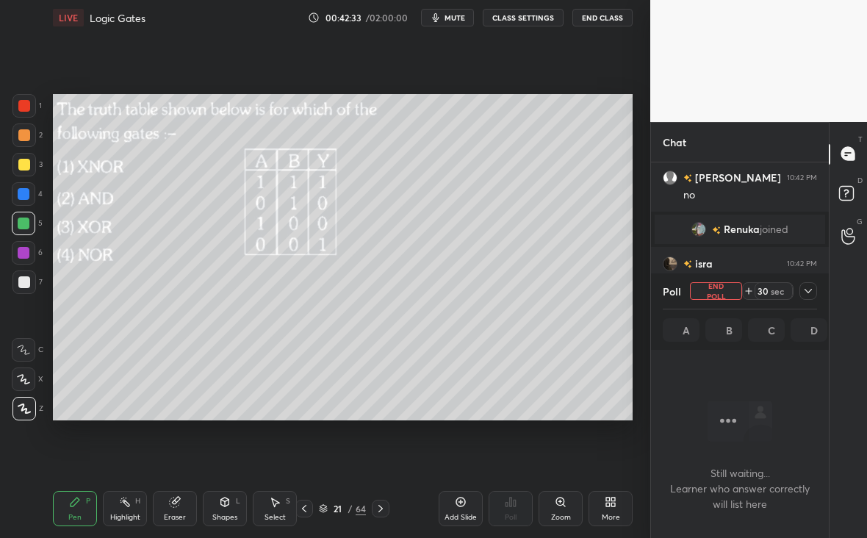
scroll to position [4, 5]
drag, startPoint x: 808, startPoint y: 300, endPoint x: 813, endPoint y: 294, distance: 8.4
click at [809, 295] on div "Poll End Poll 30 sec" at bounding box center [739, 290] width 154 height 35
click at [811, 293] on div "30 sec" at bounding box center [779, 291] width 75 height 18
click at [808, 285] on icon at bounding box center [808, 291] width 12 height 12
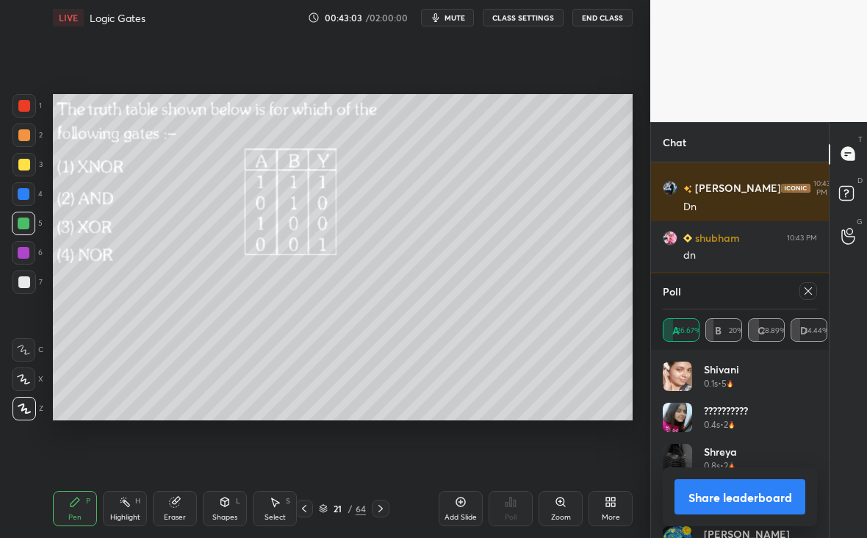
scroll to position [172, 150]
click at [808, 291] on icon at bounding box center [808, 291] width 12 height 12
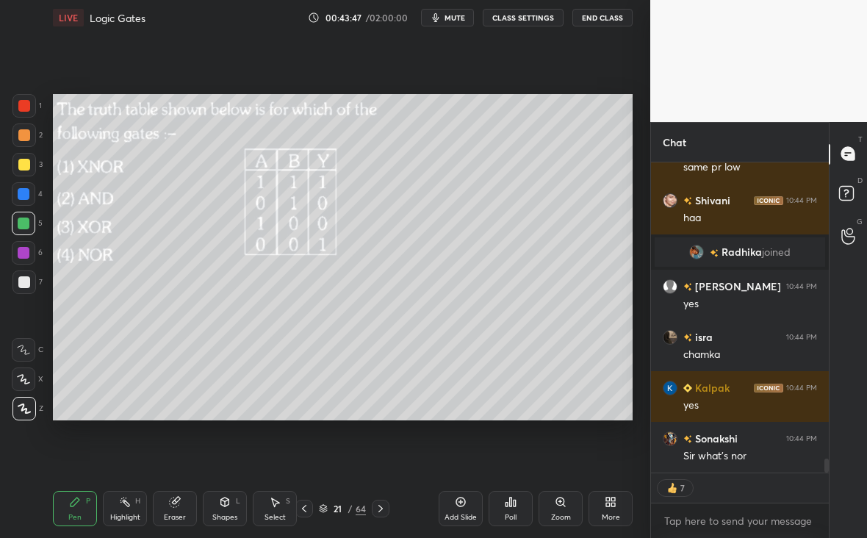
scroll to position [6468, 0]
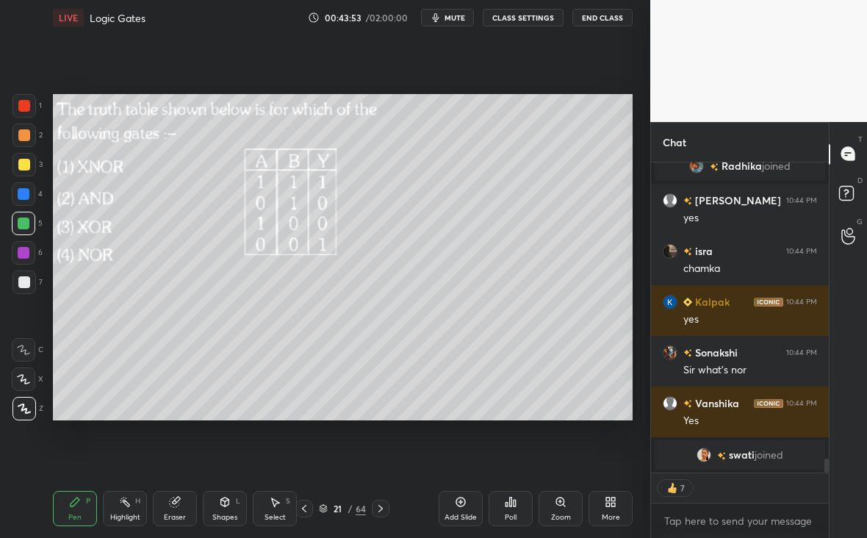
type textarea "x"
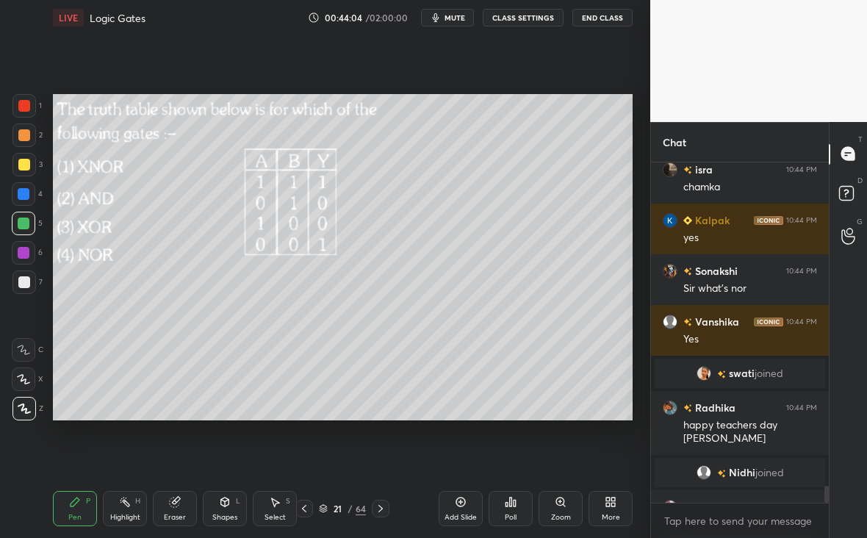
scroll to position [6540, 0]
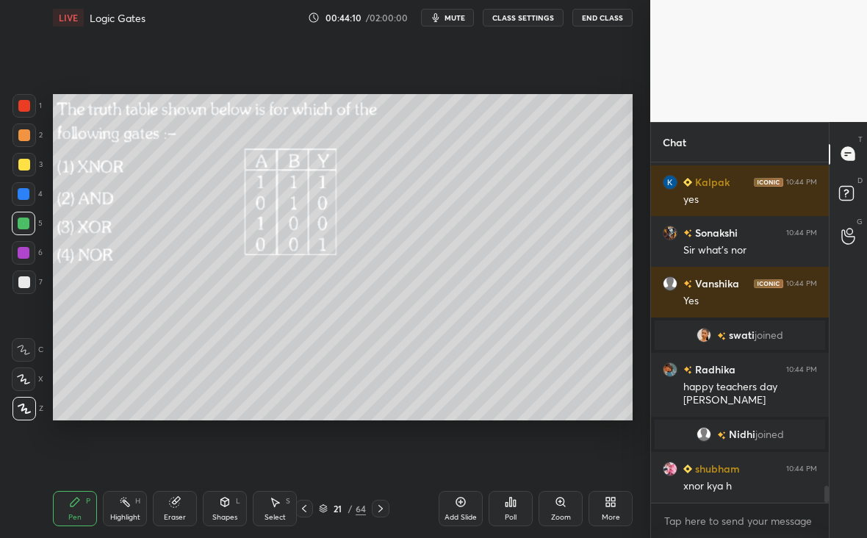
click at [269, 510] on div "Select S" at bounding box center [275, 508] width 44 height 35
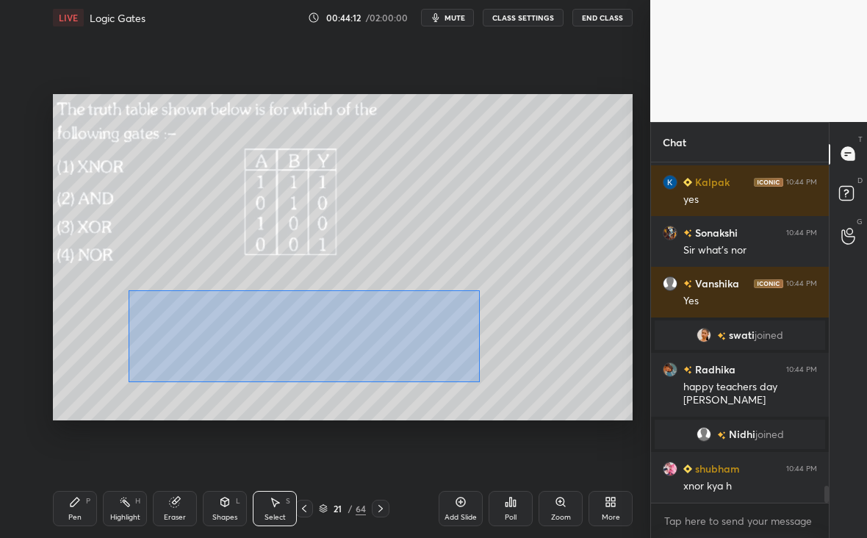
drag, startPoint x: 135, startPoint y: 286, endPoint x: 527, endPoint y: 377, distance: 401.7
click at [529, 378] on div "0 ° Undo Copy Duplicate Duplicate to new slide Delete" at bounding box center [342, 257] width 579 height 326
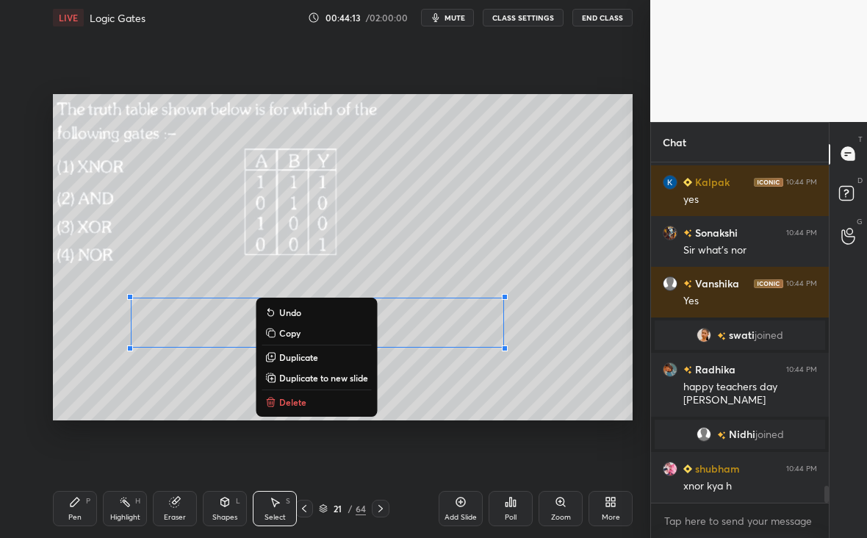
click at [307, 399] on button "Delete" at bounding box center [315, 402] width 109 height 18
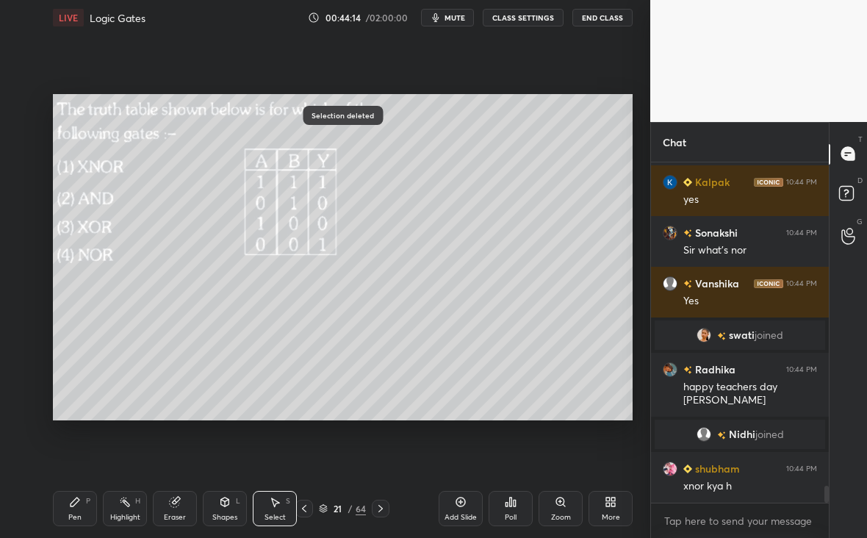
scroll to position [6591, 0]
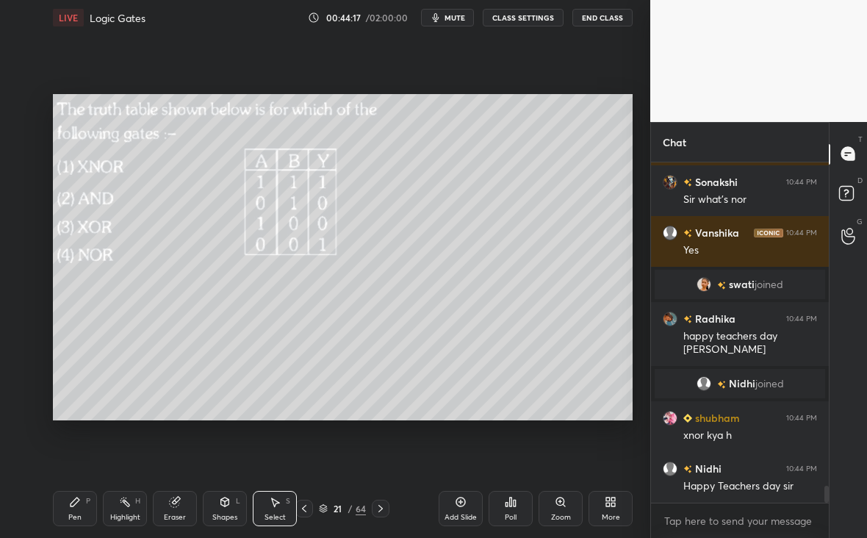
click at [386, 507] on div at bounding box center [381, 508] width 18 height 18
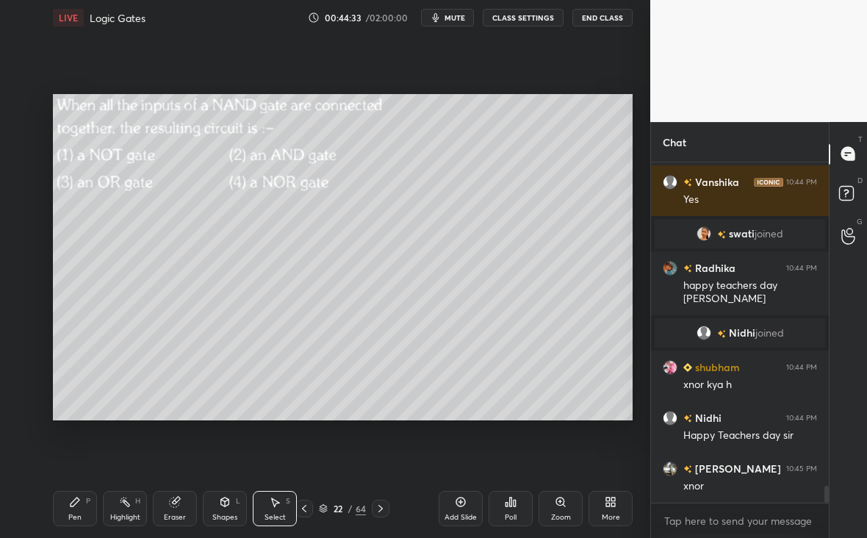
click at [563, 504] on icon at bounding box center [560, 502] width 12 height 12
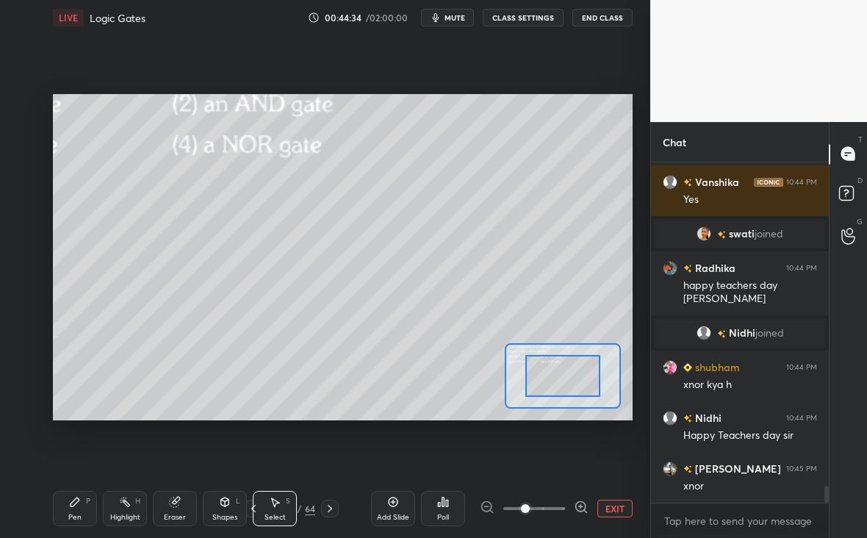
click at [614, 513] on button "EXIT" at bounding box center [614, 508] width 35 height 18
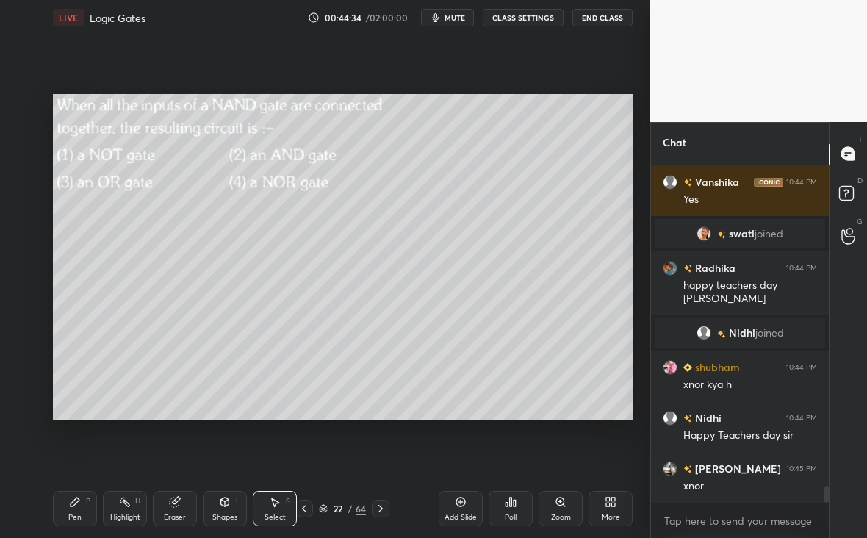
click at [514, 510] on div "Poll" at bounding box center [510, 508] width 44 height 35
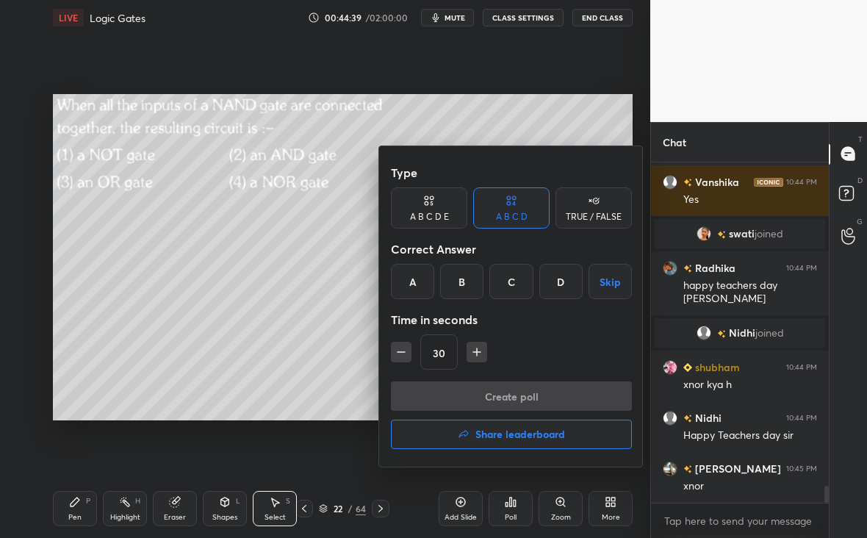
click at [396, 355] on button "button" at bounding box center [401, 351] width 21 height 21
click at [401, 352] on div "15" at bounding box center [511, 351] width 241 height 35
click at [419, 289] on div "A" at bounding box center [412, 281] width 43 height 35
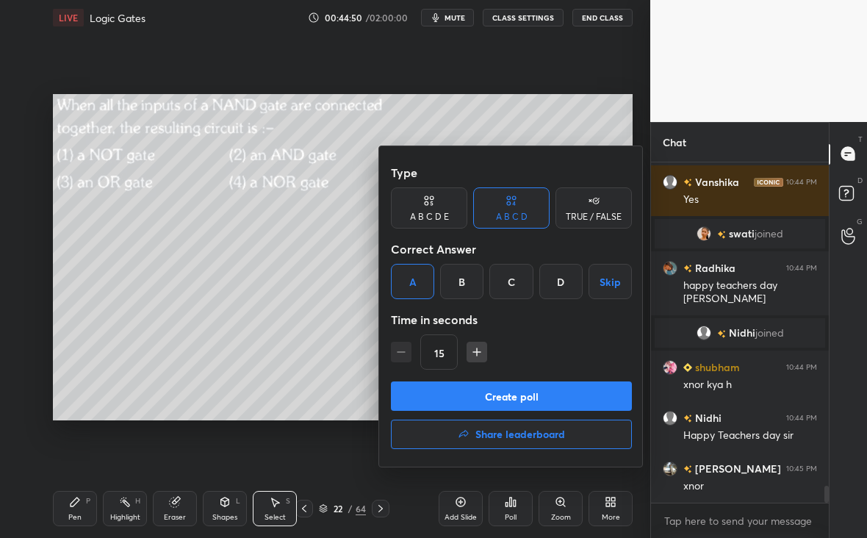
click at [480, 347] on icon "button" at bounding box center [476, 351] width 15 height 15
type input "30"
drag, startPoint x: 540, startPoint y: 385, endPoint x: 544, endPoint y: 391, distance: 7.9
click at [543, 390] on button "Create poll" at bounding box center [511, 395] width 241 height 29
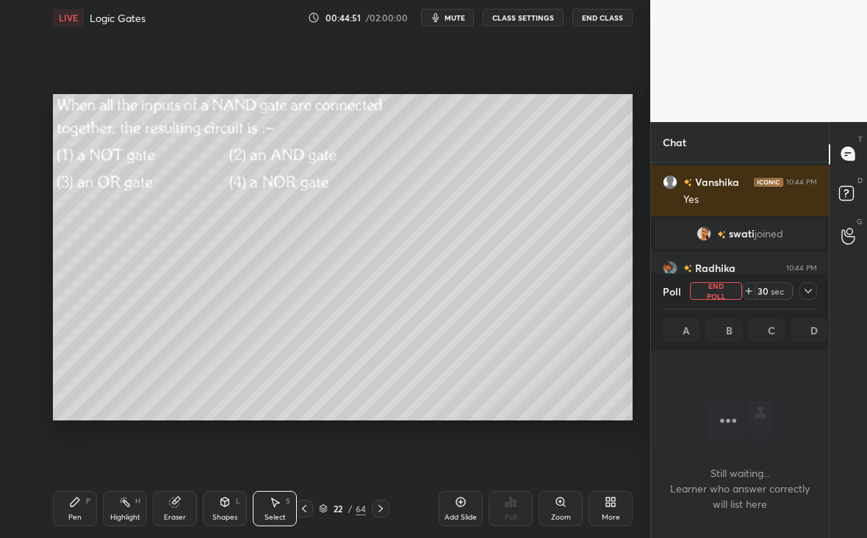
scroll to position [4, 5]
click at [806, 294] on icon at bounding box center [808, 291] width 12 height 12
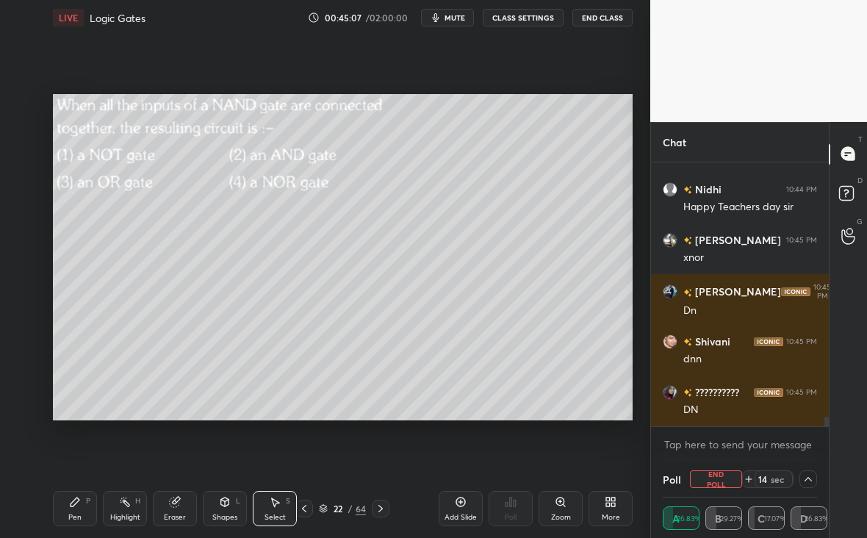
scroll to position [6922, 0]
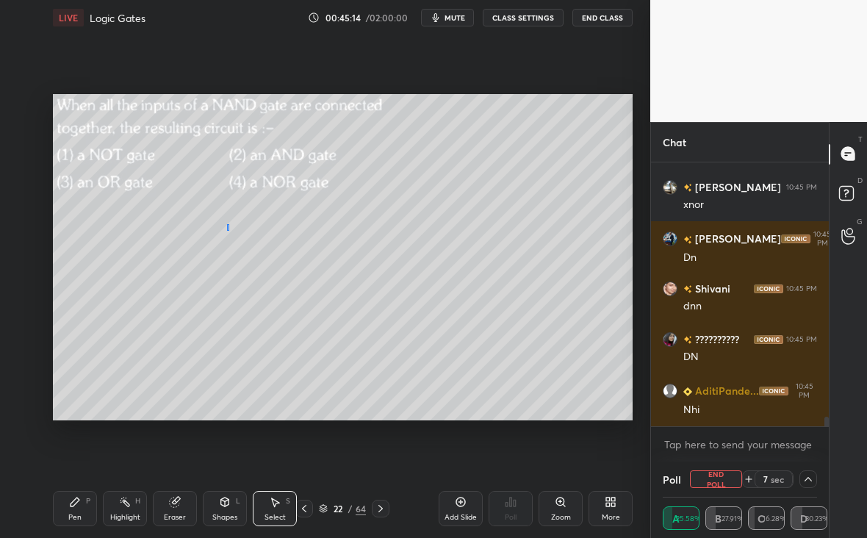
drag, startPoint x: 226, startPoint y: 224, endPoint x: 233, endPoint y: 245, distance: 21.6
click at [228, 261] on div "0 ° Undo Copy Duplicate Duplicate to new slide Delete" at bounding box center [342, 257] width 579 height 326
click at [81, 507] on div "Pen P" at bounding box center [75, 508] width 44 height 35
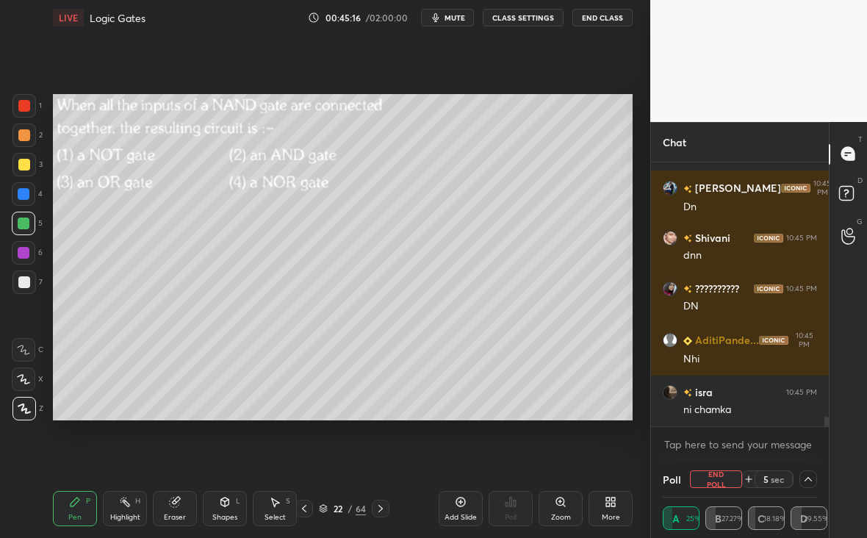
scroll to position [7024, 0]
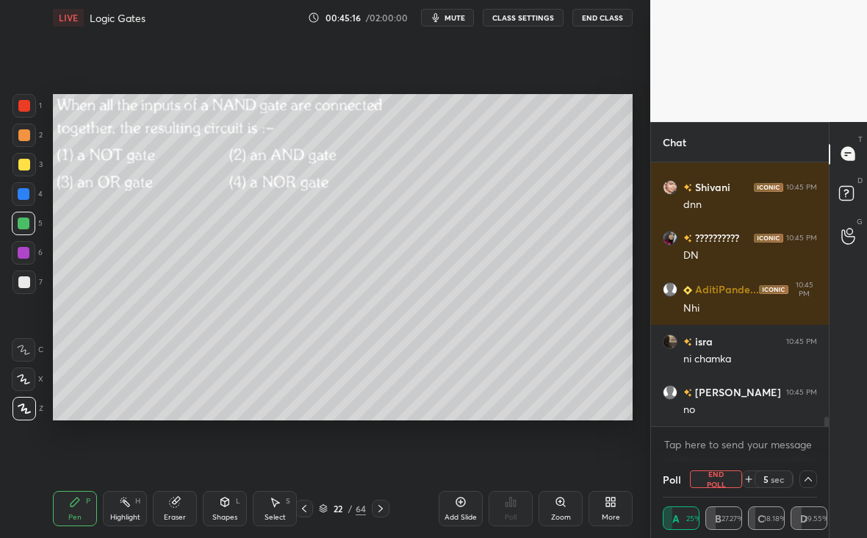
click at [30, 278] on div at bounding box center [23, 281] width 23 height 23
click at [27, 162] on div at bounding box center [24, 165] width 12 height 12
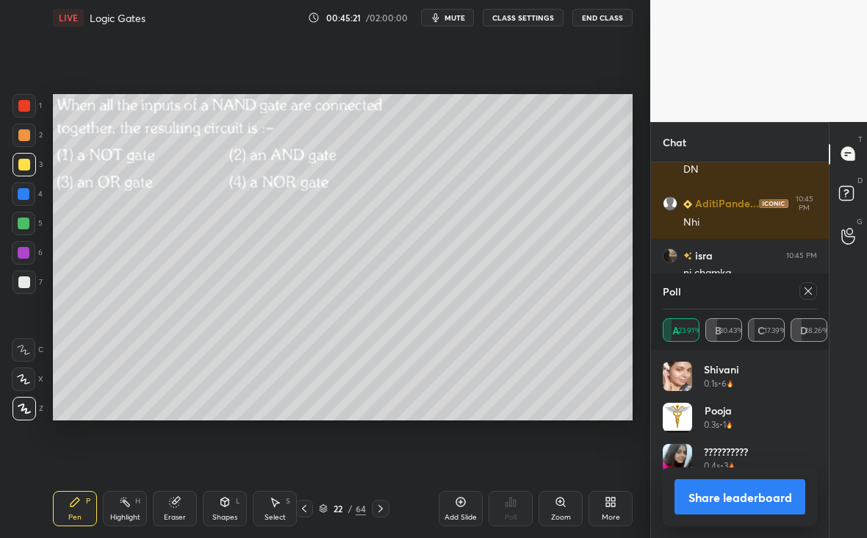
scroll to position [172, 150]
click at [803, 294] on icon at bounding box center [808, 291] width 12 height 12
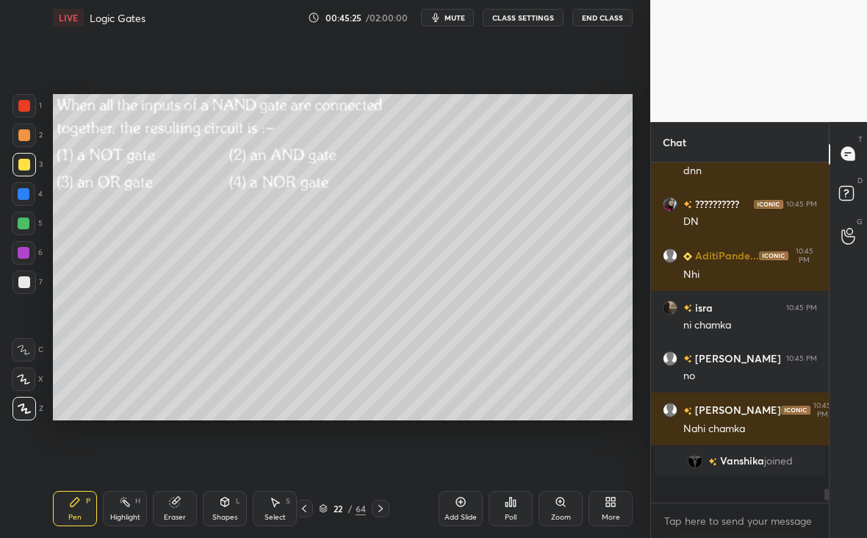
scroll to position [328, 173]
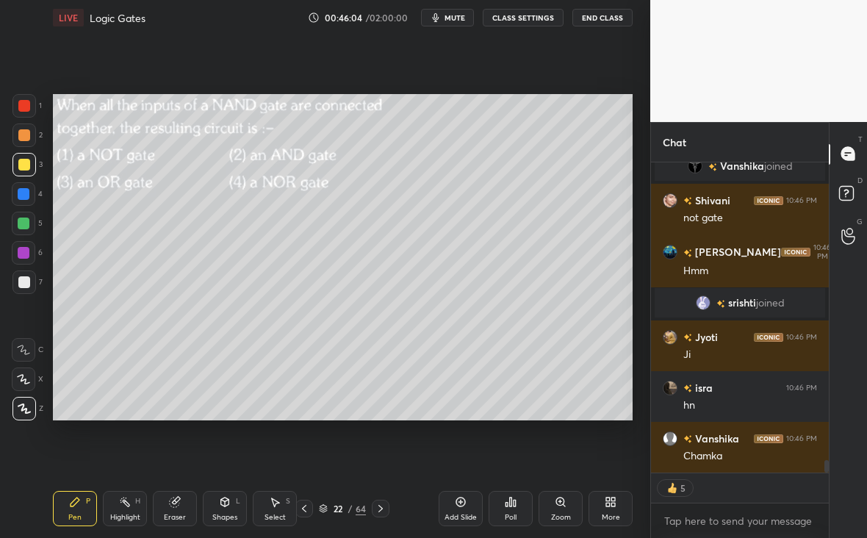
click at [385, 510] on icon at bounding box center [381, 508] width 12 height 12
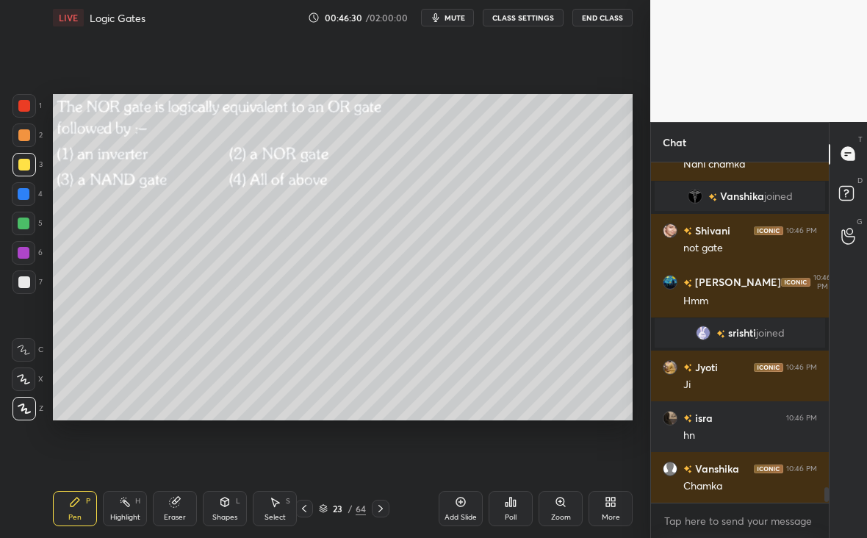
click at [515, 509] on div "Poll" at bounding box center [510, 508] width 44 height 35
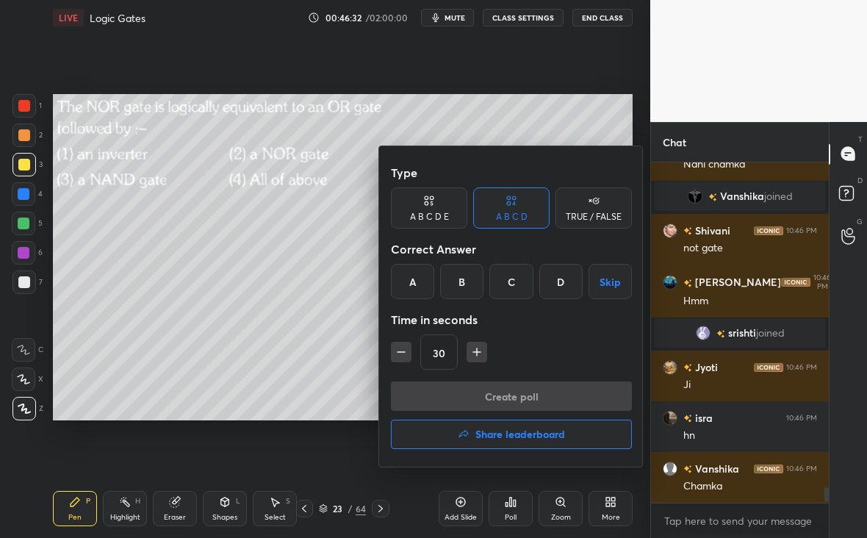
click at [570, 278] on div "D" at bounding box center [560, 281] width 43 height 35
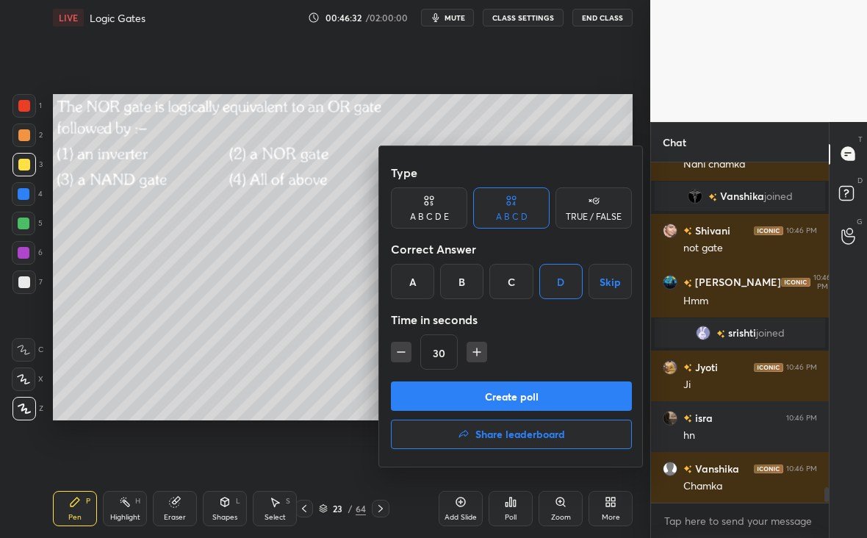
click at [543, 387] on button "Create poll" at bounding box center [511, 395] width 241 height 29
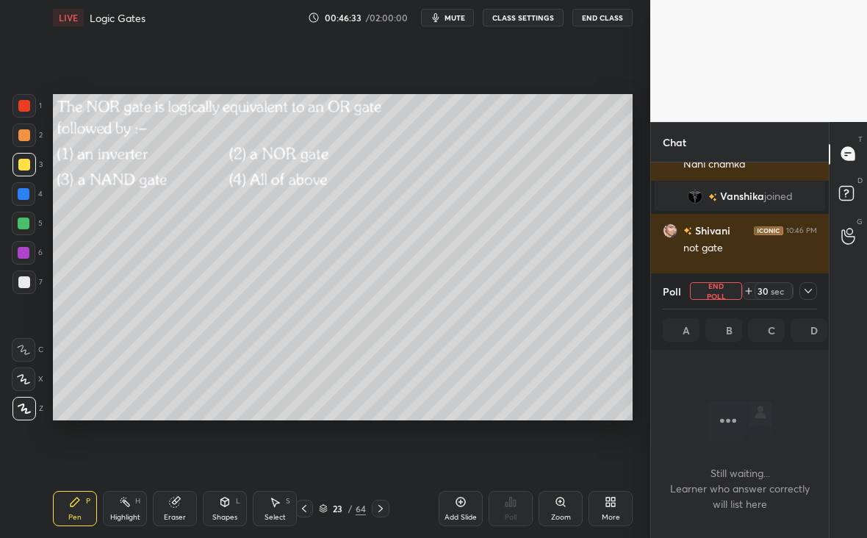
scroll to position [137, 173]
click at [823, 275] on div "Poll End Poll 30 sec A B C D" at bounding box center [740, 311] width 178 height 76
click at [803, 291] on icon at bounding box center [808, 291] width 12 height 12
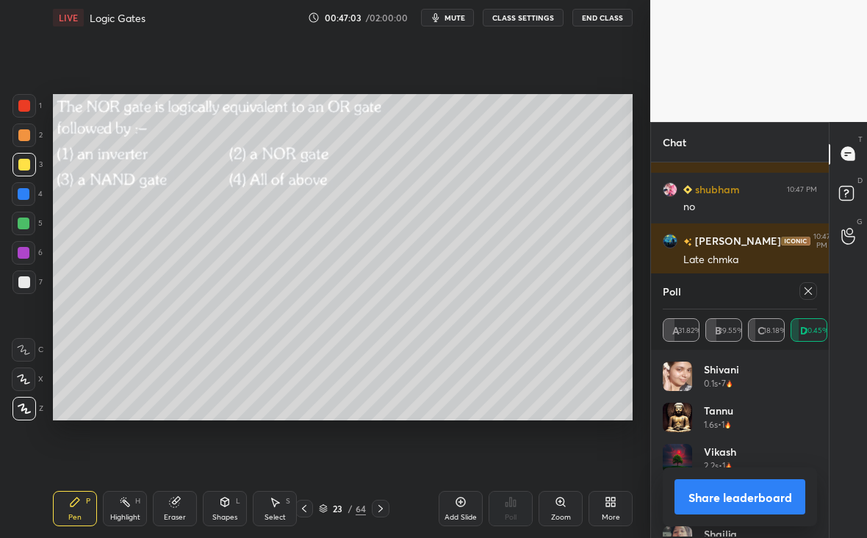
scroll to position [172, 150]
click at [804, 292] on icon at bounding box center [808, 291] width 12 height 12
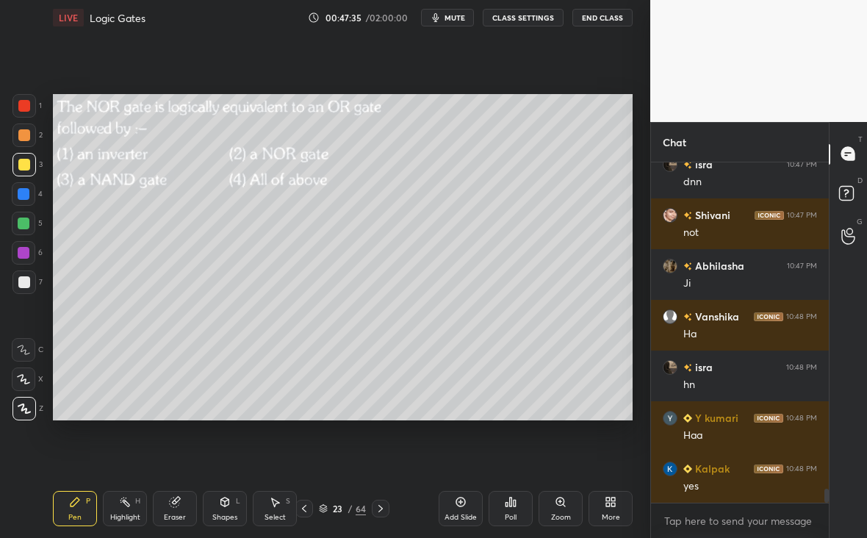
click at [173, 515] on div "Eraser" at bounding box center [175, 516] width 22 height 7
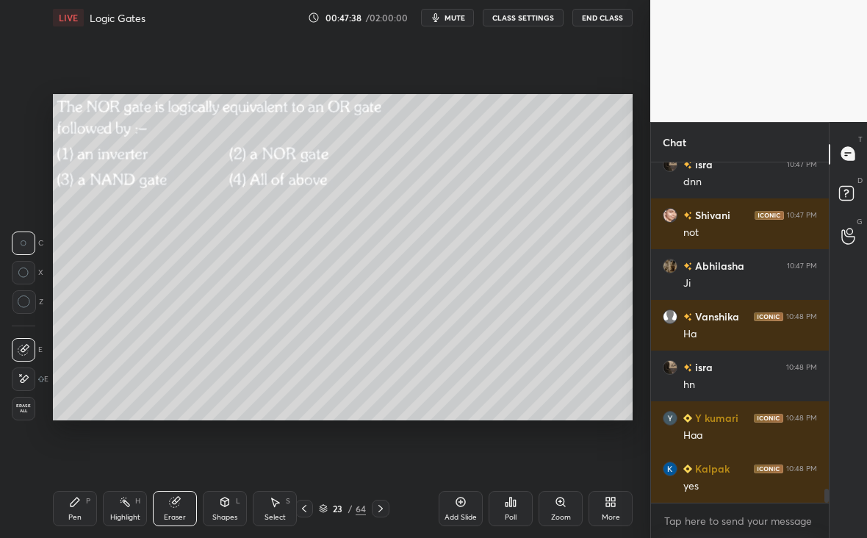
click at [76, 510] on div "Pen P" at bounding box center [75, 508] width 44 height 35
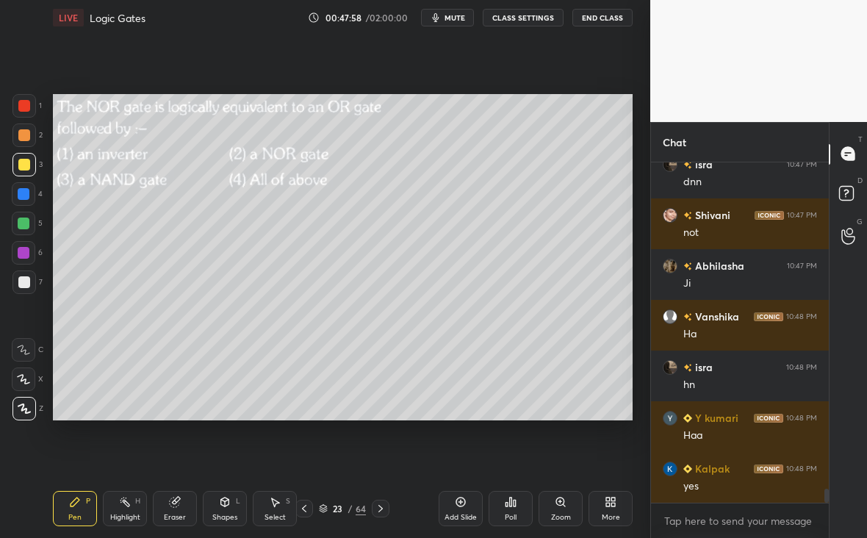
scroll to position [7913, 0]
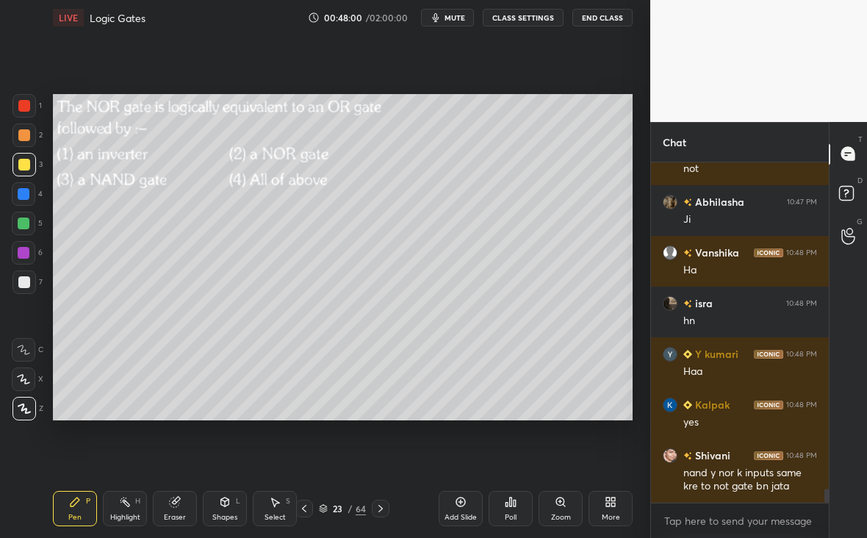
click at [164, 513] on div "Eraser" at bounding box center [175, 516] width 22 height 7
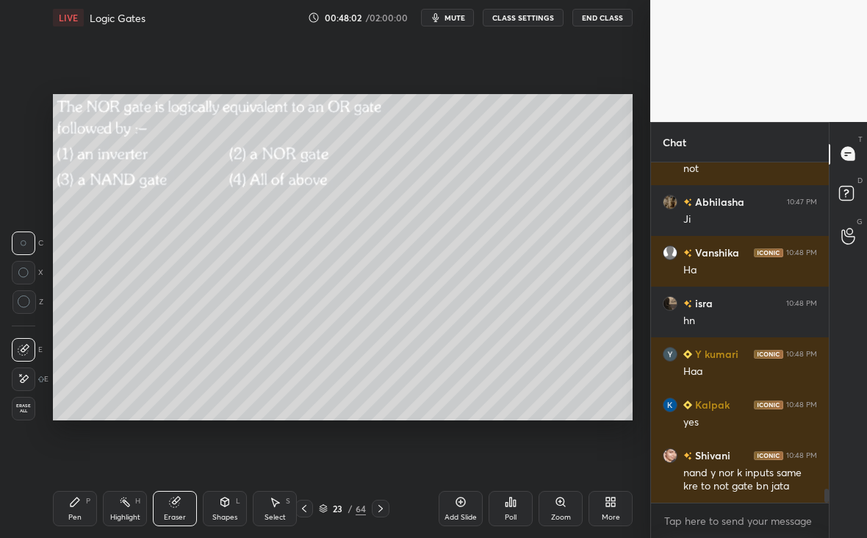
click at [18, 377] on icon at bounding box center [24, 378] width 12 height 12
click at [82, 496] on div "Pen P" at bounding box center [75, 508] width 44 height 35
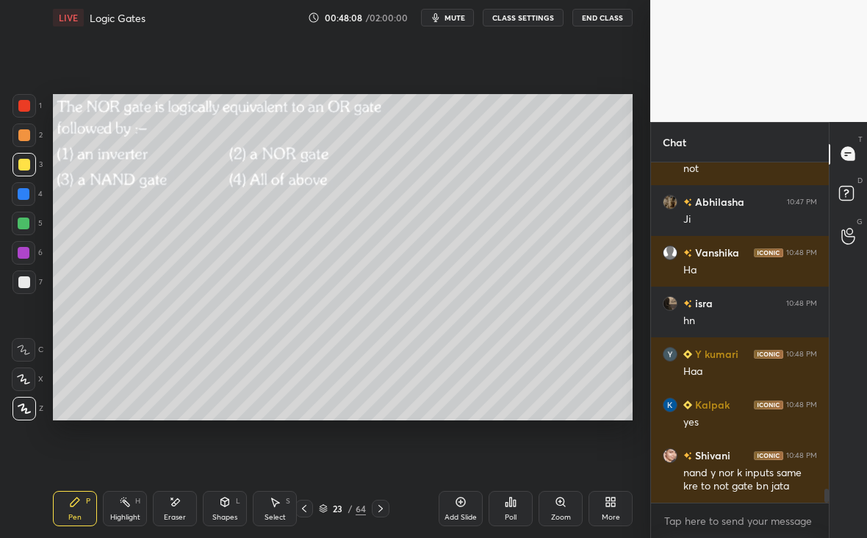
click at [81, 502] on div "Pen P" at bounding box center [75, 508] width 44 height 35
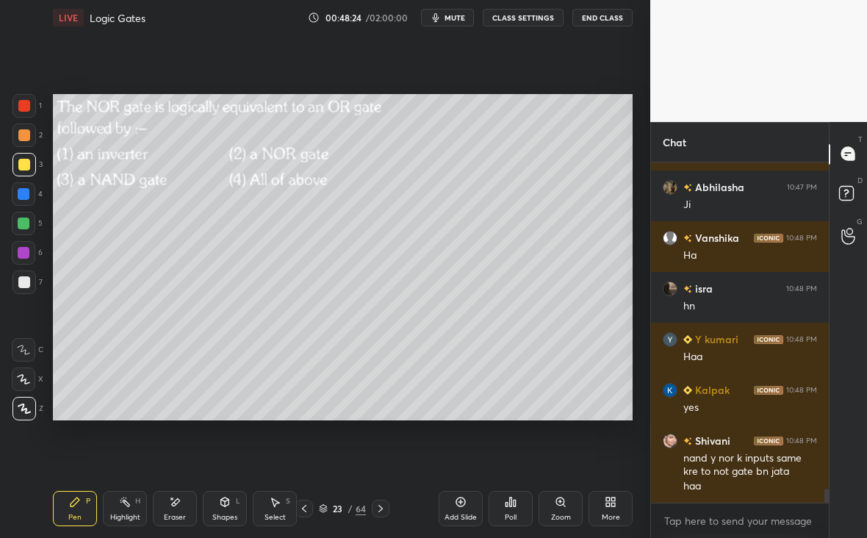
scroll to position [7978, 0]
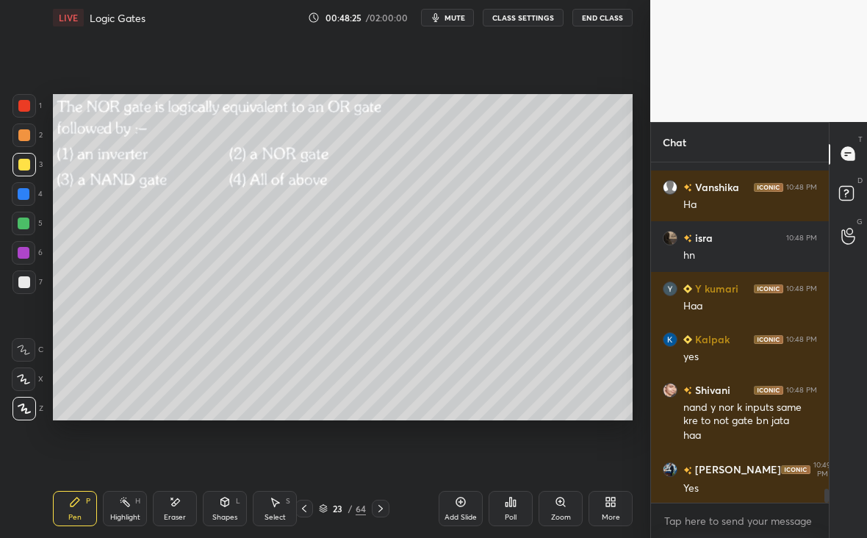
click at [272, 513] on div "Select" at bounding box center [274, 516] width 21 height 7
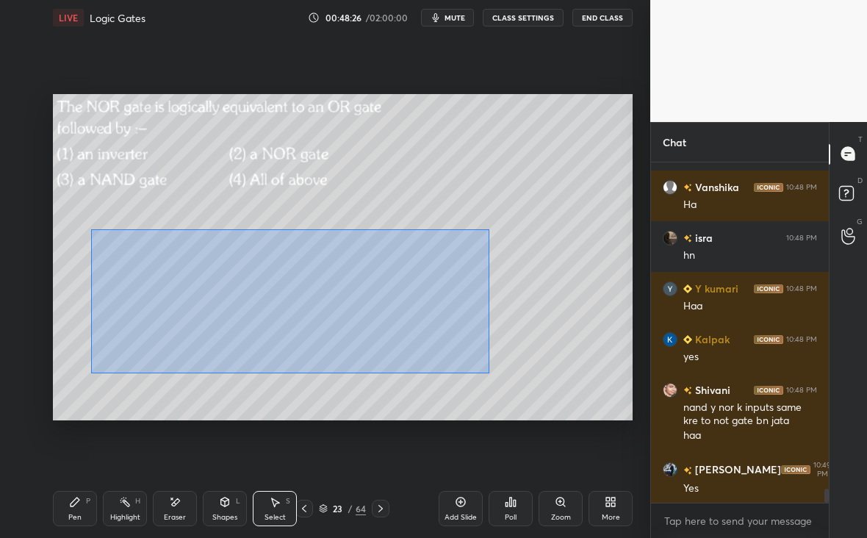
drag, startPoint x: 117, startPoint y: 265, endPoint x: 487, endPoint y: 363, distance: 383.0
click at [491, 367] on div "0 ° Undo Copy Duplicate Duplicate to new slide Delete" at bounding box center [342, 257] width 579 height 326
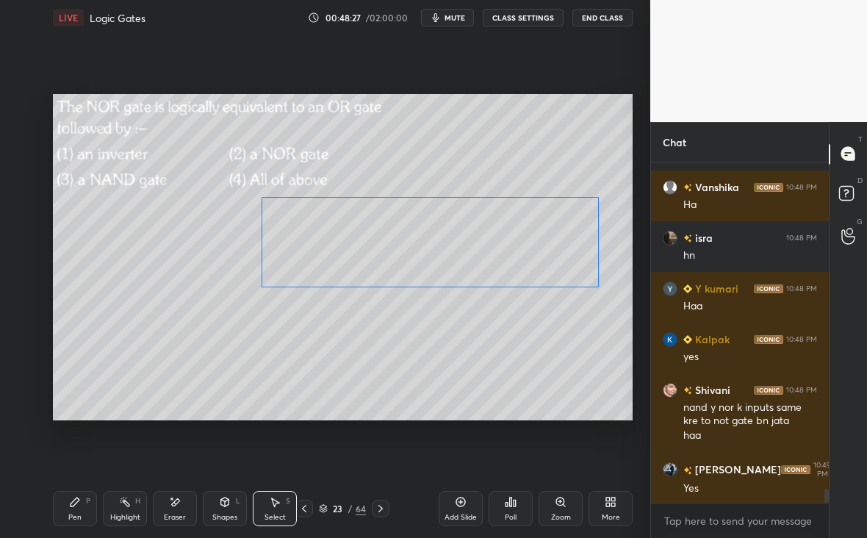
drag, startPoint x: 363, startPoint y: 302, endPoint x: 467, endPoint y: 261, distance: 111.8
click at [469, 263] on div "0 ° Undo Copy Duplicate Duplicate to new slide Delete" at bounding box center [342, 257] width 579 height 326
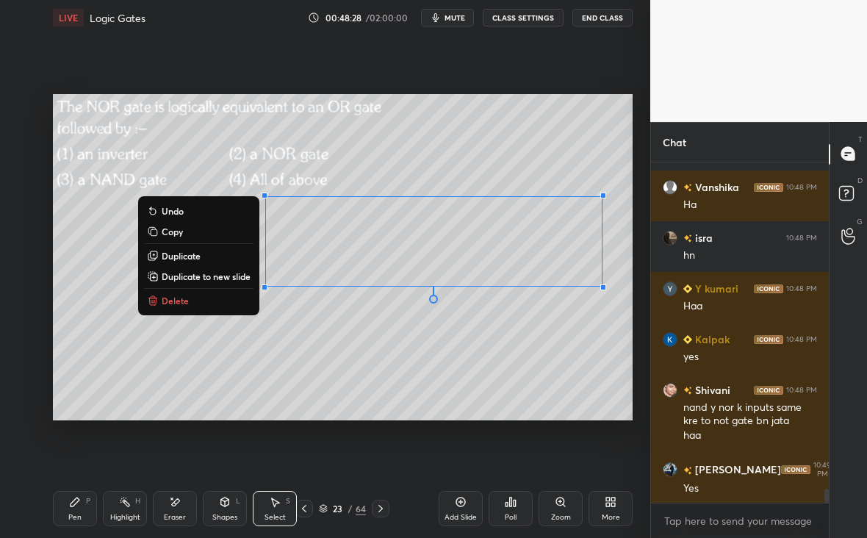
click at [81, 521] on div "Pen P" at bounding box center [75, 508] width 44 height 35
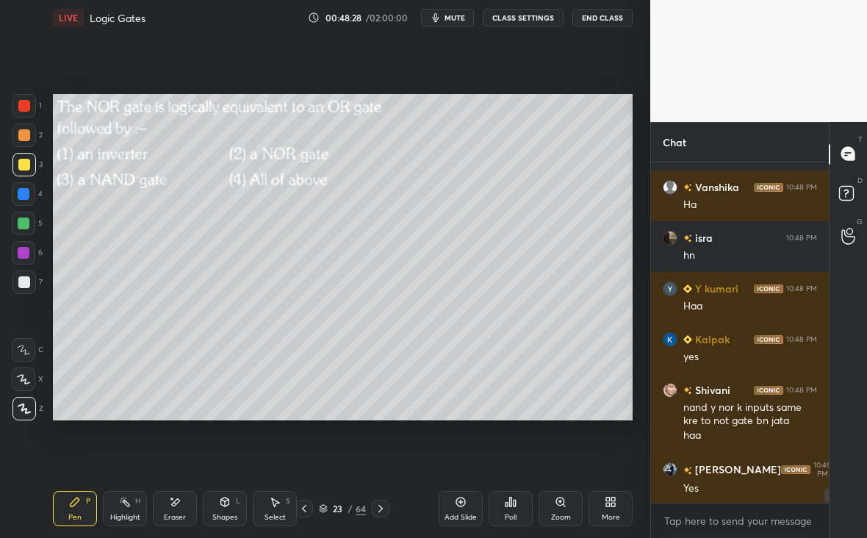
scroll to position [8029, 0]
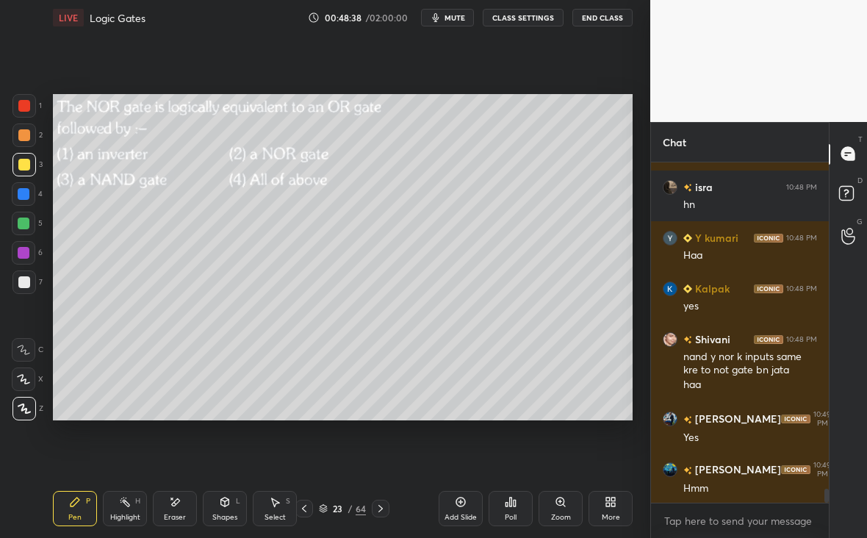
click at [21, 188] on div at bounding box center [24, 194] width 12 height 12
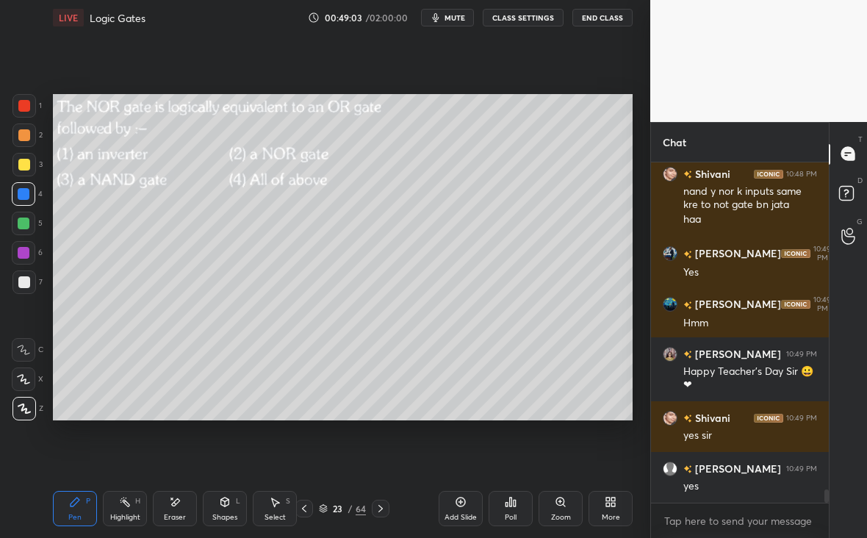
scroll to position [8258, 0]
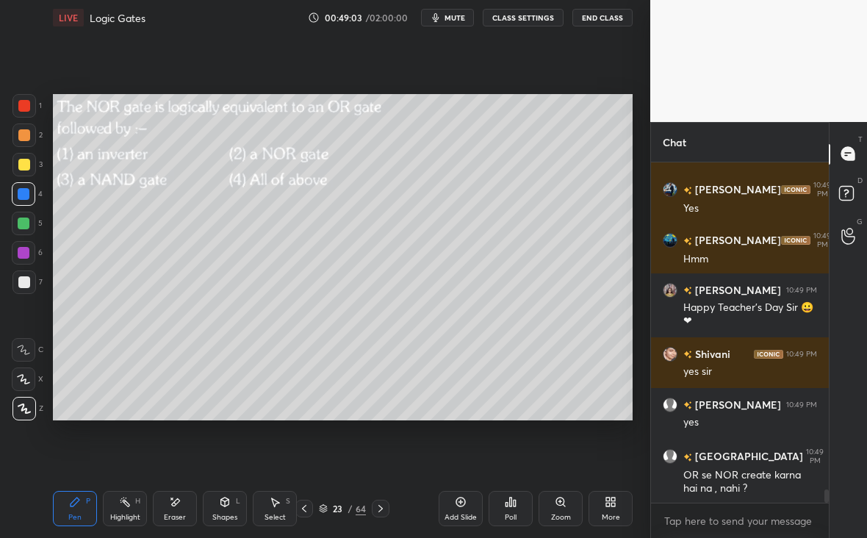
click at [380, 507] on icon at bounding box center [381, 508] width 12 height 12
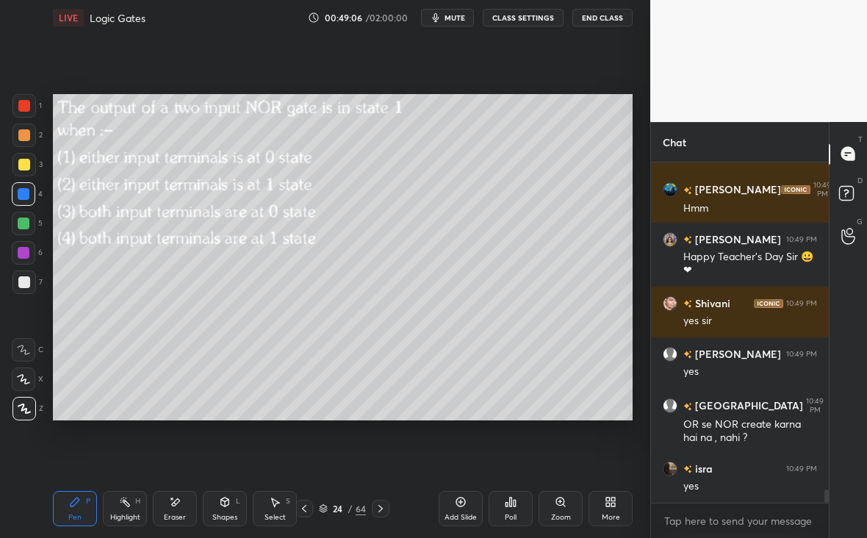
scroll to position [8360, 0]
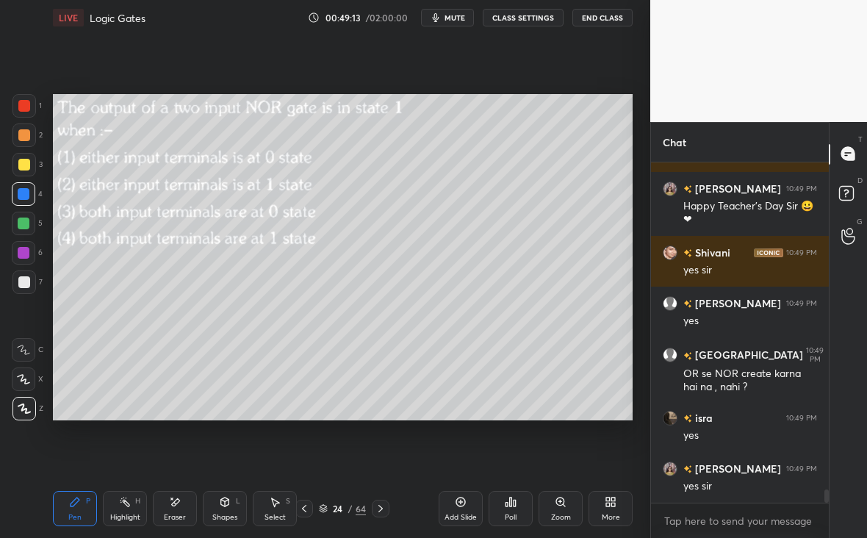
click at [506, 500] on icon at bounding box center [510, 502] width 12 height 12
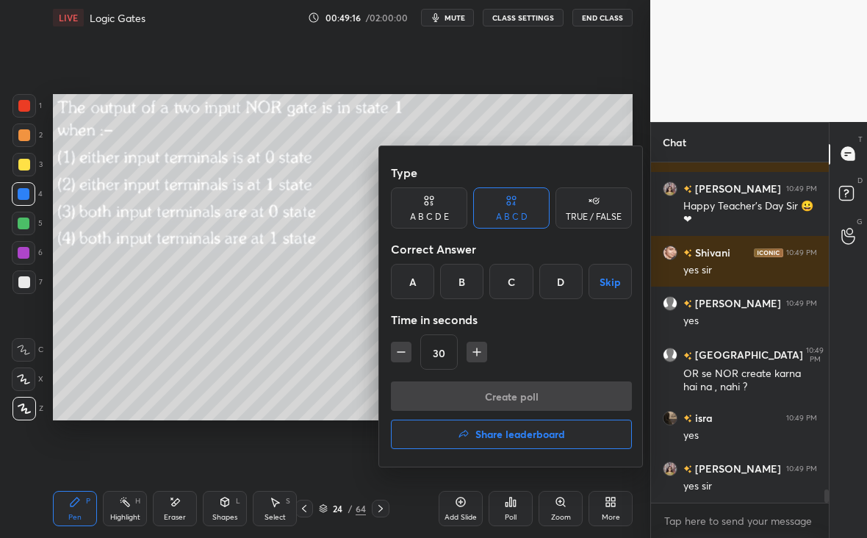
click at [518, 289] on div "C" at bounding box center [510, 281] width 43 height 35
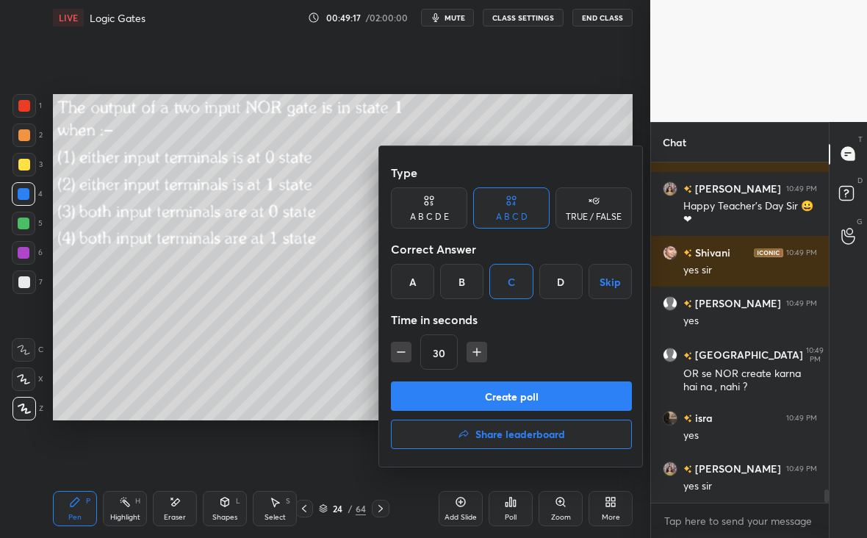
click at [512, 394] on button "Create poll" at bounding box center [511, 395] width 241 height 29
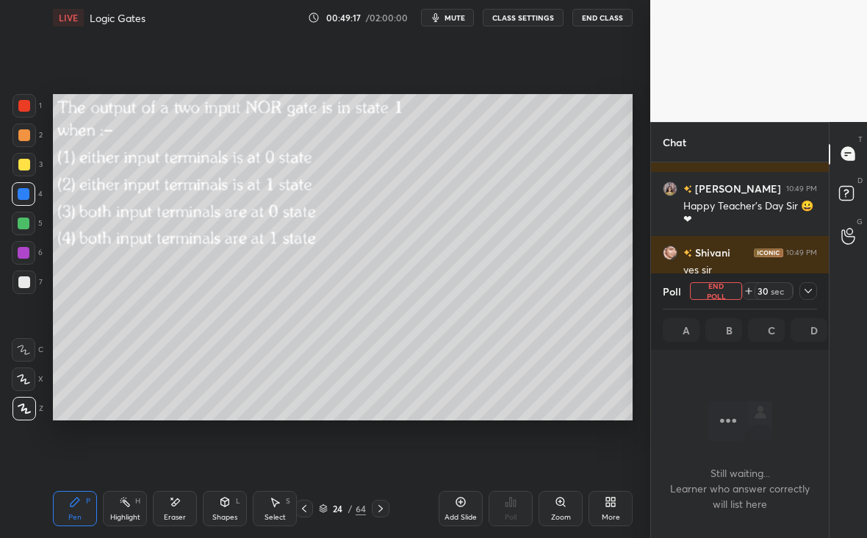
scroll to position [4, 5]
click at [808, 295] on div at bounding box center [808, 291] width 18 height 18
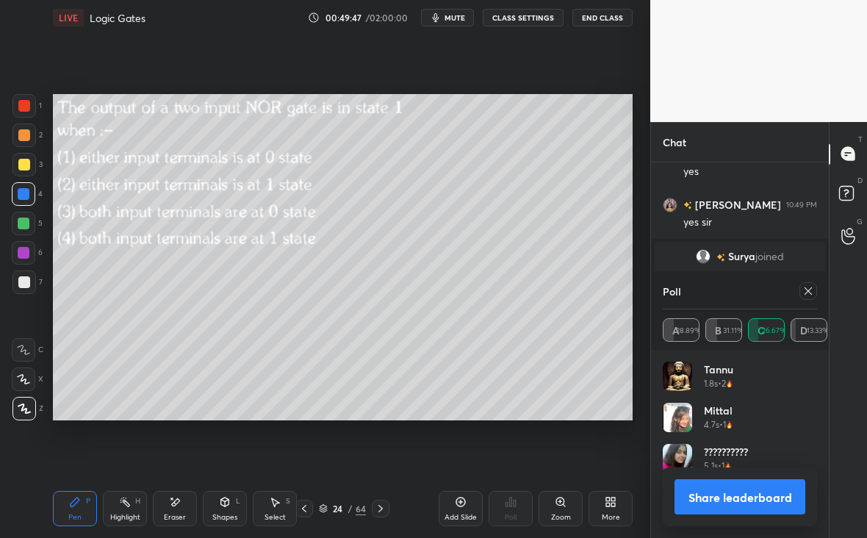
scroll to position [5, 5]
click at [806, 289] on icon at bounding box center [808, 291] width 12 height 12
type textarea "x"
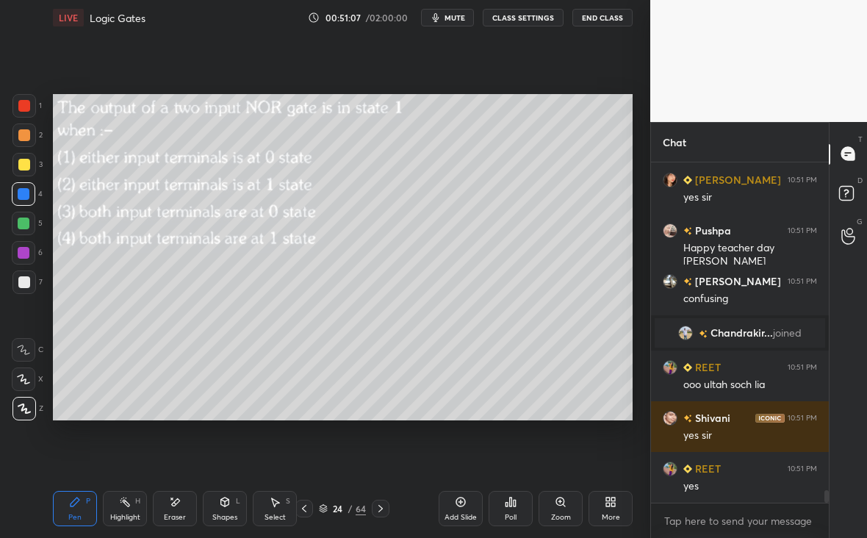
scroll to position [8686, 0]
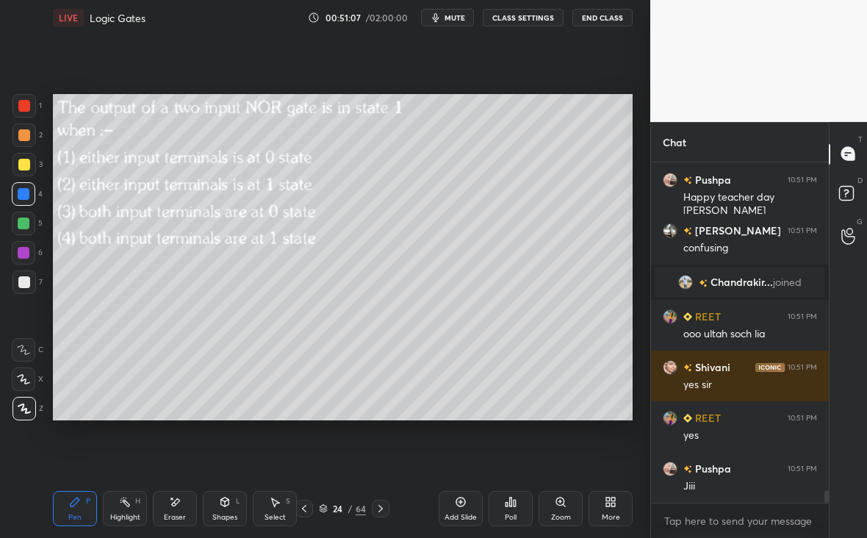
click at [383, 506] on icon at bounding box center [381, 508] width 12 height 12
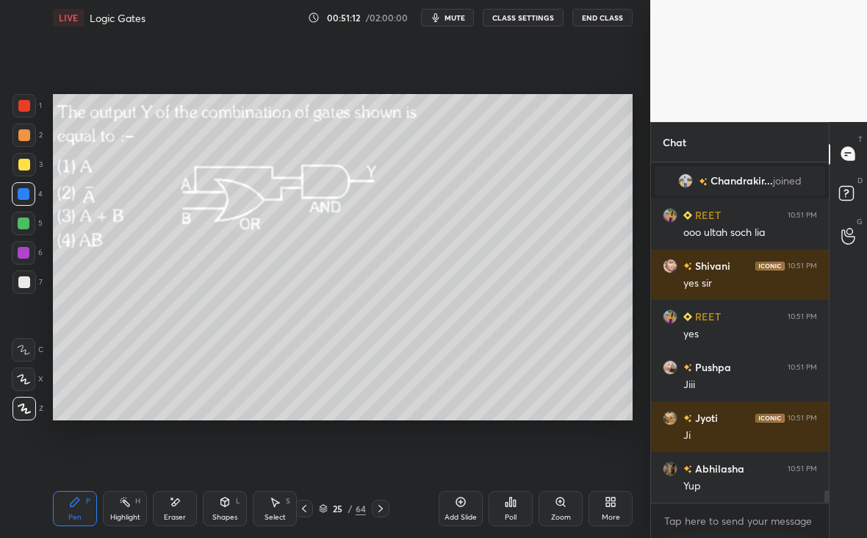
scroll to position [8823, 0]
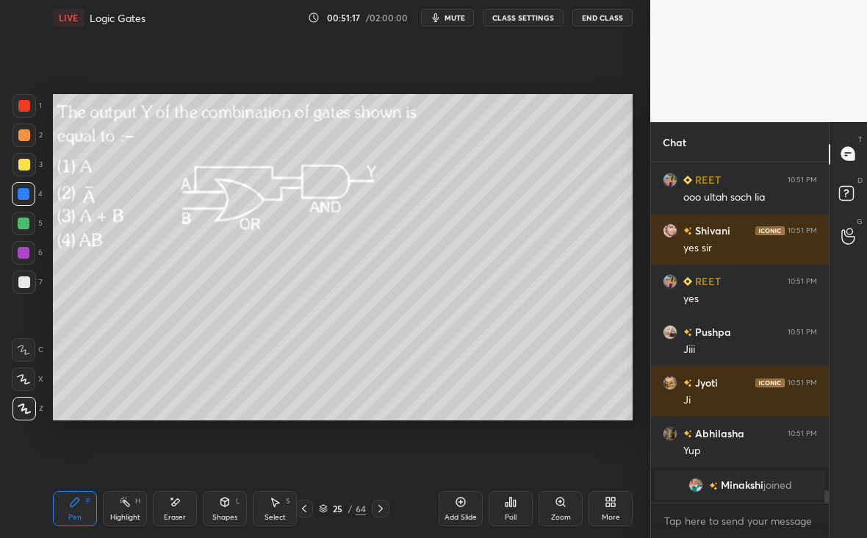
click at [563, 510] on div "Zoom" at bounding box center [560, 508] width 44 height 35
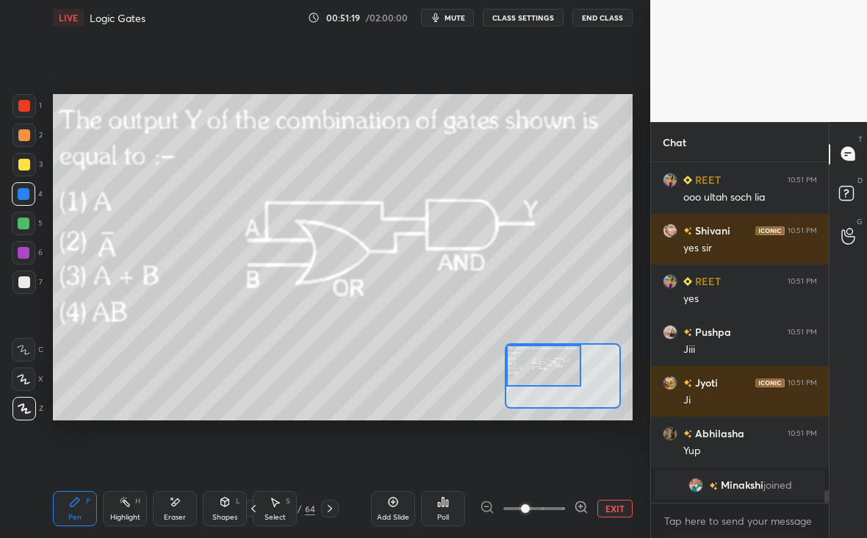
drag, startPoint x: 538, startPoint y: 369, endPoint x: 513, endPoint y: 361, distance: 26.5
click at [515, 362] on div at bounding box center [544, 365] width 76 height 42
click at [449, 508] on div "Poll" at bounding box center [443, 508] width 44 height 35
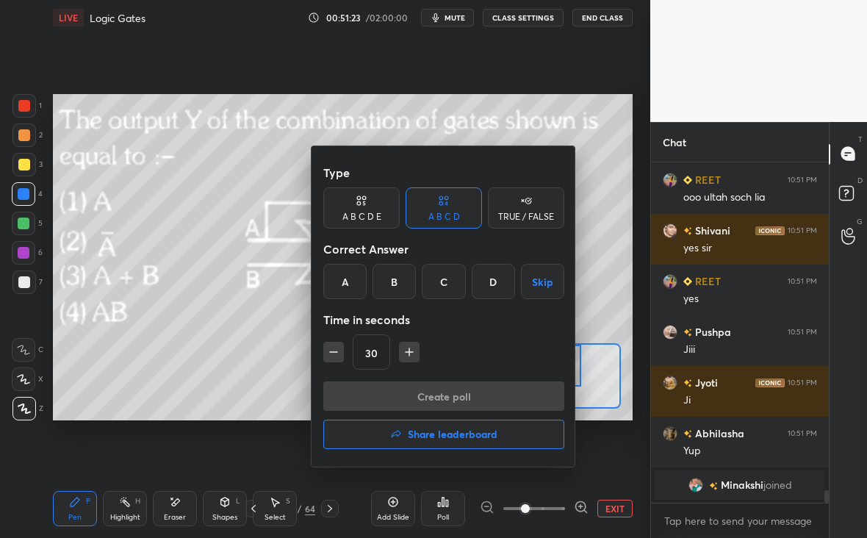
scroll to position [8777, 0]
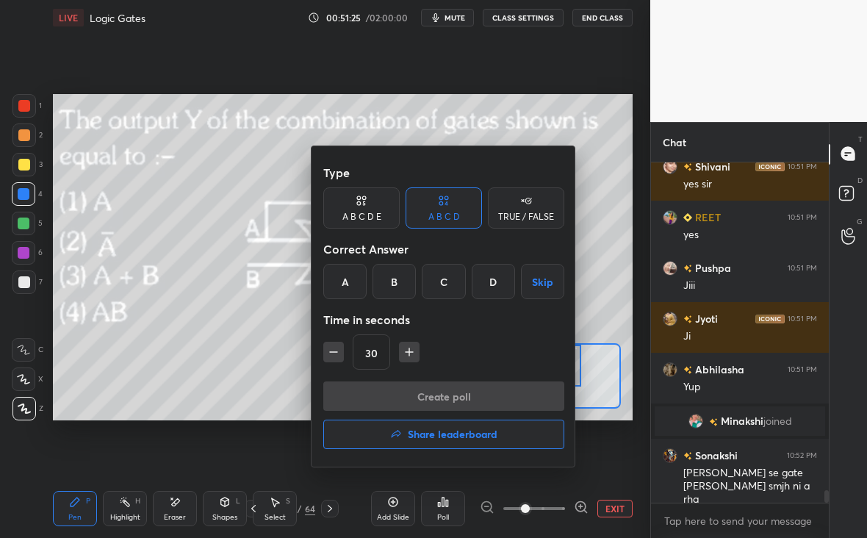
click at [412, 352] on icon "button" at bounding box center [409, 351] width 15 height 15
click at [405, 355] on icon "button" at bounding box center [409, 351] width 15 height 15
type input "60"
click at [355, 280] on div "A" at bounding box center [344, 281] width 43 height 35
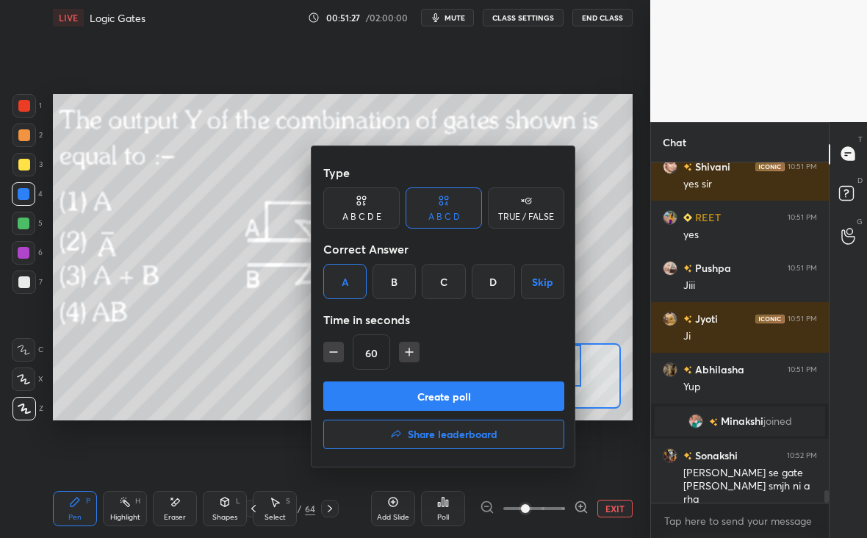
click at [430, 392] on button "Create poll" at bounding box center [443, 395] width 241 height 29
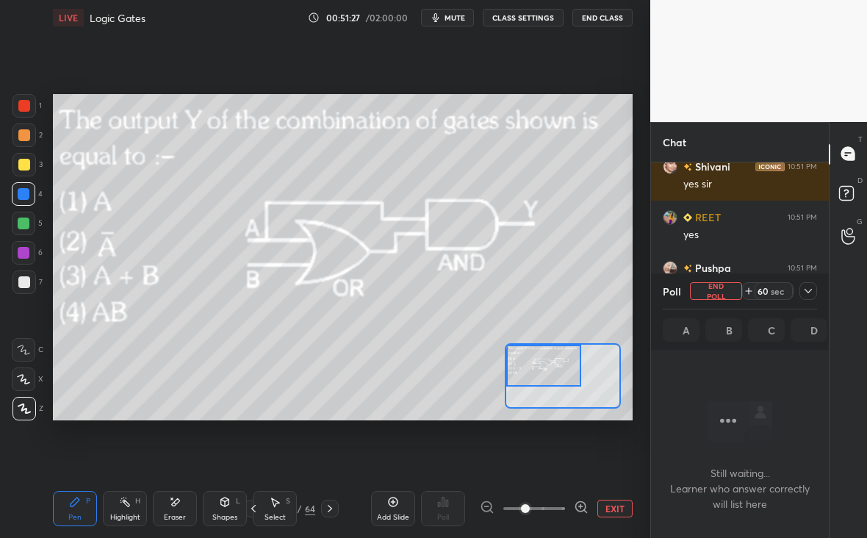
scroll to position [137, 173]
click at [806, 292] on icon at bounding box center [808, 291] width 12 height 12
click at [808, 293] on icon at bounding box center [808, 291] width 12 height 12
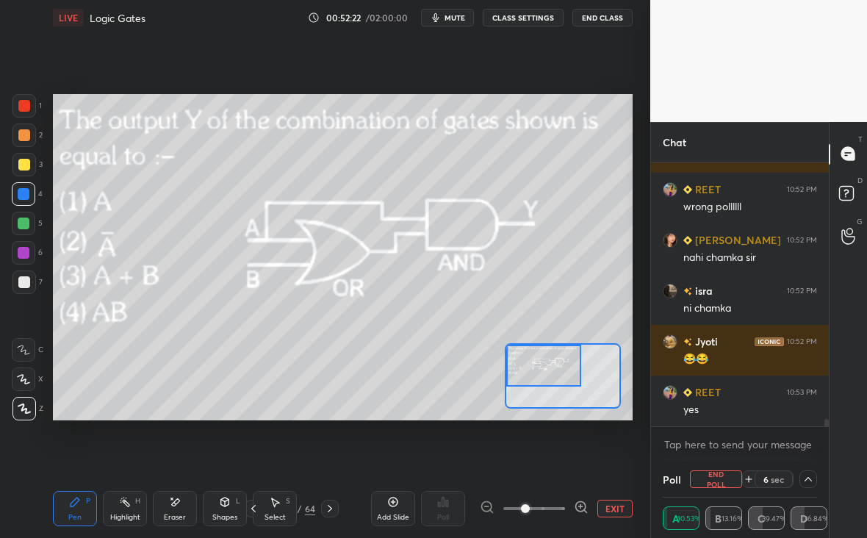
scroll to position [9211, 0]
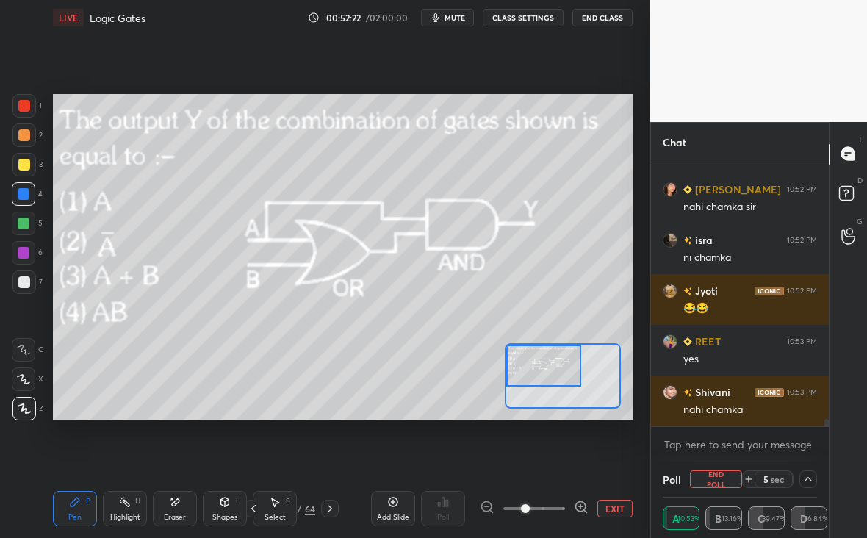
click at [626, 510] on button "EXIT" at bounding box center [614, 508] width 35 height 18
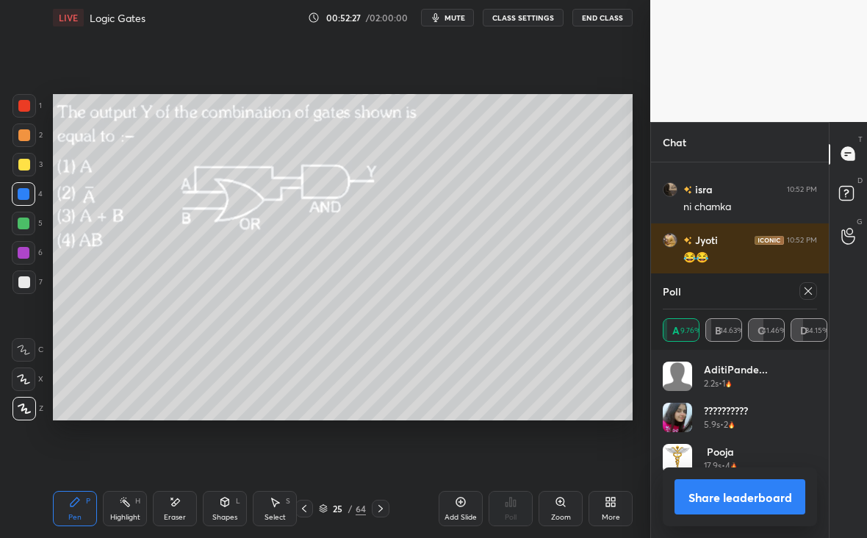
scroll to position [5, 5]
click at [808, 288] on icon at bounding box center [808, 291] width 12 height 12
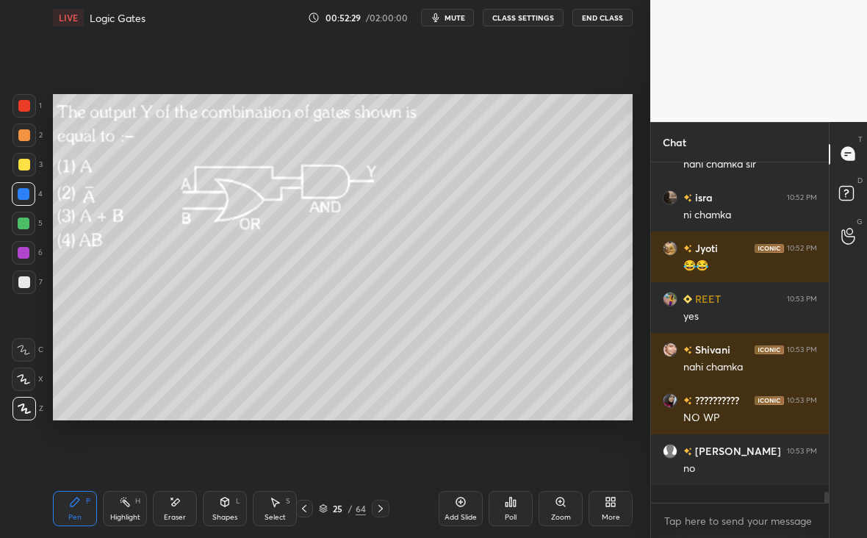
scroll to position [336, 173]
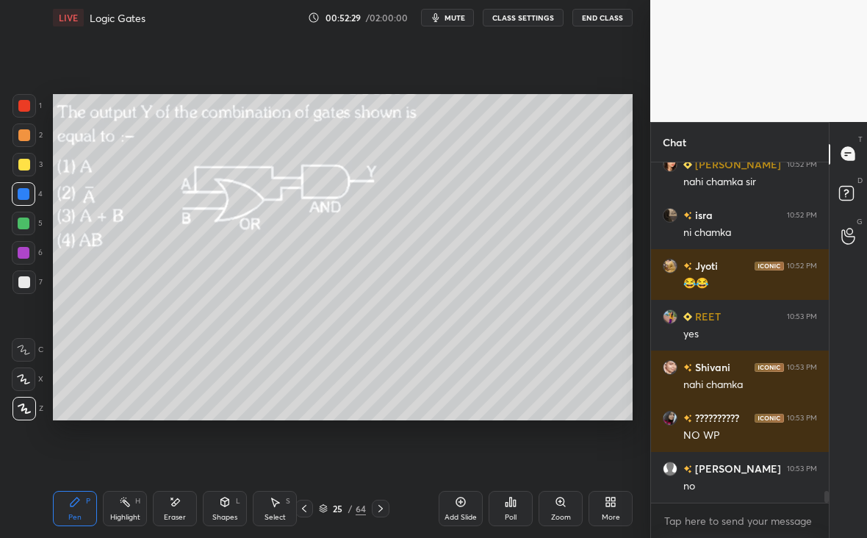
click at [513, 509] on div "Poll" at bounding box center [510, 508] width 44 height 35
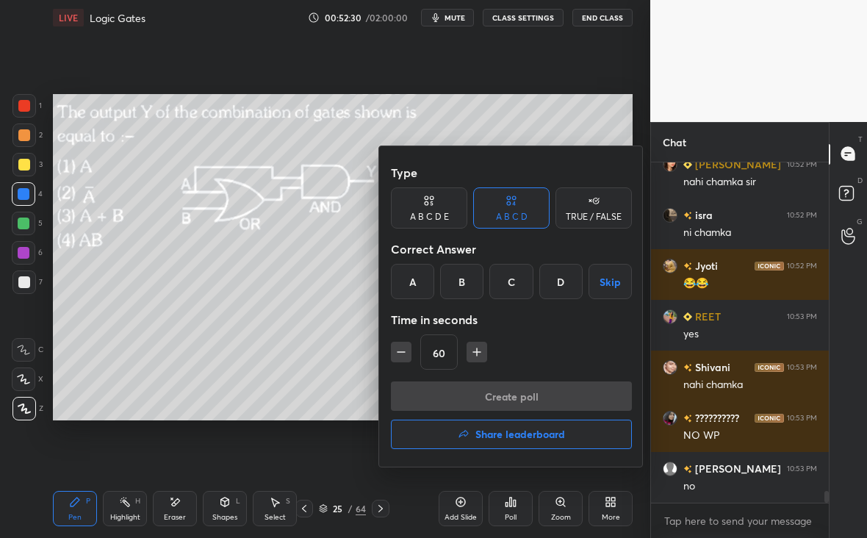
click at [572, 522] on div at bounding box center [433, 269] width 867 height 538
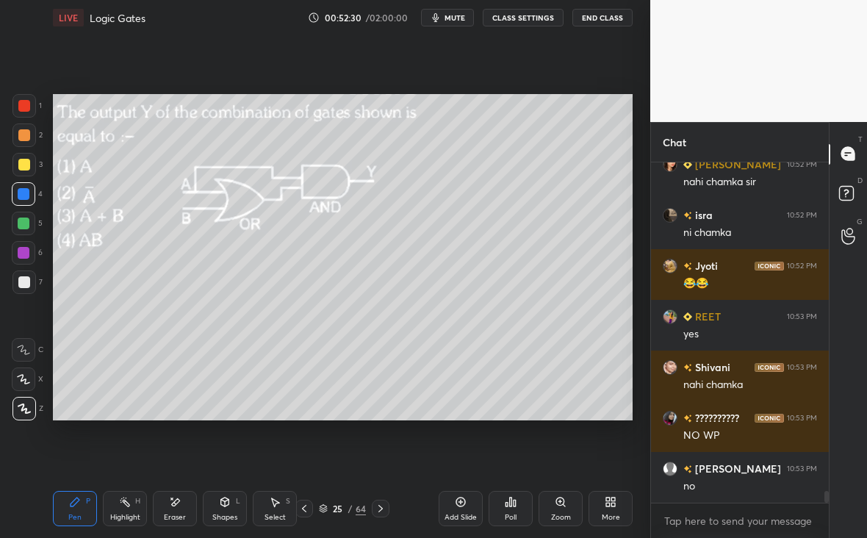
click at [568, 513] on div "Zoom" at bounding box center [561, 516] width 20 height 7
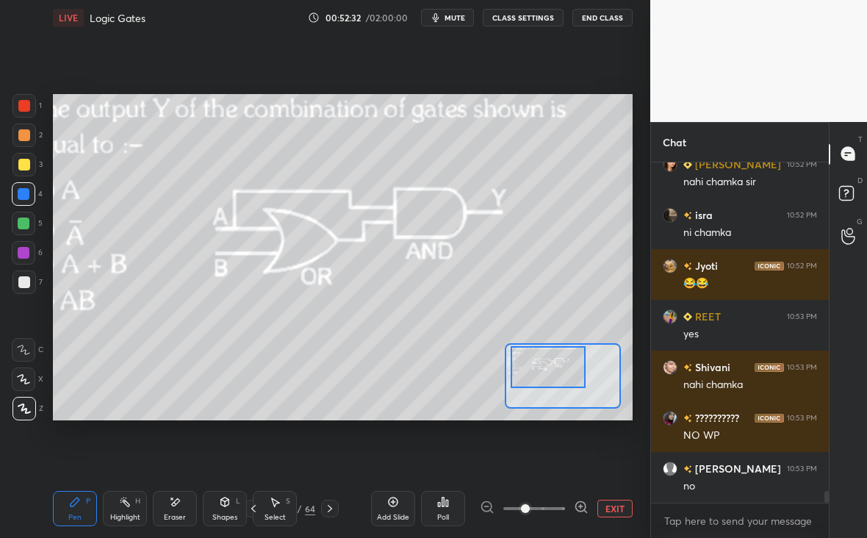
drag, startPoint x: 544, startPoint y: 375, endPoint x: 535, endPoint y: 364, distance: 13.5
click at [538, 364] on div at bounding box center [548, 367] width 76 height 42
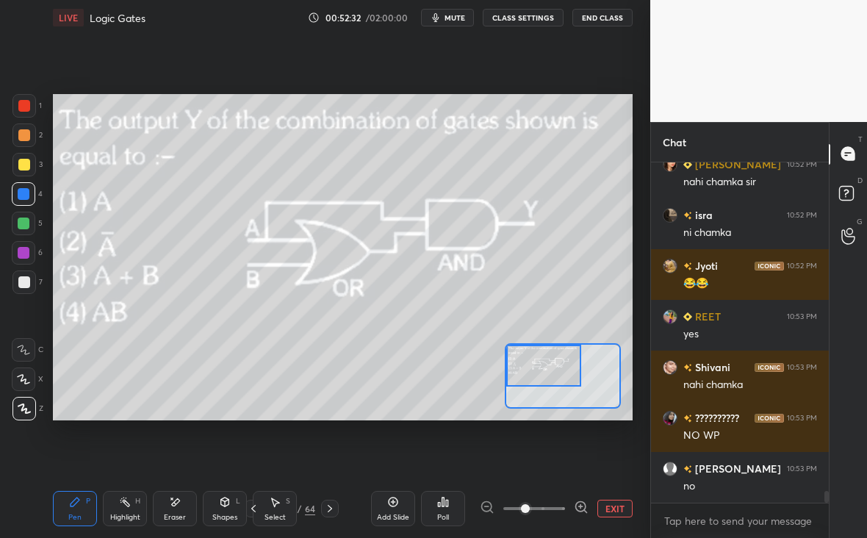
click at [18, 169] on div at bounding box center [23, 164] width 23 height 23
click at [24, 375] on icon at bounding box center [23, 379] width 13 height 10
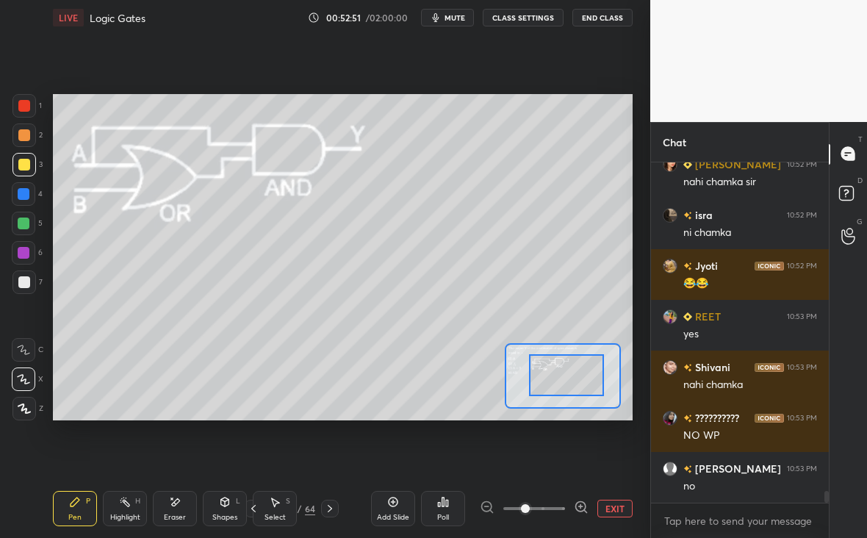
drag, startPoint x: 550, startPoint y: 371, endPoint x: 574, endPoint y: 380, distance: 25.1
click at [576, 382] on div at bounding box center [567, 375] width 76 height 42
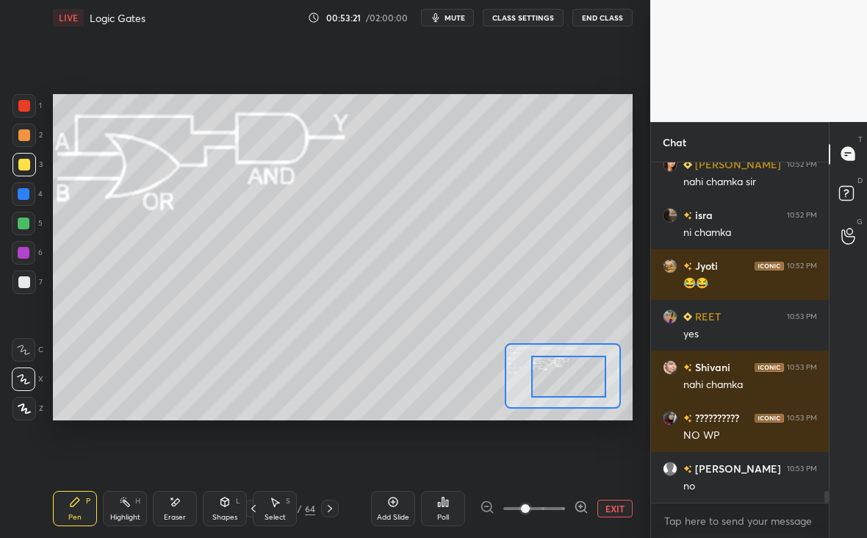
click at [609, 507] on button "EXIT" at bounding box center [614, 508] width 35 height 18
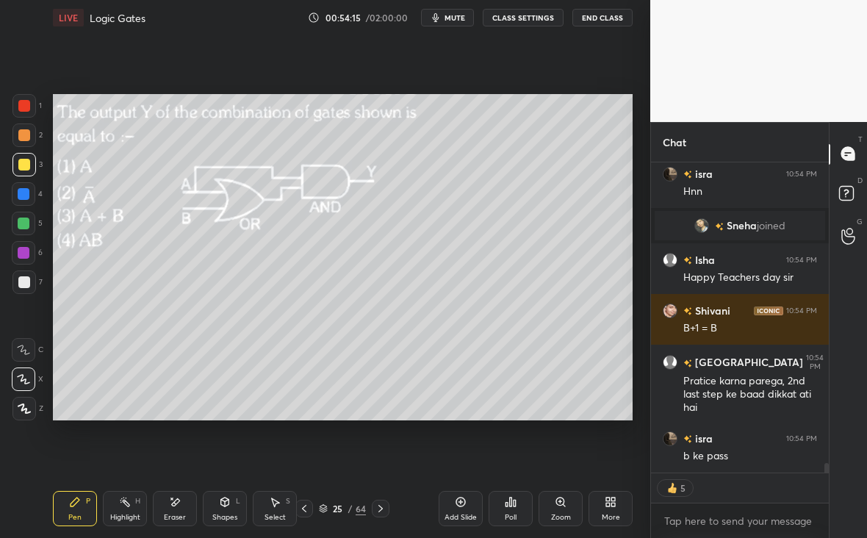
scroll to position [9974, 0]
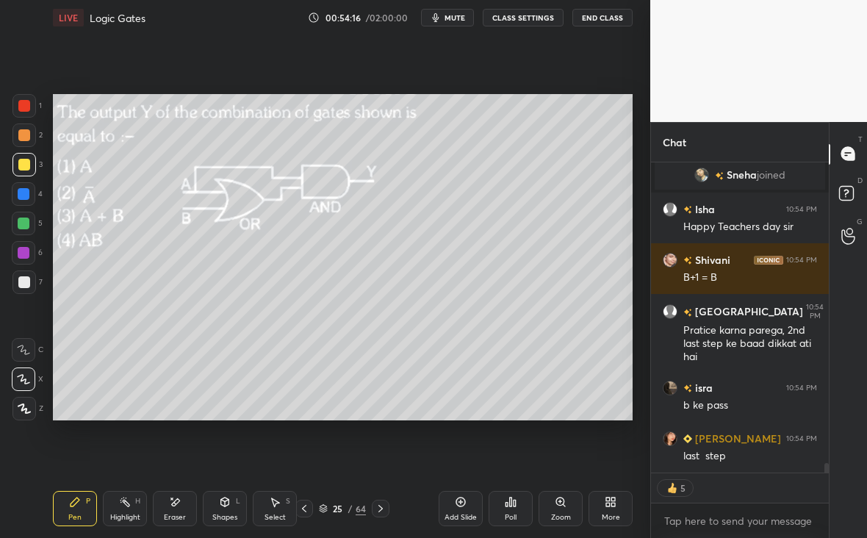
type textarea "x"
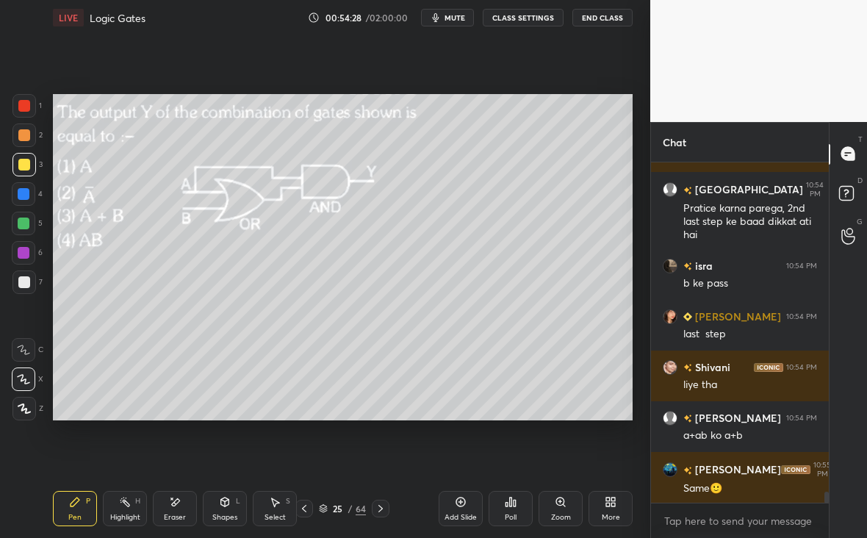
scroll to position [10147, 0]
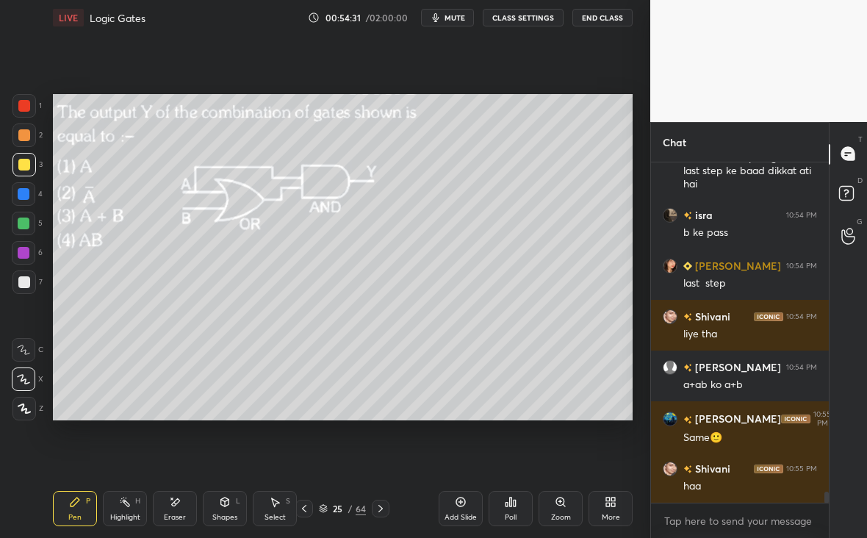
click at [391, 512] on div "25 / 64" at bounding box center [342, 508] width 193 height 18
click at [383, 507] on icon at bounding box center [381, 508] width 12 height 12
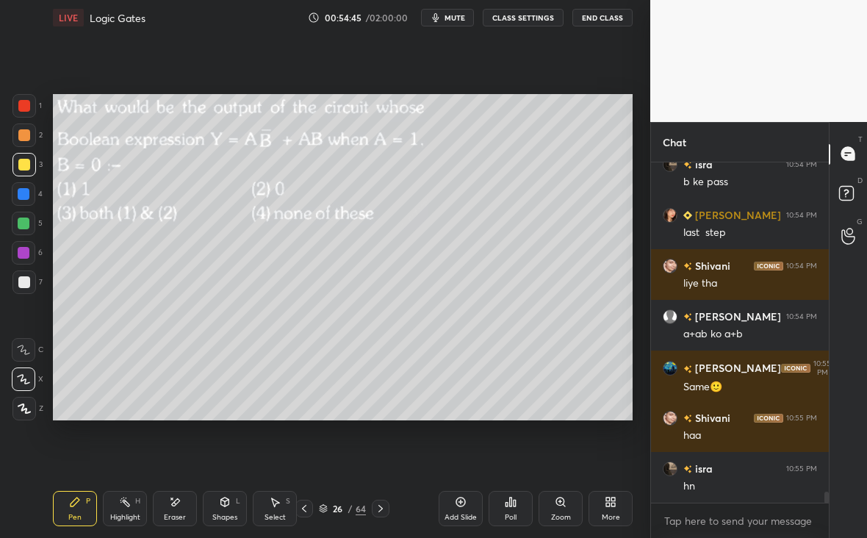
click at [513, 502] on div "Poll" at bounding box center [510, 508] width 44 height 35
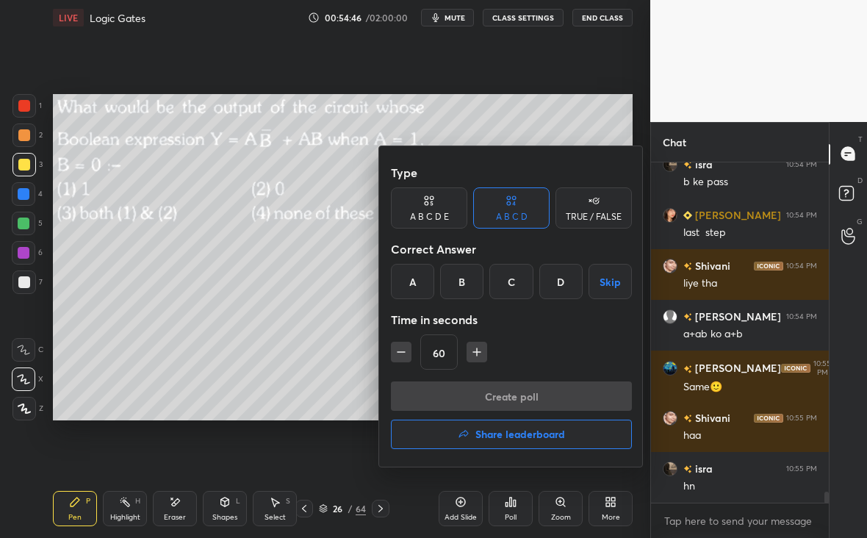
click at [391, 352] on button "button" at bounding box center [401, 351] width 21 height 21
click at [399, 350] on icon "button" at bounding box center [401, 351] width 15 height 15
type input "30"
click at [413, 269] on div "A" at bounding box center [412, 281] width 43 height 35
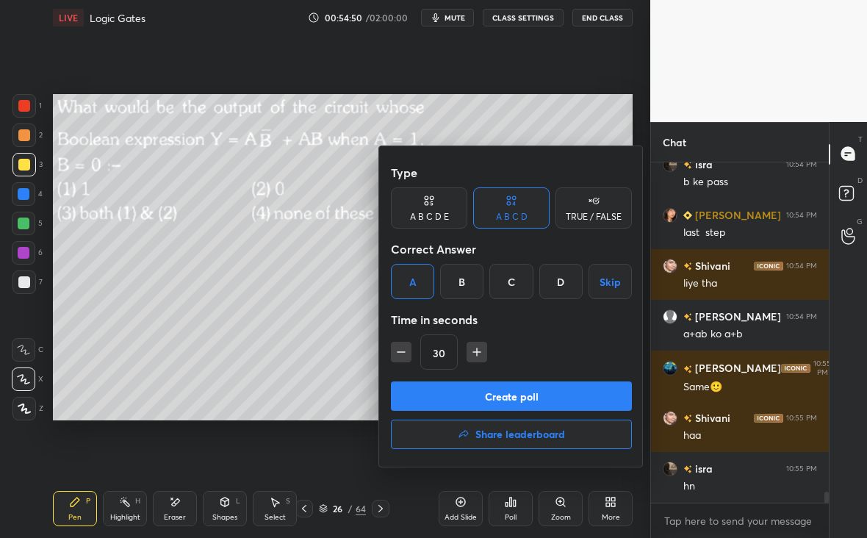
click at [487, 394] on button "Create poll" at bounding box center [511, 395] width 241 height 29
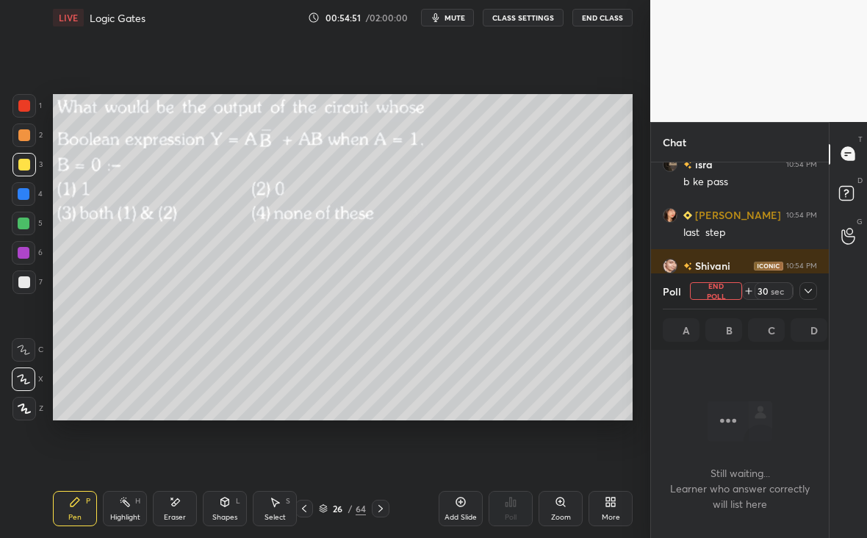
scroll to position [137, 173]
click at [807, 290] on icon at bounding box center [808, 291] width 12 height 12
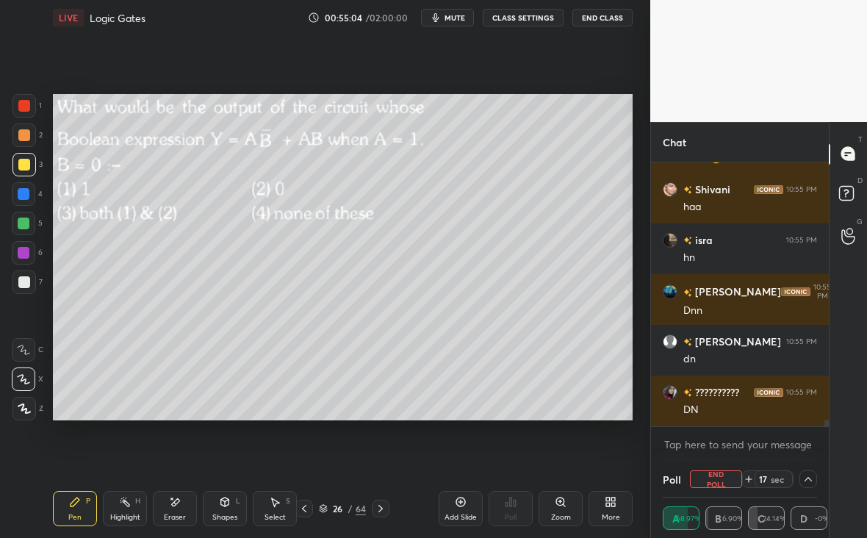
scroll to position [10477, 0]
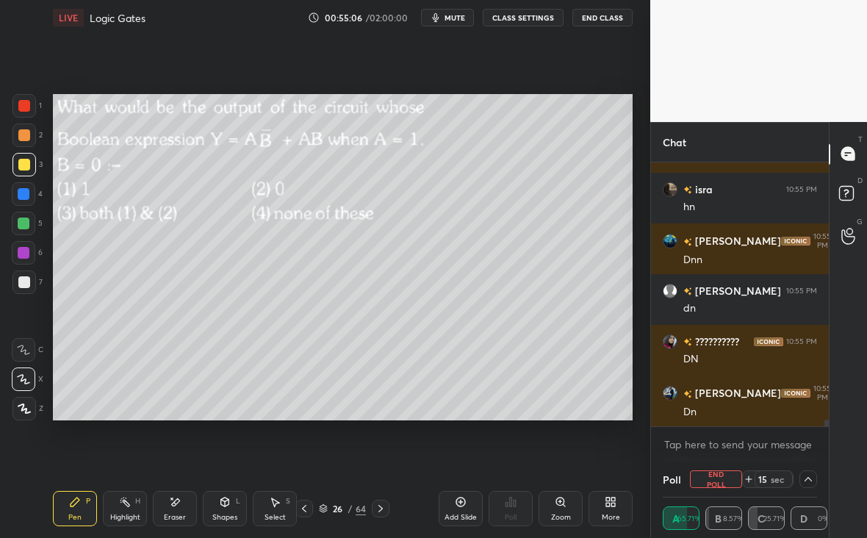
click at [18, 408] on icon at bounding box center [24, 408] width 13 height 10
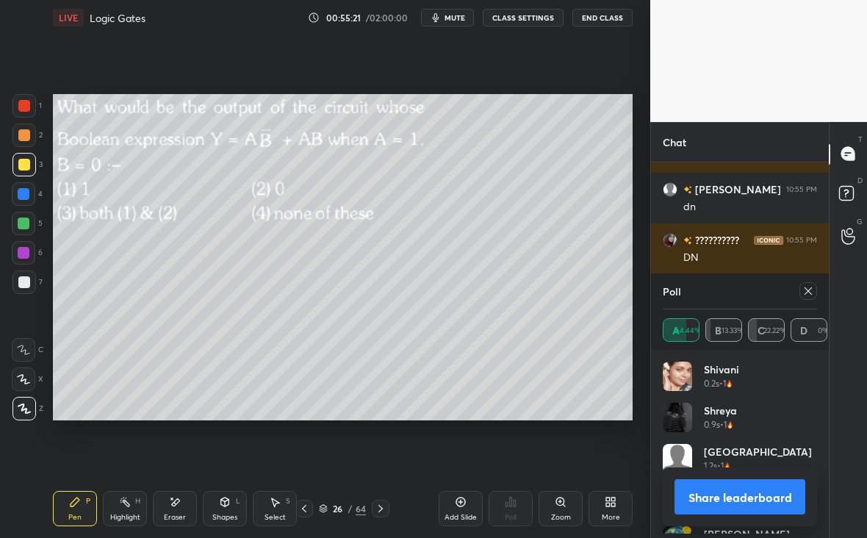
scroll to position [172, 150]
click at [802, 294] on div at bounding box center [808, 291] width 18 height 18
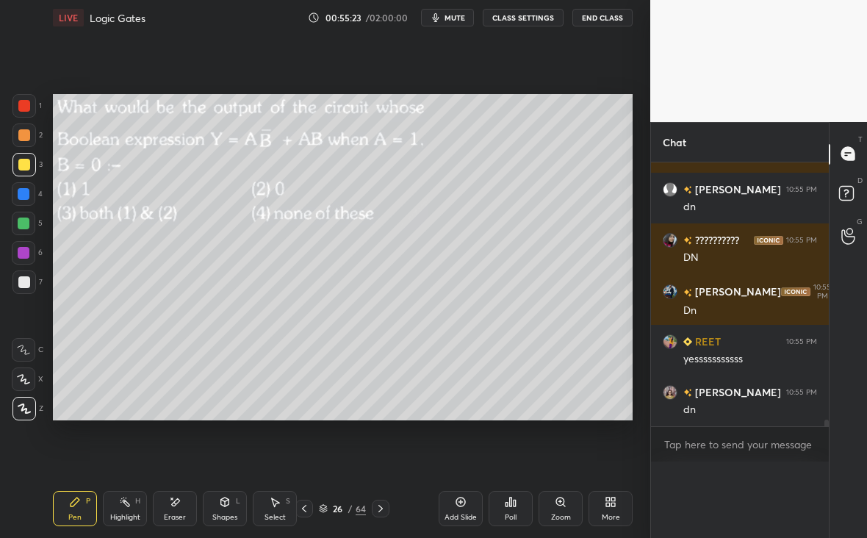
scroll to position [5, 5]
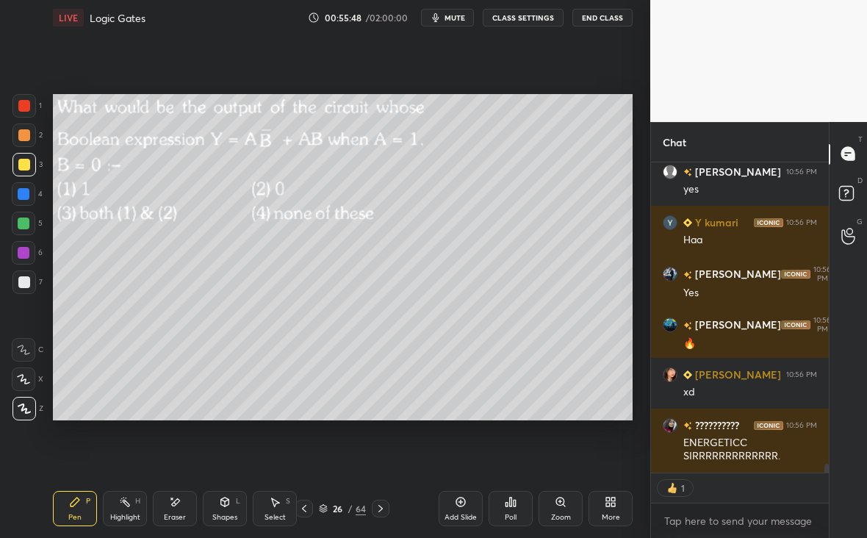
type textarea "x"
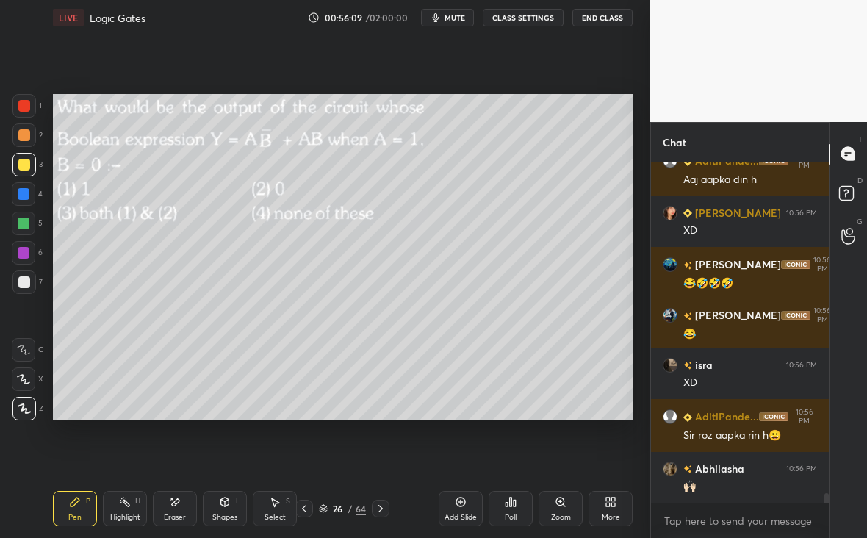
click at [373, 513] on div at bounding box center [381, 508] width 18 height 18
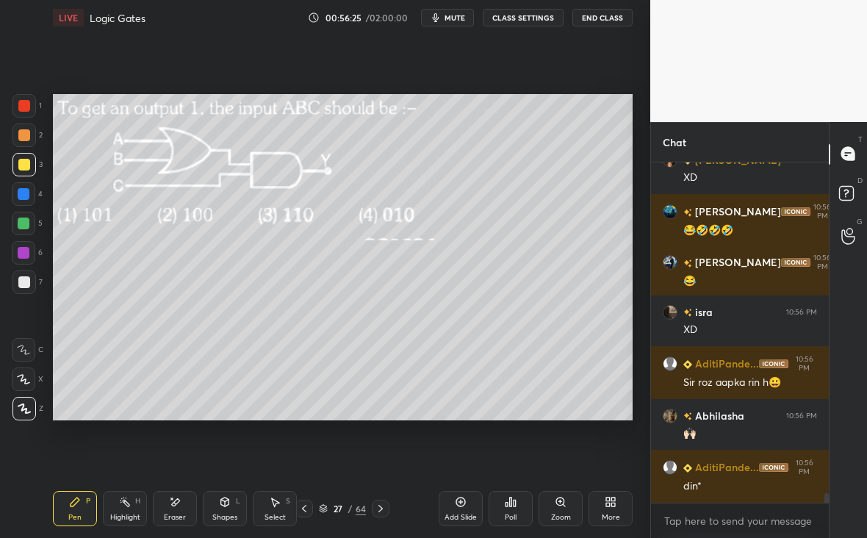
click at [509, 513] on div "Poll" at bounding box center [510, 516] width 12 height 7
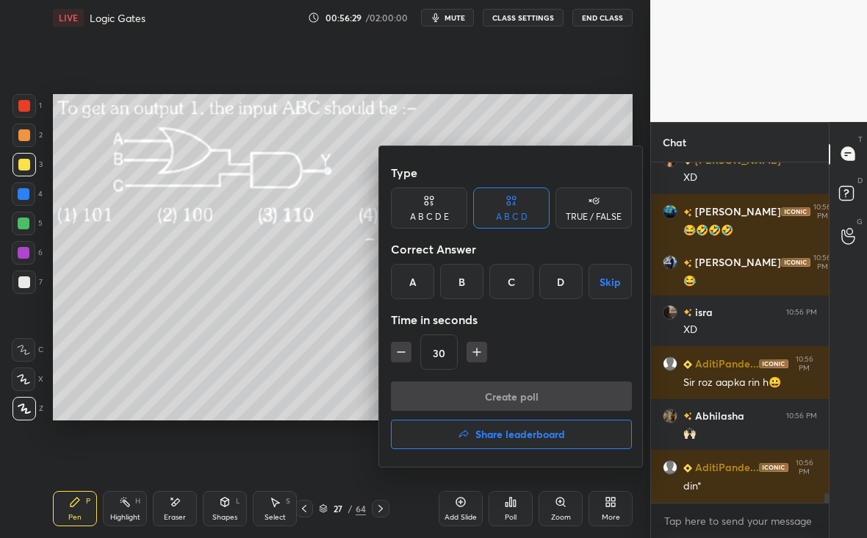
click at [468, 358] on button "button" at bounding box center [476, 351] width 21 height 21
type input "45"
click at [417, 278] on div "A" at bounding box center [412, 281] width 43 height 35
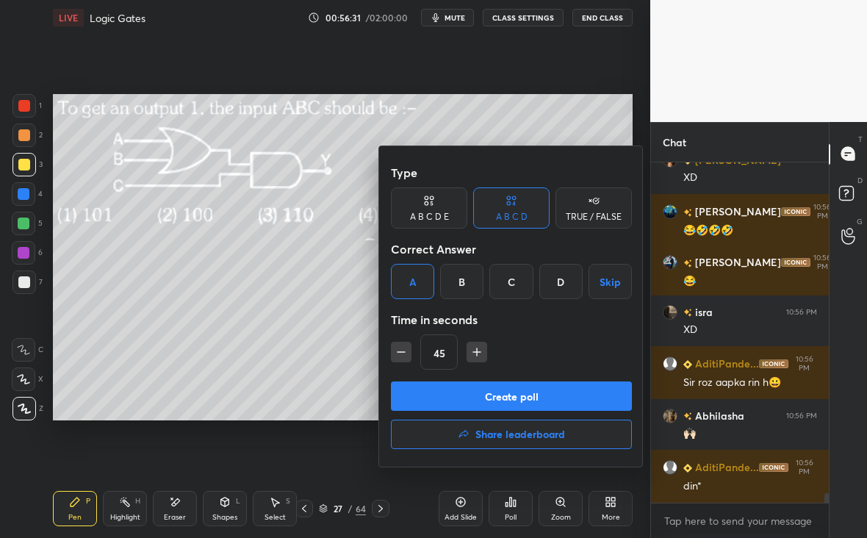
click at [496, 389] on button "Create poll" at bounding box center [511, 395] width 241 height 29
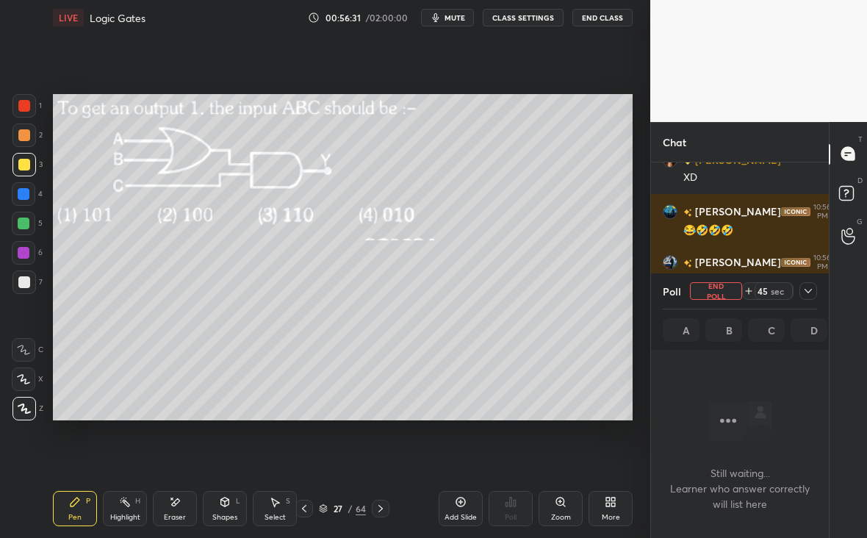
scroll to position [137, 173]
click at [821, 289] on div "Poll End Poll 45 sec A B C D" at bounding box center [740, 311] width 178 height 76
click at [812, 287] on div at bounding box center [808, 291] width 18 height 18
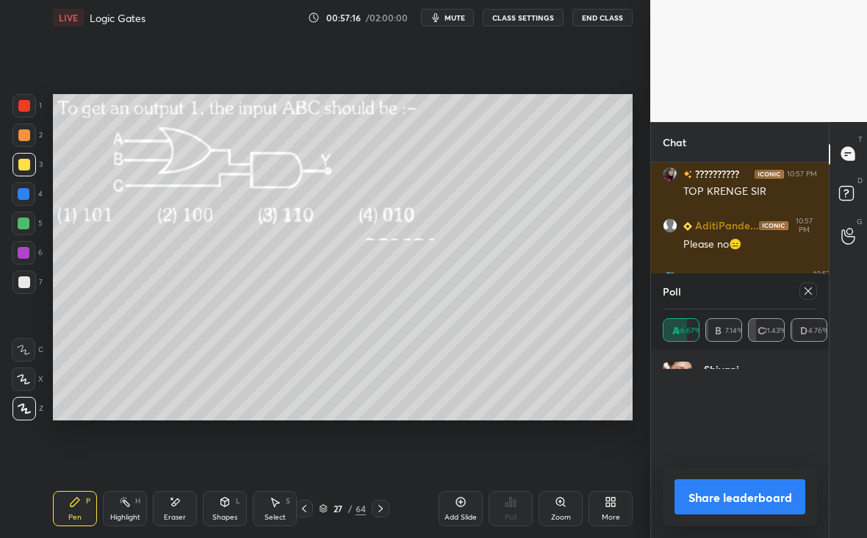
scroll to position [172, 150]
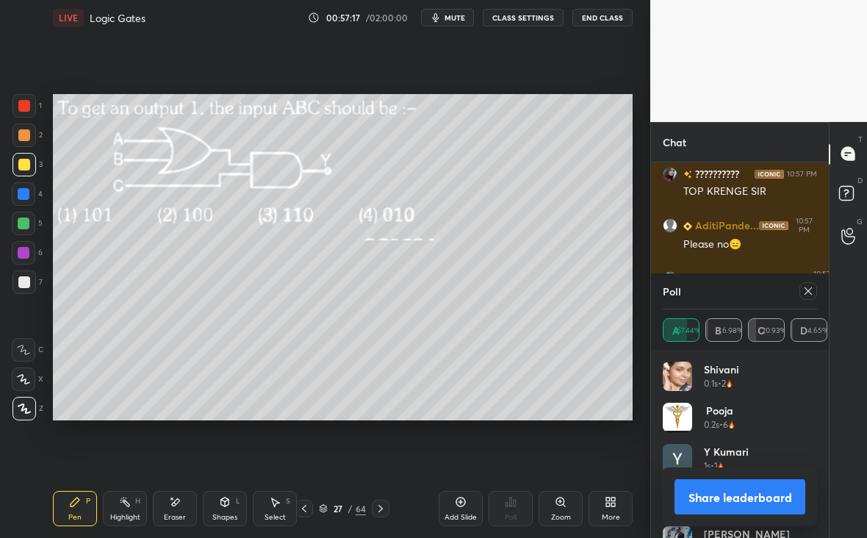
click at [810, 288] on icon at bounding box center [808, 291] width 12 height 12
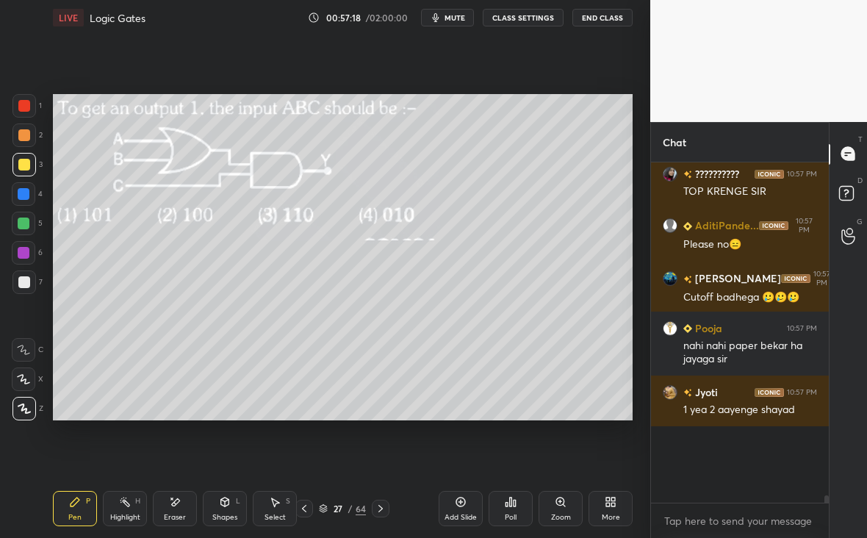
scroll to position [205, 173]
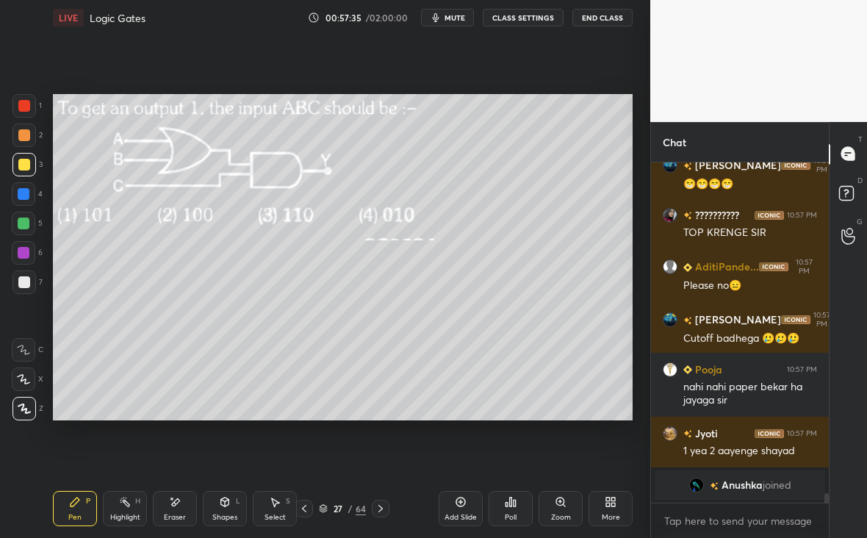
click at [385, 506] on div at bounding box center [381, 508] width 18 height 18
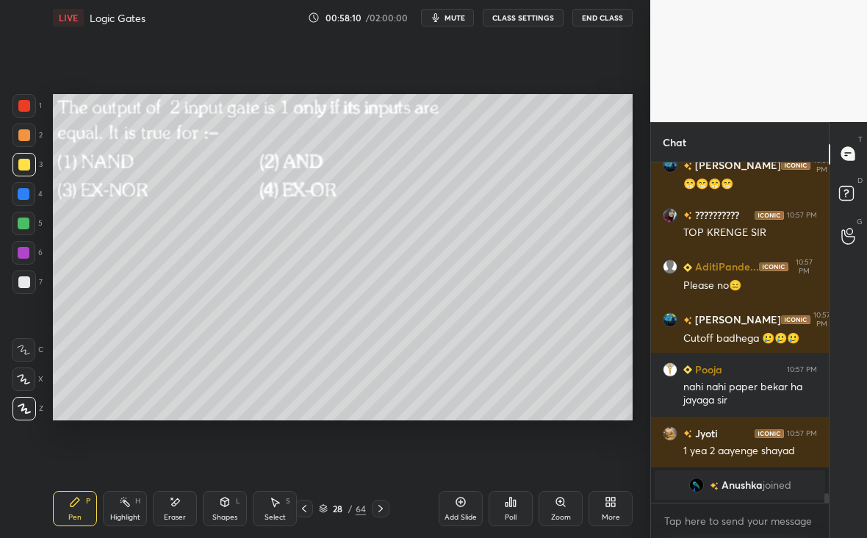
click at [26, 159] on div at bounding box center [24, 165] width 12 height 12
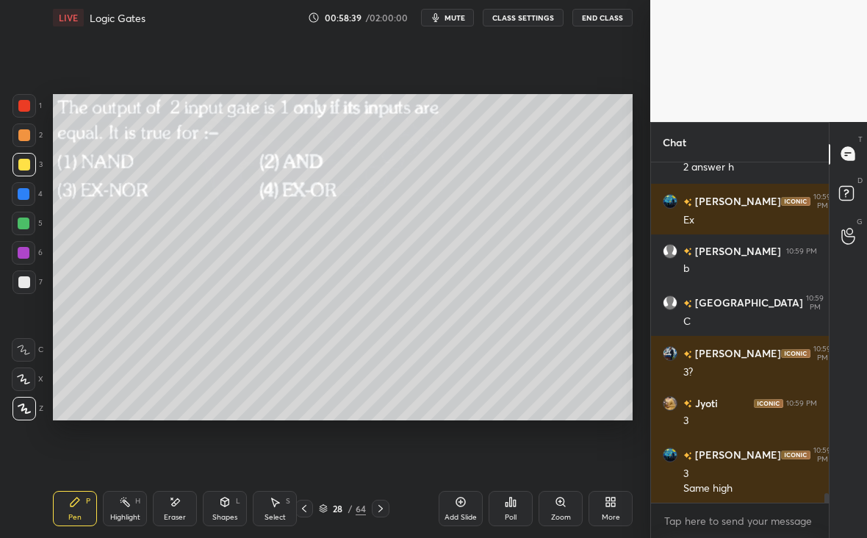
scroll to position [12003, 0]
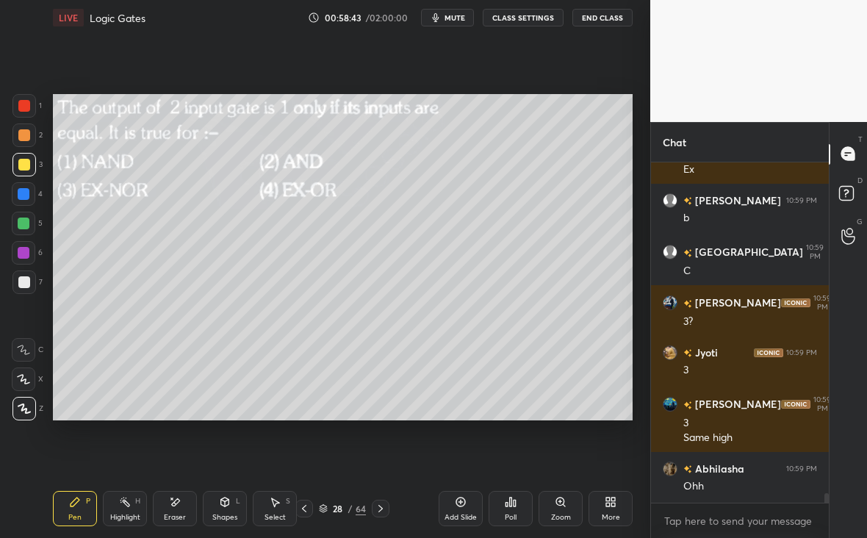
click at [380, 507] on icon at bounding box center [380, 507] width 4 height 7
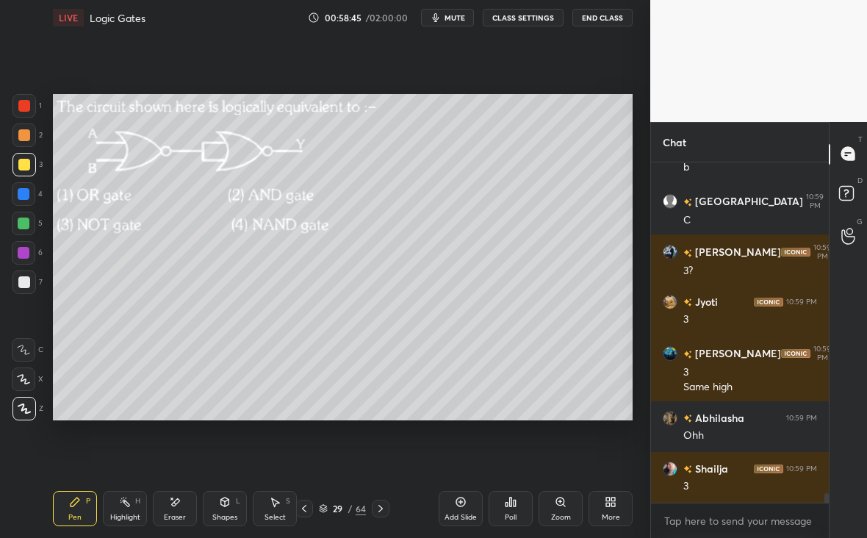
scroll to position [12104, 0]
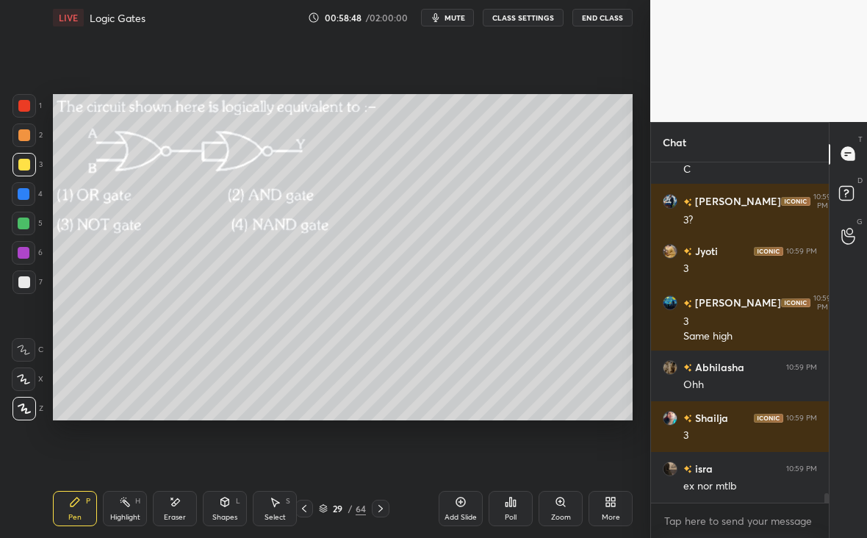
click at [515, 513] on div "Poll" at bounding box center [510, 516] width 12 height 7
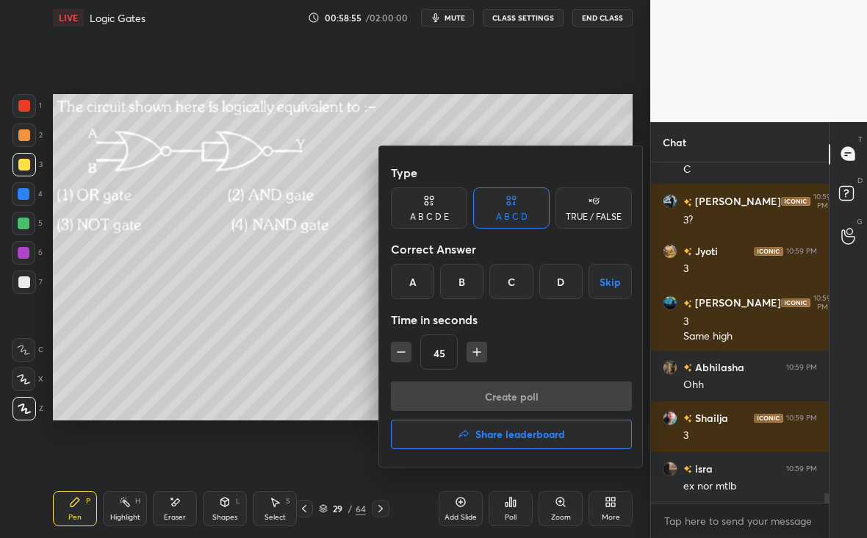
click at [420, 278] on div "A" at bounding box center [412, 281] width 43 height 35
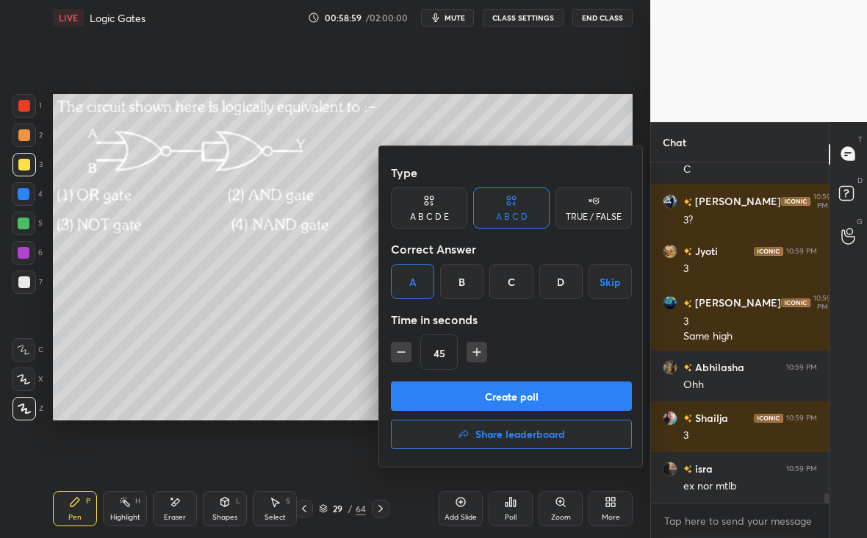
click at [538, 383] on div "Type A B C D E A B C D TRUE / FALSE Correct Answer A B C D Skip Time in seconds…" at bounding box center [511, 306] width 264 height 320
click at [559, 395] on button "Create poll" at bounding box center [511, 395] width 241 height 29
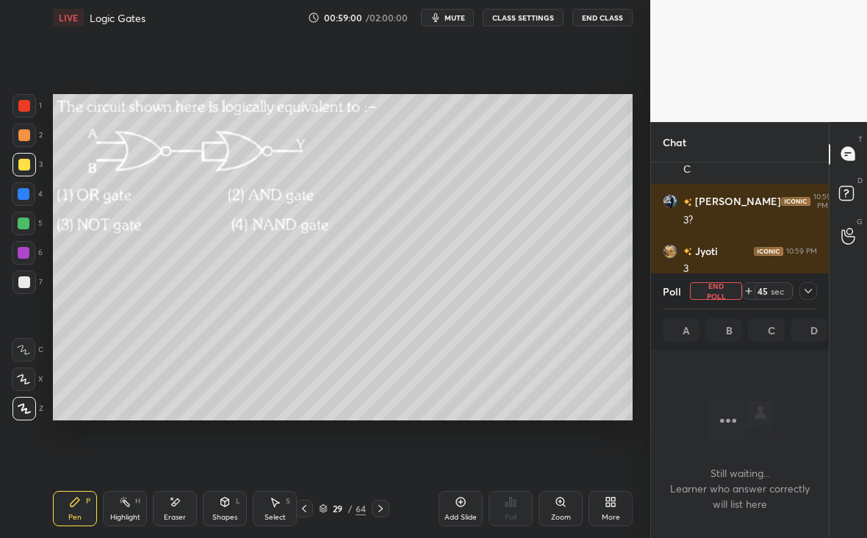
scroll to position [4, 5]
click at [811, 292] on icon at bounding box center [808, 291] width 12 height 12
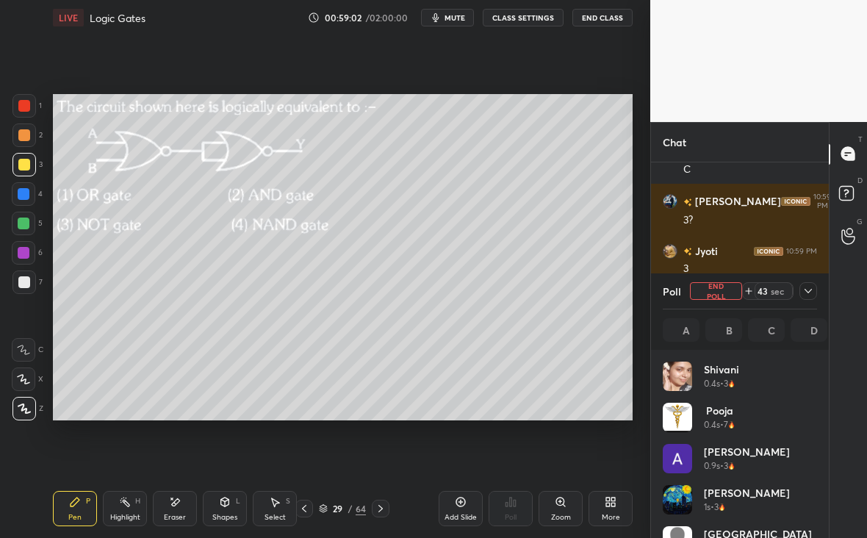
scroll to position [5, 5]
click at [804, 292] on icon at bounding box center [808, 291] width 12 height 12
click at [808, 290] on icon at bounding box center [808, 291] width 12 height 12
click at [810, 286] on icon at bounding box center [808, 291] width 12 height 12
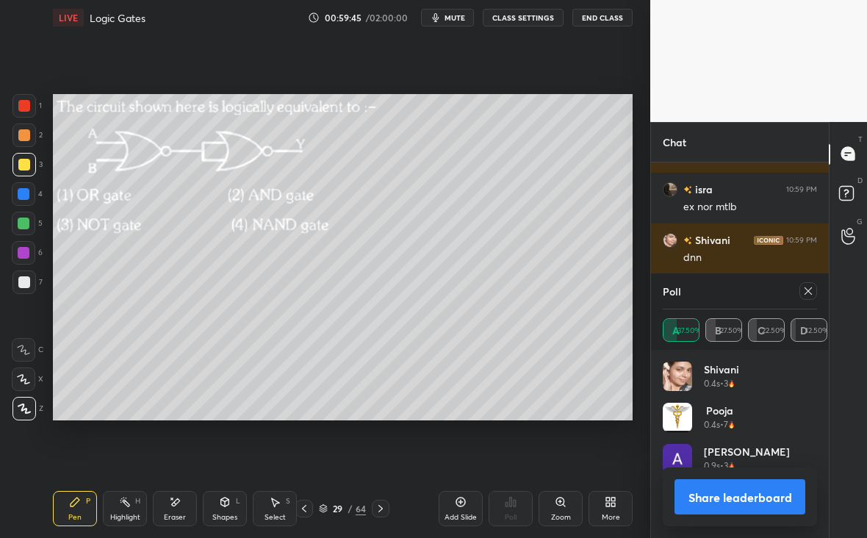
scroll to position [172, 150]
click at [808, 287] on icon at bounding box center [808, 291] width 12 height 12
type textarea "x"
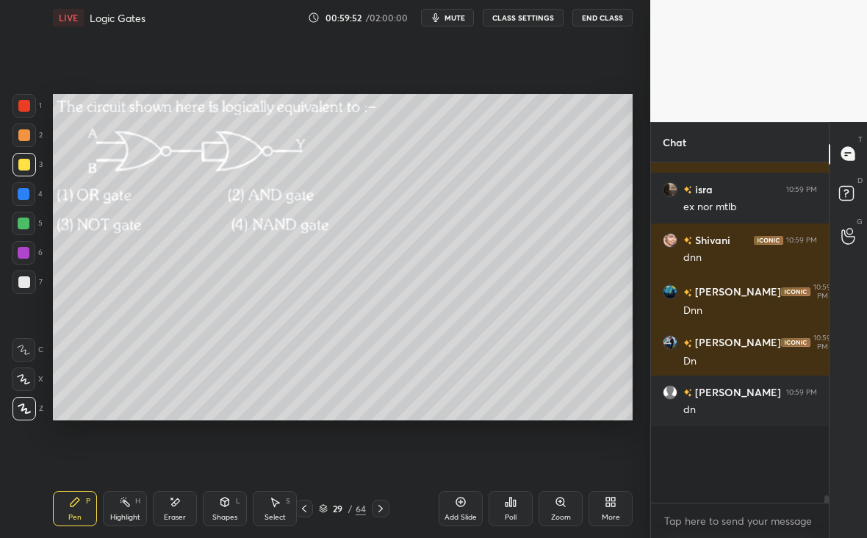
scroll to position [5, 5]
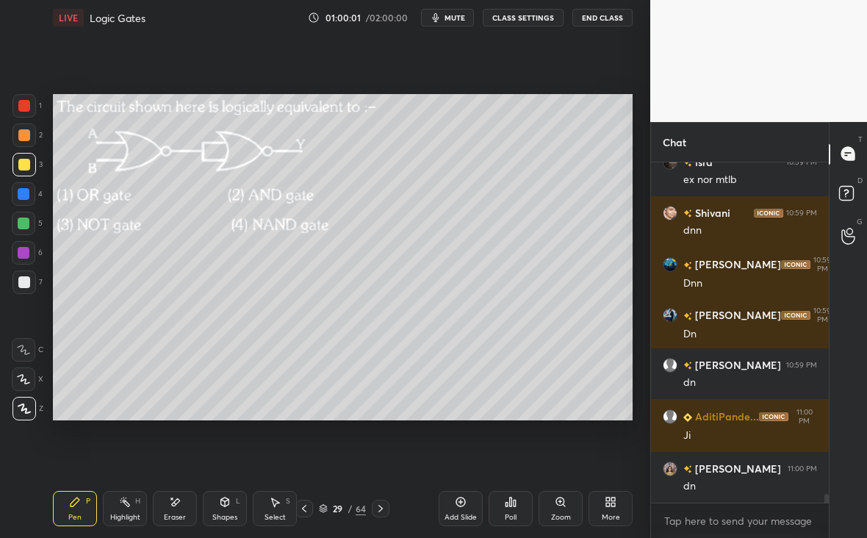
click at [382, 507] on icon at bounding box center [381, 508] width 12 height 12
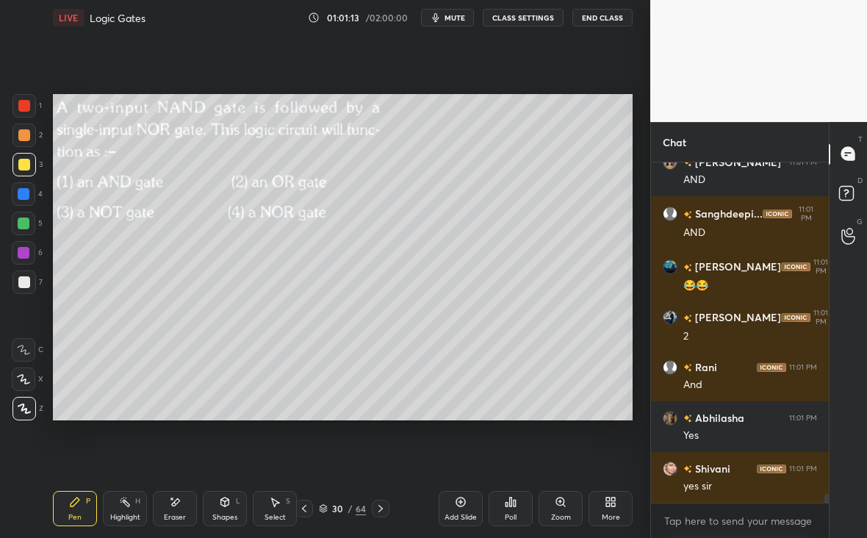
scroll to position [13122, 0]
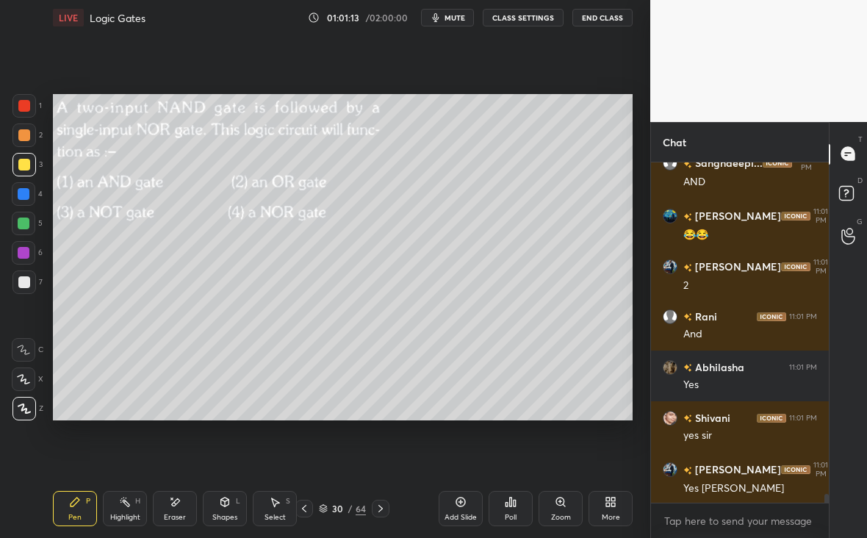
click at [25, 222] on div at bounding box center [24, 223] width 12 height 12
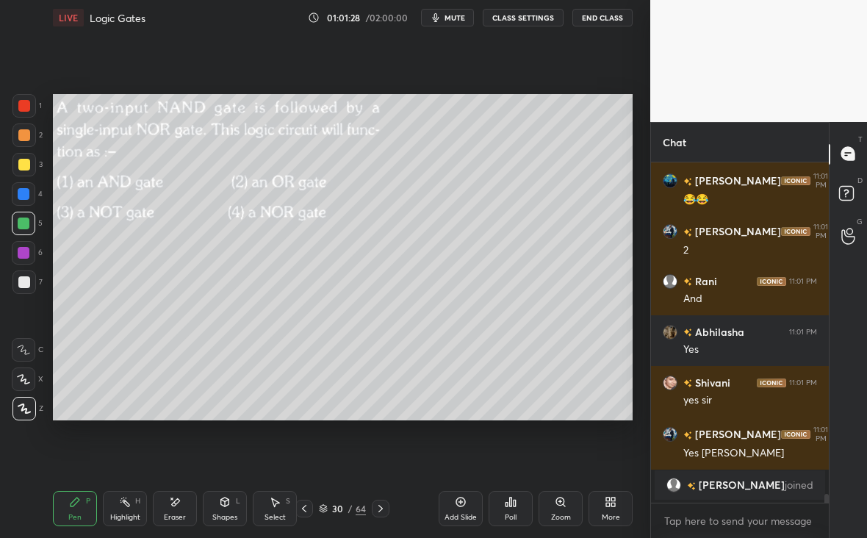
drag, startPoint x: 379, startPoint y: 511, endPoint x: 369, endPoint y: 514, distance: 10.0
click at [372, 512] on div at bounding box center [381, 508] width 18 height 18
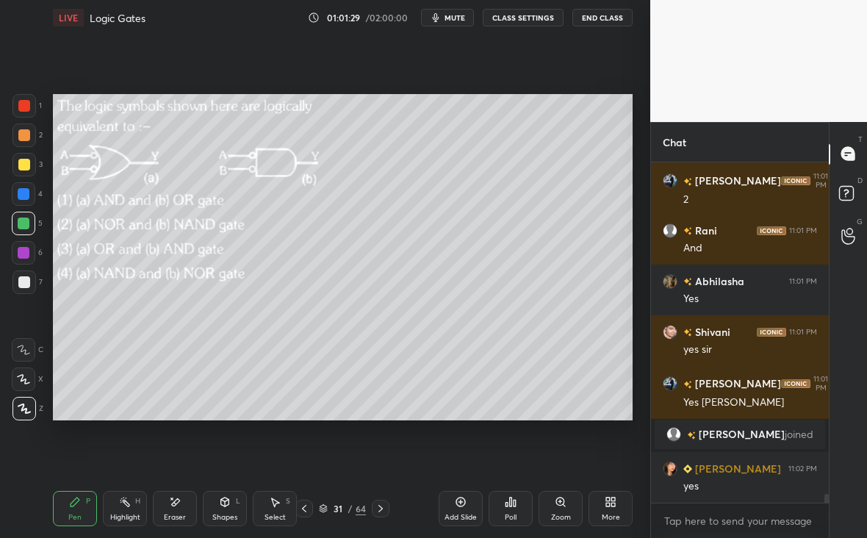
scroll to position [12742, 0]
click at [520, 513] on div "Poll" at bounding box center [510, 508] width 44 height 35
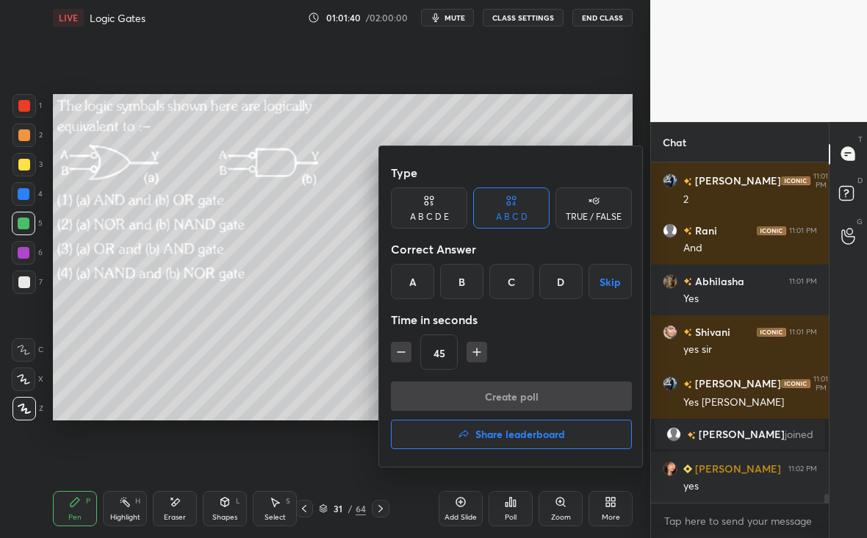
click at [398, 350] on icon "button" at bounding box center [401, 351] width 15 height 15
click at [388, 347] on div "Type A B C D E A B C D TRUE / FALSE Correct Answer A B C D Skip Time in seconds…" at bounding box center [511, 306] width 264 height 320
click at [400, 355] on icon "button" at bounding box center [401, 351] width 15 height 15
click at [481, 350] on button "button" at bounding box center [476, 351] width 21 height 21
type input "30"
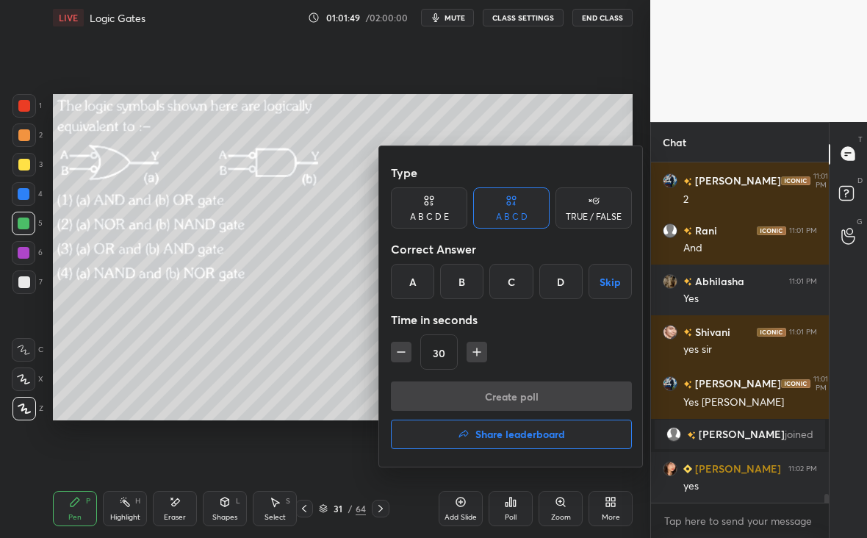
click at [557, 282] on div "D" at bounding box center [560, 281] width 43 height 35
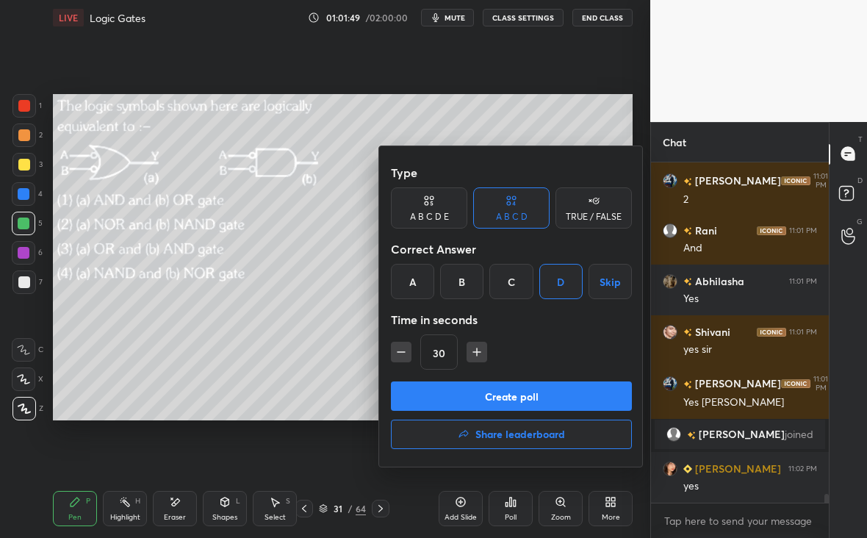
click at [554, 391] on button "Create poll" at bounding box center [511, 395] width 241 height 29
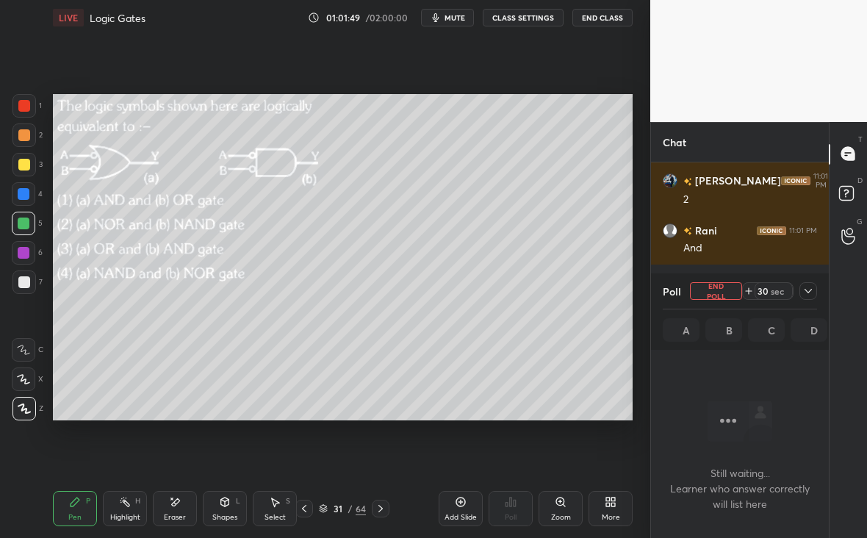
scroll to position [137, 173]
click at [814, 283] on div at bounding box center [808, 291] width 18 height 18
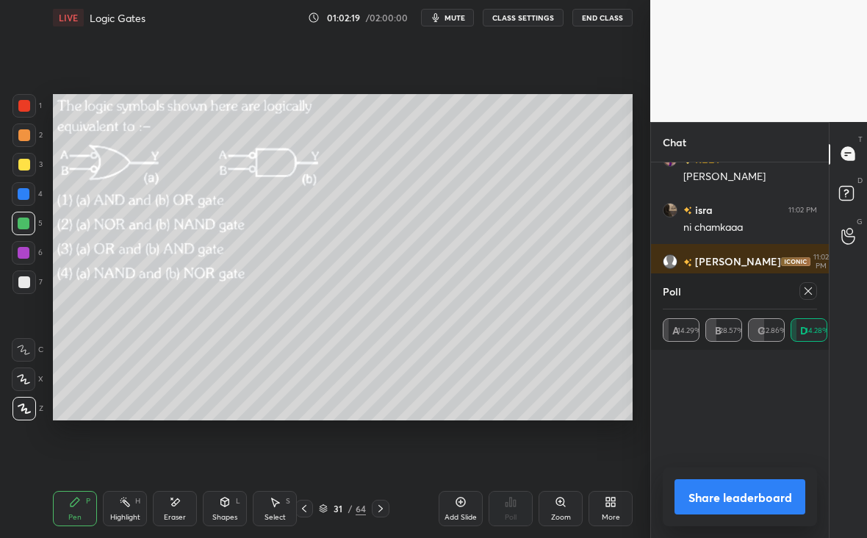
scroll to position [13372, 0]
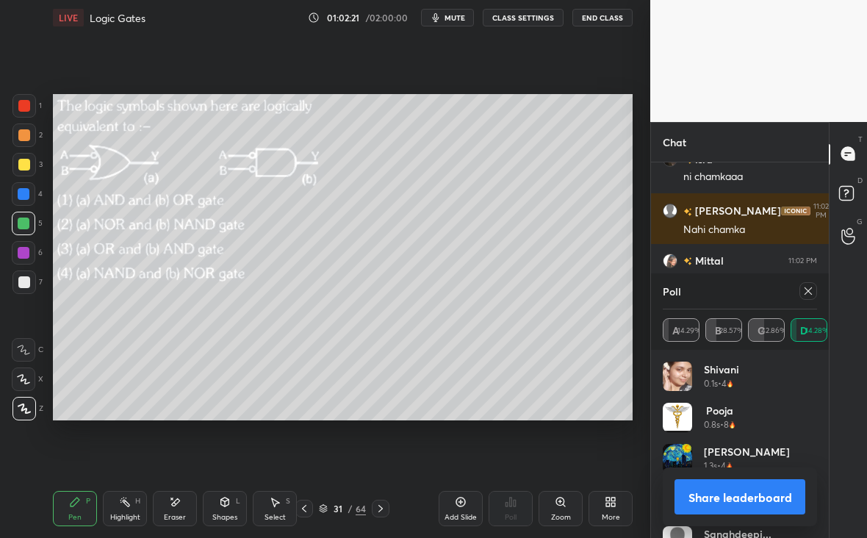
click at [817, 291] on div "Poll A 14.29% B 28.57% C 42.86% D 14.28%" at bounding box center [740, 311] width 178 height 76
click at [806, 292] on icon at bounding box center [808, 291] width 12 height 12
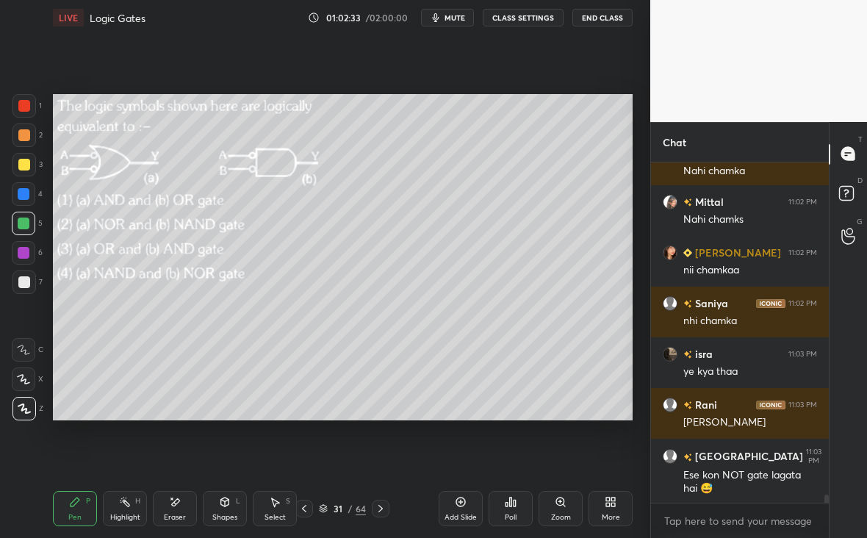
click at [176, 509] on div "Eraser" at bounding box center [175, 508] width 44 height 35
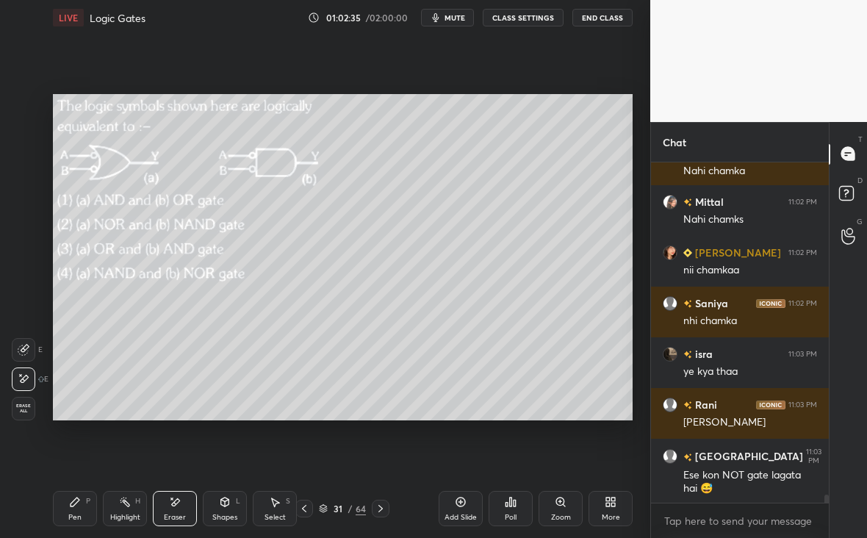
click at [52, 525] on div "LIVE Logic Gates 01:02:35 / 02:00:00 mute CLASS SETTINGS End Class Setting up y…" at bounding box center [342, 269] width 591 height 538
click at [77, 505] on icon at bounding box center [75, 502] width 12 height 12
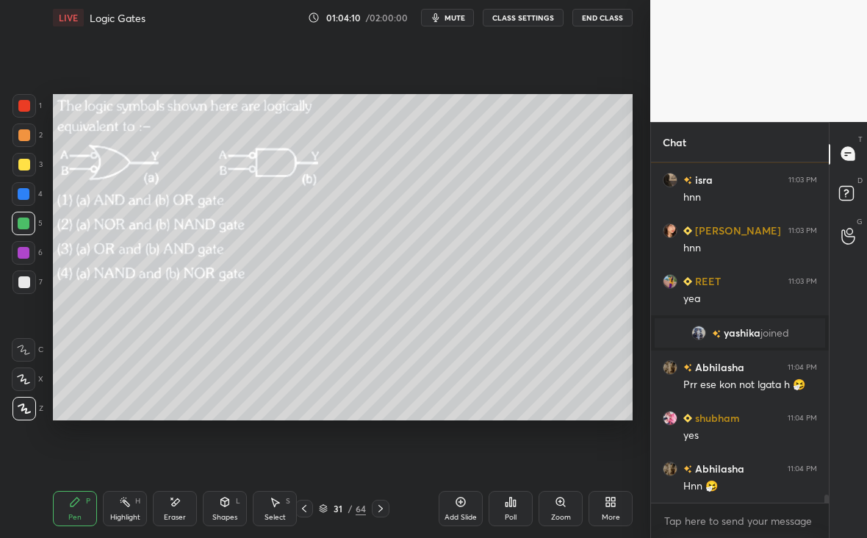
scroll to position [13697, 0]
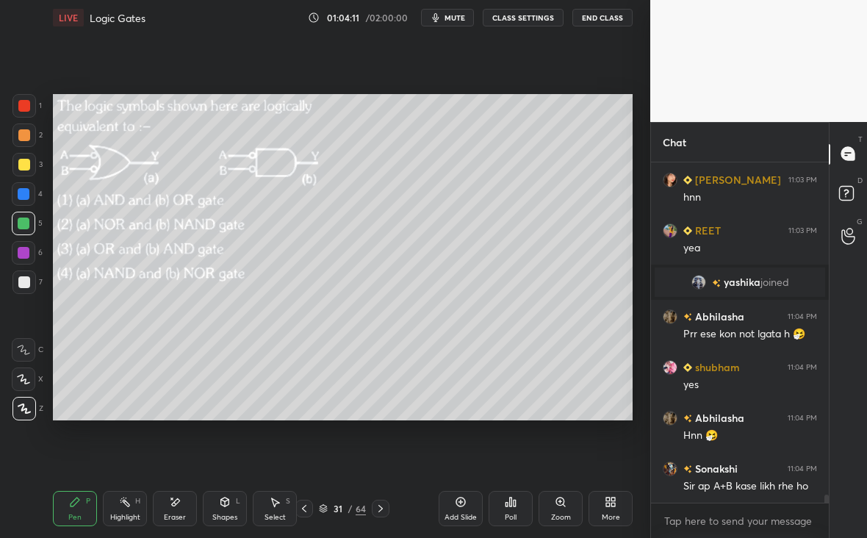
click at [383, 510] on icon at bounding box center [381, 508] width 12 height 12
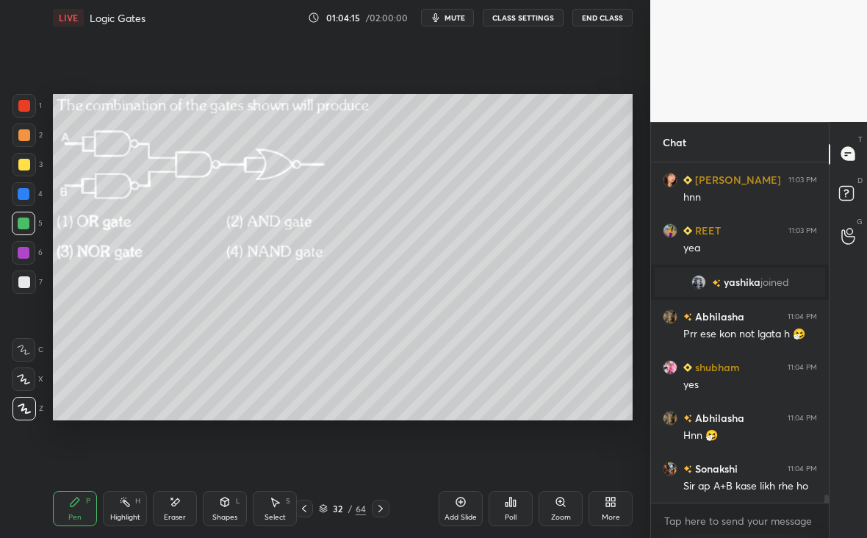
click at [306, 508] on icon at bounding box center [304, 508] width 12 height 12
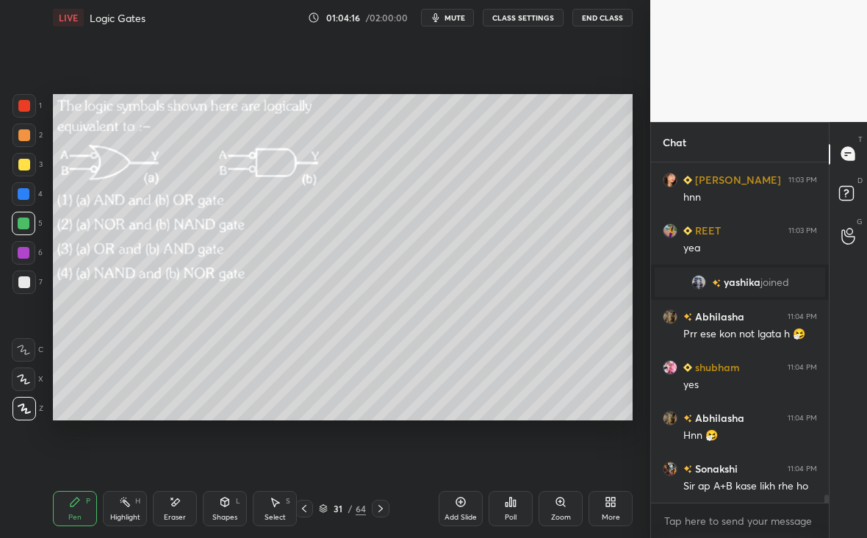
scroll to position [13747, 0]
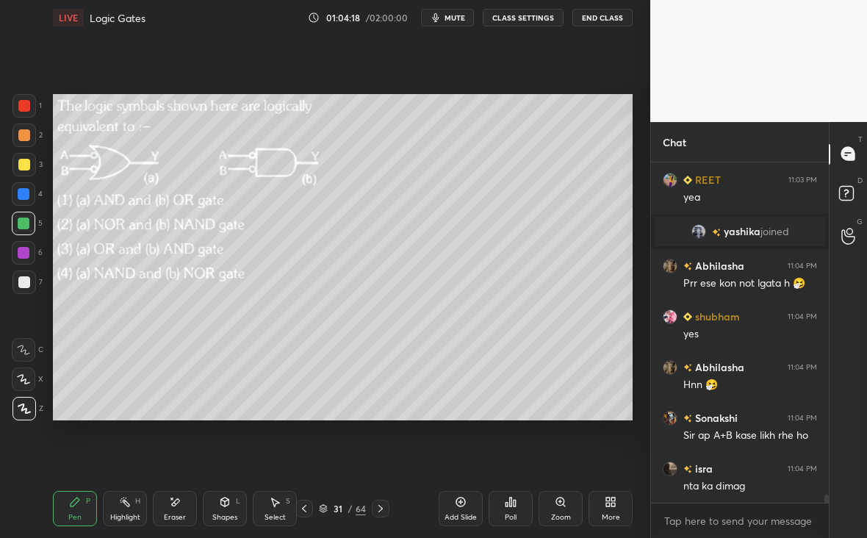
click at [176, 517] on div "Eraser" at bounding box center [175, 516] width 22 height 7
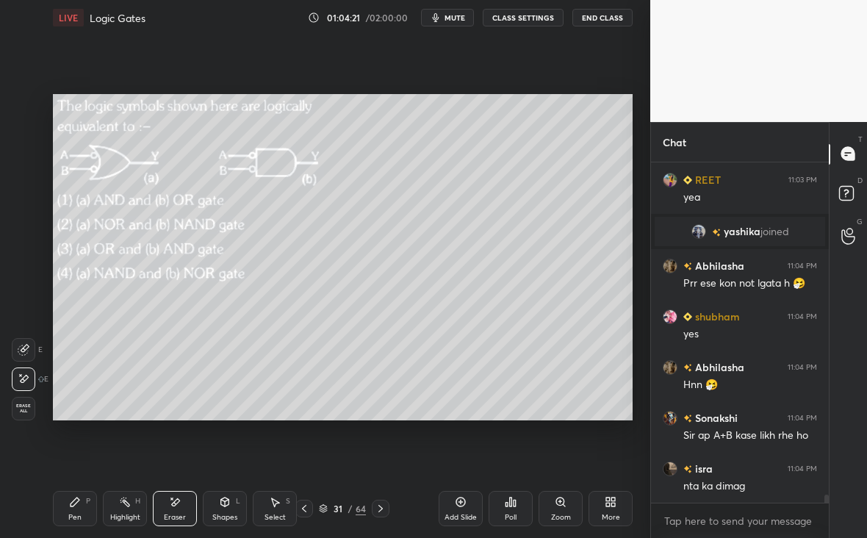
click at [73, 510] on div "Pen P" at bounding box center [75, 508] width 44 height 35
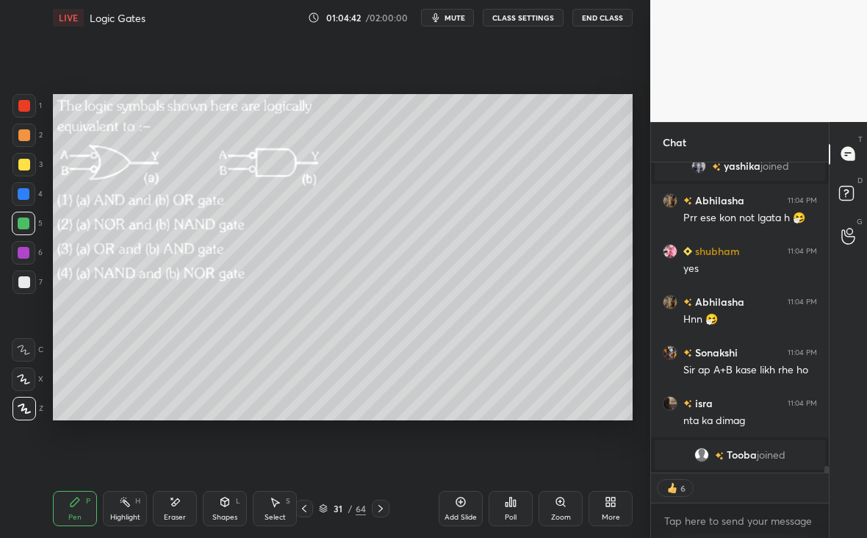
scroll to position [13791, 0]
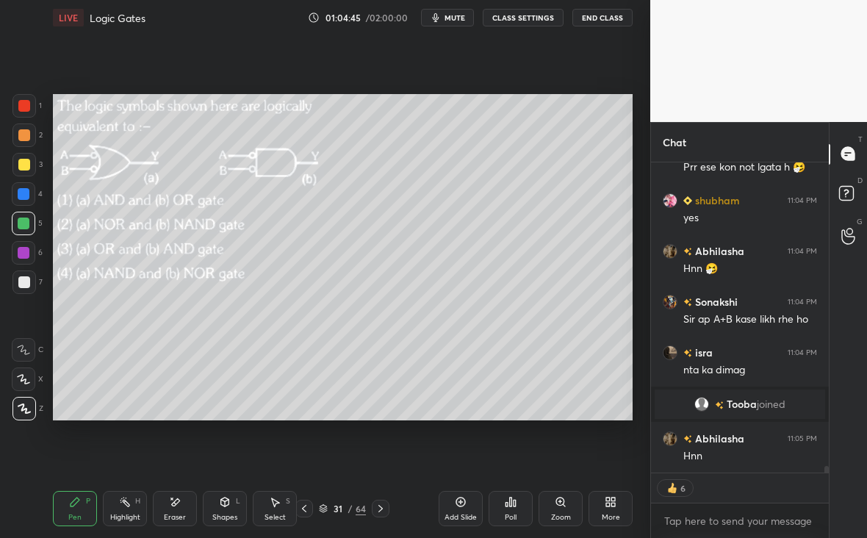
click at [375, 508] on icon at bounding box center [381, 508] width 12 height 12
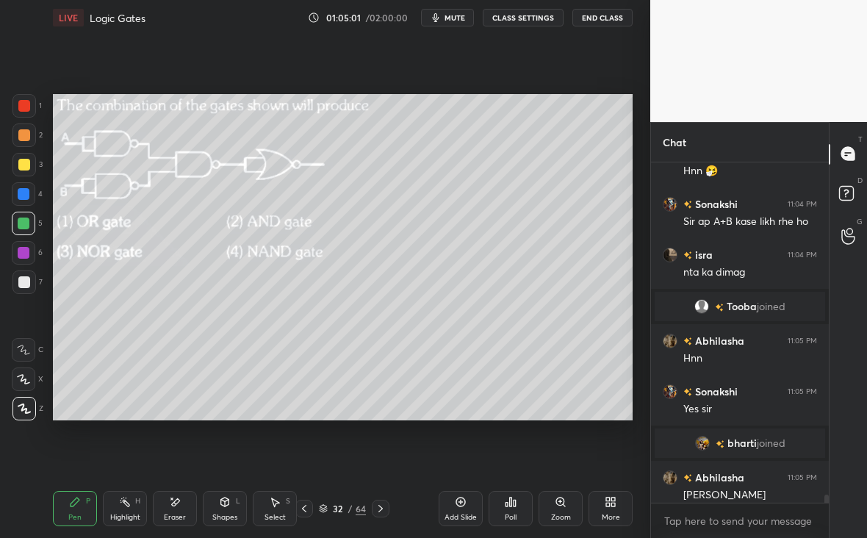
scroll to position [13856, 0]
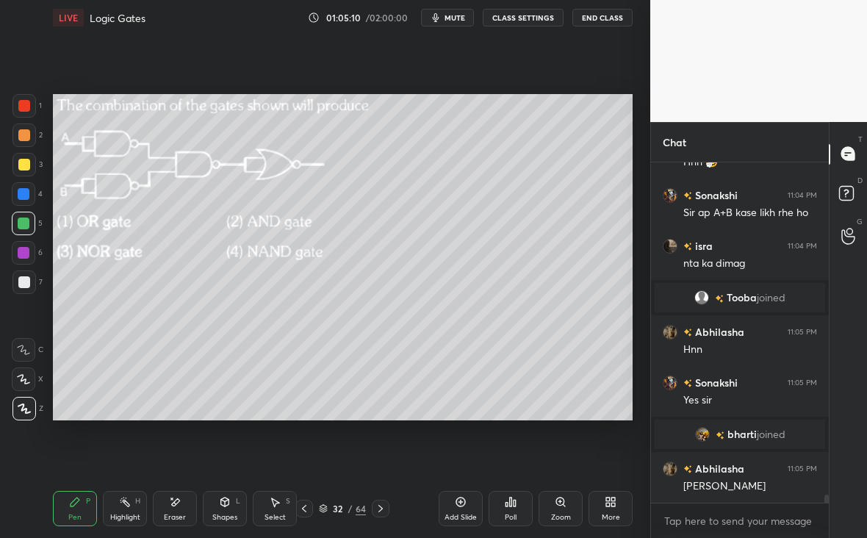
click at [515, 510] on div "Poll" at bounding box center [510, 508] width 44 height 35
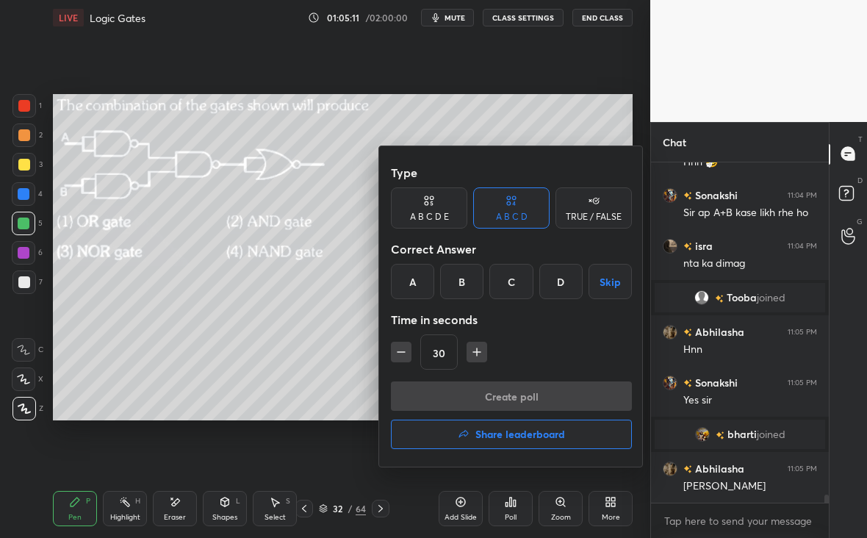
click at [516, 286] on div "C" at bounding box center [510, 281] width 43 height 35
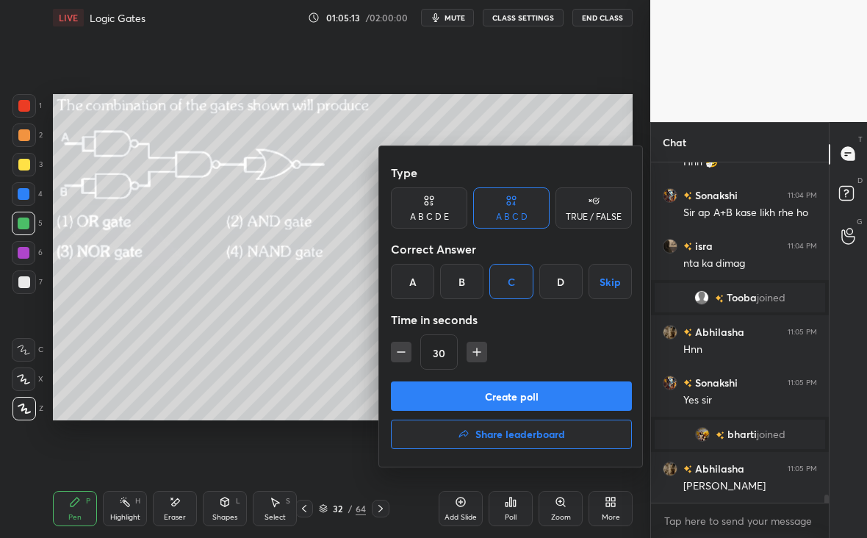
click at [497, 393] on button "Create poll" at bounding box center [511, 395] width 241 height 29
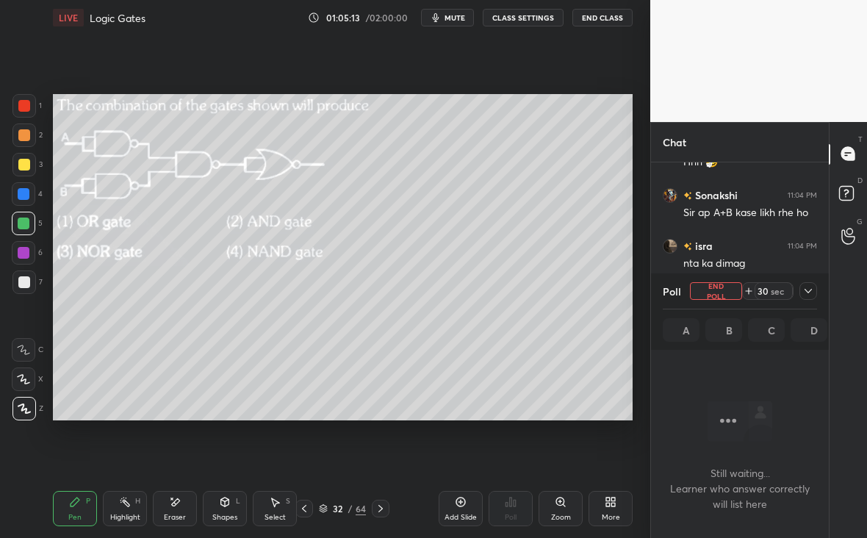
scroll to position [137, 173]
click at [807, 294] on div at bounding box center [808, 291] width 18 height 18
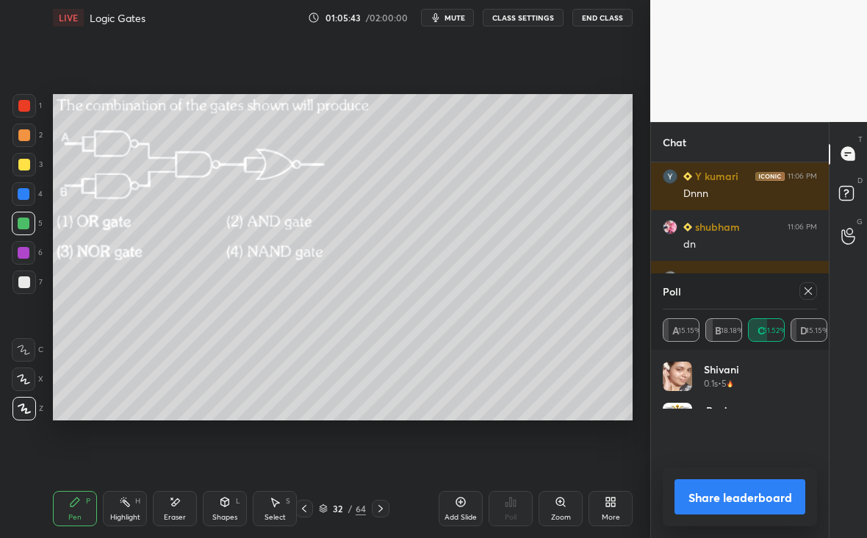
scroll to position [172, 150]
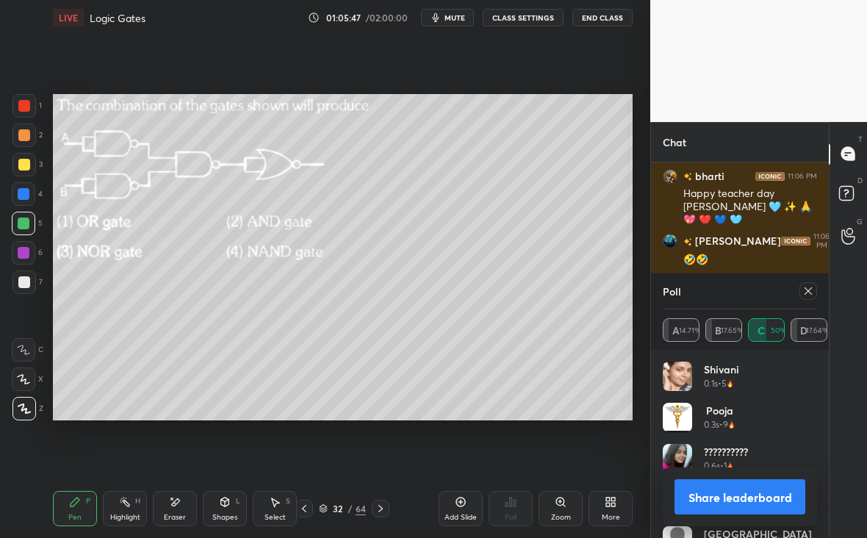
click at [806, 292] on icon at bounding box center [808, 291] width 12 height 12
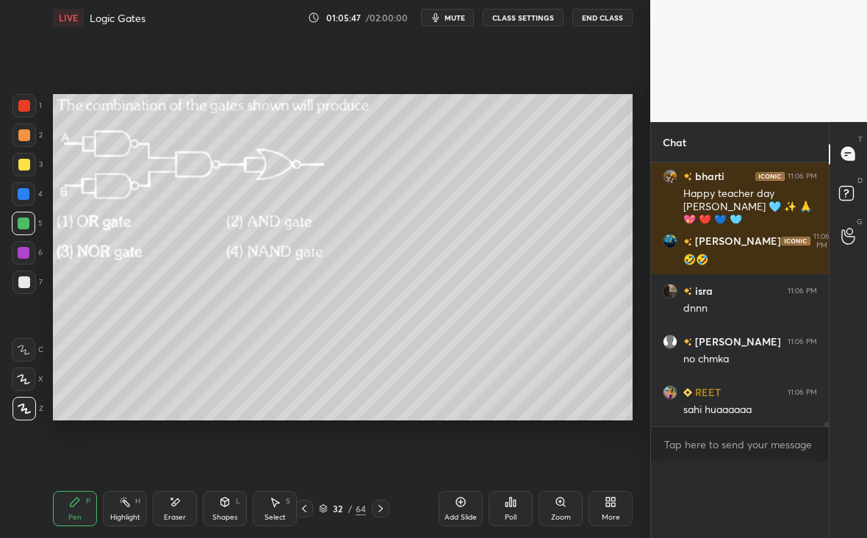
scroll to position [1, 5]
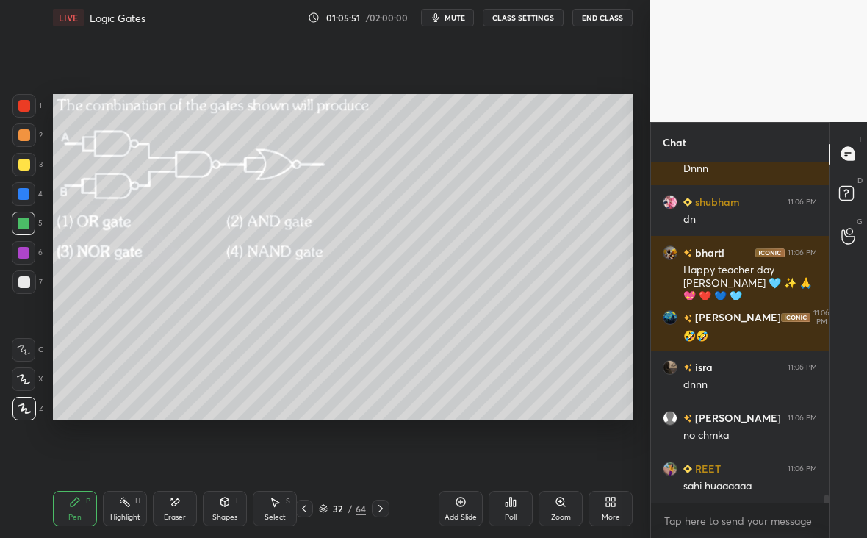
click at [562, 502] on icon at bounding box center [560, 501] width 8 height 8
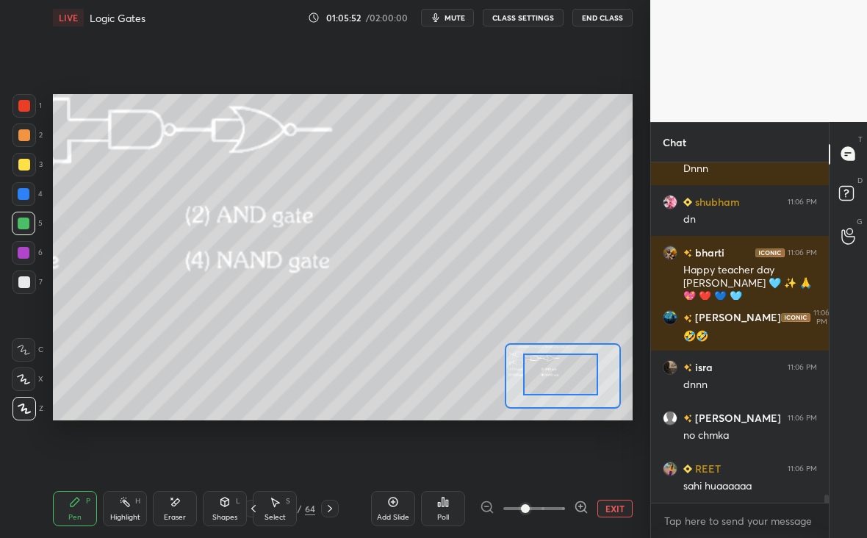
drag, startPoint x: 560, startPoint y: 390, endPoint x: 543, endPoint y: 378, distance: 21.2
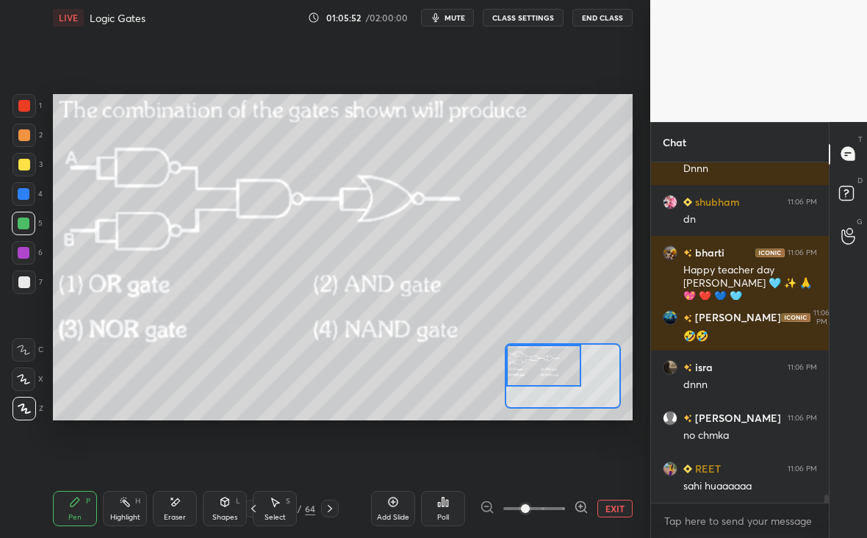
click at [476, 355] on div "Setting up your live class Poll for secs No correct answer Start poll" at bounding box center [342, 257] width 579 height 326
click at [20, 134] on div at bounding box center [24, 135] width 12 height 12
click at [31, 165] on div at bounding box center [23, 164] width 23 height 23
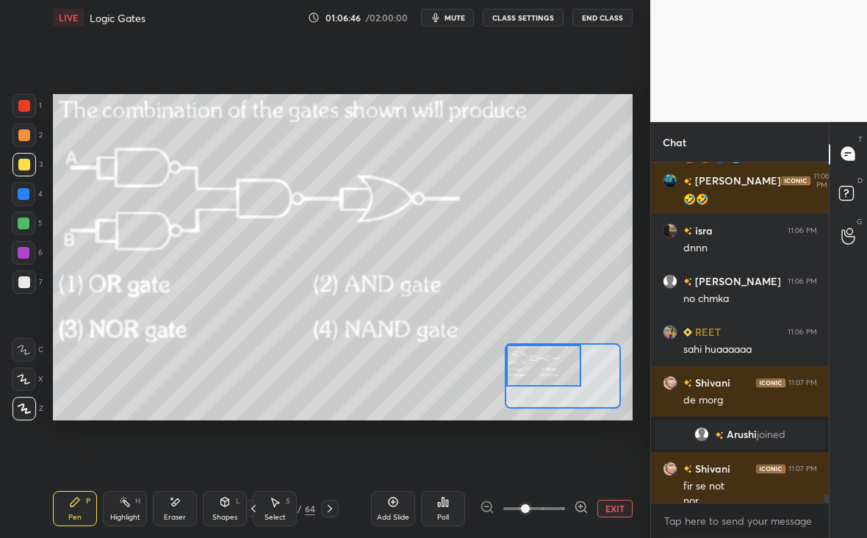
scroll to position [14410, 0]
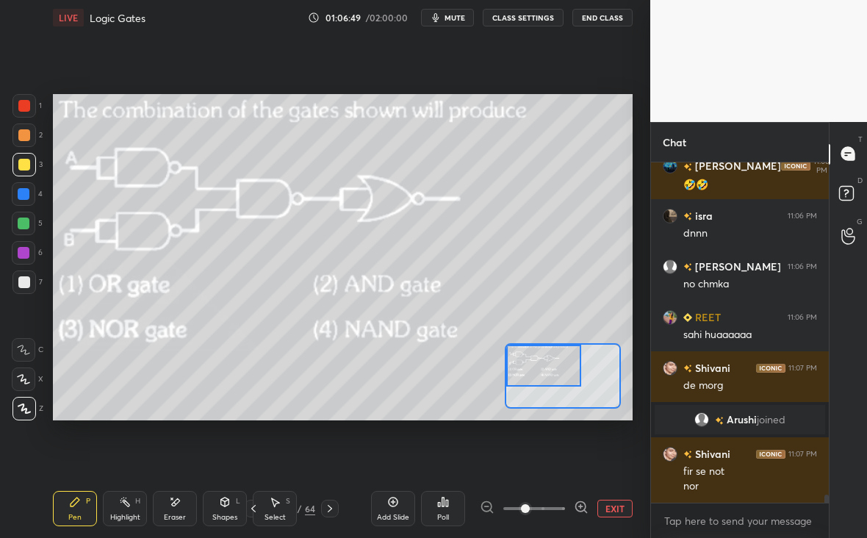
click at [623, 507] on button "EXIT" at bounding box center [614, 508] width 35 height 18
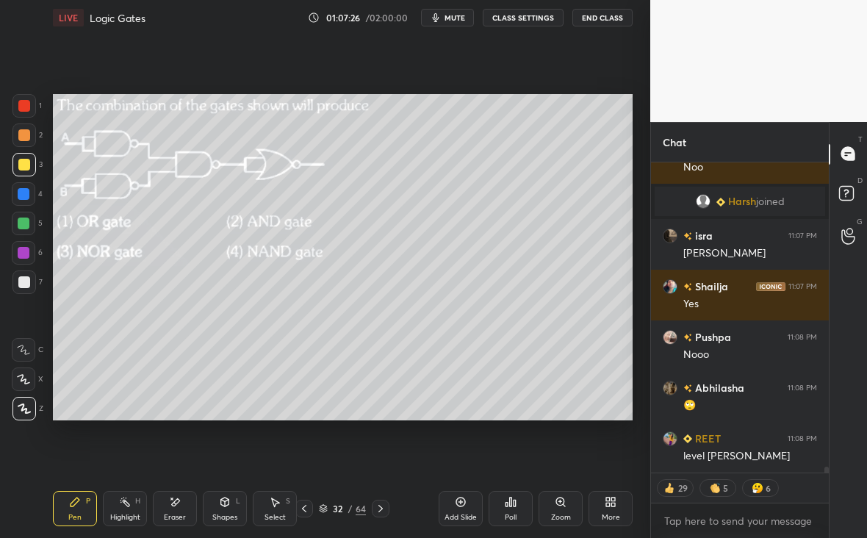
scroll to position [15467, 0]
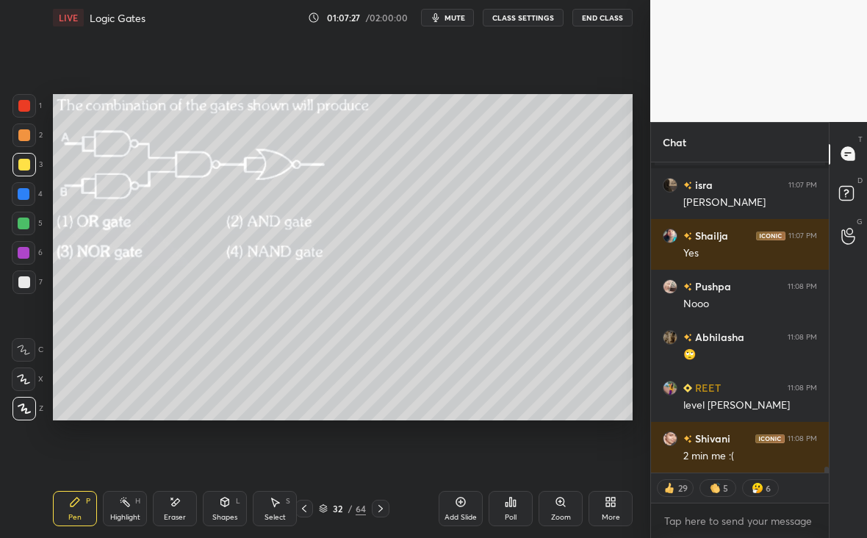
type textarea "x"
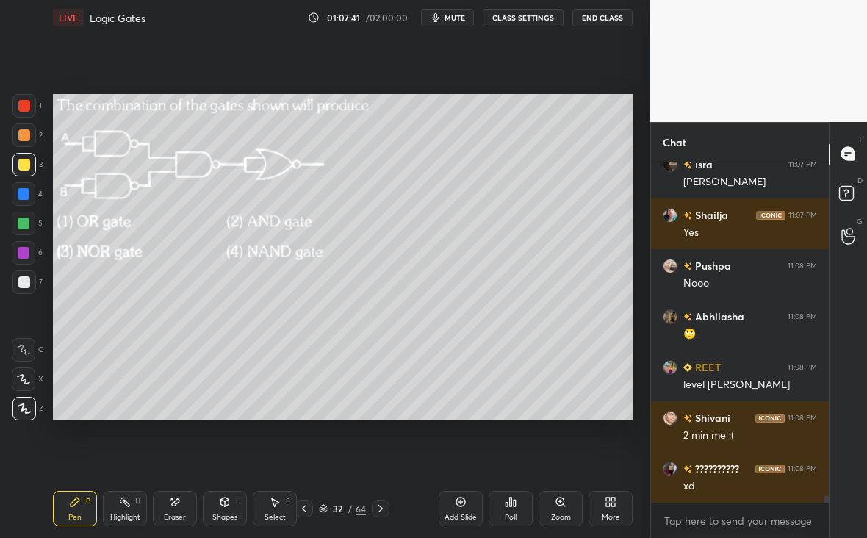
scroll to position [15538, 0]
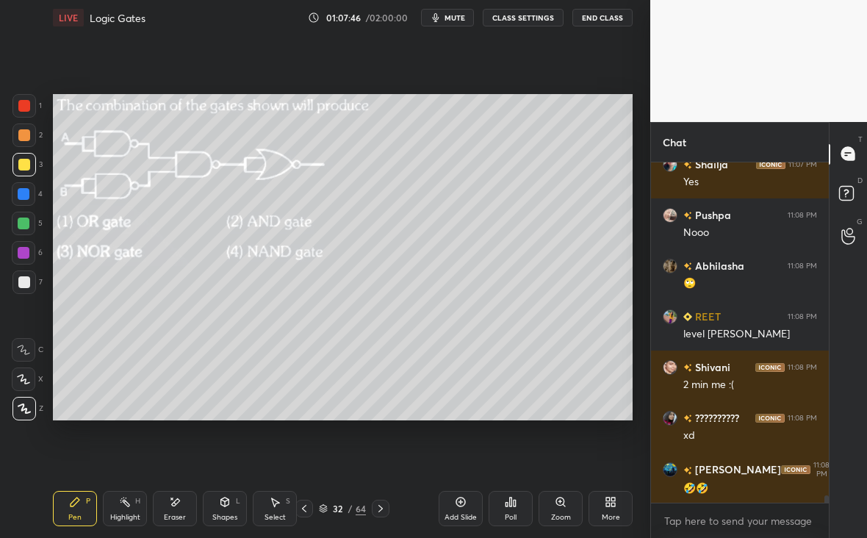
click at [382, 507] on icon at bounding box center [381, 508] width 12 height 12
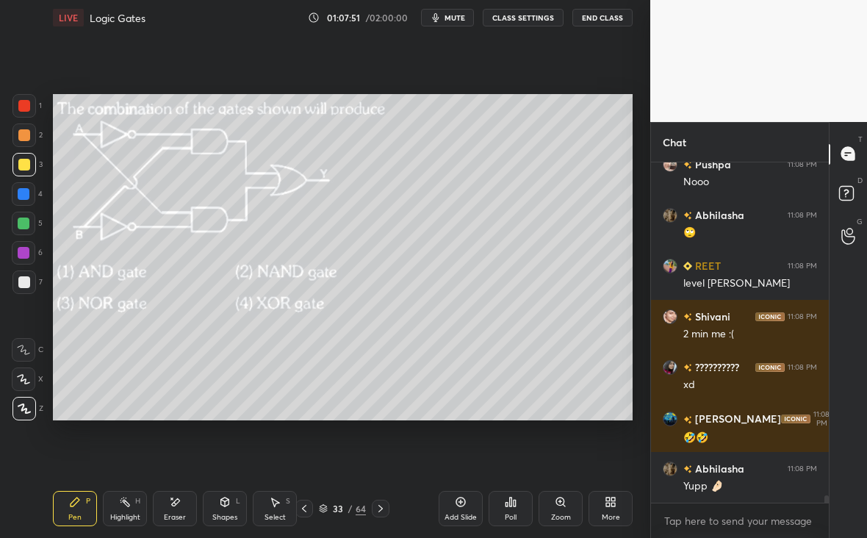
scroll to position [15640, 0]
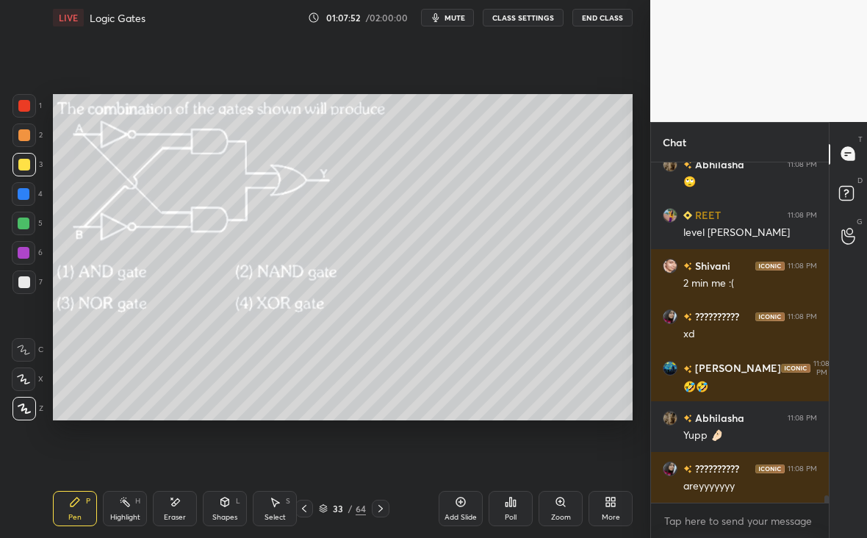
click at [527, 510] on div "Poll" at bounding box center [510, 508] width 44 height 35
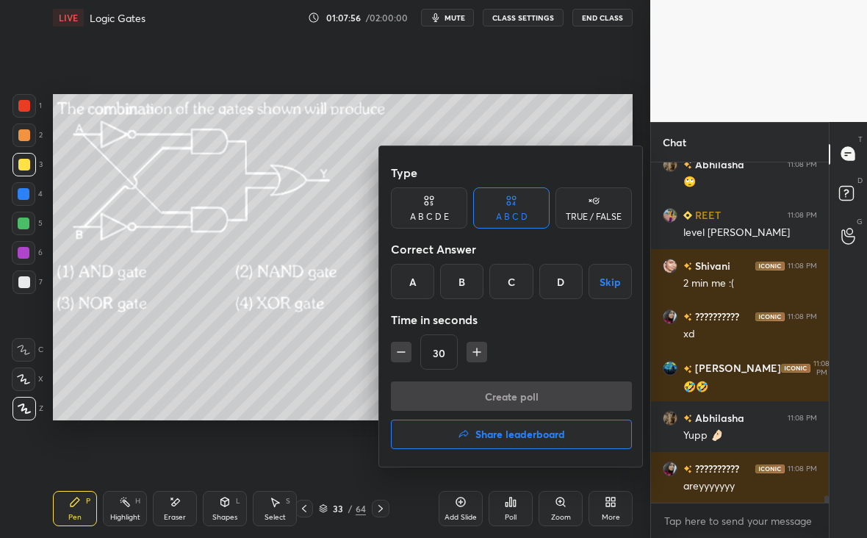
click at [477, 353] on icon "button" at bounding box center [476, 351] width 15 height 15
click at [470, 352] on icon "button" at bounding box center [476, 351] width 15 height 15
type input "60"
click at [564, 292] on div "D" at bounding box center [560, 281] width 43 height 35
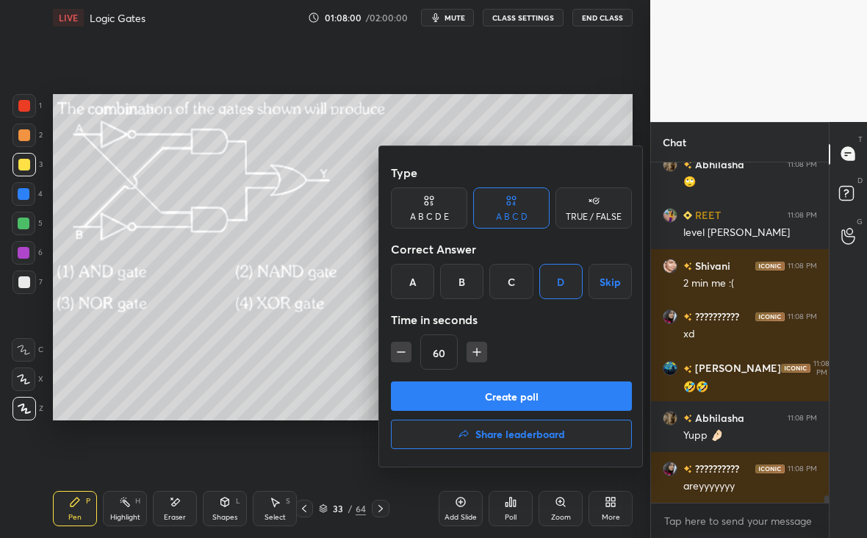
click at [565, 397] on button "Create poll" at bounding box center [511, 395] width 241 height 29
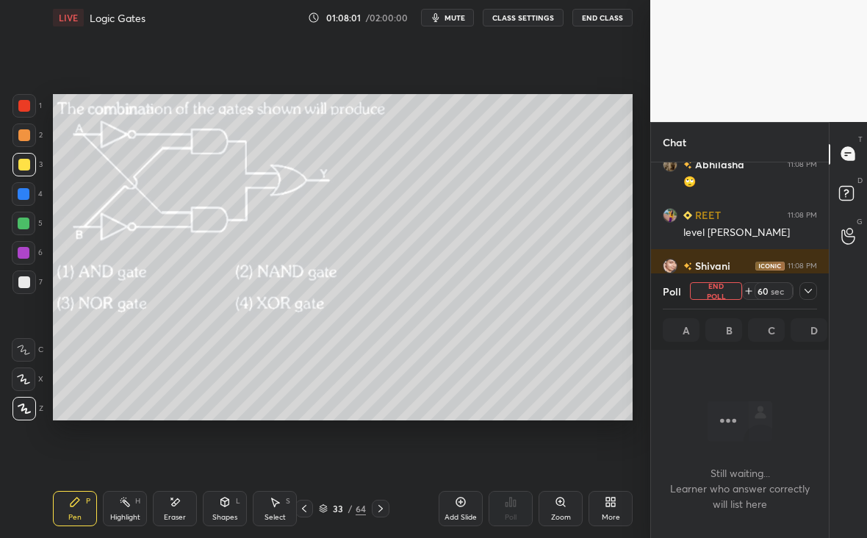
scroll to position [137, 173]
click at [808, 286] on icon at bounding box center [808, 291] width 12 height 12
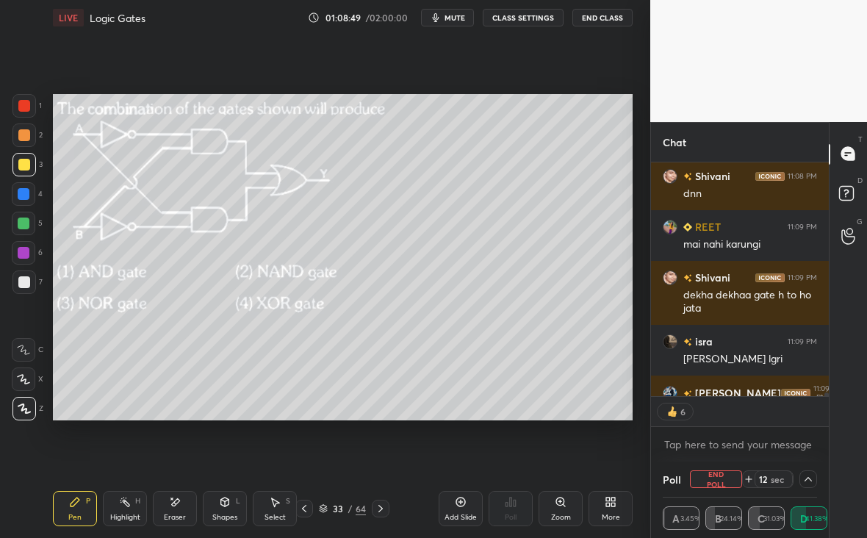
scroll to position [16114, 0]
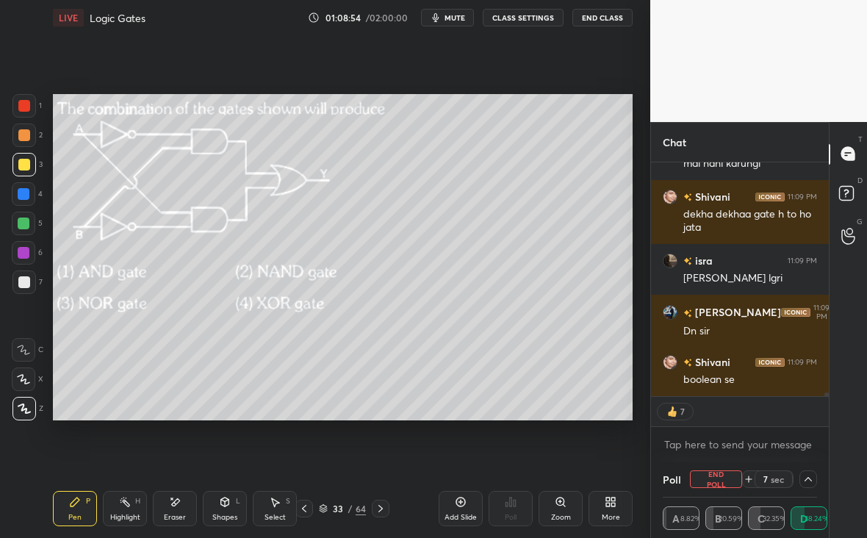
click at [568, 510] on div "Zoom" at bounding box center [560, 508] width 44 height 35
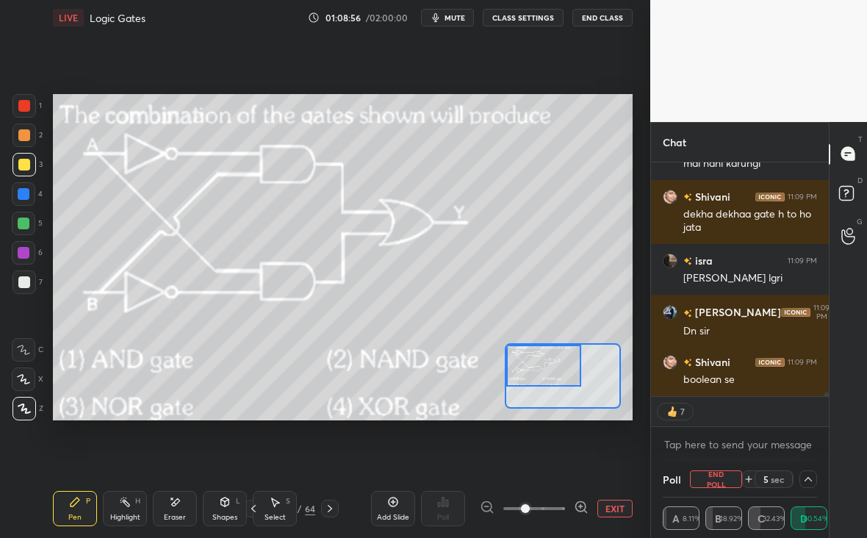
drag, startPoint x: 528, startPoint y: 369, endPoint x: 505, endPoint y: 355, distance: 26.7
click at [507, 355] on div at bounding box center [544, 365] width 76 height 42
click at [33, 228] on div at bounding box center [23, 222] width 23 height 23
click at [29, 383] on div at bounding box center [23, 378] width 23 height 23
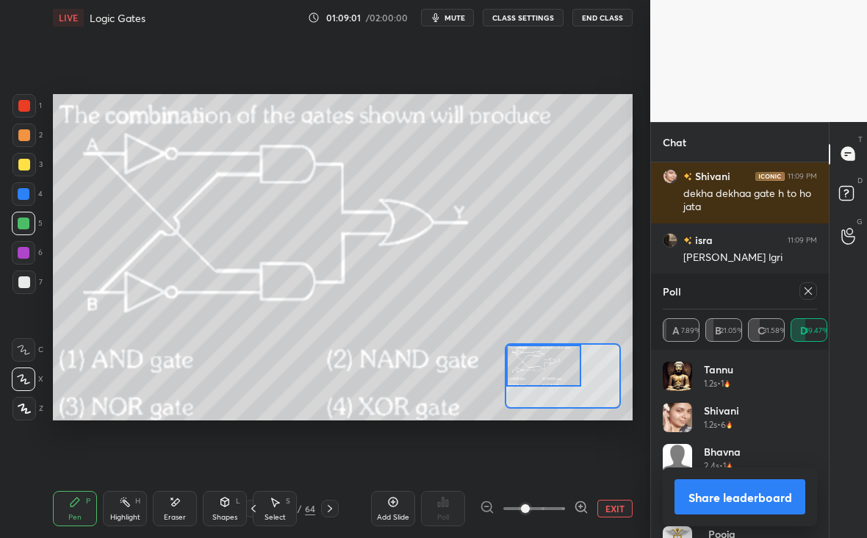
scroll to position [172, 150]
click at [176, 510] on div "Eraser" at bounding box center [175, 508] width 44 height 35
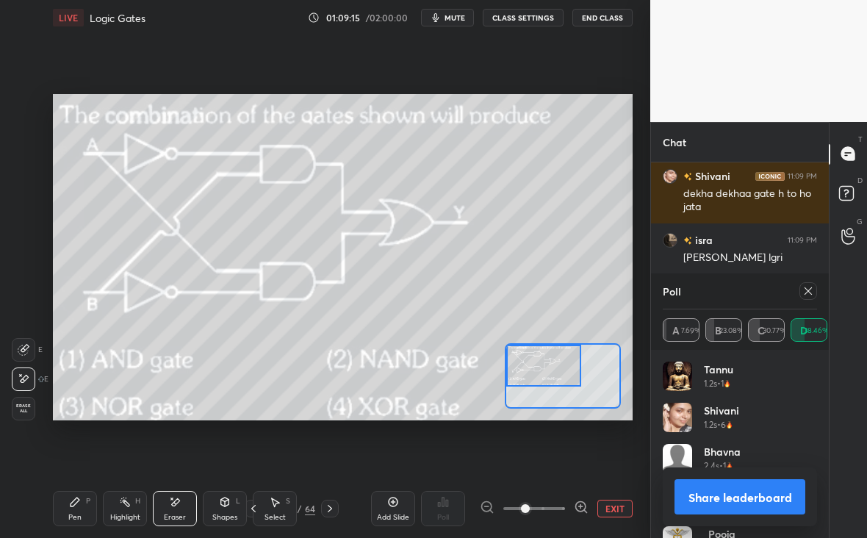
click at [100, 497] on div "Pen P Highlight H Eraser Shapes L Select S" at bounding box center [132, 508] width 159 height 35
click at [93, 505] on div "Pen P" at bounding box center [75, 508] width 44 height 35
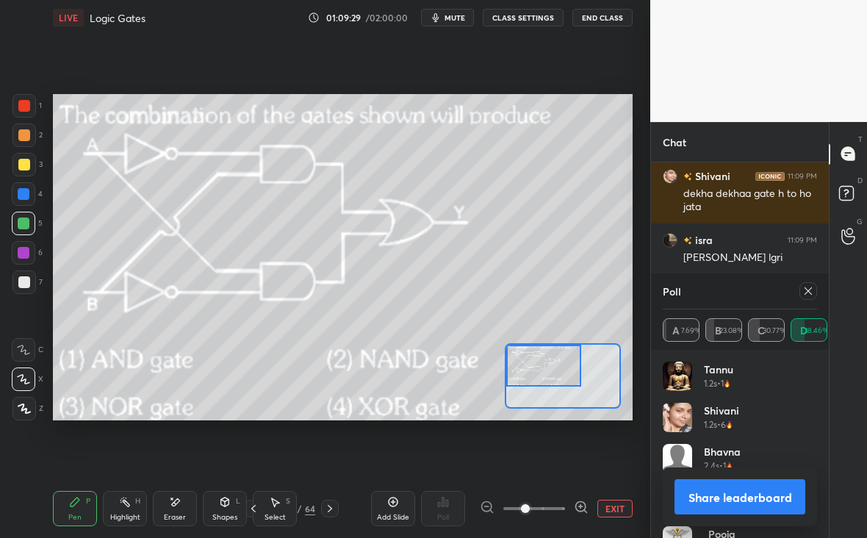
scroll to position [16170, 0]
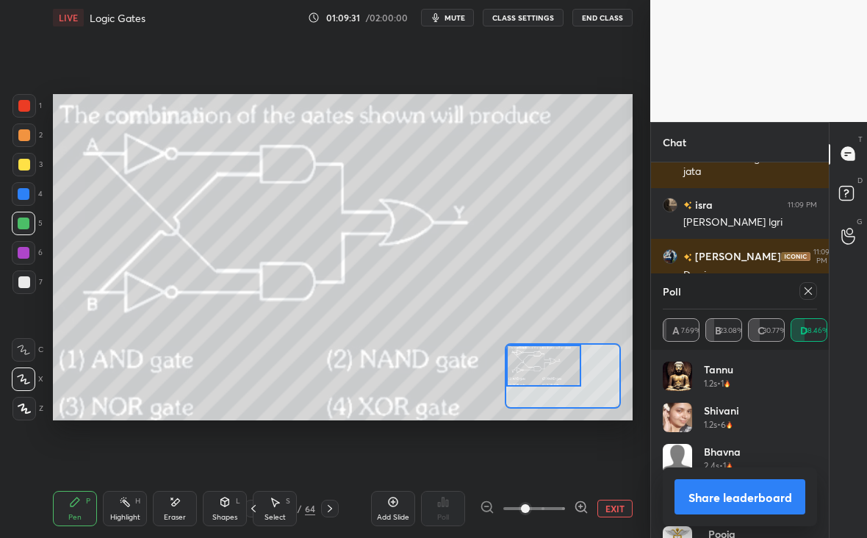
click at [811, 292] on icon at bounding box center [808, 291] width 12 height 12
type textarea "x"
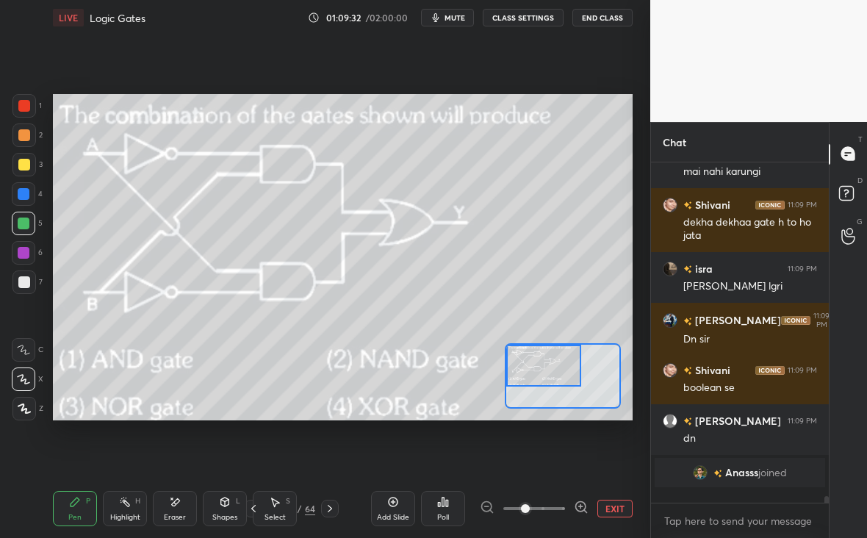
scroll to position [331, 173]
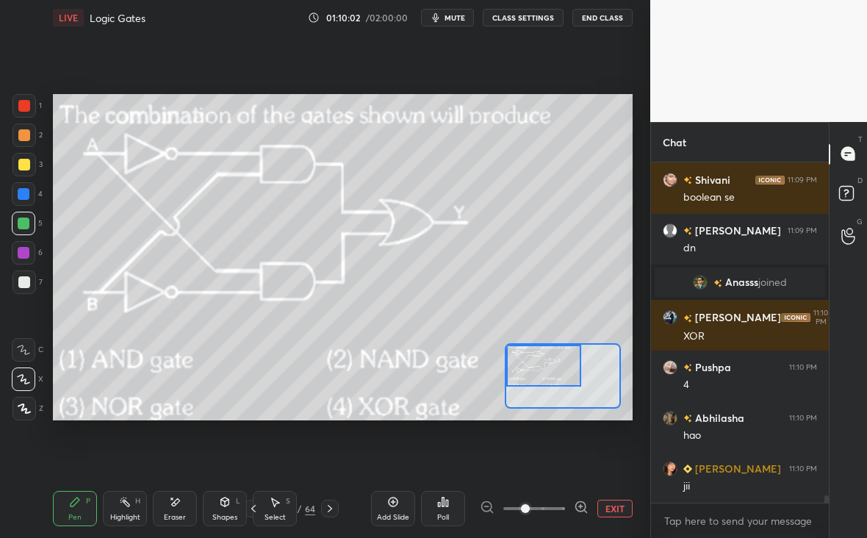
click at [328, 511] on icon at bounding box center [330, 508] width 12 height 12
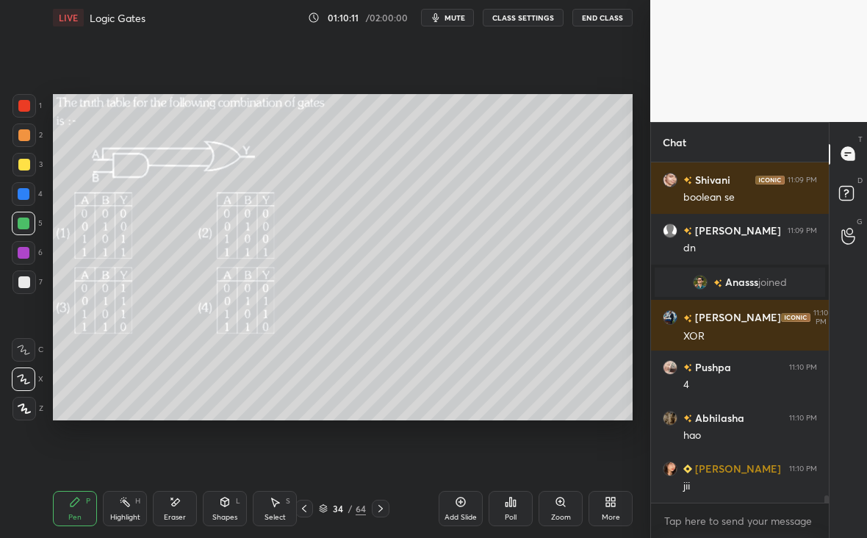
click at [563, 510] on div "Zoom" at bounding box center [560, 508] width 44 height 35
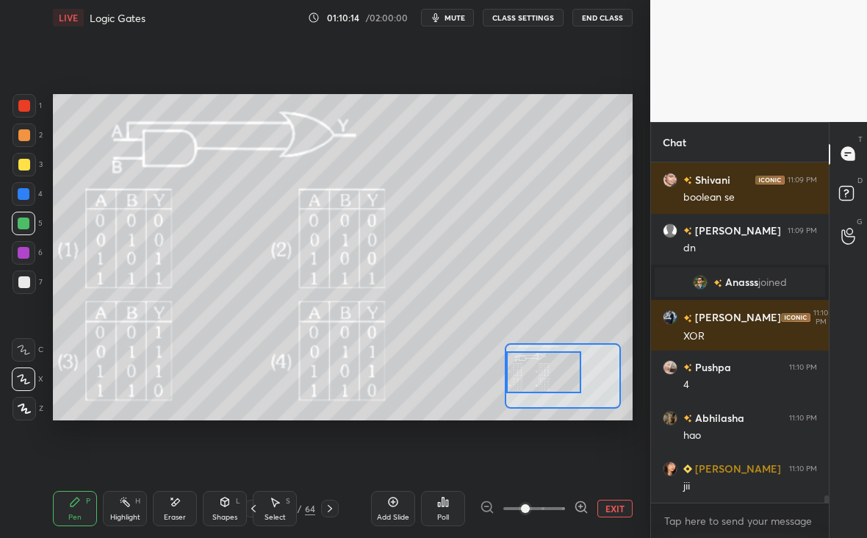
drag, startPoint x: 569, startPoint y: 385, endPoint x: 535, endPoint y: 380, distance: 34.9
click at [537, 381] on div at bounding box center [544, 372] width 76 height 42
click at [449, 510] on div "Poll" at bounding box center [443, 508] width 44 height 35
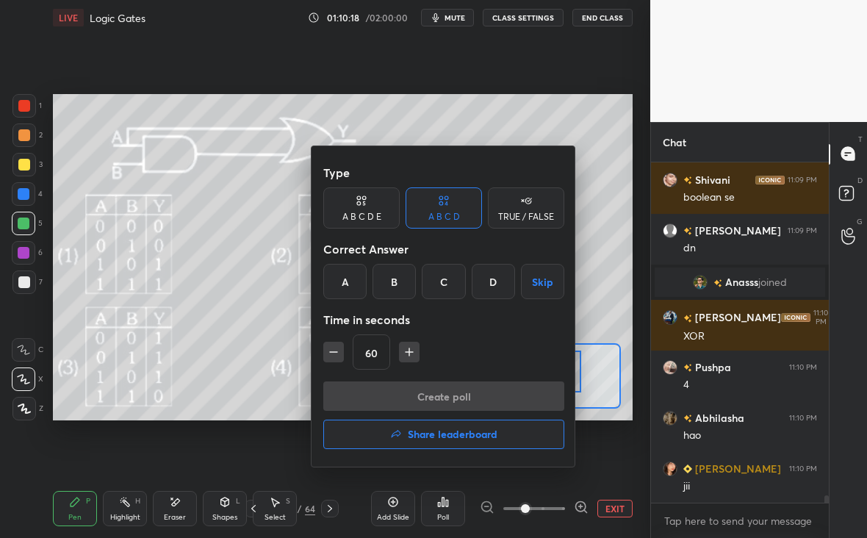
drag, startPoint x: 336, startPoint y: 347, endPoint x: 339, endPoint y: 356, distance: 10.0
click at [337, 349] on icon "button" at bounding box center [333, 351] width 15 height 15
click at [333, 356] on icon "button" at bounding box center [333, 351] width 15 height 15
type input "30"
click at [348, 269] on div "A" at bounding box center [344, 281] width 43 height 35
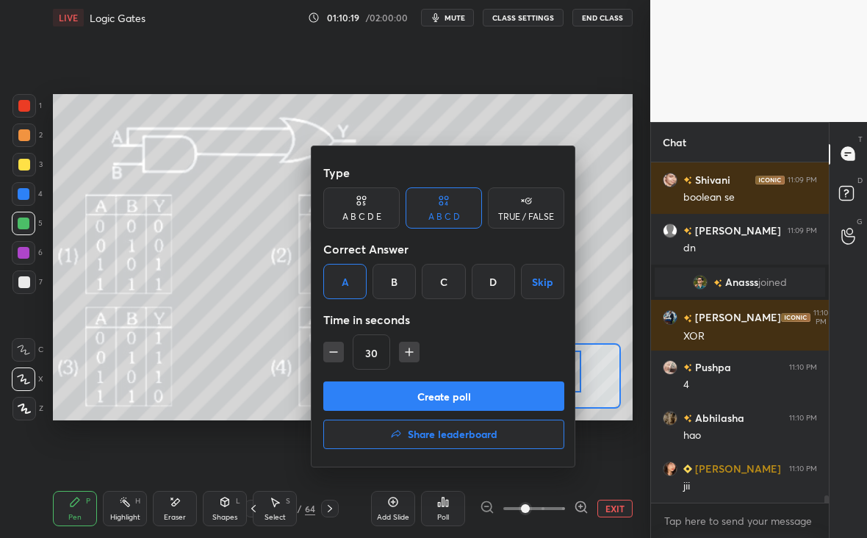
click at [452, 383] on button "Create poll" at bounding box center [443, 395] width 241 height 29
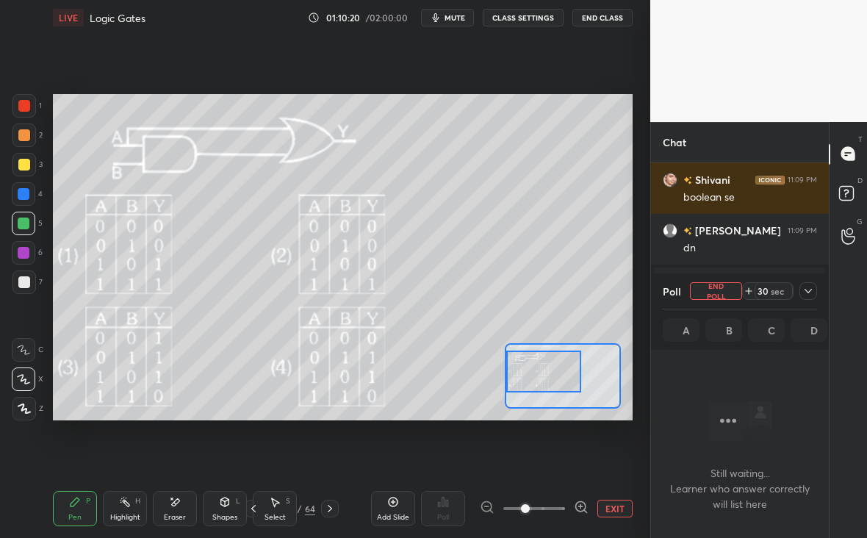
scroll to position [264, 173]
click at [806, 295] on div "Poll End Poll 30 sec" at bounding box center [739, 290] width 154 height 35
click at [811, 290] on icon at bounding box center [808, 291] width 12 height 12
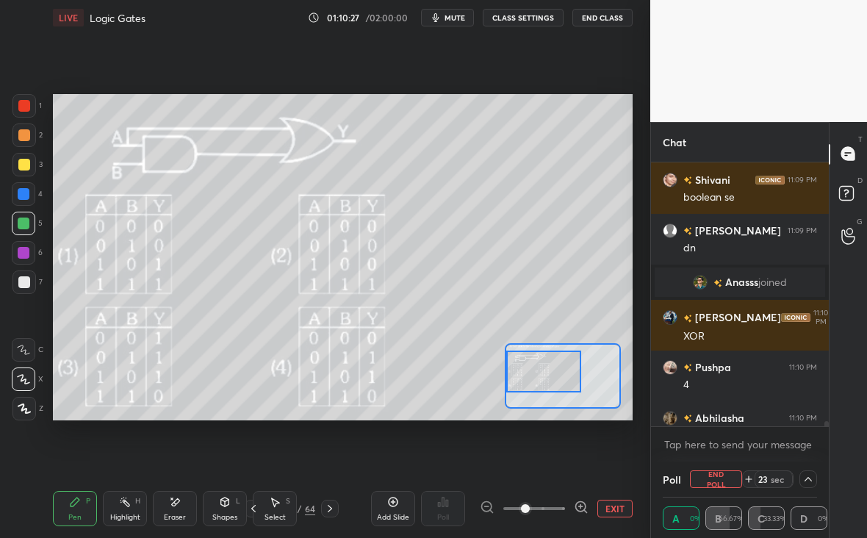
click at [830, 159] on div "T Messages (T)" at bounding box center [847, 154] width 37 height 41
drag, startPoint x: 827, startPoint y: 154, endPoint x: 824, endPoint y: 178, distance: 23.7
click at [828, 181] on div "Chat isra 11:09 PM sir bhuk lgri Nilanjan 11:09 PM Dn sir Shivani 11:09 PM bool…" at bounding box center [739, 330] width 178 height 416
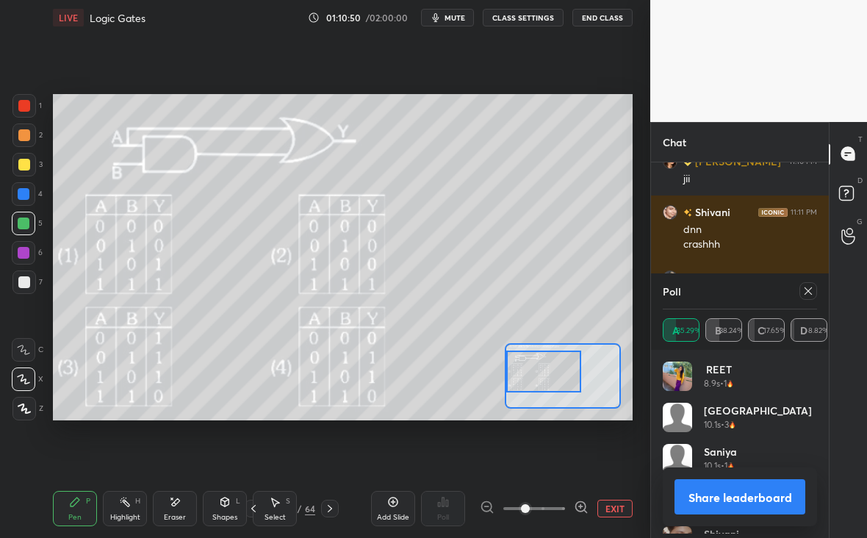
scroll to position [172, 150]
click at [808, 292] on icon at bounding box center [808, 291] width 12 height 12
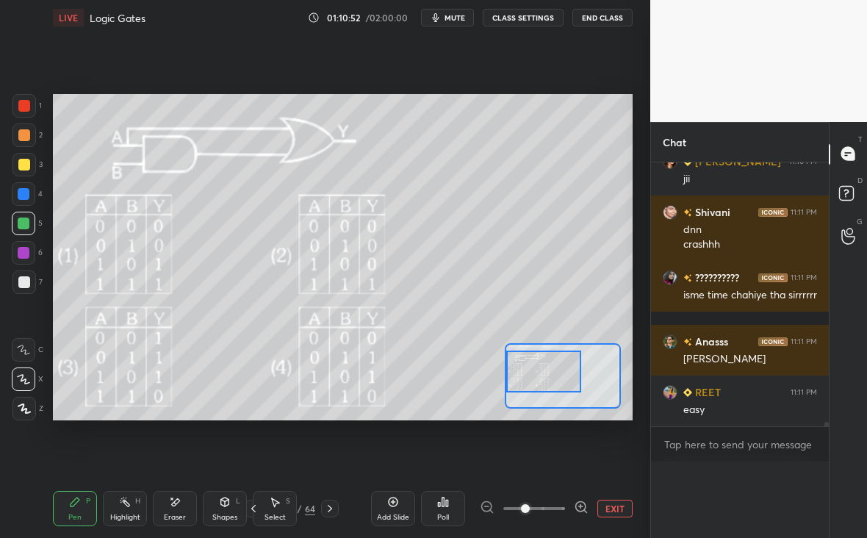
scroll to position [5, 5]
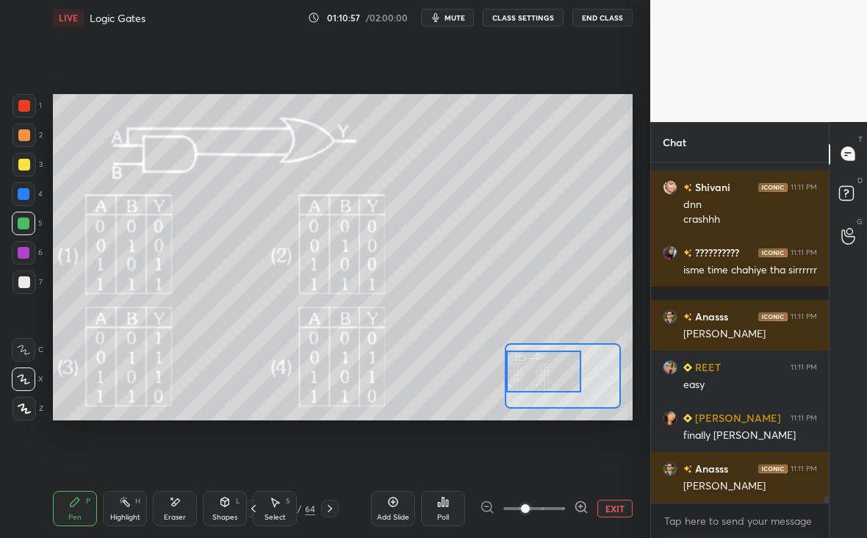
click at [22, 162] on div at bounding box center [24, 165] width 12 height 12
click at [178, 510] on div "Eraser" at bounding box center [175, 508] width 44 height 35
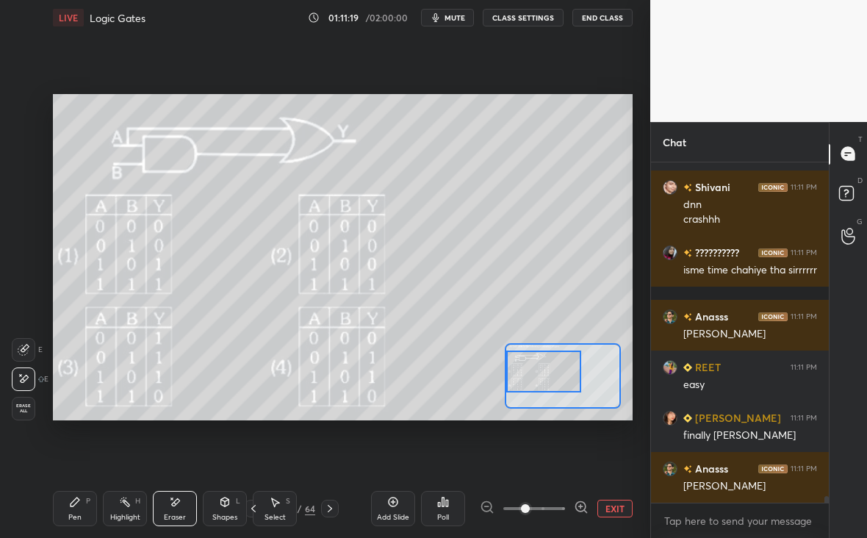
scroll to position [16415, 0]
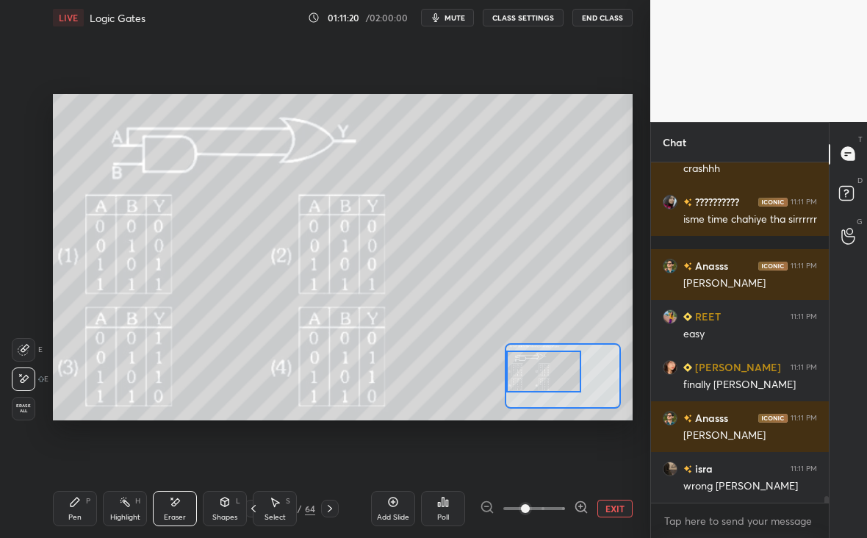
click at [64, 499] on div "Pen P" at bounding box center [75, 508] width 44 height 35
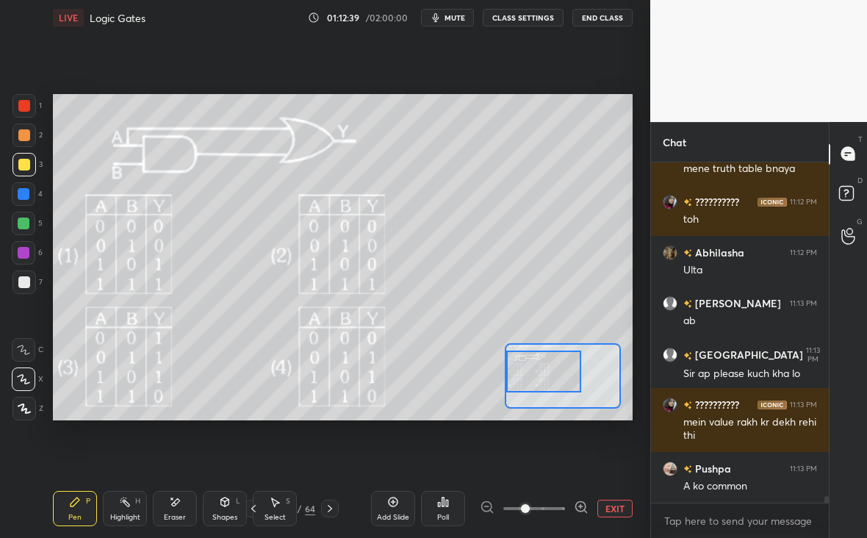
scroll to position [17390, 0]
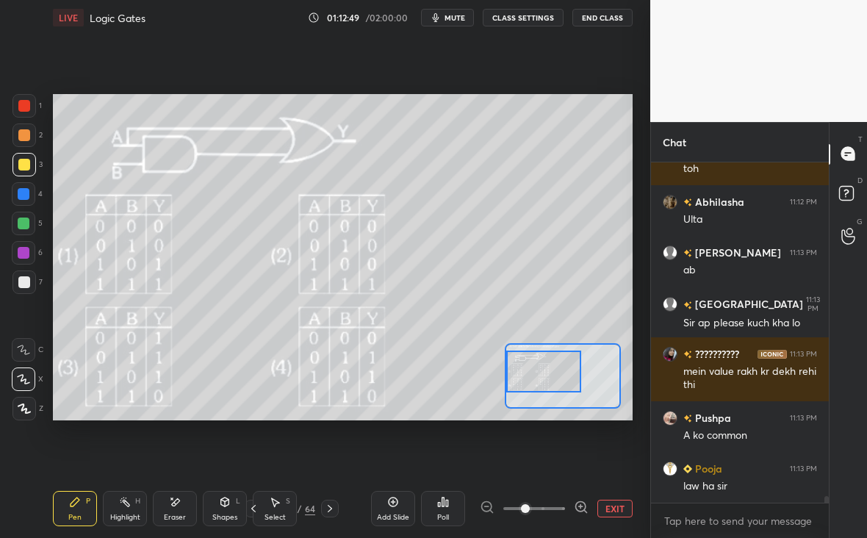
click at [182, 495] on div "Eraser" at bounding box center [175, 508] width 44 height 35
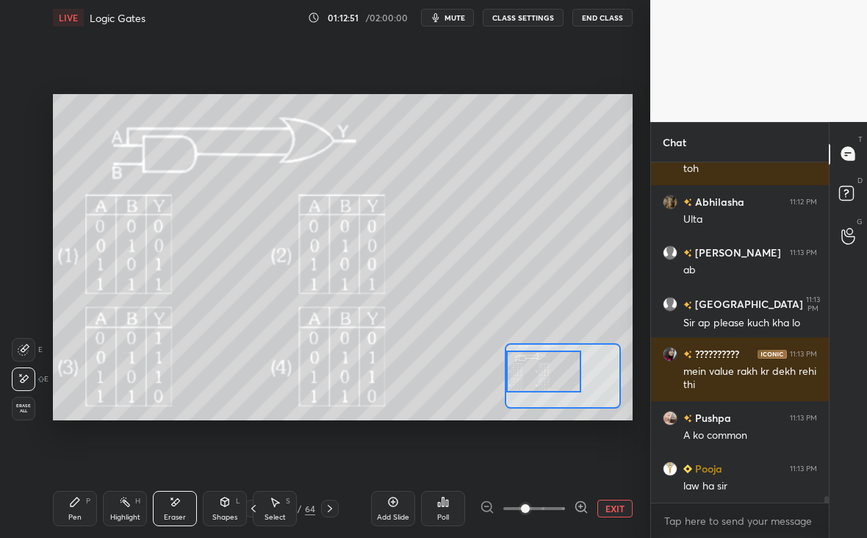
click at [78, 513] on div "Pen P" at bounding box center [75, 508] width 44 height 35
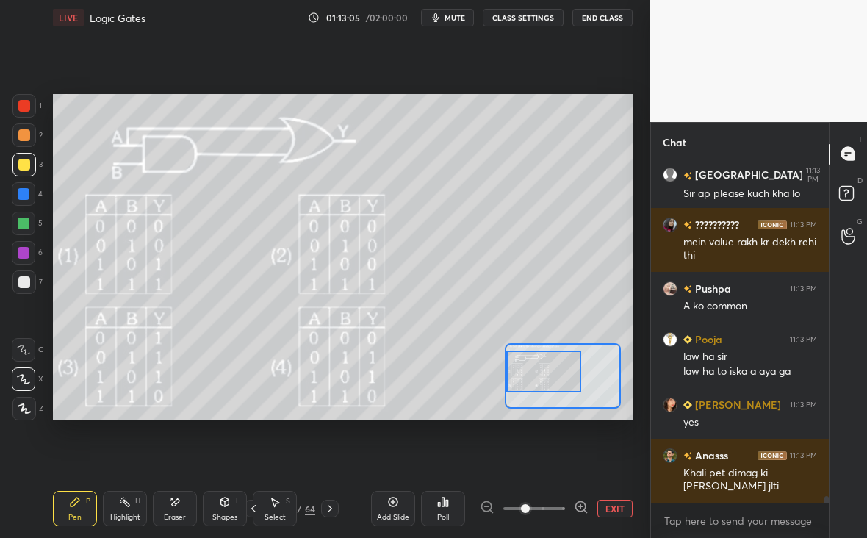
scroll to position [17570, 0]
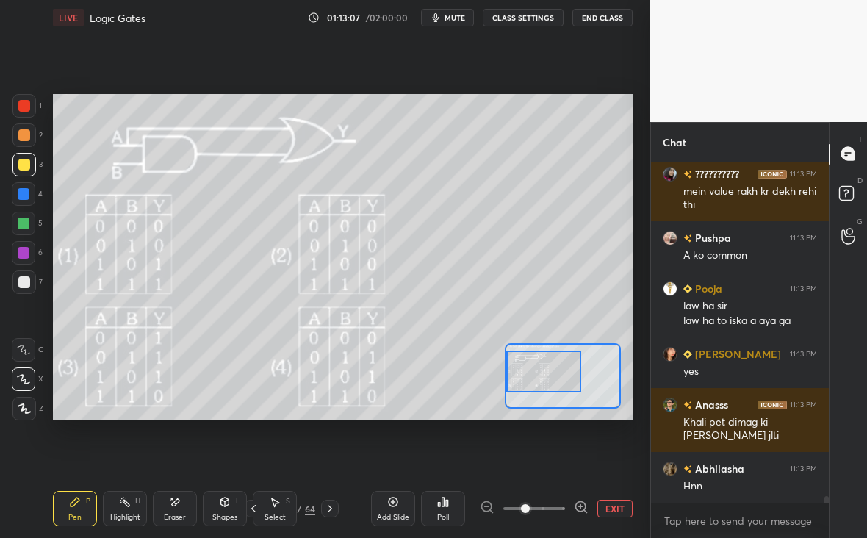
click at [30, 101] on div at bounding box center [23, 105] width 23 height 23
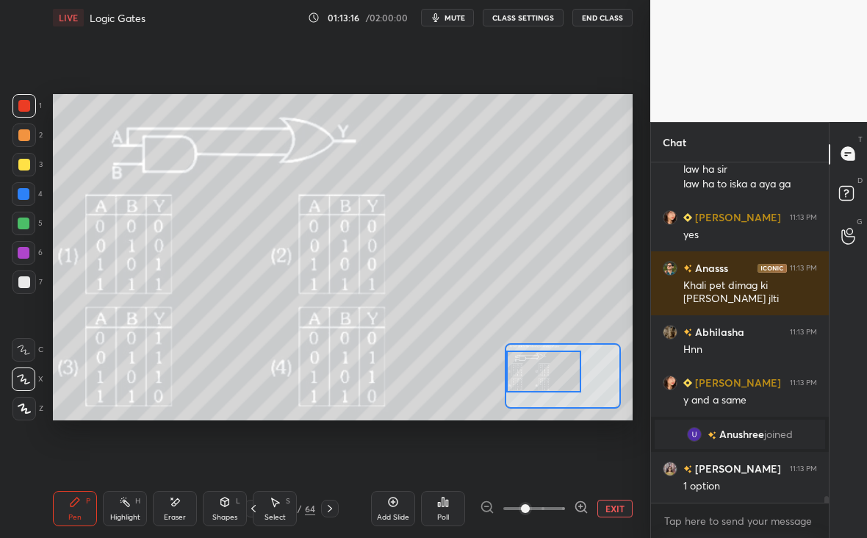
scroll to position [17499, 0]
click at [104, 236] on div "Setting up your live class Poll for secs No correct answer Start poll" at bounding box center [342, 257] width 591 height 444
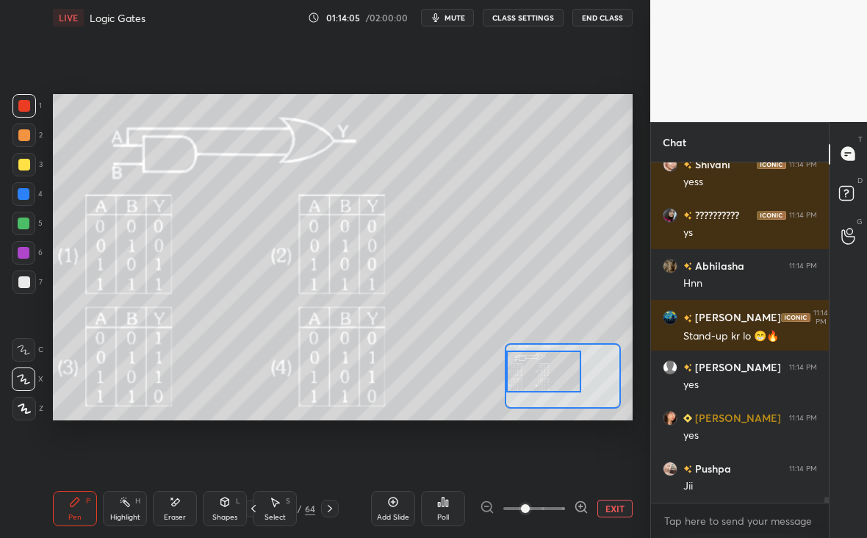
scroll to position [18426, 0]
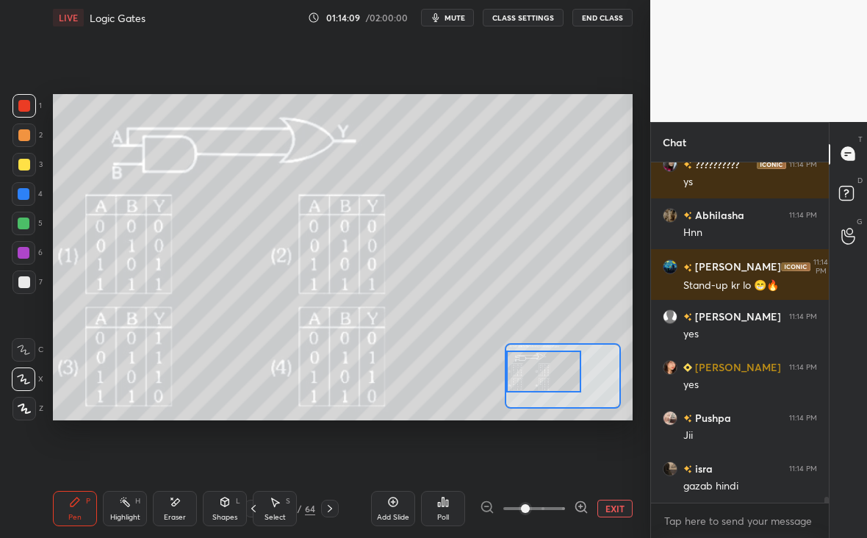
click at [619, 507] on button "EXIT" at bounding box center [614, 508] width 35 height 18
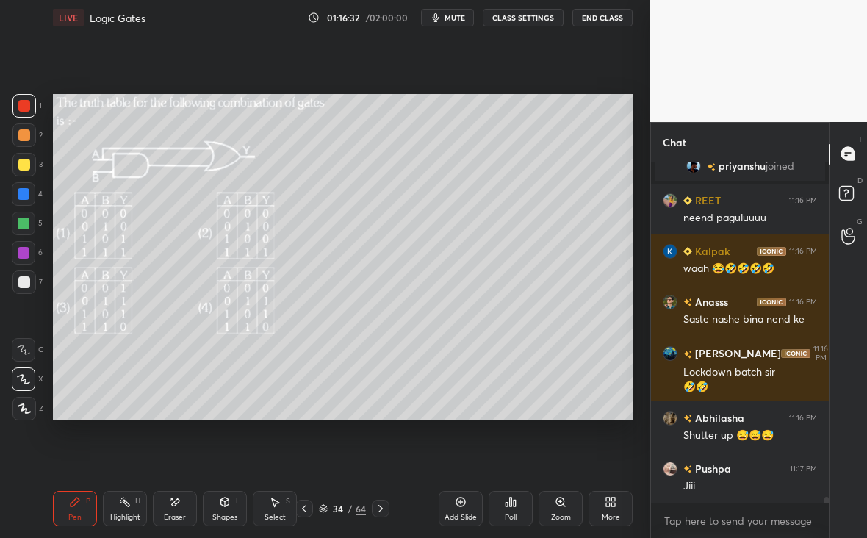
scroll to position [19262, 0]
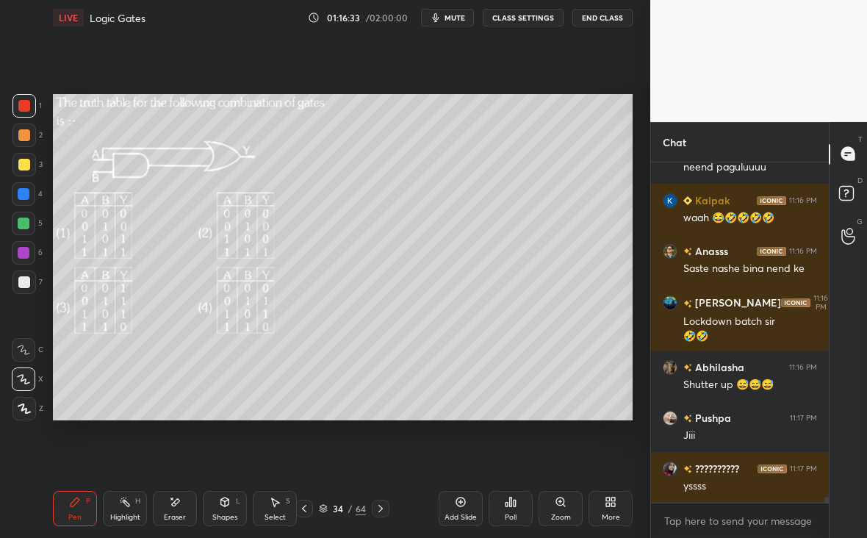
click at [379, 509] on icon at bounding box center [381, 508] width 12 height 12
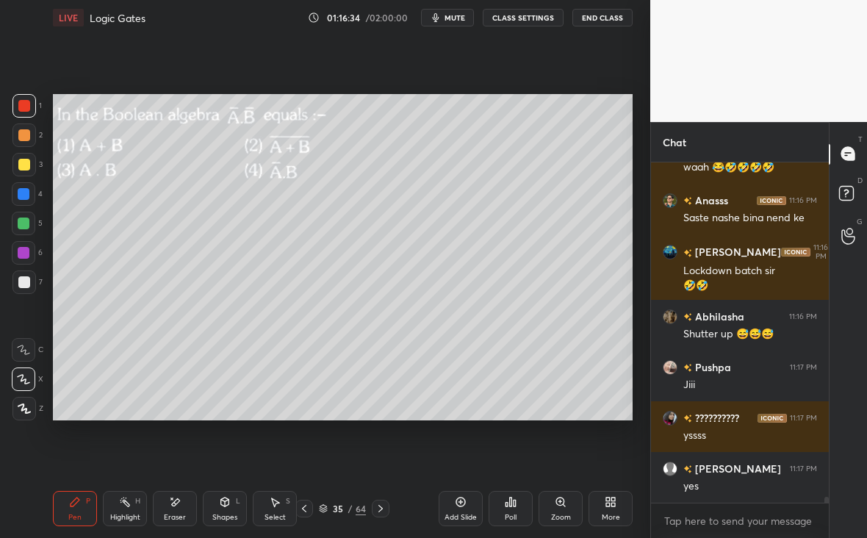
scroll to position [19363, 0]
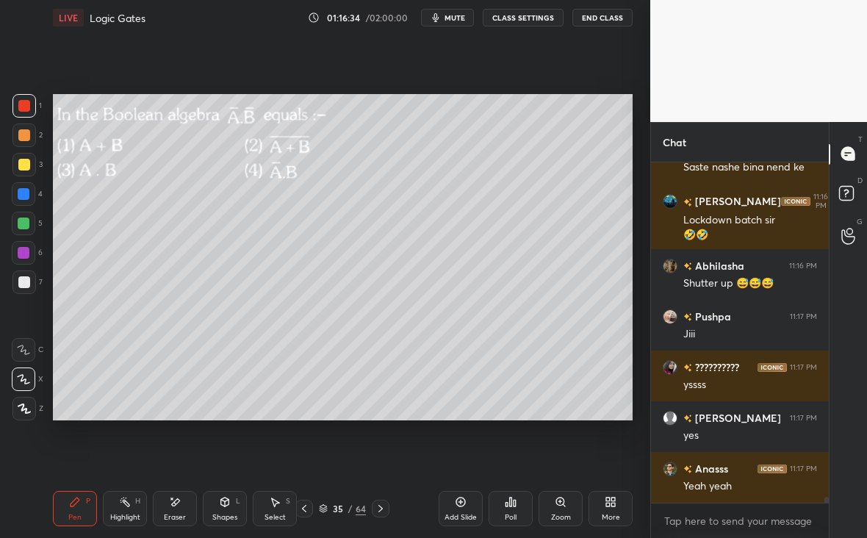
type textarea "x"
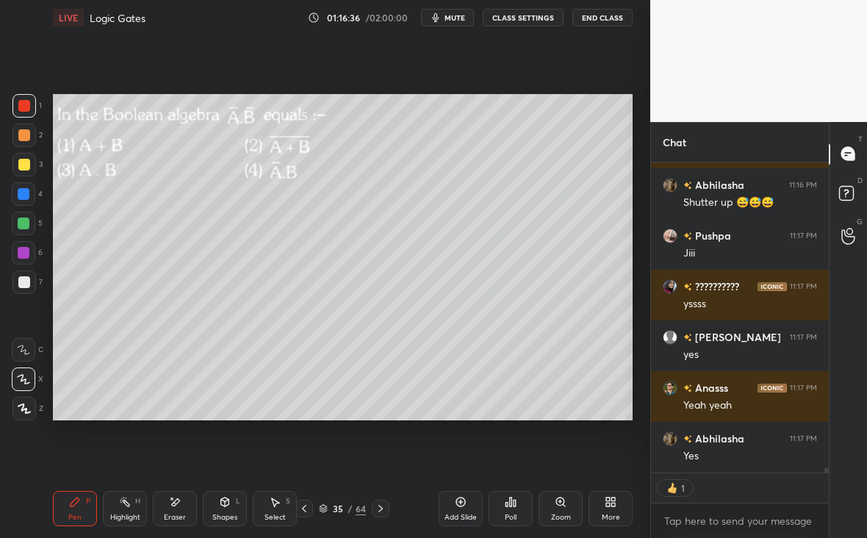
scroll to position [19495, 0]
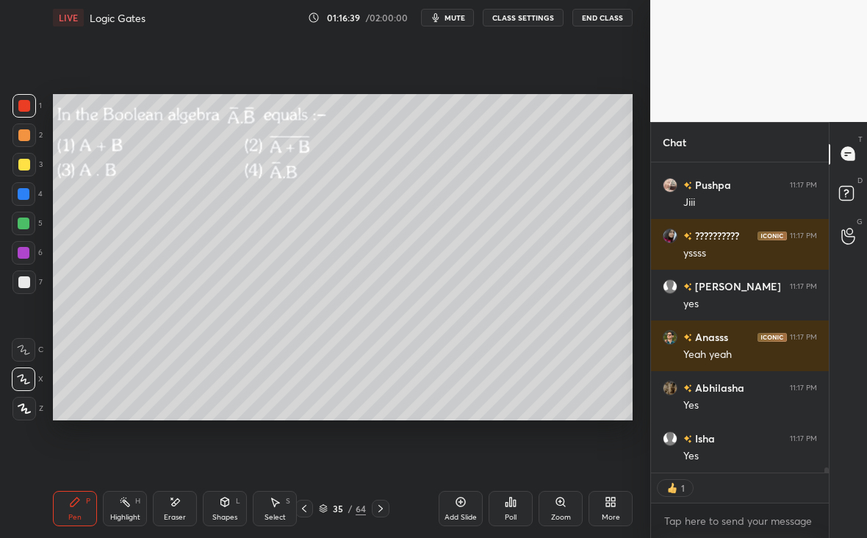
click at [525, 515] on div "Poll" at bounding box center [510, 508] width 44 height 35
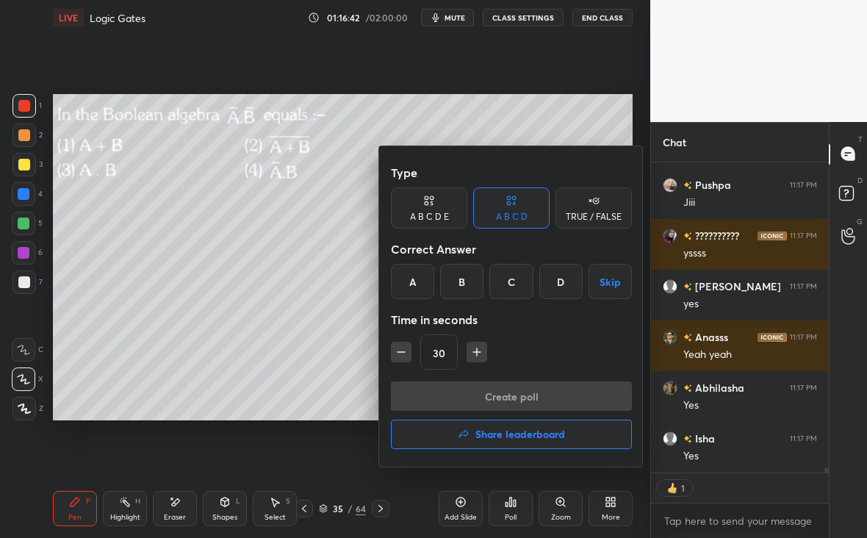
click at [394, 352] on icon "button" at bounding box center [401, 351] width 15 height 15
type input "15"
click at [461, 285] on div "B" at bounding box center [461, 281] width 43 height 35
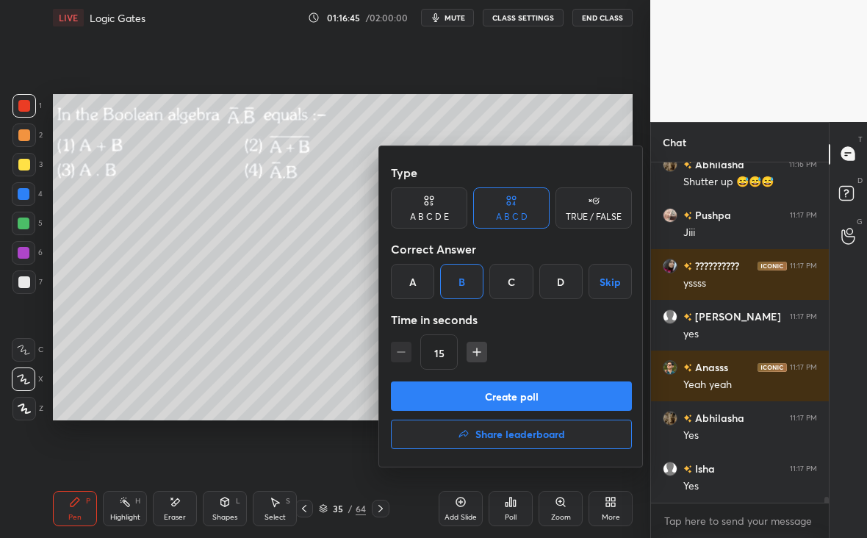
scroll to position [19465, 0]
click at [524, 396] on button "Create poll" at bounding box center [511, 395] width 241 height 29
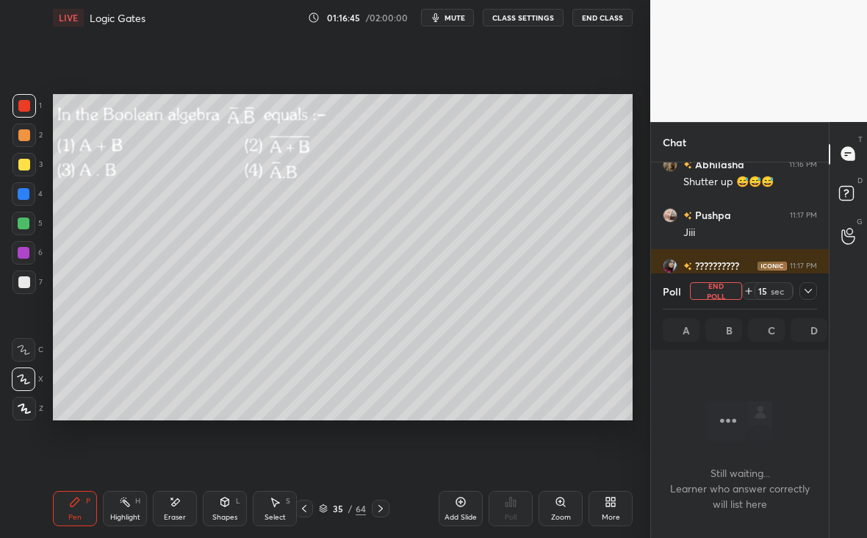
scroll to position [305, 173]
click at [808, 291] on icon at bounding box center [808, 291] width 12 height 12
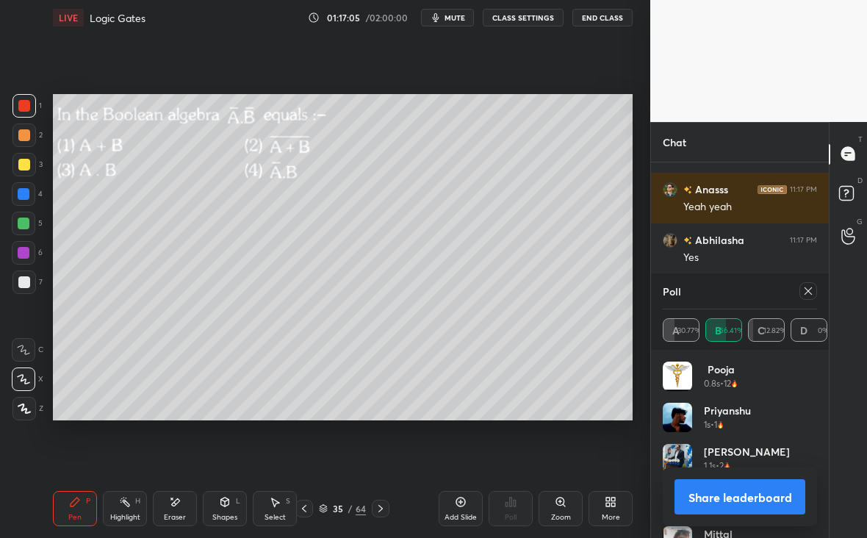
click at [814, 296] on div at bounding box center [808, 291] width 18 height 18
type textarea "x"
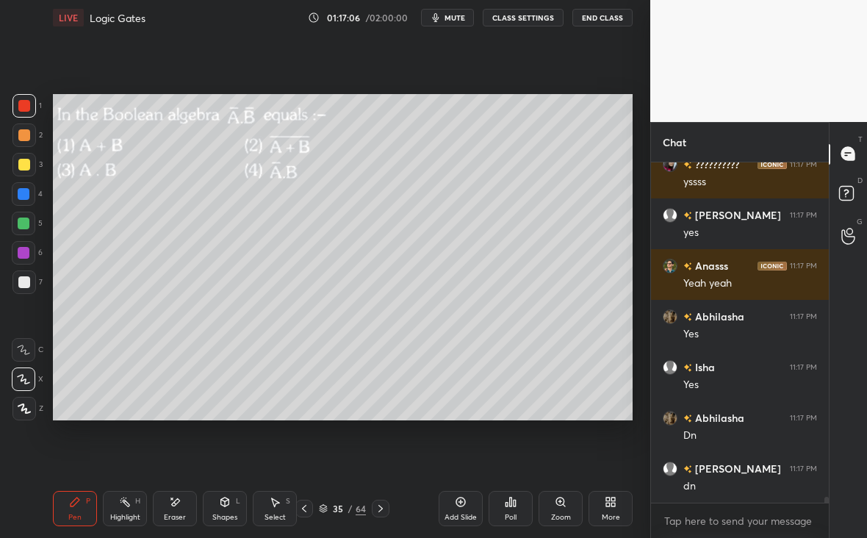
click at [20, 423] on div "1 2 3 4 5 6 7 C X Z E E Erase all H H LIVE Logic Gates 01:17:06 / 02:00:00 mute…" at bounding box center [319, 269] width 638 height 538
click at [29, 419] on div at bounding box center [23, 408] width 23 height 23
click at [372, 512] on div at bounding box center [381, 508] width 18 height 18
click at [523, 504] on div "Add Slide Poll Zoom More" at bounding box center [535, 508] width 194 height 82
click at [502, 507] on div "Poll" at bounding box center [510, 508] width 44 height 35
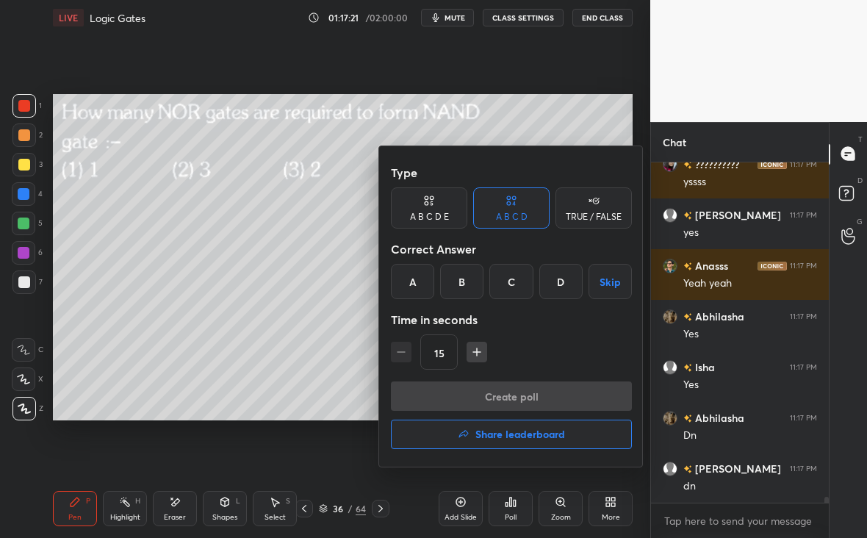
drag, startPoint x: 479, startPoint y: 346, endPoint x: 471, endPoint y: 347, distance: 7.4
click at [475, 345] on icon "button" at bounding box center [476, 351] width 15 height 15
click at [472, 349] on icon "button" at bounding box center [476, 351] width 15 height 15
click at [394, 352] on button "button" at bounding box center [401, 351] width 21 height 21
type input "30"
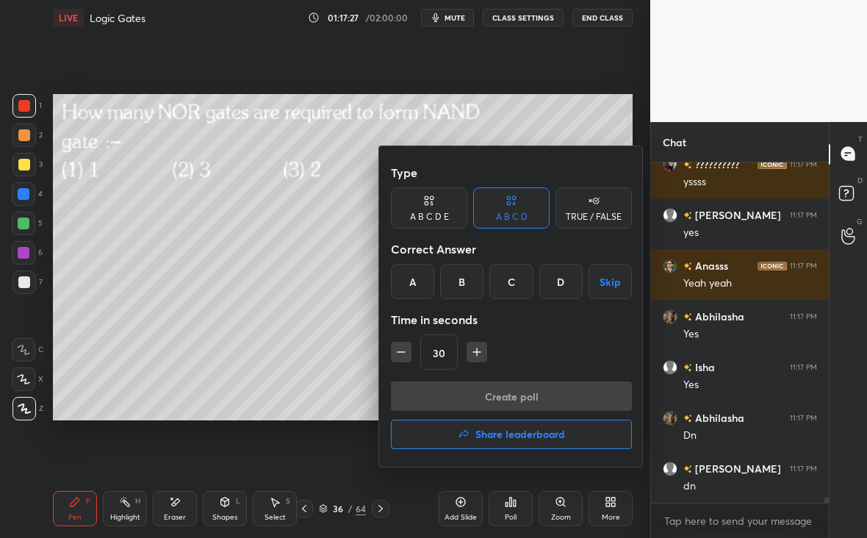
click at [474, 285] on div "B" at bounding box center [461, 281] width 43 height 35
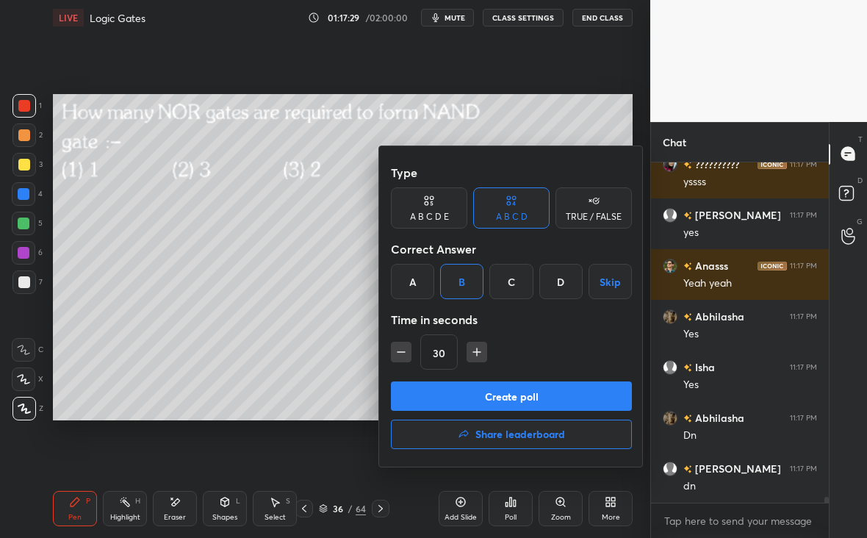
click at [560, 281] on div "D" at bounding box center [560, 281] width 43 height 35
click at [513, 395] on button "Create poll" at bounding box center [511, 395] width 241 height 29
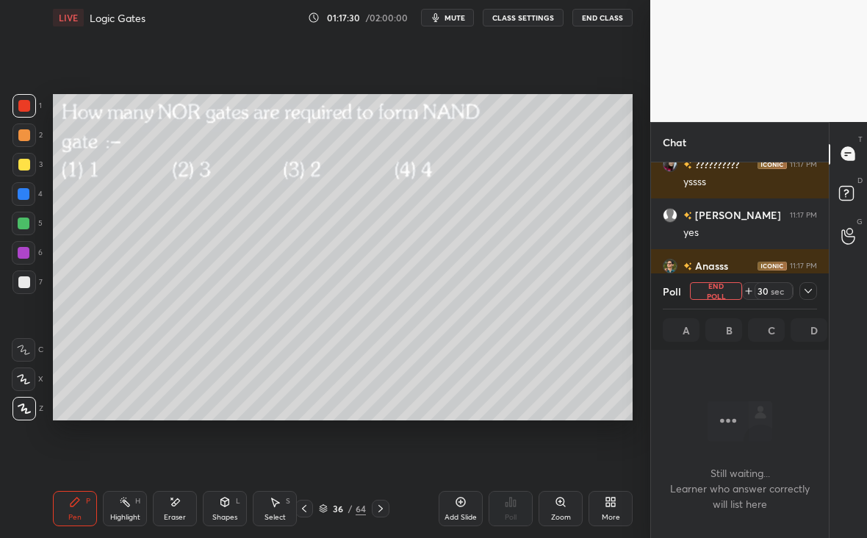
click at [818, 293] on div "Poll End Poll 30 sec A B C D" at bounding box center [740, 311] width 178 height 76
click at [811, 292] on icon at bounding box center [808, 291] width 12 height 12
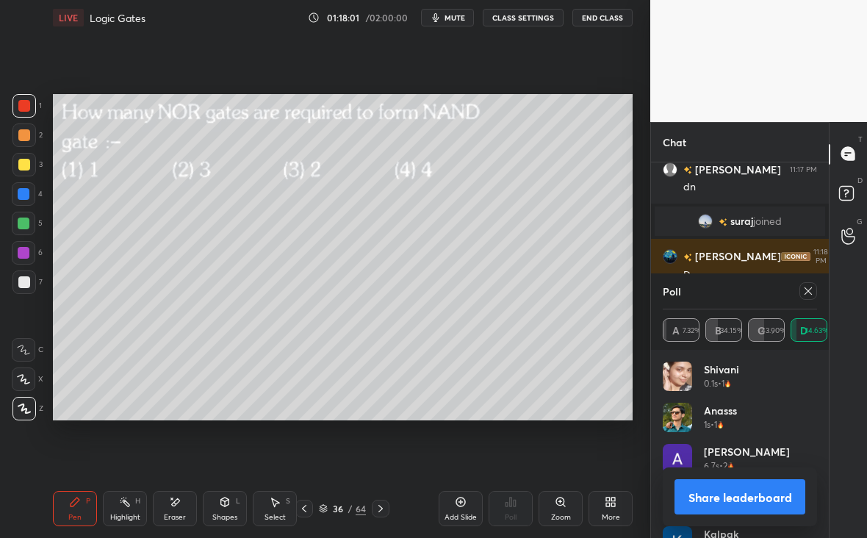
click at [808, 292] on icon at bounding box center [808, 291] width 12 height 12
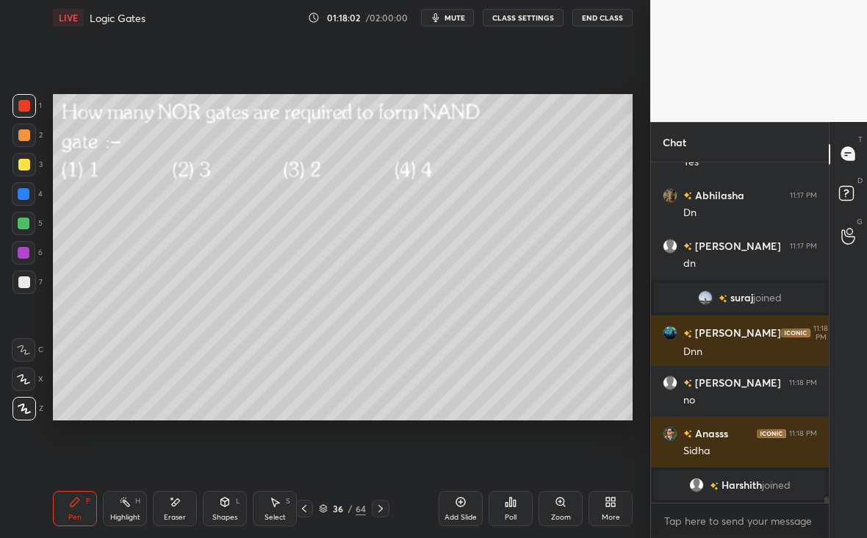
click at [370, 513] on div "36 / 64" at bounding box center [342, 508] width 94 height 18
click at [383, 507] on icon at bounding box center [381, 508] width 12 height 12
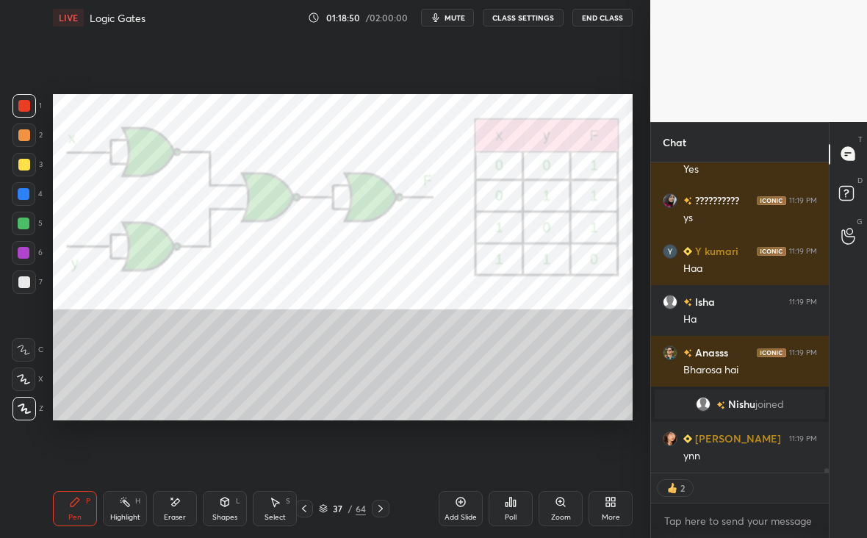
type textarea "x"
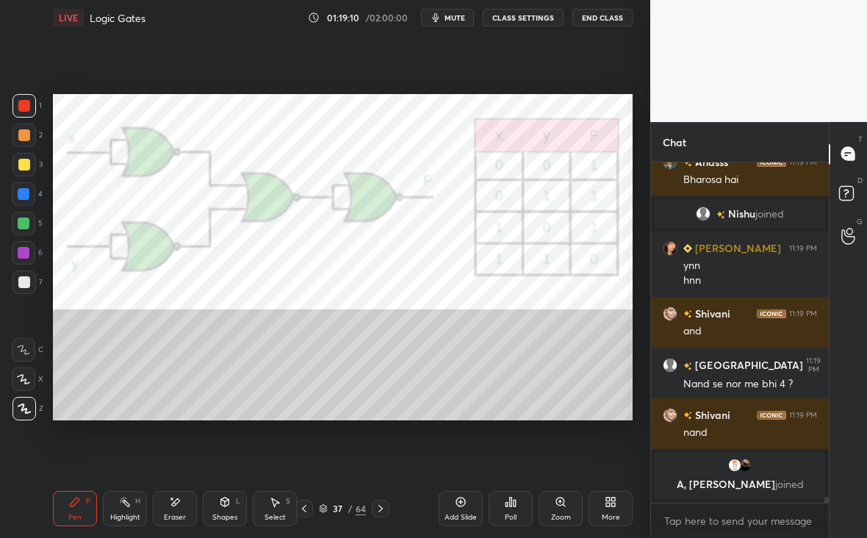
scroll to position [20326, 0]
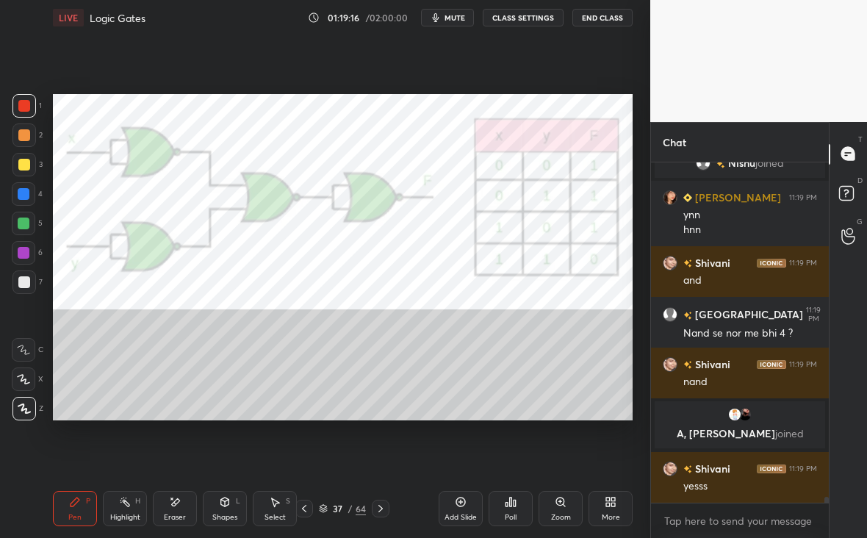
click at [381, 508] on icon at bounding box center [381, 508] width 12 height 12
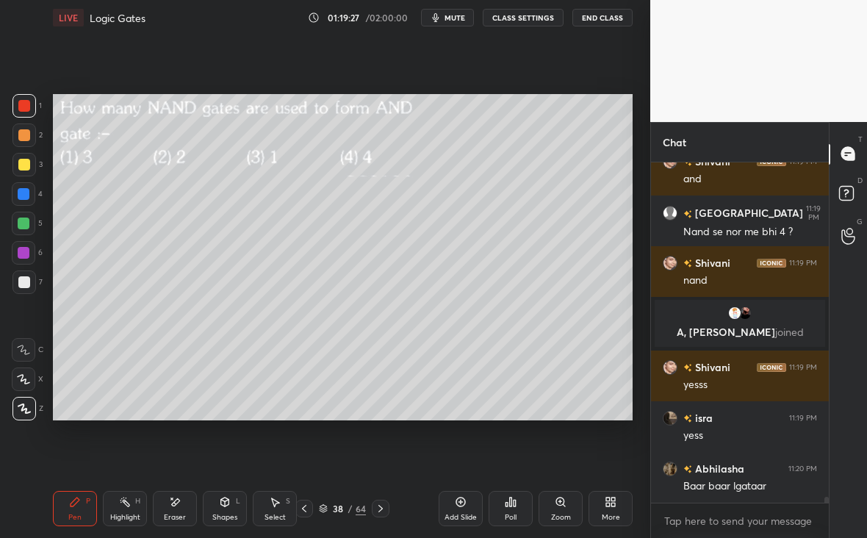
scroll to position [20463, 0]
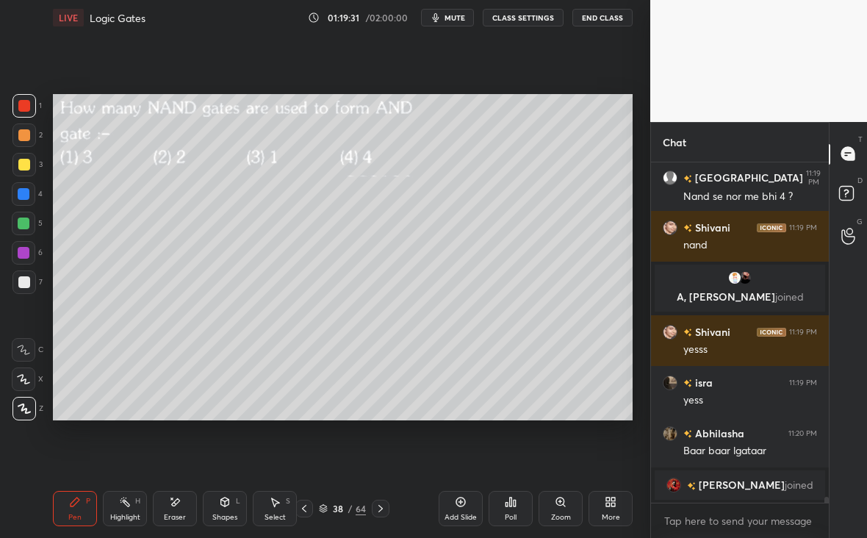
click at [506, 508] on div "Poll" at bounding box center [510, 508] width 44 height 35
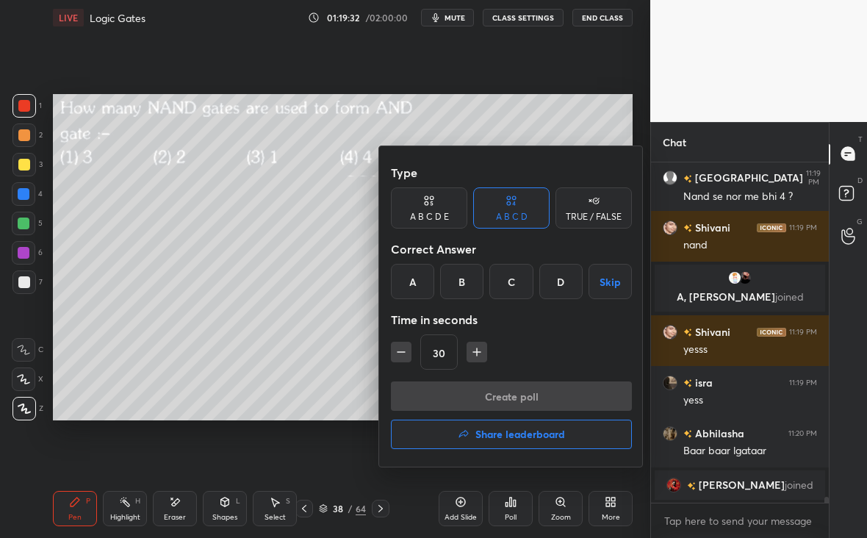
click at [395, 352] on icon "button" at bounding box center [401, 351] width 15 height 15
type input "15"
click at [397, 355] on div "15" at bounding box center [511, 351] width 241 height 35
click at [458, 286] on div "B" at bounding box center [461, 281] width 43 height 35
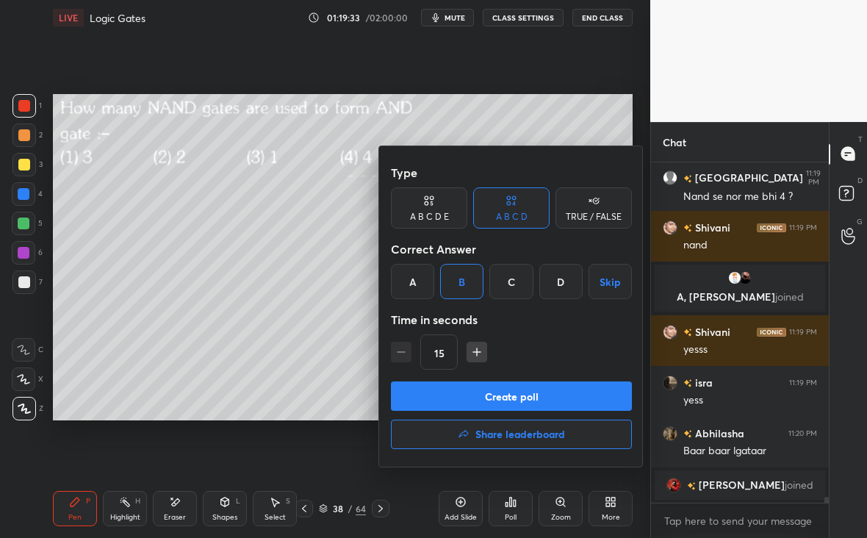
click at [502, 390] on button "Create poll" at bounding box center [511, 395] width 241 height 29
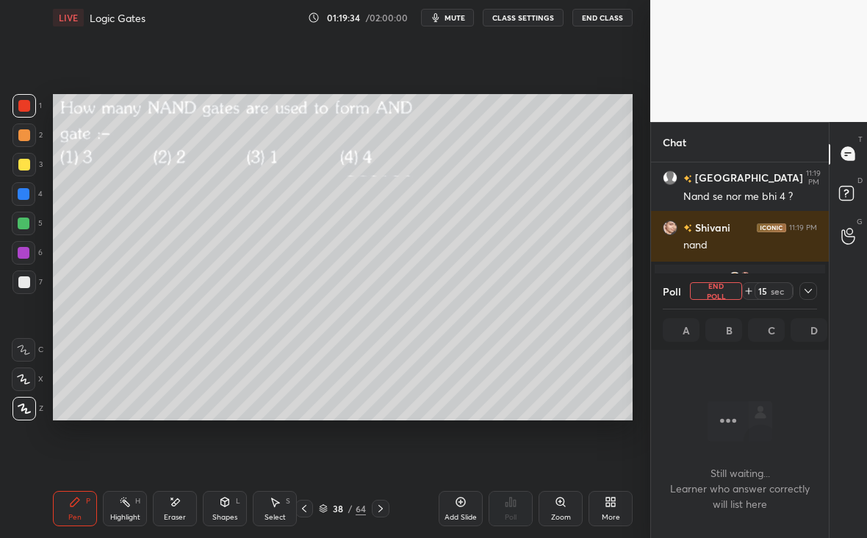
scroll to position [137, 173]
click at [808, 294] on icon at bounding box center [808, 291] width 12 height 12
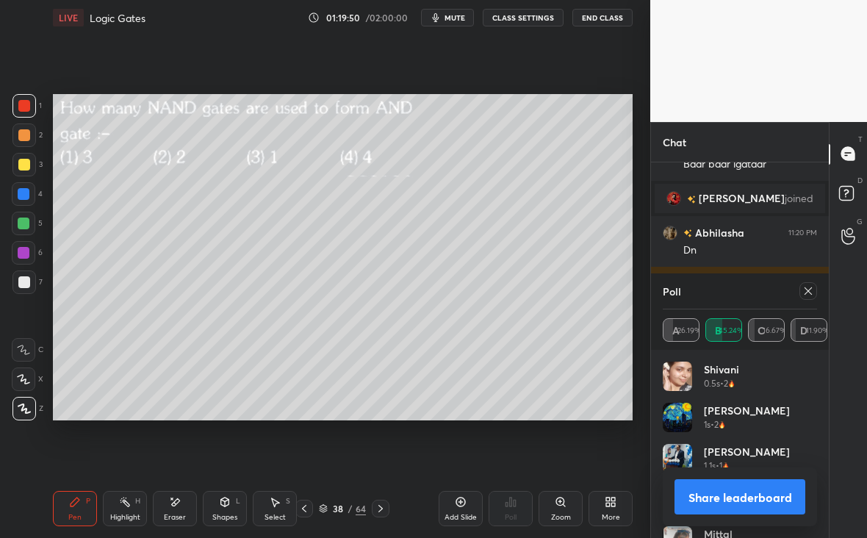
scroll to position [20662, 0]
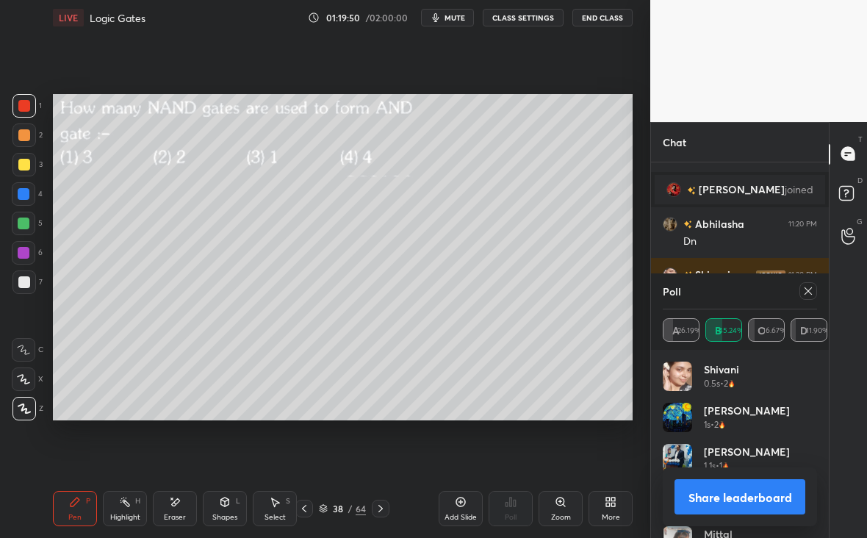
click at [809, 294] on icon at bounding box center [808, 291] width 12 height 12
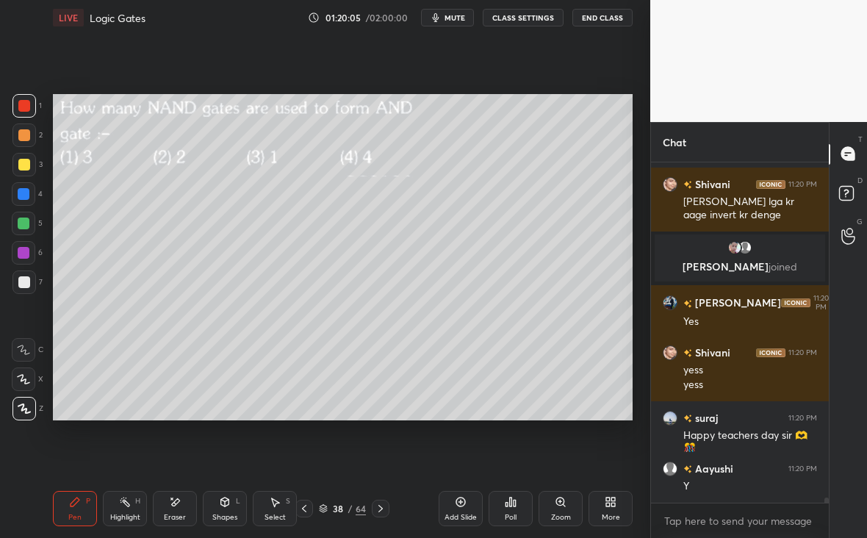
click at [383, 509] on icon at bounding box center [381, 508] width 12 height 12
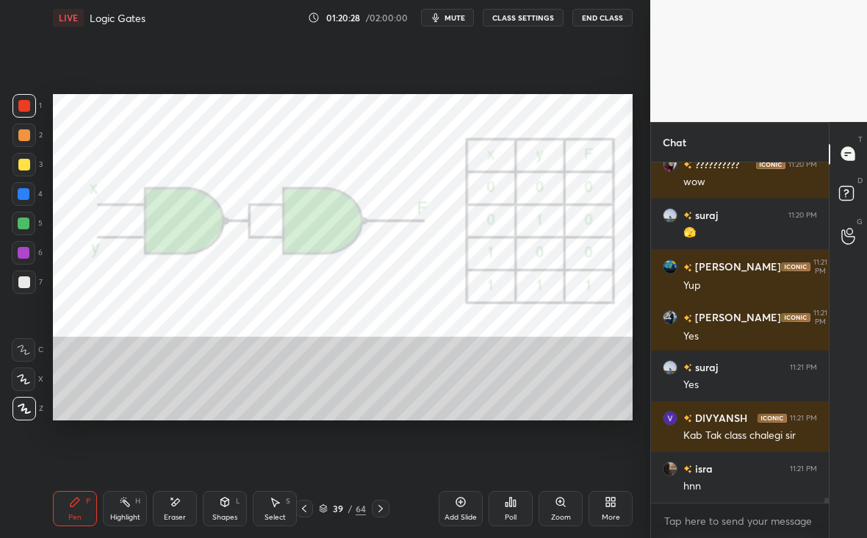
click at [384, 508] on icon at bounding box center [381, 508] width 12 height 12
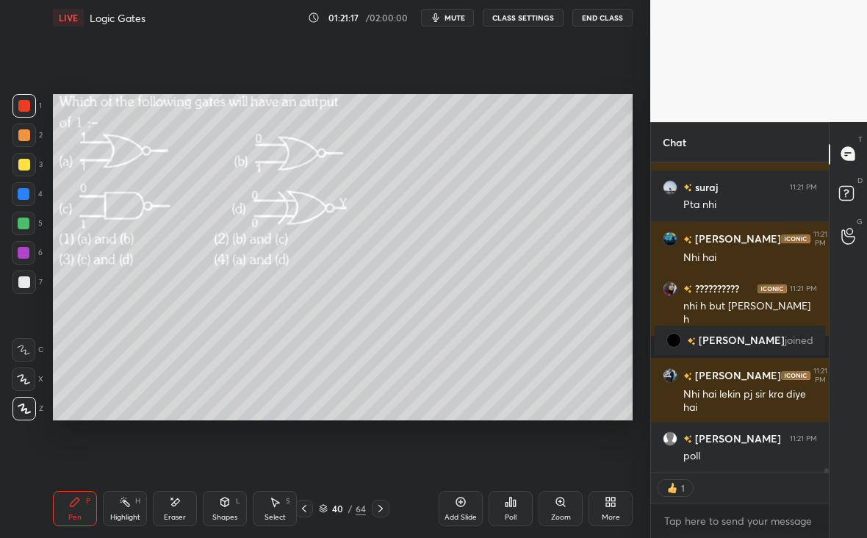
scroll to position [21621, 0]
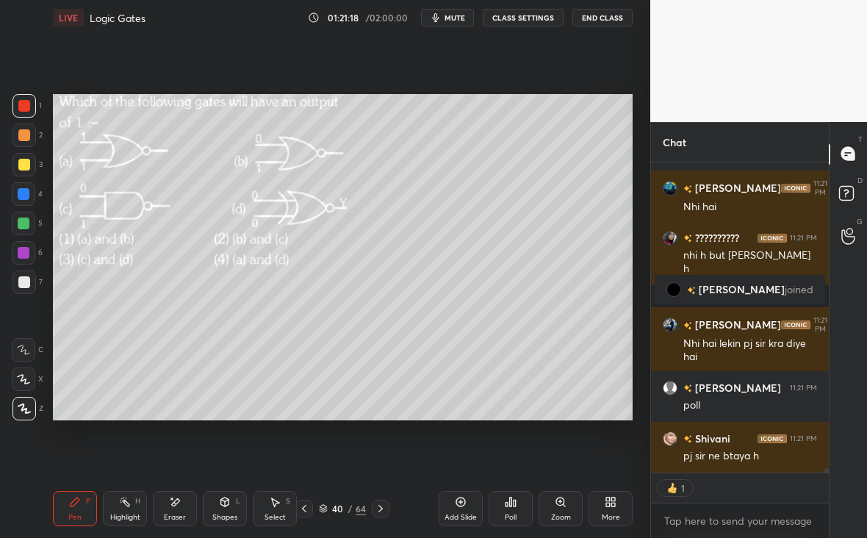
type textarea "x"
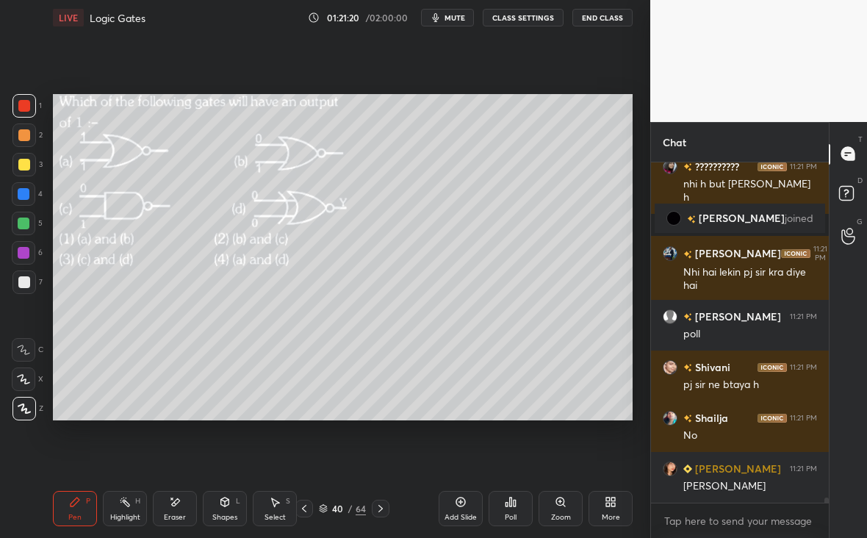
scroll to position [21743, 0]
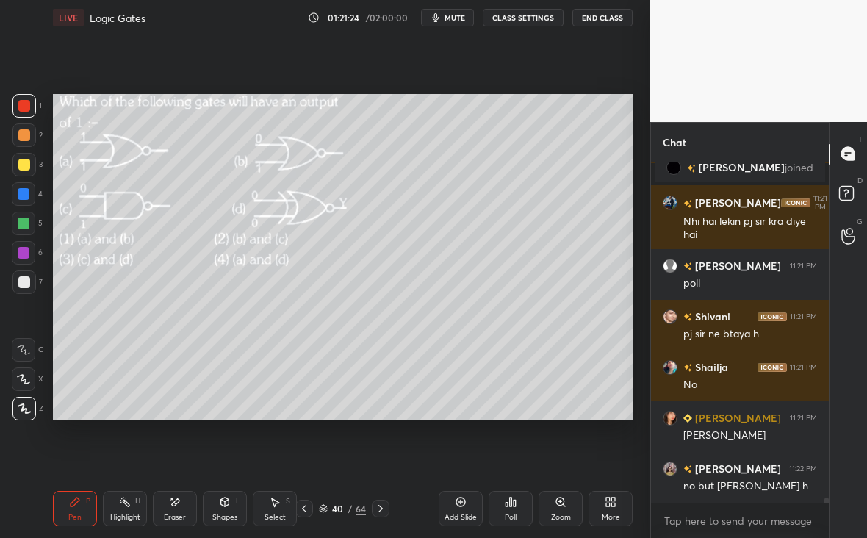
click at [503, 510] on div "Poll" at bounding box center [510, 508] width 44 height 35
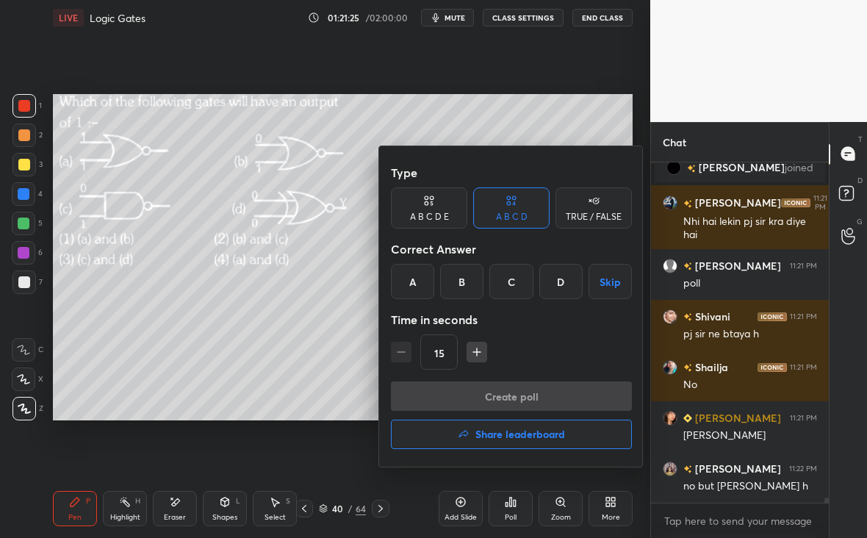
click at [468, 350] on button "button" at bounding box center [476, 351] width 21 height 21
click at [477, 351] on icon "button" at bounding box center [476, 351] width 15 height 15
type input "45"
click at [513, 286] on div "C" at bounding box center [510, 281] width 43 height 35
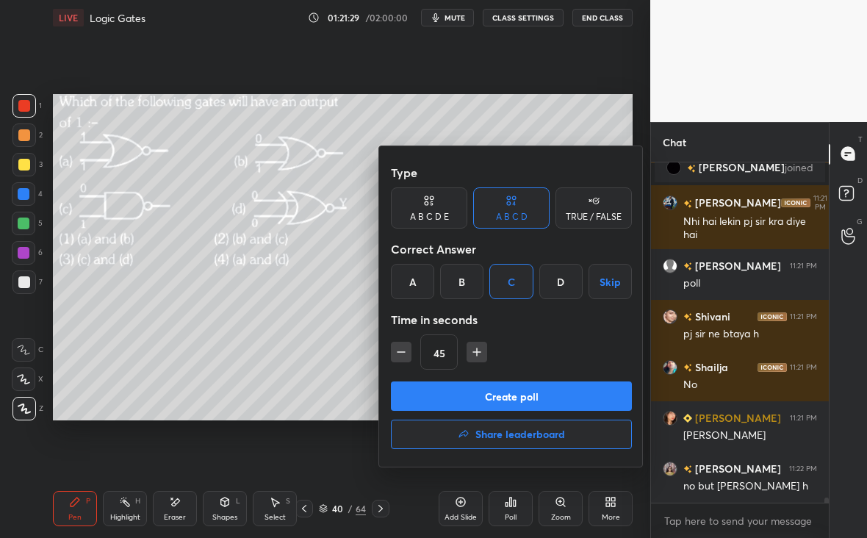
click at [500, 397] on button "Create poll" at bounding box center [511, 395] width 241 height 29
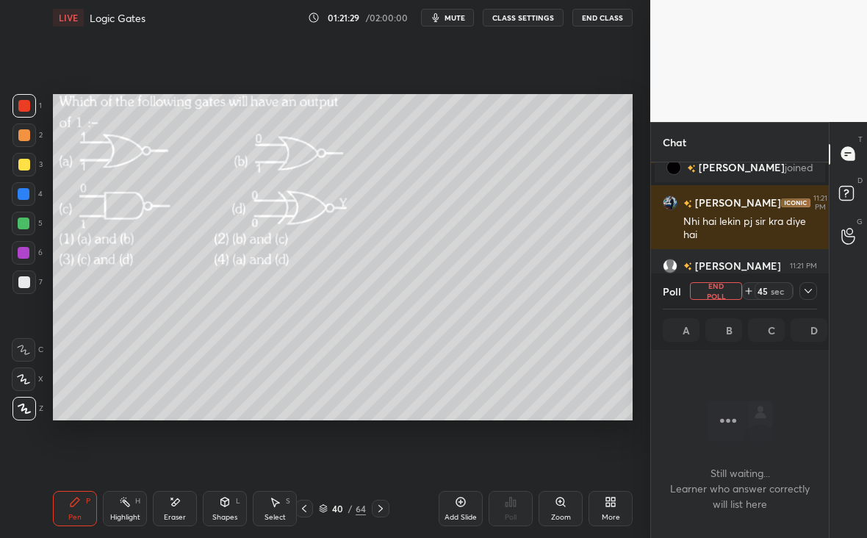
scroll to position [4, 5]
click at [811, 293] on icon at bounding box center [808, 291] width 12 height 12
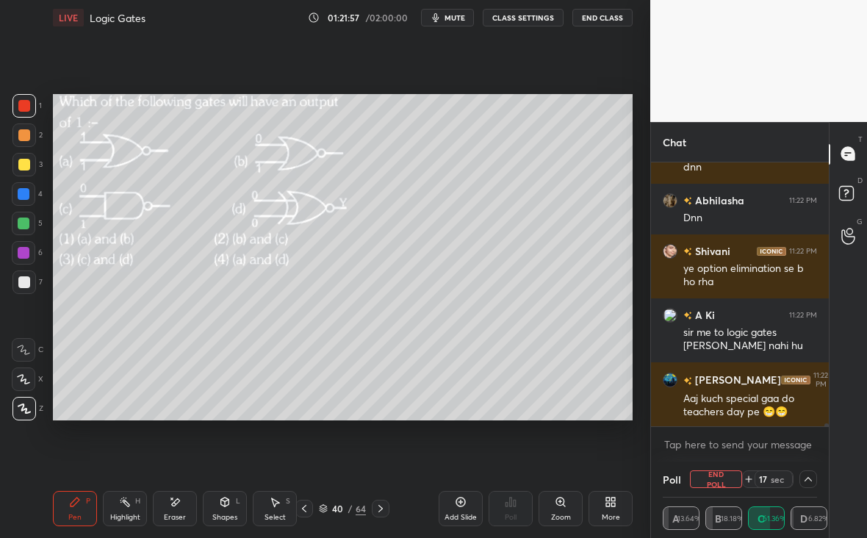
click at [24, 170] on div at bounding box center [23, 164] width 23 height 23
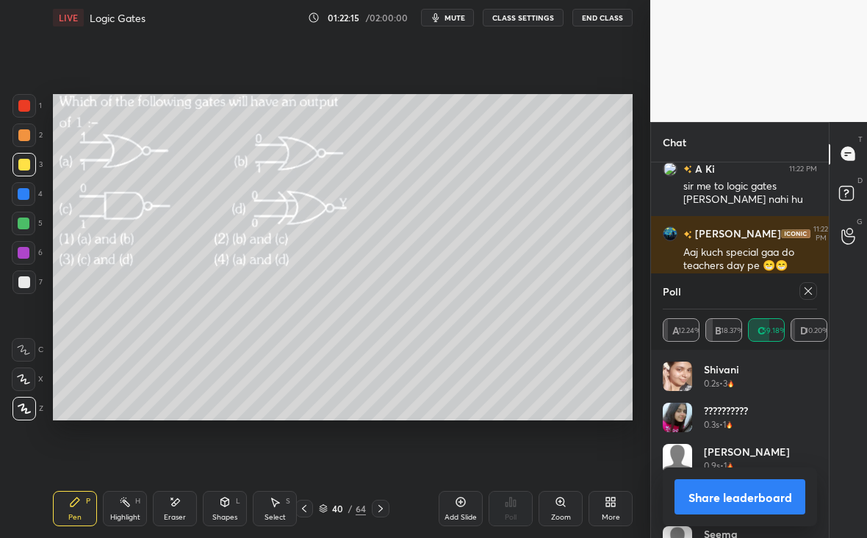
scroll to position [22410, 0]
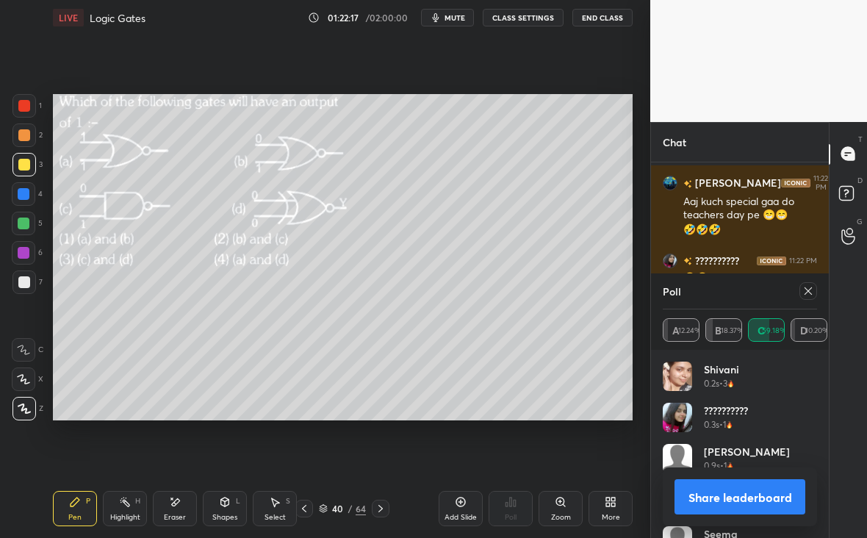
click at [817, 297] on div "Poll A 12.24% B 18.37% C 59.18% D 10.20%" at bounding box center [740, 311] width 178 height 76
click at [810, 291] on icon at bounding box center [808, 291] width 12 height 12
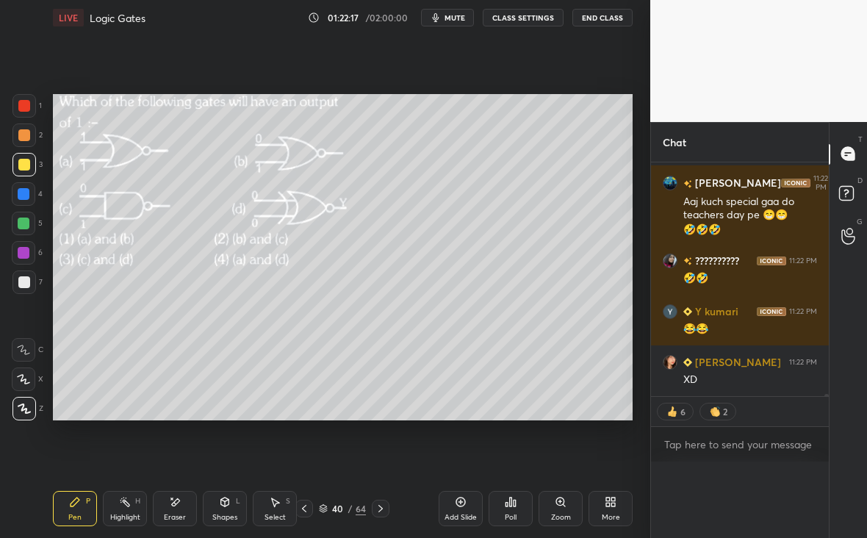
scroll to position [260, 173]
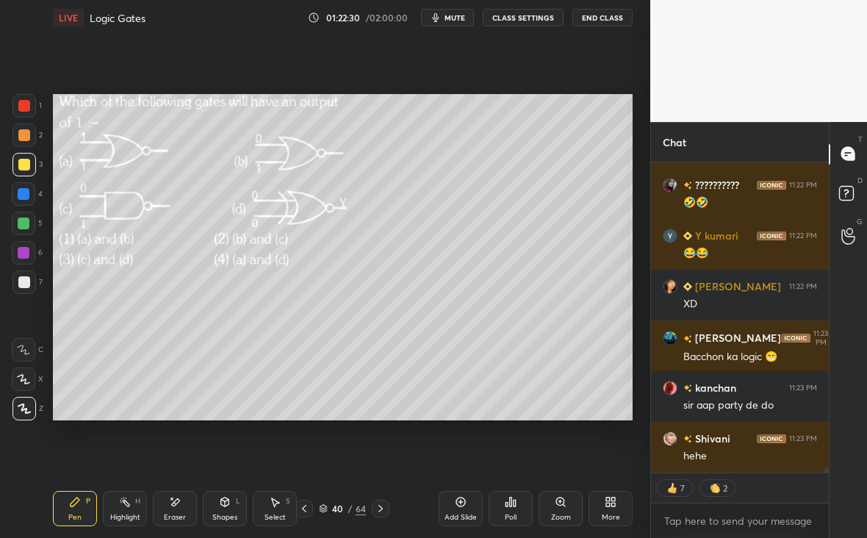
type textarea "x"
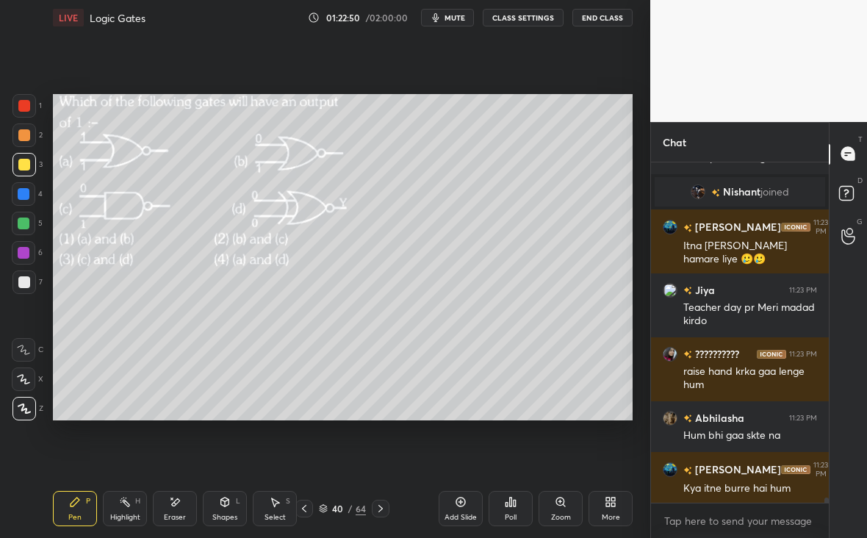
click at [23, 282] on div at bounding box center [24, 282] width 12 height 12
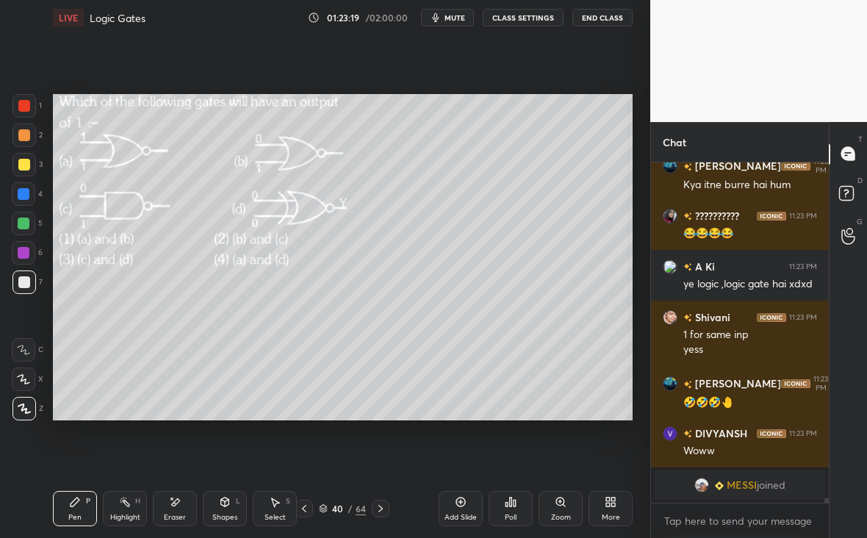
scroll to position [22879, 0]
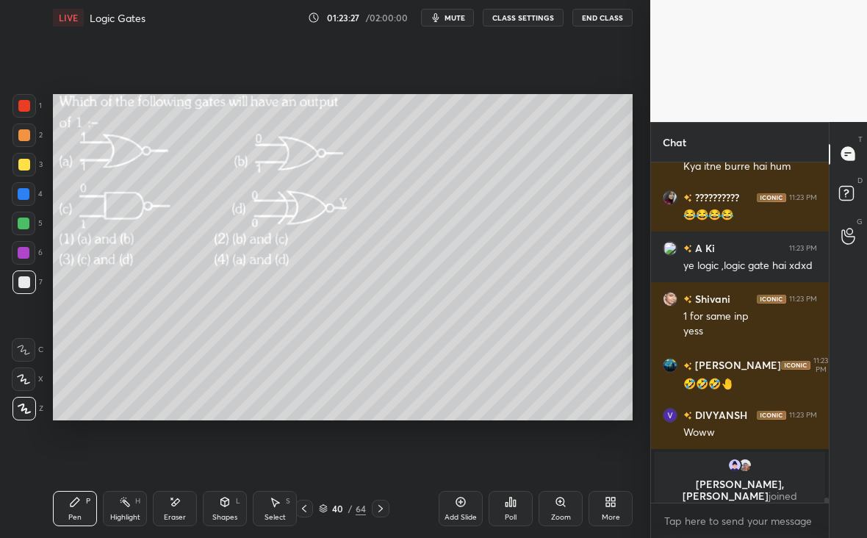
click at [375, 513] on div at bounding box center [381, 508] width 18 height 18
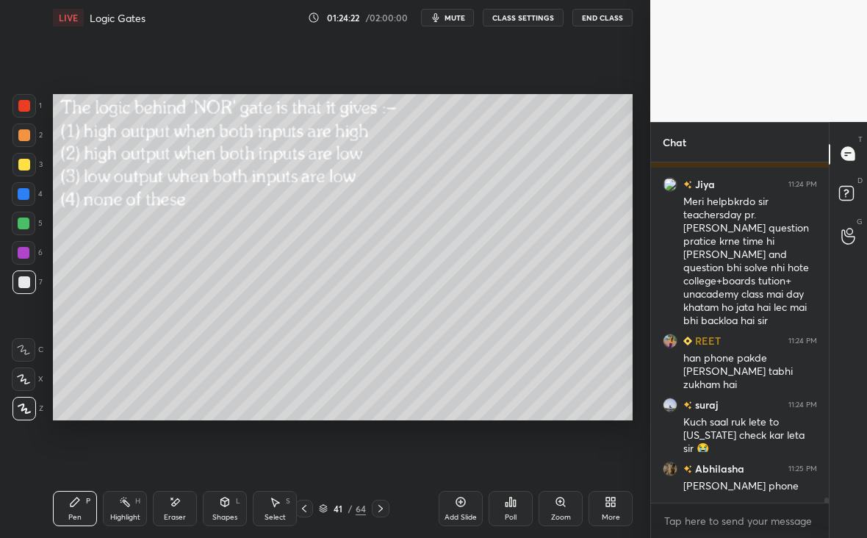
scroll to position [23589, 0]
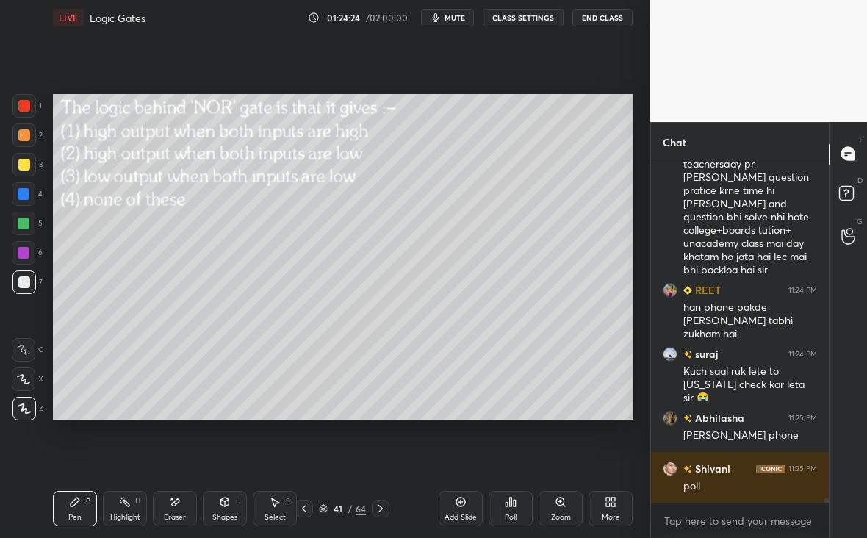
click at [534, 507] on div "Add Slide Poll Zoom More" at bounding box center [535, 508] width 194 height 82
click at [515, 510] on div "Poll" at bounding box center [510, 508] width 44 height 35
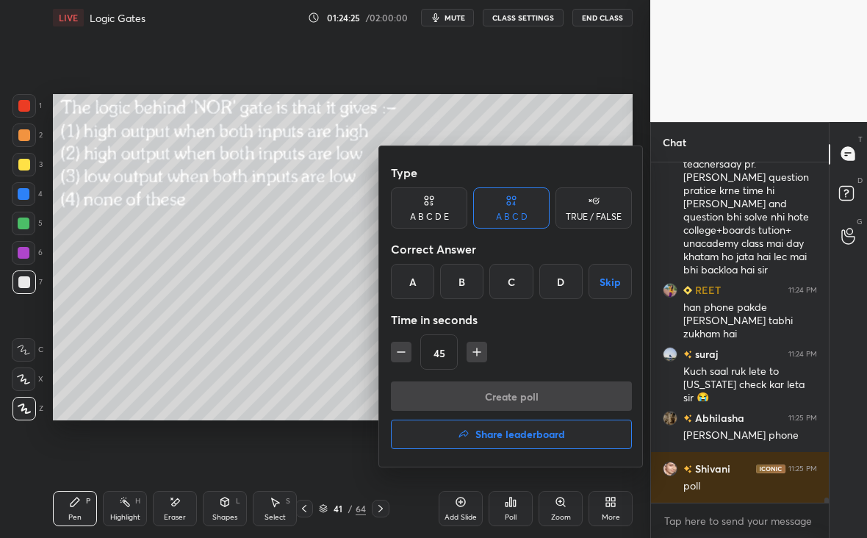
click at [515, 512] on div at bounding box center [433, 269] width 867 height 538
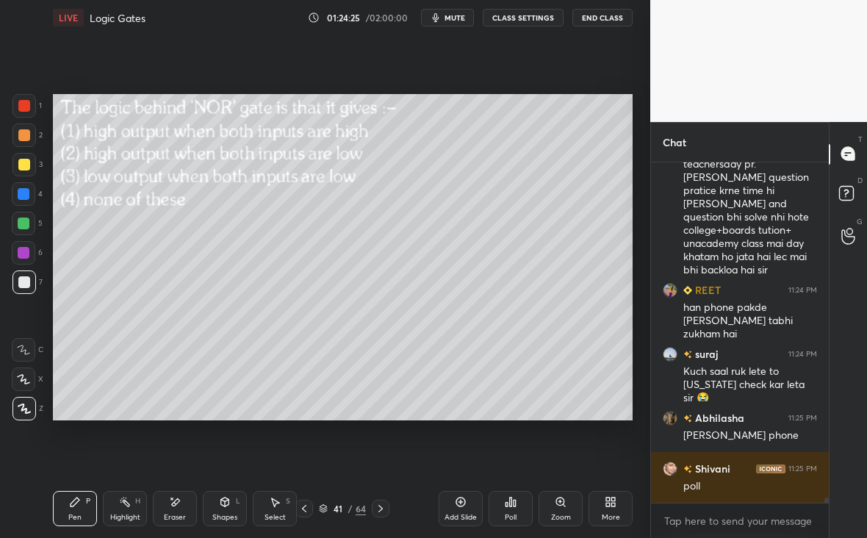
click at [512, 517] on div "Poll" at bounding box center [510, 516] width 12 height 7
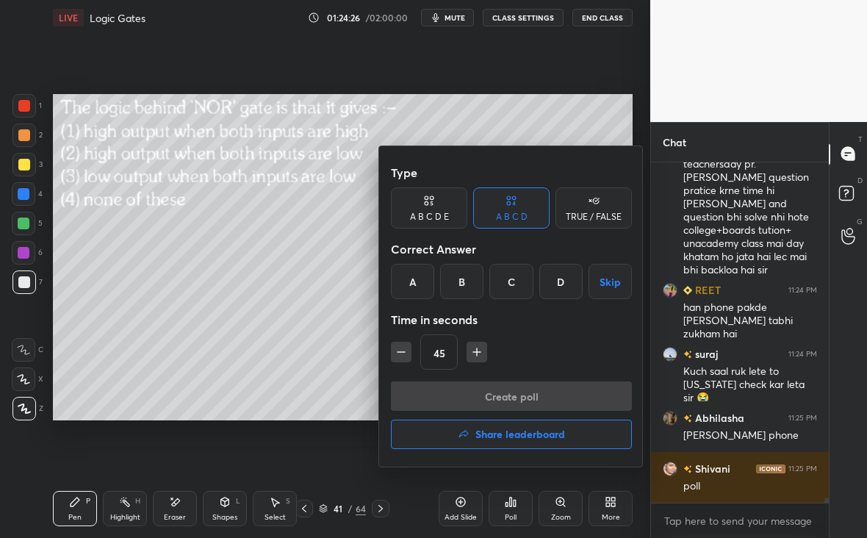
click at [395, 352] on div "Type A B C D E A B C D TRUE / FALSE Correct Answer A B C D Skip Time in seconds…" at bounding box center [511, 306] width 264 height 320
click at [398, 352] on icon "button" at bounding box center [401, 351] width 15 height 15
click at [402, 349] on icon "button" at bounding box center [401, 351] width 15 height 15
click at [480, 352] on icon "button" at bounding box center [476, 351] width 15 height 15
click at [398, 346] on icon "button" at bounding box center [401, 351] width 15 height 15
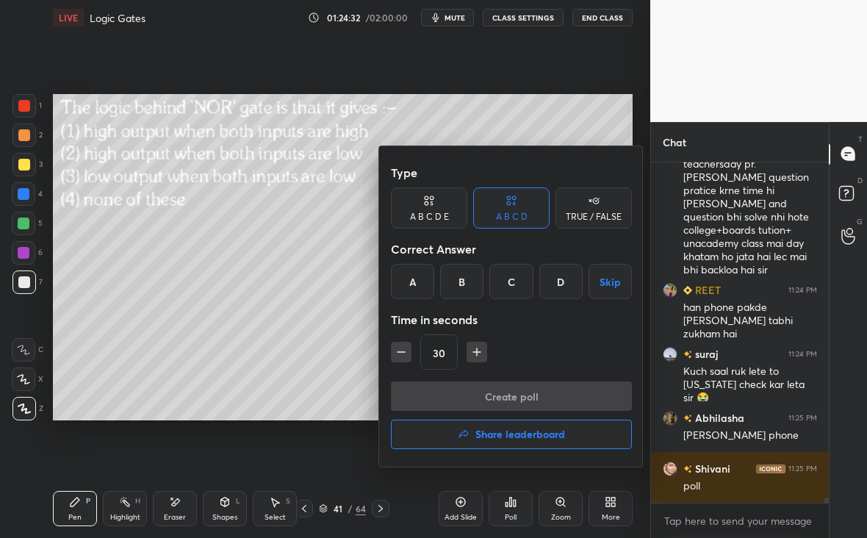
type input "15"
click at [459, 286] on div "B" at bounding box center [461, 281] width 43 height 35
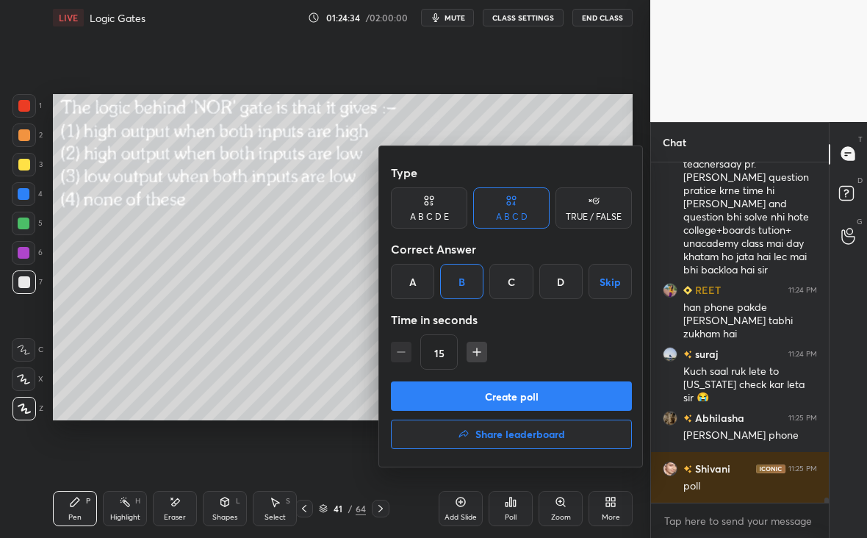
click at [518, 399] on button "Create poll" at bounding box center [511, 395] width 241 height 29
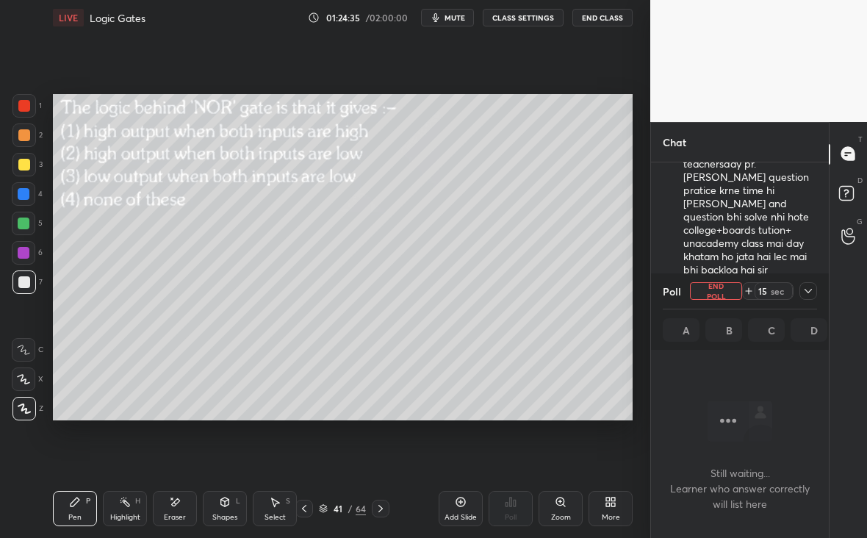
scroll to position [137, 173]
click at [808, 294] on icon at bounding box center [808, 291] width 12 height 12
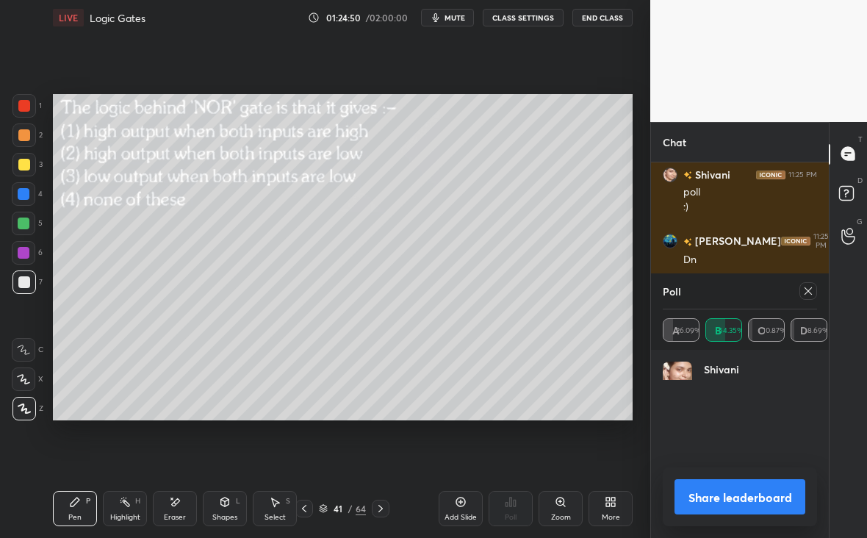
scroll to position [5, 5]
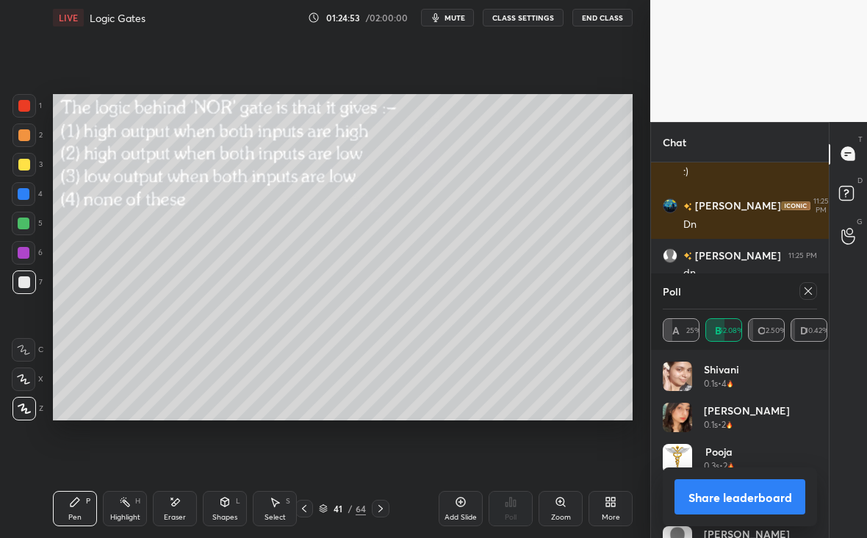
click at [814, 291] on div "Poll A 25% B 52.08% C 12.50% D 10.42%" at bounding box center [740, 311] width 178 height 76
click at [804, 293] on icon at bounding box center [808, 291] width 12 height 12
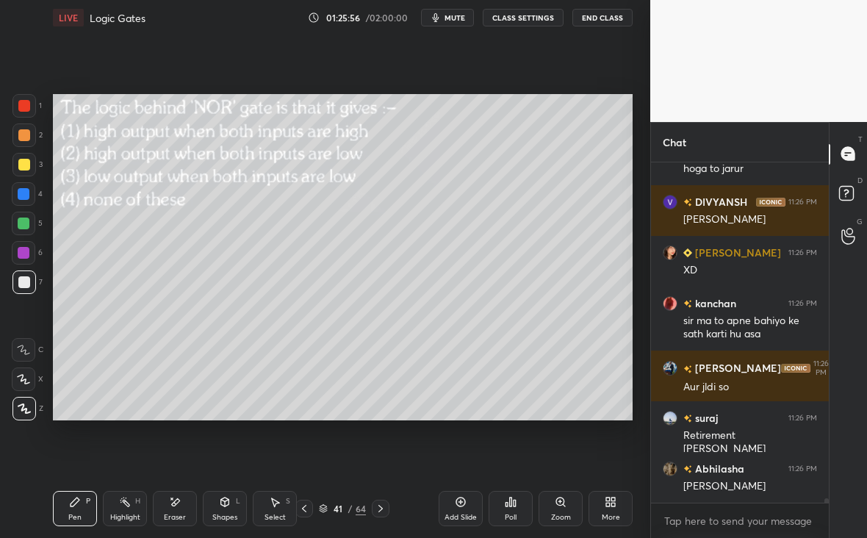
click at [385, 502] on div at bounding box center [381, 508] width 18 height 18
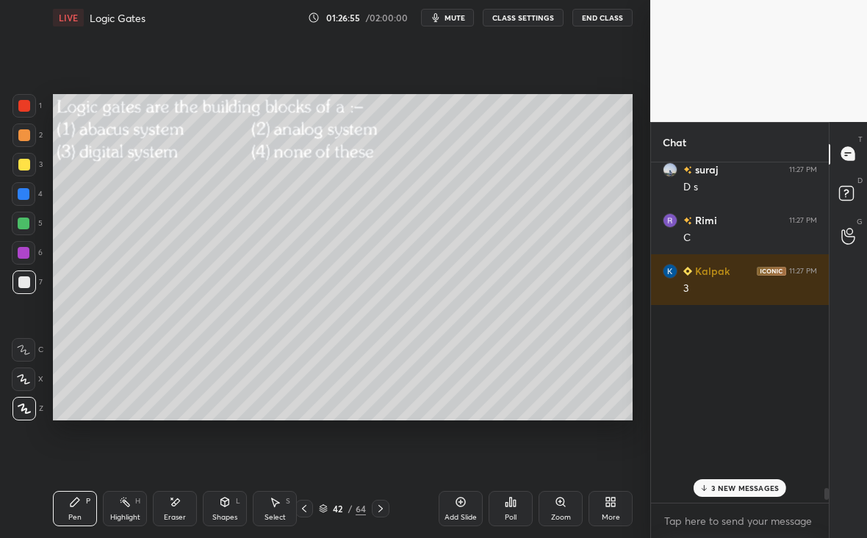
scroll to position [25832, 0]
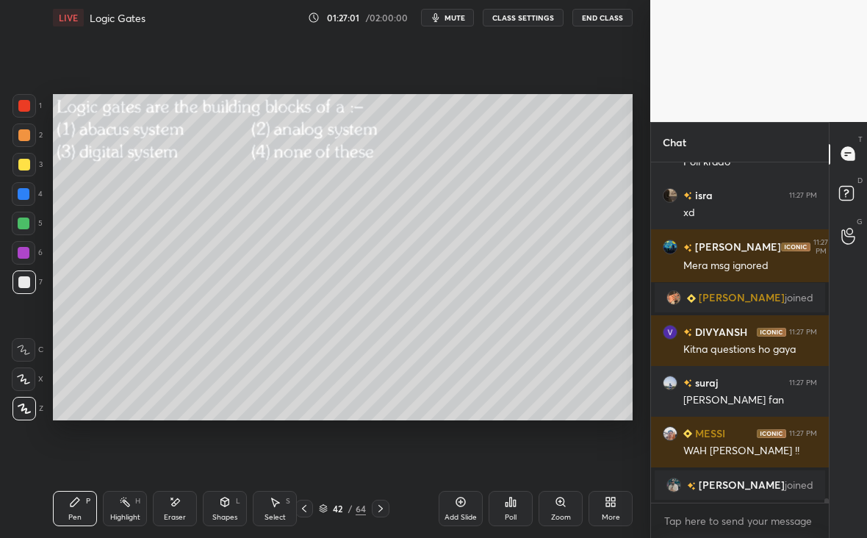
click at [380, 508] on icon at bounding box center [381, 508] width 12 height 12
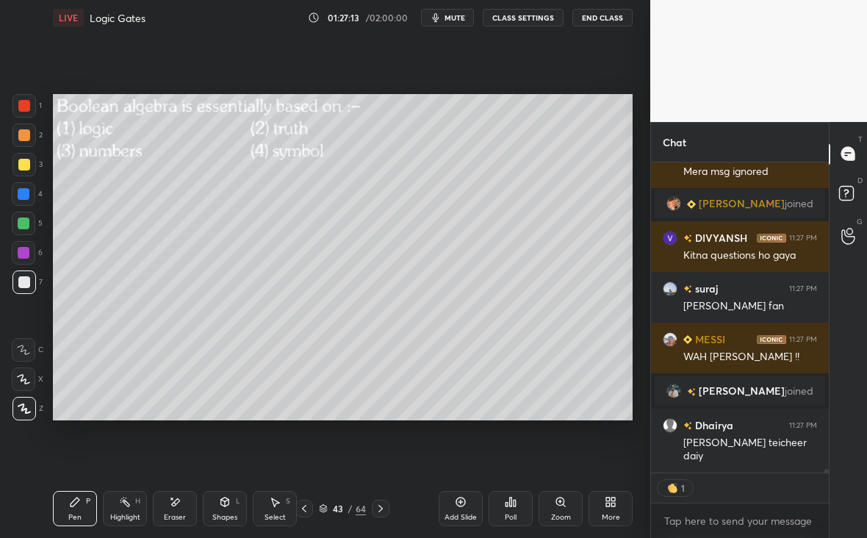
scroll to position [25977, 0]
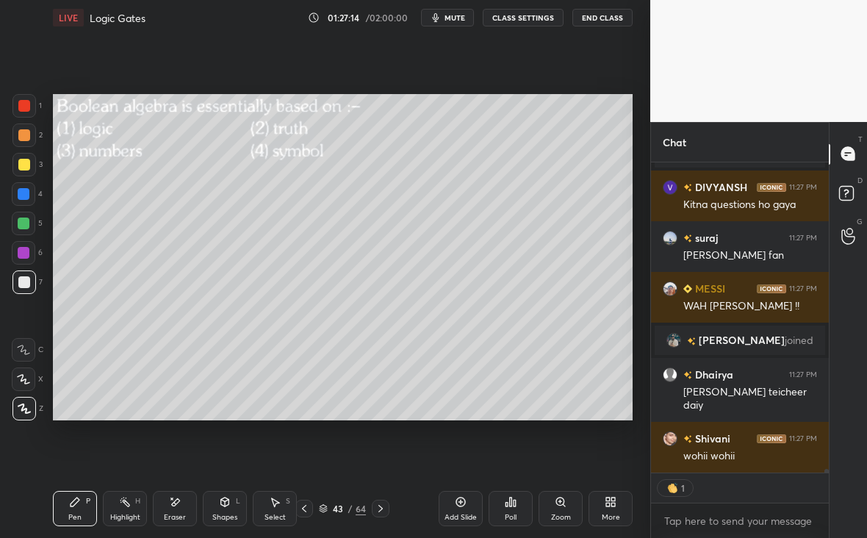
type textarea "x"
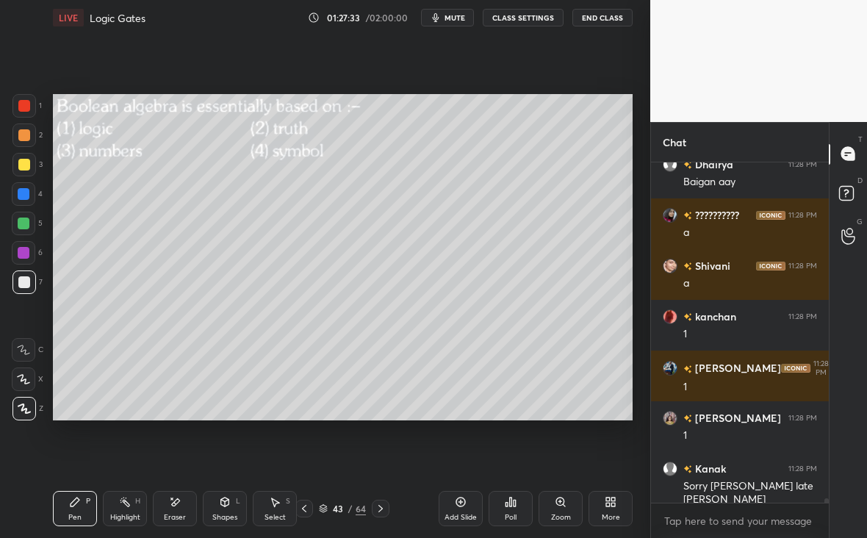
scroll to position [26924, 0]
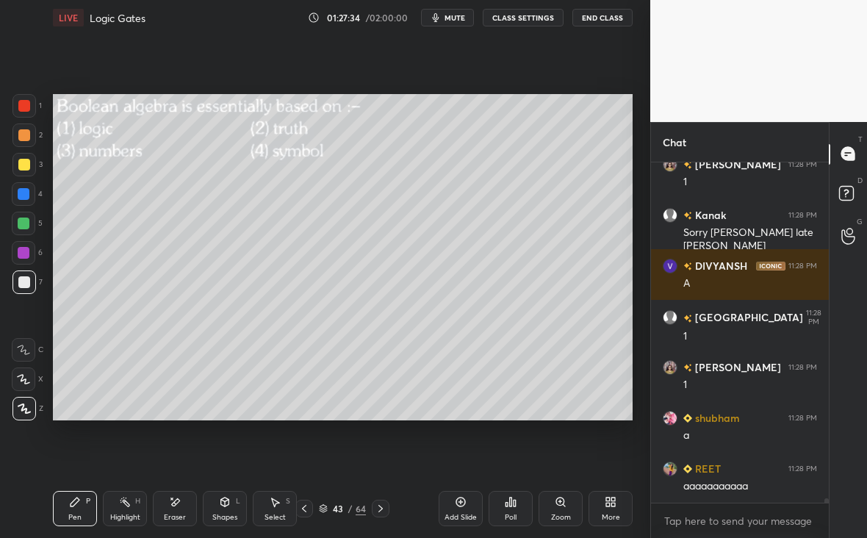
drag, startPoint x: 29, startPoint y: 288, endPoint x: 24, endPoint y: 275, distance: 13.2
click at [26, 284] on div at bounding box center [24, 282] width 12 height 12
click at [20, 169] on div at bounding box center [24, 165] width 12 height 12
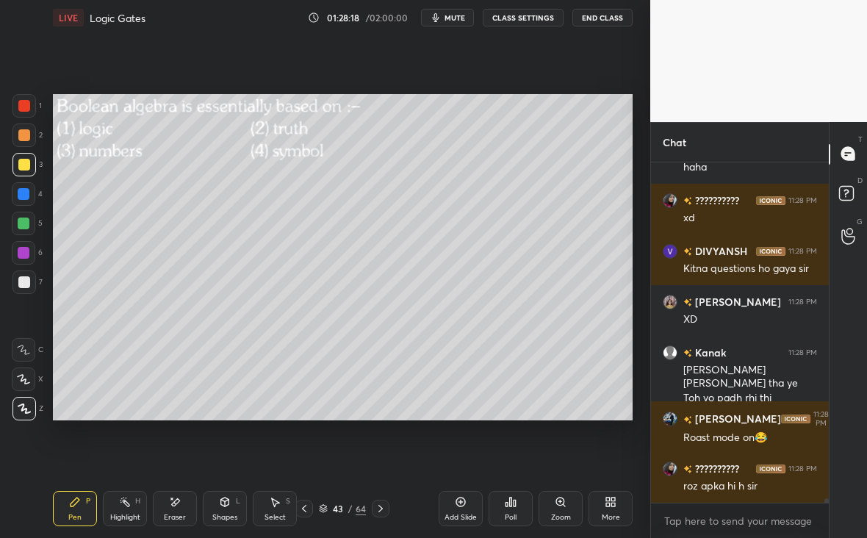
scroll to position [28053, 0]
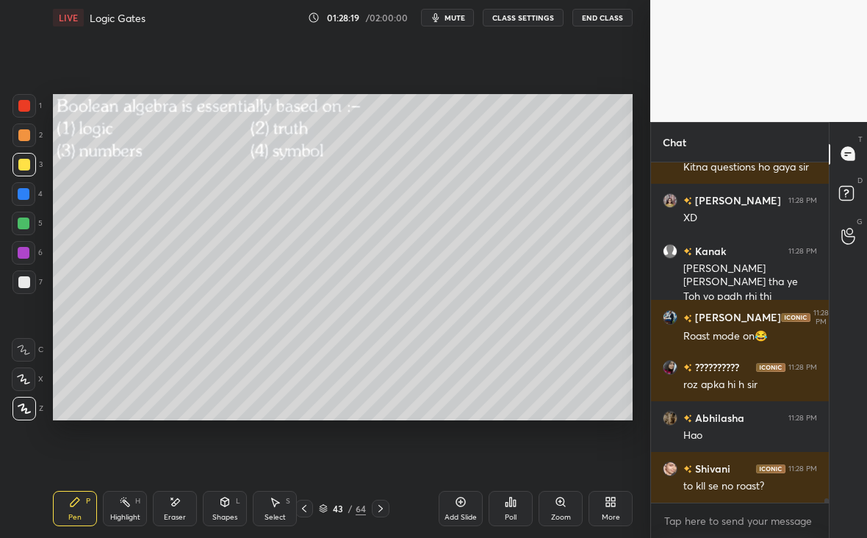
click at [376, 510] on icon at bounding box center [381, 508] width 12 height 12
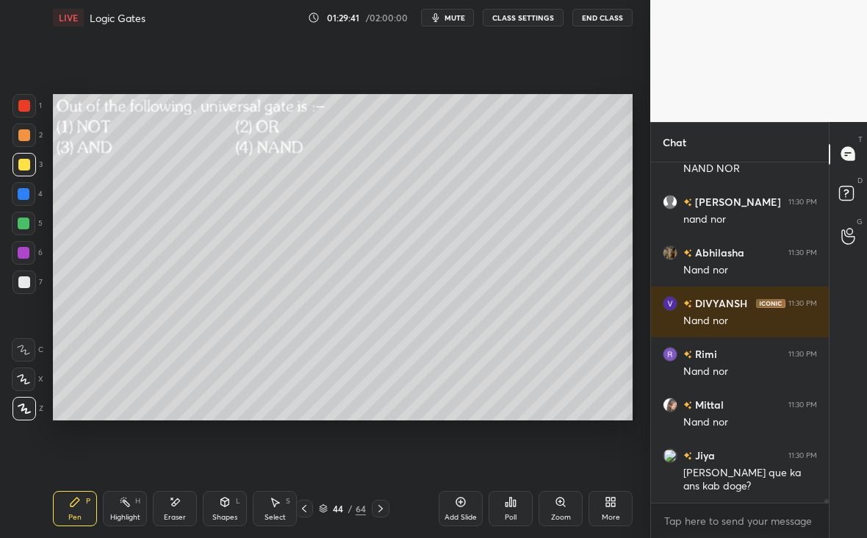
scroll to position [30511, 0]
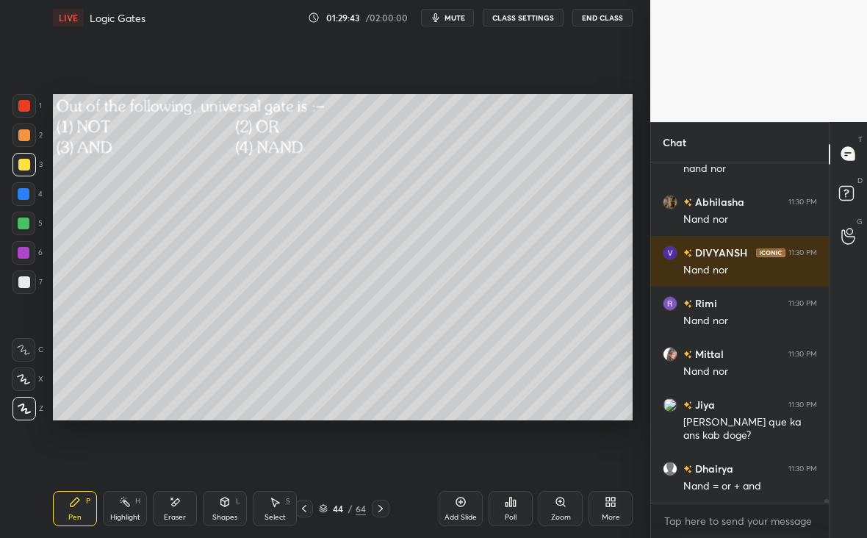
click at [383, 508] on icon at bounding box center [381, 508] width 12 height 12
click at [518, 510] on div "Poll" at bounding box center [510, 508] width 44 height 35
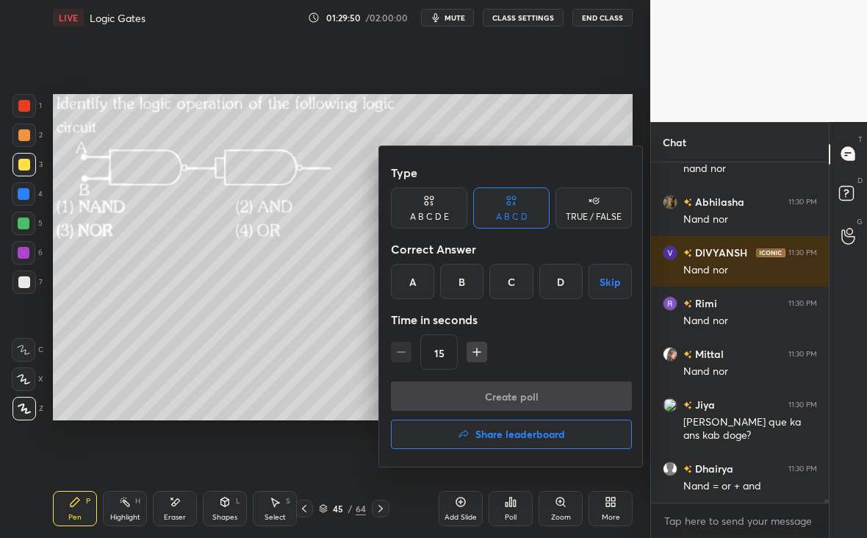
click at [480, 353] on icon "button" at bounding box center [476, 351] width 15 height 15
click at [477, 355] on icon "button" at bounding box center [476, 351] width 15 height 15
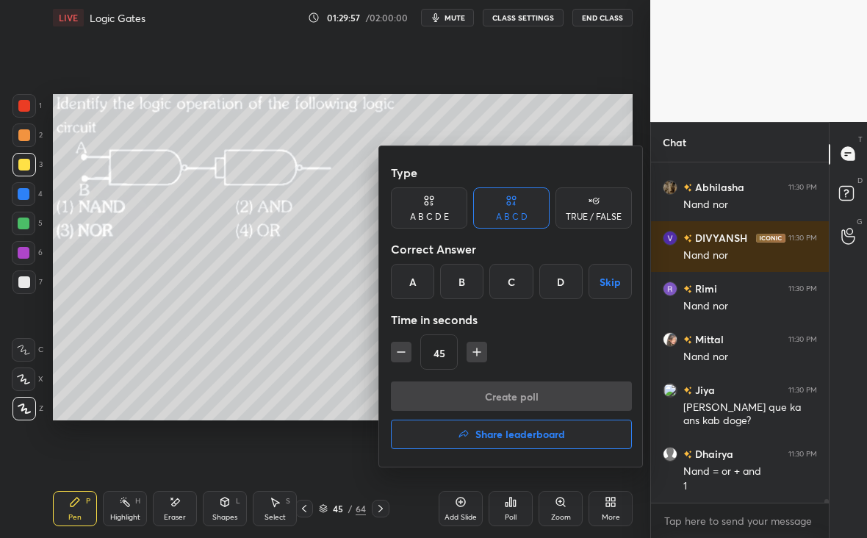
click at [469, 287] on div "B" at bounding box center [461, 281] width 43 height 35
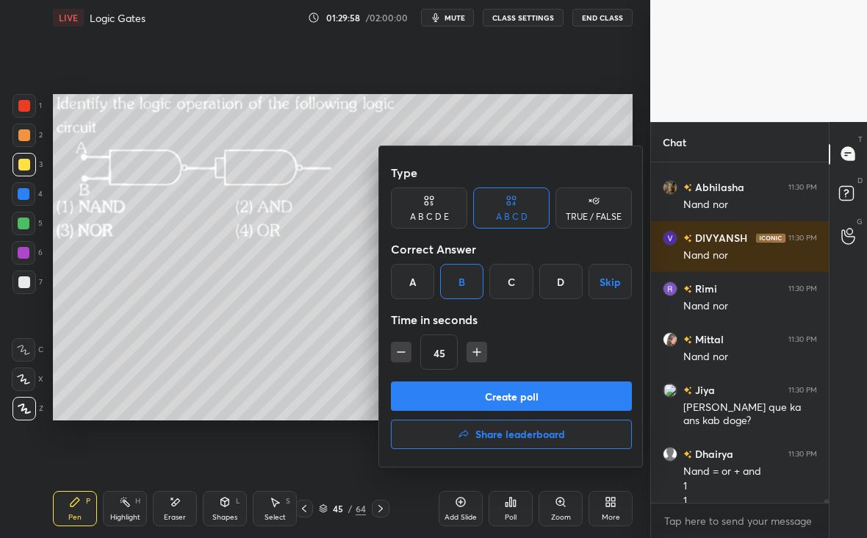
scroll to position [30540, 0]
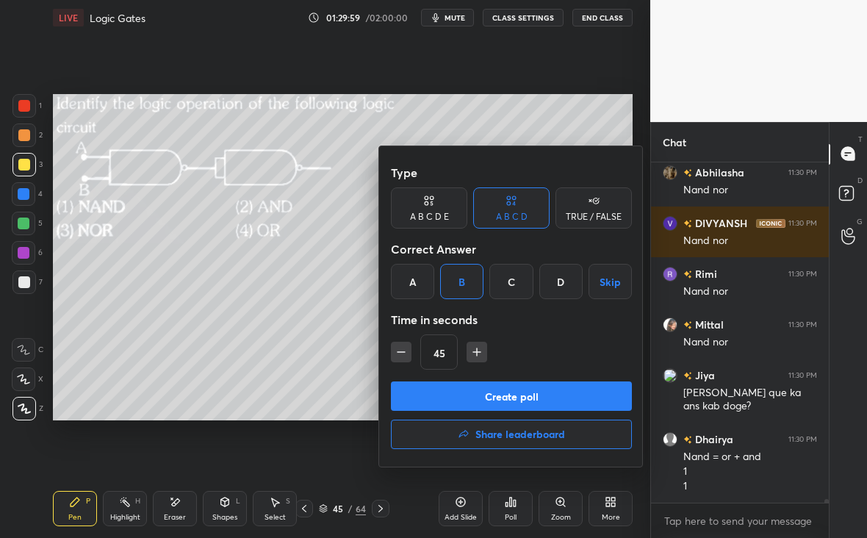
click at [396, 349] on icon "button" at bounding box center [401, 351] width 15 height 15
type input "30"
click at [461, 390] on button "Create poll" at bounding box center [511, 395] width 241 height 29
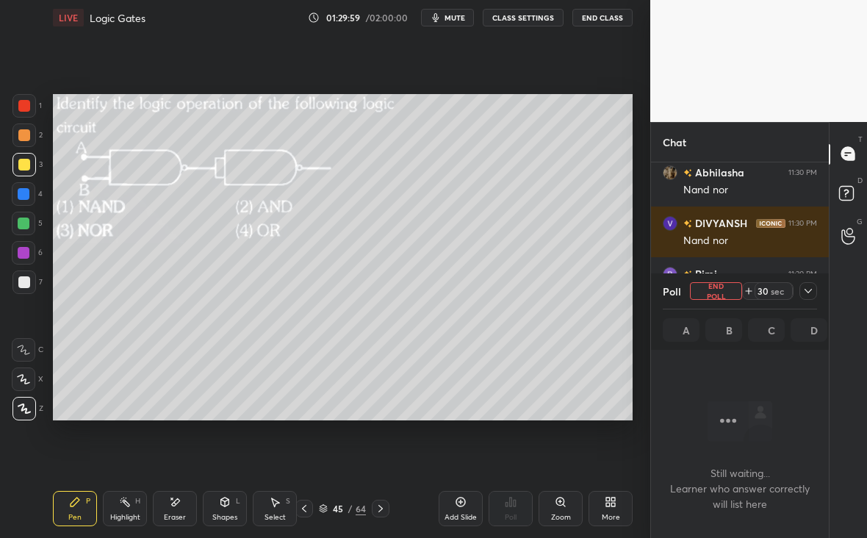
scroll to position [137, 173]
click at [808, 290] on icon at bounding box center [808, 291] width 12 height 12
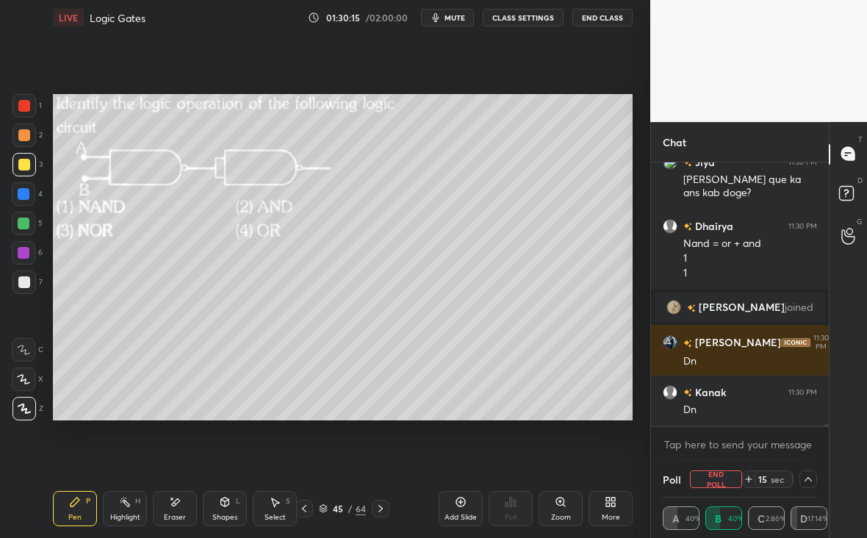
scroll to position [28890, 0]
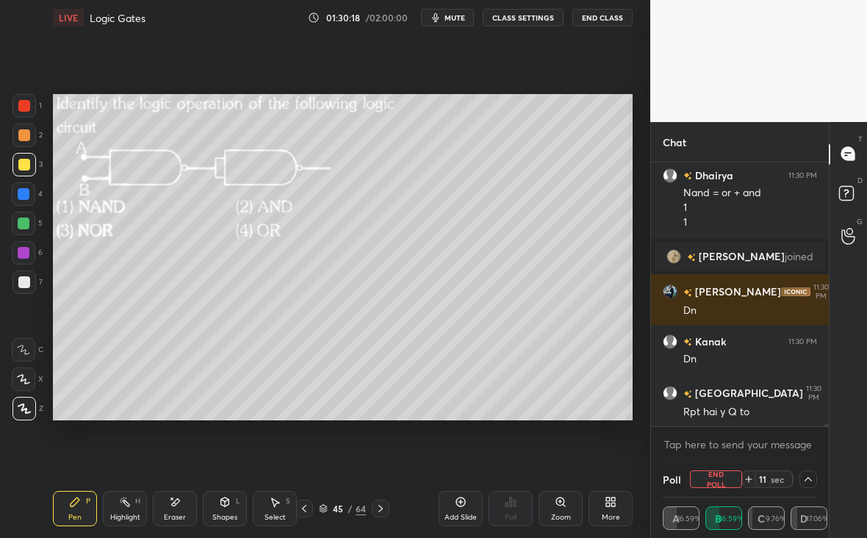
click at [24, 107] on div at bounding box center [24, 106] width 12 height 12
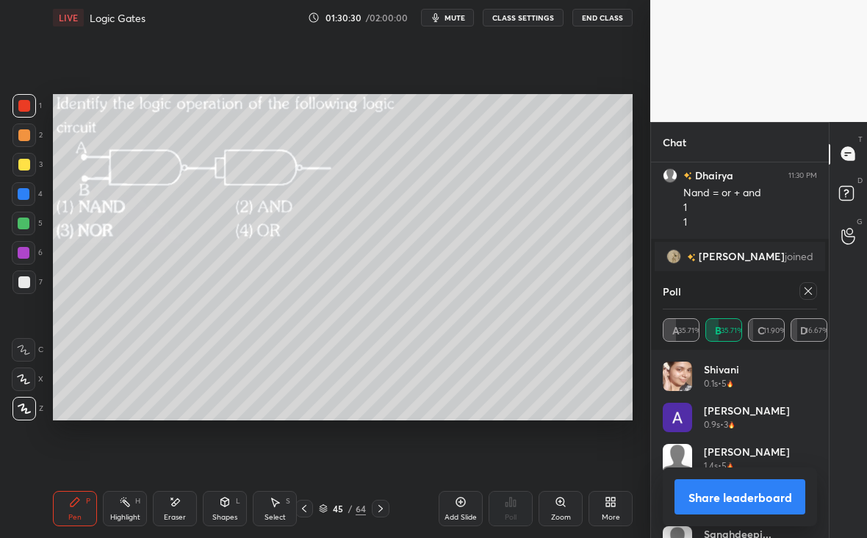
scroll to position [172, 150]
click at [814, 289] on div at bounding box center [808, 291] width 18 height 18
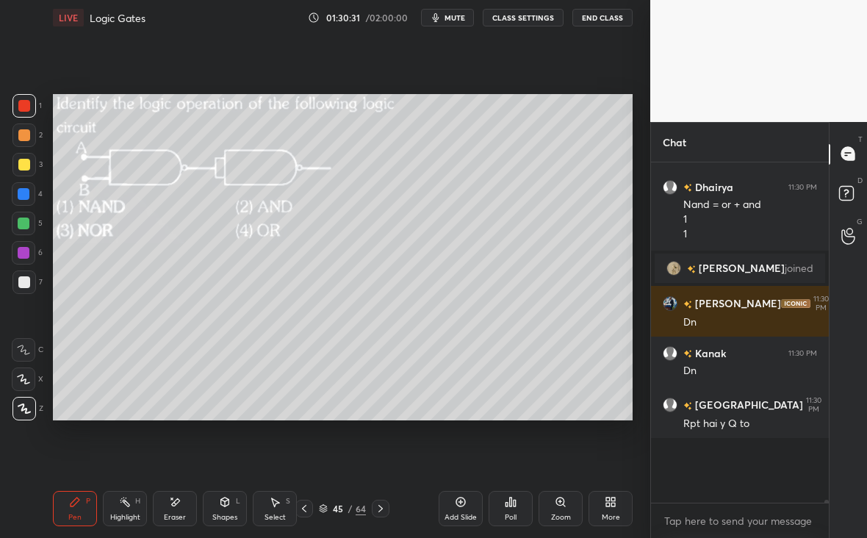
scroll to position [167, 173]
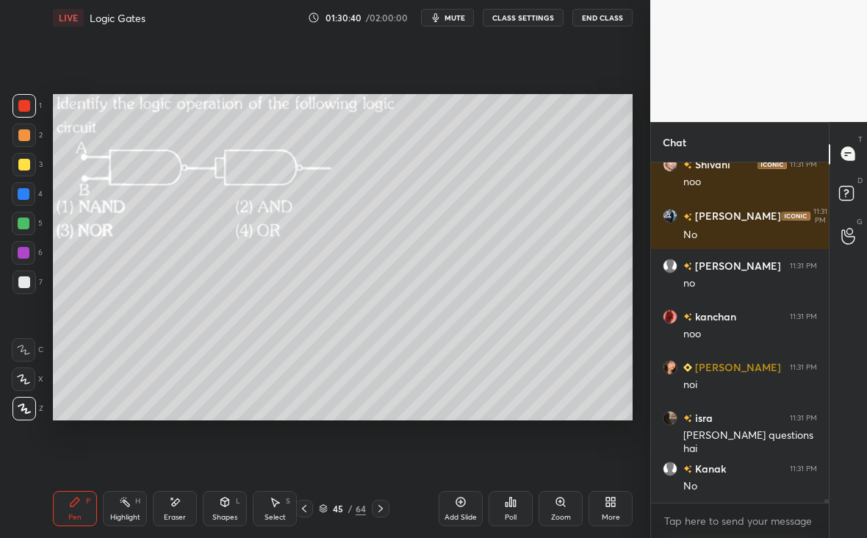
click at [386, 510] on div at bounding box center [381, 508] width 18 height 18
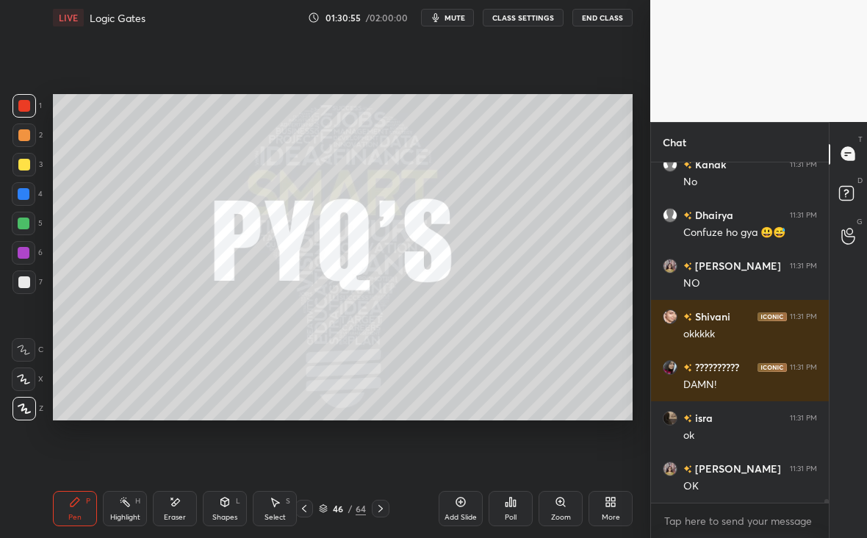
click at [167, 515] on div "Eraser" at bounding box center [175, 516] width 22 height 7
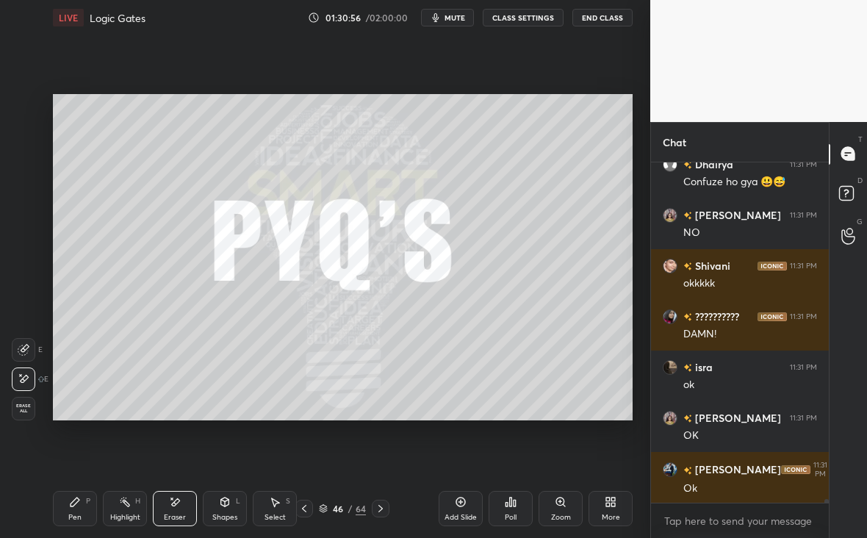
click at [216, 504] on div "Shapes L" at bounding box center [225, 508] width 44 height 35
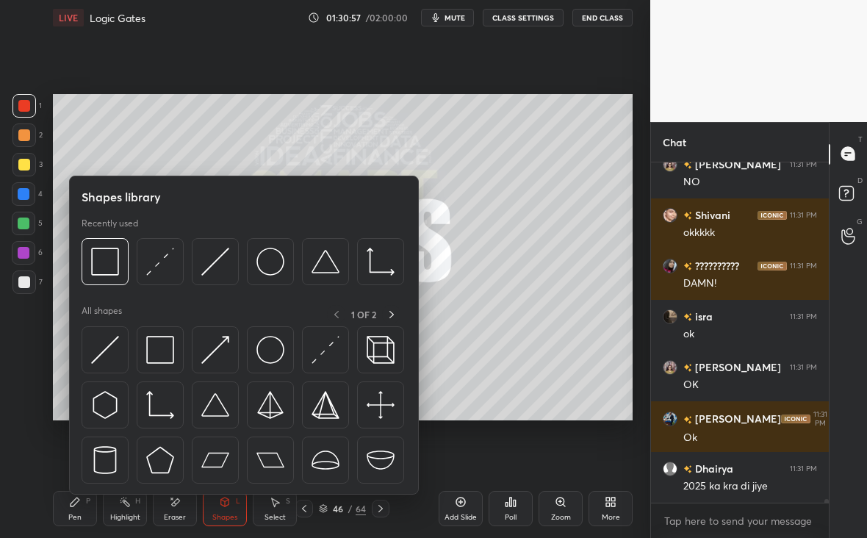
click at [25, 106] on div at bounding box center [24, 106] width 12 height 12
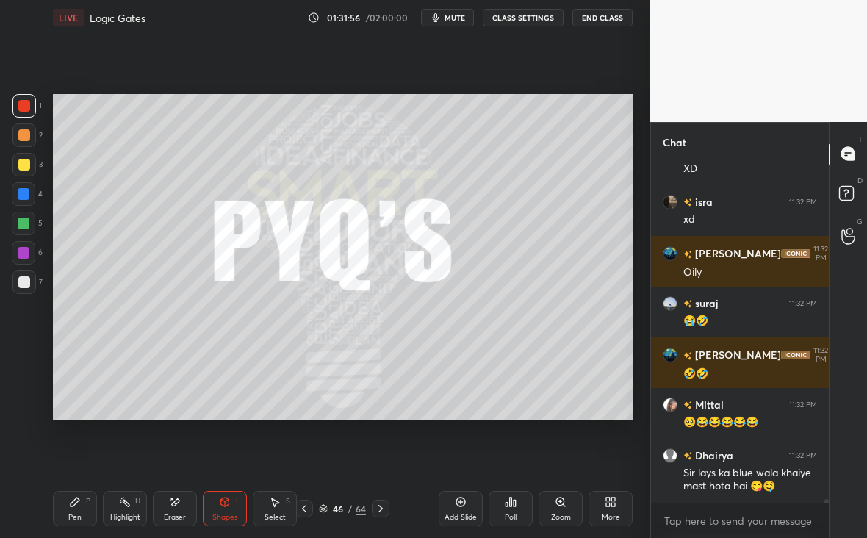
scroll to position [30792, 0]
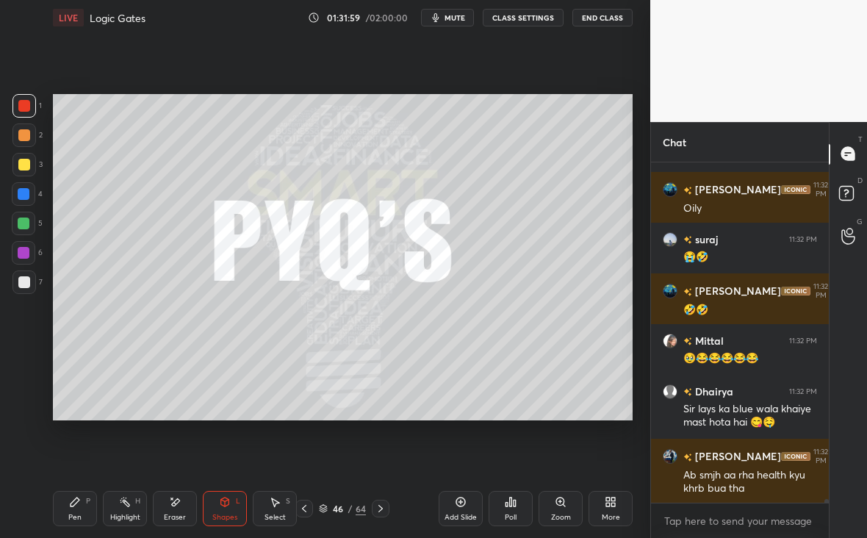
click at [380, 515] on div at bounding box center [381, 508] width 18 height 18
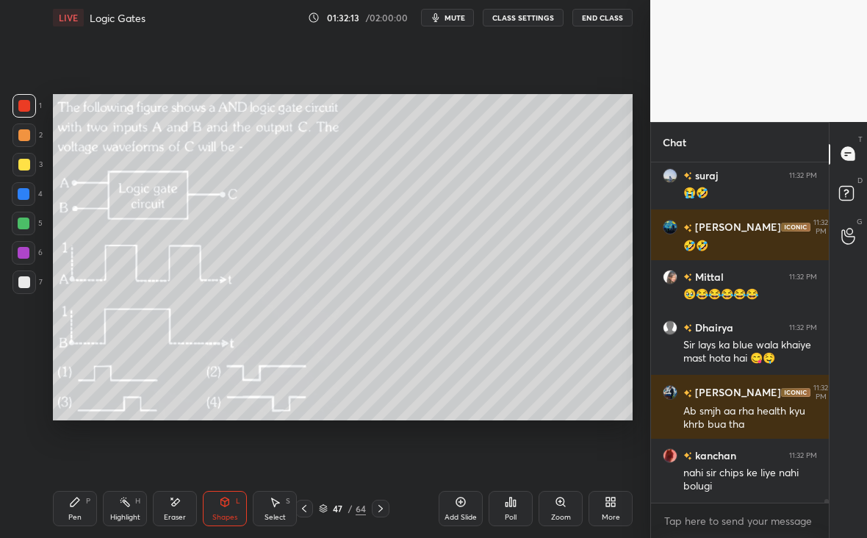
scroll to position [30919, 0]
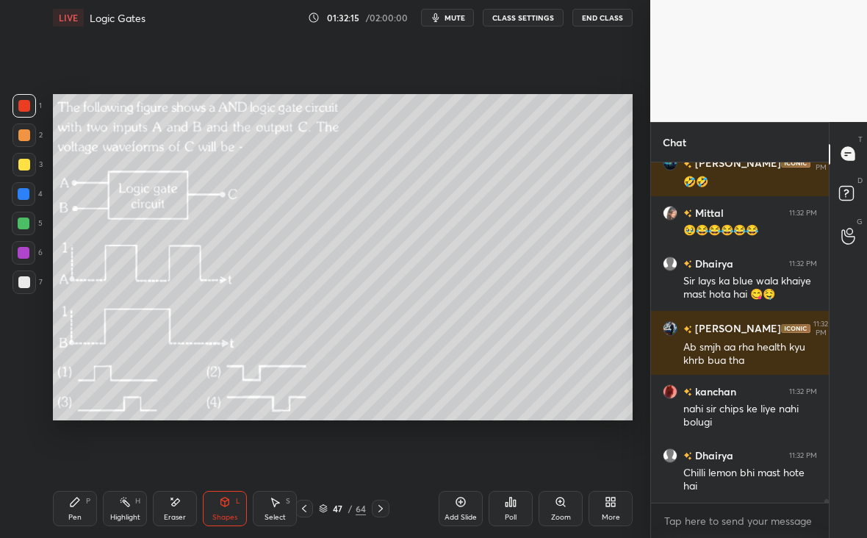
click at [82, 497] on div "Pen P" at bounding box center [75, 508] width 44 height 35
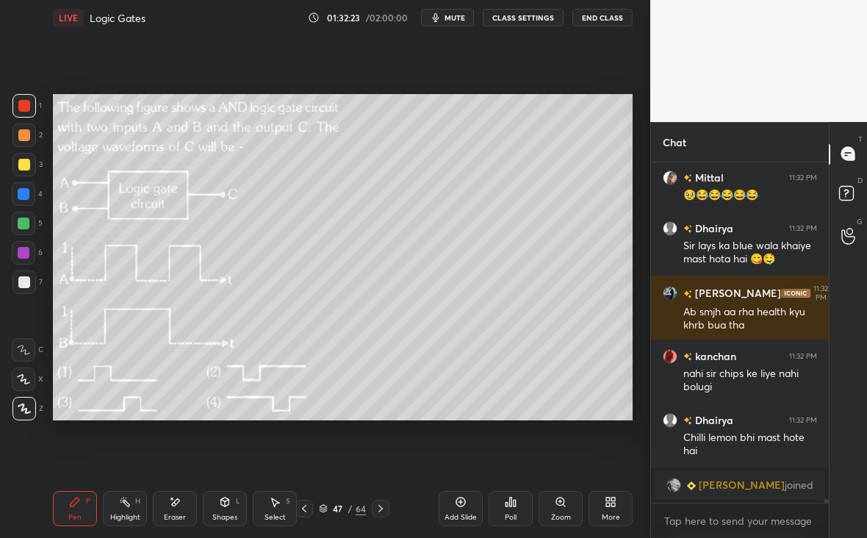
click at [522, 510] on div "Poll" at bounding box center [510, 508] width 44 height 35
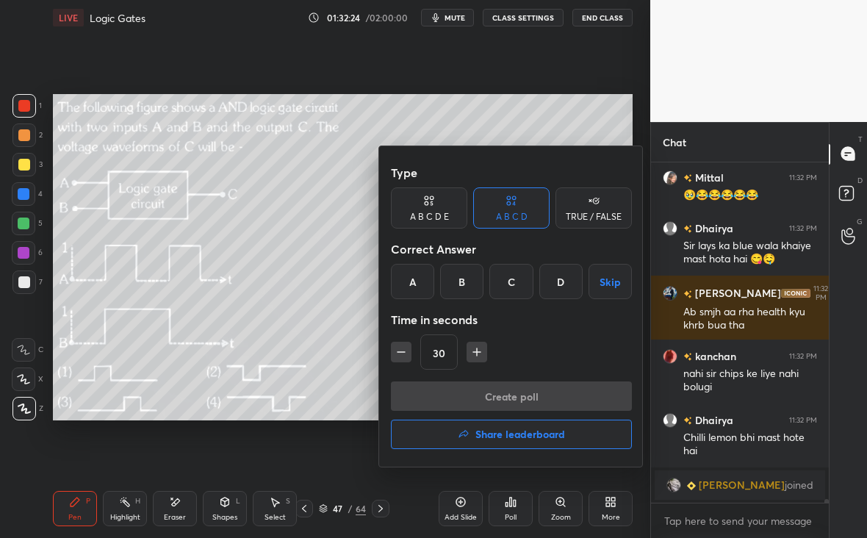
click at [408, 284] on div "A" at bounding box center [412, 281] width 43 height 35
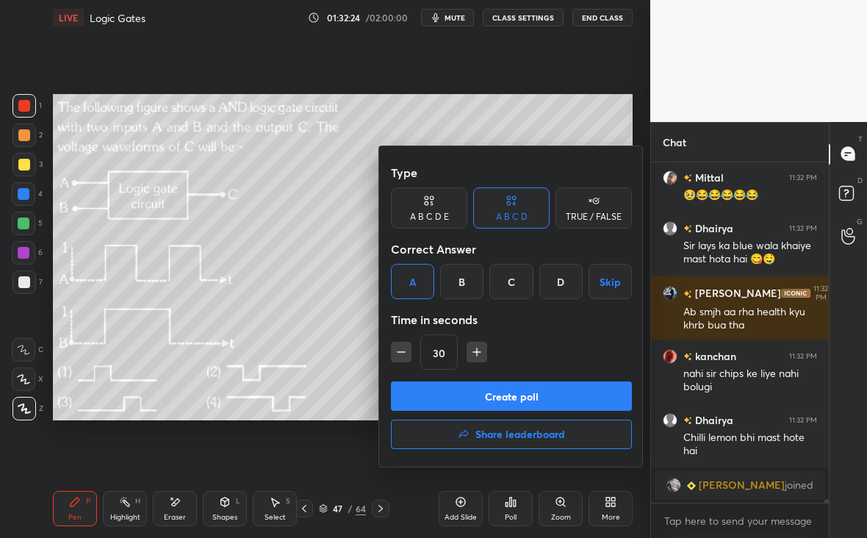
click at [476, 400] on button "Create poll" at bounding box center [511, 395] width 241 height 29
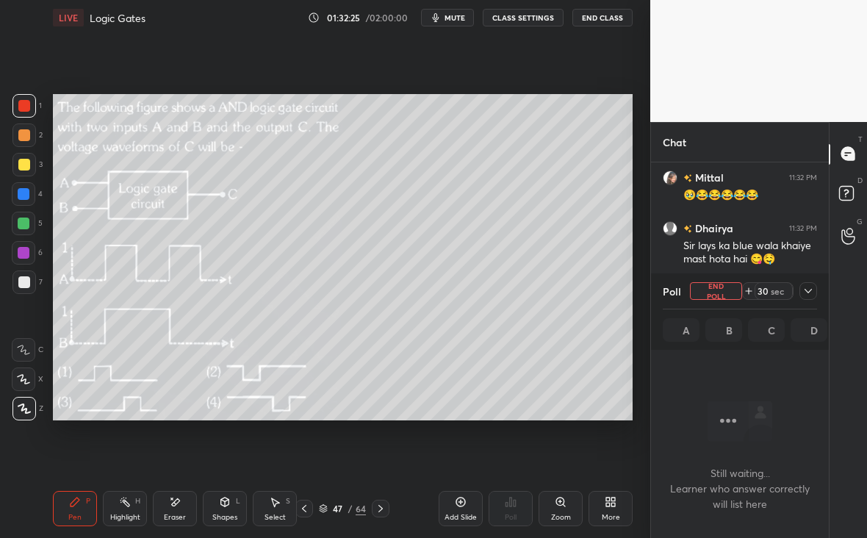
scroll to position [137, 173]
click at [812, 292] on icon at bounding box center [808, 291] width 12 height 12
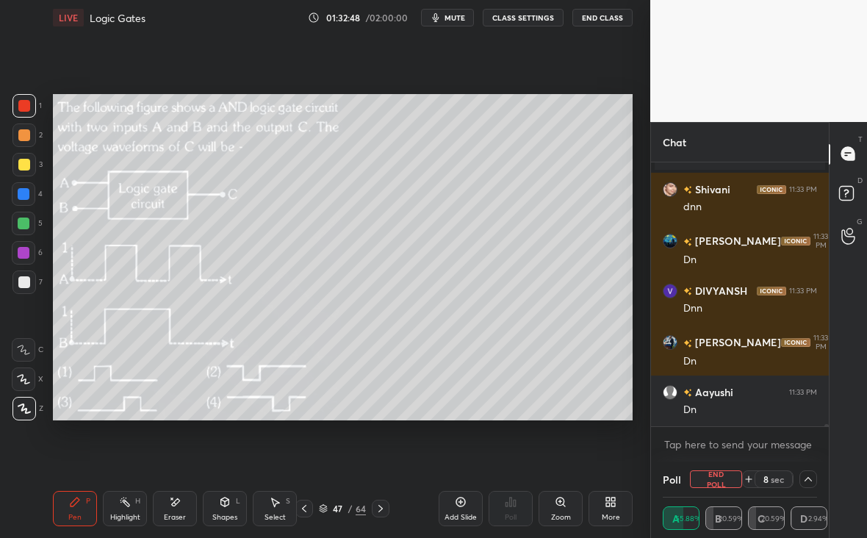
scroll to position [30665, 0]
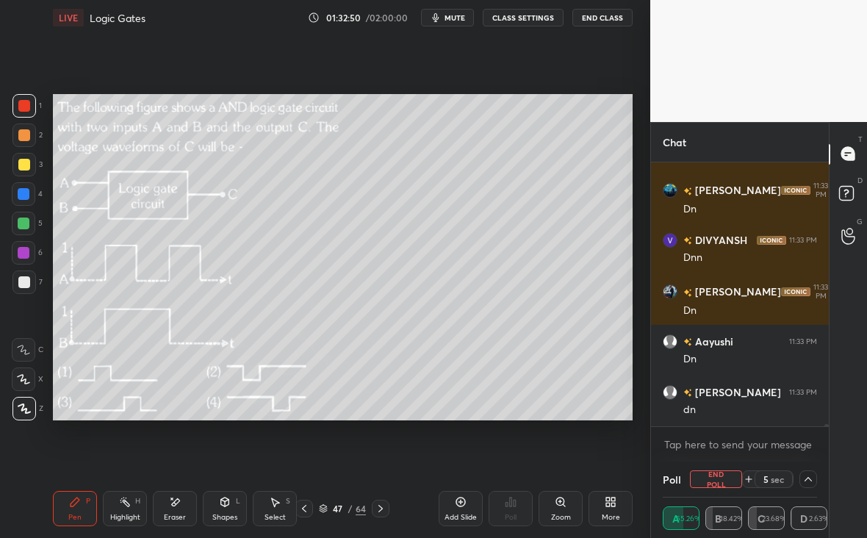
click at [20, 283] on div at bounding box center [24, 282] width 12 height 12
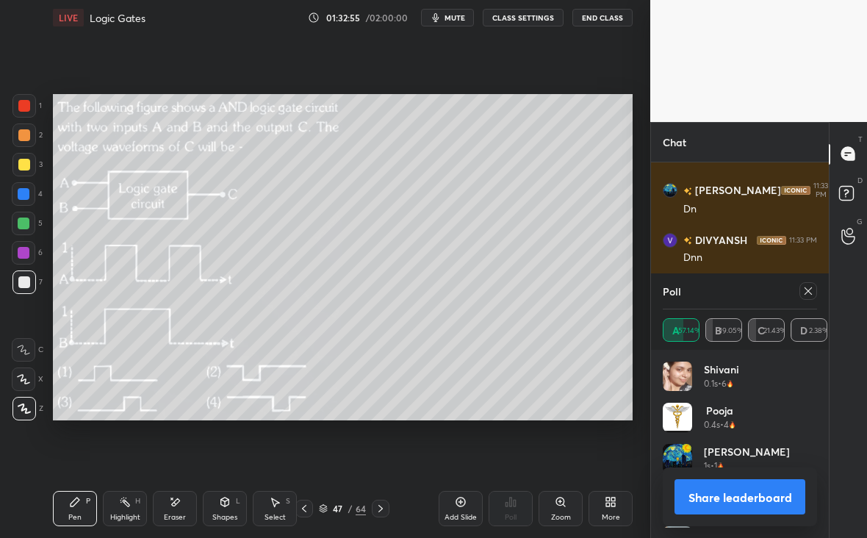
scroll to position [172, 150]
click at [23, 105] on div at bounding box center [24, 106] width 12 height 12
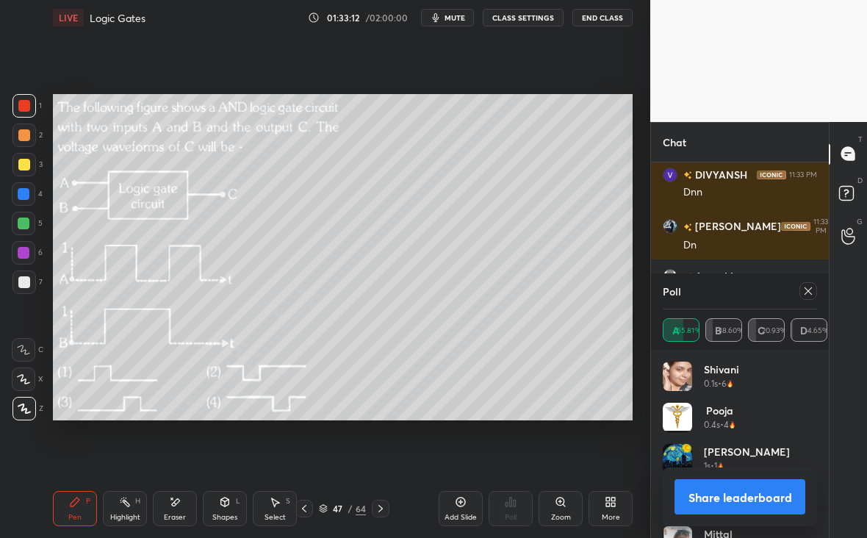
scroll to position [30745, 0]
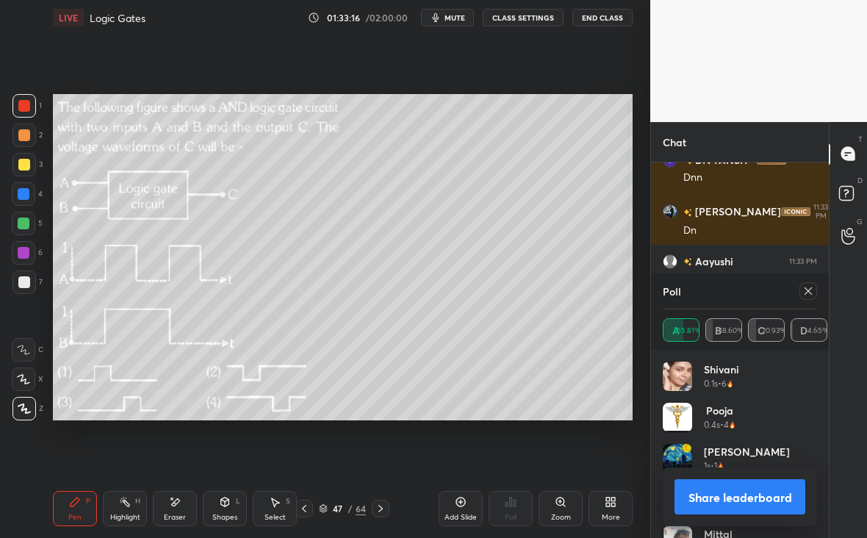
click at [816, 291] on div at bounding box center [808, 291] width 18 height 18
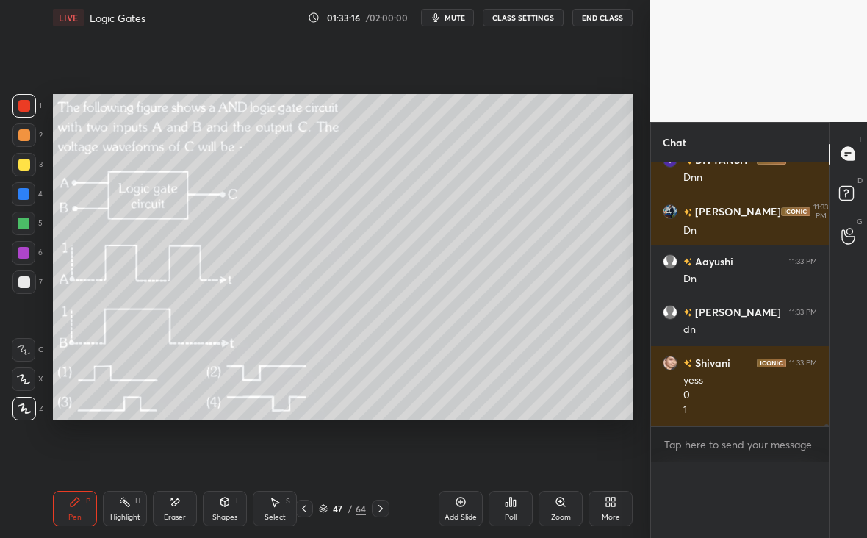
scroll to position [0, 0]
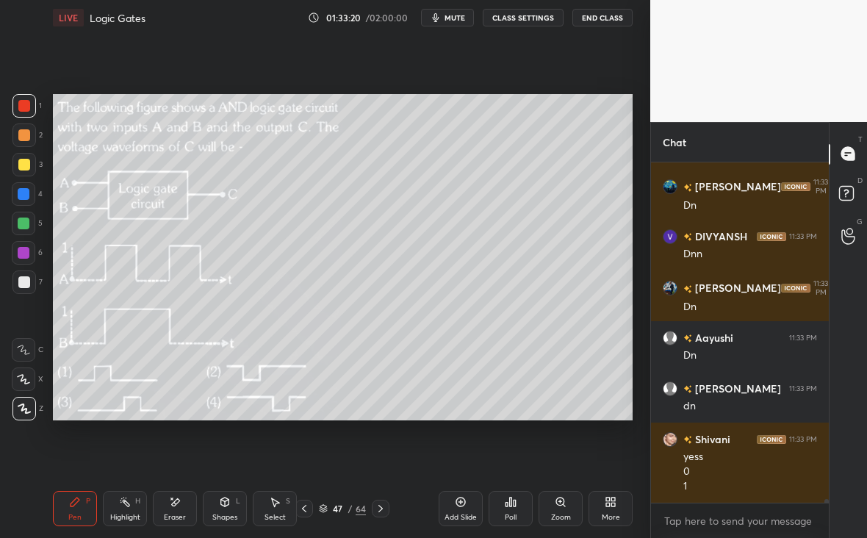
click at [385, 507] on icon at bounding box center [381, 508] width 12 height 12
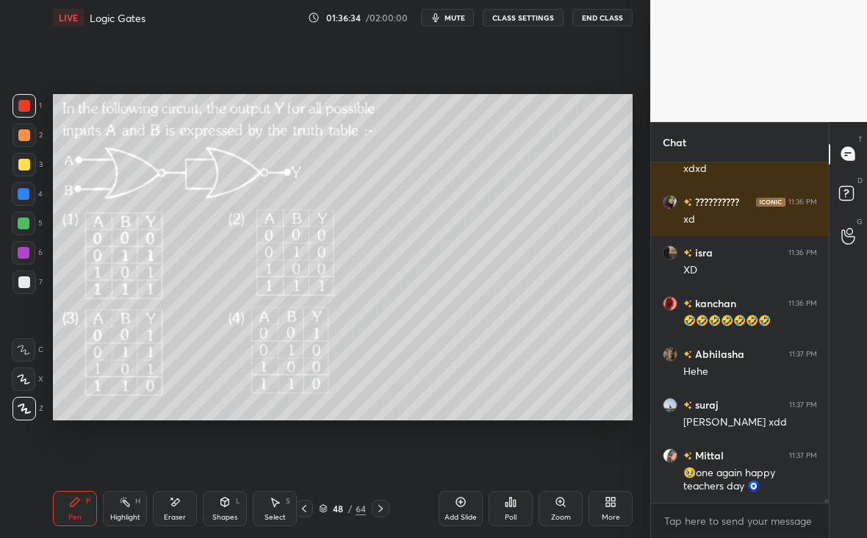
scroll to position [33846, 0]
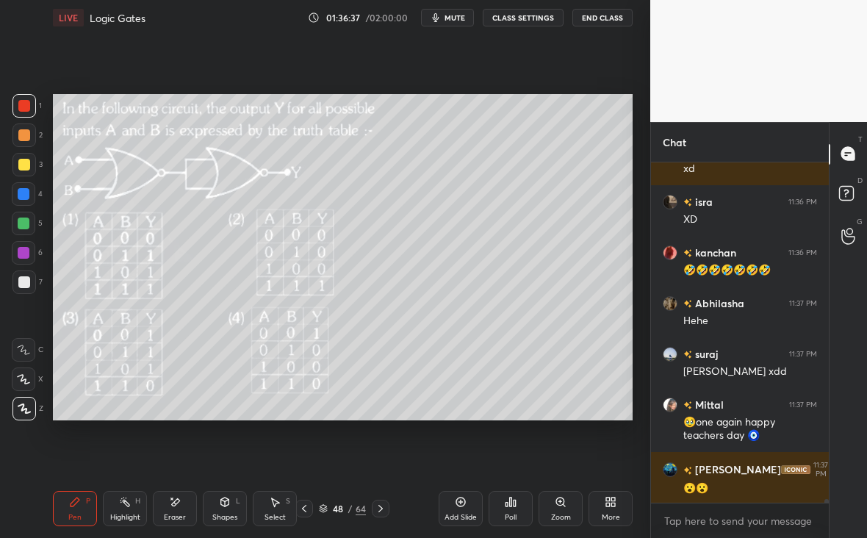
click at [382, 506] on icon at bounding box center [381, 508] width 12 height 12
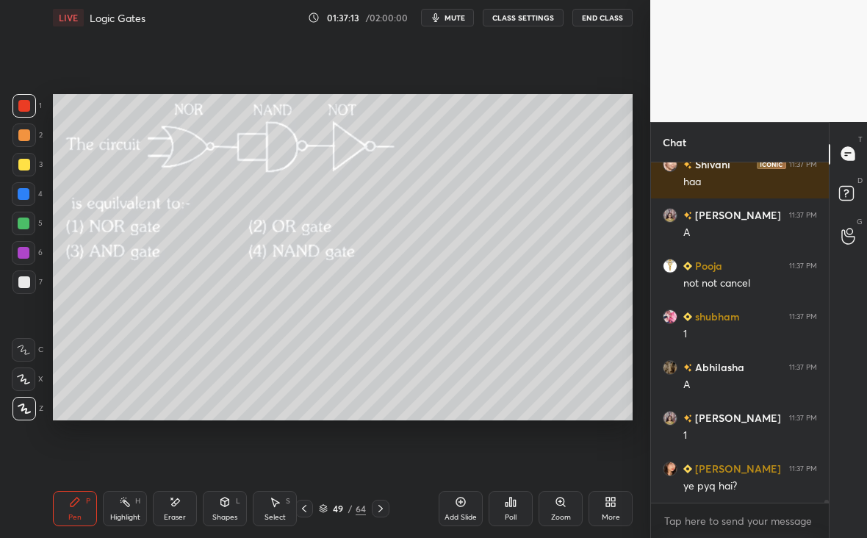
scroll to position [34760, 0]
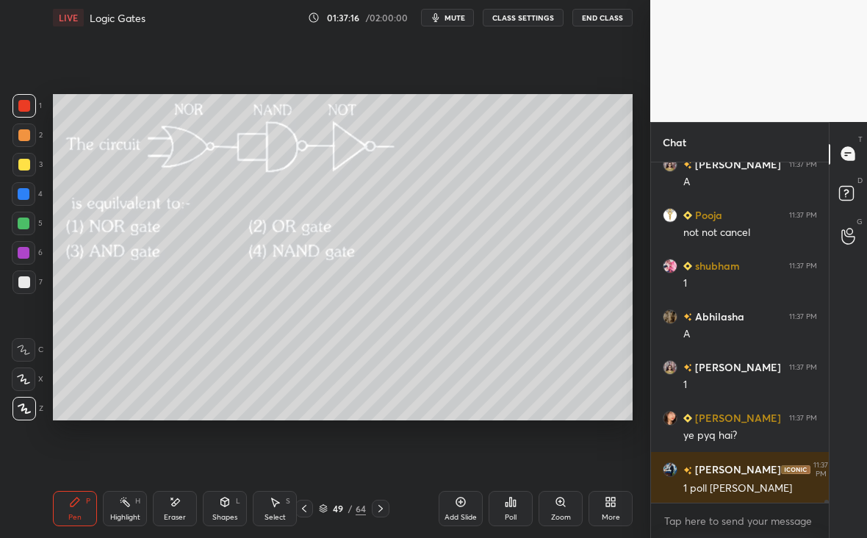
click at [381, 510] on icon at bounding box center [381, 508] width 12 height 12
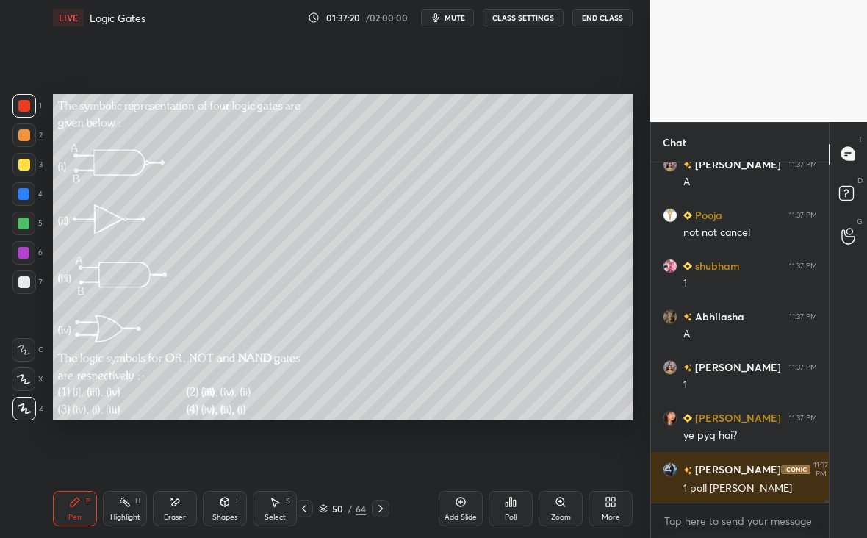
click at [512, 503] on icon at bounding box center [510, 502] width 12 height 12
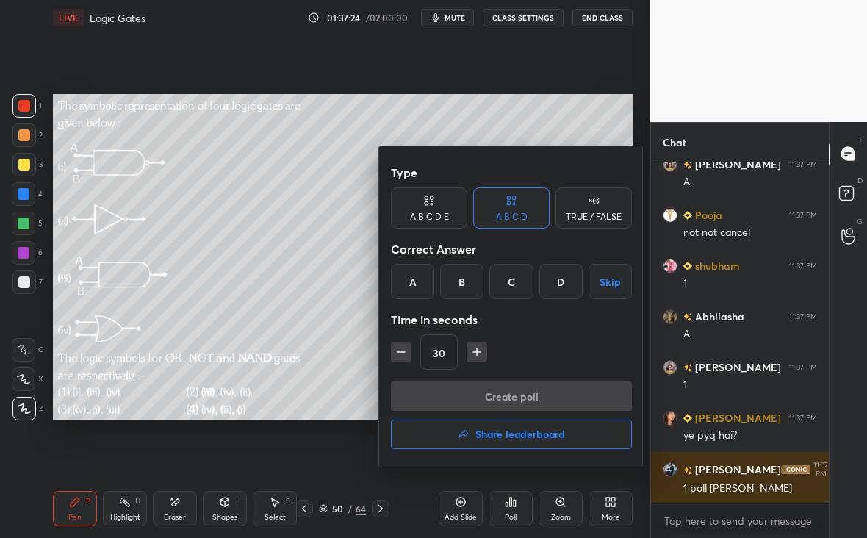
click at [578, 288] on div "D" at bounding box center [560, 281] width 43 height 35
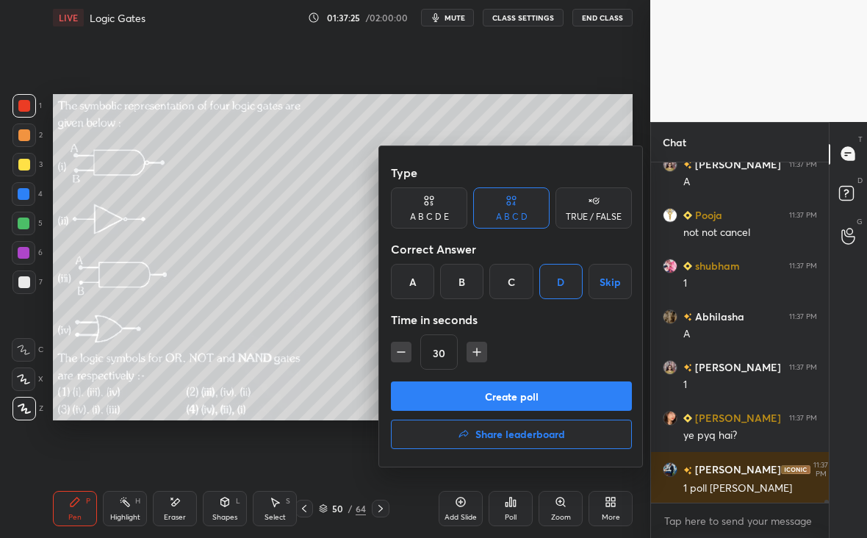
click at [561, 377] on div "Type A B C D E A B C D TRUE / FALSE Correct Answer A B C D Skip Time in seconds…" at bounding box center [511, 269] width 241 height 223
click at [569, 383] on button "Create poll" at bounding box center [511, 395] width 241 height 29
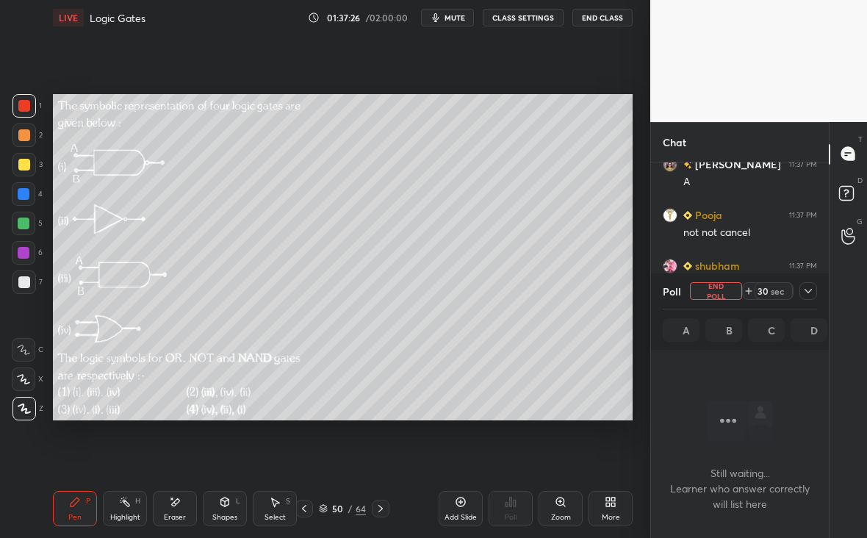
scroll to position [4, 5]
click at [811, 294] on icon at bounding box center [808, 291] width 12 height 12
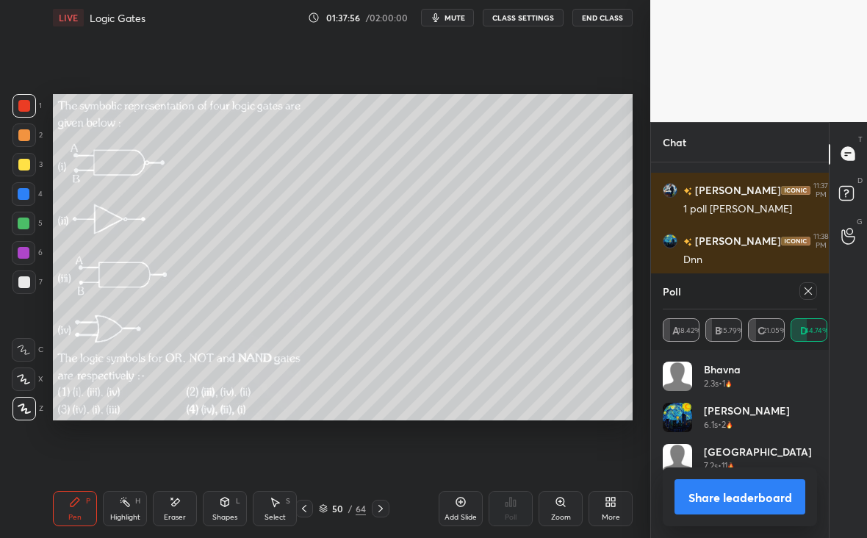
scroll to position [172, 150]
click at [817, 287] on div "Poll A 18.42% B 15.79% C 21.05% D 44.74%" at bounding box center [740, 311] width 178 height 76
click at [814, 292] on div at bounding box center [808, 291] width 18 height 18
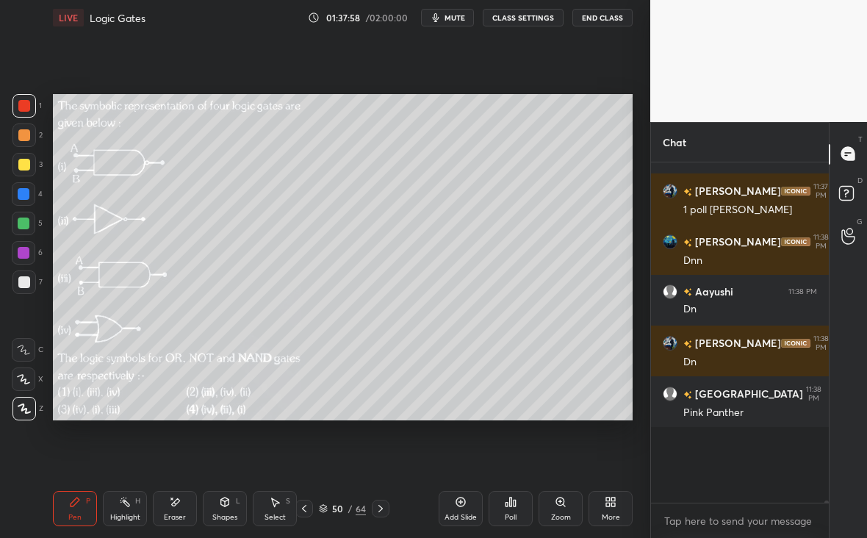
scroll to position [283, 173]
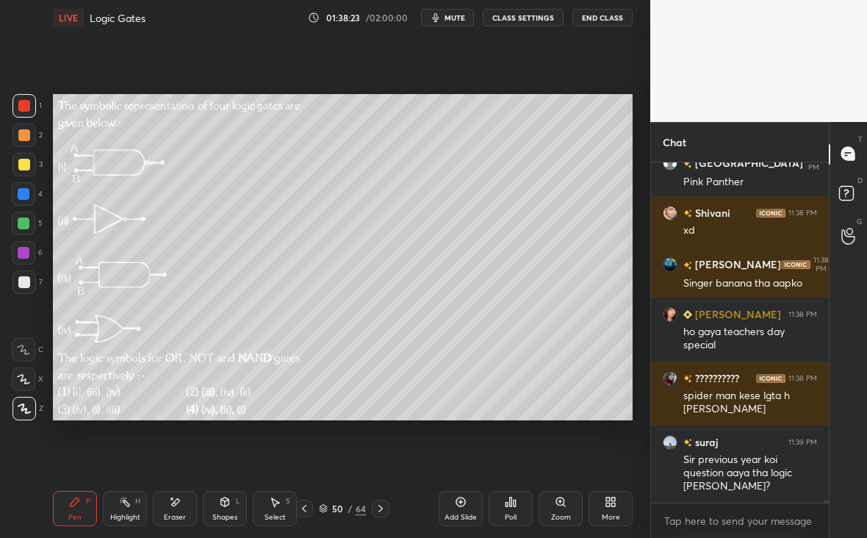
click at [192, 406] on div "Setting up your live class Poll for secs No correct answer Start poll" at bounding box center [342, 257] width 591 height 444
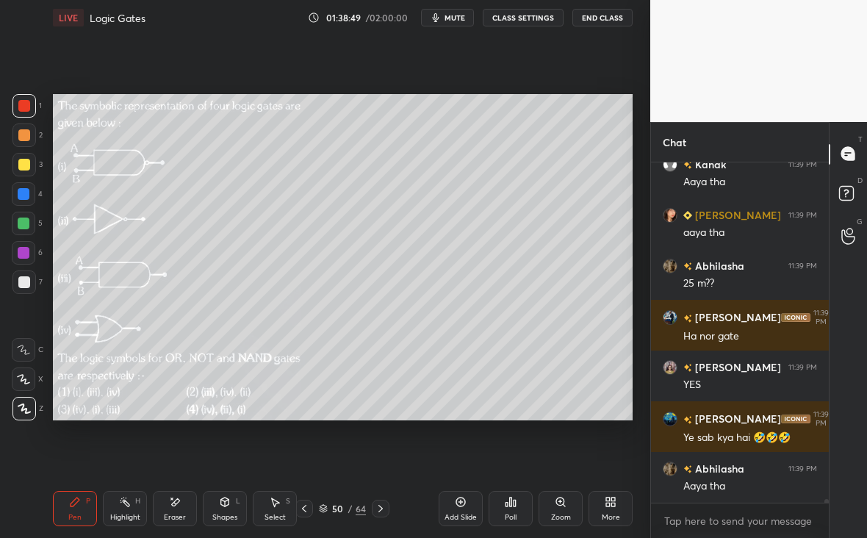
click at [385, 507] on icon at bounding box center [381, 508] width 12 height 12
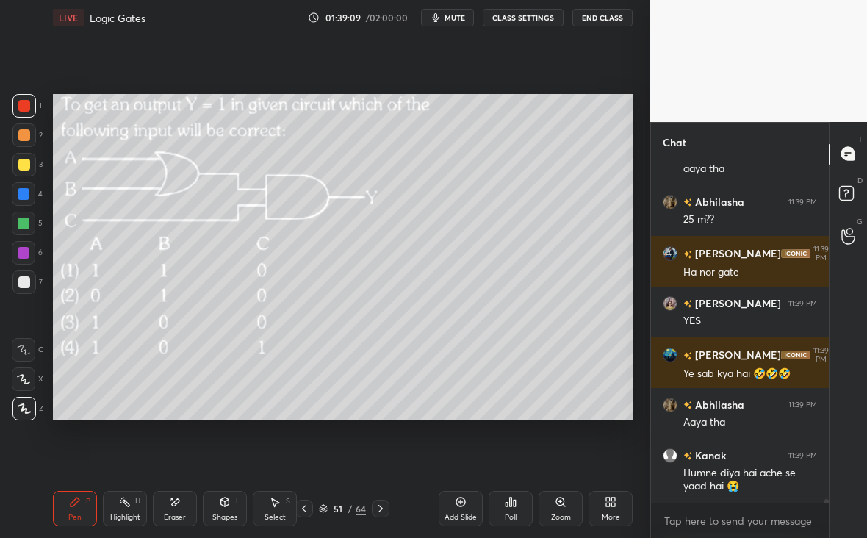
scroll to position [34473, 0]
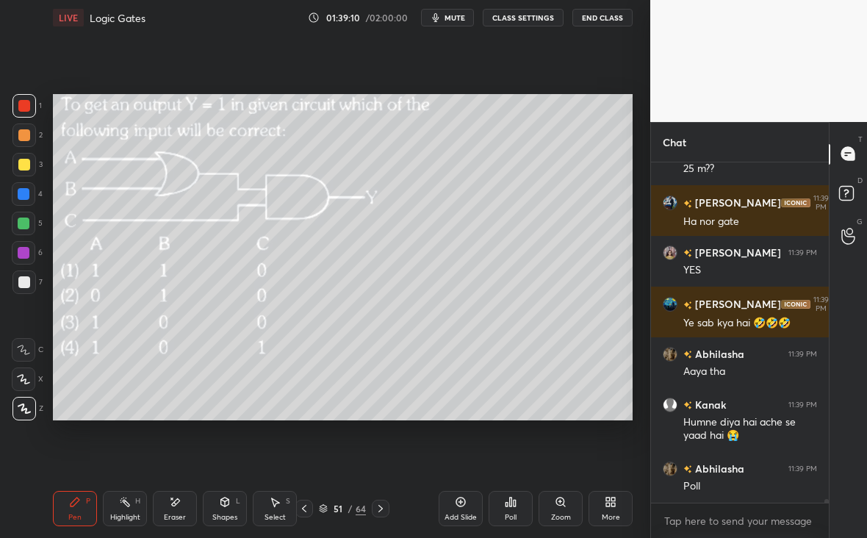
click at [531, 517] on div "Add Slide Poll Zoom More" at bounding box center [535, 508] width 194 height 82
click at [510, 505] on div "Poll" at bounding box center [510, 508] width 44 height 35
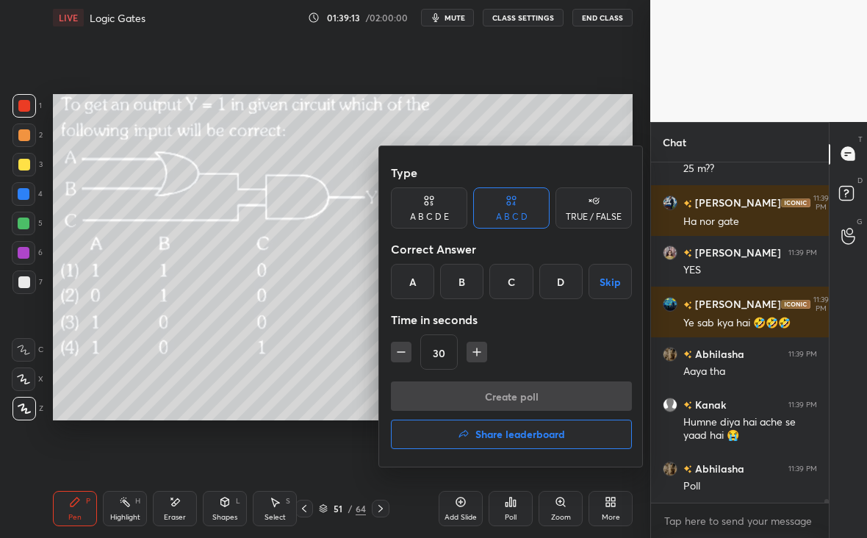
scroll to position [34523, 0]
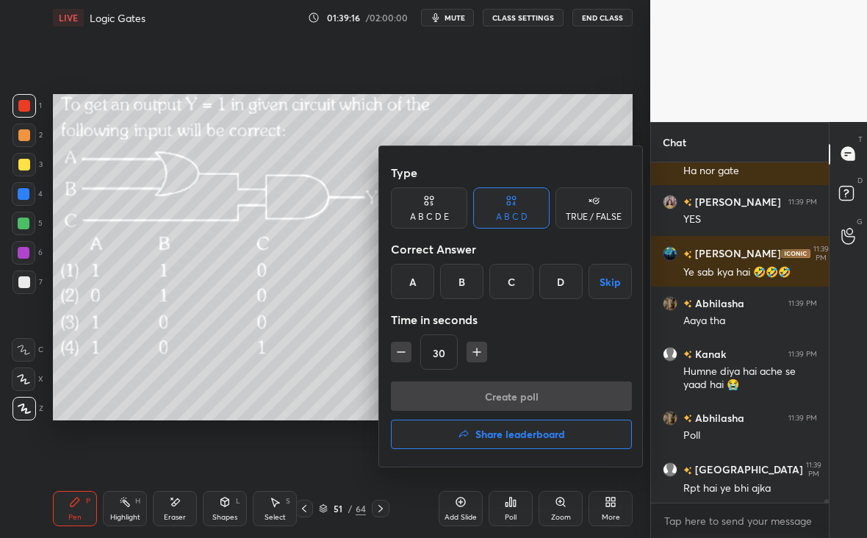
click at [567, 286] on div "D" at bounding box center [560, 281] width 43 height 35
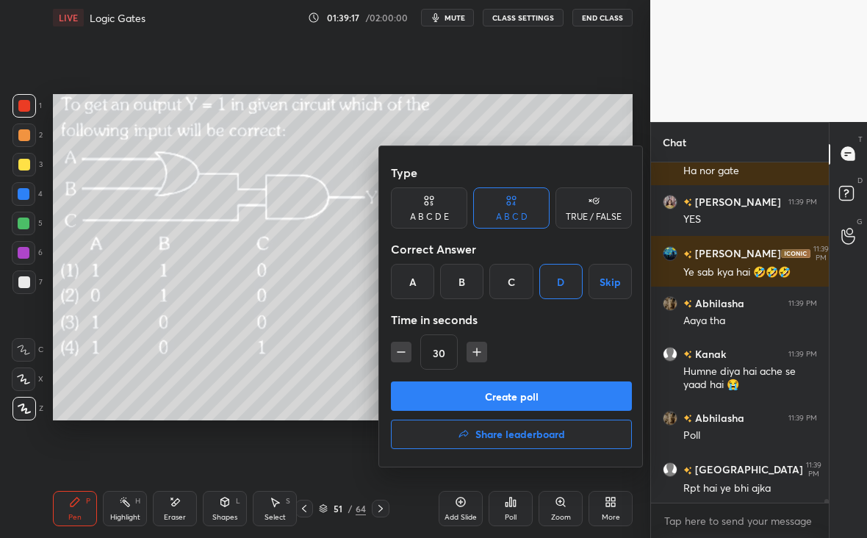
click at [553, 395] on button "Create poll" at bounding box center [511, 395] width 241 height 29
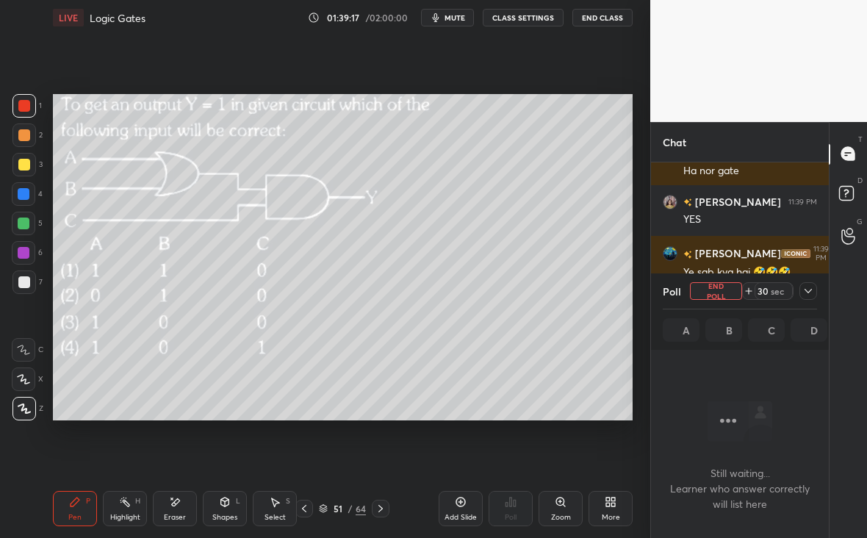
scroll to position [137, 173]
click at [808, 292] on icon at bounding box center [808, 291] width 12 height 12
click at [809, 291] on icon at bounding box center [807, 291] width 7 height 4
click at [812, 291] on icon at bounding box center [808, 291] width 12 height 12
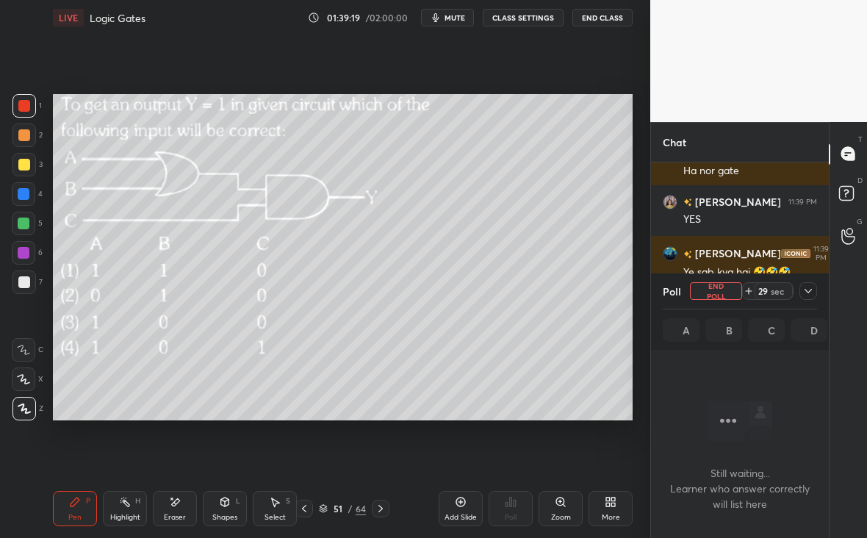
click at [812, 292] on icon at bounding box center [808, 291] width 12 height 12
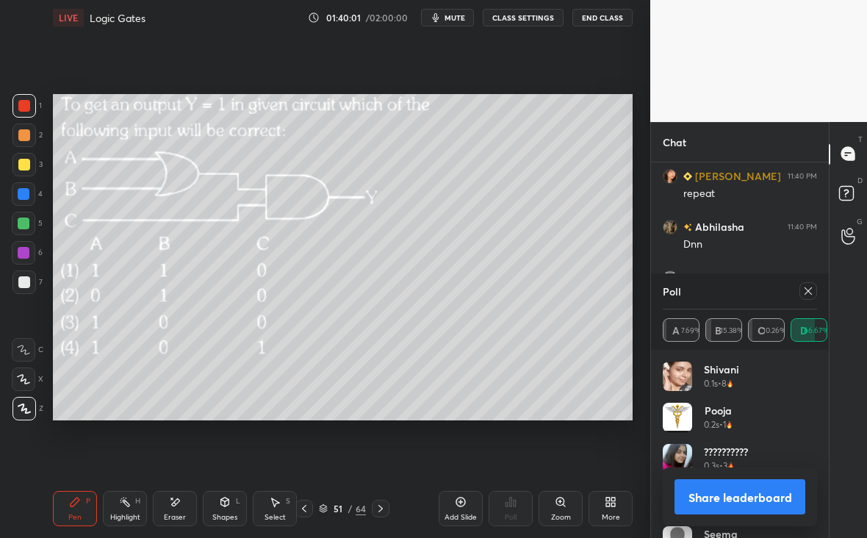
scroll to position [34930, 0]
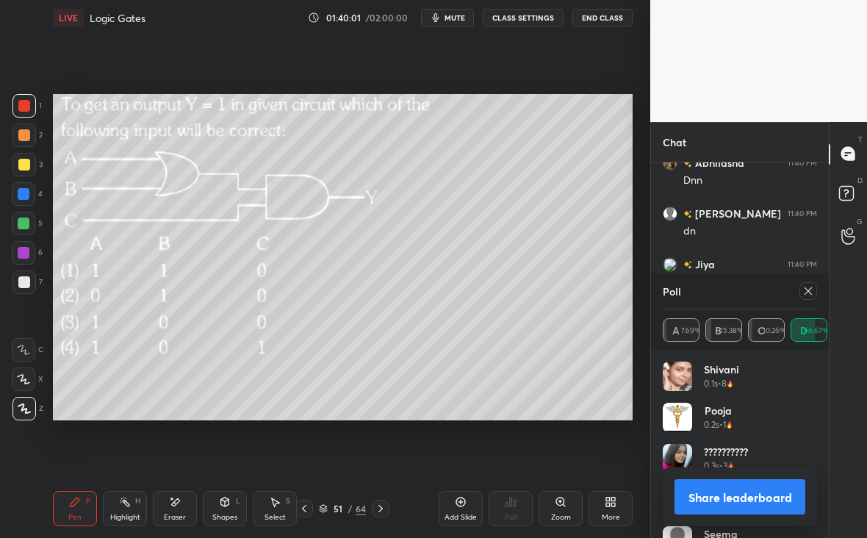
drag, startPoint x: 802, startPoint y: 305, endPoint x: 801, endPoint y: 297, distance: 8.1
click at [804, 297] on div "Poll" at bounding box center [739, 290] width 154 height 35
click at [804, 289] on icon at bounding box center [808, 291] width 12 height 12
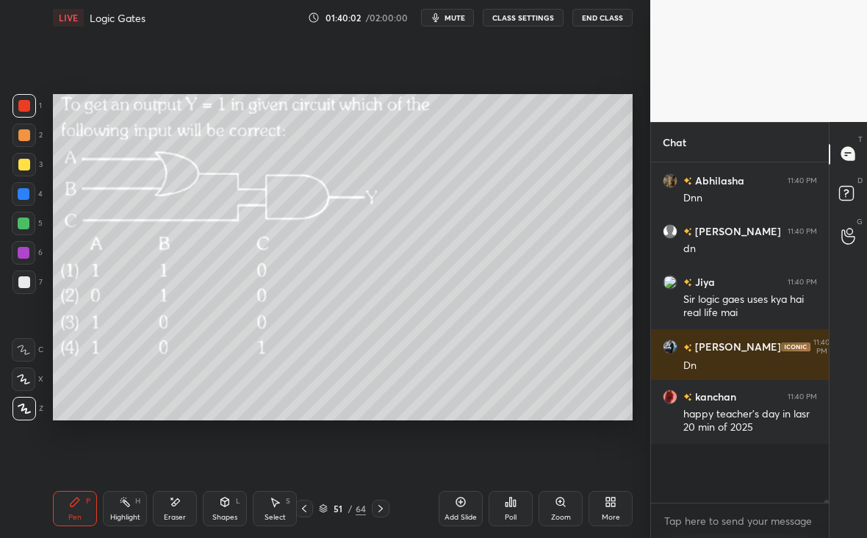
scroll to position [5, 5]
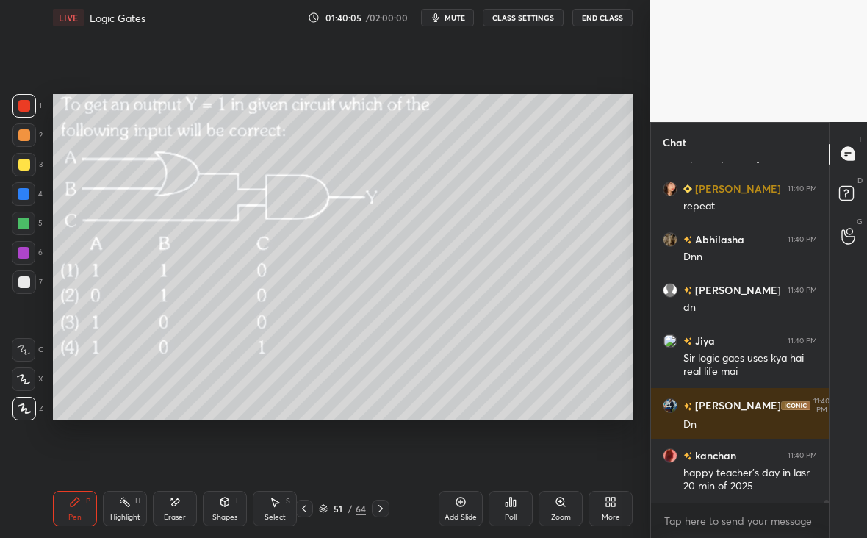
click at [31, 168] on div at bounding box center [23, 164] width 23 height 23
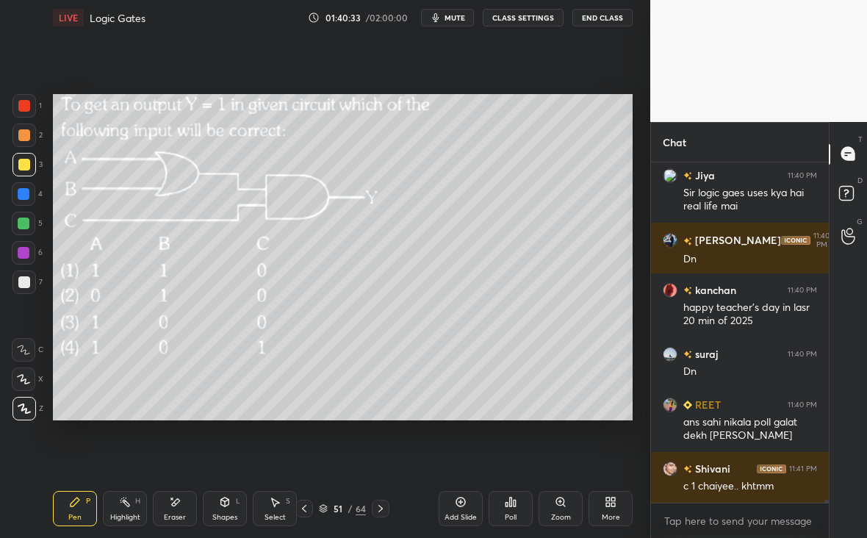
scroll to position [35034, 0]
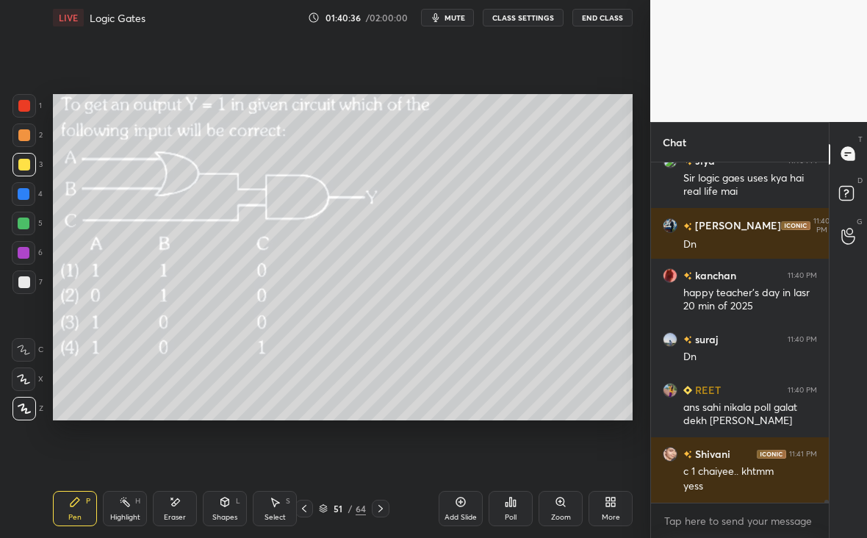
click at [384, 510] on div at bounding box center [381, 508] width 18 height 18
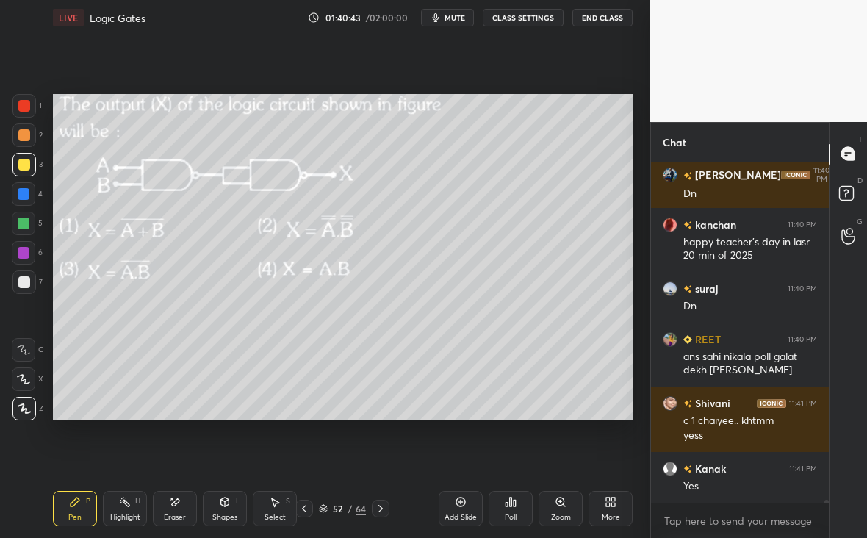
click at [505, 507] on div "Poll" at bounding box center [510, 508] width 44 height 35
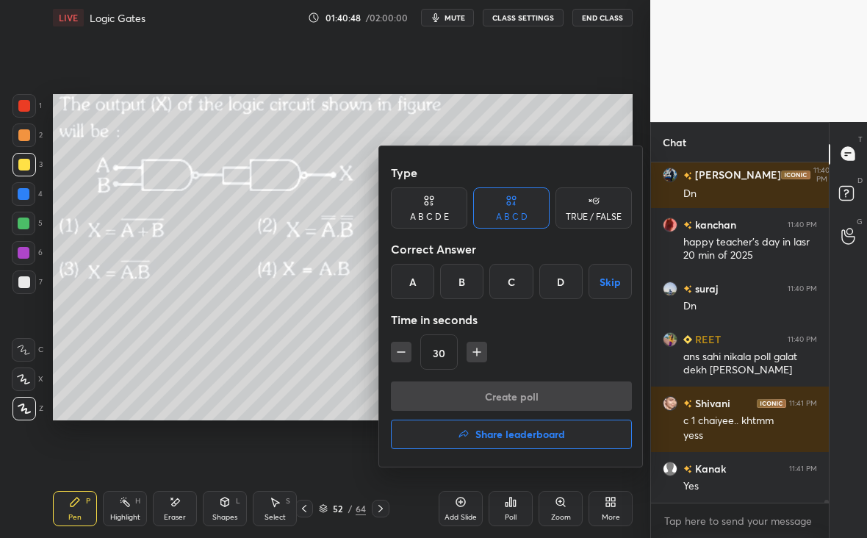
click at [358, 404] on div at bounding box center [433, 269] width 867 height 538
click at [358, 401] on div "Type A B C D E A B C D TRUE / FALSE Correct Answer A B C D Skip Time in seconds…" at bounding box center [433, 269] width 867 height 538
click at [360, 408] on div "Type A B C D E A B C D TRUE / FALSE Correct Answer A B C D Skip Time in seconds…" at bounding box center [433, 269] width 867 height 538
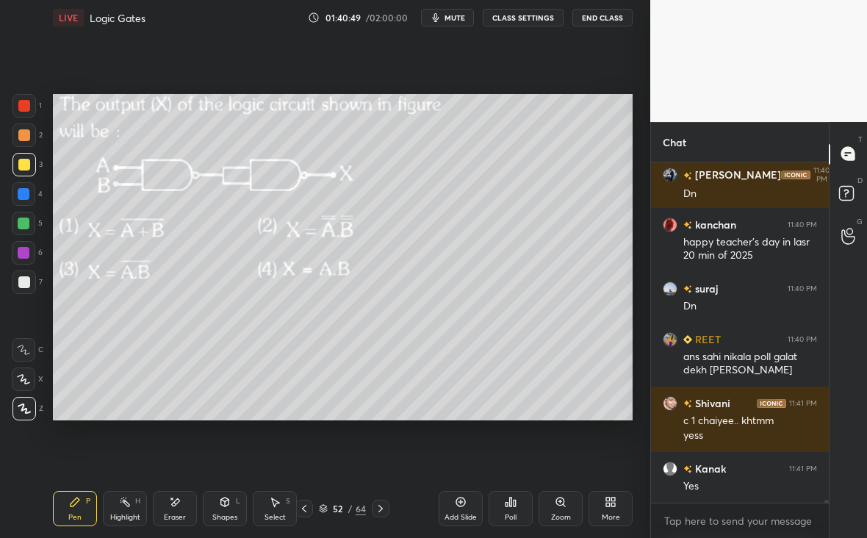
click at [27, 106] on div at bounding box center [24, 106] width 12 height 12
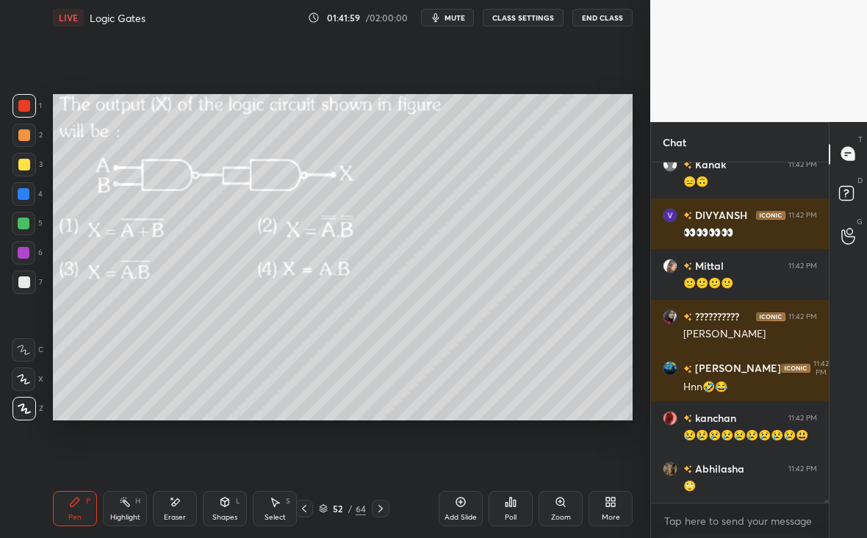
scroll to position [36403, 0]
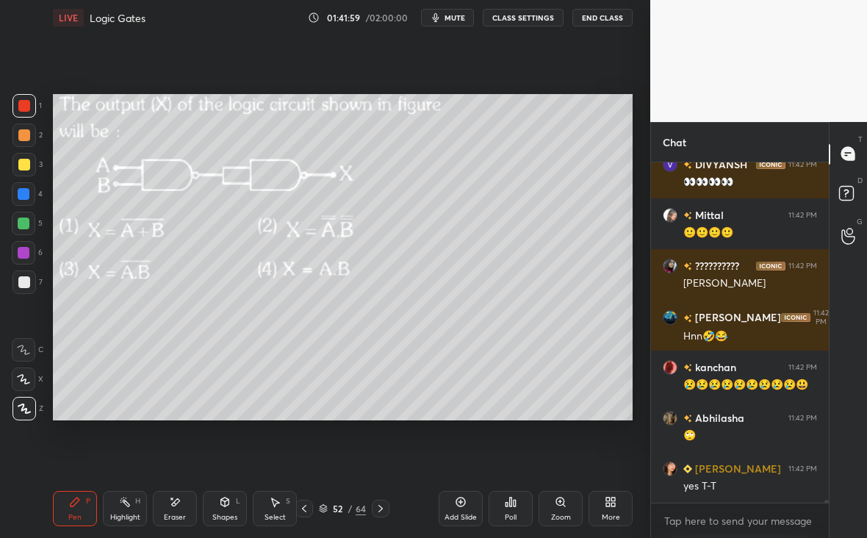
click at [382, 510] on icon at bounding box center [381, 508] width 12 height 12
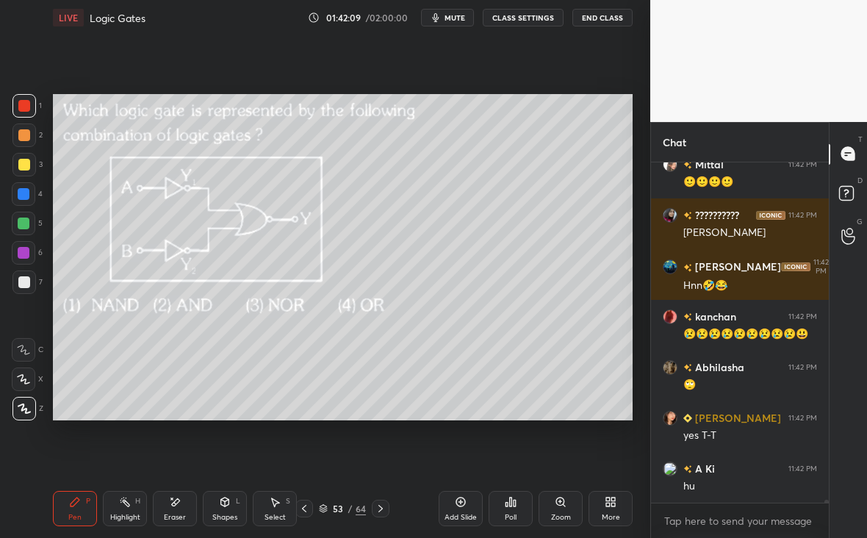
scroll to position [36517, 0]
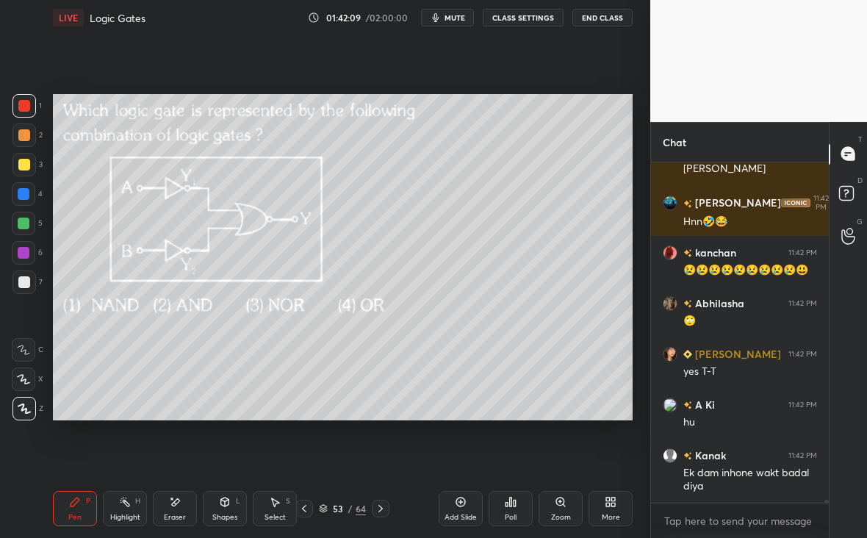
click at [513, 513] on div "Poll" at bounding box center [510, 516] width 12 height 7
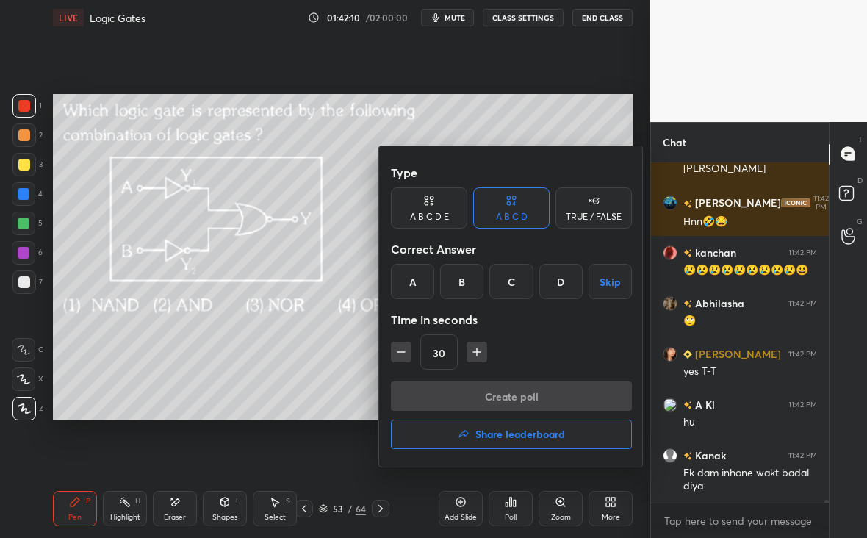
scroll to position [36581, 0]
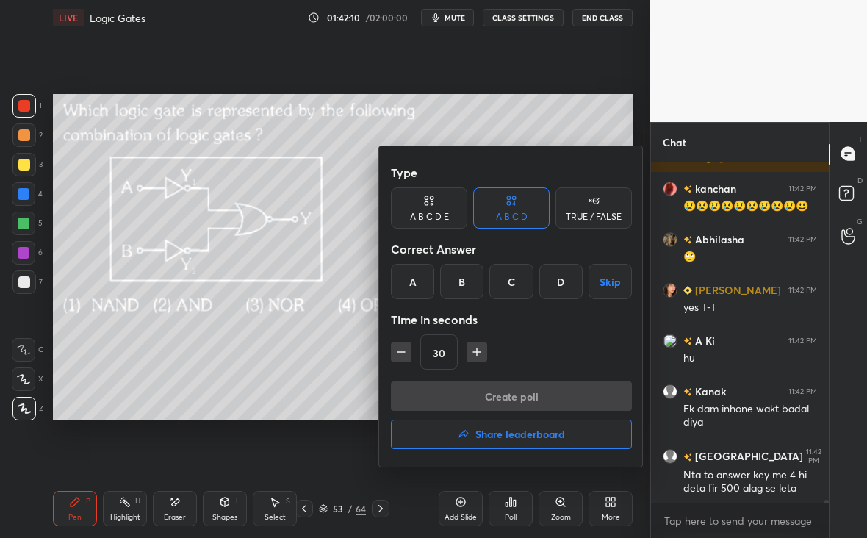
click at [462, 274] on div "B" at bounding box center [461, 281] width 43 height 35
click at [460, 278] on div "B" at bounding box center [461, 281] width 43 height 35
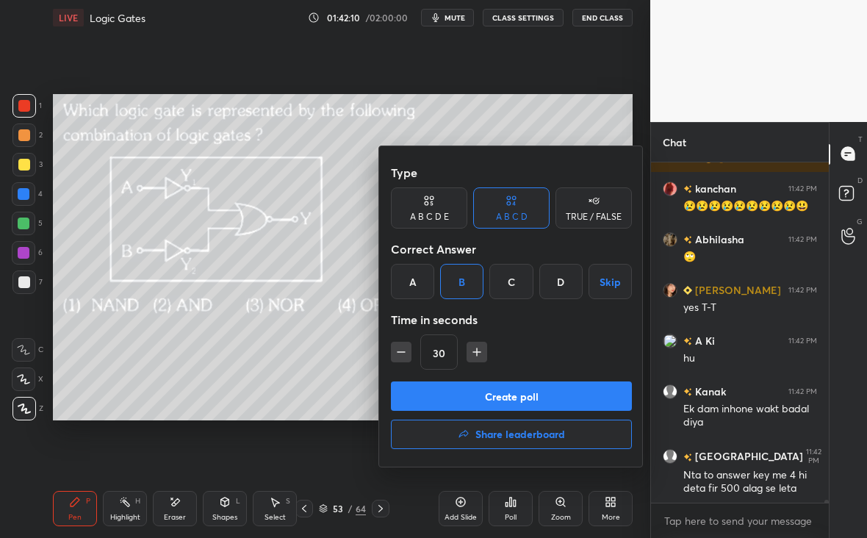
click at [520, 398] on button "Create poll" at bounding box center [511, 395] width 241 height 29
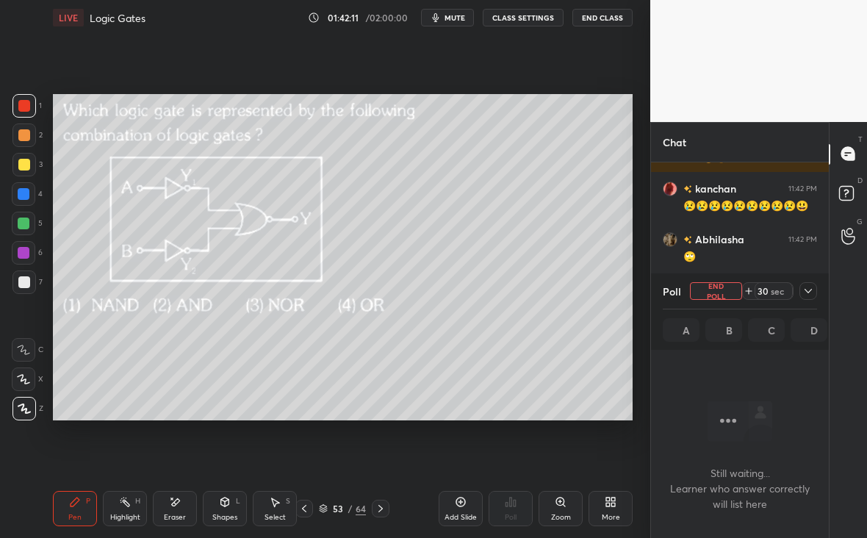
scroll to position [267, 173]
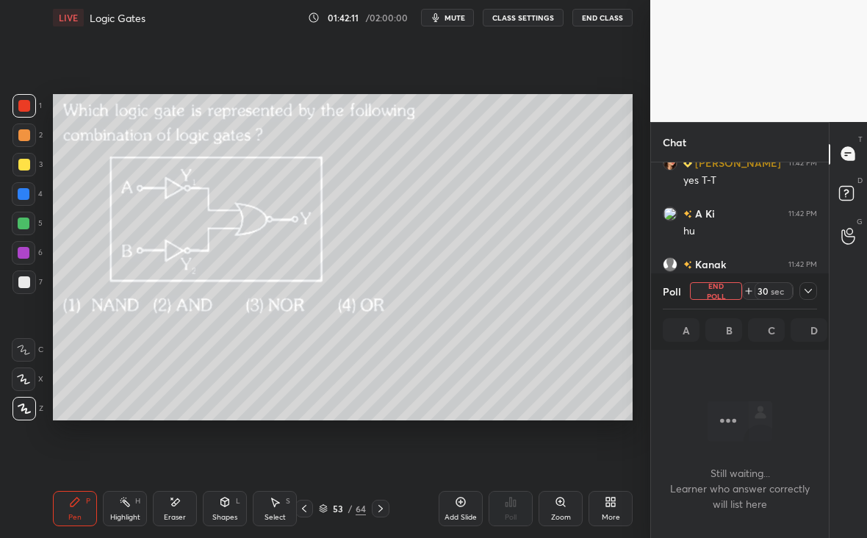
click at [809, 290] on icon at bounding box center [808, 291] width 12 height 12
click at [811, 293] on icon at bounding box center [808, 291] width 12 height 12
drag, startPoint x: 805, startPoint y: 290, endPoint x: 813, endPoint y: 290, distance: 8.1
click at [810, 290] on icon at bounding box center [808, 291] width 12 height 12
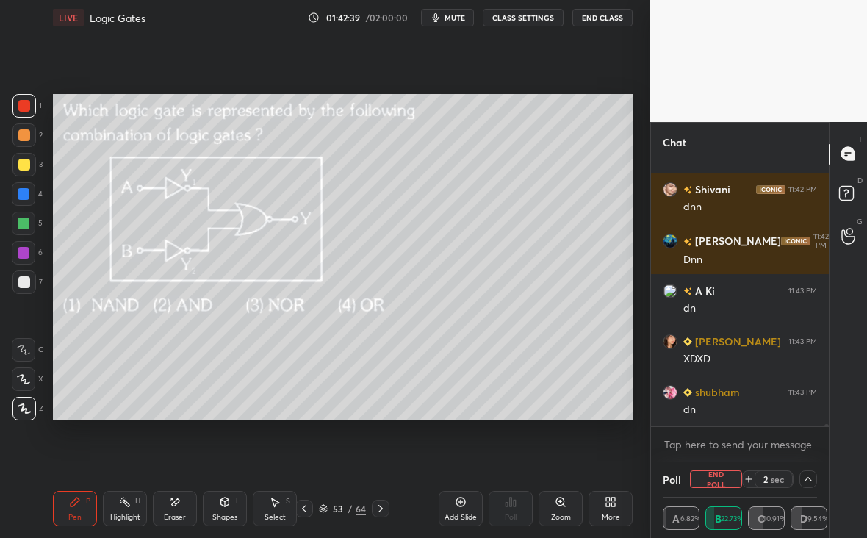
scroll to position [37012, 0]
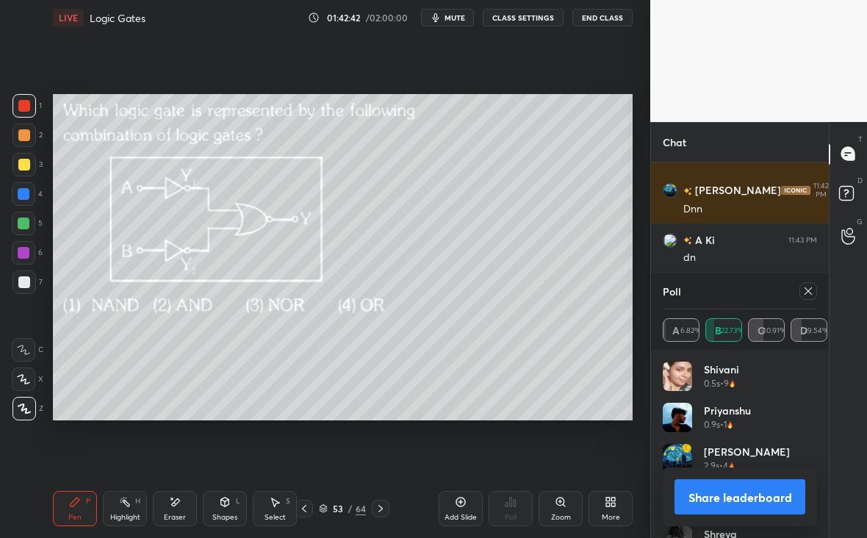
click at [808, 289] on icon at bounding box center [808, 291] width 12 height 12
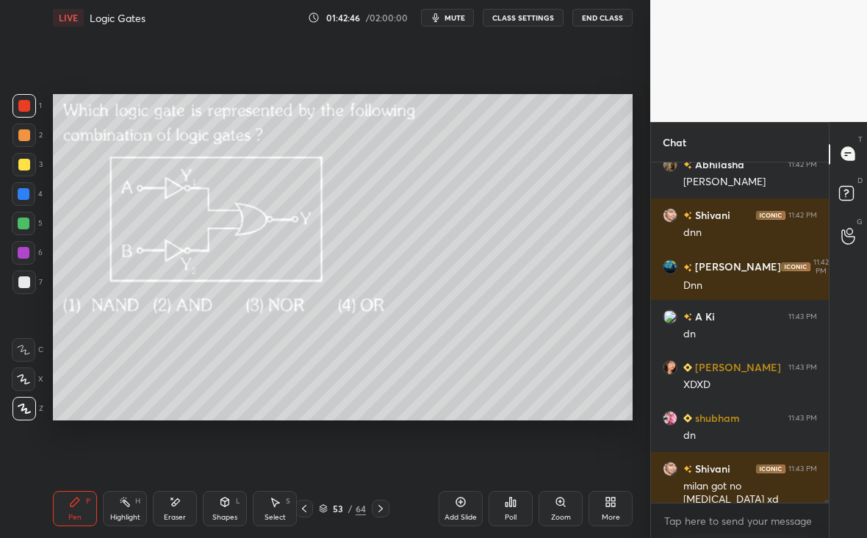
click at [384, 509] on div at bounding box center [381, 508] width 18 height 18
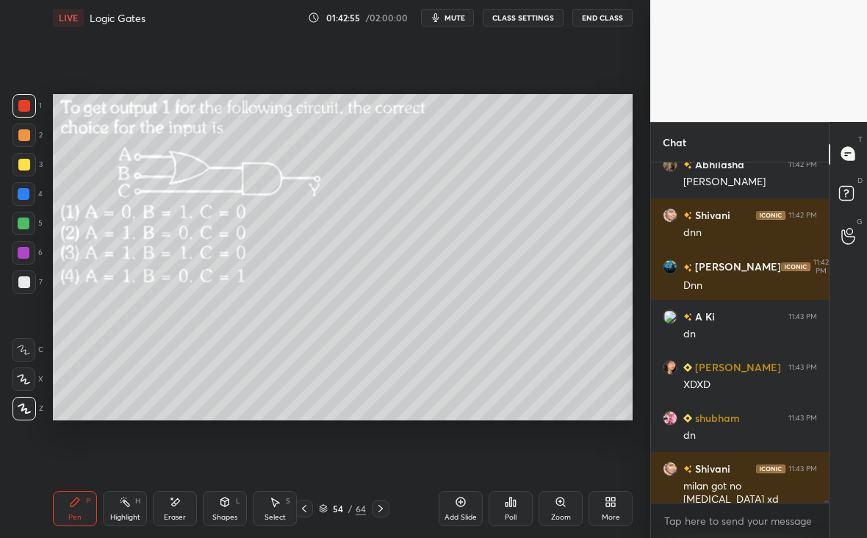
click at [521, 515] on div "Poll" at bounding box center [510, 508] width 44 height 35
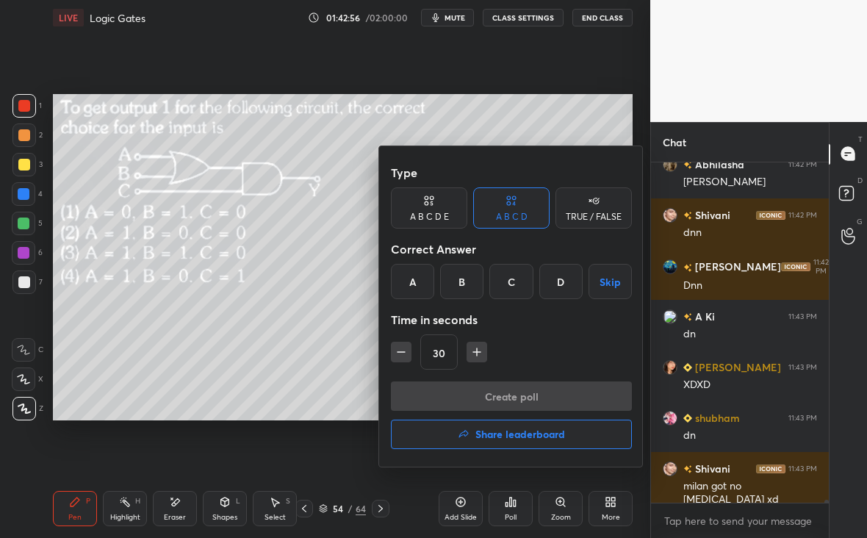
click at [559, 281] on div "D" at bounding box center [560, 281] width 43 height 35
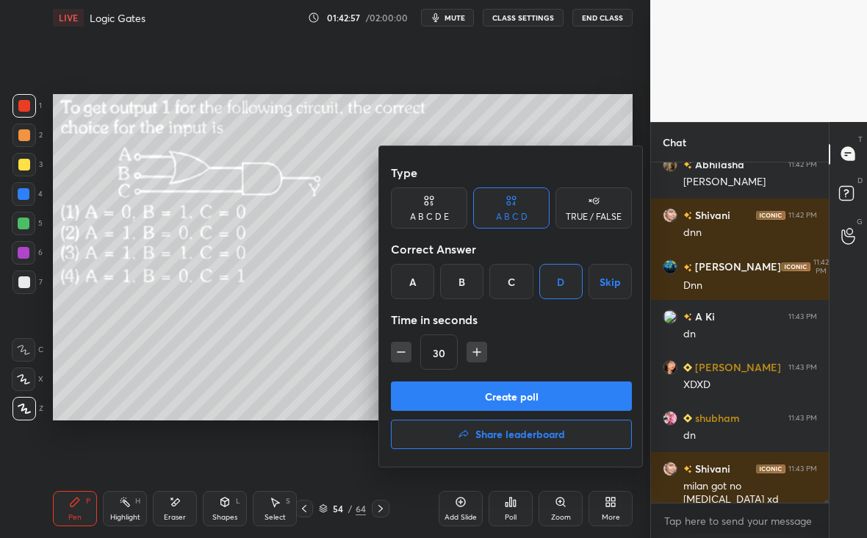
click at [535, 385] on button "Create poll" at bounding box center [511, 395] width 241 height 29
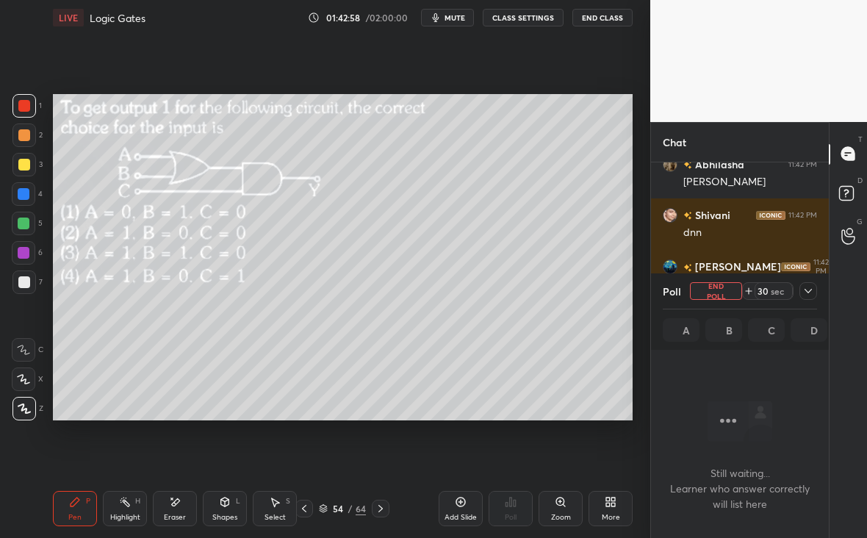
click at [810, 285] on icon at bounding box center [808, 291] width 12 height 12
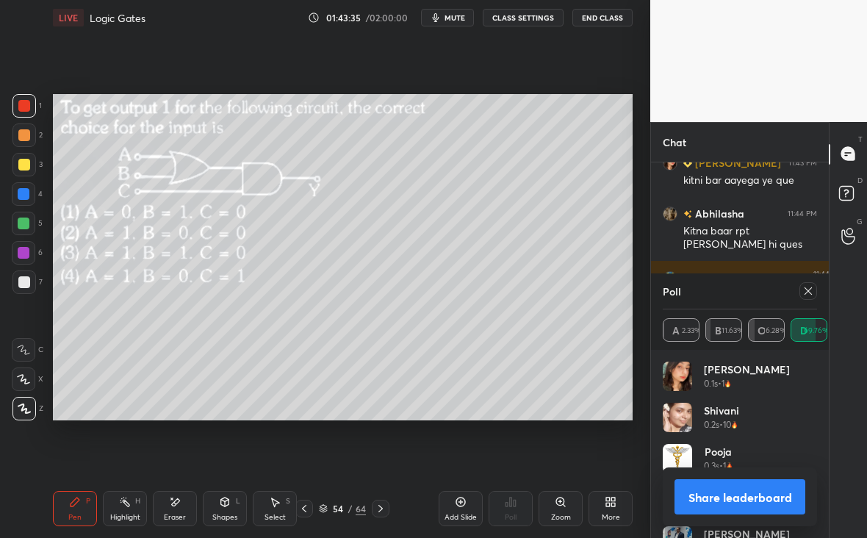
click at [388, 504] on div at bounding box center [381, 508] width 18 height 18
click at [808, 288] on icon at bounding box center [808, 291] width 12 height 12
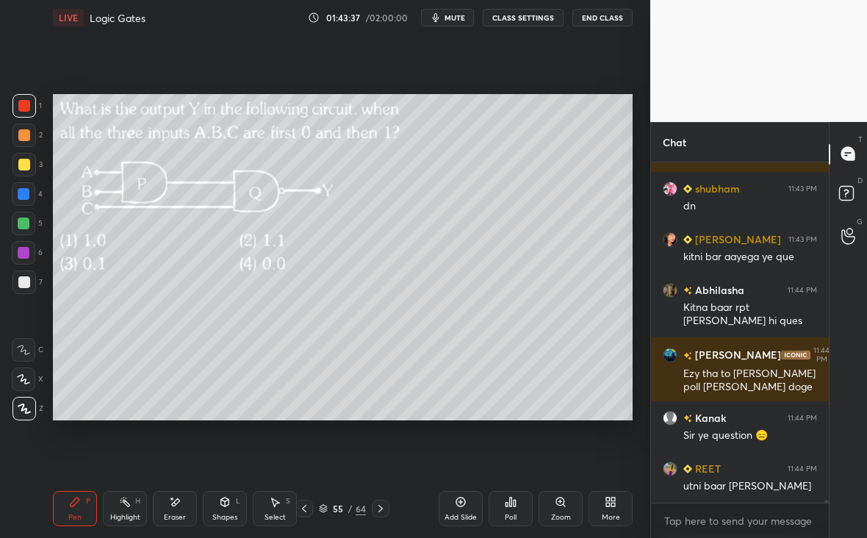
click at [501, 515] on div "Poll" at bounding box center [510, 508] width 44 height 35
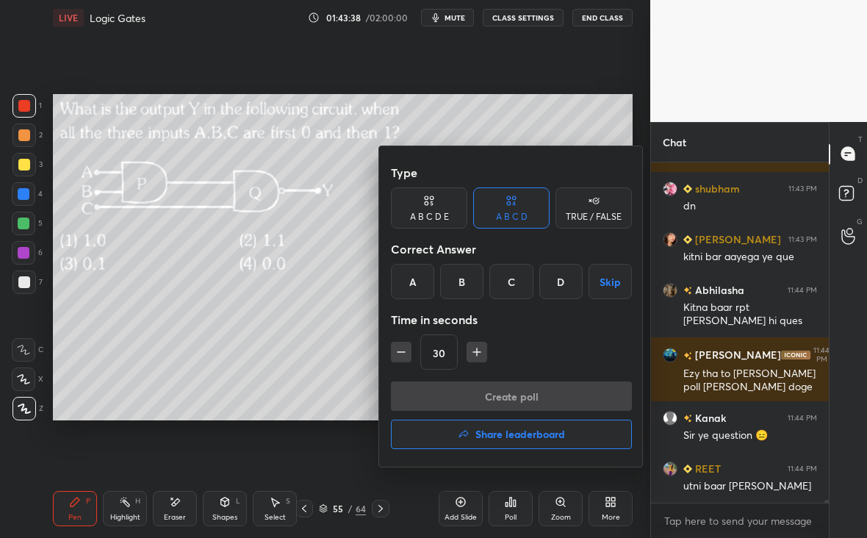
click at [418, 279] on div "A" at bounding box center [412, 281] width 43 height 35
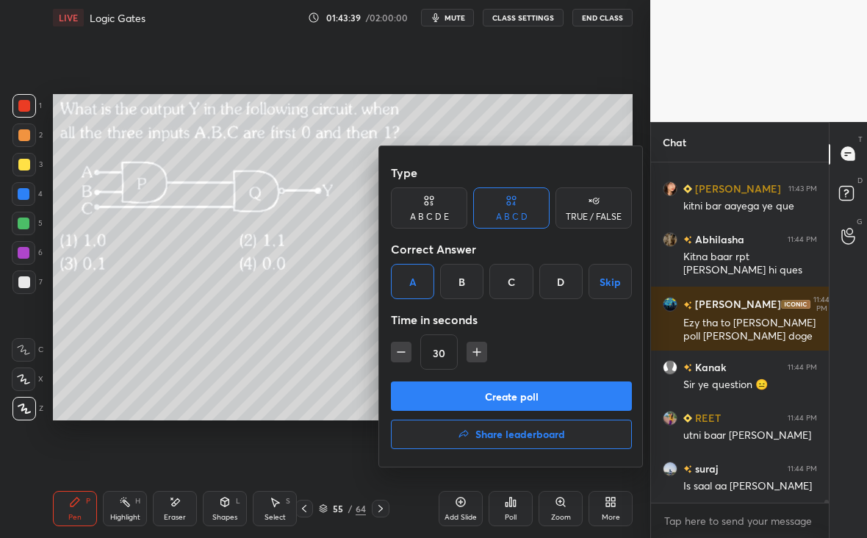
click at [522, 394] on button "Create poll" at bounding box center [511, 395] width 241 height 29
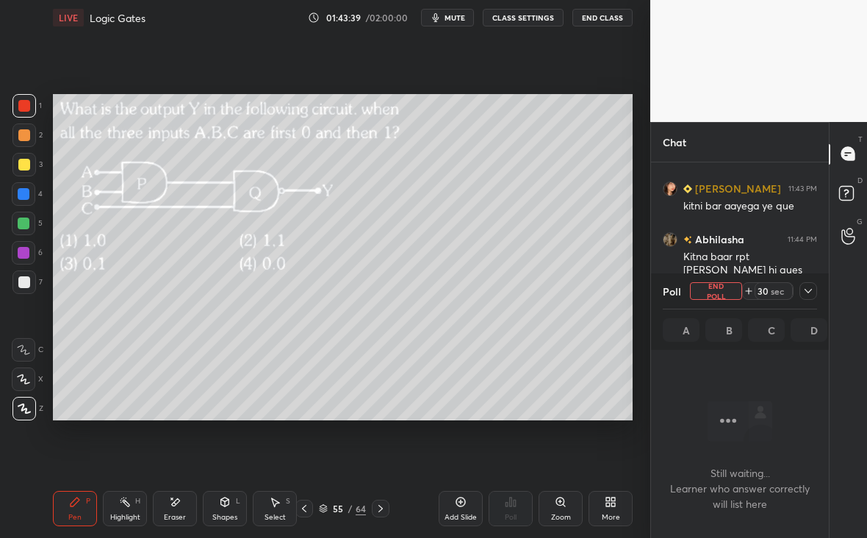
click at [817, 291] on div "Poll End Poll 30 sec A B C D" at bounding box center [740, 311] width 178 height 76
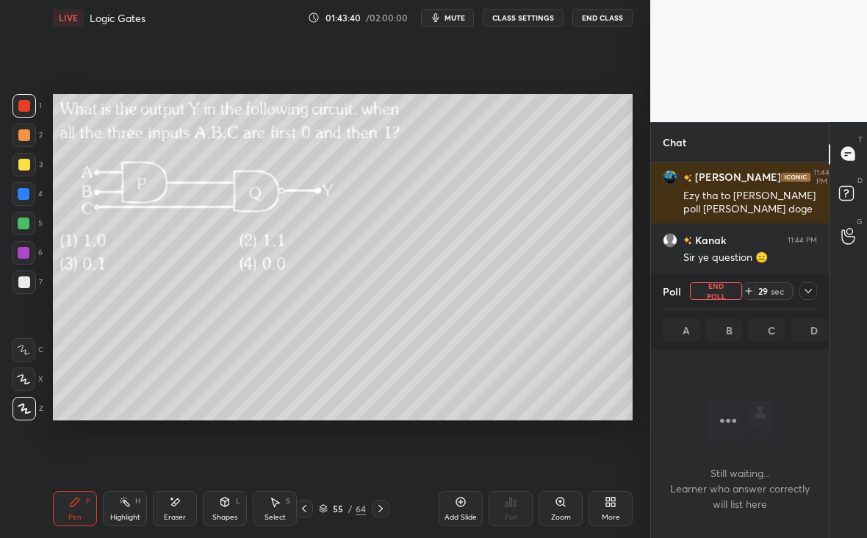
click at [816, 289] on div at bounding box center [808, 291] width 18 height 18
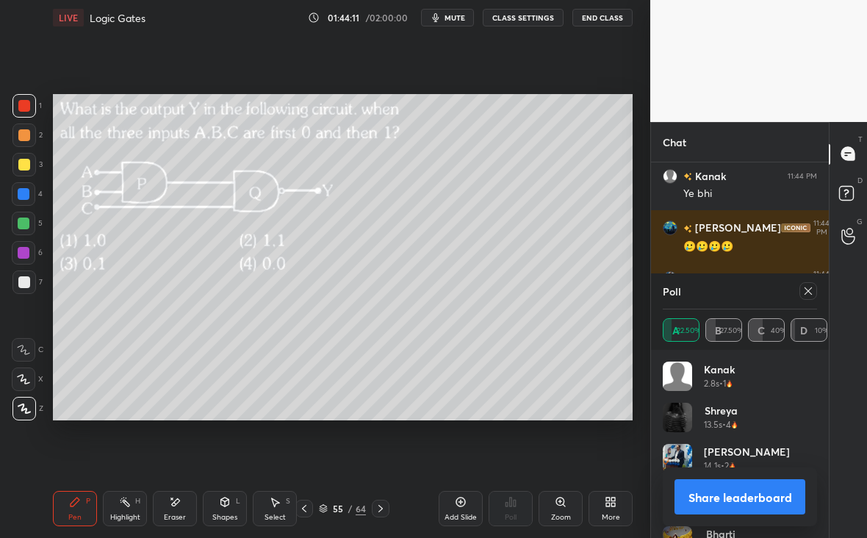
click at [806, 289] on icon at bounding box center [808, 291] width 12 height 12
type textarea "x"
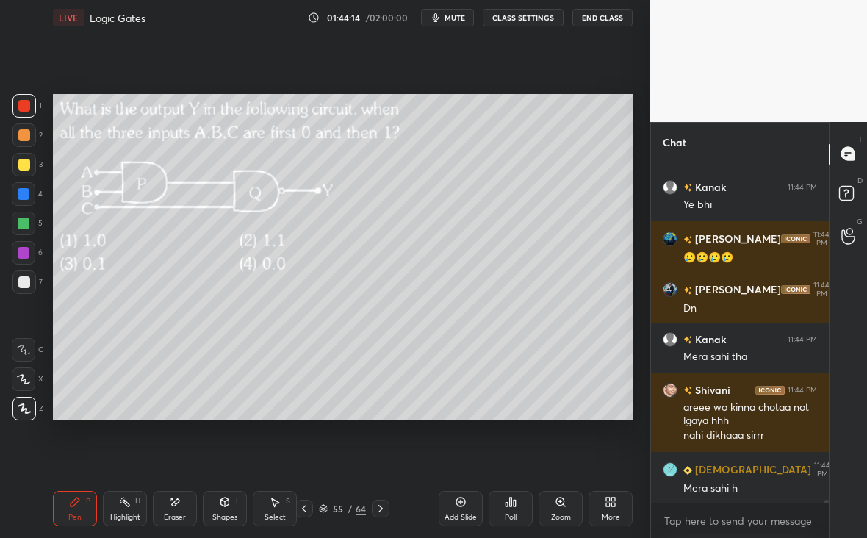
click at [562, 507] on div "Zoom" at bounding box center [560, 508] width 44 height 35
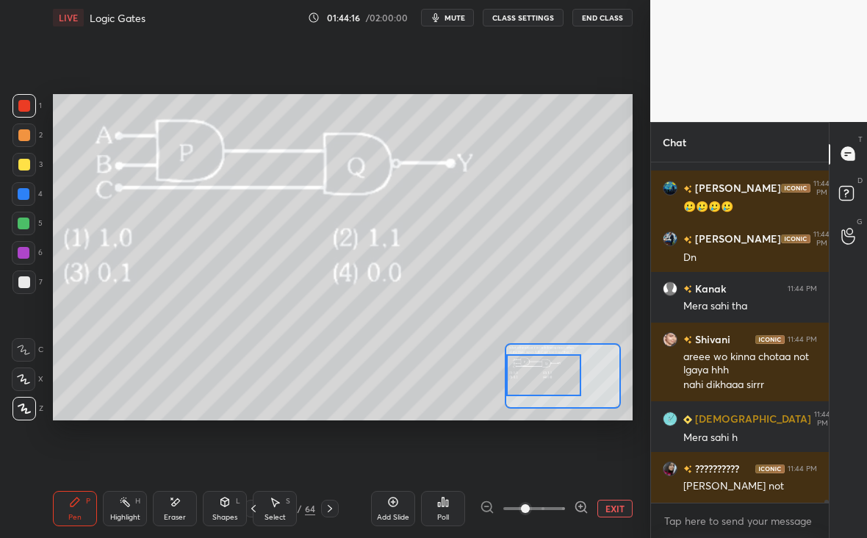
drag, startPoint x: 535, startPoint y: 385, endPoint x: 515, endPoint y: 385, distance: 19.8
click at [518, 386] on div at bounding box center [544, 375] width 76 height 42
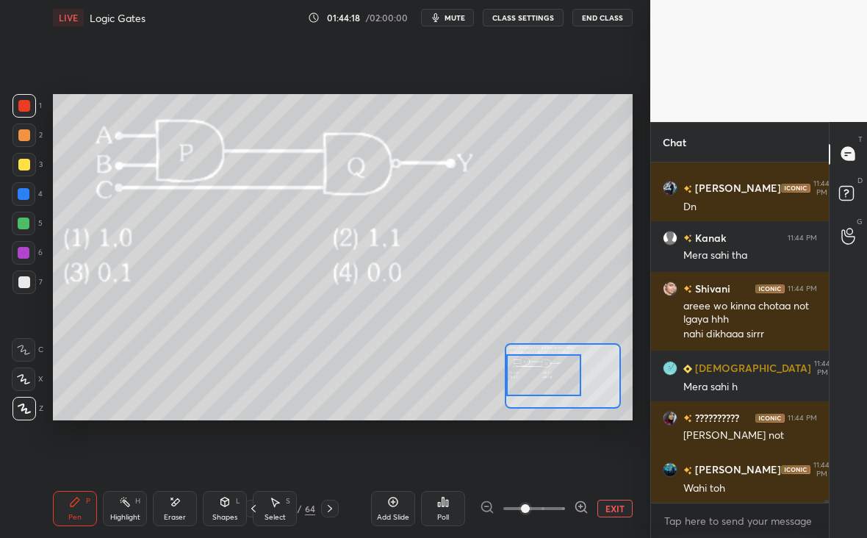
click at [21, 284] on div at bounding box center [24, 282] width 12 height 12
click at [26, 167] on div at bounding box center [23, 164] width 23 height 23
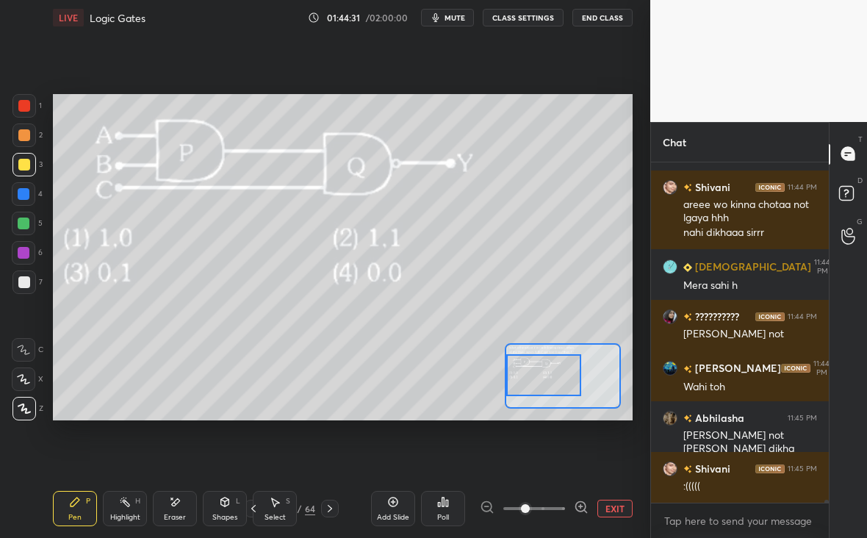
click at [623, 512] on button "EXIT" at bounding box center [614, 508] width 35 height 18
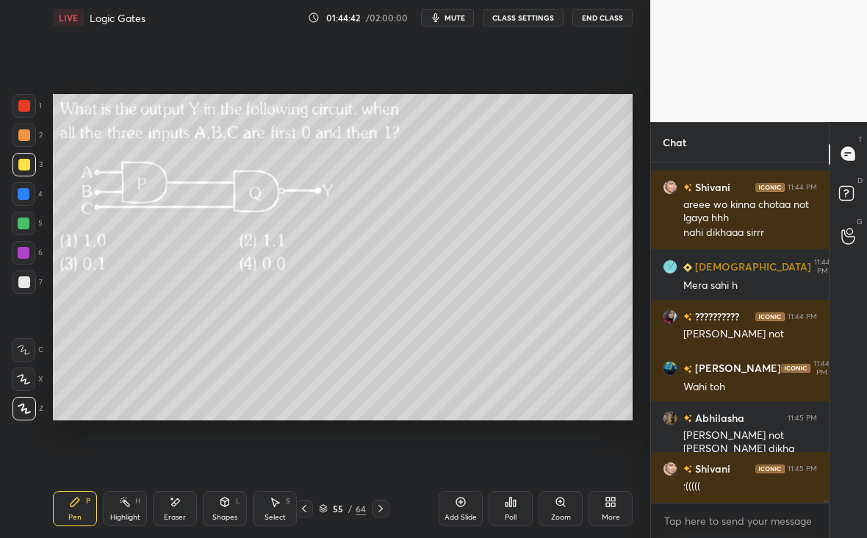
click at [377, 521] on div "Pen P Highlight H Eraser Shapes L Select S 55 / 64 Add Slide Poll Zoom More" at bounding box center [342, 508] width 579 height 59
click at [386, 509] on icon at bounding box center [381, 508] width 12 height 12
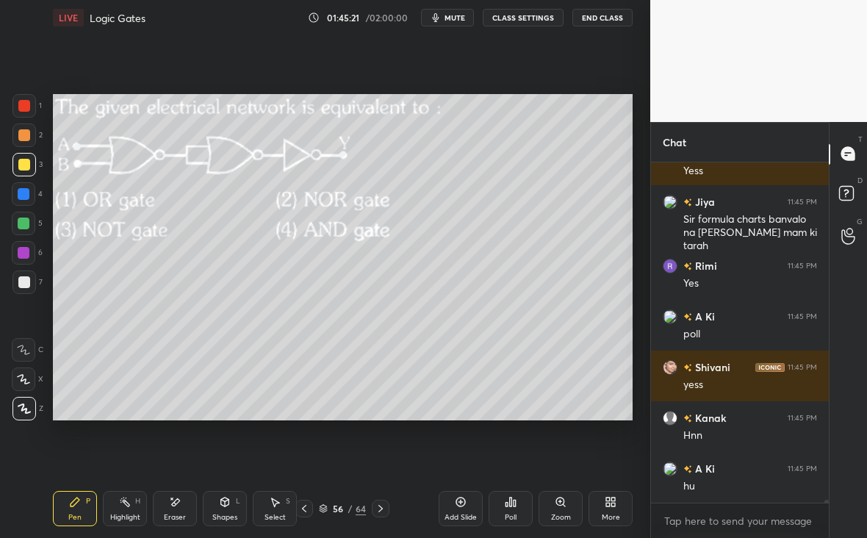
scroll to position [38603, 0]
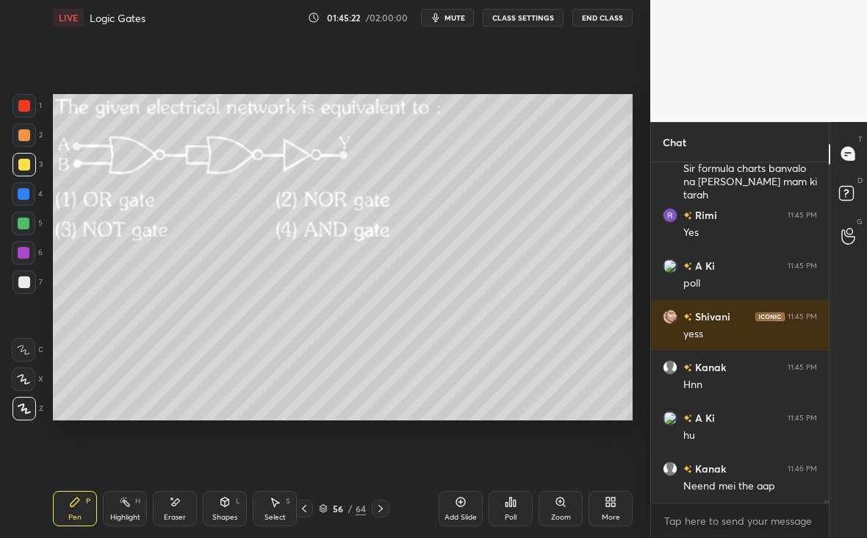
click at [379, 510] on icon at bounding box center [381, 508] width 12 height 12
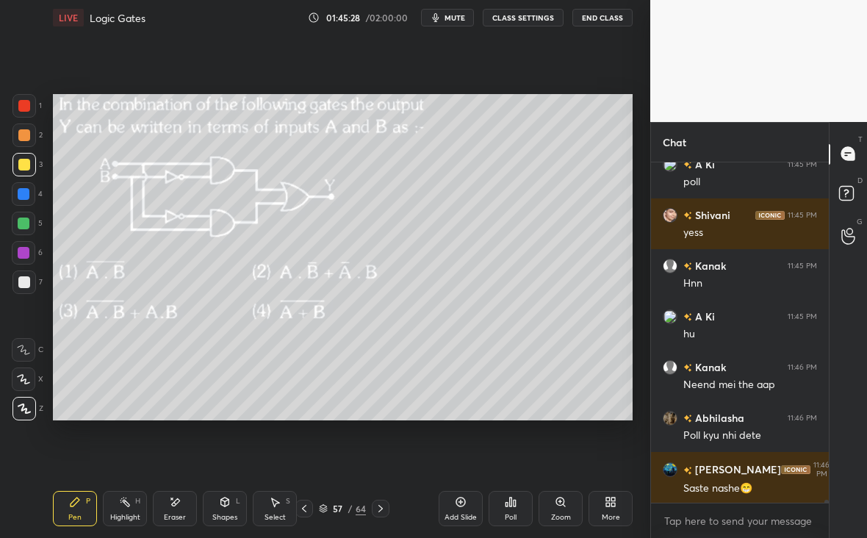
scroll to position [38755, 0]
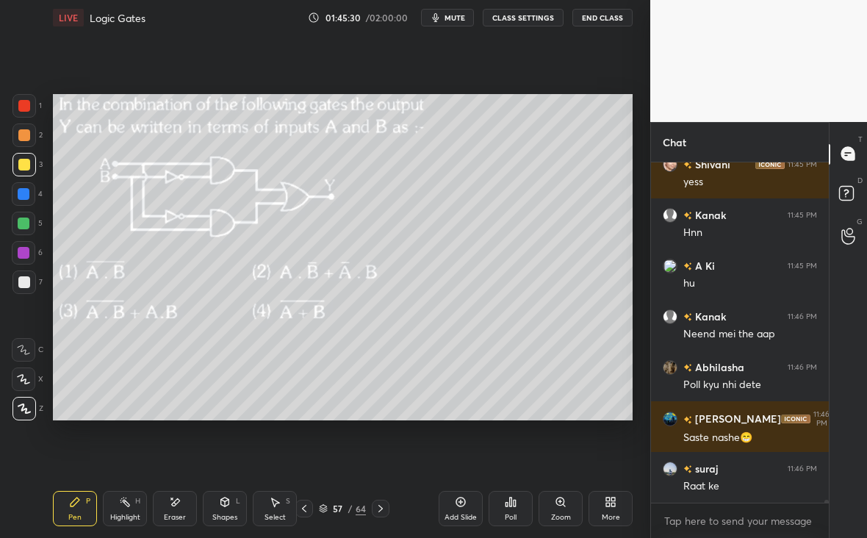
click at [515, 513] on div "Poll" at bounding box center [510, 516] width 12 height 7
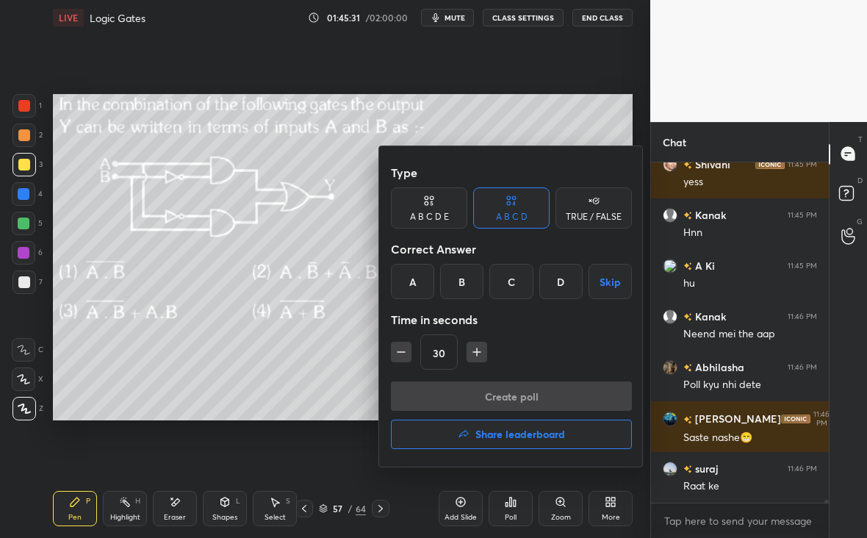
click at [480, 353] on icon "button" at bounding box center [476, 351] width 15 height 15
type input "45"
click at [461, 286] on div "B" at bounding box center [461, 281] width 43 height 35
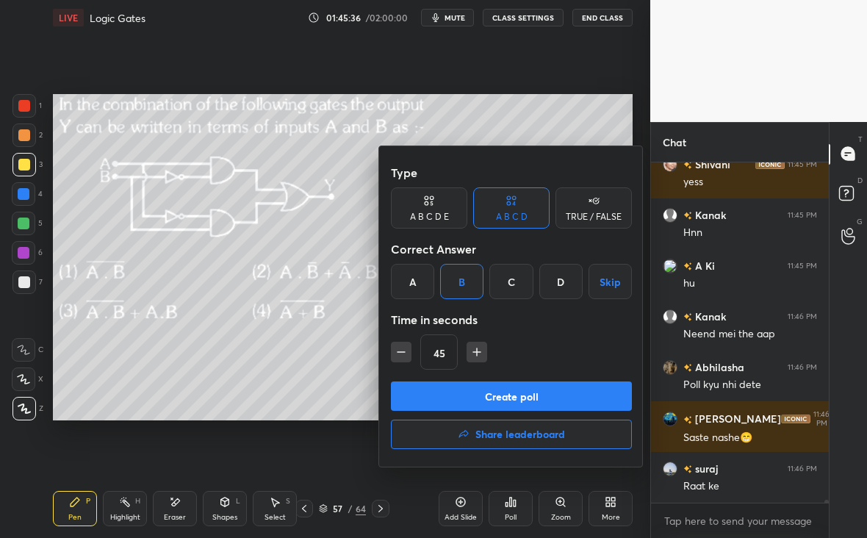
click at [542, 394] on button "Create poll" at bounding box center [511, 395] width 241 height 29
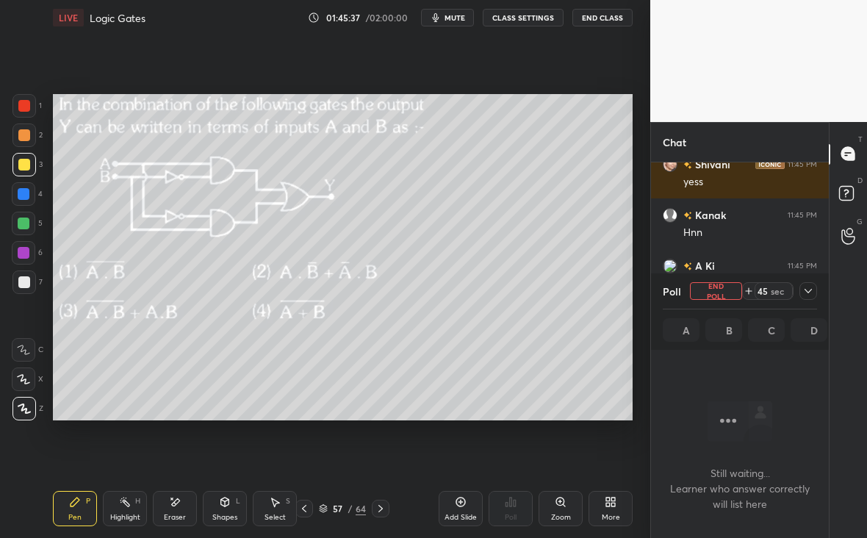
scroll to position [4, 5]
click at [808, 292] on icon at bounding box center [808, 291] width 12 height 12
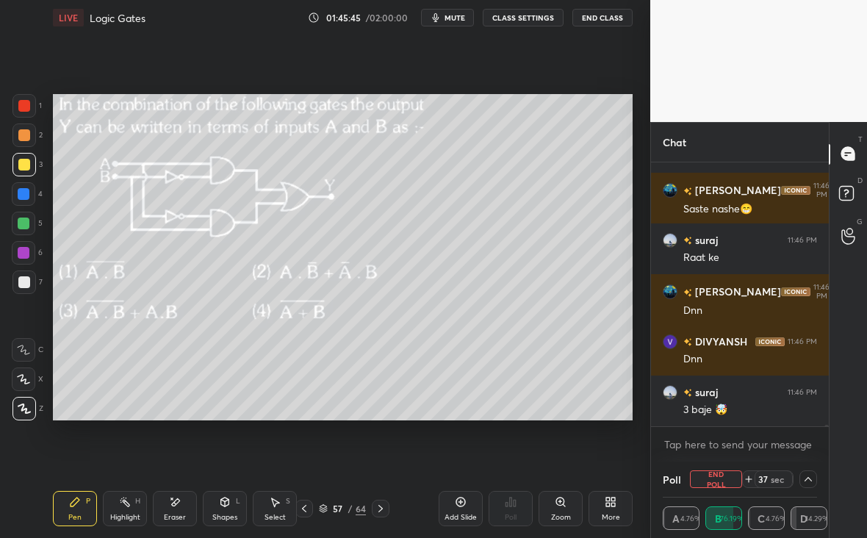
scroll to position [39034, 0]
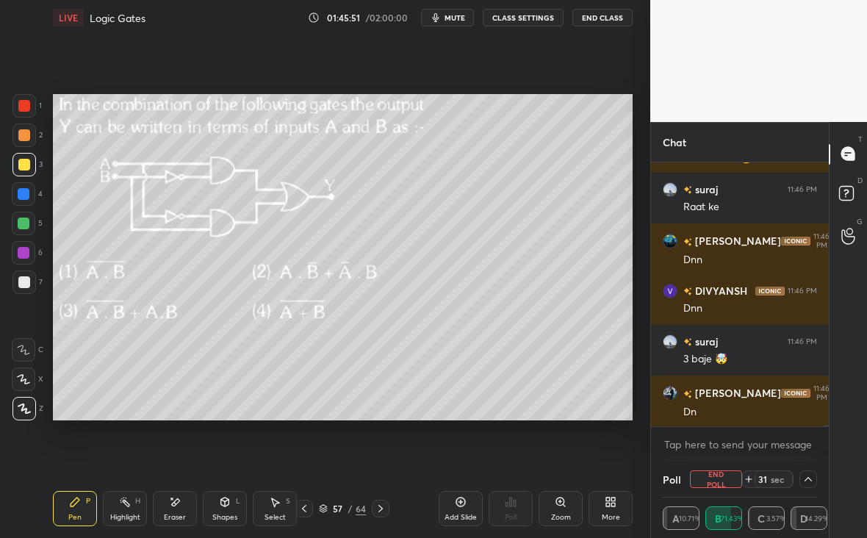
click at [563, 512] on div "Zoom" at bounding box center [560, 508] width 44 height 35
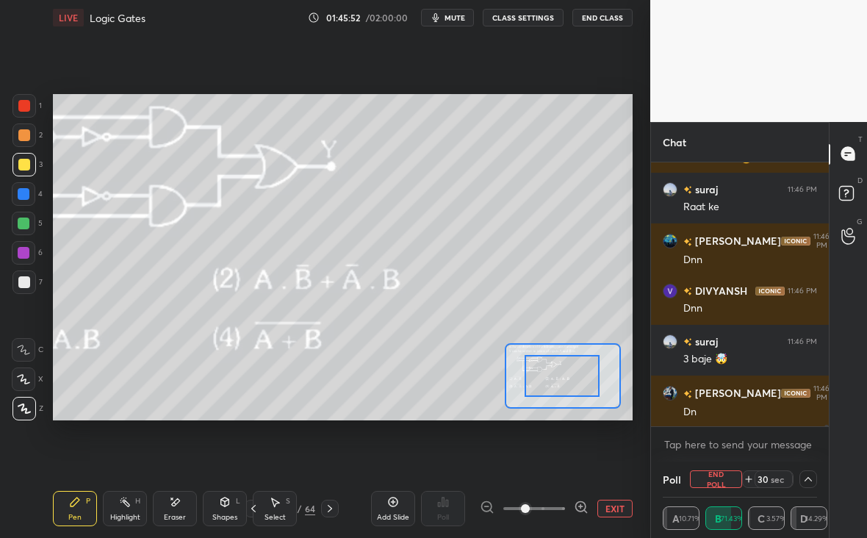
drag, startPoint x: 559, startPoint y: 387, endPoint x: 544, endPoint y: 381, distance: 15.8
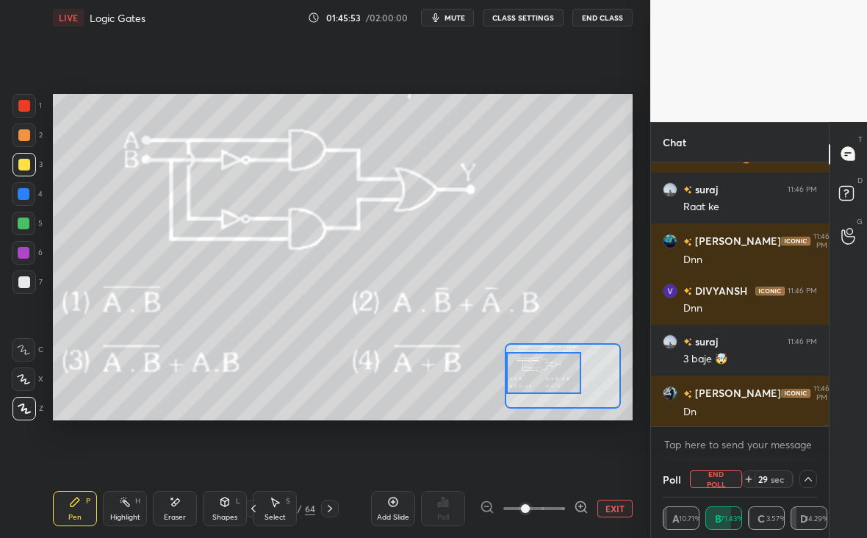
scroll to position [39085, 0]
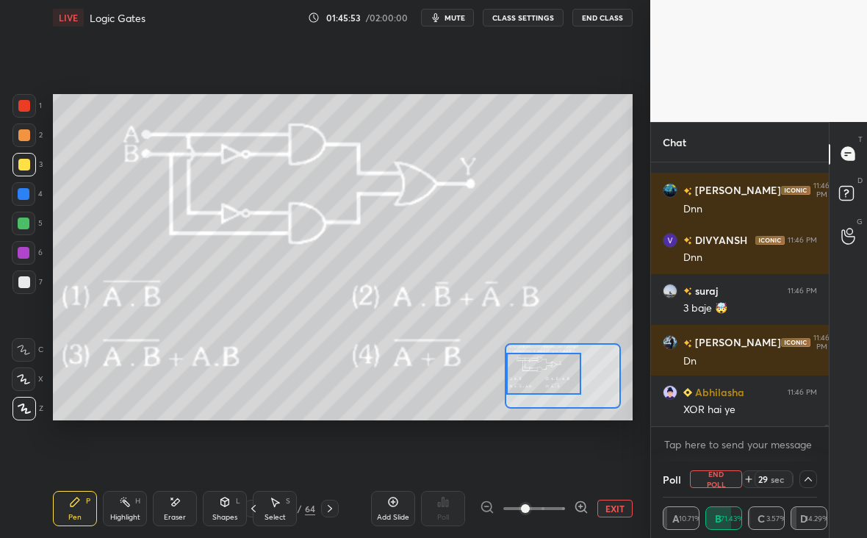
drag, startPoint x: 557, startPoint y: 382, endPoint x: 530, endPoint y: 379, distance: 26.6
click at [531, 379] on div at bounding box center [544, 373] width 76 height 42
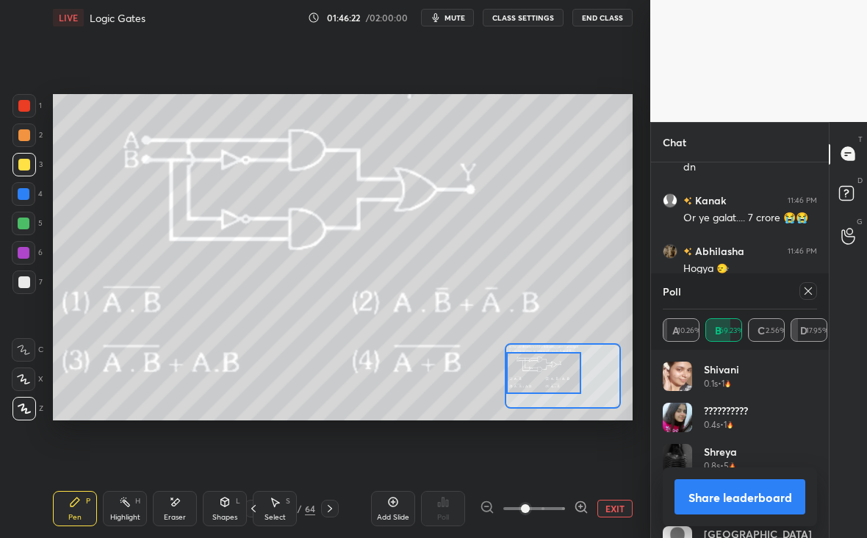
scroll to position [5, 5]
click at [808, 295] on div at bounding box center [808, 291] width 18 height 18
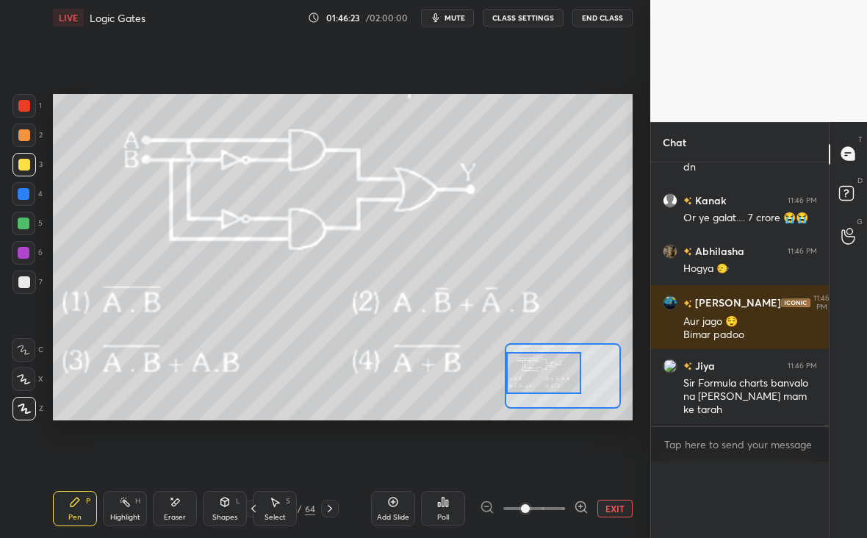
scroll to position [4, 5]
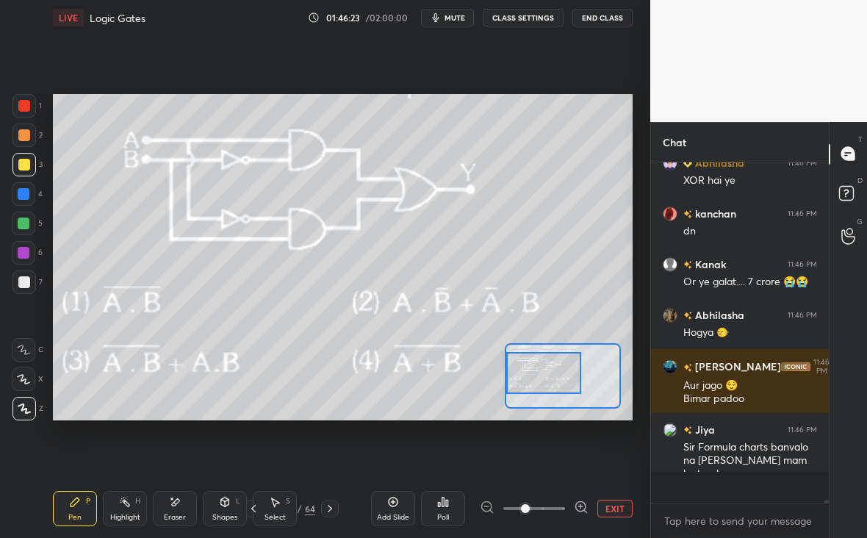
click at [614, 507] on button "EXIT" at bounding box center [614, 508] width 35 height 18
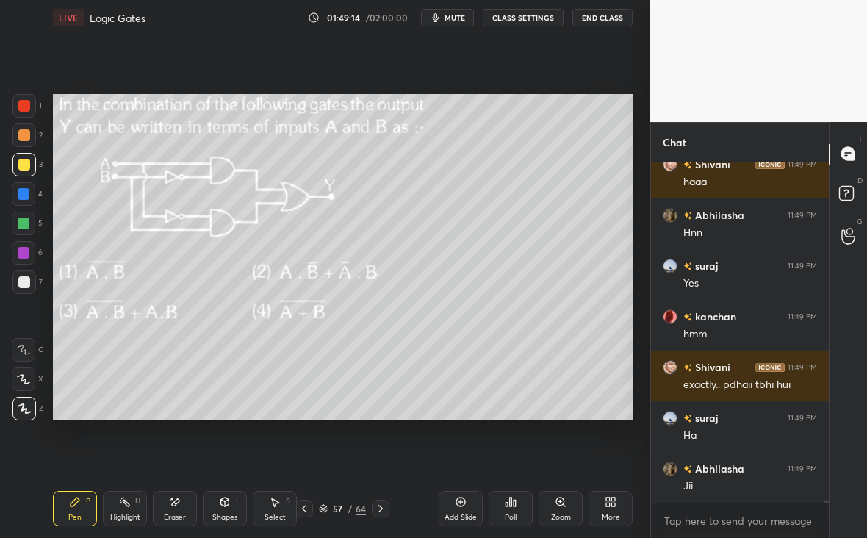
scroll to position [40781, 0]
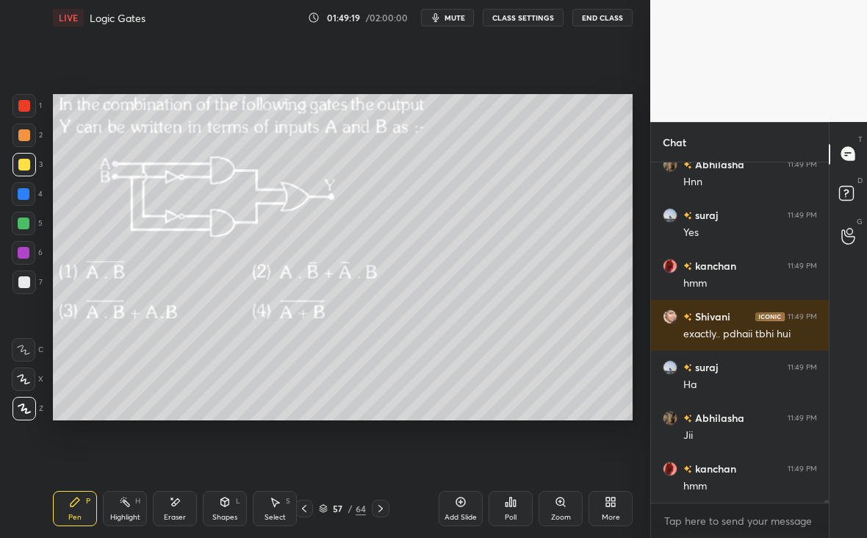
click at [380, 504] on icon at bounding box center [381, 508] width 12 height 12
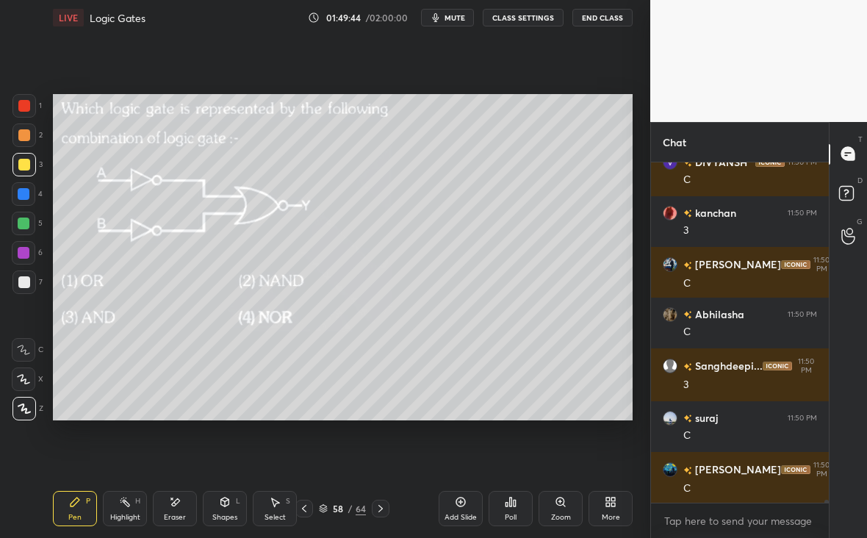
scroll to position [41290, 0]
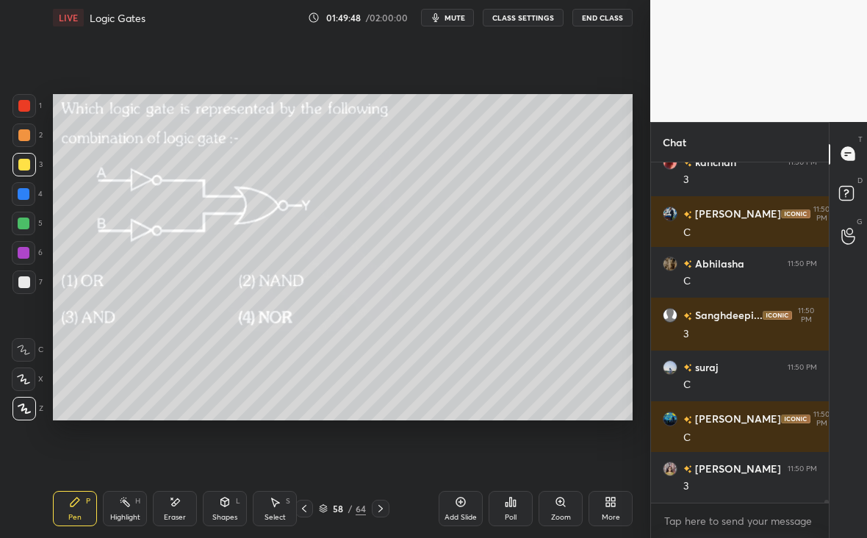
click at [378, 510] on icon at bounding box center [381, 508] width 12 height 12
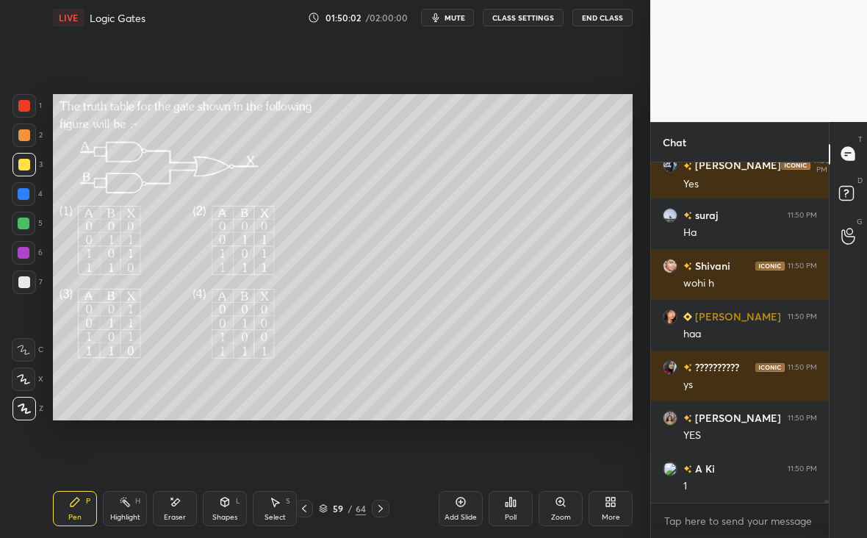
scroll to position [41695, 0]
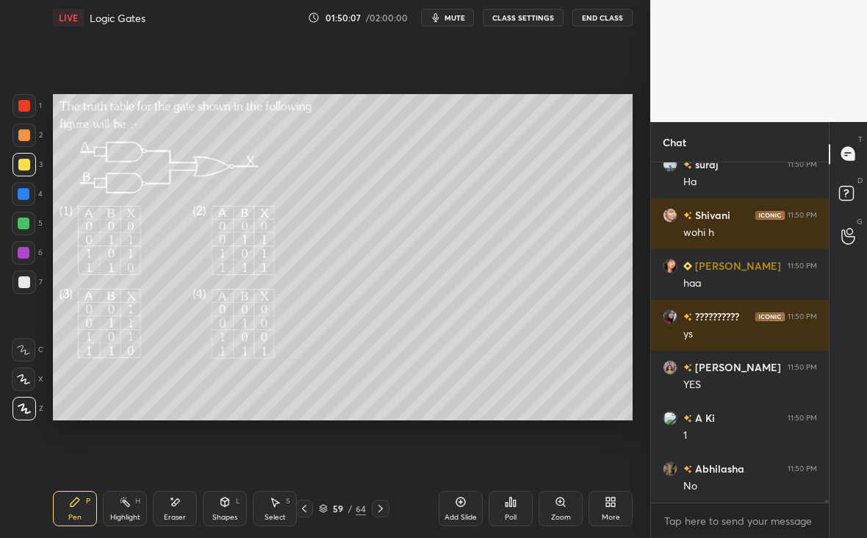
click at [518, 506] on div "Poll" at bounding box center [510, 508] width 44 height 35
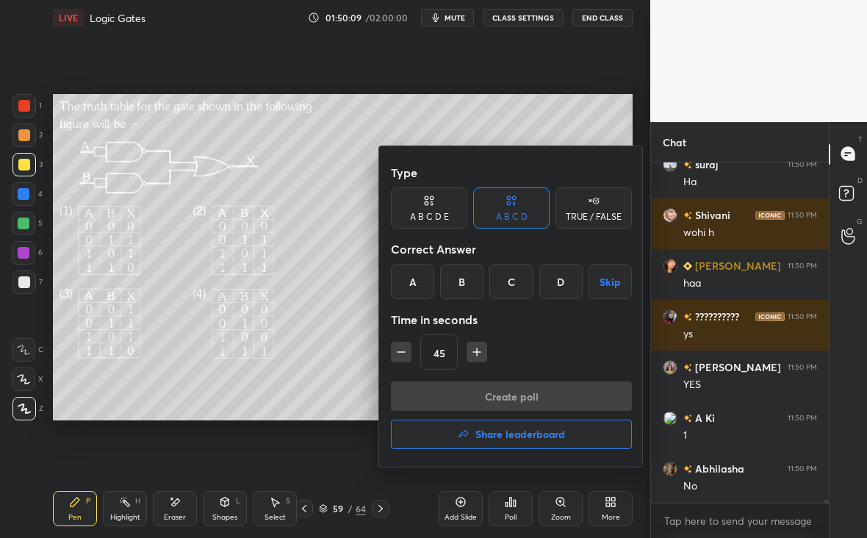
click at [561, 281] on div "D" at bounding box center [560, 281] width 43 height 35
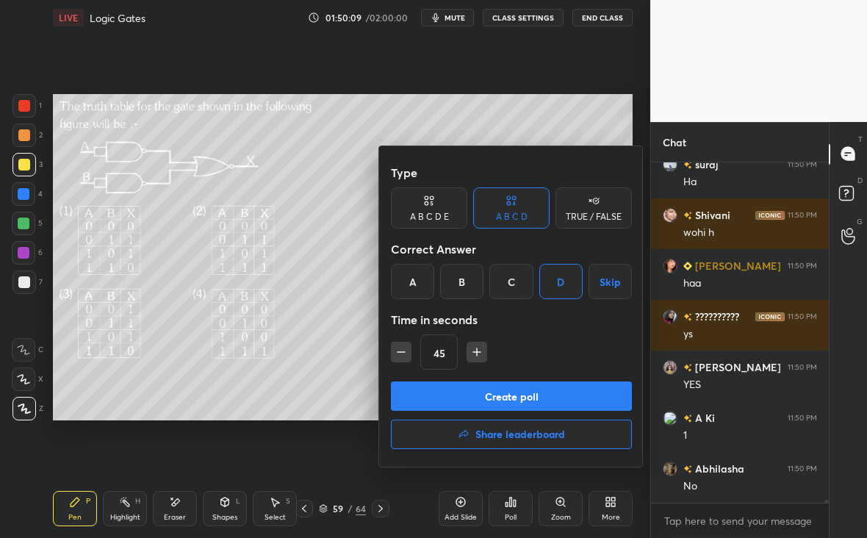
click at [540, 391] on button "Create poll" at bounding box center [511, 395] width 241 height 29
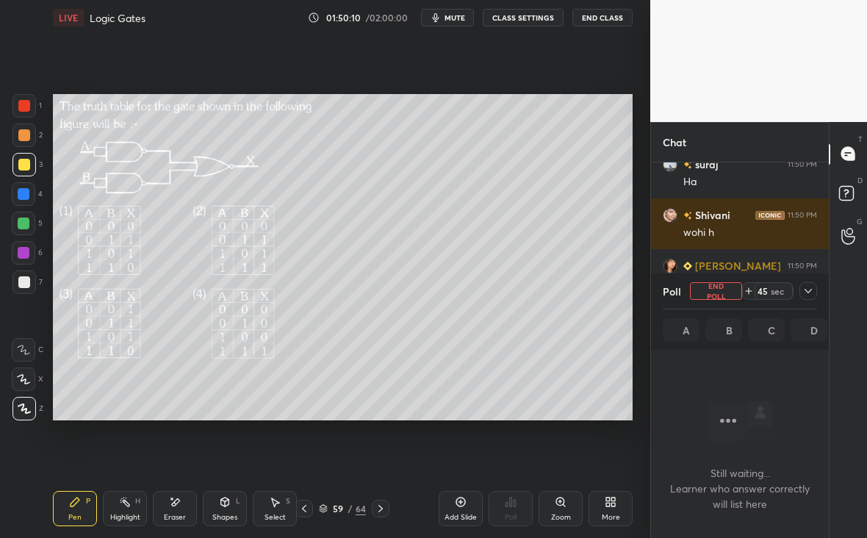
scroll to position [137, 173]
click at [814, 289] on div at bounding box center [808, 291] width 18 height 18
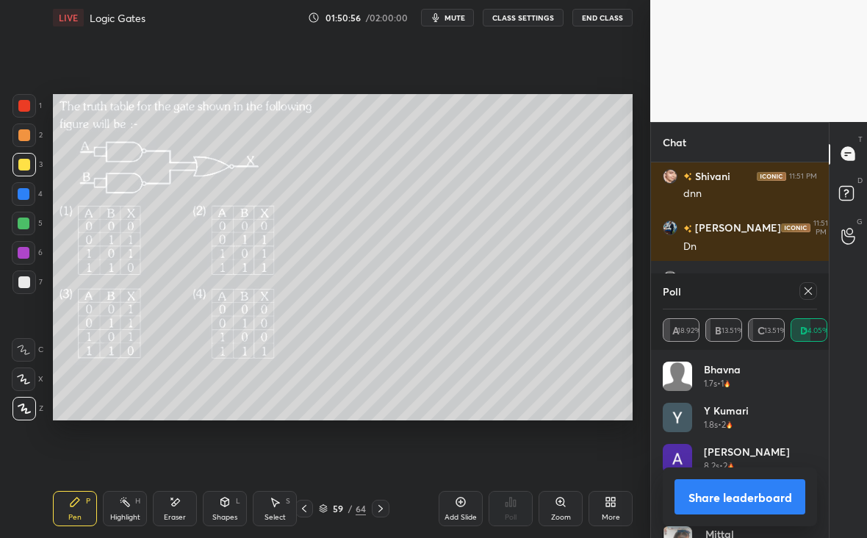
scroll to position [42088, 0]
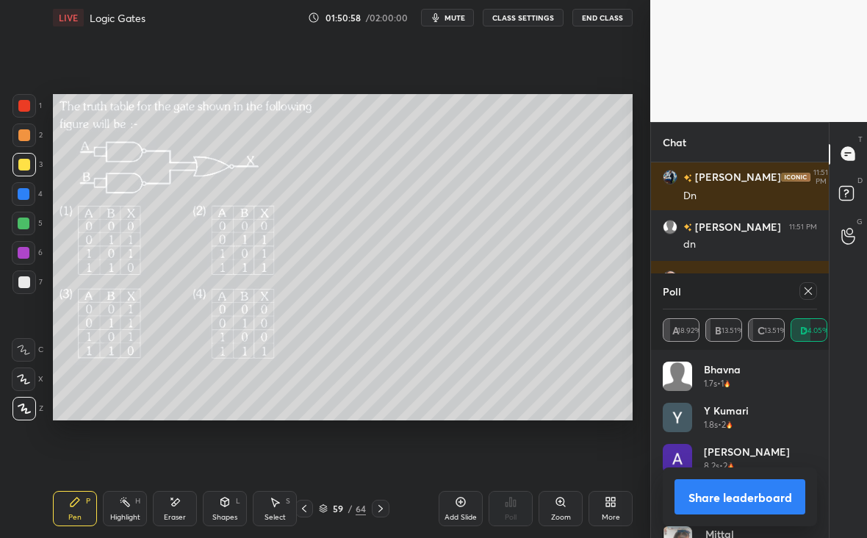
click at [808, 290] on icon at bounding box center [808, 291] width 12 height 12
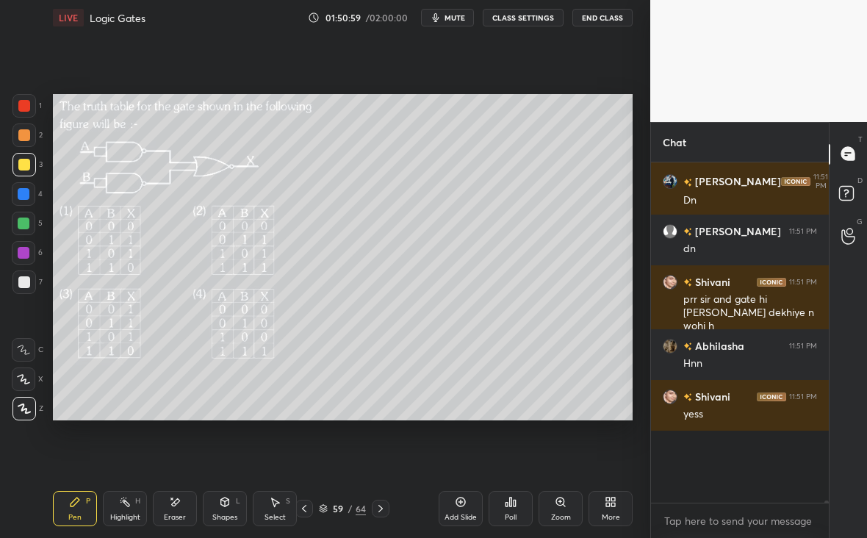
scroll to position [4, 5]
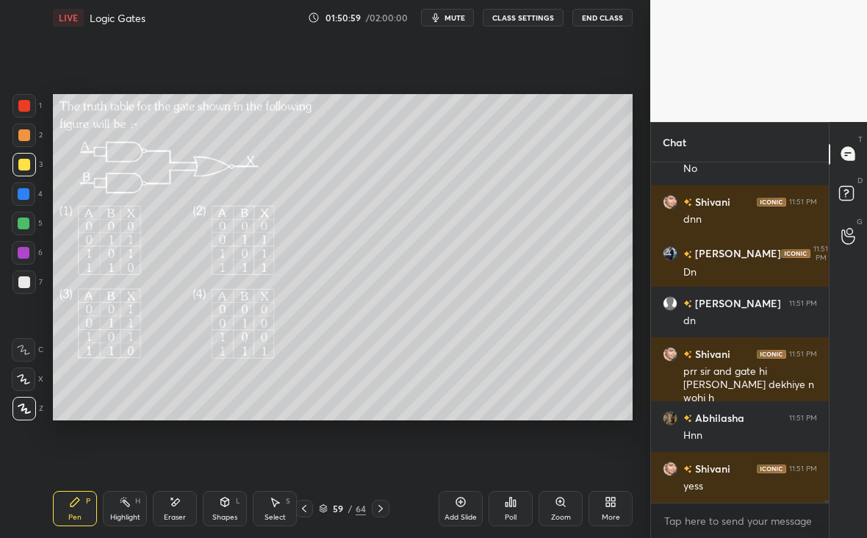
click at [376, 511] on icon at bounding box center [381, 508] width 12 height 12
click at [378, 509] on icon at bounding box center [381, 508] width 12 height 12
click at [310, 507] on div at bounding box center [304, 508] width 18 height 18
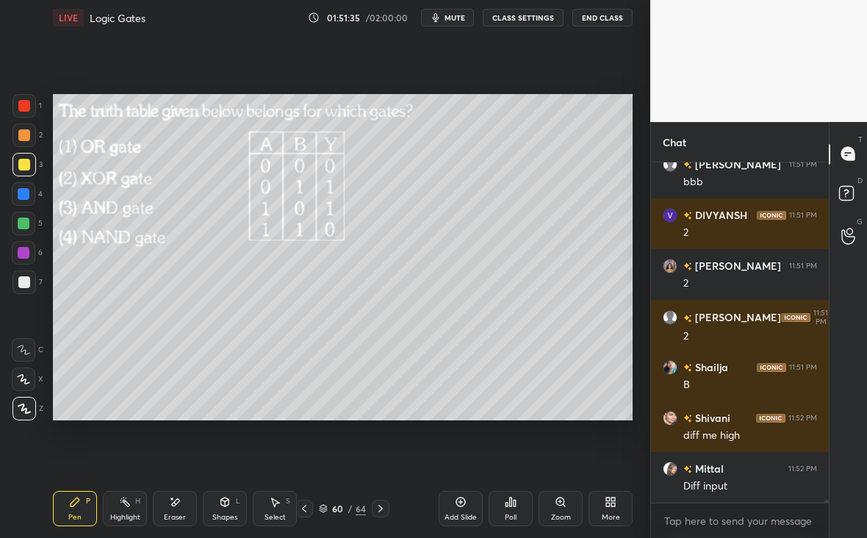
click at [383, 511] on icon at bounding box center [381, 508] width 12 height 12
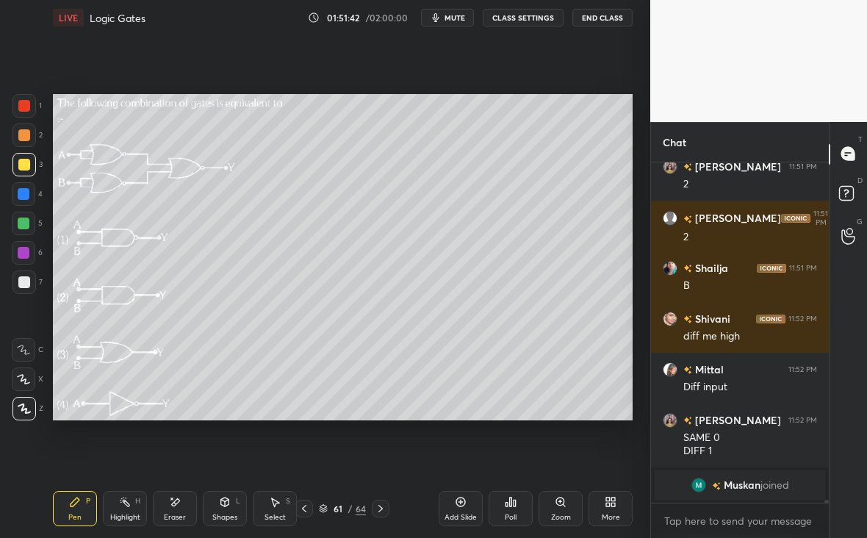
click at [507, 505] on div "Poll" at bounding box center [510, 508] width 44 height 35
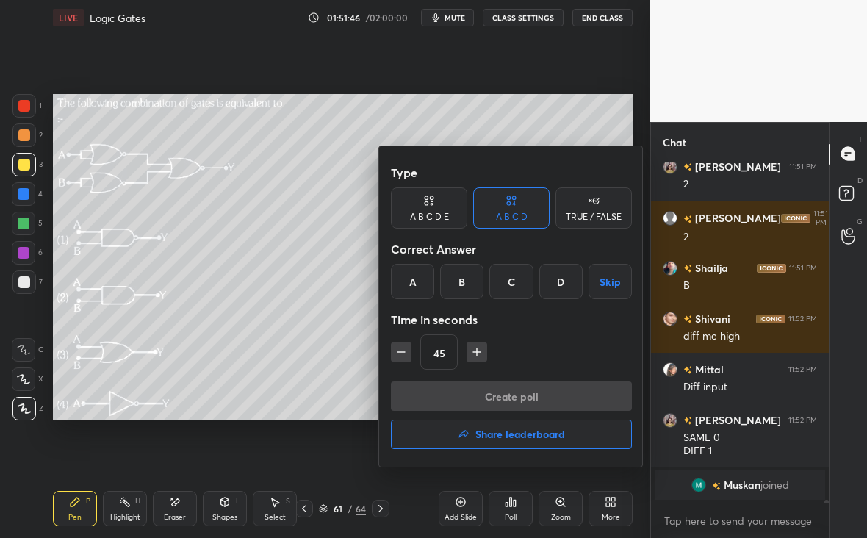
click at [466, 286] on div "B" at bounding box center [461, 281] width 43 height 35
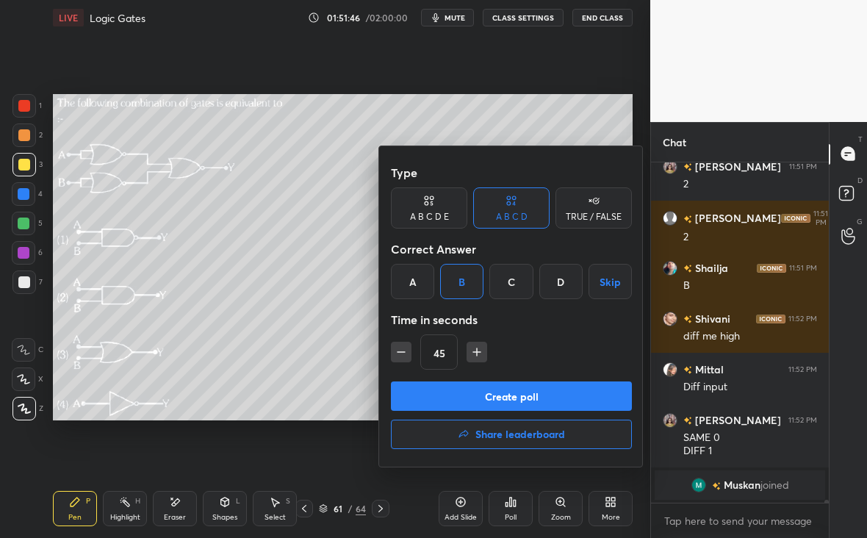
click at [492, 396] on button "Create poll" at bounding box center [511, 395] width 241 height 29
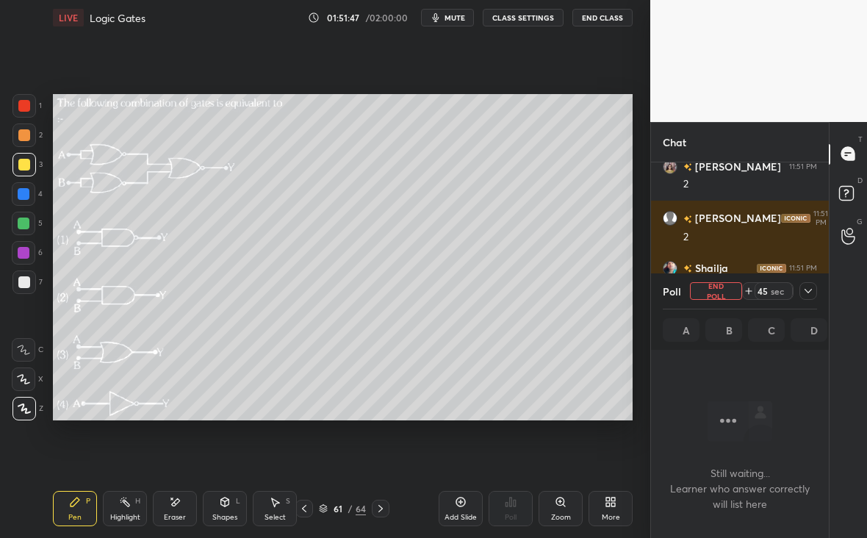
click at [806, 290] on icon at bounding box center [808, 291] width 12 height 12
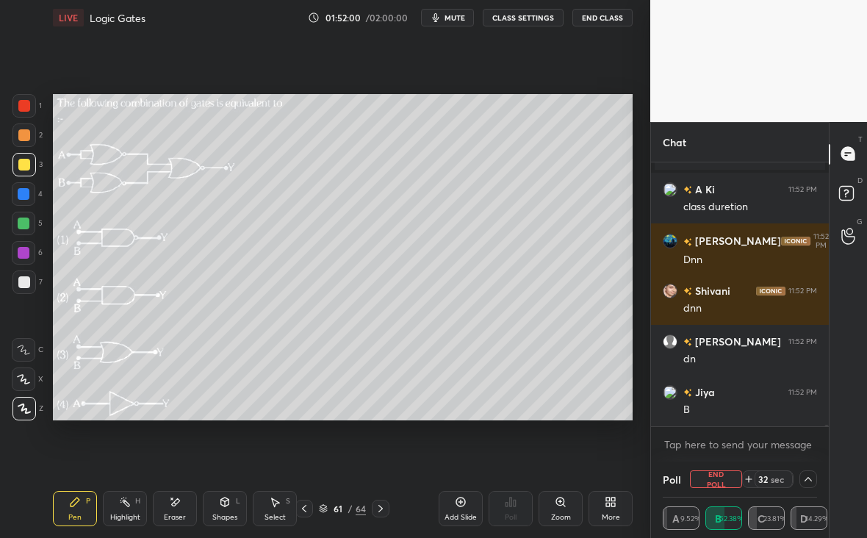
scroll to position [40847, 0]
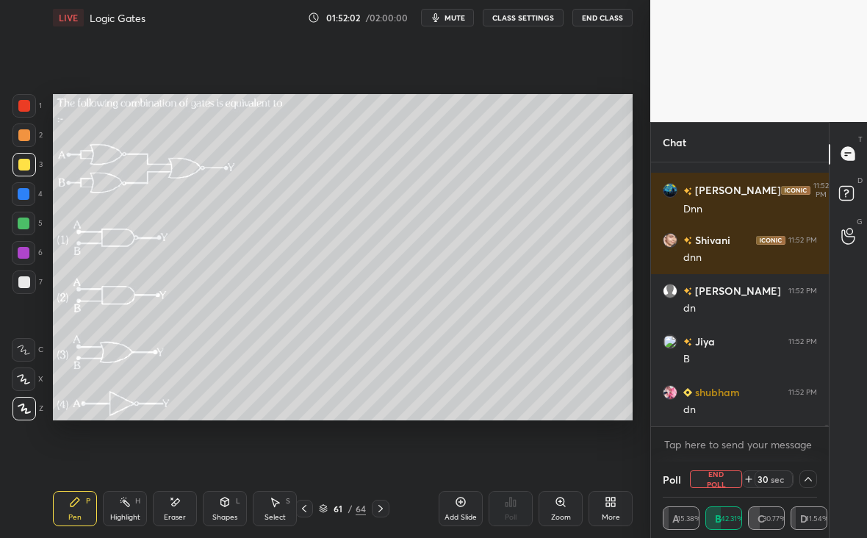
click at [79, 284] on div "Setting up your live class Poll for secs No correct answer Start poll" at bounding box center [342, 257] width 591 height 444
click at [303, 510] on icon at bounding box center [304, 508] width 12 height 12
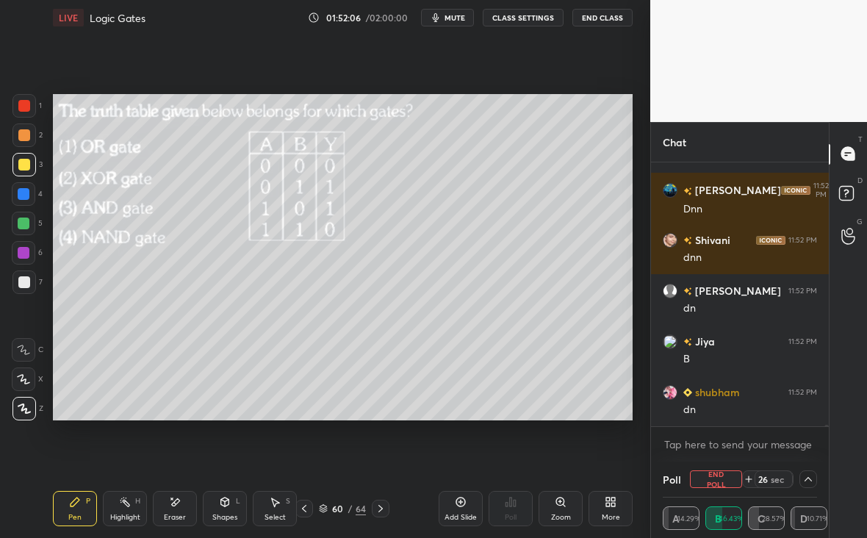
click at [303, 510] on icon at bounding box center [304, 507] width 4 height 7
click at [302, 510] on icon at bounding box center [304, 508] width 12 height 12
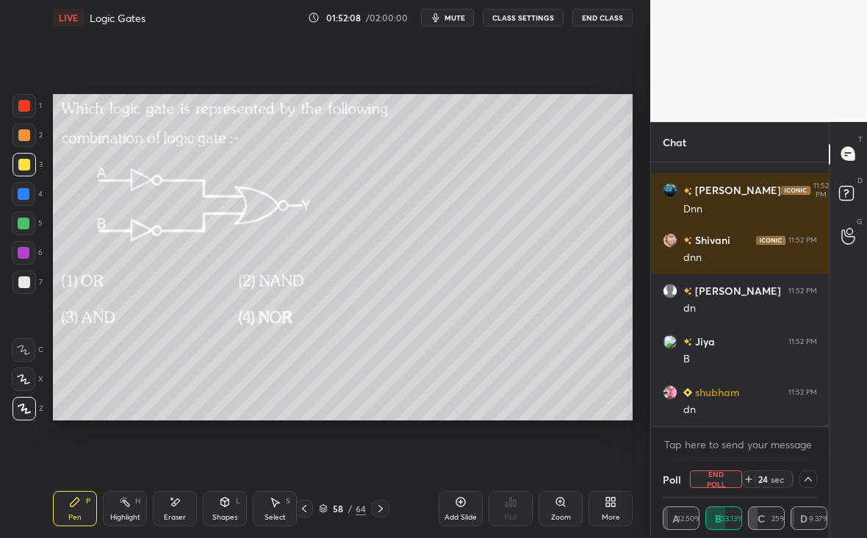
click at [382, 509] on icon at bounding box center [381, 508] width 12 height 12
click at [383, 504] on icon at bounding box center [381, 508] width 12 height 12
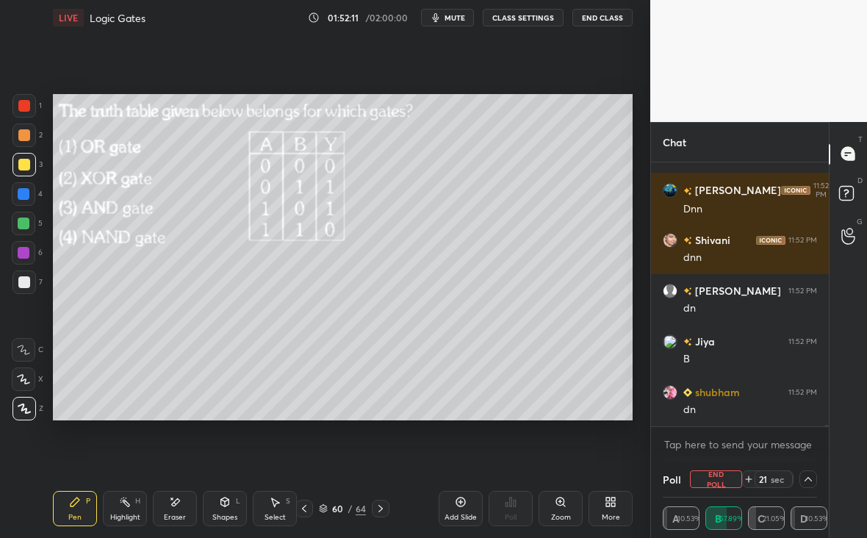
click at [382, 506] on icon at bounding box center [381, 508] width 12 height 12
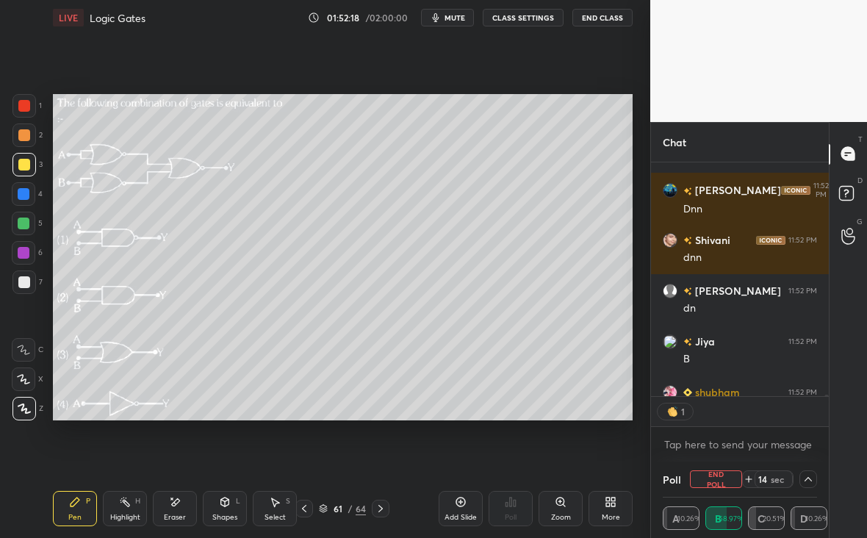
scroll to position [5, 5]
click at [383, 507] on div at bounding box center [381, 508] width 18 height 18
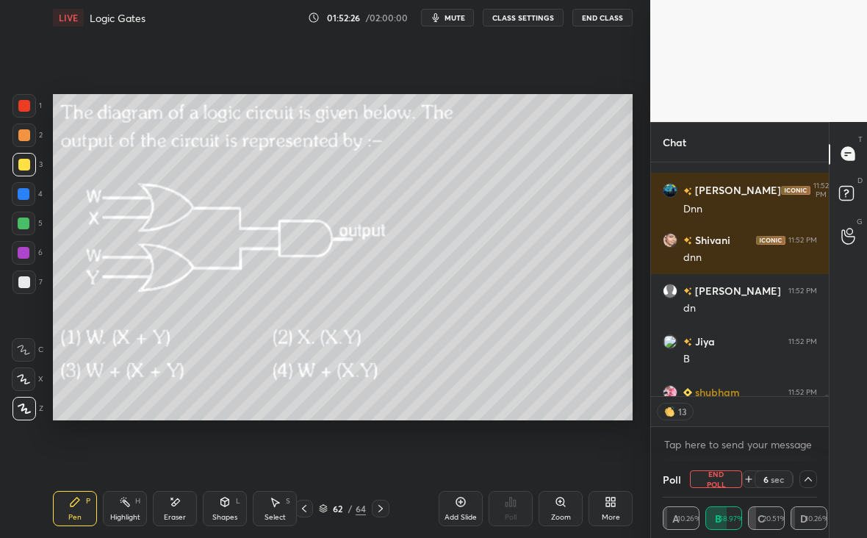
click at [722, 477] on button "End Poll" at bounding box center [716, 479] width 52 height 18
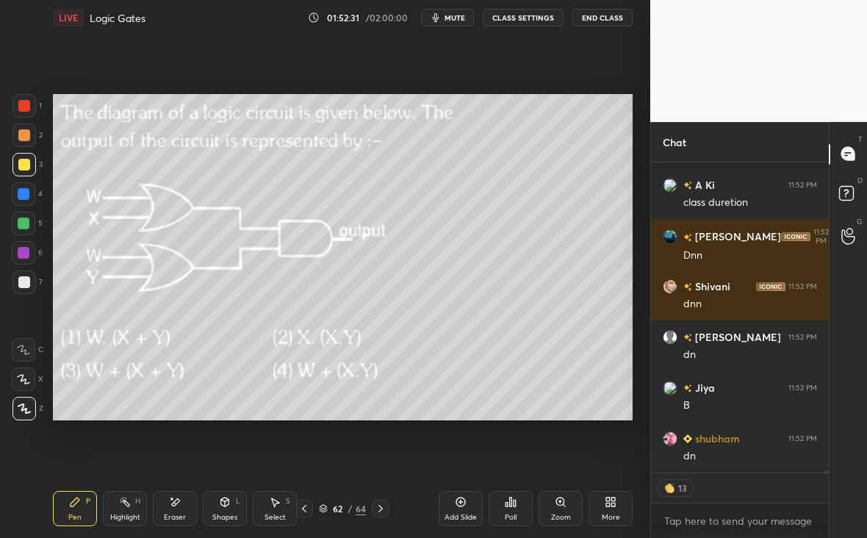
click at [514, 506] on div "Poll" at bounding box center [510, 508] width 44 height 35
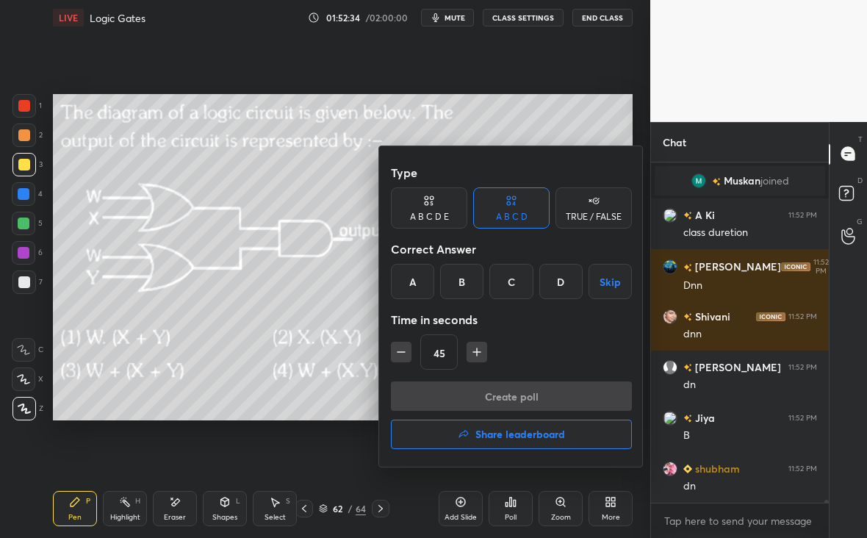
click at [564, 281] on div "D" at bounding box center [560, 281] width 43 height 35
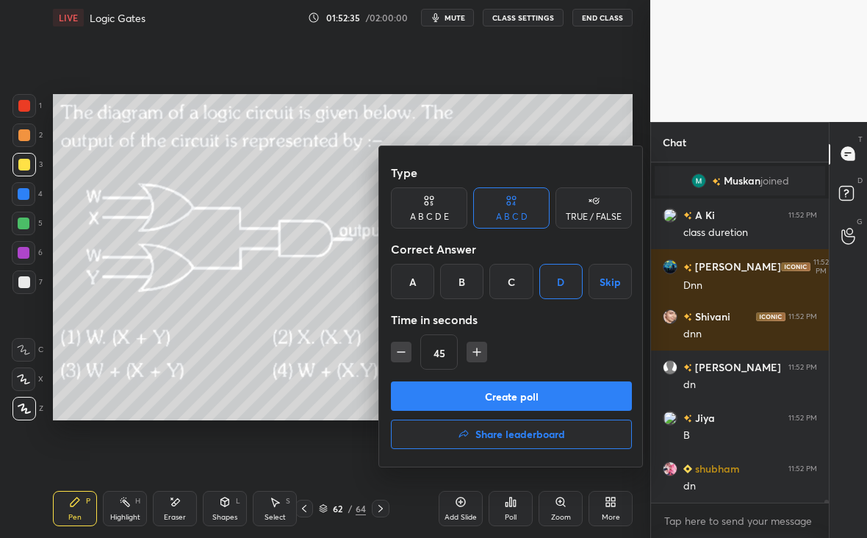
click at [510, 401] on button "Create poll" at bounding box center [511, 395] width 241 height 29
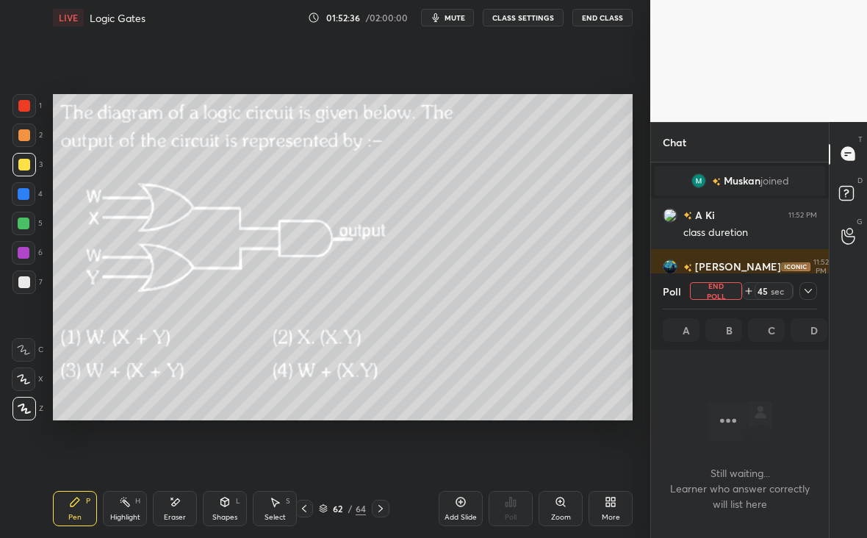
click at [809, 294] on icon at bounding box center [808, 291] width 12 height 12
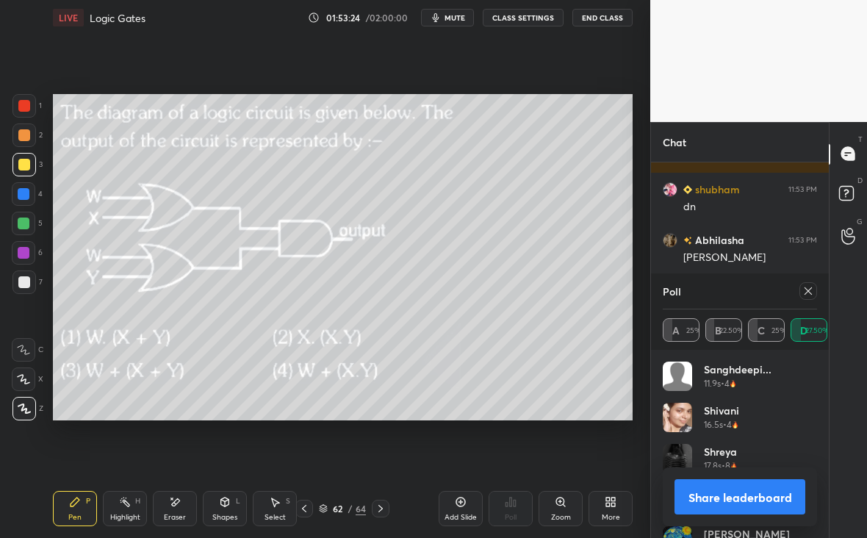
click at [814, 287] on div at bounding box center [808, 291] width 18 height 18
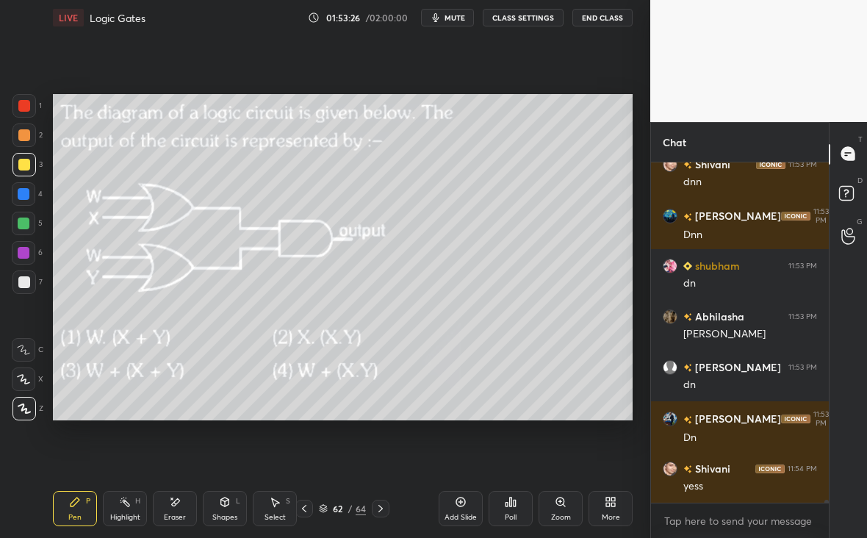
click at [376, 510] on icon at bounding box center [381, 508] width 12 height 12
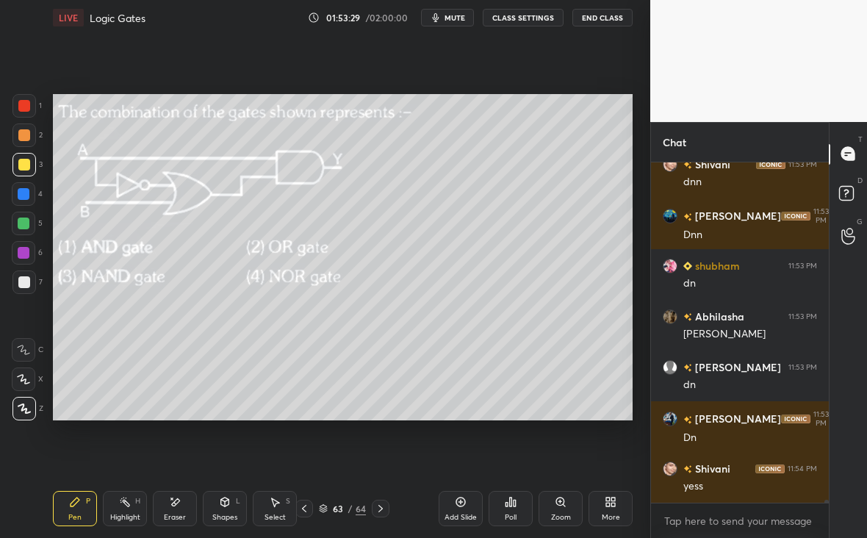
click at [513, 510] on div "Poll" at bounding box center [510, 508] width 44 height 35
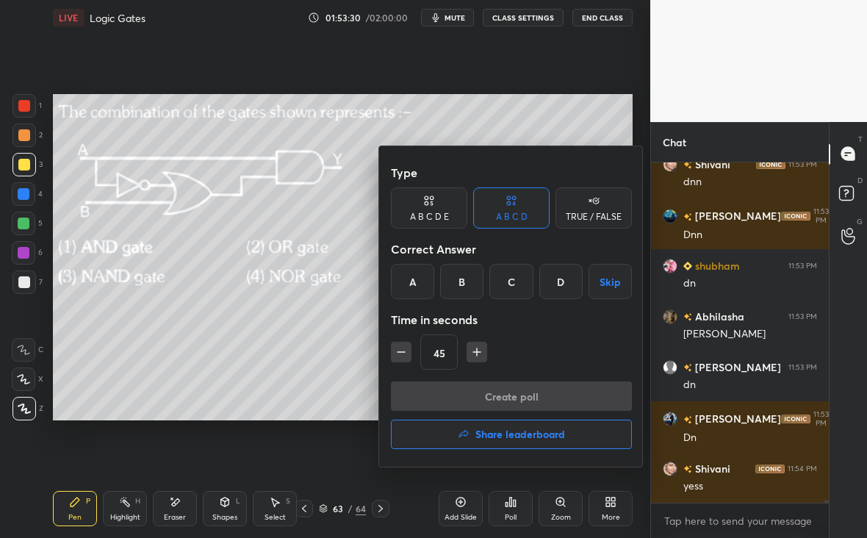
click at [513, 513] on div at bounding box center [433, 269] width 867 height 538
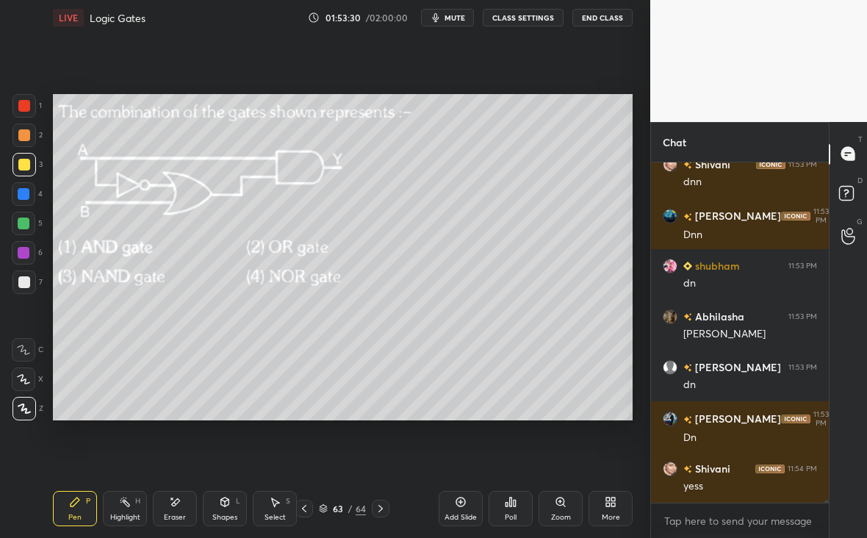
click at [513, 504] on div "Poll" at bounding box center [510, 508] width 44 height 35
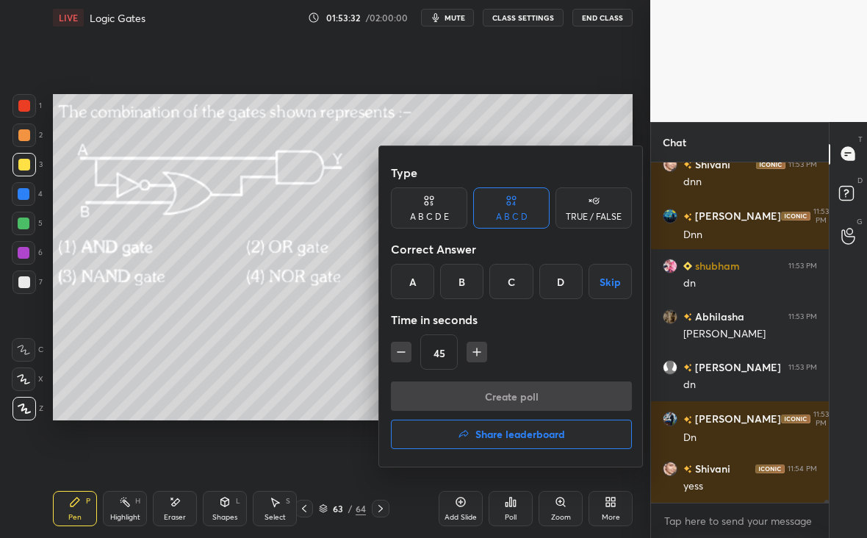
click at [406, 286] on div "A" at bounding box center [412, 281] width 43 height 35
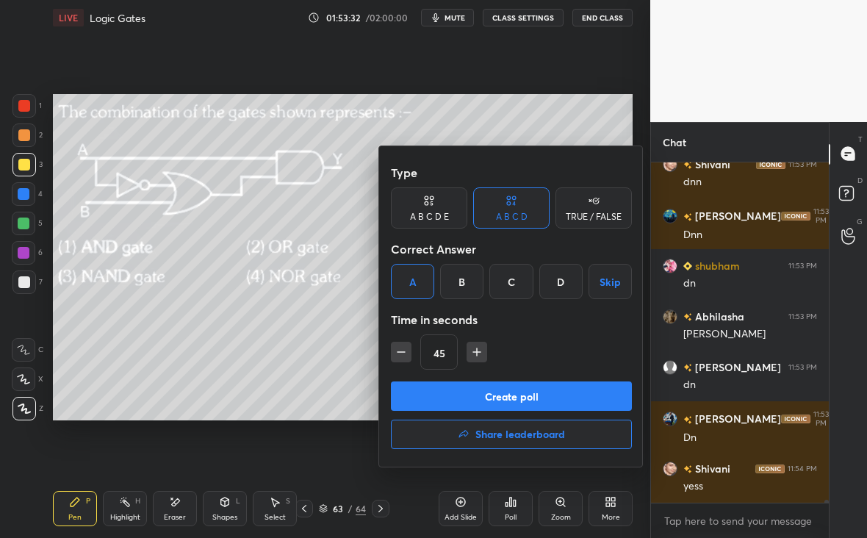
click at [497, 394] on button "Create poll" at bounding box center [511, 395] width 241 height 29
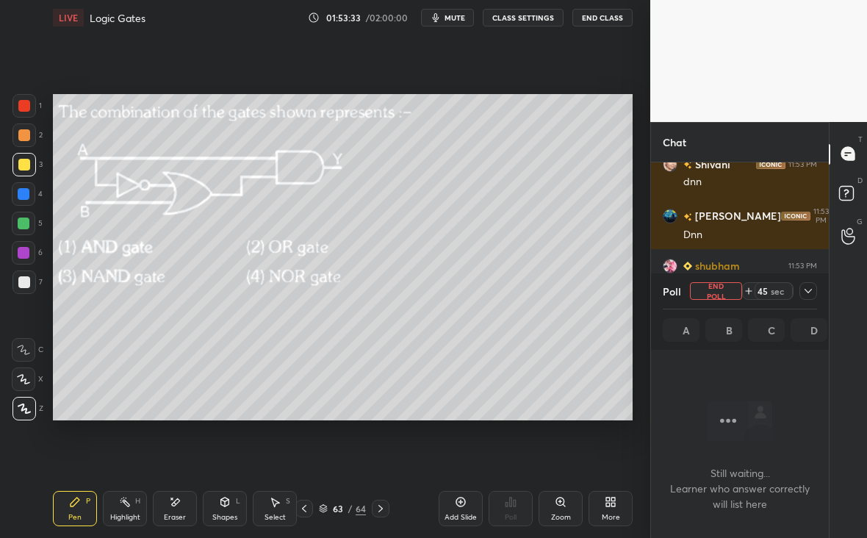
click at [811, 292] on icon at bounding box center [808, 291] width 12 height 12
click at [809, 291] on icon at bounding box center [808, 291] width 12 height 12
click at [811, 289] on icon at bounding box center [808, 291] width 12 height 12
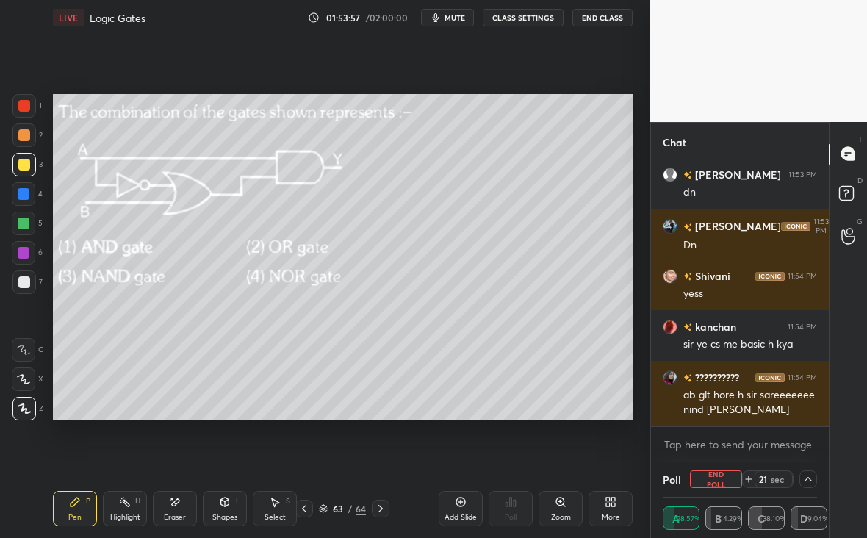
click at [23, 168] on div at bounding box center [24, 165] width 12 height 12
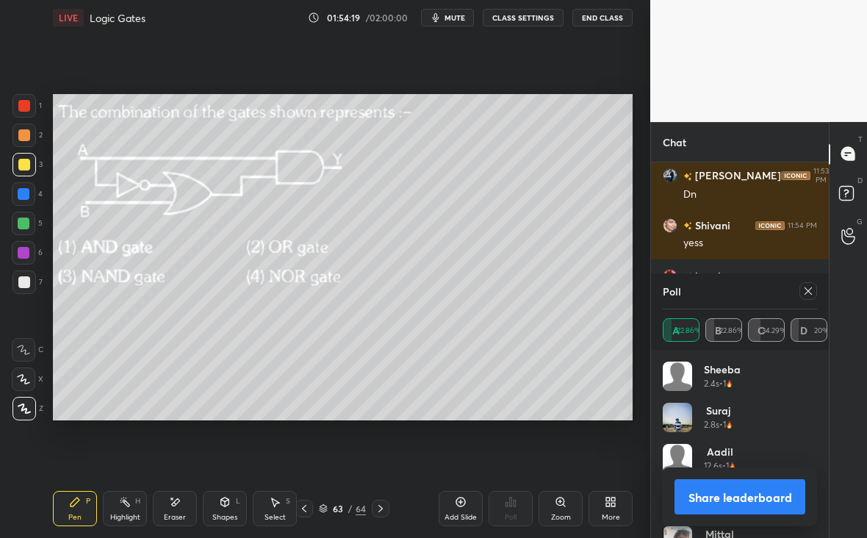
click at [804, 293] on div at bounding box center [808, 291] width 18 height 18
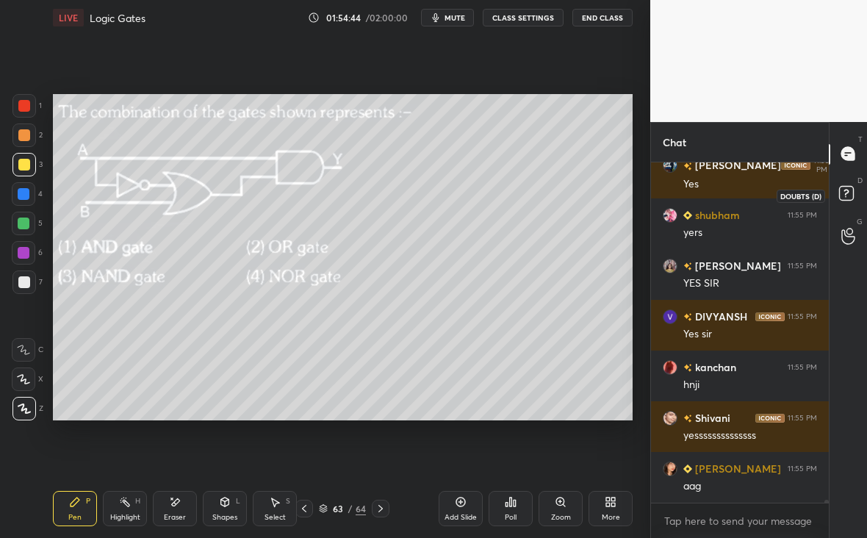
scroll to position [41967, 0]
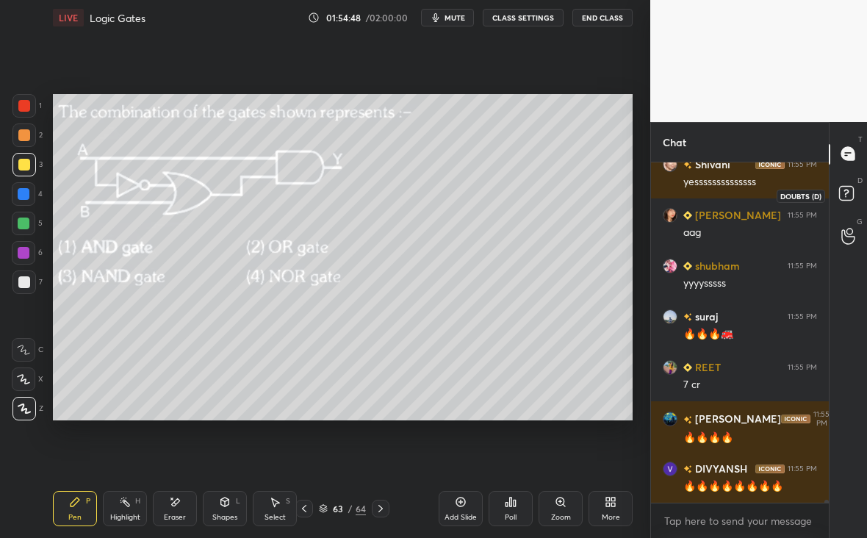
click at [847, 189] on rect at bounding box center [846, 193] width 14 height 14
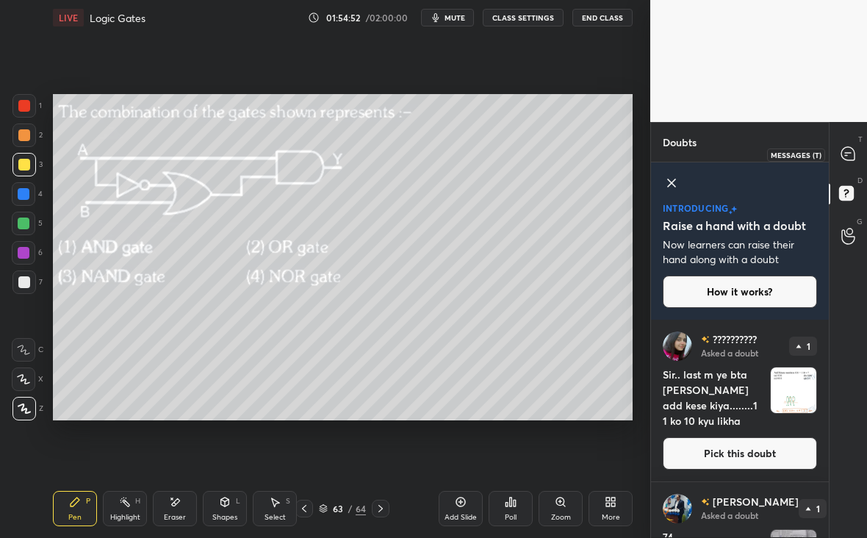
click at [847, 156] on icon at bounding box center [847, 153] width 13 height 13
type textarea "x"
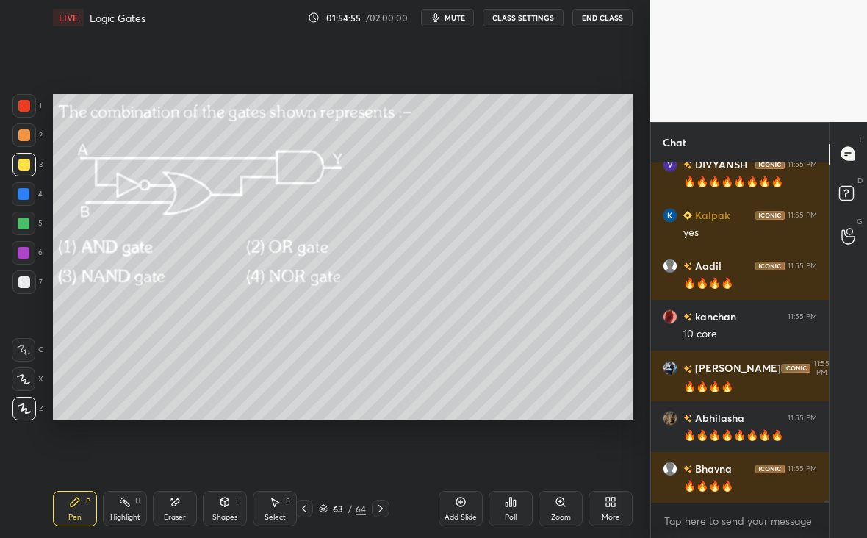
click at [384, 513] on div at bounding box center [381, 508] width 18 height 18
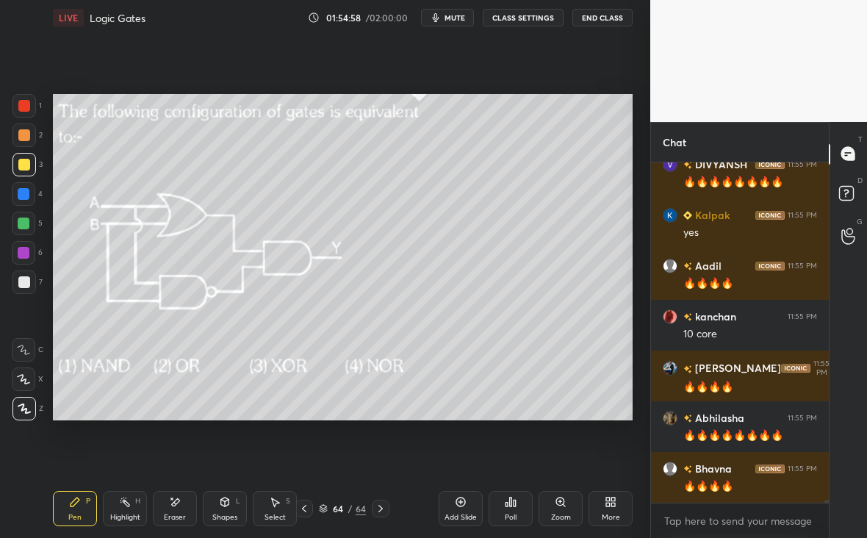
click at [515, 510] on div "Poll" at bounding box center [510, 508] width 44 height 35
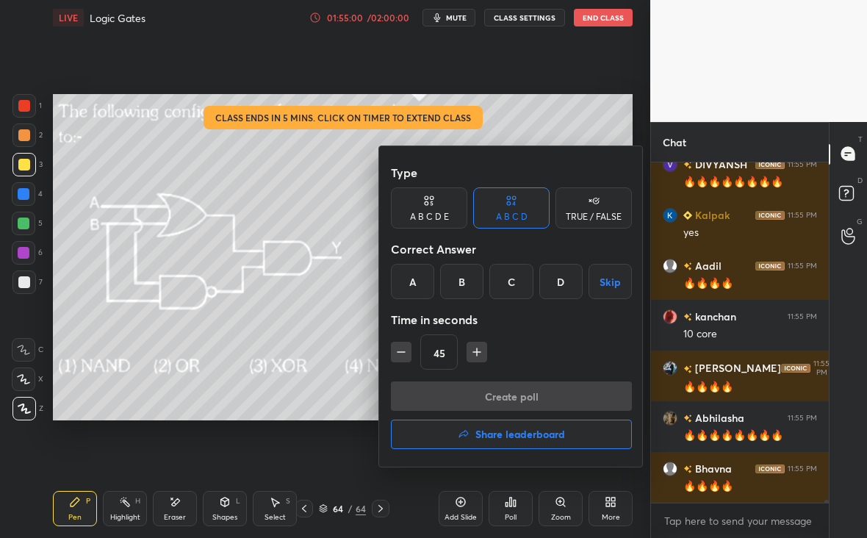
click at [479, 352] on icon "button" at bounding box center [476, 351] width 15 height 15
click at [480, 357] on icon "button" at bounding box center [476, 351] width 15 height 15
click at [402, 358] on div "75" at bounding box center [511, 351] width 241 height 35
click at [410, 352] on div "75" at bounding box center [511, 351] width 241 height 35
click at [392, 353] on button "button" at bounding box center [401, 351] width 21 height 21
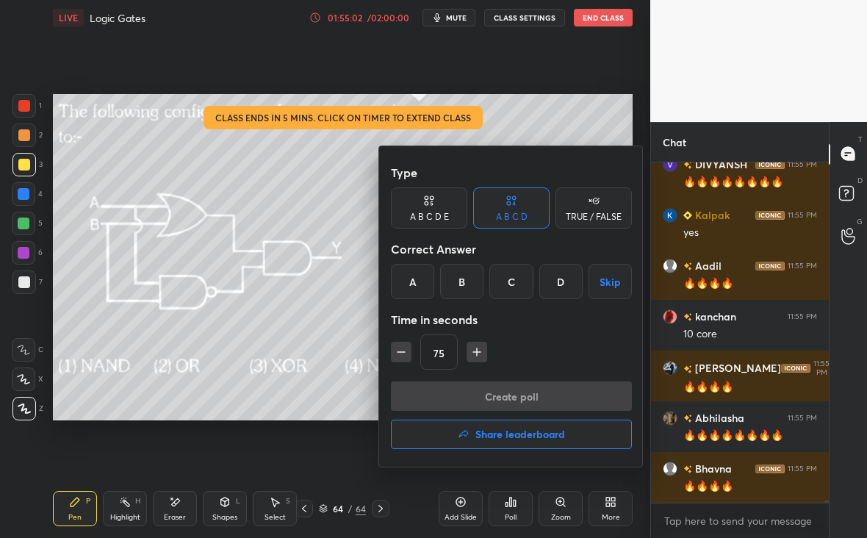
type input "60"
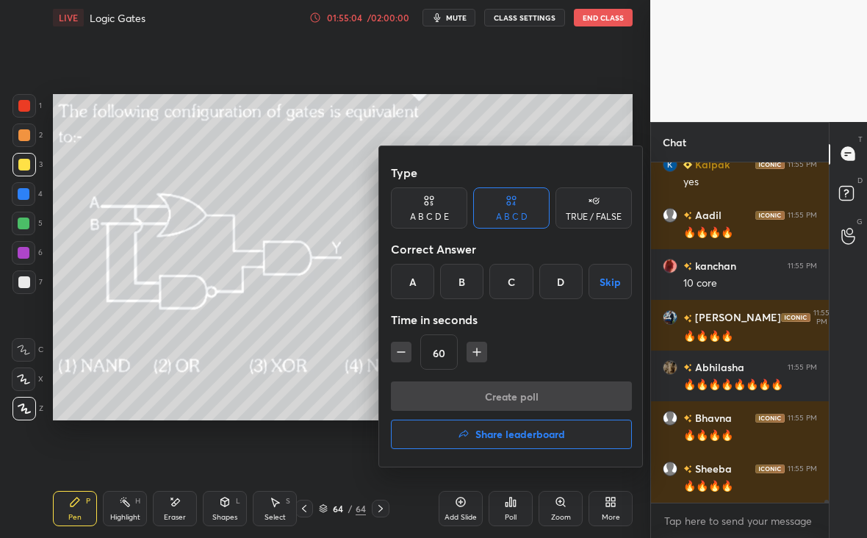
click at [529, 286] on div "C" at bounding box center [510, 281] width 43 height 35
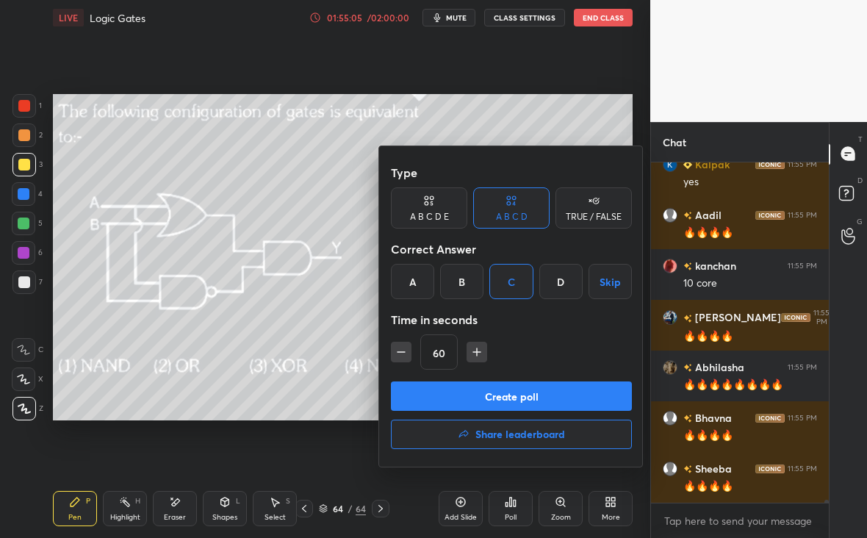
click at [545, 389] on button "Create poll" at bounding box center [511, 395] width 241 height 29
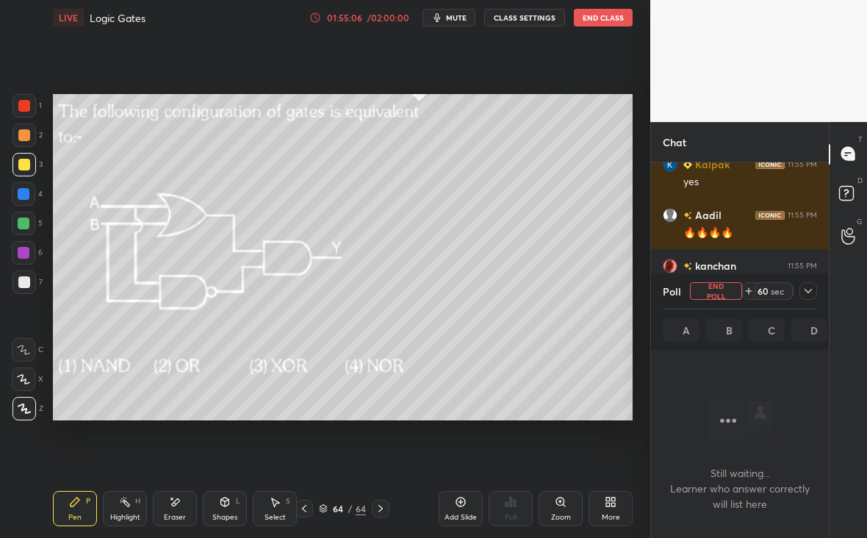
click at [811, 289] on div "Poll End Poll 60 sec A B C D" at bounding box center [740, 311] width 178 height 76
click at [812, 295] on div "Poll End Poll 59 sec A B C D" at bounding box center [740, 311] width 178 height 76
click at [808, 294] on icon at bounding box center [808, 291] width 12 height 12
click at [808, 287] on icon at bounding box center [808, 291] width 12 height 12
click at [806, 291] on icon at bounding box center [808, 291] width 12 height 12
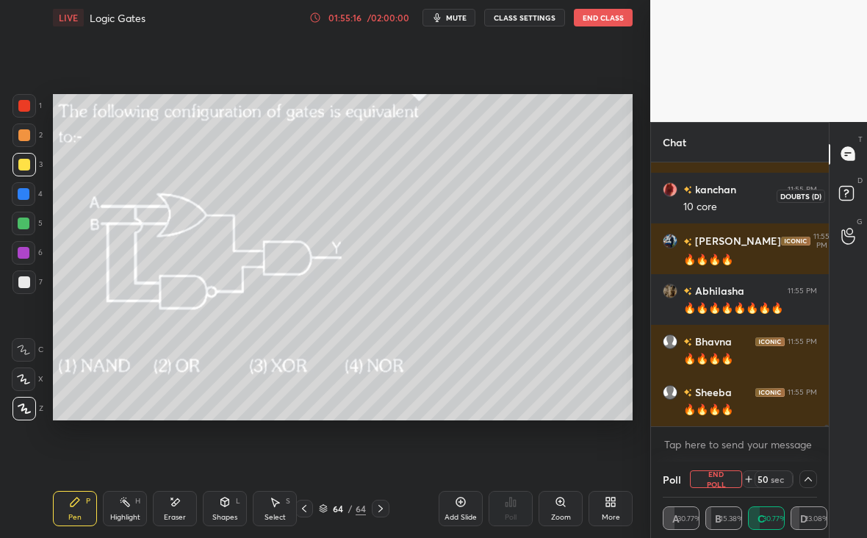
click at [847, 202] on icon at bounding box center [848, 195] width 26 height 26
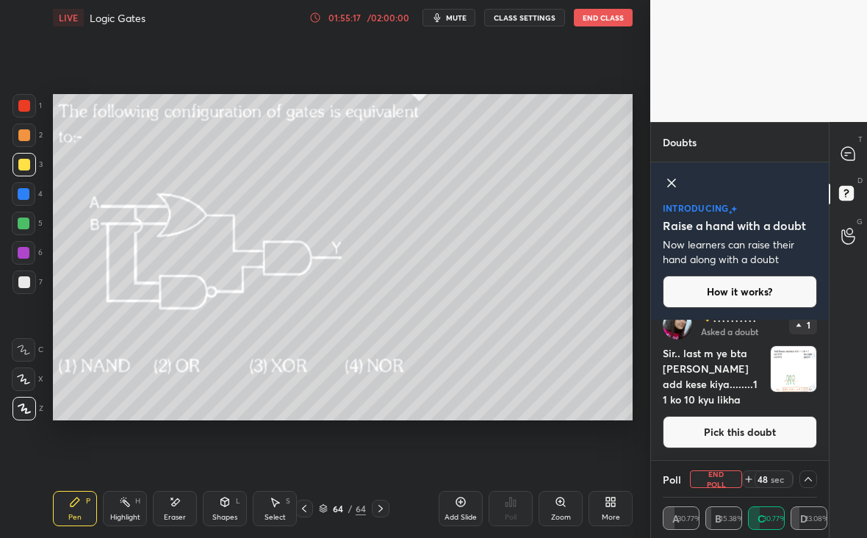
click at [363, 18] on div "01:55:17" at bounding box center [344, 17] width 41 height 9
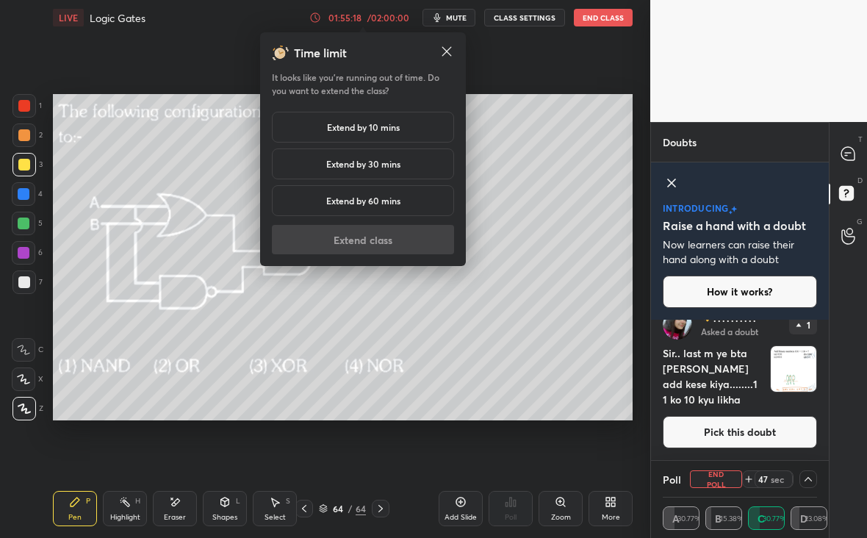
click at [360, 120] on div "Extend by 10 mins" at bounding box center [363, 127] width 182 height 31
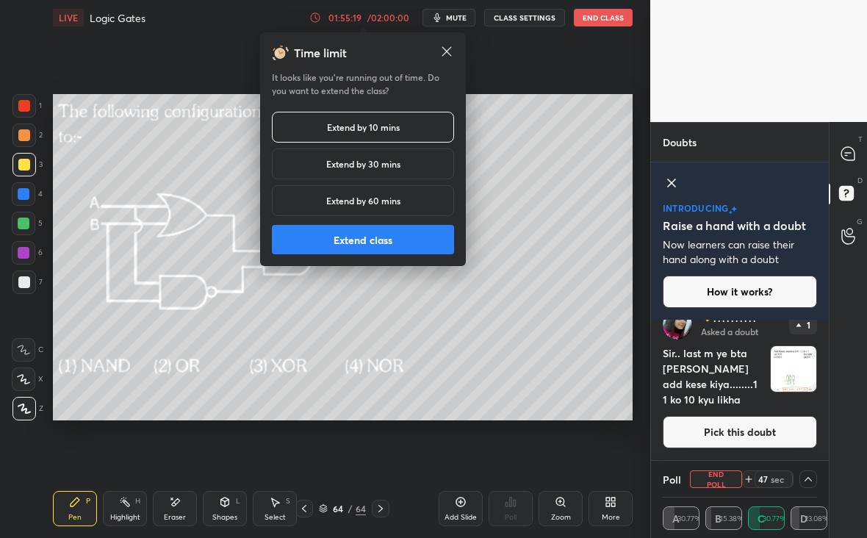
click at [353, 229] on button "Extend class" at bounding box center [363, 239] width 182 height 29
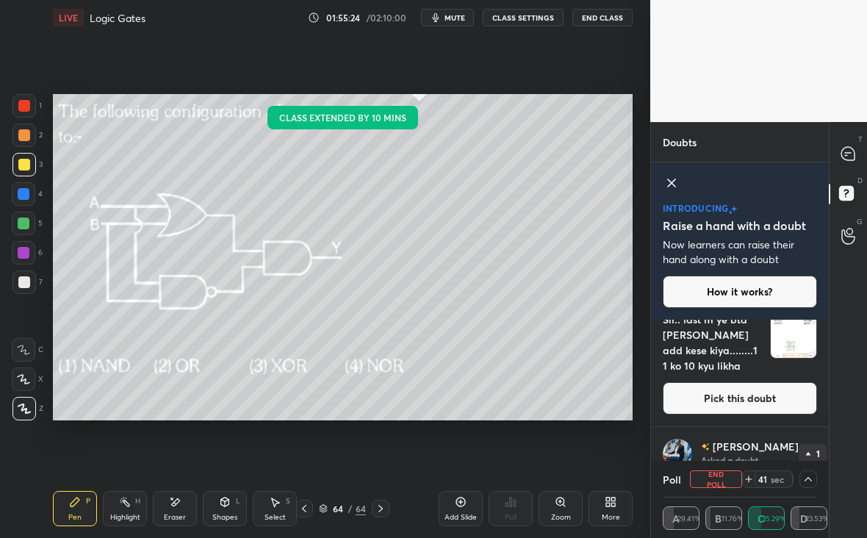
click at [793, 328] on img "grid" at bounding box center [793, 335] width 46 height 46
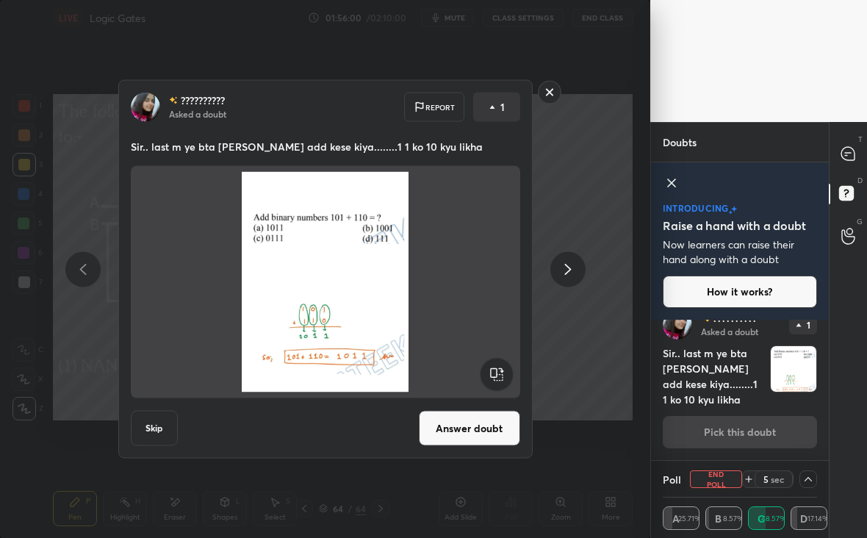
click at [551, 100] on rect at bounding box center [549, 92] width 23 height 23
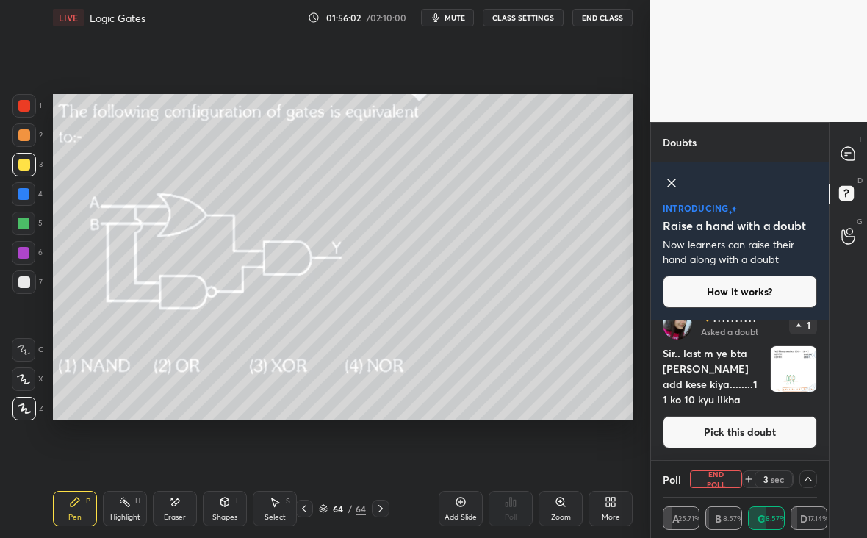
click at [847, 131] on div "T Messages (T) D Doubts (D) G Raise Hand (G)" at bounding box center [847, 330] width 38 height 416
click at [847, 143] on div at bounding box center [847, 154] width 29 height 26
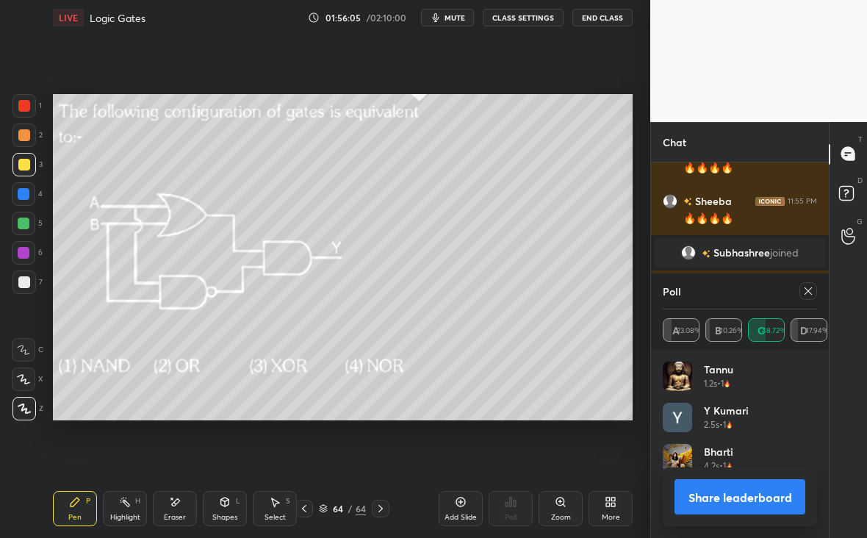
scroll to position [172, 150]
click at [811, 291] on icon at bounding box center [808, 291] width 12 height 12
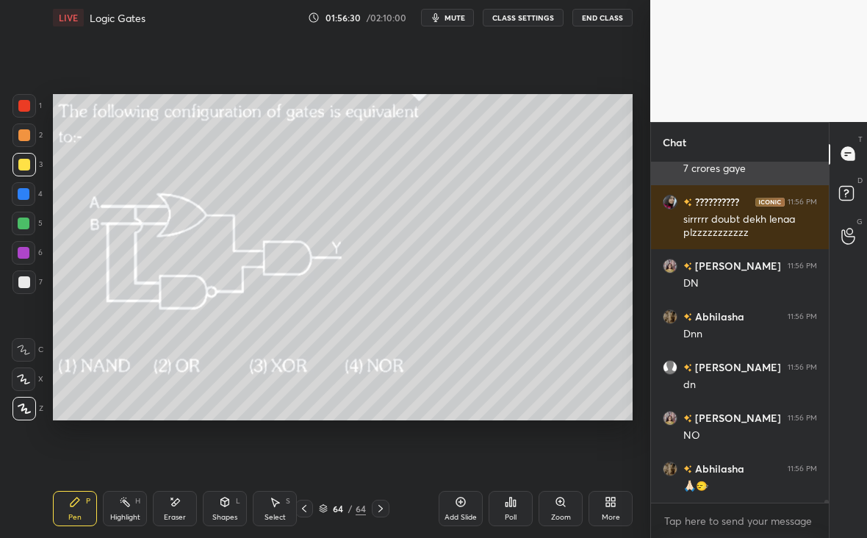
scroll to position [43310, 0]
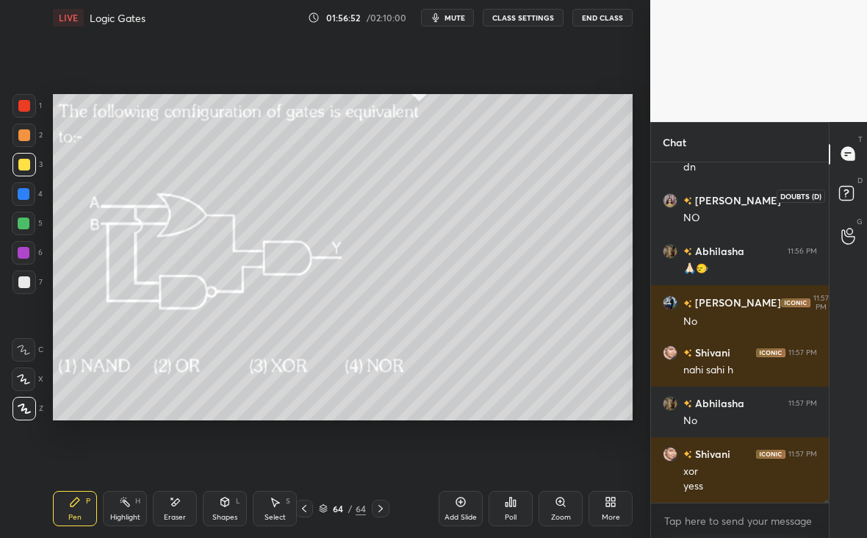
click at [837, 195] on icon at bounding box center [848, 195] width 26 height 26
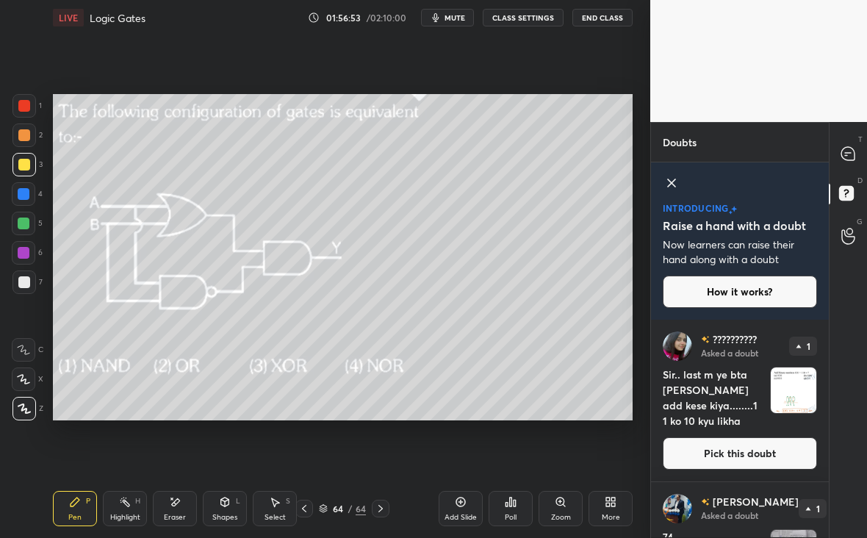
drag, startPoint x: 797, startPoint y: 390, endPoint x: 757, endPoint y: 455, distance: 76.4
click at [757, 455] on button "Pick this doubt" at bounding box center [739, 453] width 154 height 32
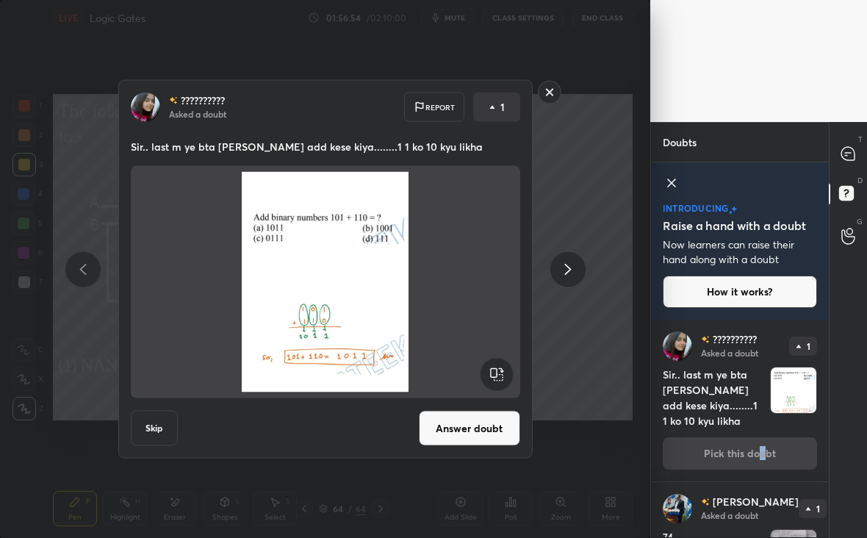
click at [493, 427] on button "Answer doubt" at bounding box center [469, 427] width 101 height 35
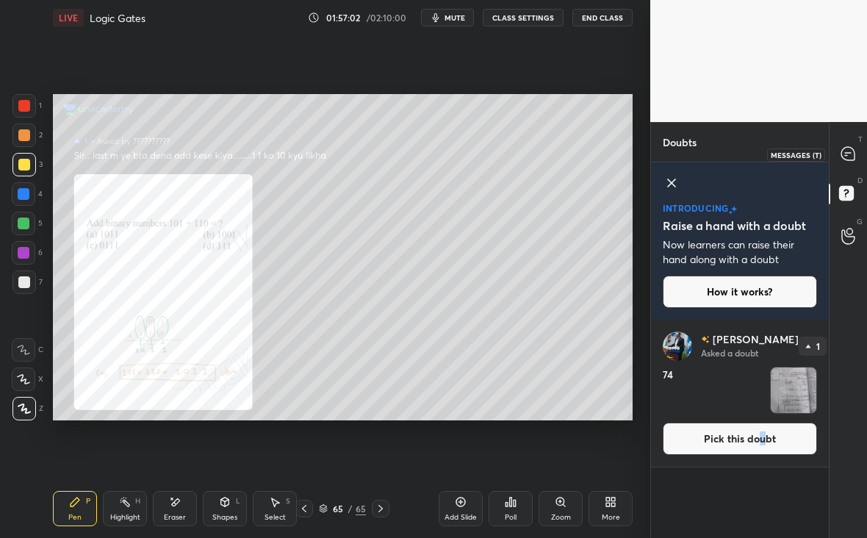
click at [840, 149] on icon at bounding box center [847, 153] width 15 height 15
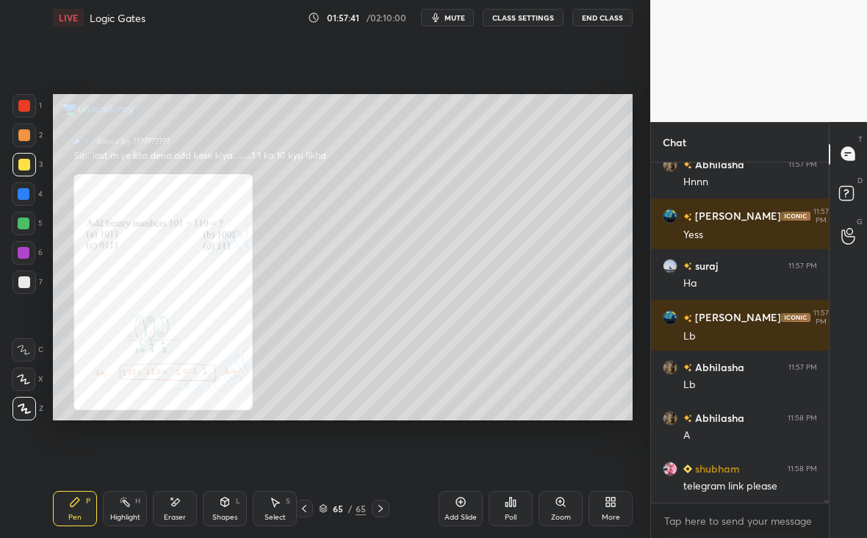
scroll to position [44034, 0]
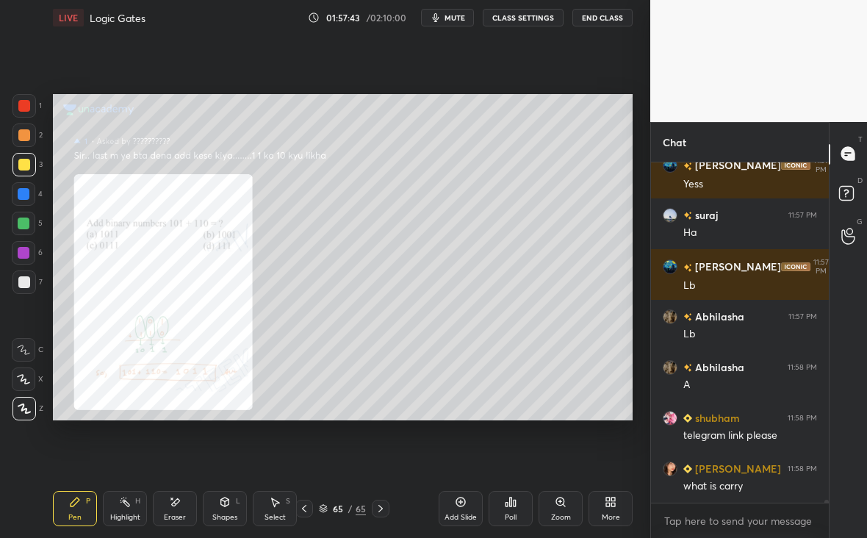
click at [168, 514] on div "Eraser" at bounding box center [175, 516] width 22 height 7
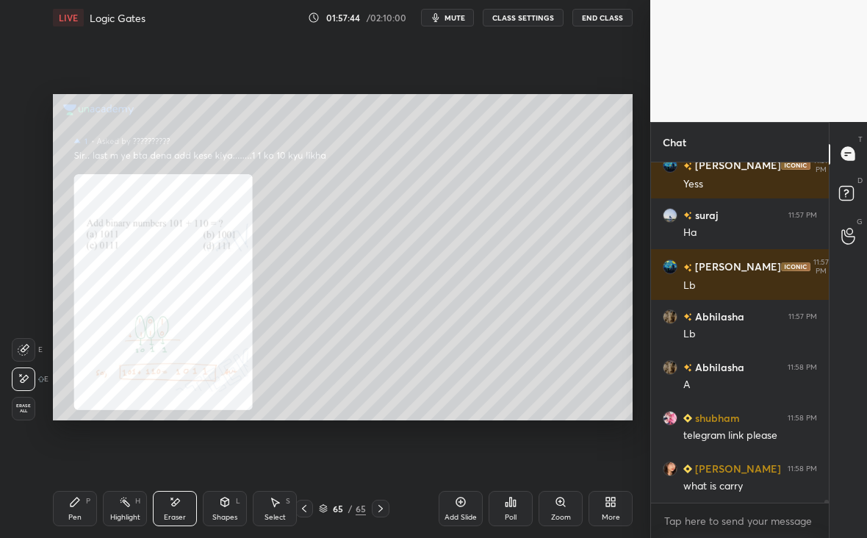
click at [96, 503] on div "Pen P Highlight H Eraser Shapes L Select S" at bounding box center [149, 508] width 193 height 35
click at [76, 507] on div "Pen P" at bounding box center [75, 508] width 44 height 35
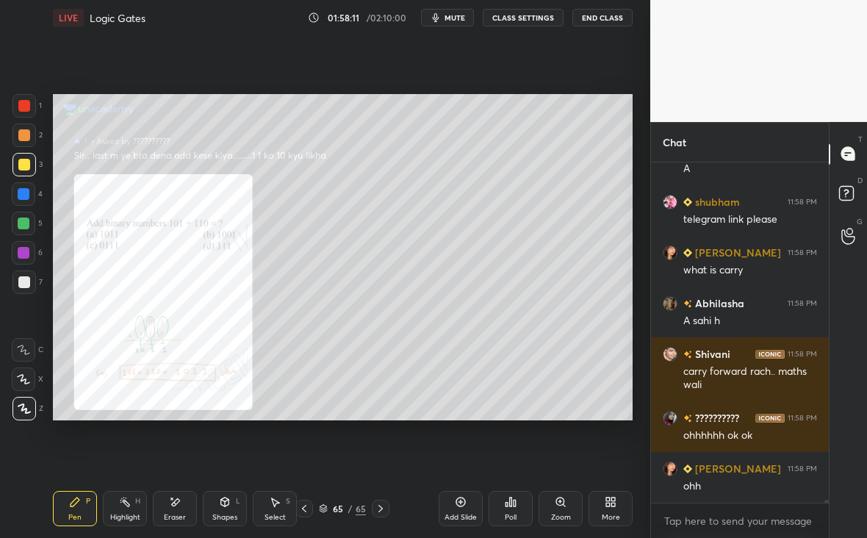
scroll to position [44265, 0]
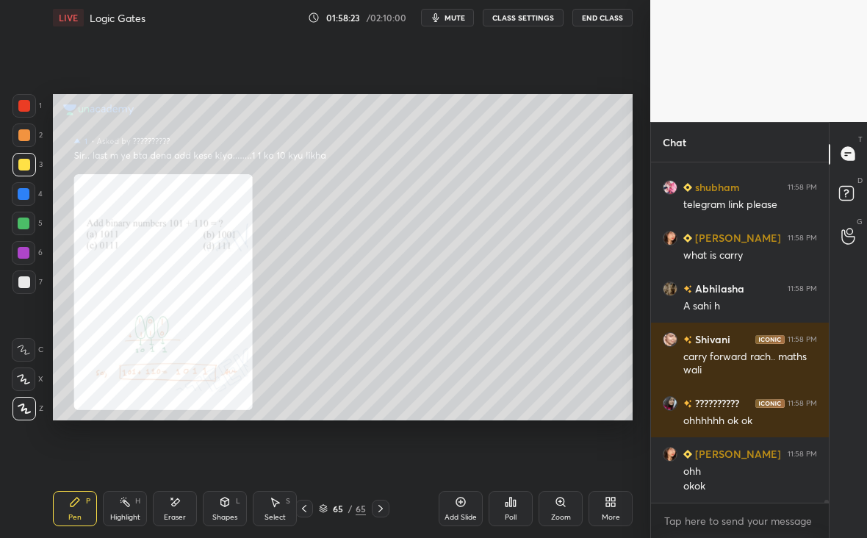
click at [510, 509] on div "Poll" at bounding box center [510, 508] width 44 height 35
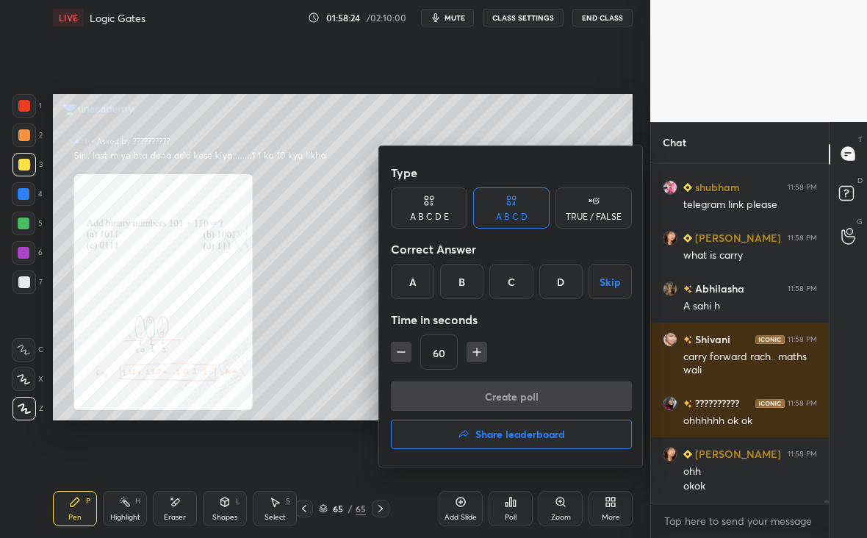
click at [521, 431] on h4 "Share leaderboard" at bounding box center [520, 434] width 90 height 10
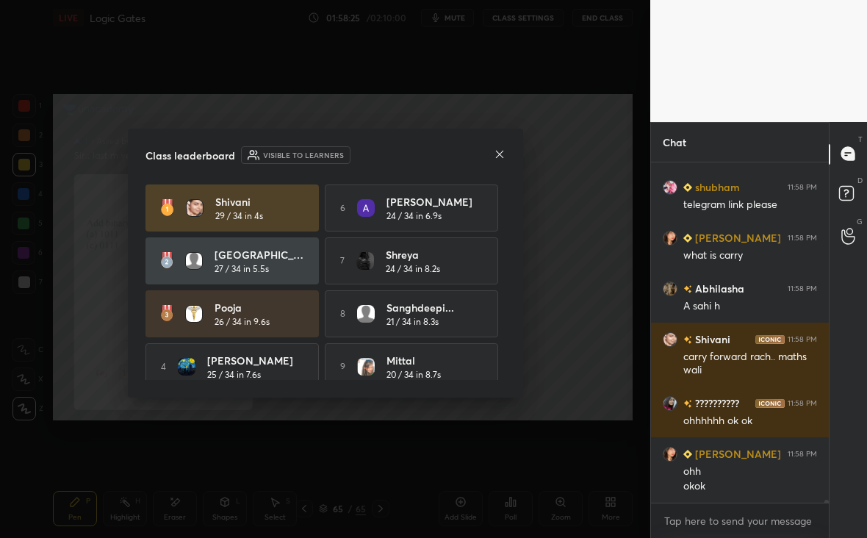
scroll to position [44342, 0]
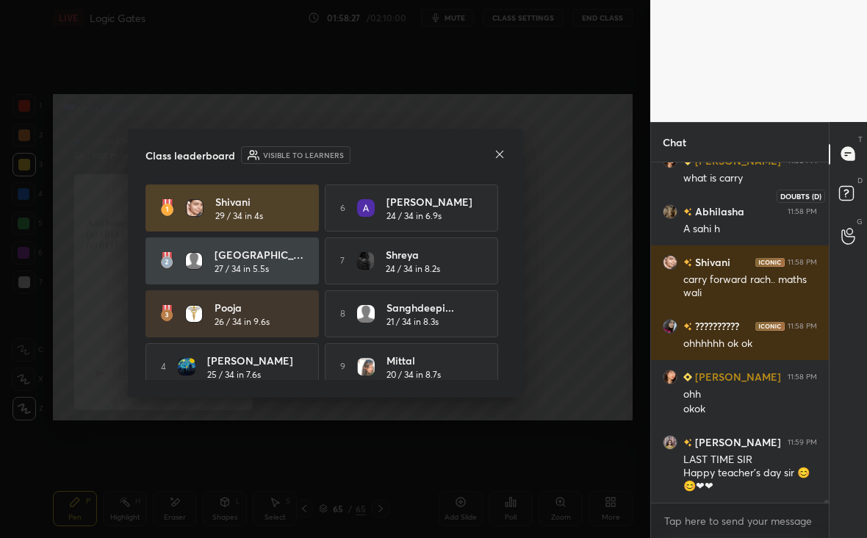
click at [847, 195] on rect at bounding box center [846, 193] width 14 height 14
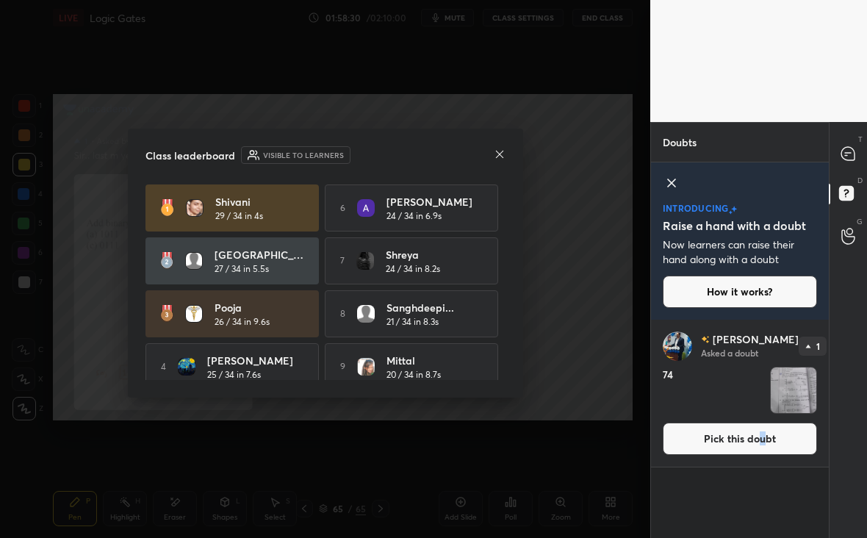
click at [801, 396] on img "grid" at bounding box center [793, 390] width 46 height 46
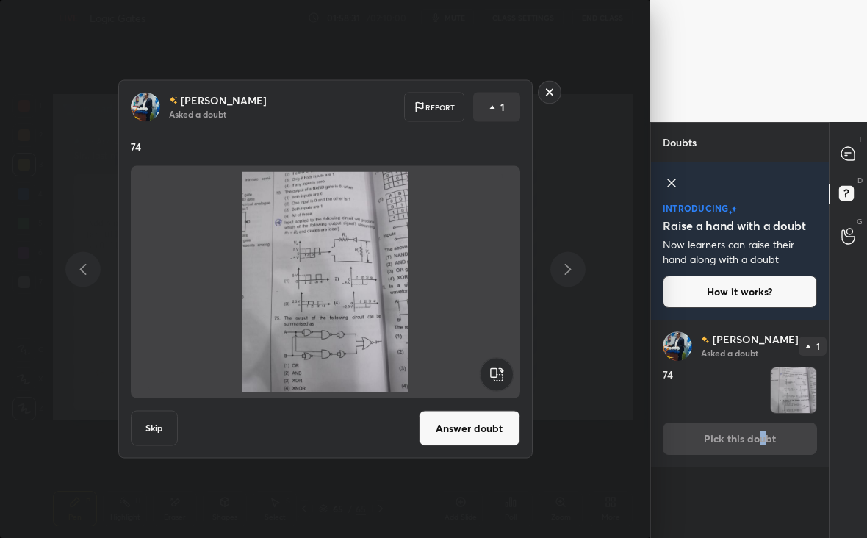
click at [801, 397] on img "grid" at bounding box center [793, 390] width 46 height 46
click at [552, 93] on rect at bounding box center [549, 92] width 23 height 23
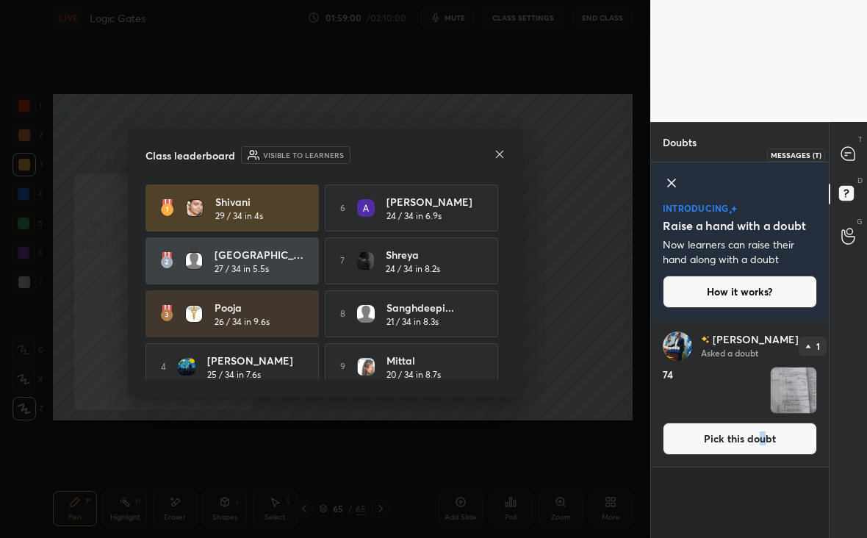
click at [859, 146] on div at bounding box center [847, 154] width 29 height 26
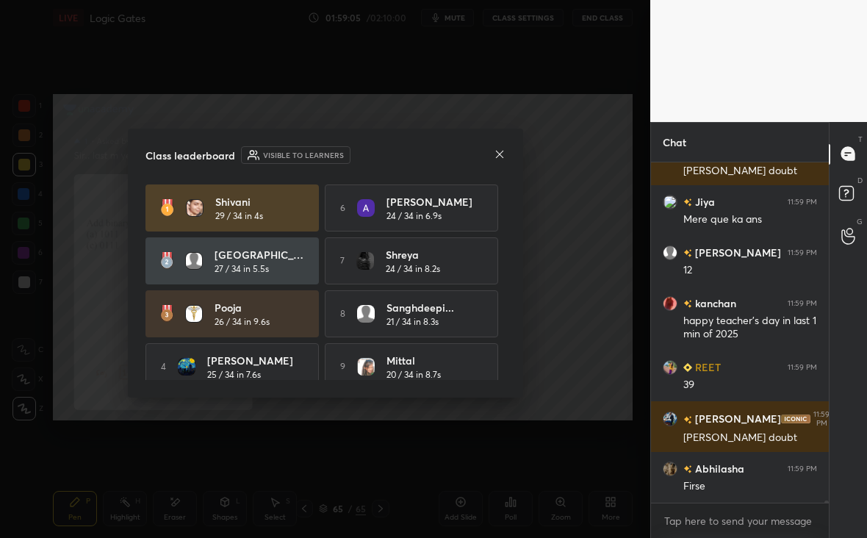
scroll to position [44888, 0]
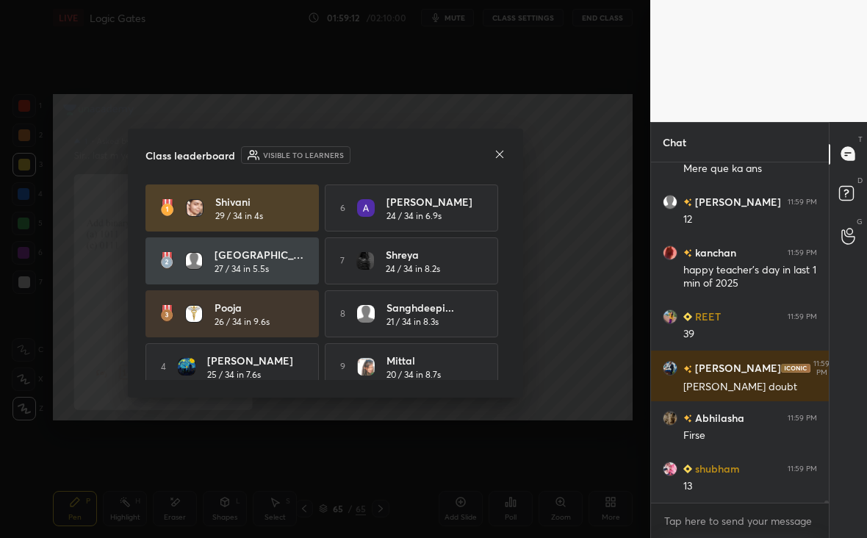
click at [492, 153] on div "Class leaderboard Visible to learners" at bounding box center [325, 155] width 360 height 18
click at [498, 155] on icon at bounding box center [499, 154] width 12 height 12
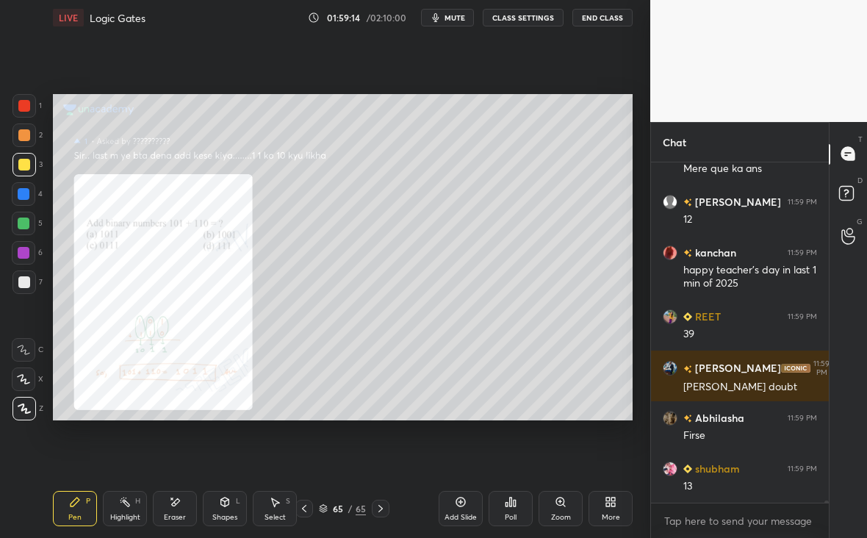
click at [604, 505] on icon at bounding box center [610, 502] width 12 height 12
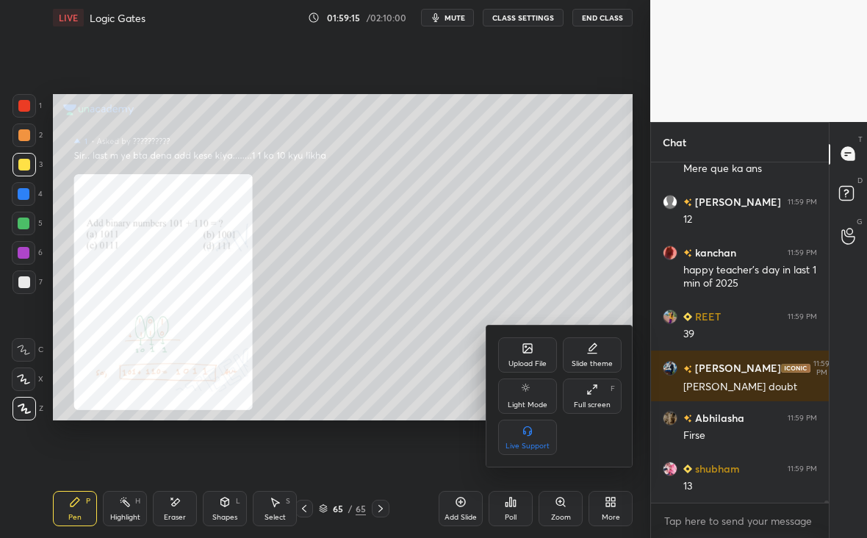
click at [491, 516] on div at bounding box center [433, 269] width 867 height 538
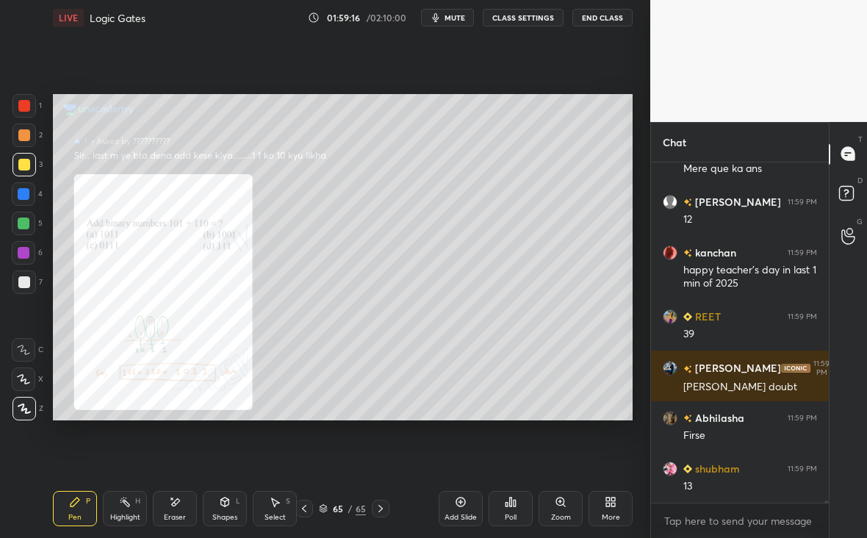
click at [508, 513] on div "Poll" at bounding box center [510, 516] width 12 height 7
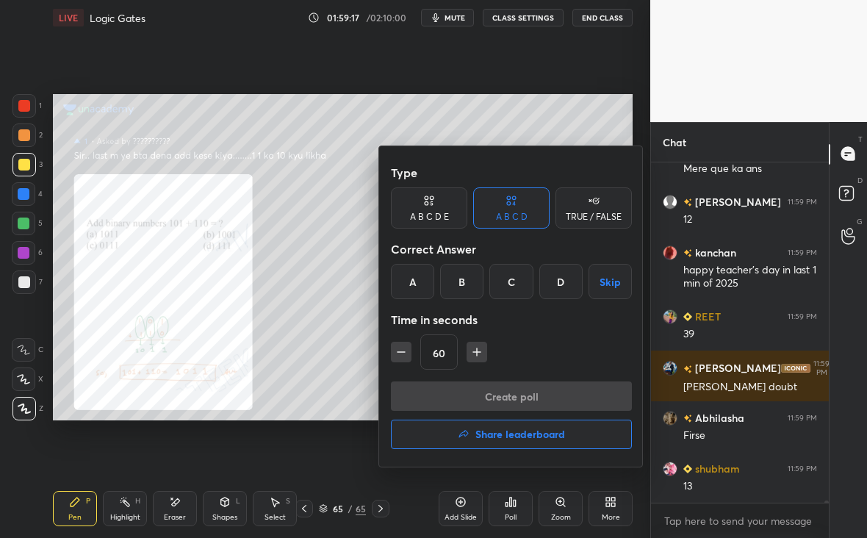
click at [565, 438] on button "Share leaderboard" at bounding box center [511, 433] width 241 height 29
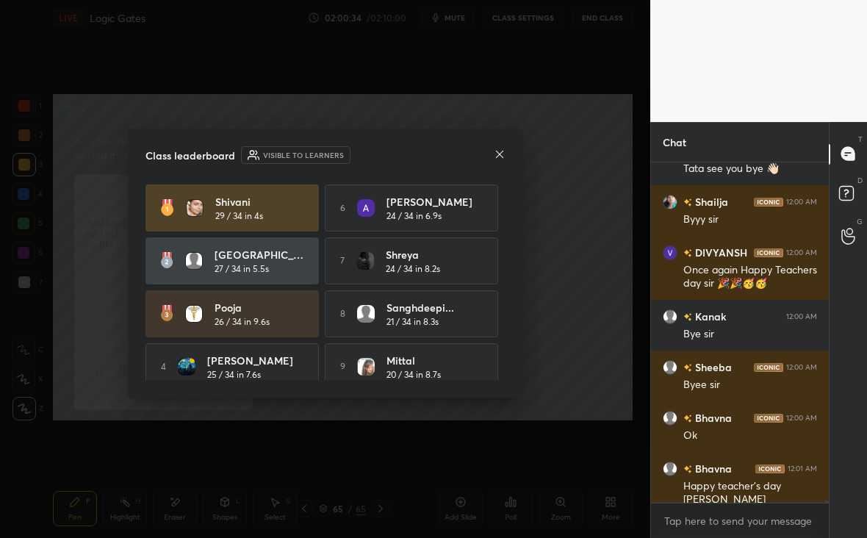
scroll to position [45458, 0]
click at [720, 526] on body "1 2 3 4 5 6 7 C X Z E E Erase all H H LIVE Logic Gates 02:00:34 / 02:10:00 mute…" at bounding box center [433, 269] width 867 height 538
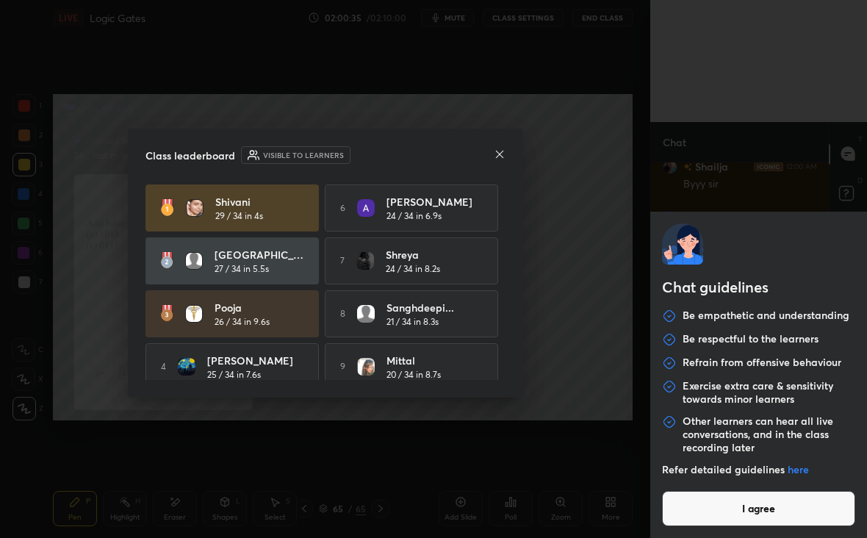
click at [728, 516] on button "I agree" at bounding box center [758, 508] width 193 height 35
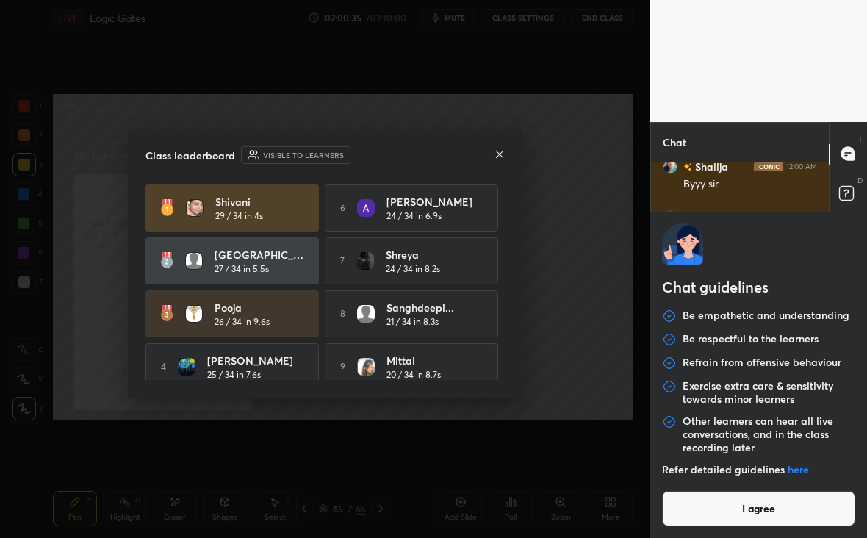
type textarea "x"
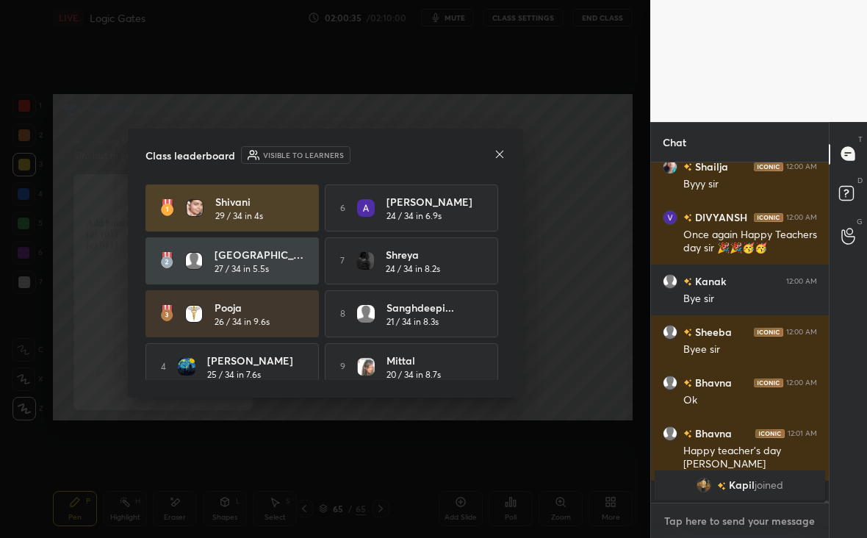
click at [722, 521] on textarea at bounding box center [739, 520] width 154 height 23
paste textarea "https://t.me/jonathanmathewphysics"
type textarea "https://t.me/jonathanmathewphysics"
type textarea "x"
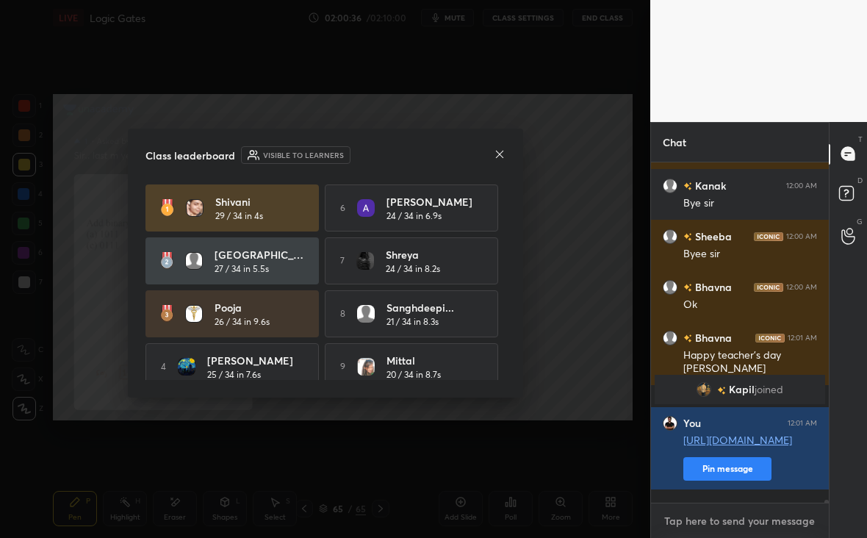
scroll to position [336, 173]
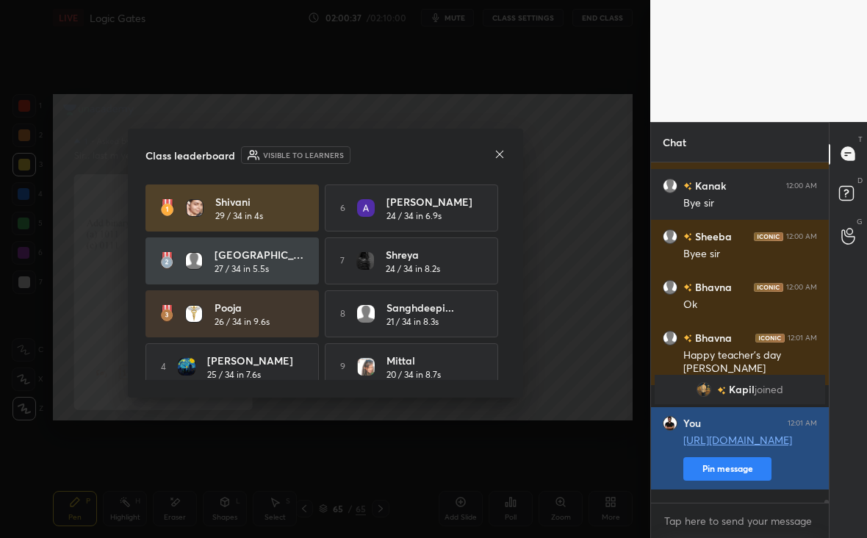
click at [726, 480] on button "Pin message" at bounding box center [727, 468] width 88 height 23
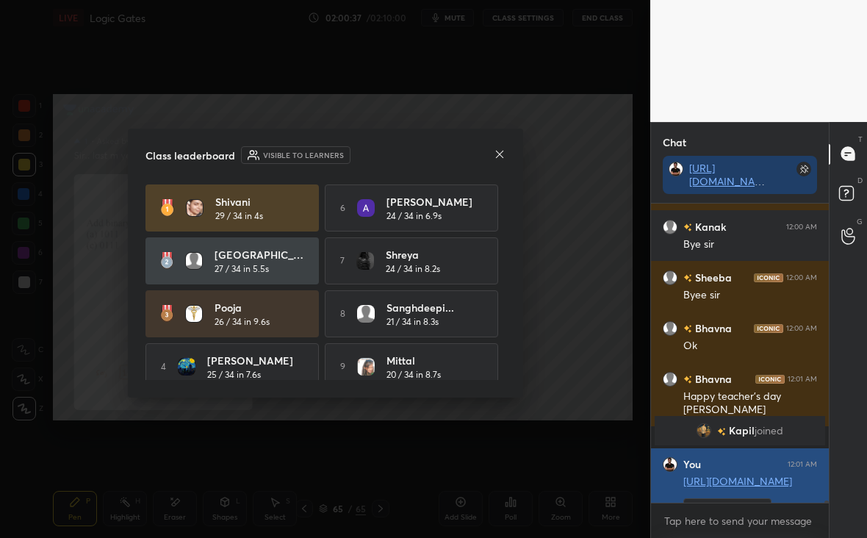
scroll to position [172, 173]
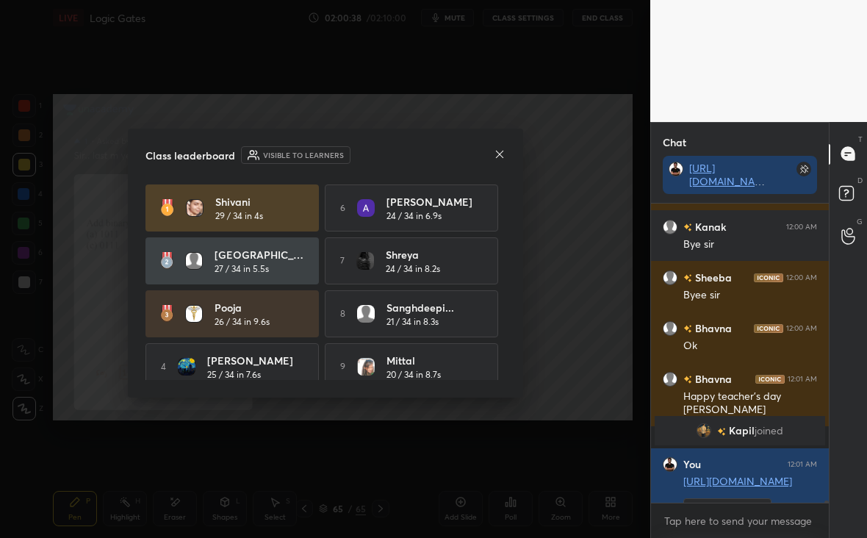
click at [498, 157] on icon at bounding box center [499, 154] width 12 height 12
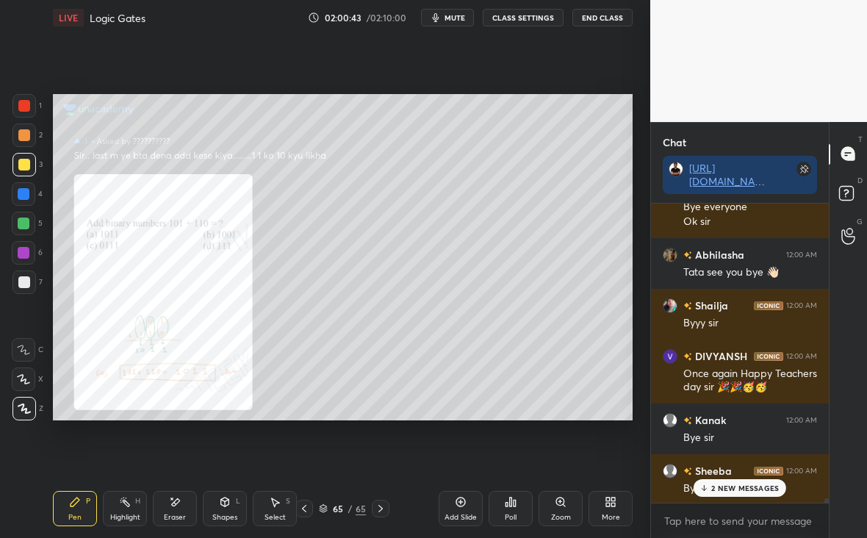
scroll to position [44123, 0]
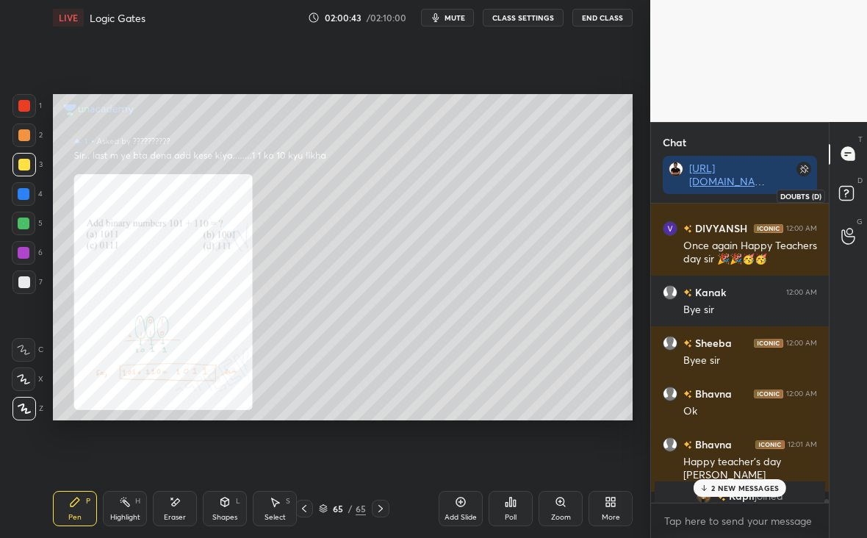
click at [858, 185] on icon at bounding box center [848, 195] width 26 height 26
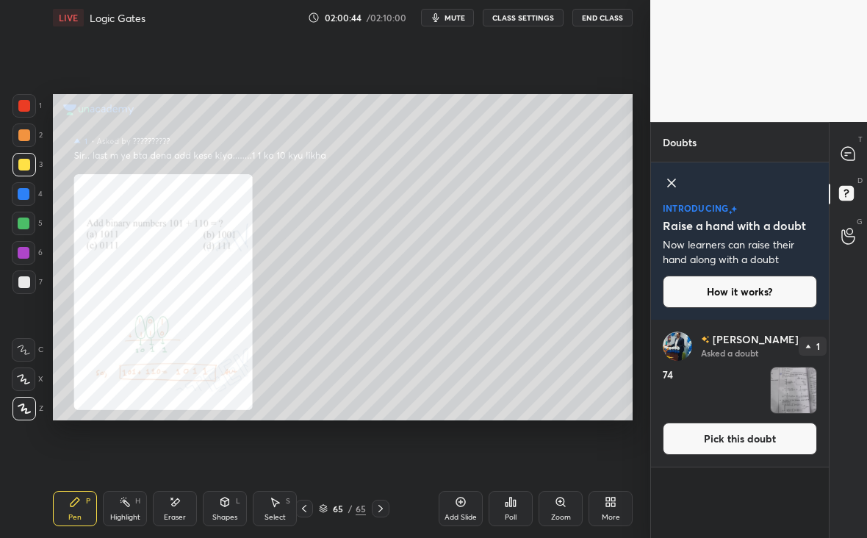
scroll to position [213, 173]
click at [796, 400] on img "grid" at bounding box center [793, 390] width 46 height 46
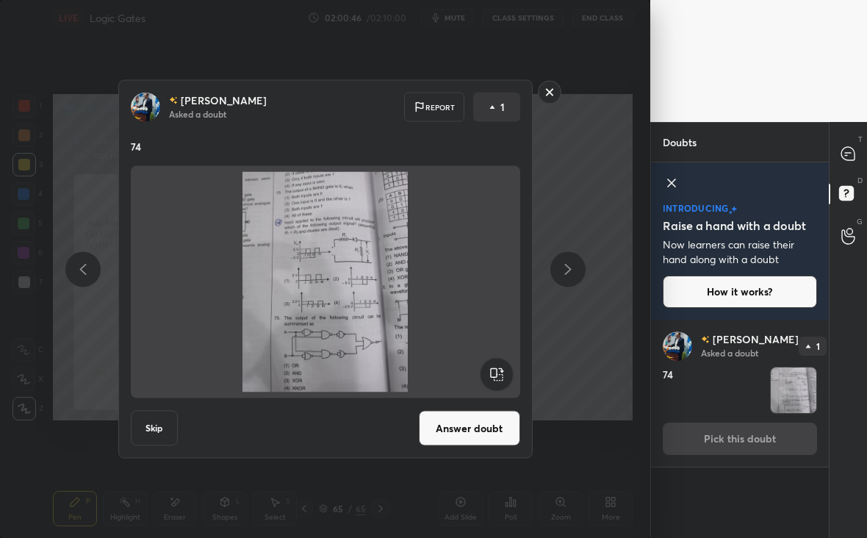
click at [444, 448] on div "Nilanjan Asked a doubt Report 1 74 Skip Answer doubt" at bounding box center [325, 269] width 414 height 378
click at [448, 432] on button "Answer doubt" at bounding box center [469, 427] width 101 height 35
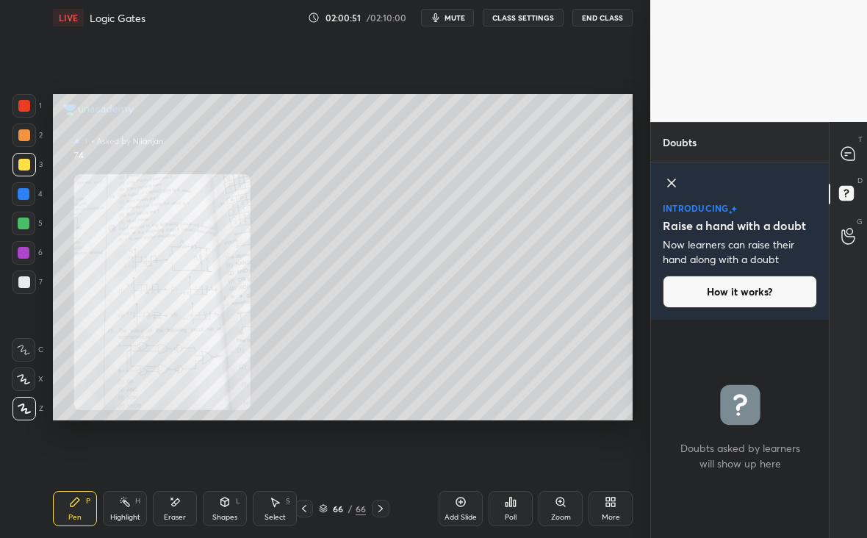
click at [561, 504] on icon at bounding box center [560, 501] width 8 height 8
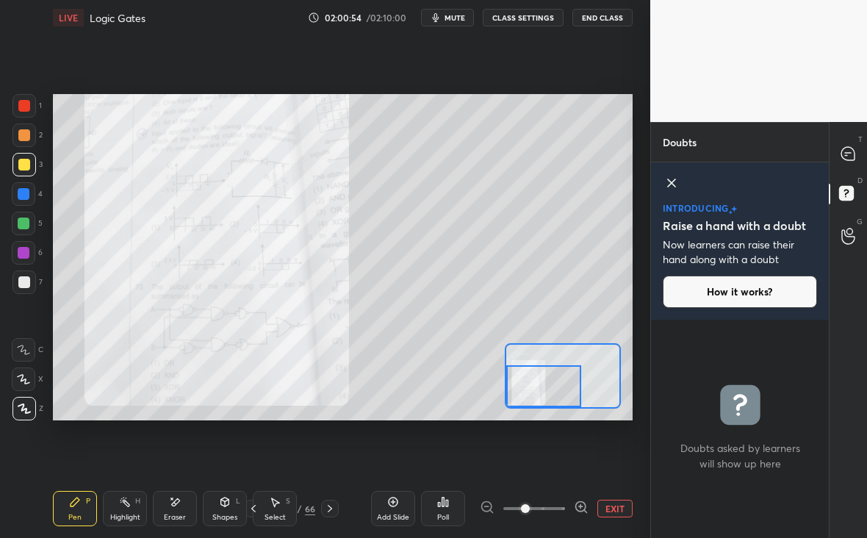
drag, startPoint x: 553, startPoint y: 381, endPoint x: 521, endPoint y: 397, distance: 35.5
click at [521, 397] on div at bounding box center [544, 386] width 76 height 42
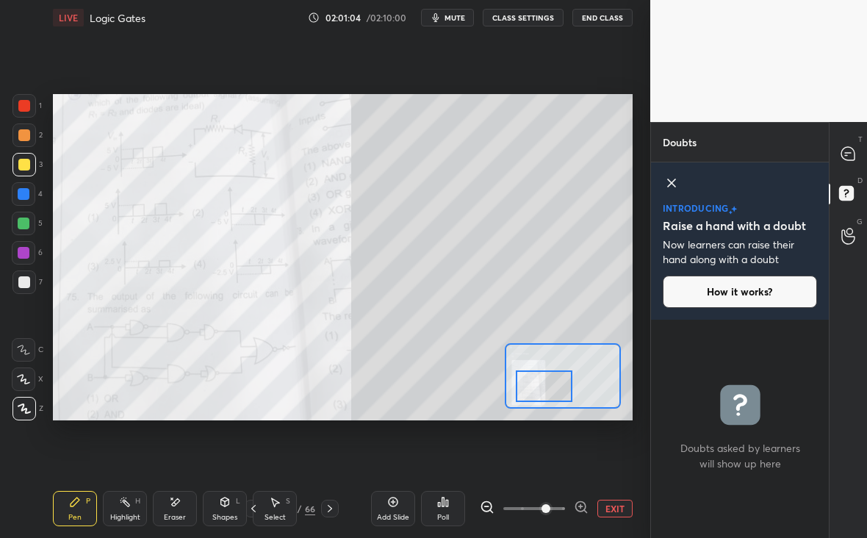
drag, startPoint x: 527, startPoint y: 511, endPoint x: 541, endPoint y: 510, distance: 14.0
click at [541, 510] on span at bounding box center [545, 508] width 9 height 9
click at [858, 164] on div at bounding box center [847, 154] width 29 height 26
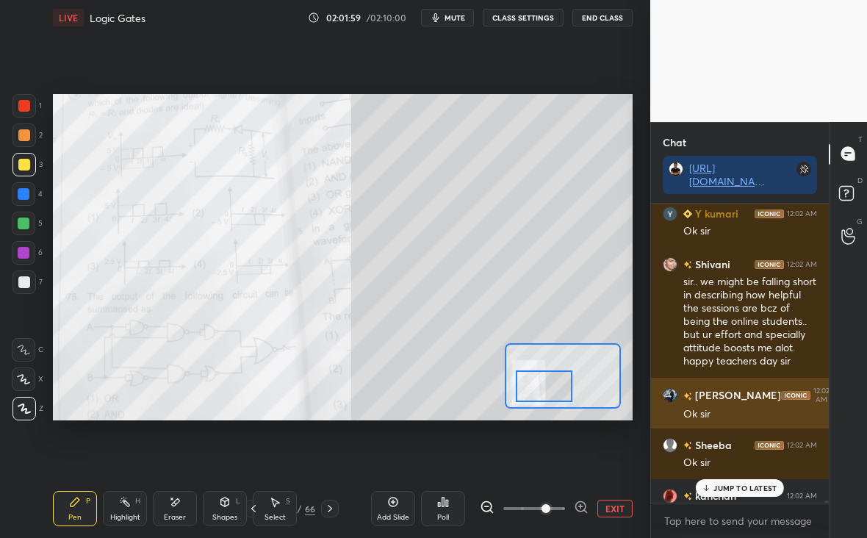
scroll to position [46603, 0]
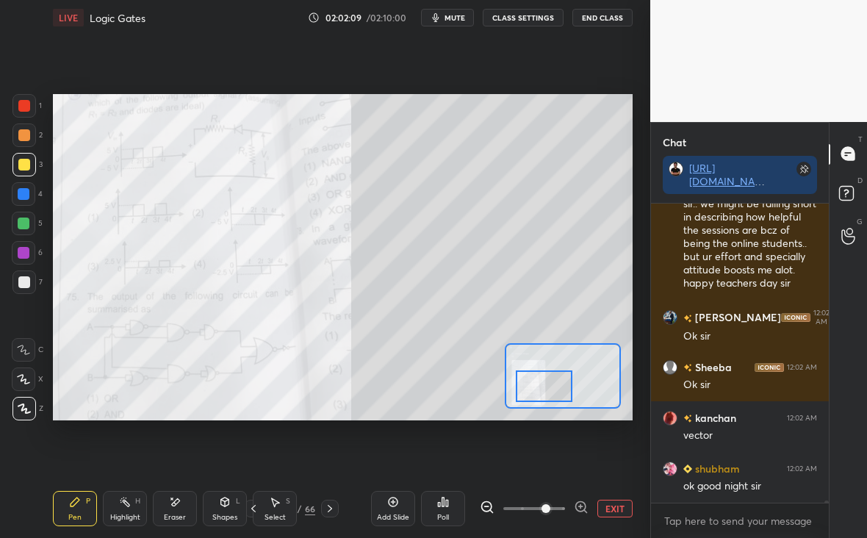
click at [186, 519] on div "Eraser" at bounding box center [175, 508] width 44 height 35
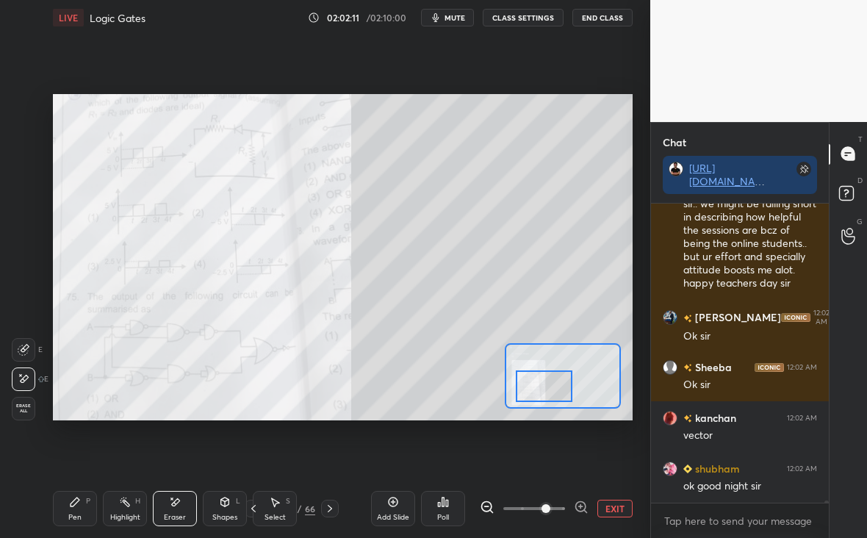
scroll to position [46654, 0]
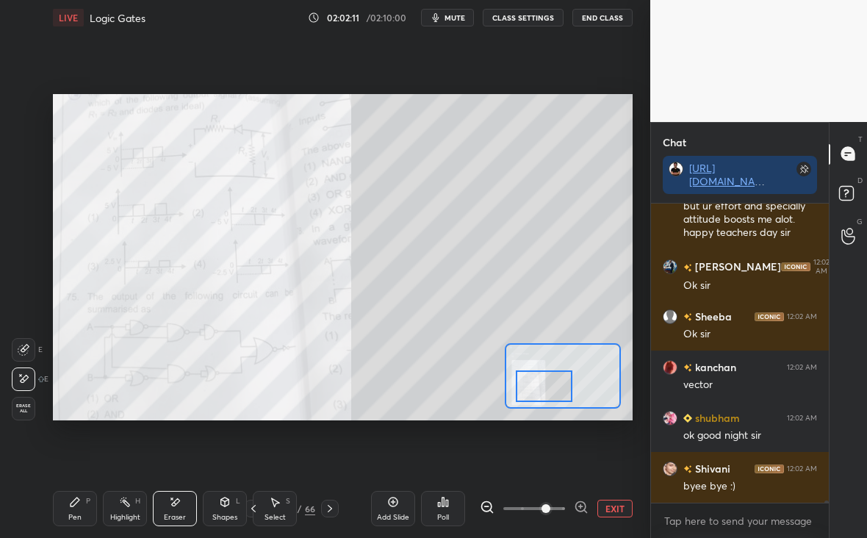
click at [86, 511] on div "Pen P" at bounding box center [75, 508] width 44 height 35
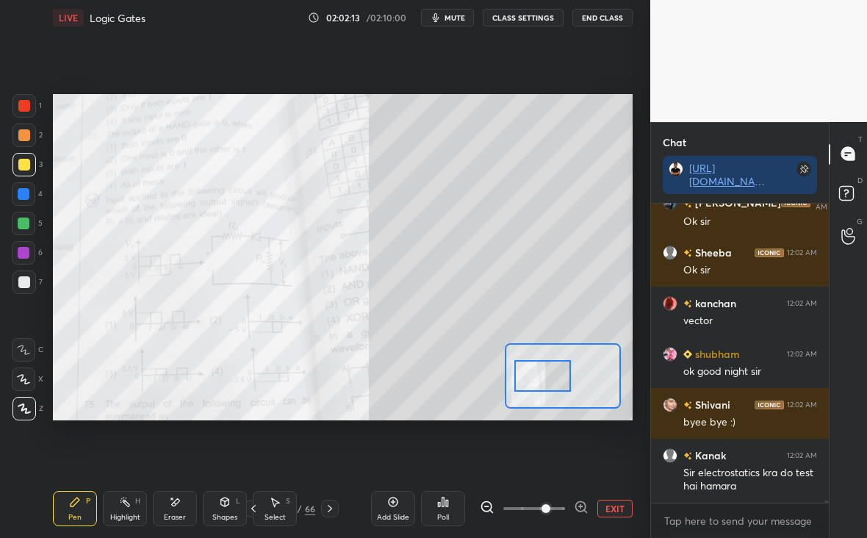
scroll to position [46795, 0]
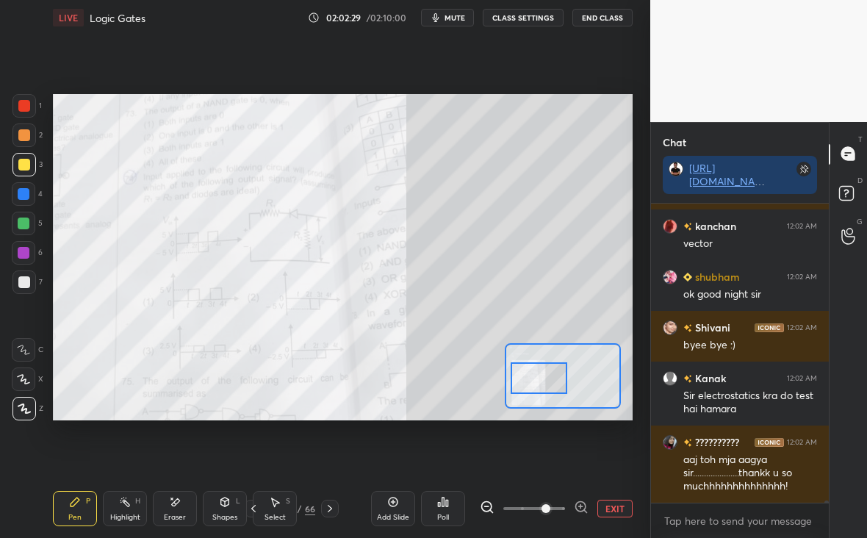
drag, startPoint x: 550, startPoint y: 387, endPoint x: 545, endPoint y: 379, distance: 9.6
click at [545, 379] on div at bounding box center [538, 377] width 57 height 31
click at [847, 188] on rect at bounding box center [846, 193] width 14 height 14
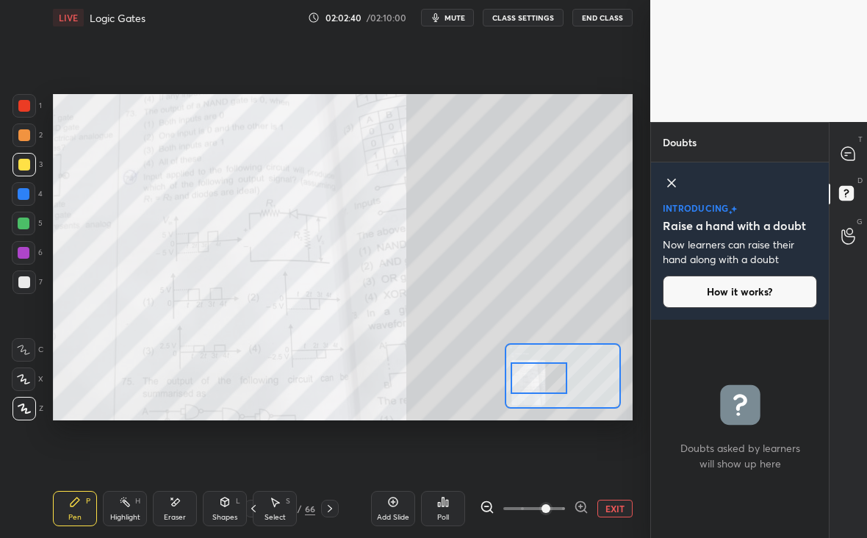
scroll to position [213, 173]
click at [848, 162] on div at bounding box center [847, 154] width 29 height 26
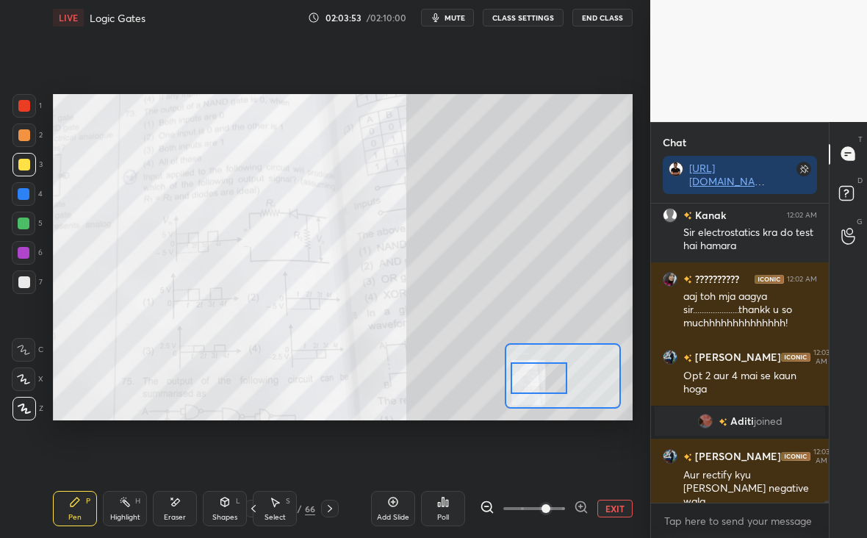
scroll to position [45836, 0]
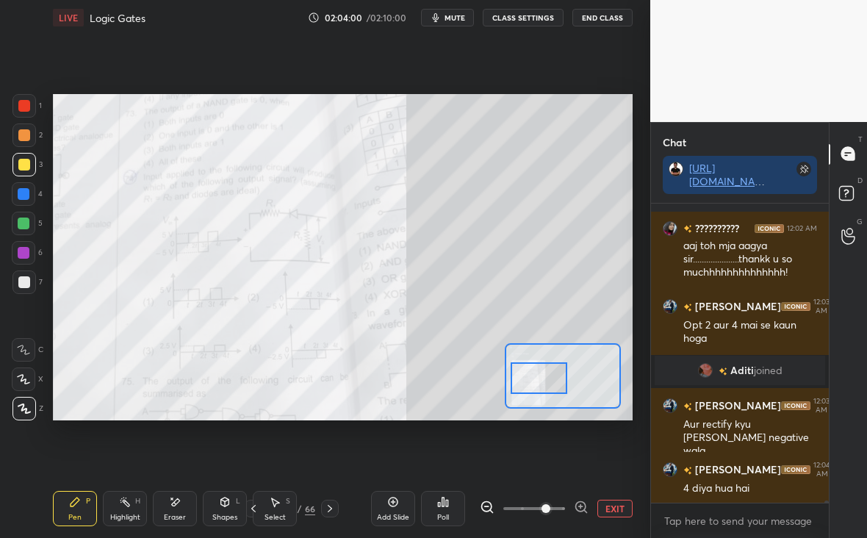
click at [26, 108] on div at bounding box center [24, 106] width 12 height 12
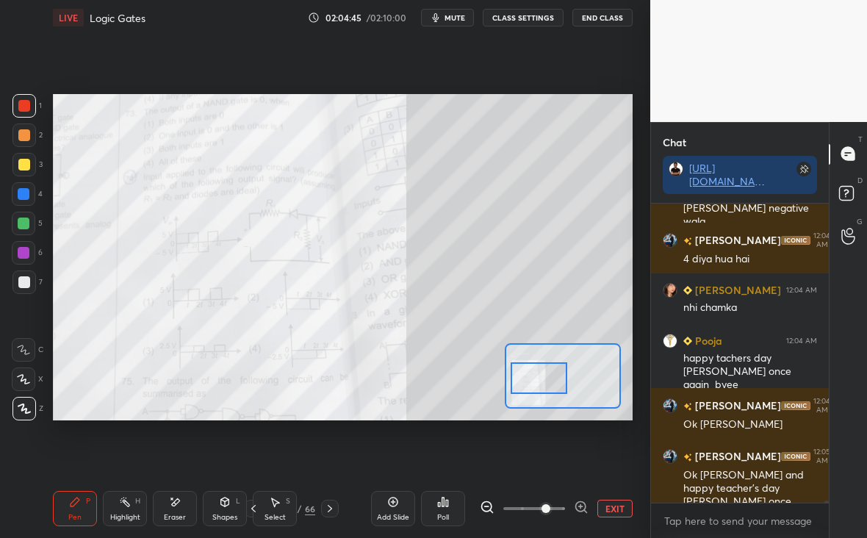
scroll to position [5, 5]
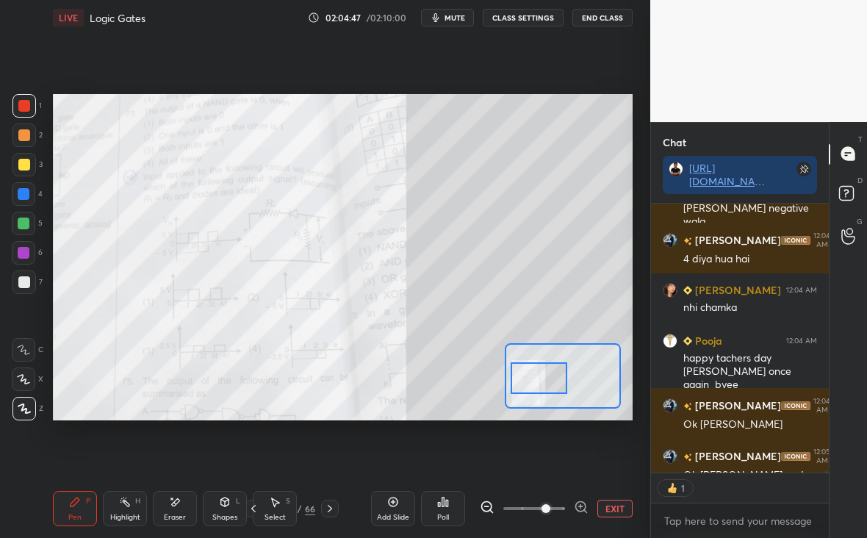
click at [615, 513] on div "Add Slide Poll EXIT" at bounding box center [501, 508] width 261 height 82
click at [623, 506] on button "EXIT" at bounding box center [614, 508] width 35 height 18
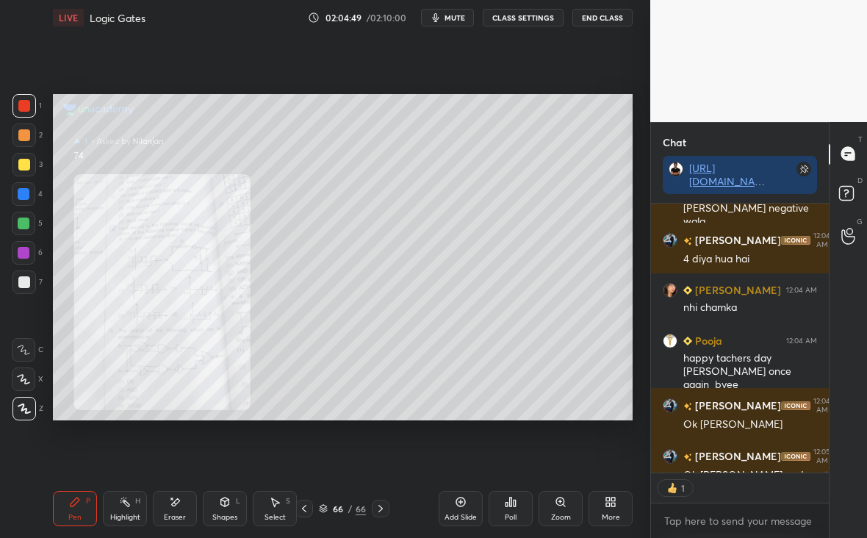
click at [387, 504] on div at bounding box center [381, 508] width 18 height 18
click at [383, 500] on div at bounding box center [381, 508] width 18 height 18
click at [380, 503] on icon at bounding box center [381, 508] width 12 height 12
click at [379, 511] on icon at bounding box center [381, 508] width 12 height 12
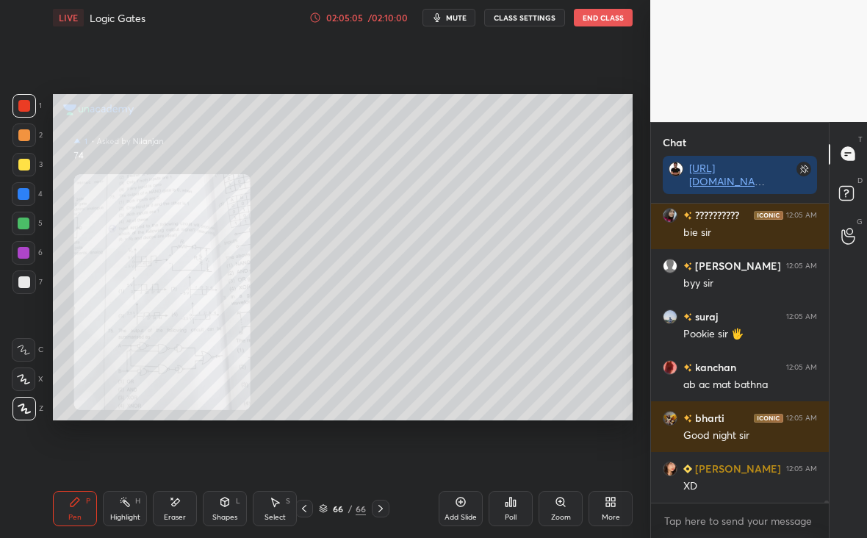
scroll to position [46521, 0]
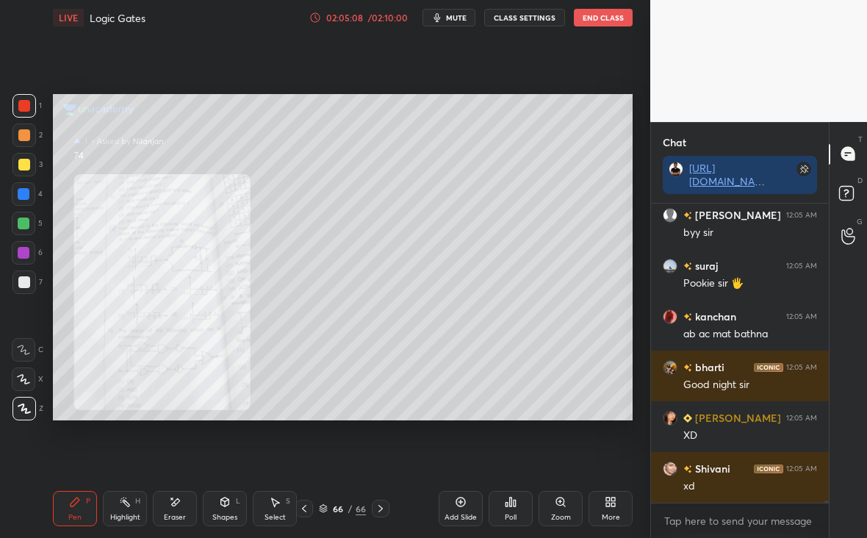
click at [585, 22] on button "End Class" at bounding box center [603, 18] width 59 height 18
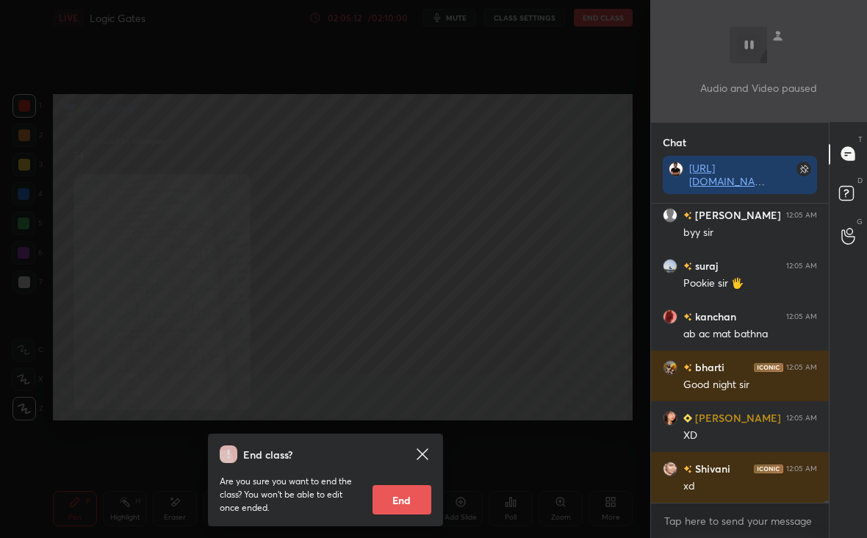
scroll to position [46572, 0]
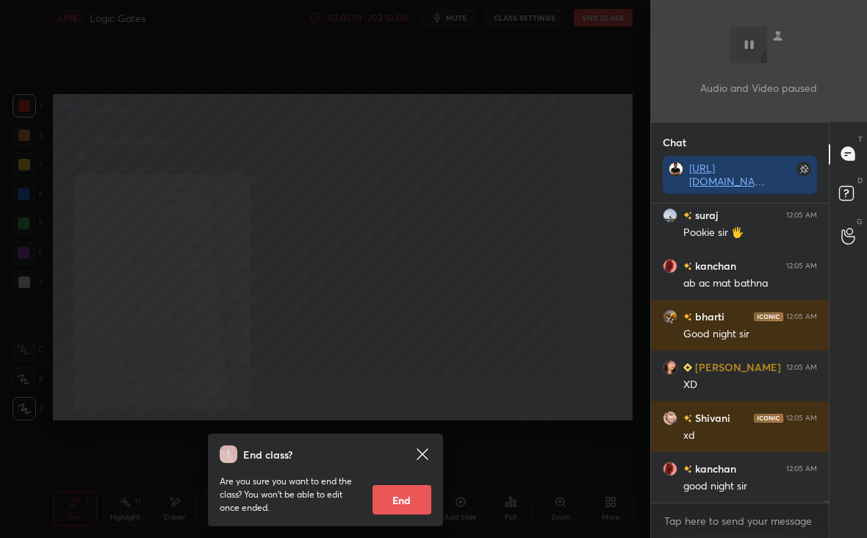
click at [422, 456] on icon at bounding box center [422, 454] width 18 height 18
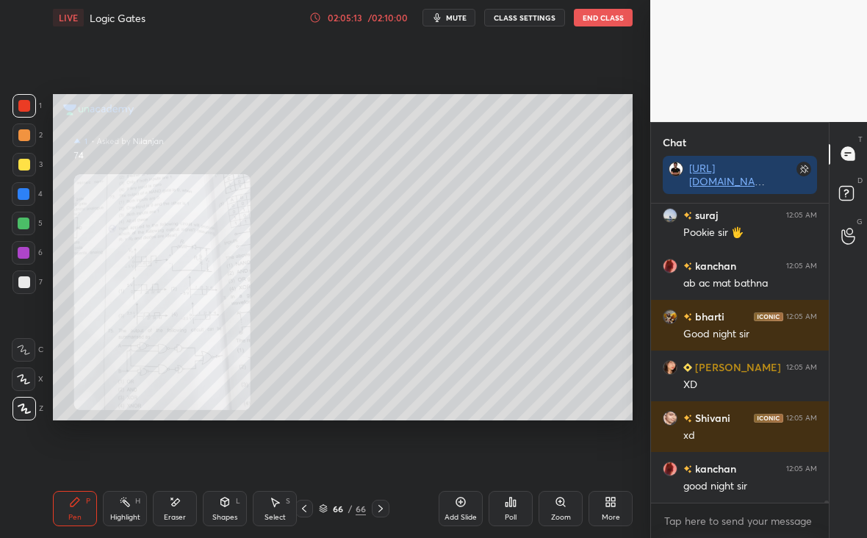
scroll to position [46622, 0]
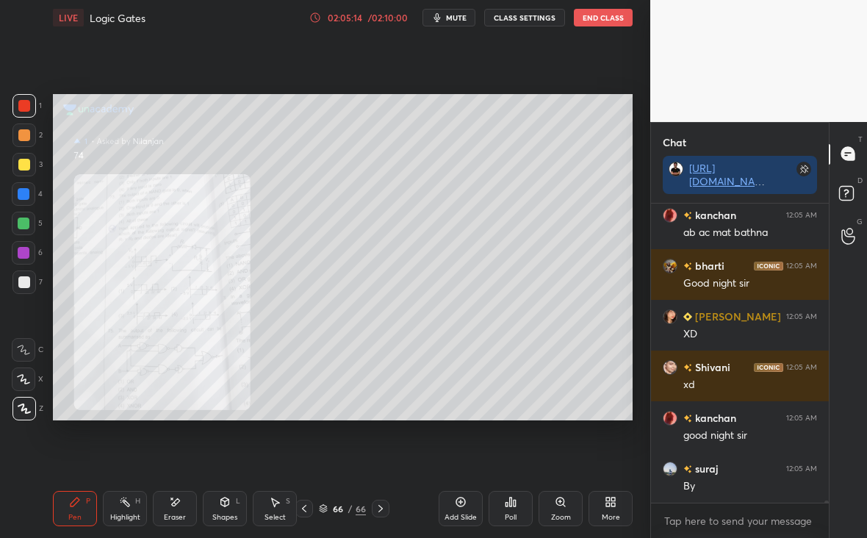
click at [617, 22] on button "End Class" at bounding box center [603, 18] width 59 height 18
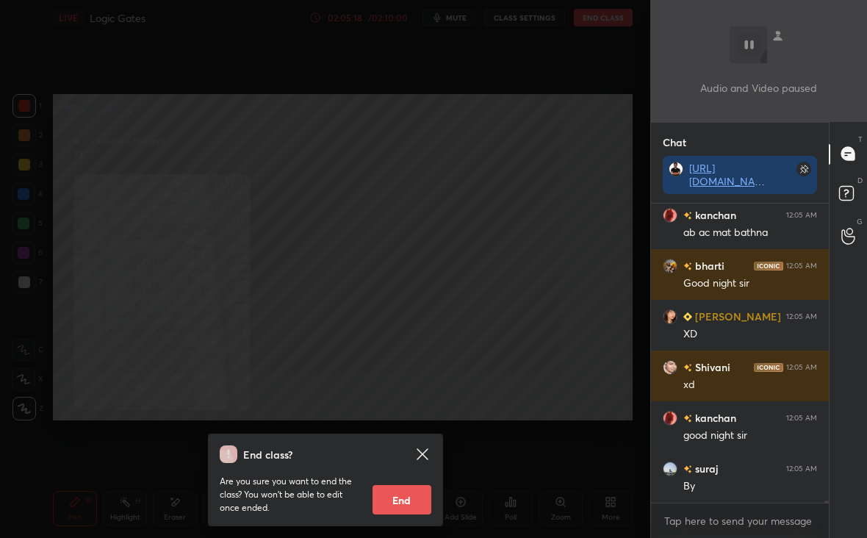
scroll to position [46673, 0]
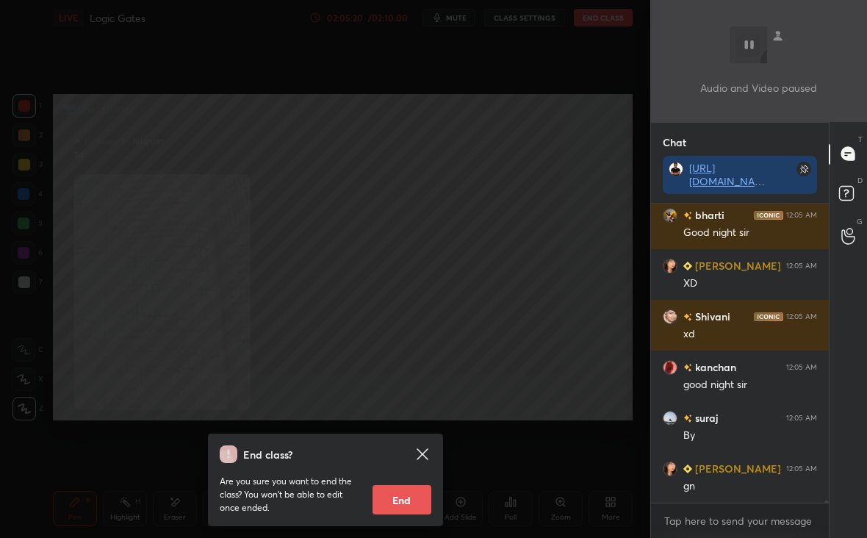
click at [405, 495] on button "End" at bounding box center [401, 499] width 59 height 29
type textarea "x"
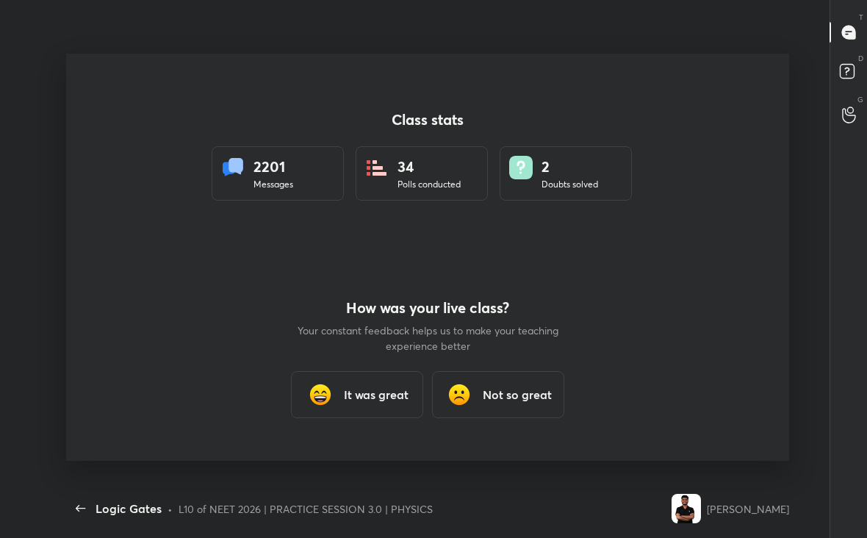
scroll to position [72989, 72582]
